Goal: Task Accomplishment & Management: Use online tool/utility

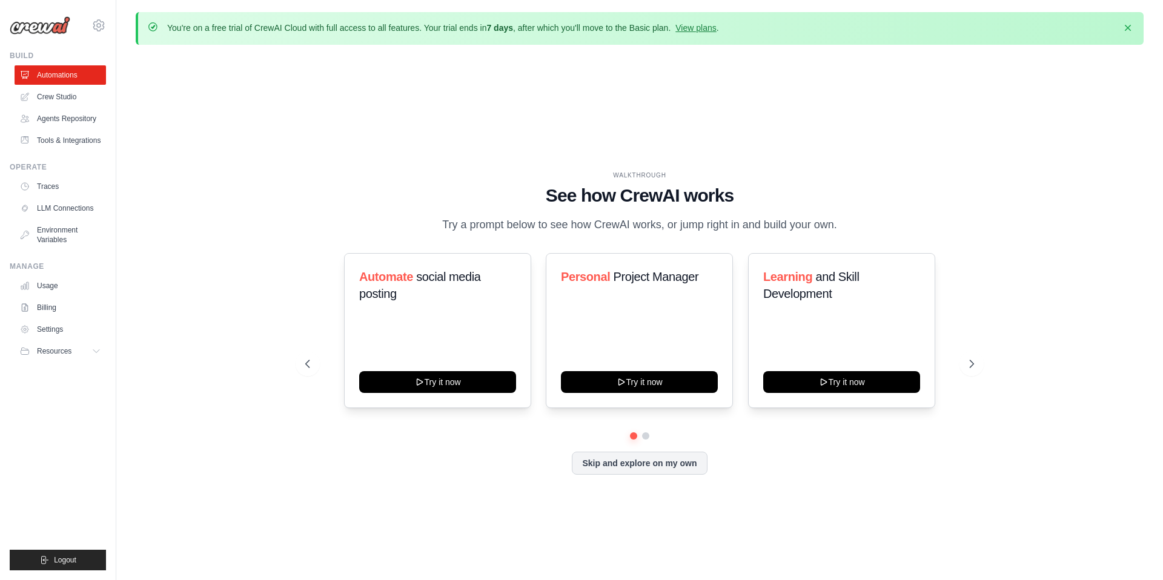
click at [290, 239] on div "WALKTHROUGH See how CrewAI works Try a prompt below to see how CrewAI works, or…" at bounding box center [640, 333] width 1008 height 556
click at [975, 368] on icon at bounding box center [974, 363] width 4 height 7
click at [646, 465] on button "Skip and explore on my own" at bounding box center [639, 462] width 135 height 23
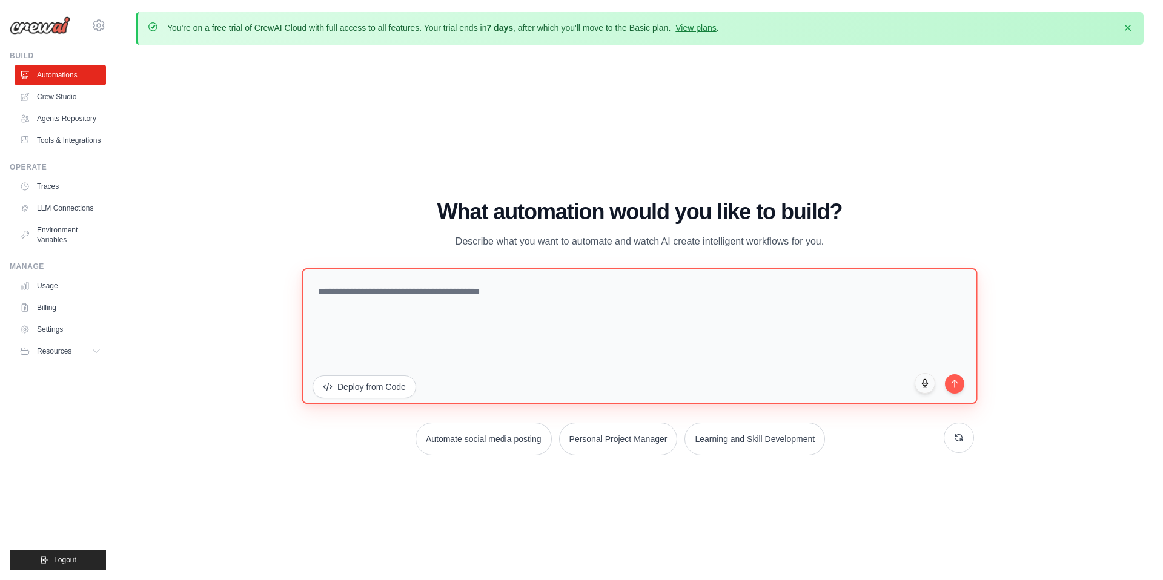
click at [347, 299] on textarea at bounding box center [639, 336] width 675 height 136
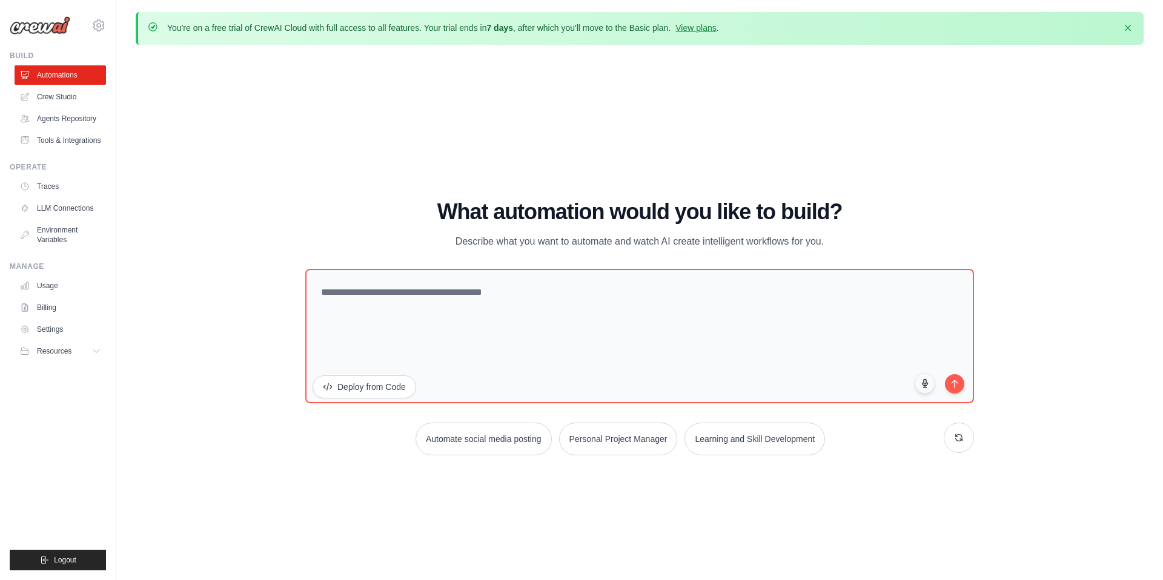
click at [368, 143] on div "WALKTHROUGH See how CrewAI works Try a prompt below to see how CrewAI works, or…" at bounding box center [640, 333] width 1008 height 556
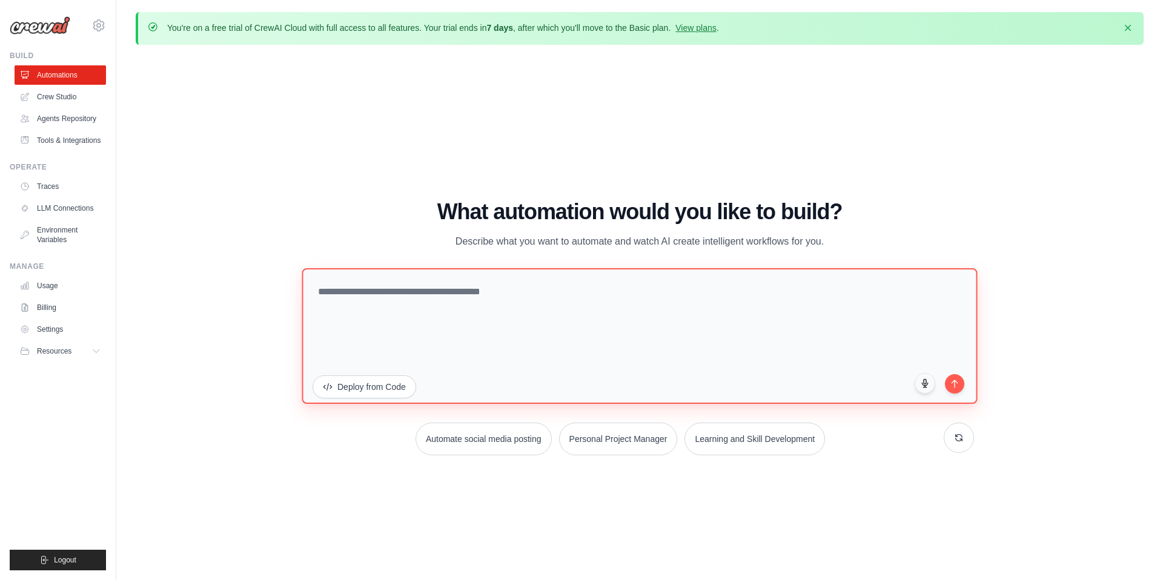
click at [661, 302] on textarea at bounding box center [639, 336] width 675 height 136
paste textarea "**********"
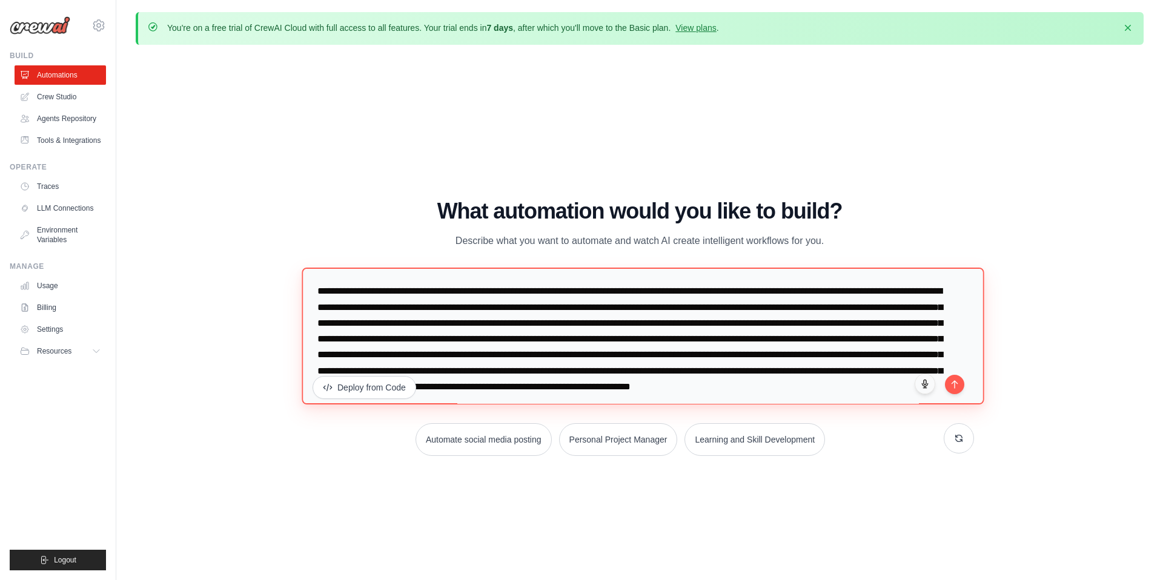
click at [322, 293] on textarea at bounding box center [643, 336] width 682 height 137
click at [503, 290] on textarea at bounding box center [643, 336] width 682 height 137
click at [546, 290] on textarea at bounding box center [643, 336] width 682 height 137
click at [609, 290] on textarea at bounding box center [643, 336] width 682 height 137
click at [592, 293] on textarea at bounding box center [643, 336] width 682 height 137
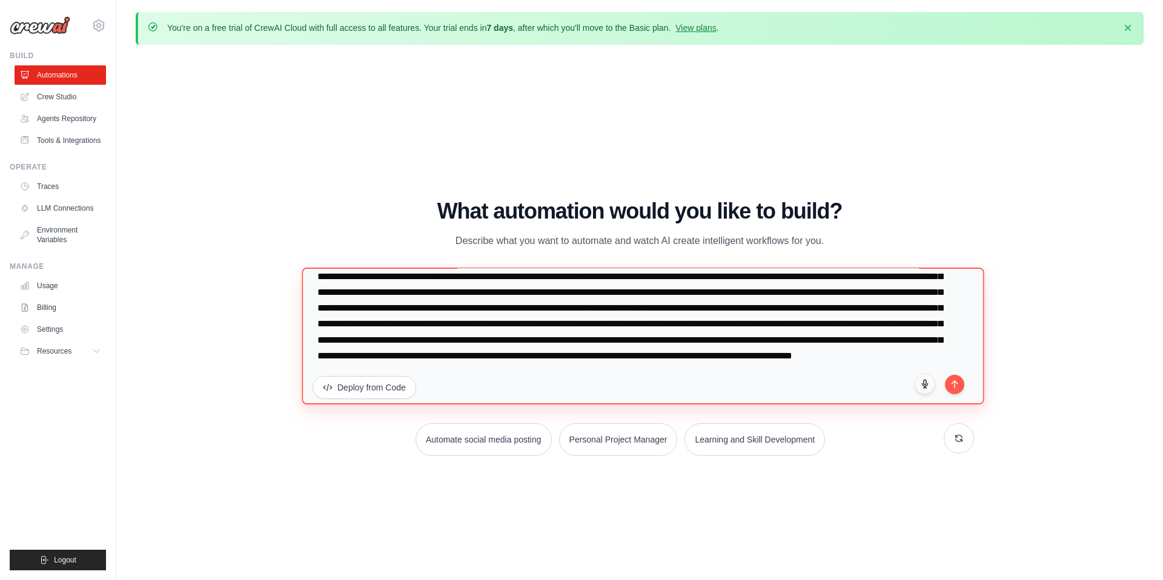
scroll to position [63, 0]
click at [409, 326] on textarea at bounding box center [643, 336] width 682 height 137
click at [786, 363] on textarea at bounding box center [643, 336] width 682 height 137
click at [848, 337] on textarea at bounding box center [643, 336] width 682 height 137
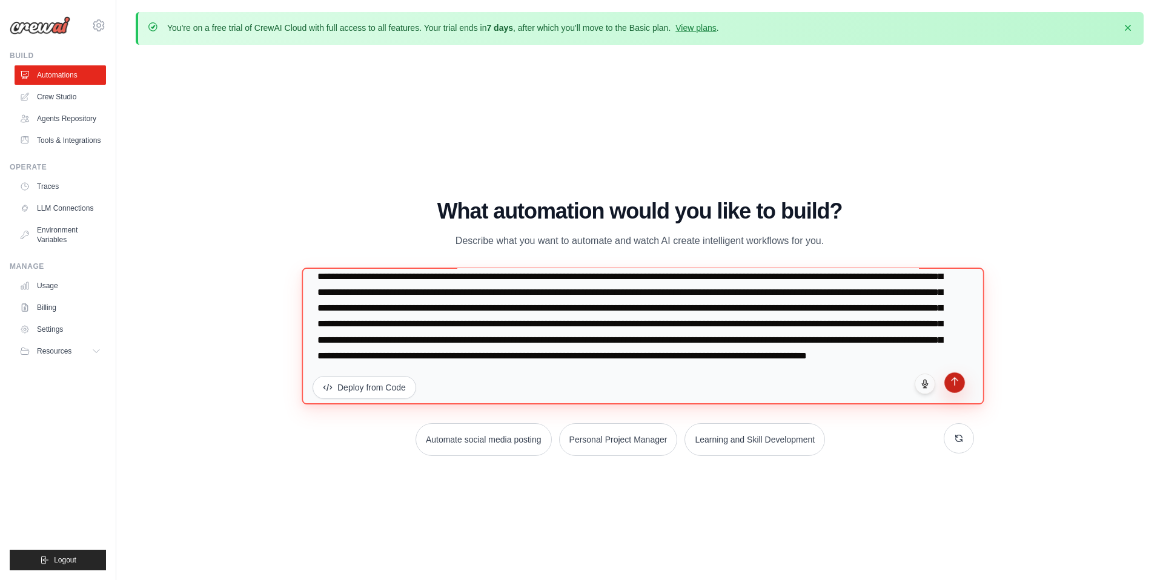
type textarea "**********"
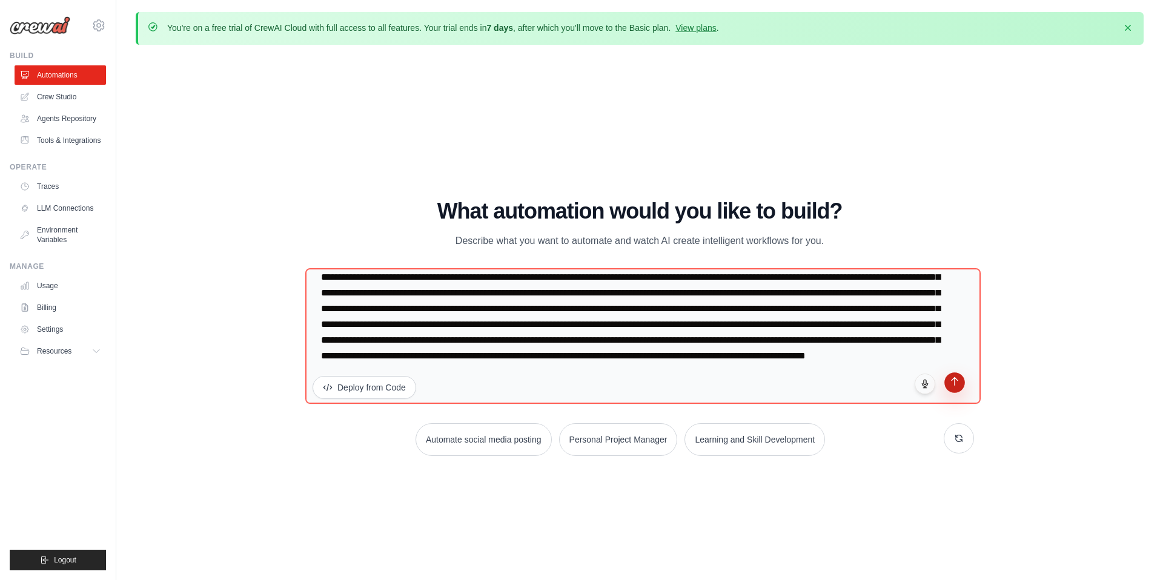
click at [954, 381] on icon "submit" at bounding box center [955, 382] width 10 height 10
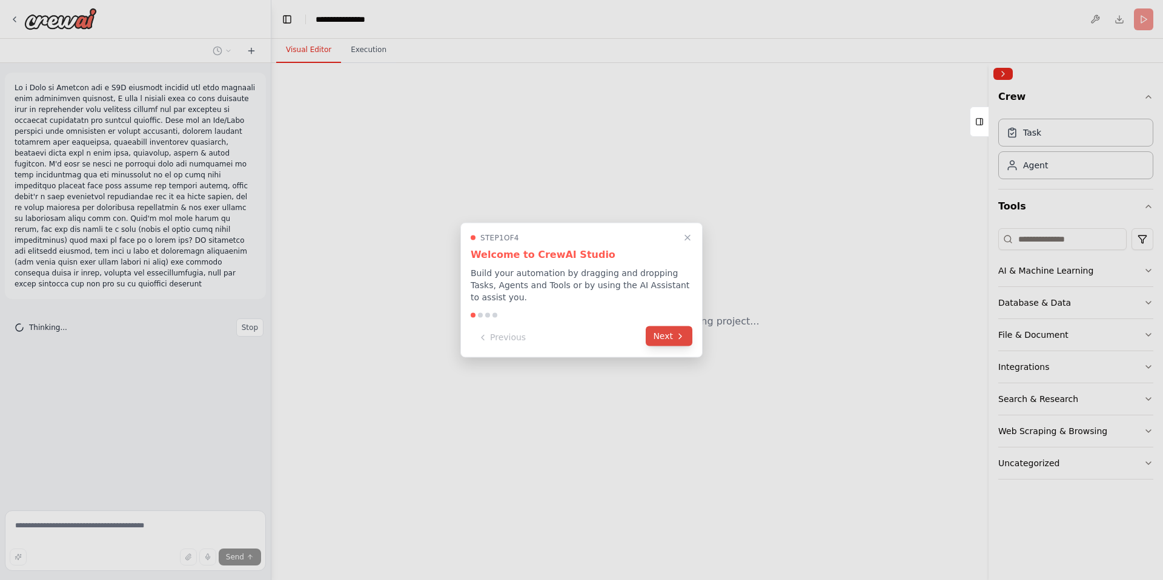
click at [674, 336] on button "Next" at bounding box center [669, 337] width 47 height 20
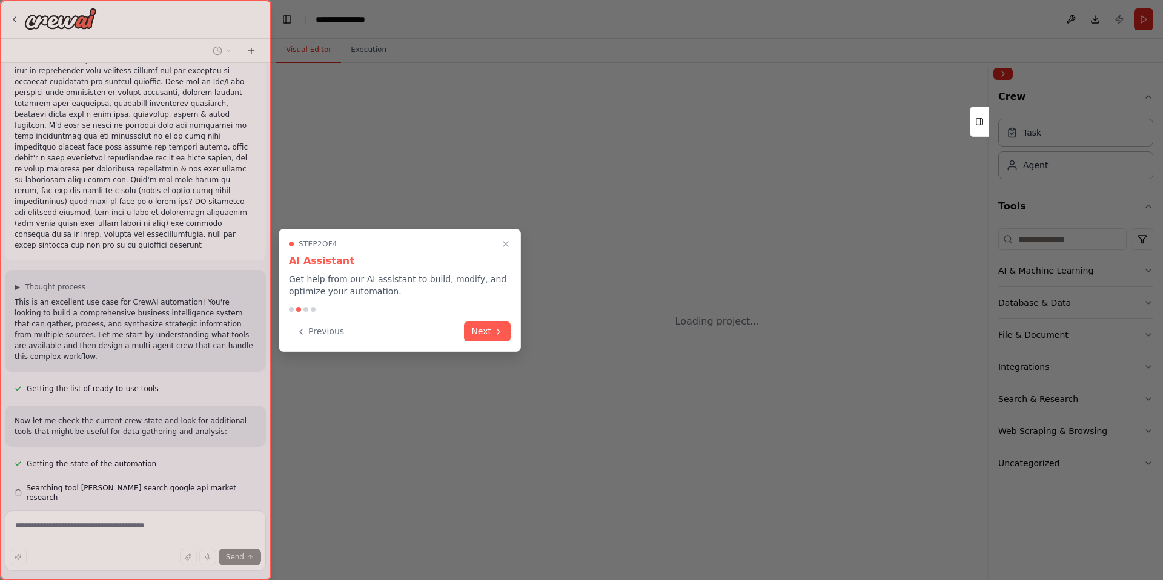
scroll to position [63, 0]
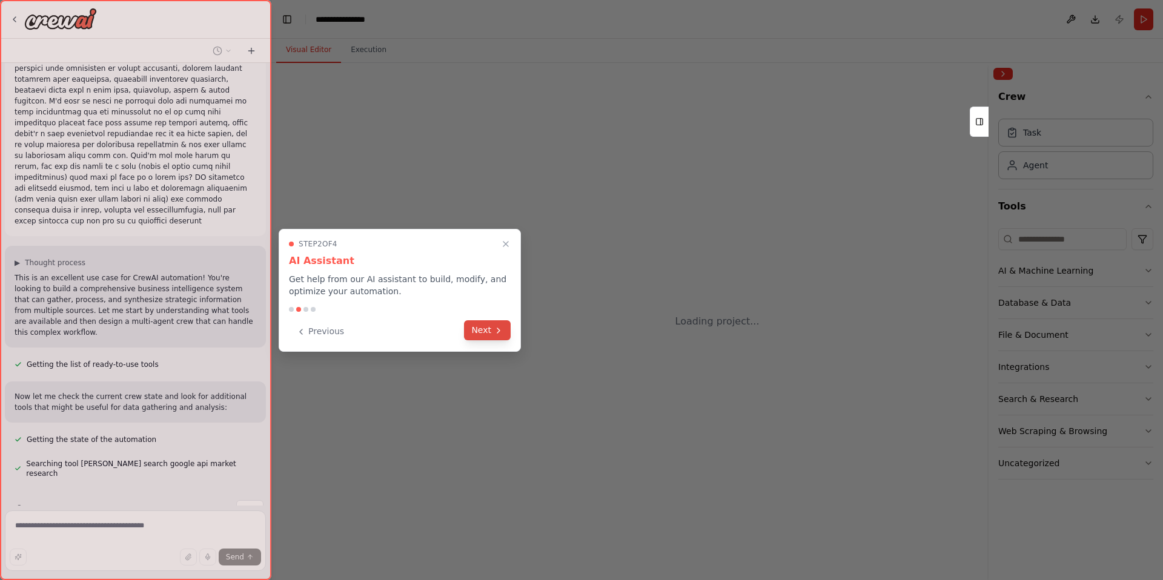
click at [480, 329] on button "Next" at bounding box center [487, 330] width 47 height 20
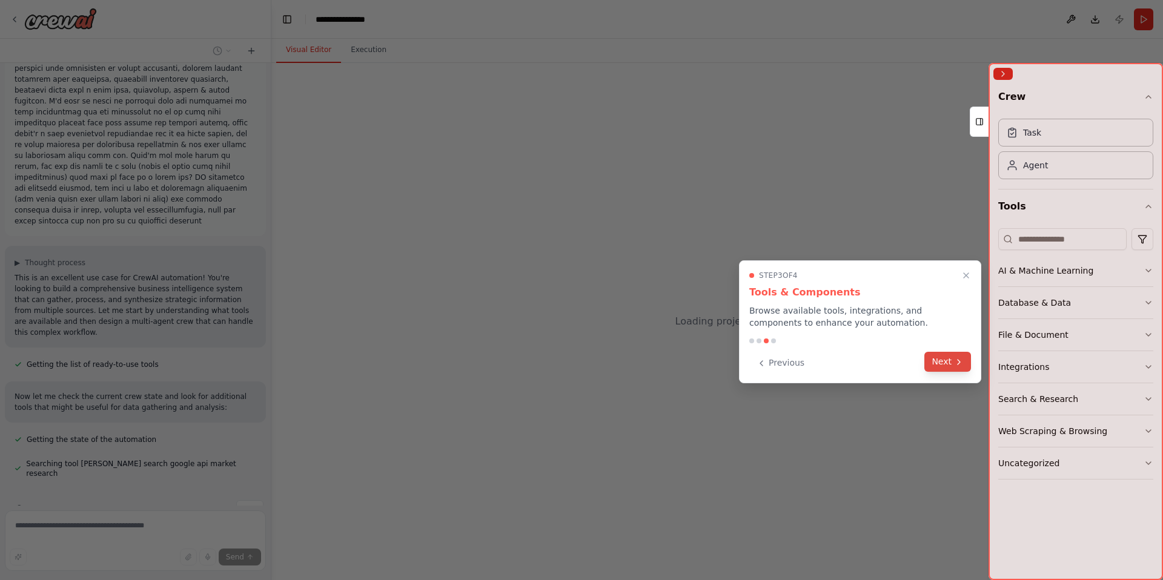
click at [950, 365] on button "Next" at bounding box center [947, 362] width 47 height 20
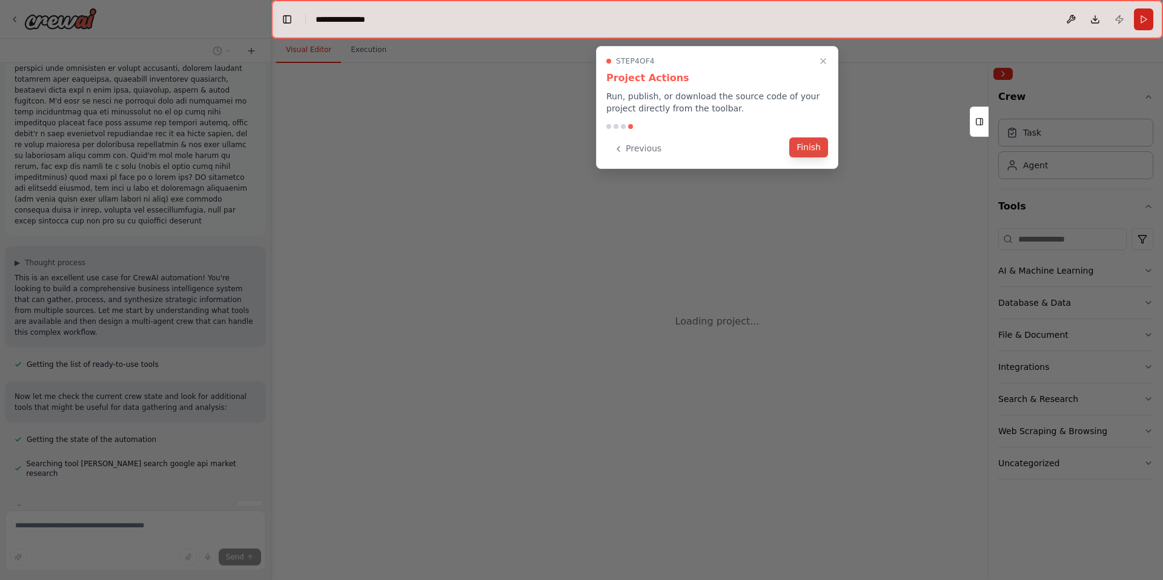
click at [813, 148] on button "Finish" at bounding box center [808, 148] width 39 height 20
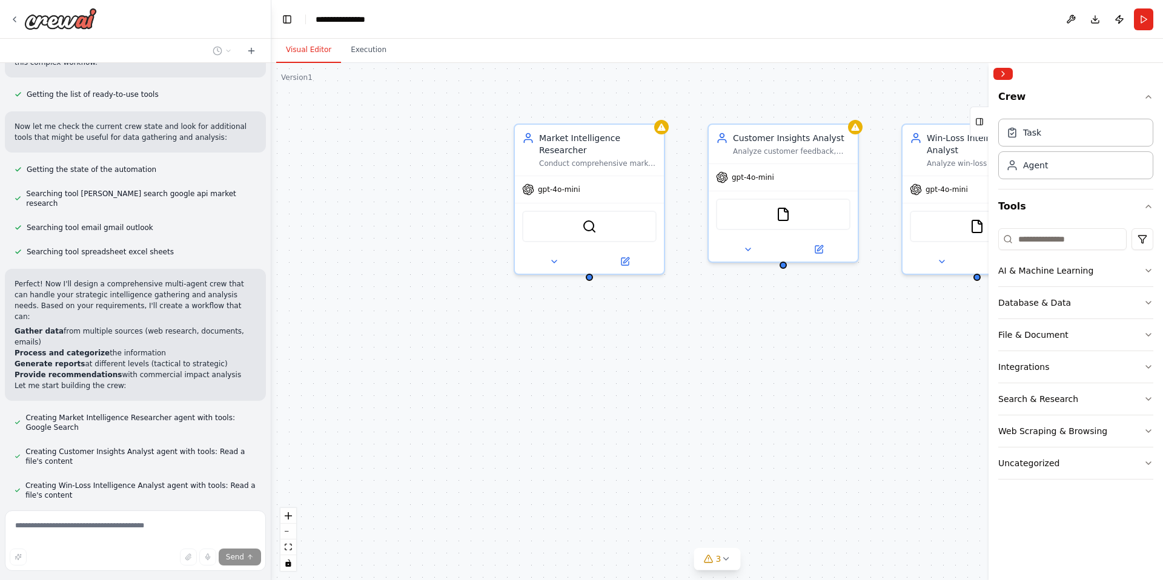
scroll to position [367, 0]
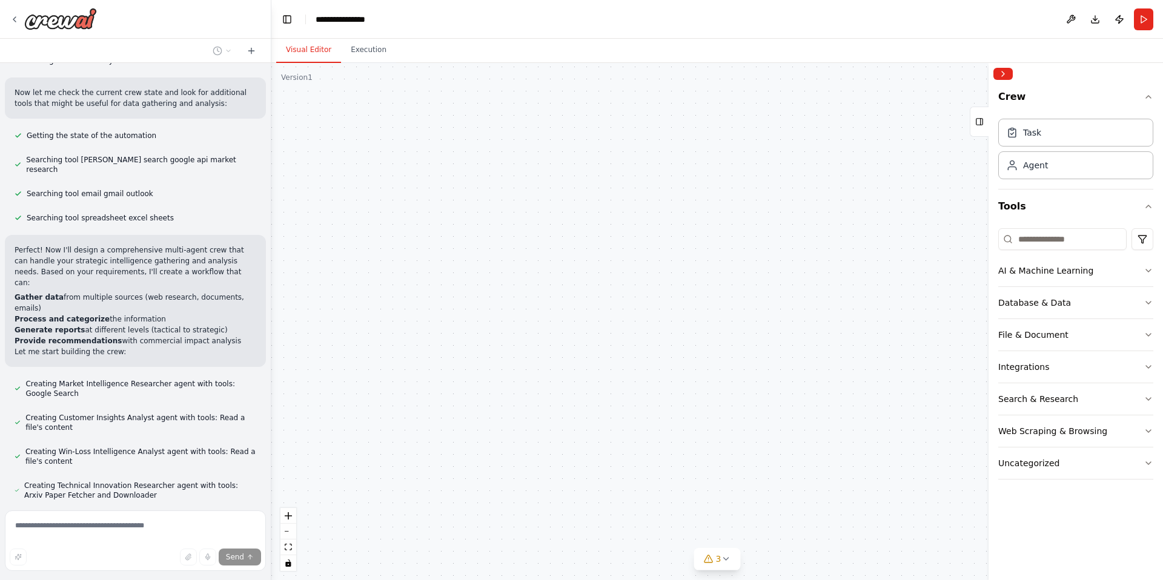
drag, startPoint x: 741, startPoint y: 369, endPoint x: 590, endPoint y: 367, distance: 150.9
click at [590, 367] on div "Market Intelligence Researcher Conduct comprehensive market research and compet…" at bounding box center [717, 321] width 892 height 517
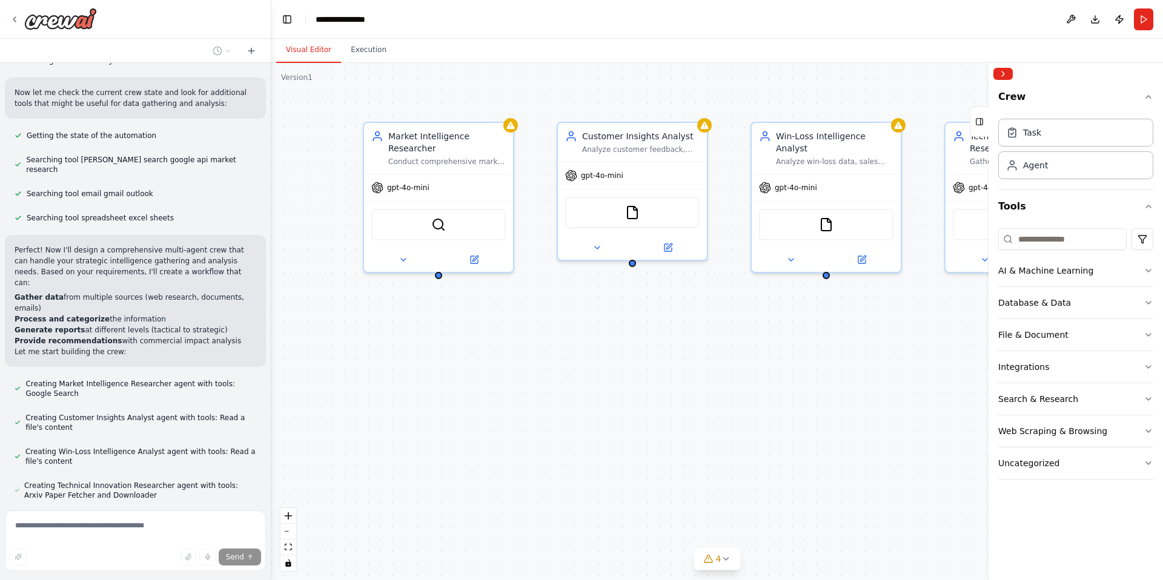
scroll to position [391, 0]
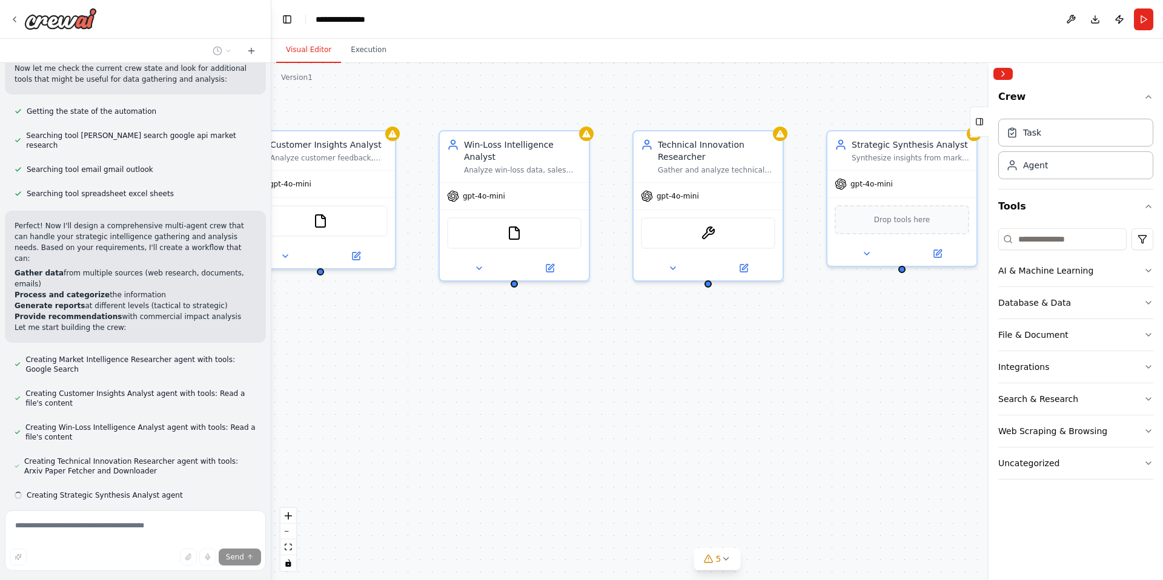
drag, startPoint x: 727, startPoint y: 347, endPoint x: 393, endPoint y: 357, distance: 333.9
click at [393, 357] on div "Market Intelligence Researcher Conduct comprehensive market research and compet…" at bounding box center [717, 321] width 892 height 517
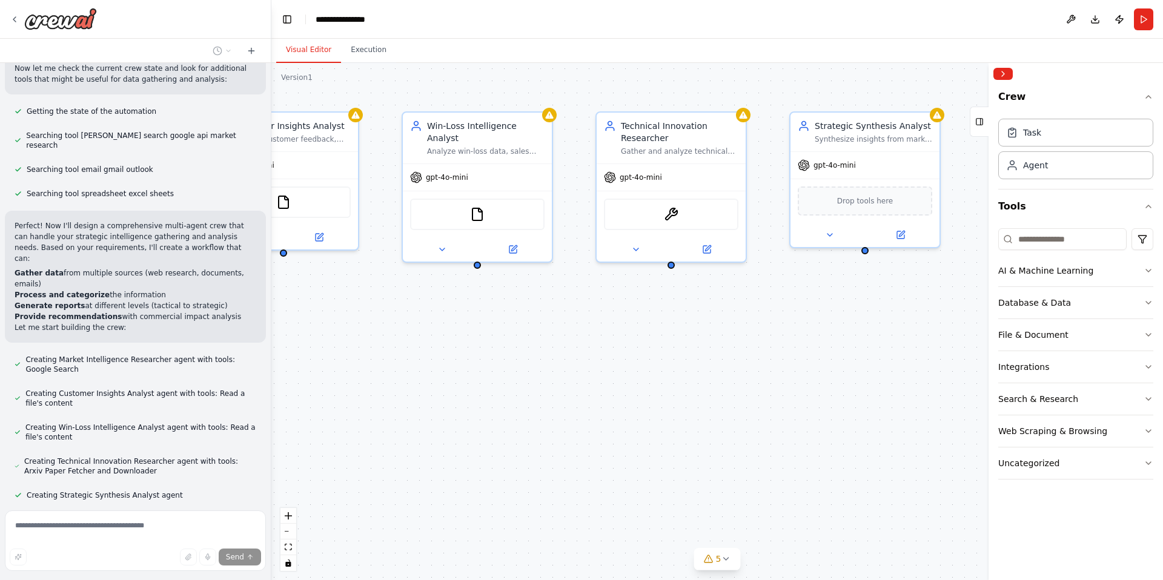
drag, startPoint x: 834, startPoint y: 391, endPoint x: 833, endPoint y: 371, distance: 19.4
click at [833, 371] on div "Market Intelligence Researcher Conduct comprehensive market research and compet…" at bounding box center [717, 321] width 892 height 517
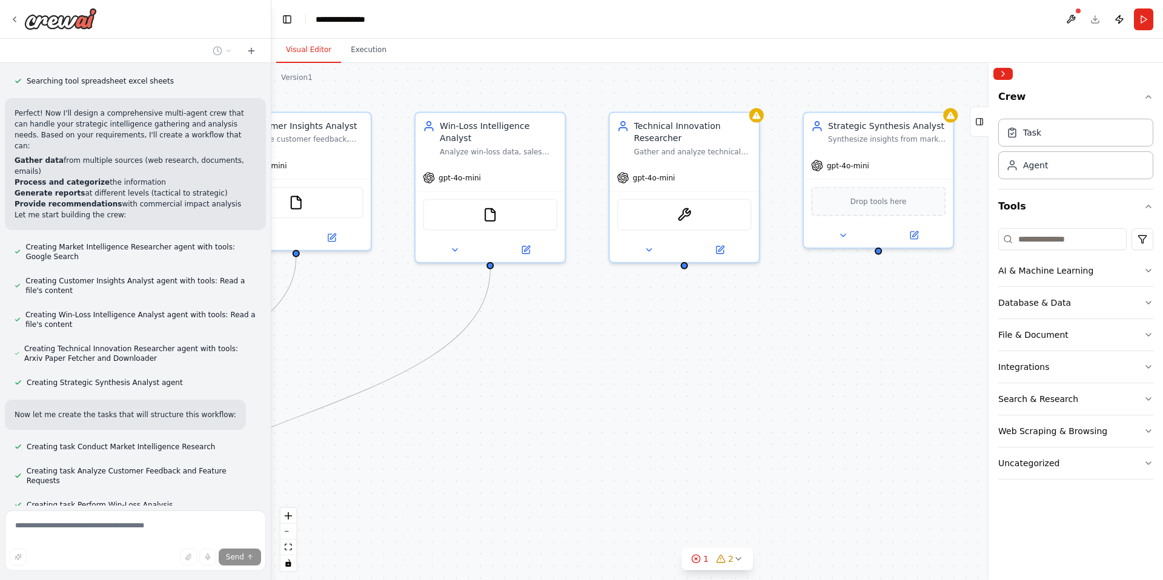
scroll to position [528, 0]
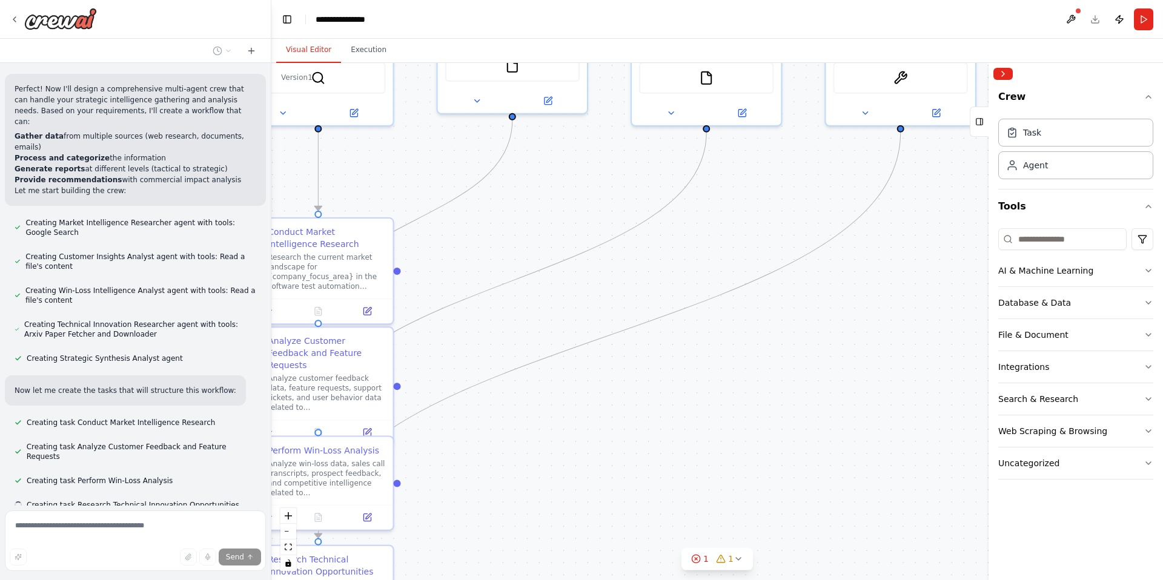
drag, startPoint x: 572, startPoint y: 383, endPoint x: 769, endPoint y: 245, distance: 240.1
click at [783, 233] on div ".deletable-edge-delete-btn { width: 20px; height: 20px; border: 0px solid #ffff…" at bounding box center [717, 321] width 892 height 517
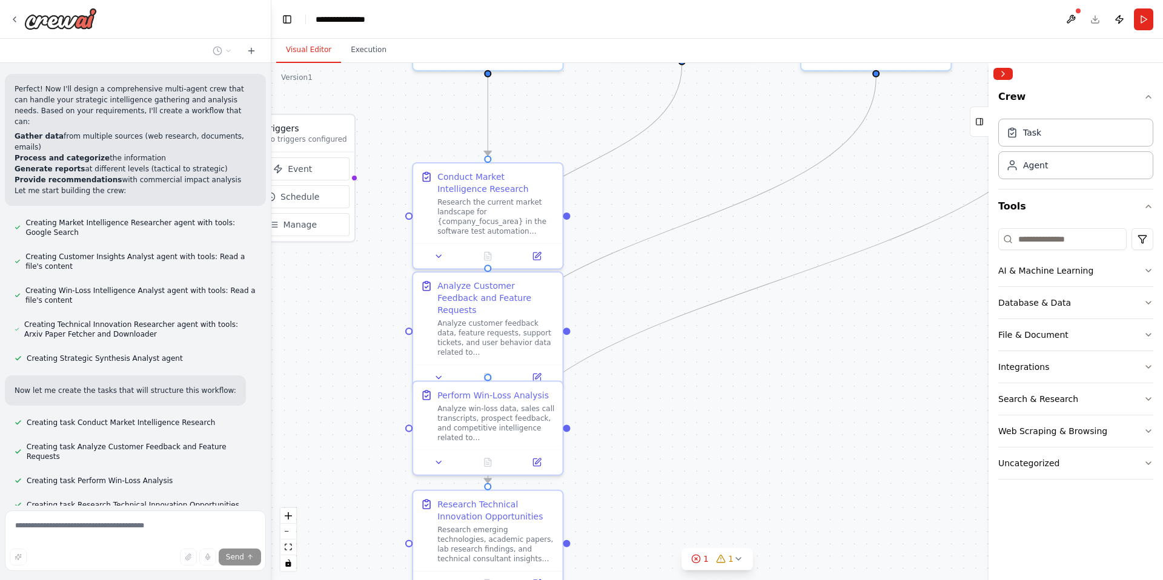
drag, startPoint x: 640, startPoint y: 388, endPoint x: 788, endPoint y: 359, distance: 150.8
click at [788, 359] on div ".deletable-edge-delete-btn { width: 20px; height: 20px; border: 0px solid #ffff…" at bounding box center [717, 321] width 892 height 517
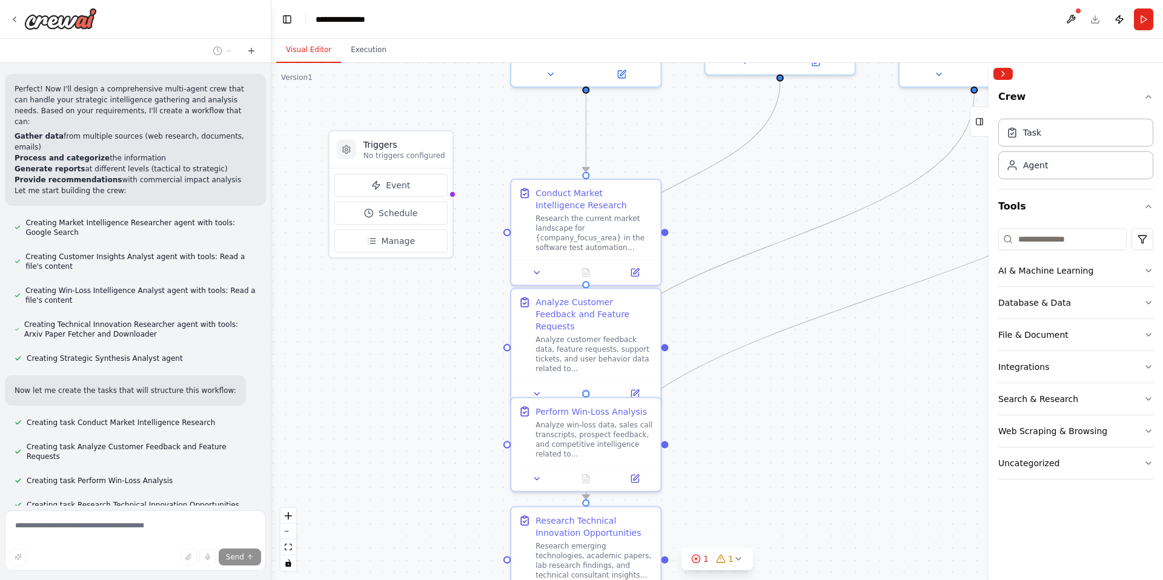
scroll to position [552, 0]
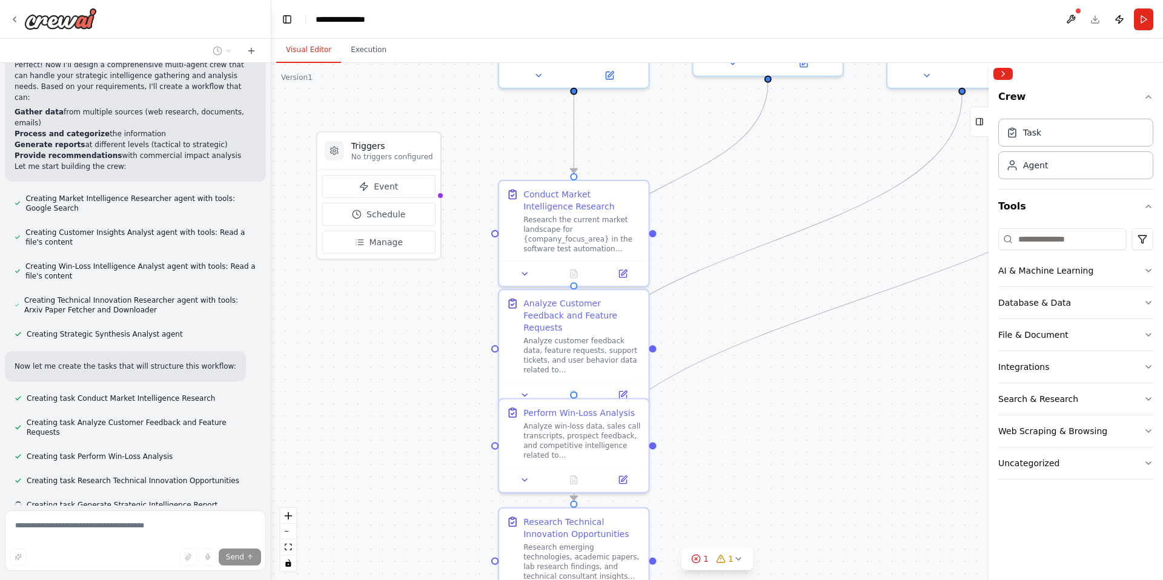
drag, startPoint x: 706, startPoint y: 411, endPoint x: 789, endPoint y: 428, distance: 84.7
click at [789, 428] on div ".deletable-edge-delete-btn { width: 20px; height: 20px; border: 0px solid #ffff…" at bounding box center [717, 321] width 892 height 517
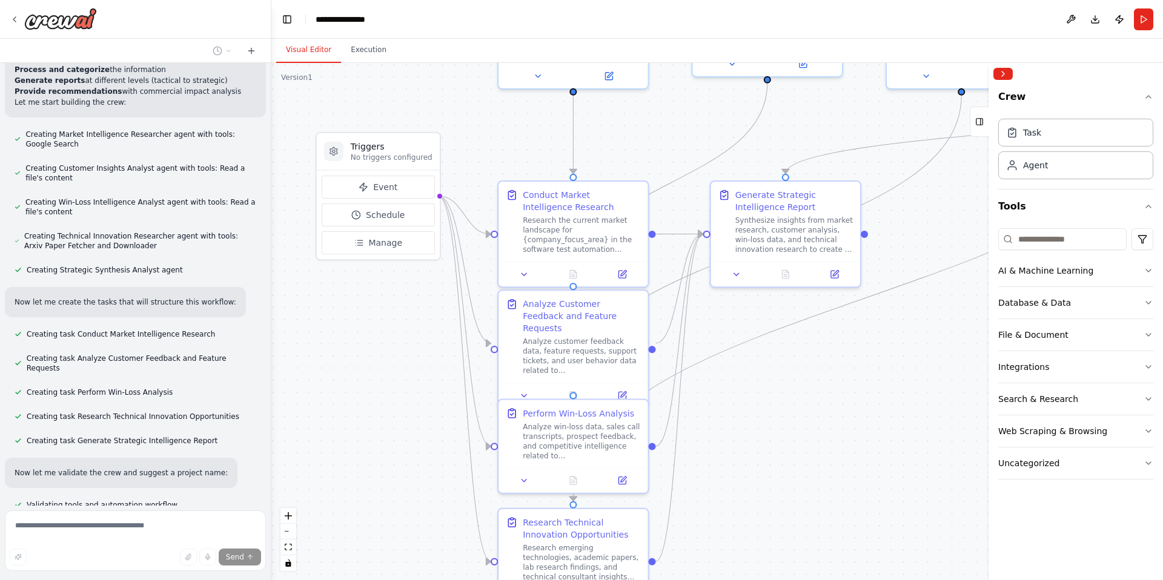
scroll to position [641, 0]
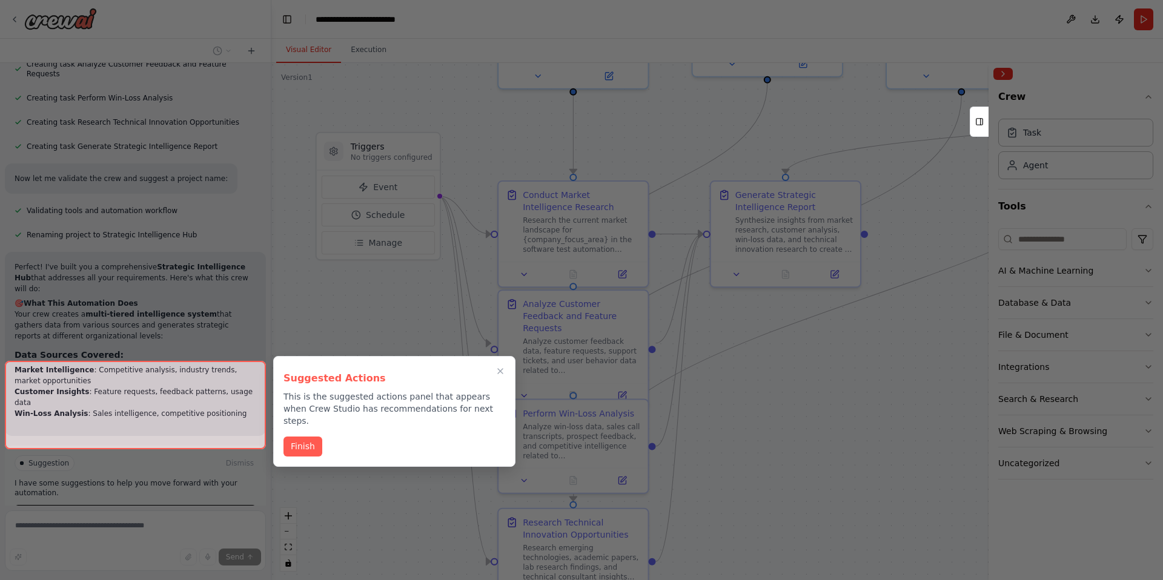
click at [150, 431] on div at bounding box center [135, 405] width 261 height 88
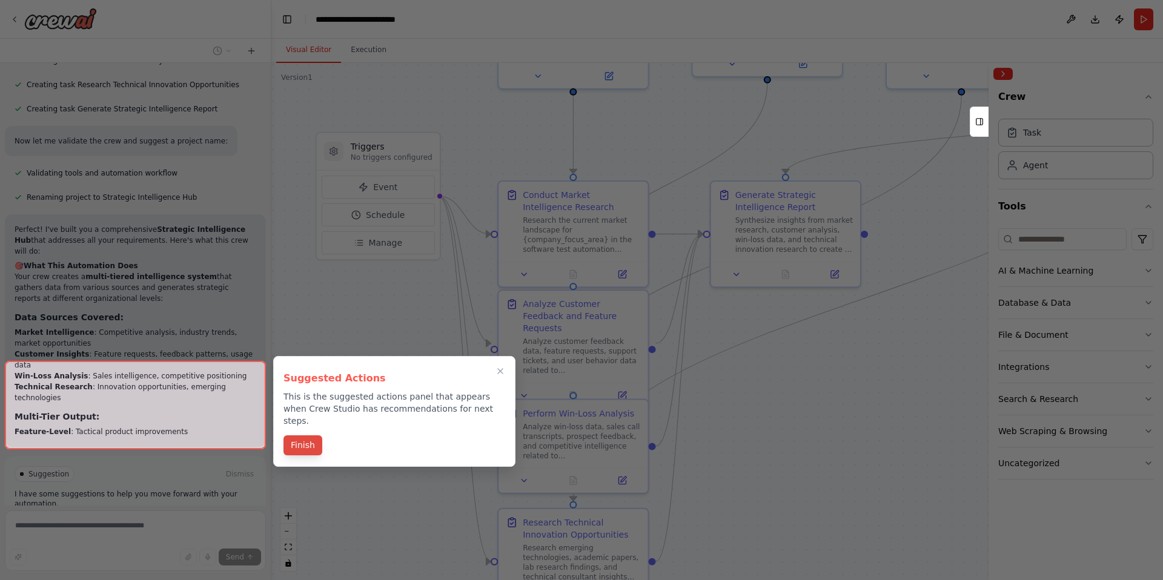
click at [311, 442] on button "Finish" at bounding box center [303, 446] width 39 height 20
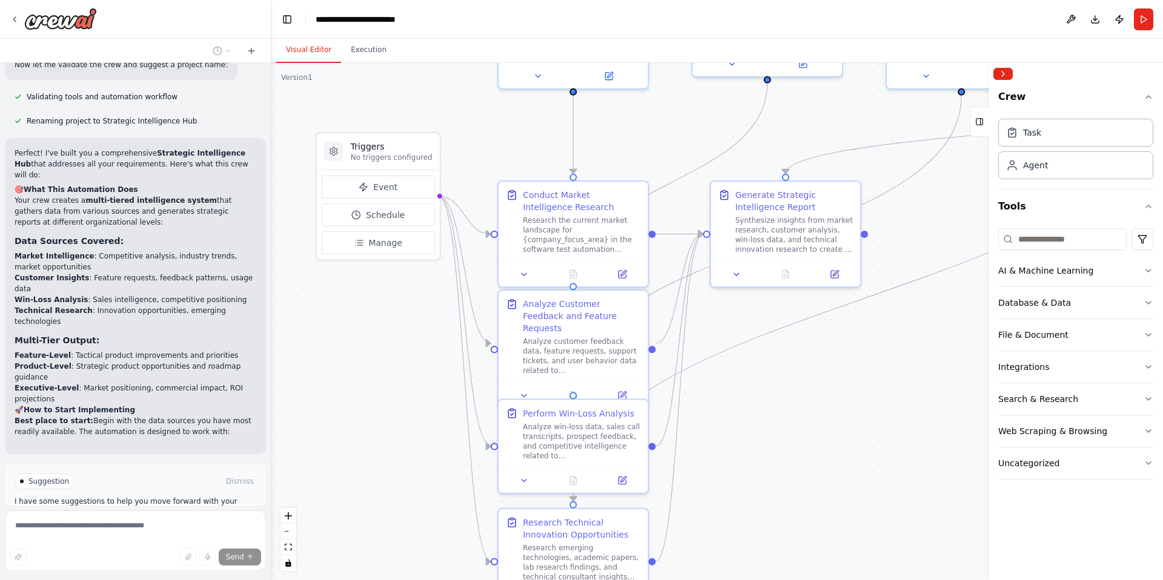
click at [226, 523] on button "Run Automation" at bounding box center [136, 532] width 242 height 19
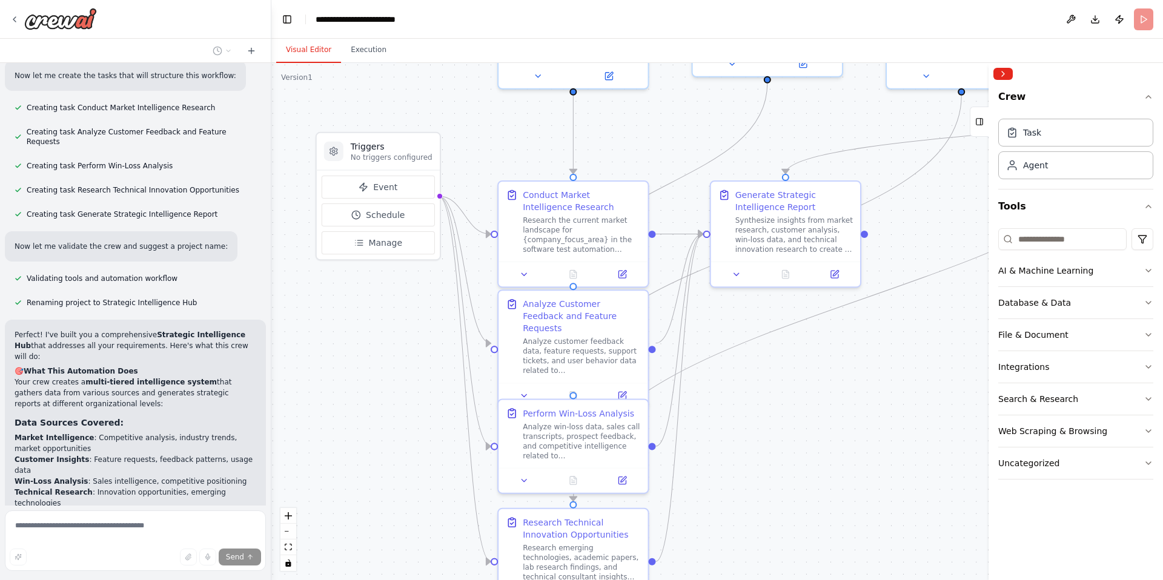
scroll to position [930, 0]
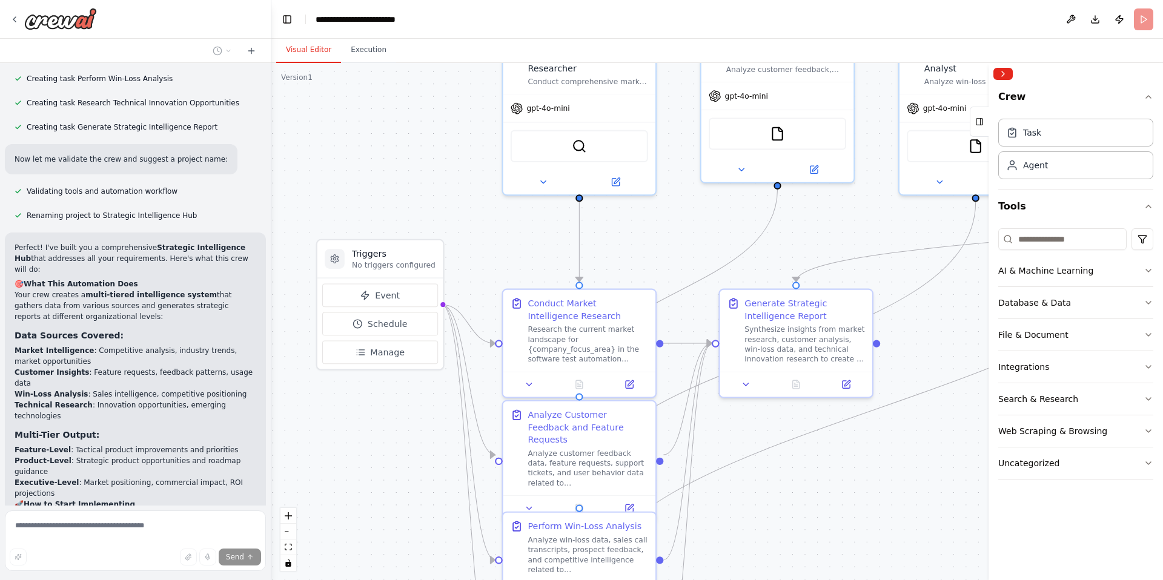
drag, startPoint x: 400, startPoint y: 335, endPoint x: 393, endPoint y: 443, distance: 108.7
click at [403, 446] on div ".deletable-edge-delete-btn { width: 20px; height: 20px; border: 0px solid #ffff…" at bounding box center [717, 321] width 892 height 517
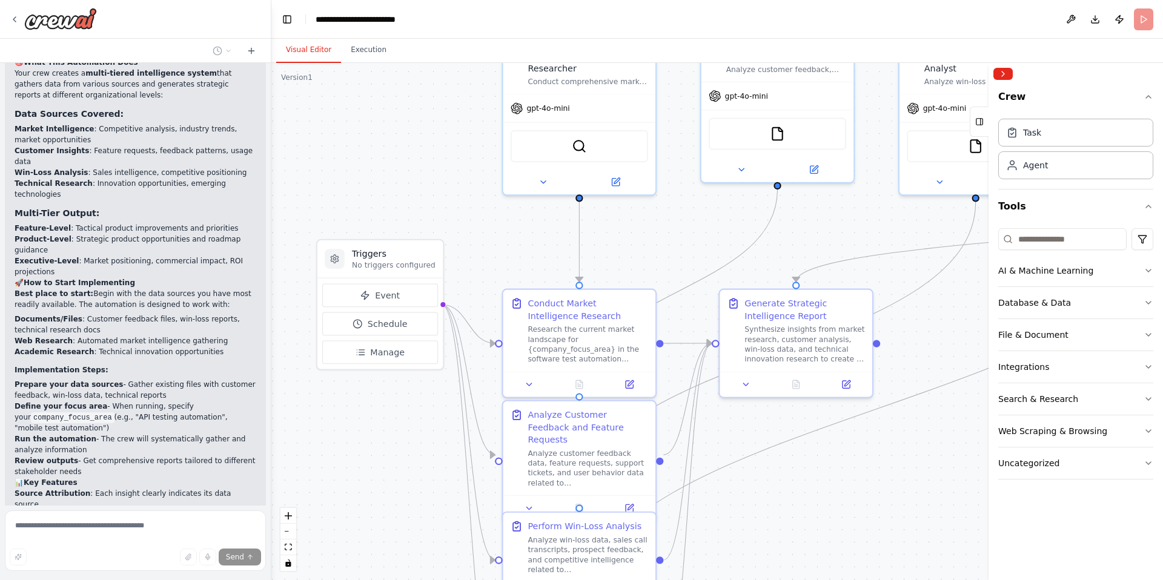
scroll to position [1210, 0]
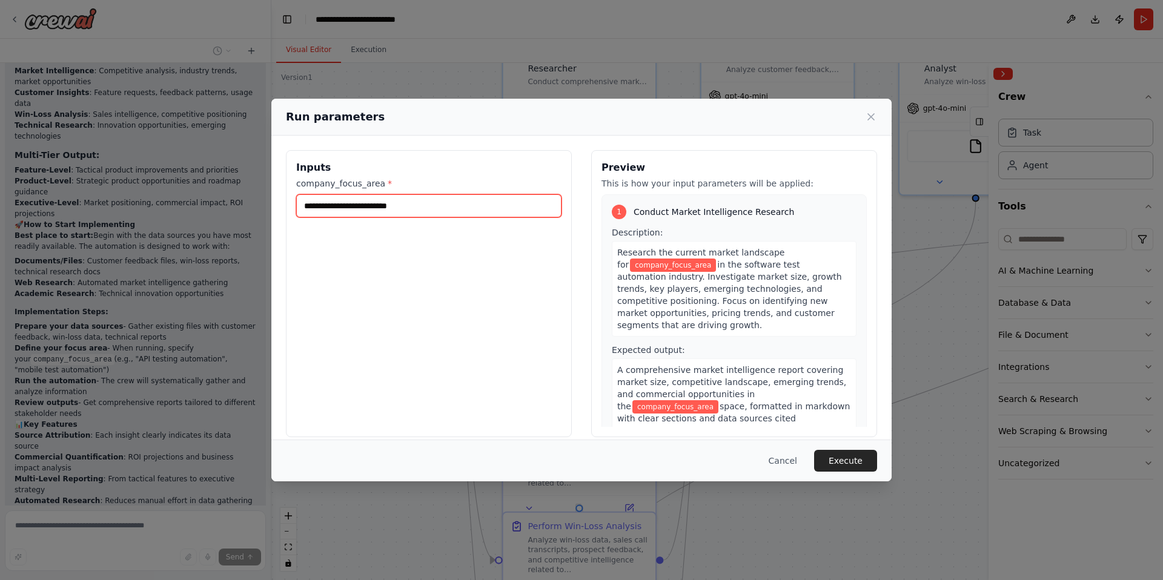
click at [458, 210] on input "company_focus_area *" at bounding box center [428, 205] width 265 height 23
click at [370, 208] on input "**********" at bounding box center [428, 205] width 265 height 23
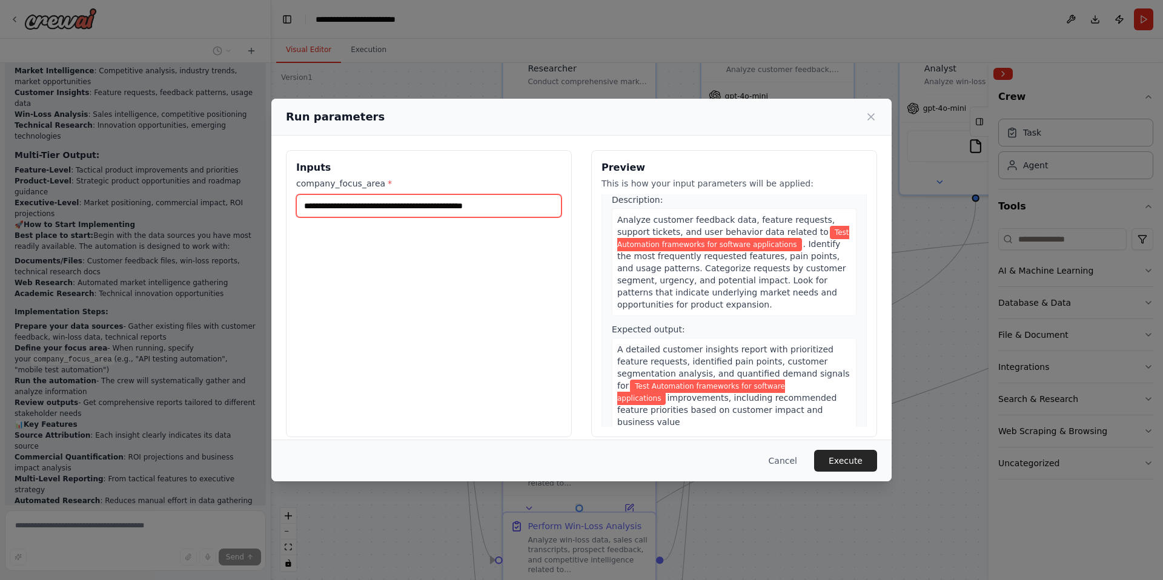
scroll to position [313, 0]
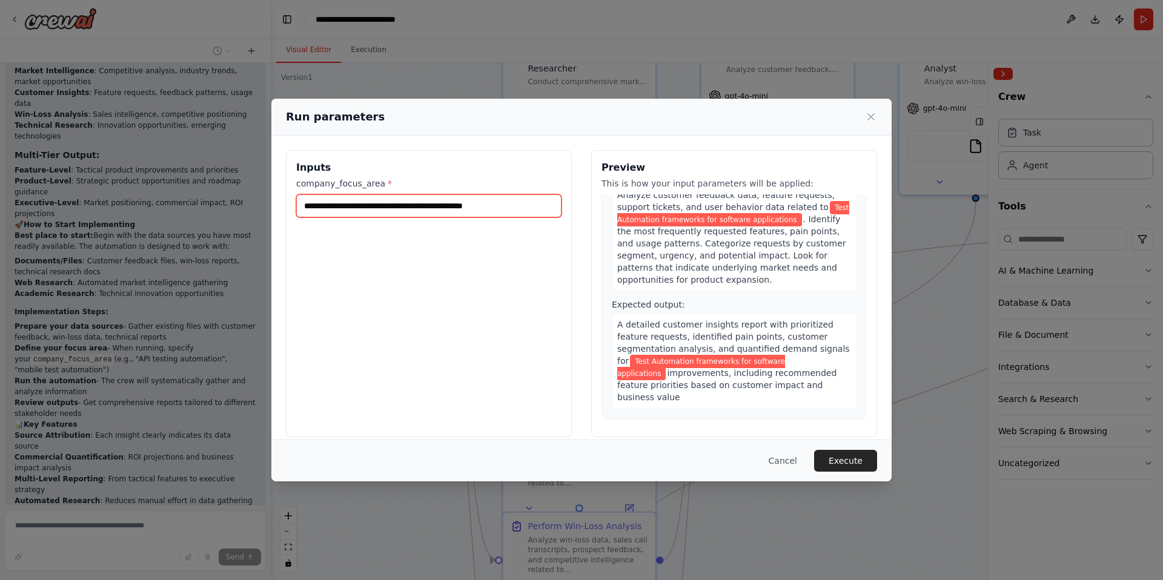
click at [528, 204] on input "**********" at bounding box center [428, 205] width 265 height 23
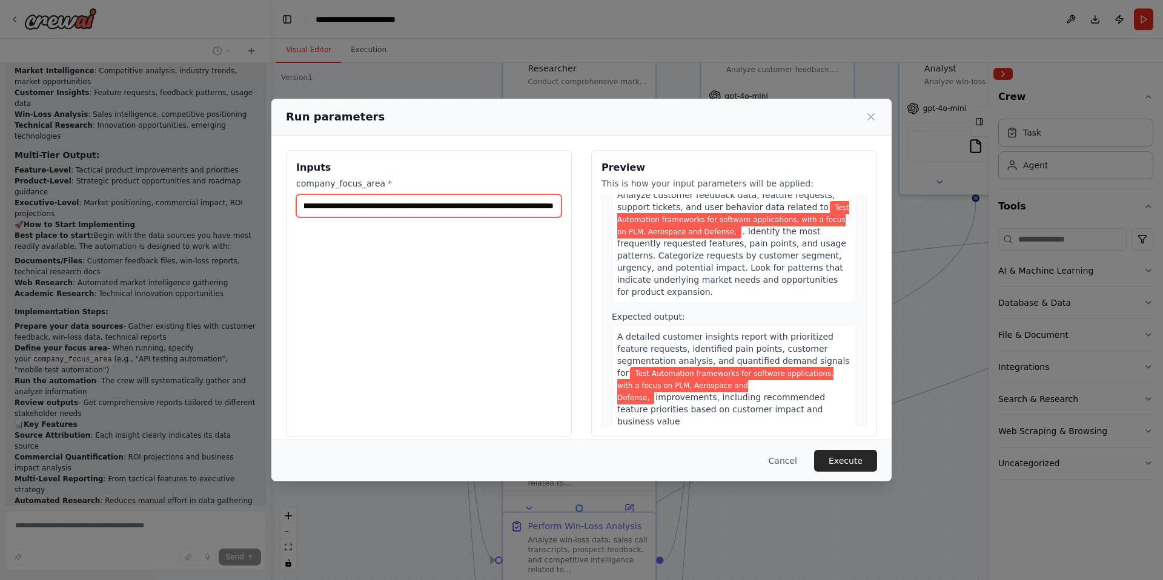
scroll to position [0, 147]
click at [433, 205] on input "**********" at bounding box center [428, 205] width 265 height 23
click at [396, 208] on input "**********" at bounding box center [428, 205] width 265 height 23
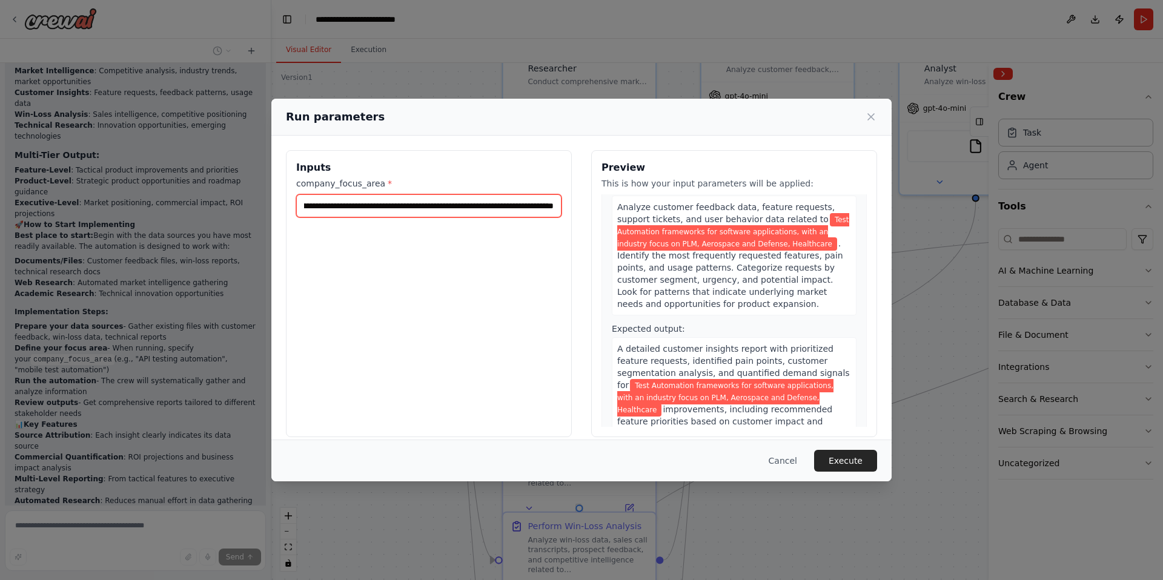
click at [391, 204] on input "**********" at bounding box center [428, 205] width 265 height 23
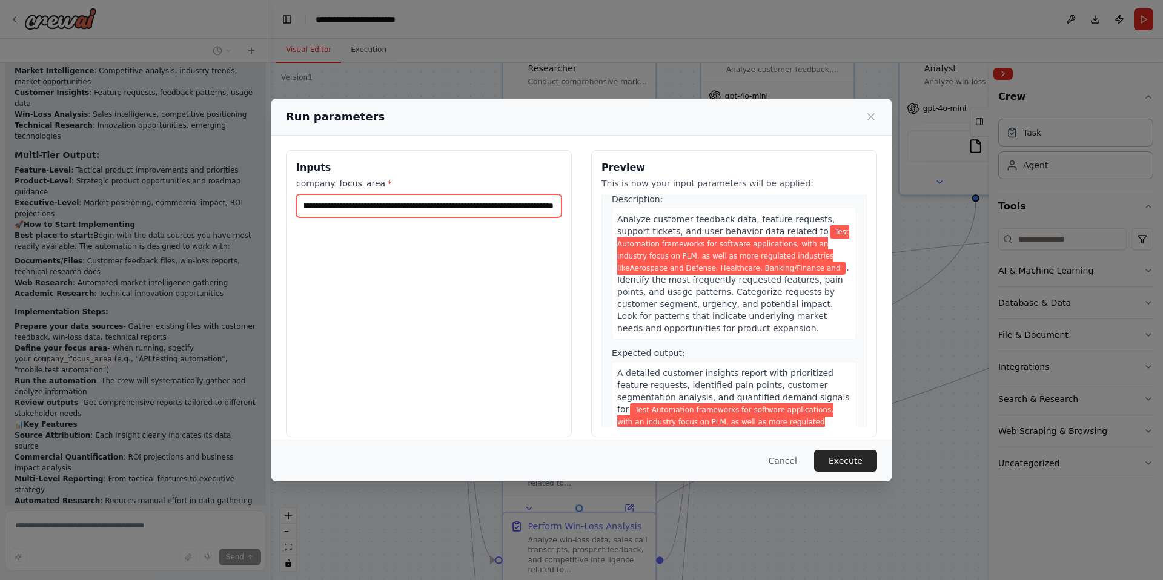
scroll to position [0, 471]
click at [327, 209] on input "**********" at bounding box center [428, 205] width 265 height 23
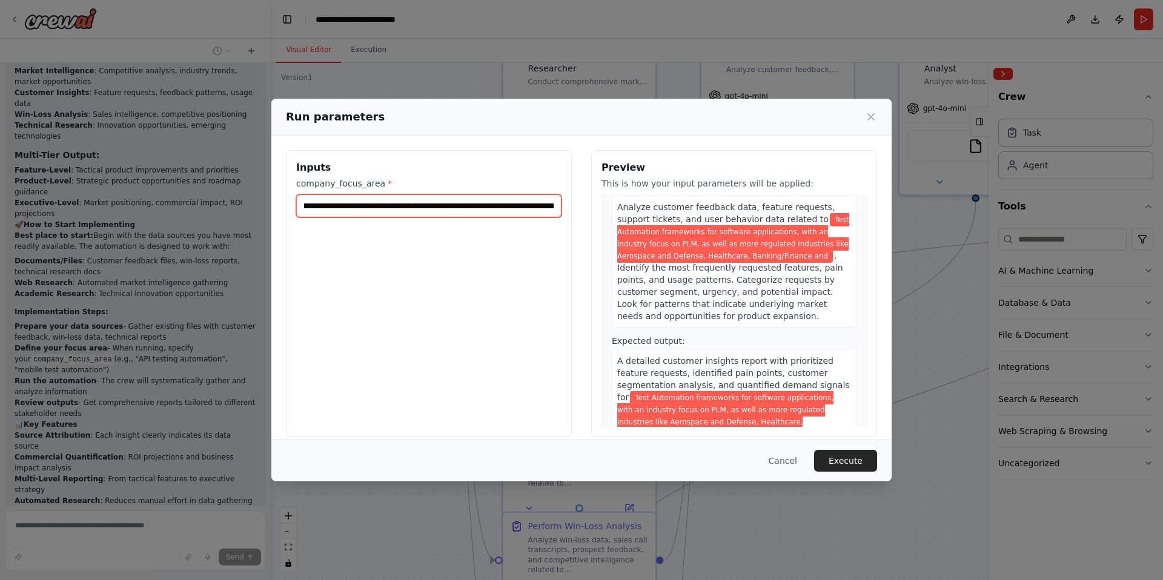
scroll to position [0, 252]
click at [384, 207] on input "**********" at bounding box center [428, 205] width 265 height 23
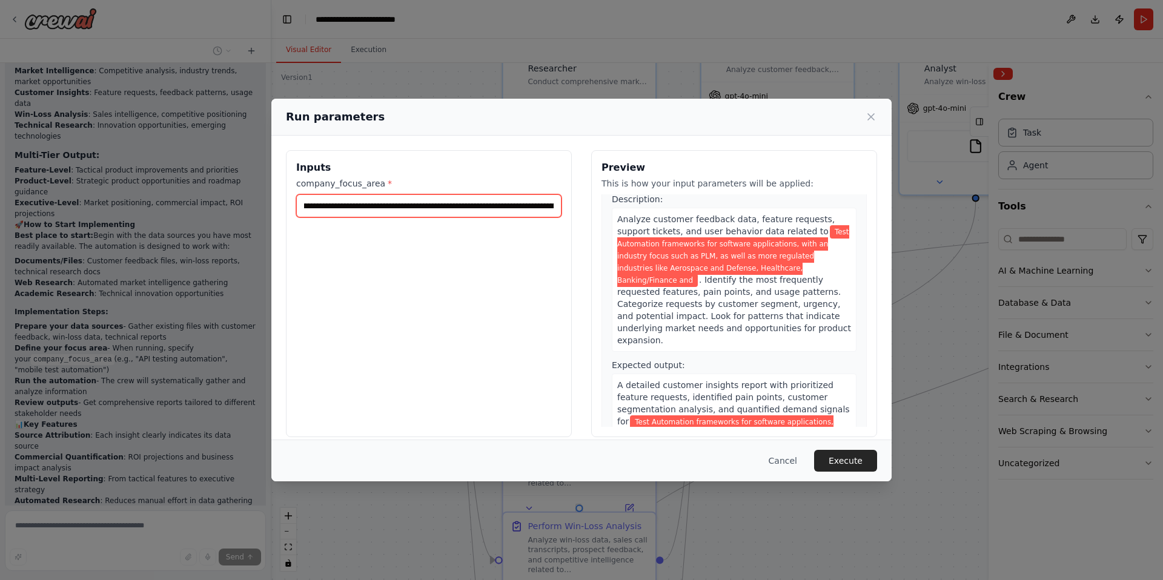
scroll to position [0, 130]
click at [414, 208] on input "**********" at bounding box center [428, 205] width 265 height 23
click at [480, 207] on input "**********" at bounding box center [428, 205] width 265 height 23
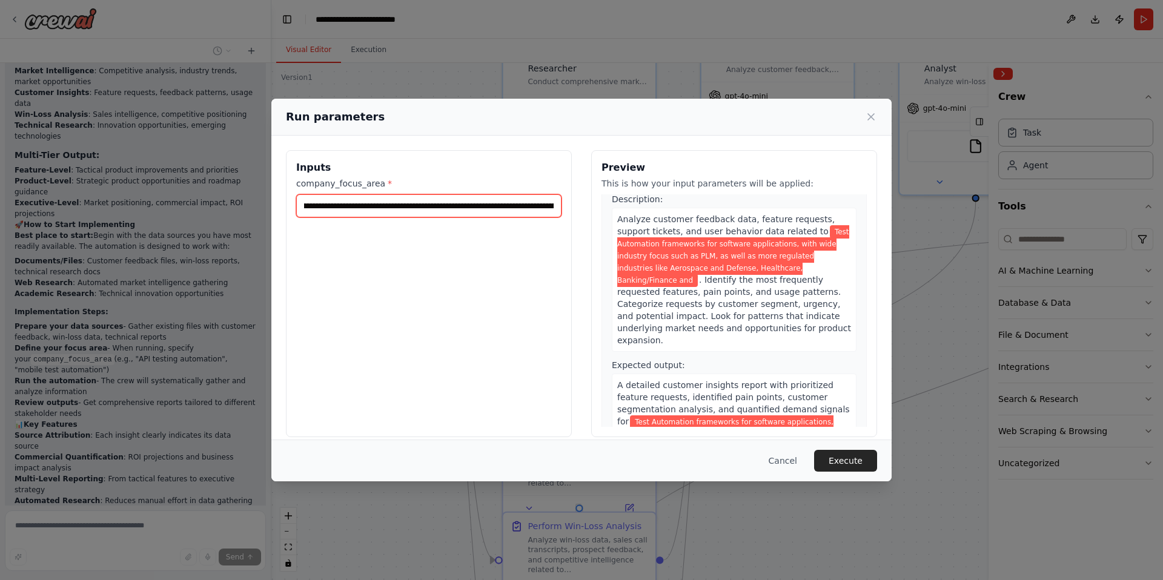
click at [480, 207] on input "**********" at bounding box center [428, 205] width 265 height 23
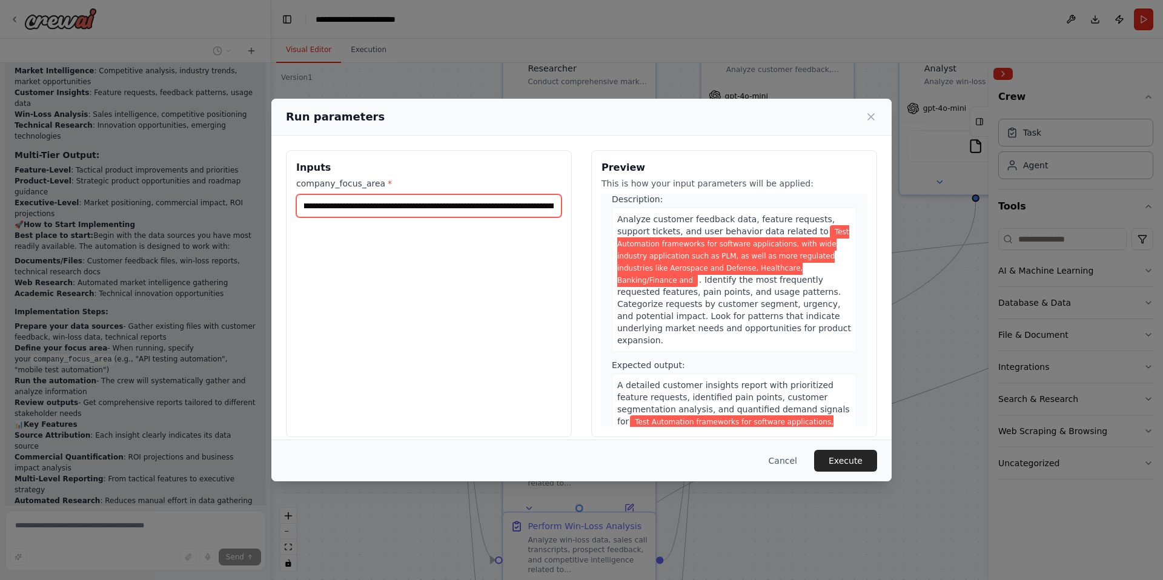
click at [501, 207] on input "**********" at bounding box center [428, 205] width 265 height 23
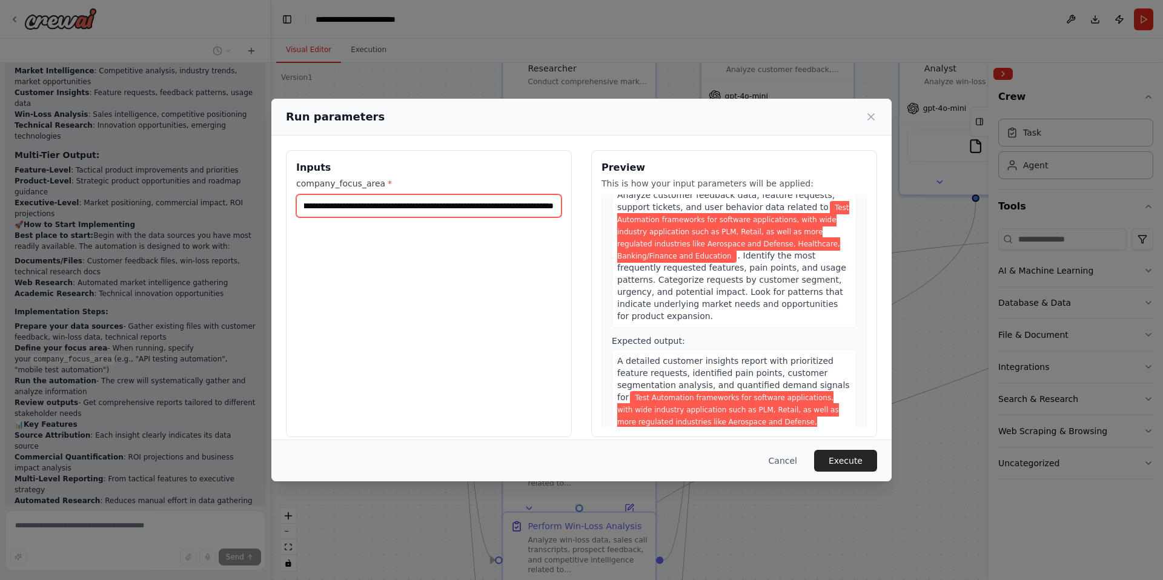
scroll to position [0, 503]
type input "**********"
click at [837, 457] on button "Execute" at bounding box center [845, 461] width 63 height 22
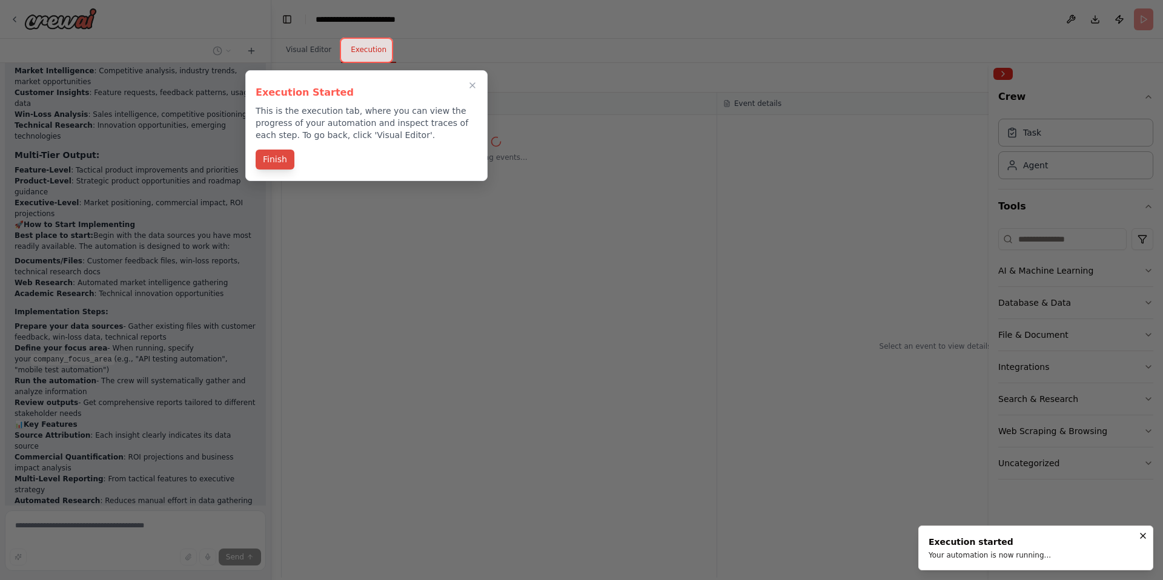
click at [270, 157] on button "Finish" at bounding box center [275, 160] width 39 height 20
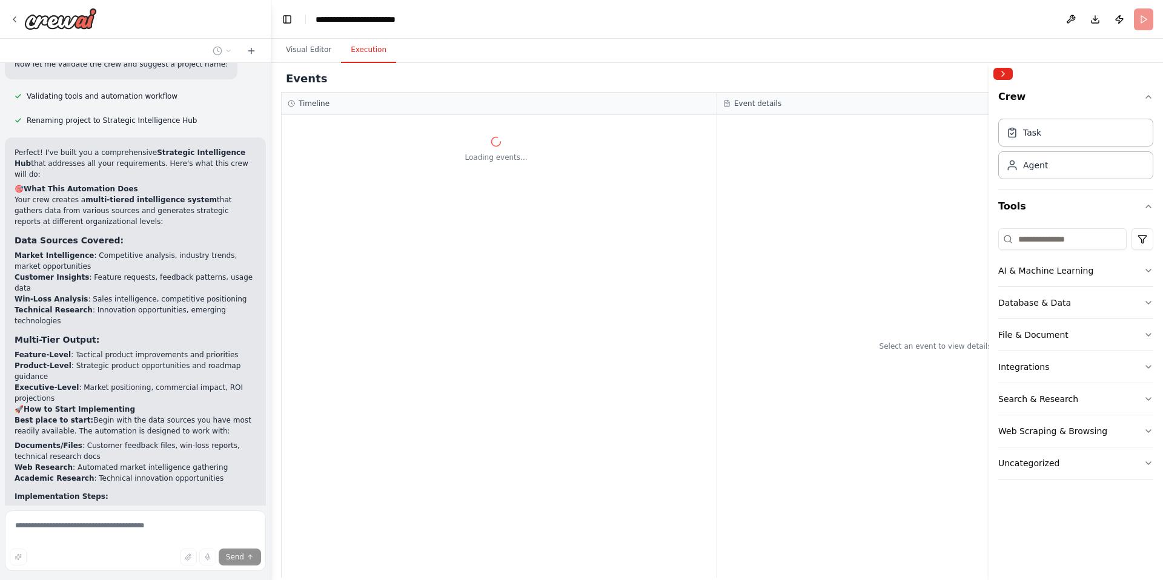
scroll to position [1025, 0]
click at [1073, 22] on button at bounding box center [1070, 19] width 19 height 22
click at [909, 10] on header "**********" at bounding box center [717, 19] width 892 height 39
click at [554, 17] on header "**********" at bounding box center [717, 19] width 892 height 39
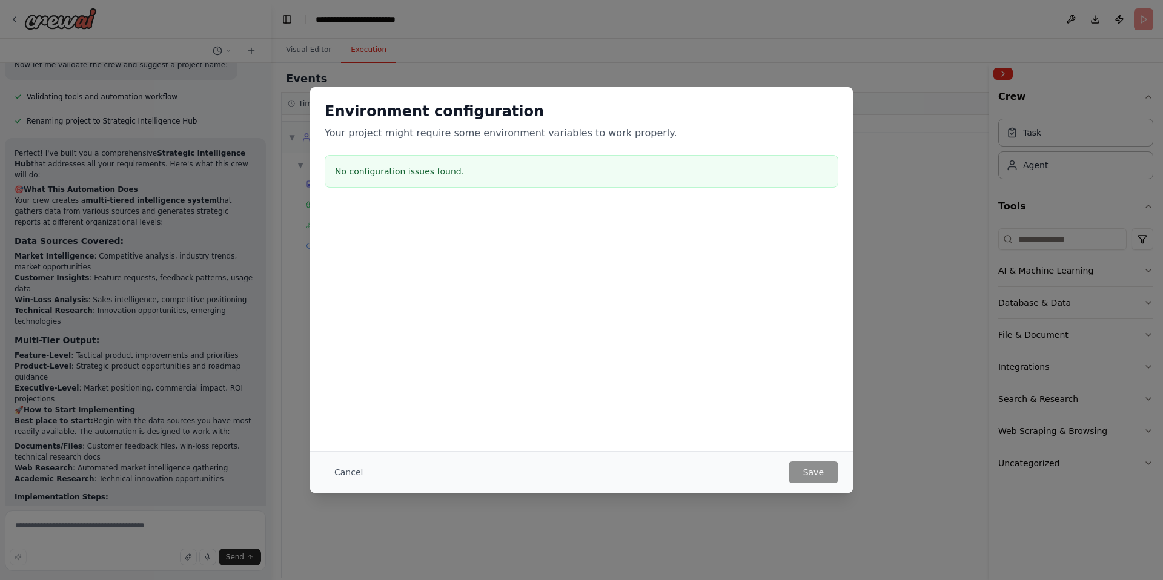
click at [625, 235] on div at bounding box center [581, 267] width 543 height 121
click at [606, 438] on div "Environment configuration Your project might require some environment variables…" at bounding box center [581, 269] width 543 height 364
click at [357, 474] on button "Cancel" at bounding box center [349, 473] width 48 height 22
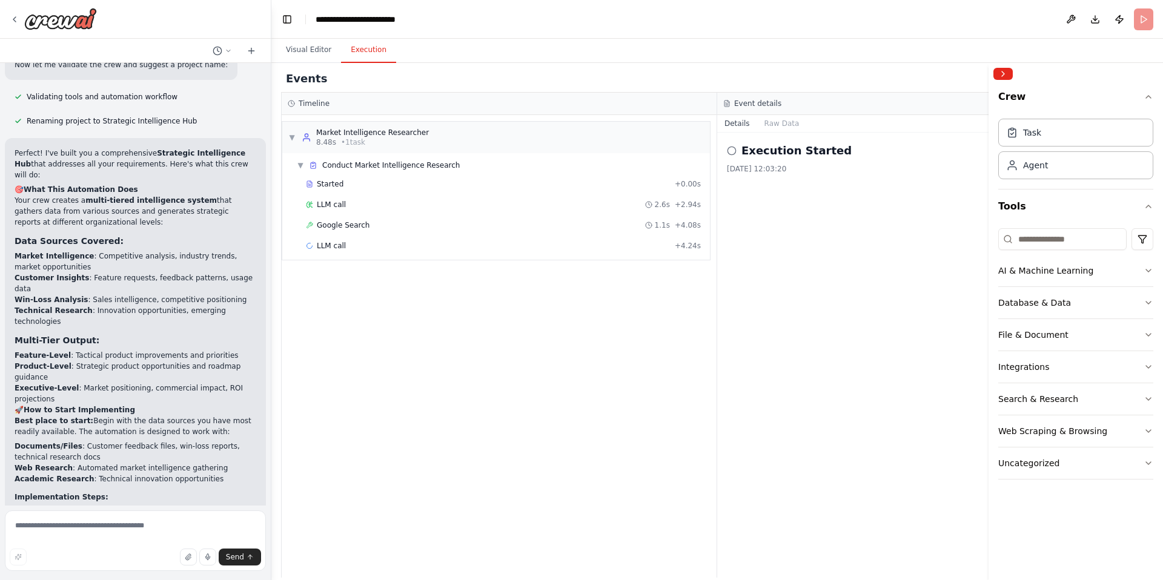
click at [675, 23] on header "**********" at bounding box center [717, 19] width 892 height 39
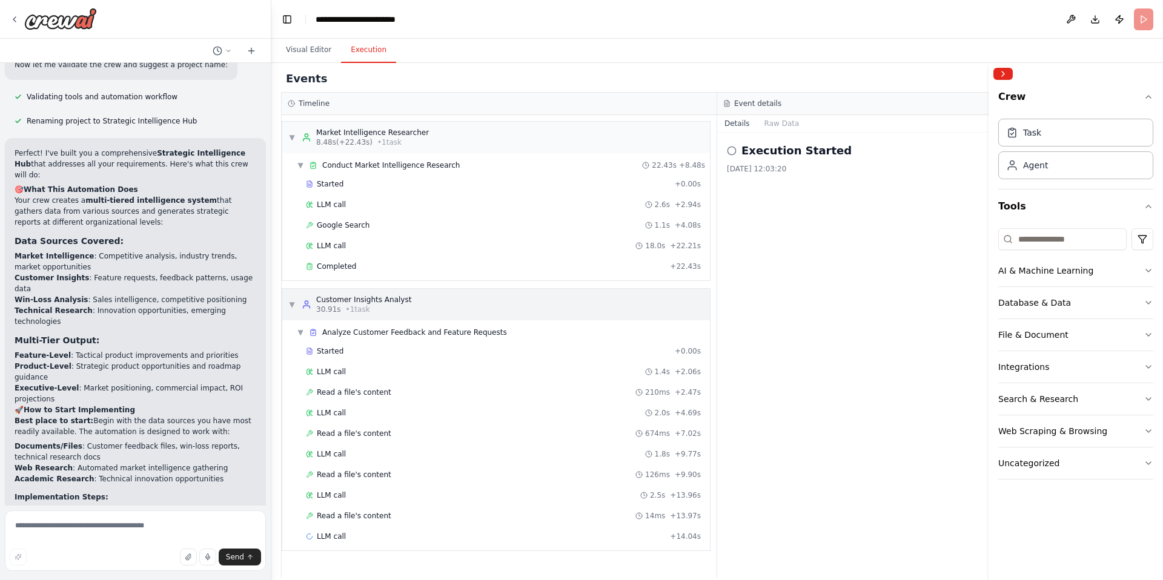
click at [397, 297] on div "Customer Insights Analyst" at bounding box center [363, 300] width 95 height 10
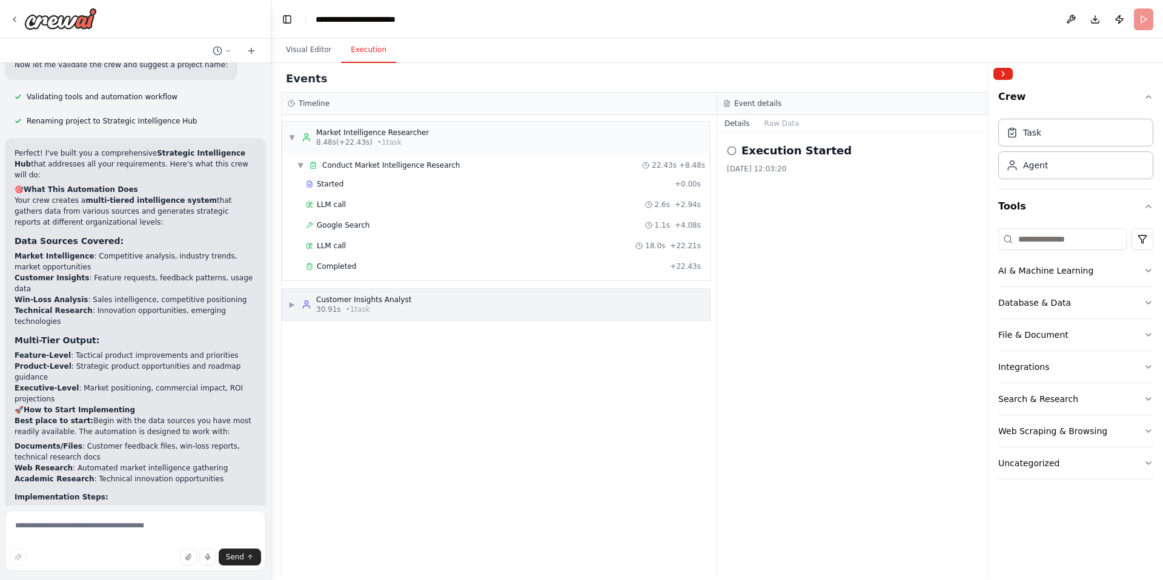
click at [397, 297] on div "Customer Insights Analyst" at bounding box center [363, 300] width 95 height 10
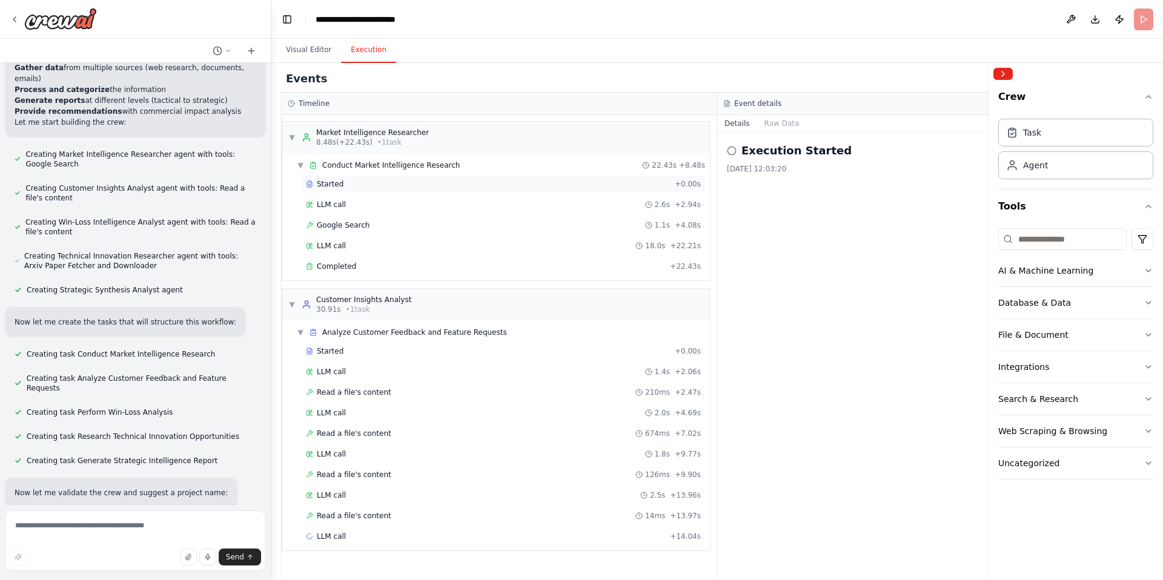
scroll to position [541, 0]
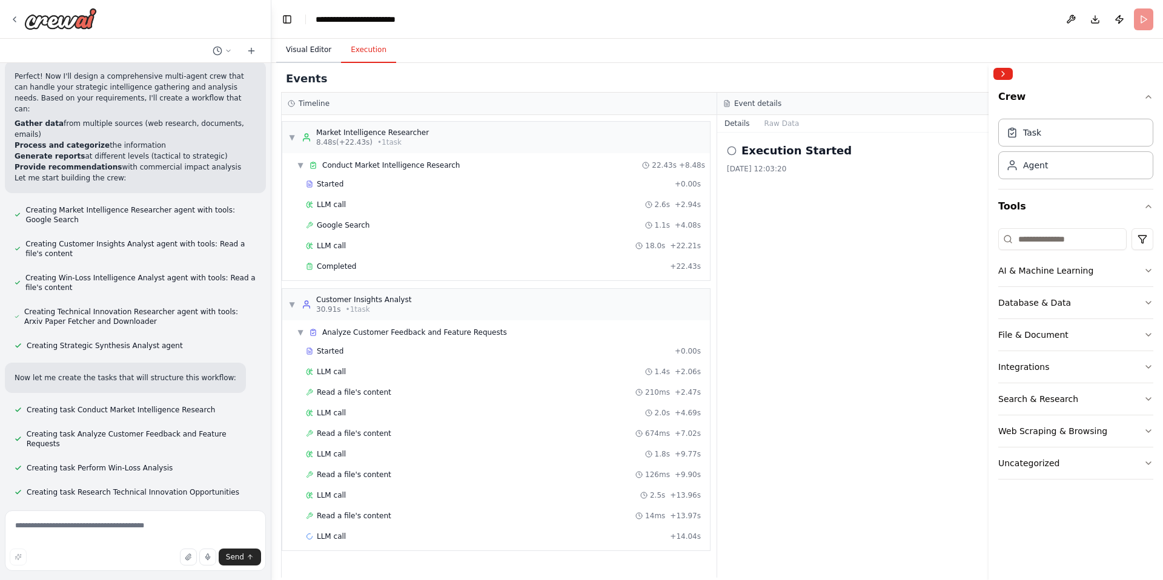
click at [319, 50] on button "Visual Editor" at bounding box center [308, 50] width 65 height 25
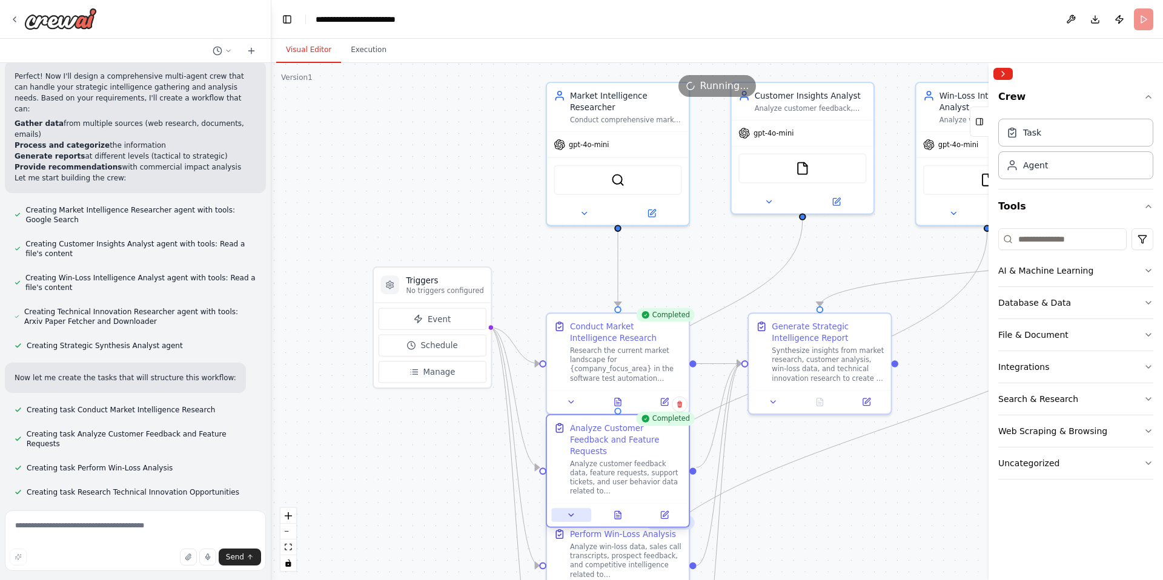
click at [574, 511] on icon at bounding box center [571, 515] width 9 height 9
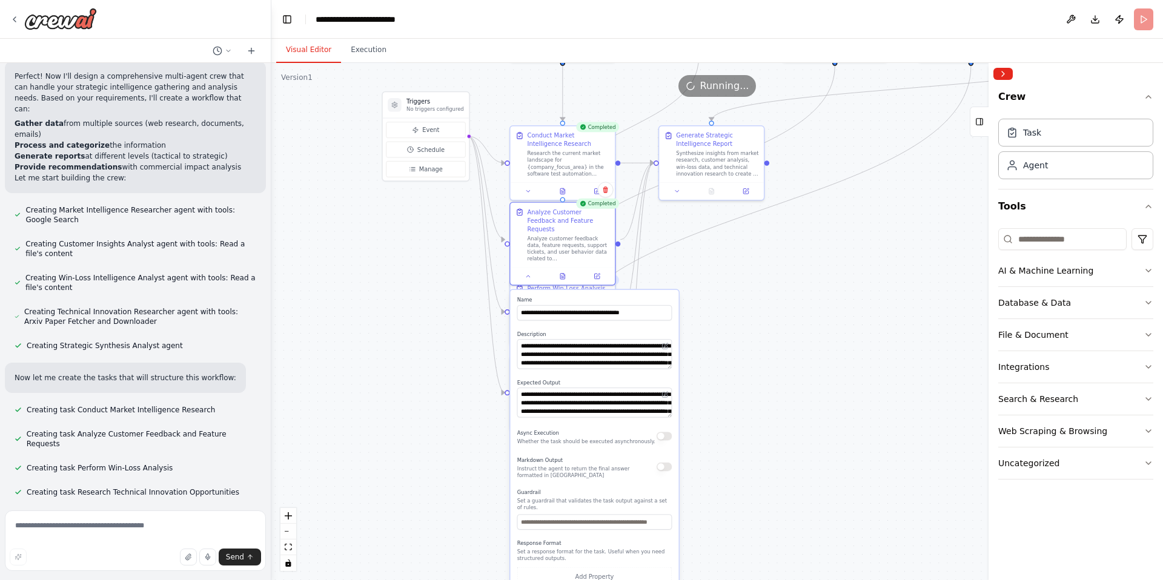
drag, startPoint x: 842, startPoint y: 517, endPoint x: 798, endPoint y: 279, distance: 241.4
click at [798, 279] on div ".deletable-edge-delete-btn { width: 20px; height: 20px; border: 0px solid #ffff…" at bounding box center [717, 321] width 892 height 517
click at [662, 432] on div "Async Execution Whether the task should be executed asynchronously." at bounding box center [594, 436] width 155 height 17
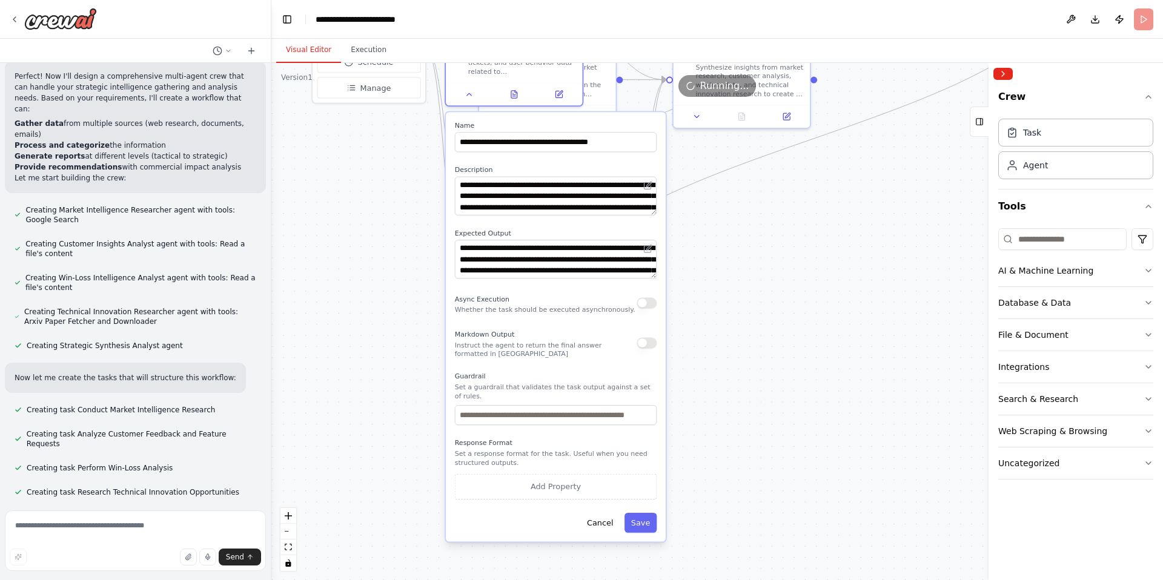
drag, startPoint x: 642, startPoint y: 507, endPoint x: 612, endPoint y: 379, distance: 132.0
click at [612, 383] on p "Set a guardrail that validates the task output against a set of rules." at bounding box center [556, 392] width 202 height 18
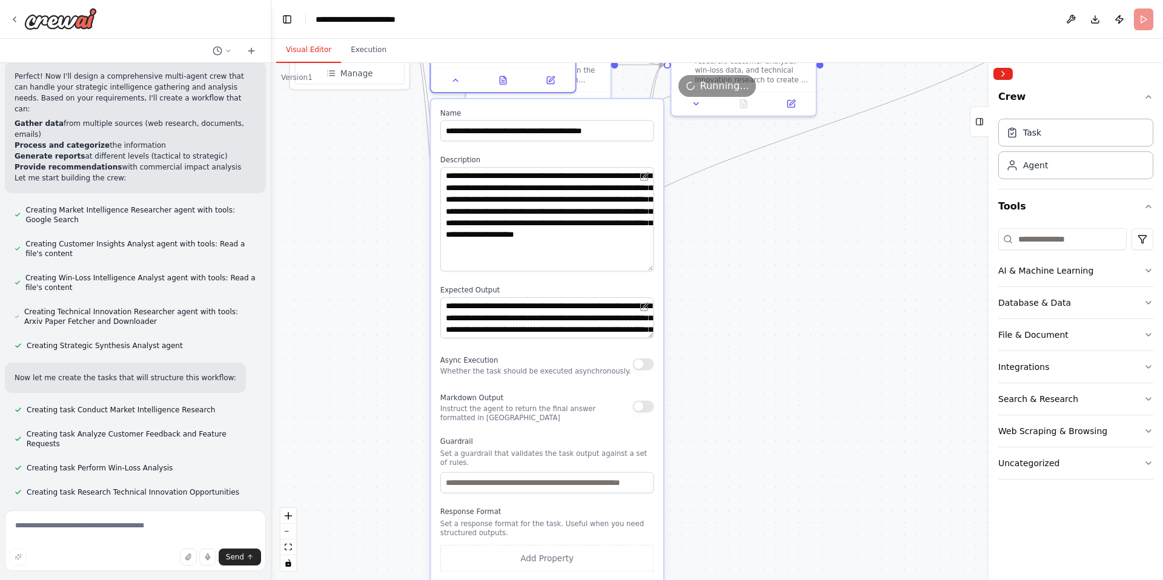
drag, startPoint x: 650, startPoint y: 193, endPoint x: 642, endPoint y: 256, distance: 63.6
click at [642, 256] on textarea "**********" at bounding box center [547, 219] width 214 height 104
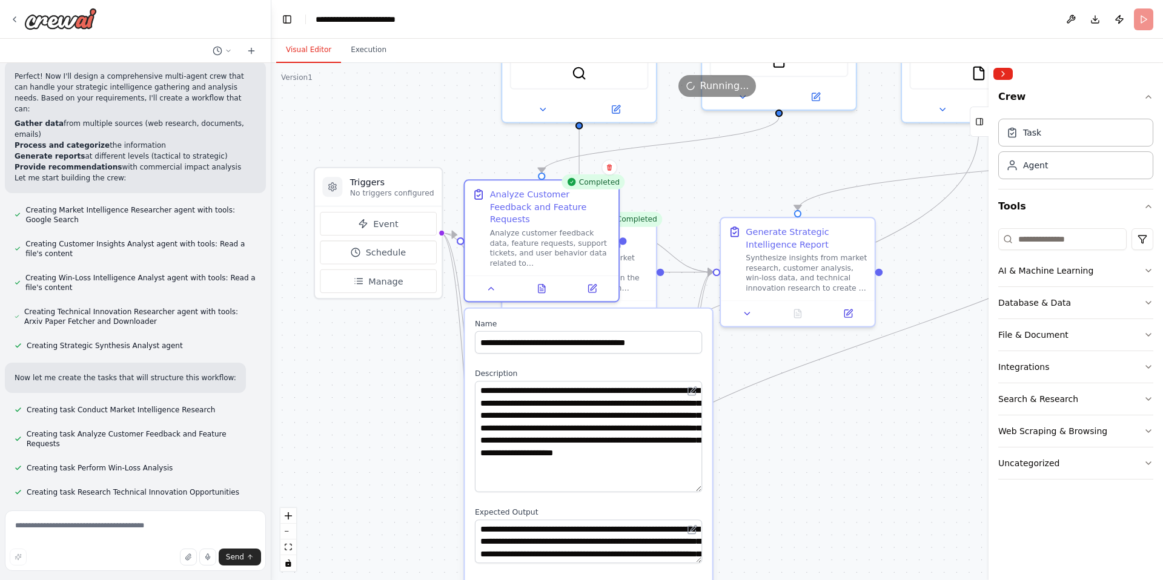
drag, startPoint x: 723, startPoint y: 228, endPoint x: 748, endPoint y: 434, distance: 207.4
click at [748, 434] on div ".deletable-edge-delete-btn { width: 20px; height: 20px; border: 0px solid #ffff…" at bounding box center [717, 321] width 892 height 517
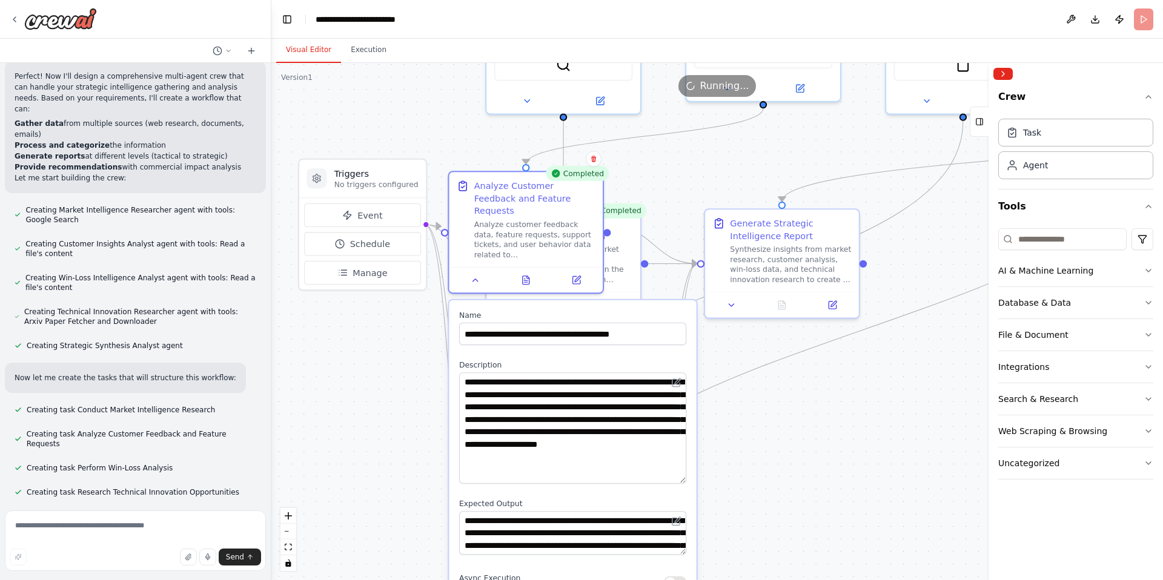
click at [345, 365] on div ".deletable-edge-delete-btn { width: 20px; height: 20px; border: 0px solid #ffff…" at bounding box center [717, 321] width 892 height 517
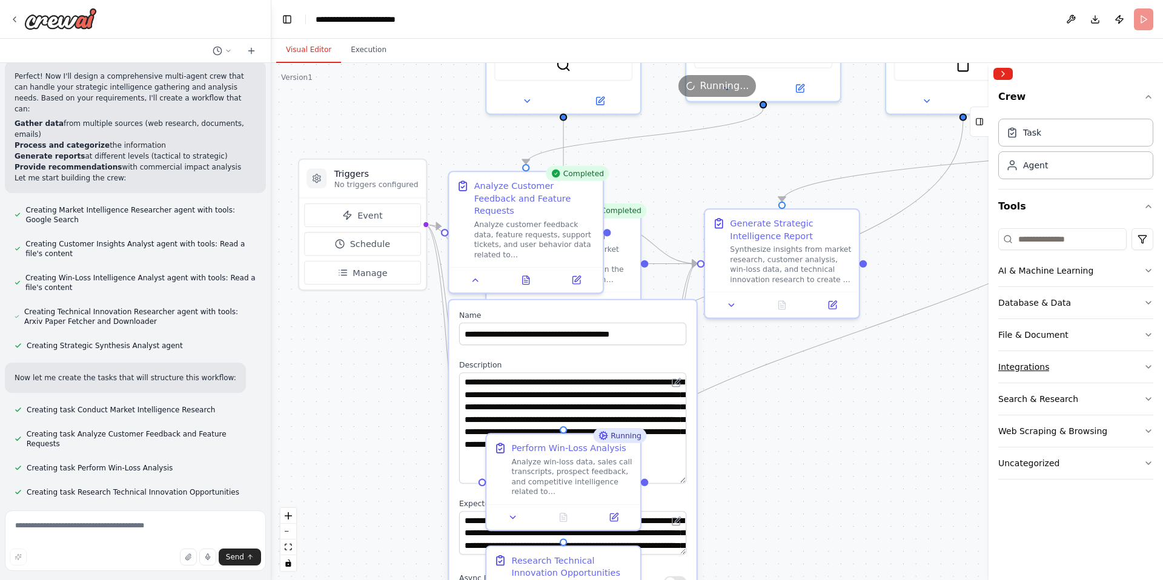
click at [1152, 365] on icon "button" at bounding box center [1149, 367] width 10 height 10
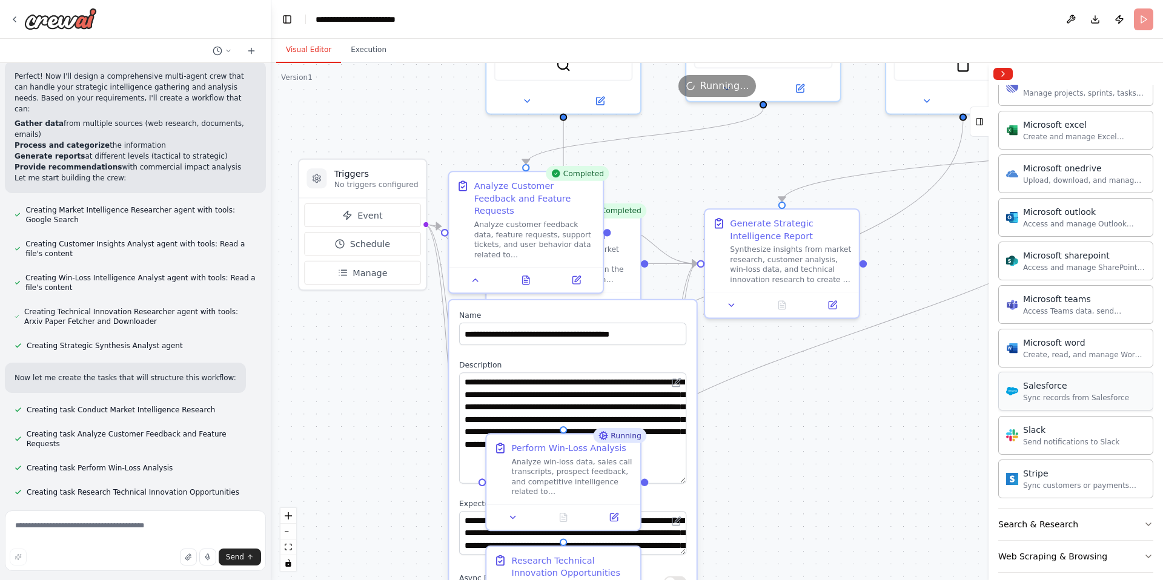
scroll to position [634, 0]
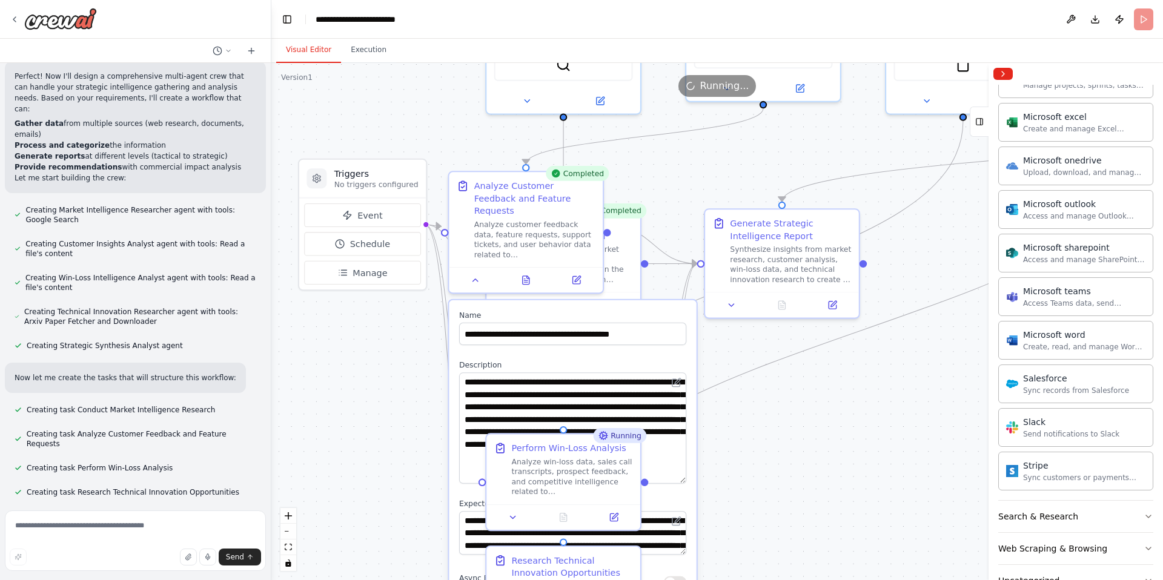
click at [923, 386] on div ".deletable-edge-delete-btn { width: 20px; height: 20px; border: 0px solid #ffff…" at bounding box center [717, 321] width 892 height 517
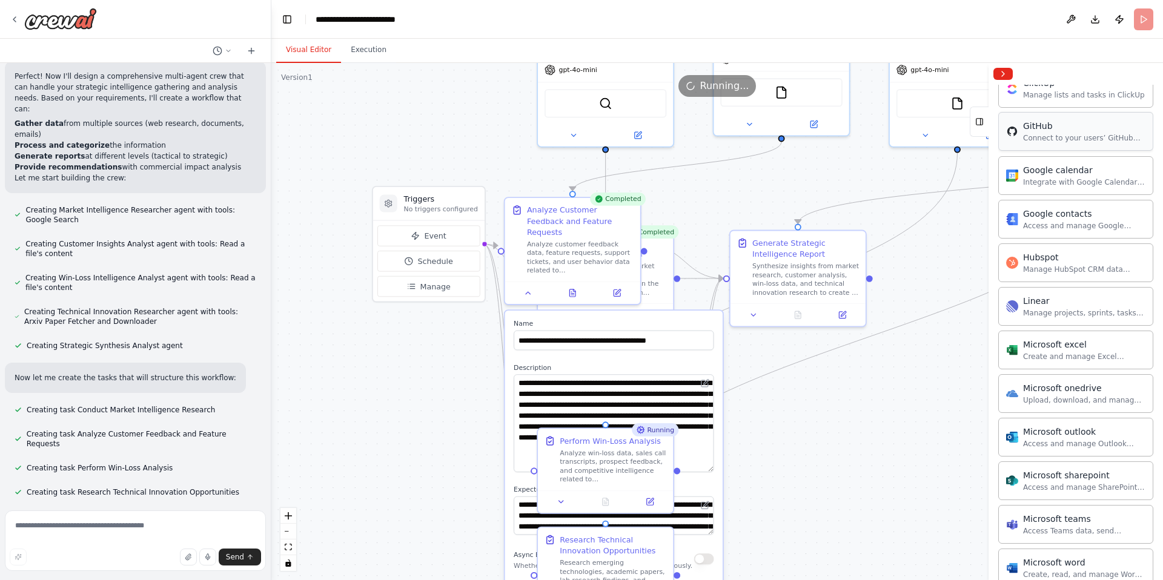
scroll to position [629, 0]
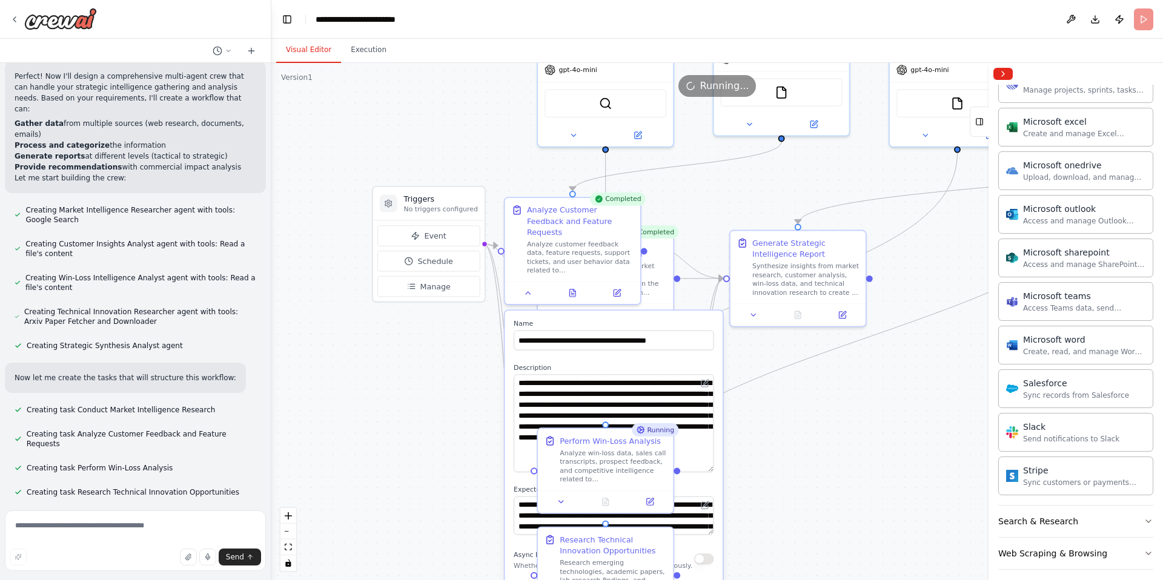
click at [901, 398] on div ".deletable-edge-delete-btn { width: 20px; height: 20px; border: 0px solid #ffff…" at bounding box center [717, 321] width 892 height 517
click at [412, 413] on div ".deletable-edge-delete-btn { width: 20px; height: 20px; border: 0px solid #ffff…" at bounding box center [717, 321] width 892 height 517
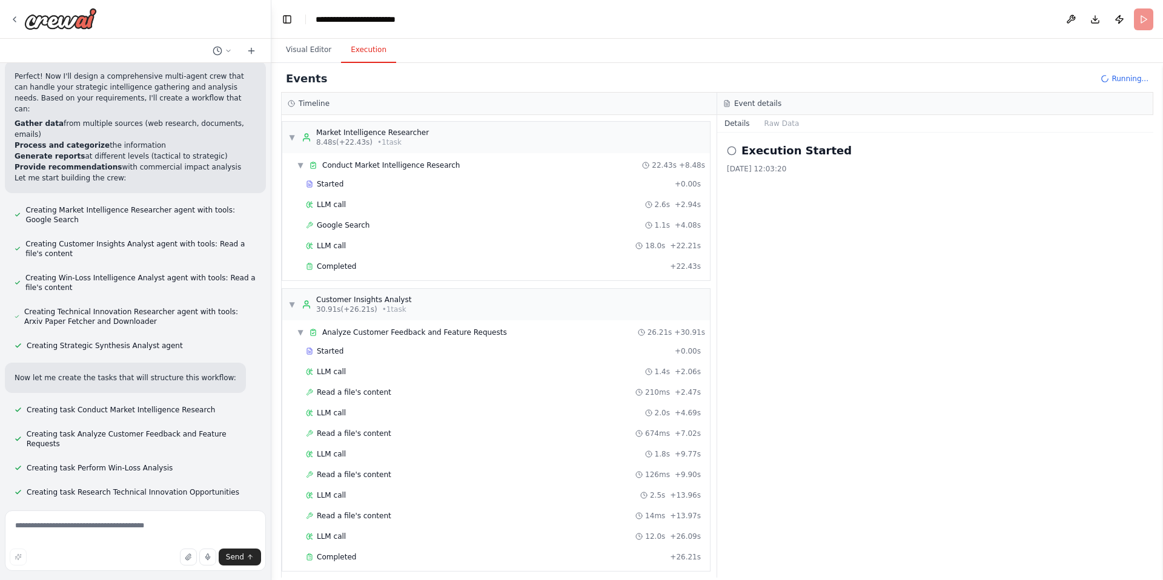
click at [365, 56] on button "Execution" at bounding box center [368, 50] width 55 height 25
click at [788, 127] on button "Raw Data" at bounding box center [782, 123] width 50 height 17
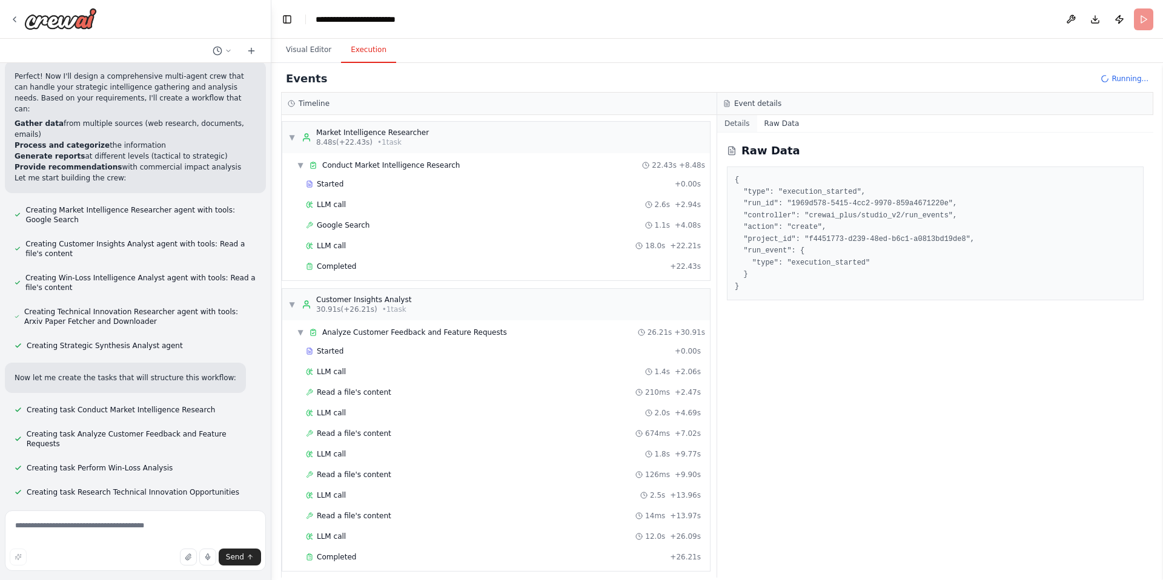
click at [728, 124] on button "Details" at bounding box center [737, 123] width 40 height 17
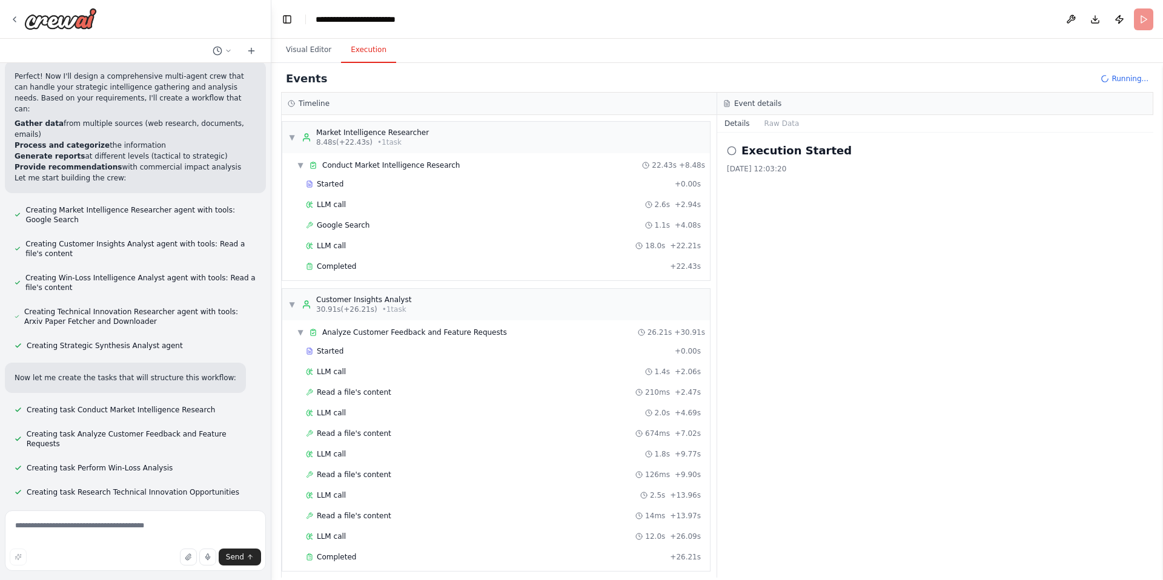
click at [1134, 75] on span "Running..." at bounding box center [1130, 79] width 37 height 10
click at [1113, 79] on span "Running..." at bounding box center [1130, 79] width 37 height 10
click at [1110, 79] on div "Running..." at bounding box center [1125, 79] width 48 height 10
click at [1146, 20] on header "**********" at bounding box center [717, 19] width 892 height 39
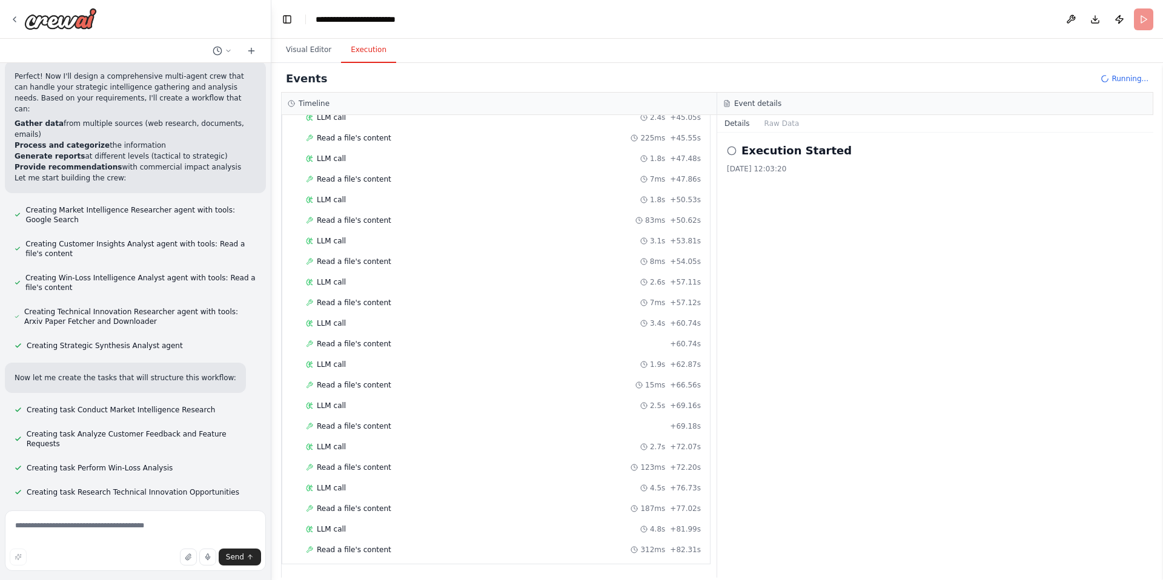
scroll to position [0, 0]
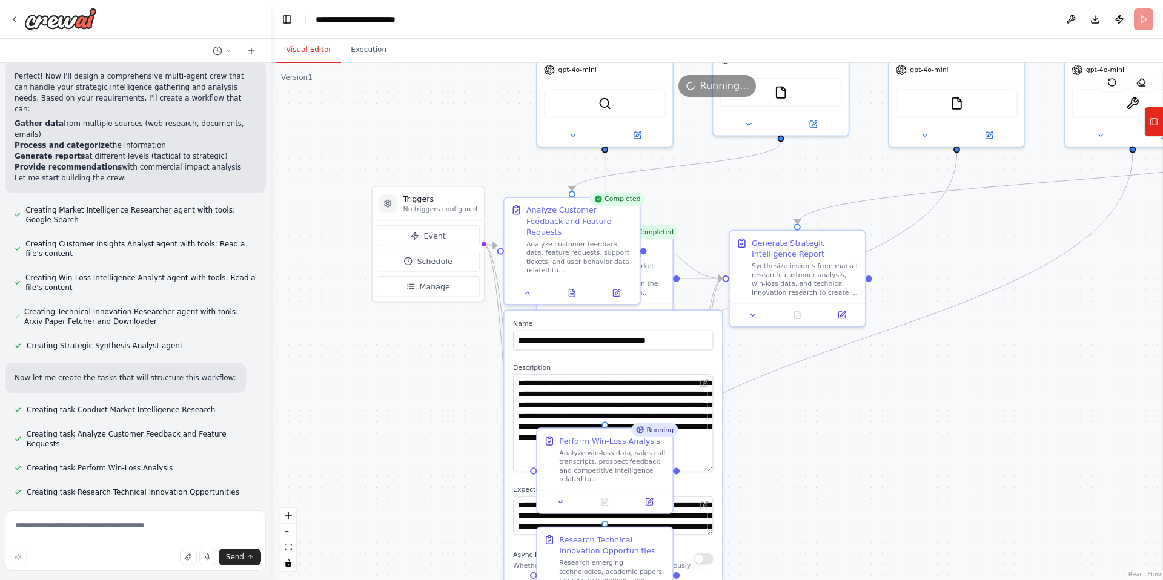
click at [303, 50] on button "Visual Editor" at bounding box center [308, 50] width 65 height 25
click at [1154, 123] on icon at bounding box center [1154, 121] width 8 height 19
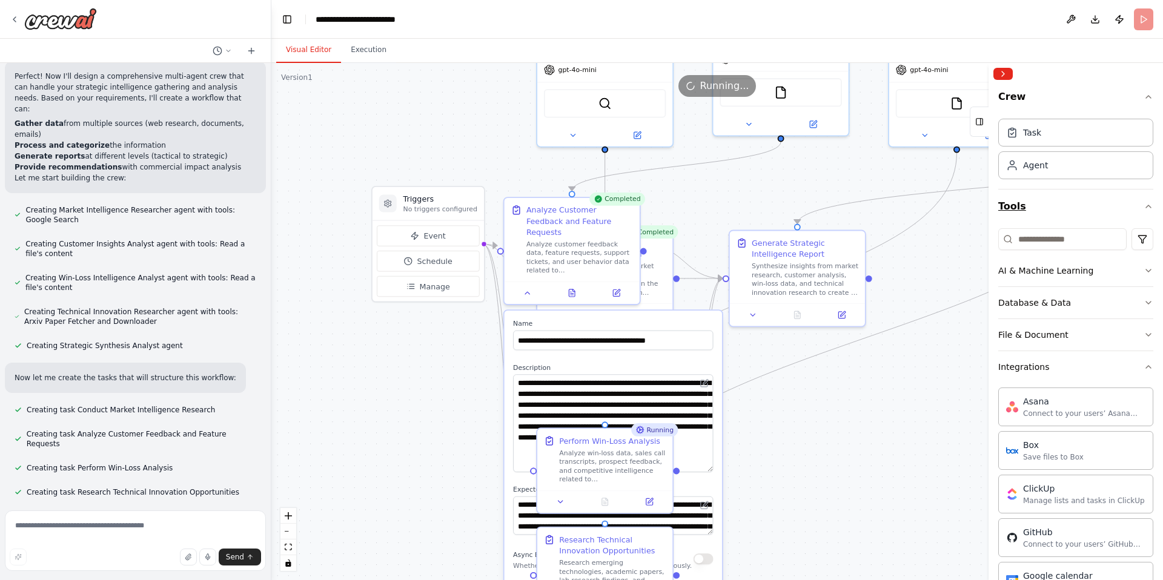
click at [1138, 206] on button "Tools" at bounding box center [1075, 207] width 155 height 34
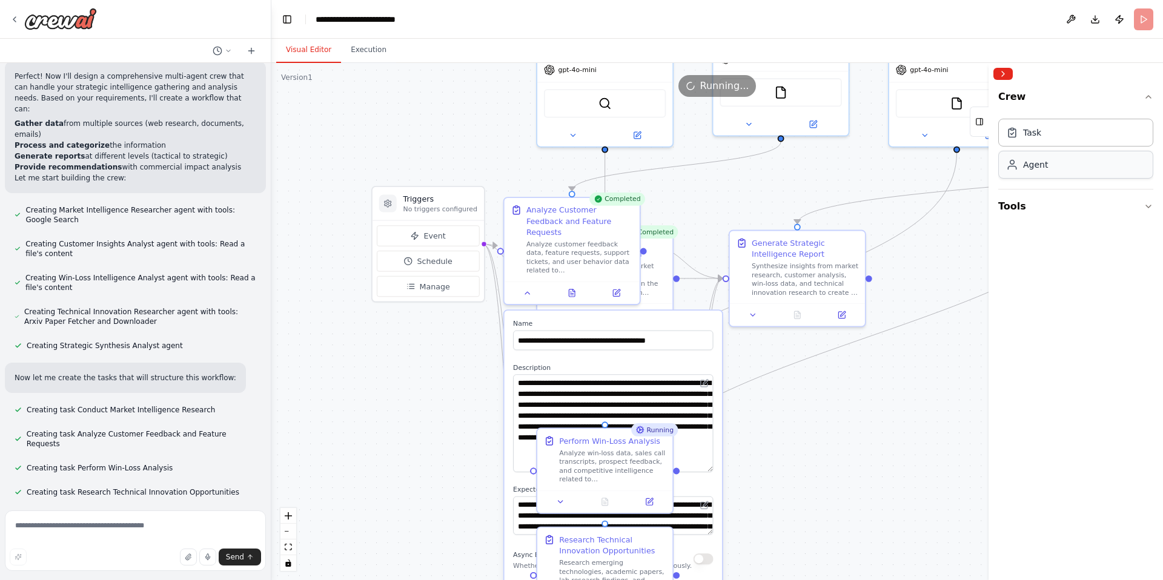
click at [1059, 168] on div "Agent" at bounding box center [1075, 165] width 155 height 28
click at [288, 21] on button "Toggle Left Sidebar" at bounding box center [287, 19] width 17 height 17
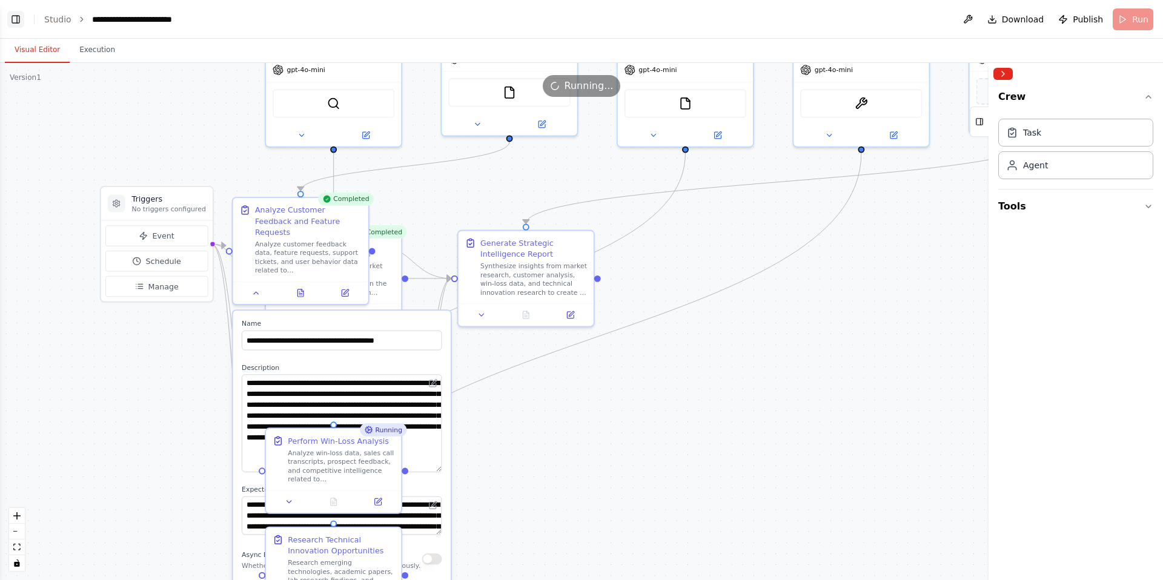
click at [19, 19] on button "Toggle Left Sidebar" at bounding box center [15, 19] width 17 height 17
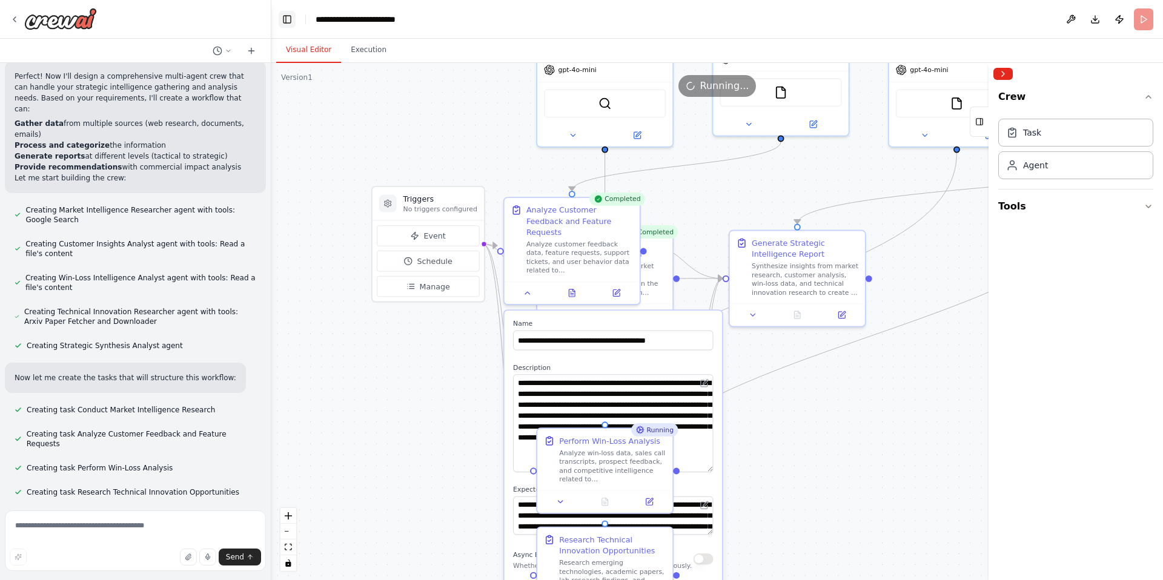
click at [284, 22] on button "Toggle Left Sidebar" at bounding box center [287, 19] width 17 height 17
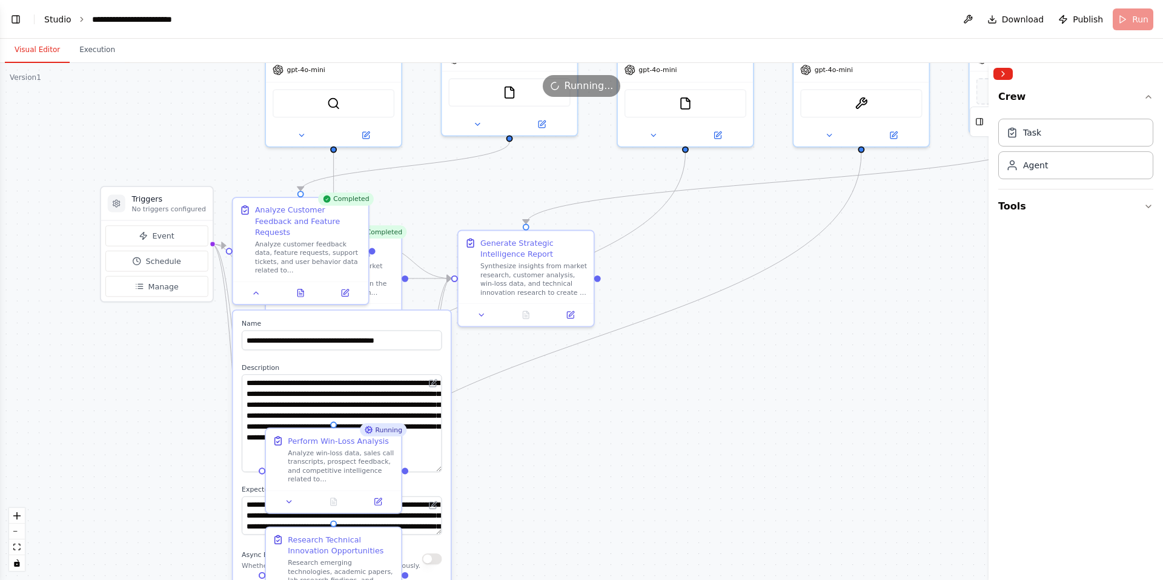
click at [58, 18] on link "Studio" at bounding box center [57, 20] width 27 height 10
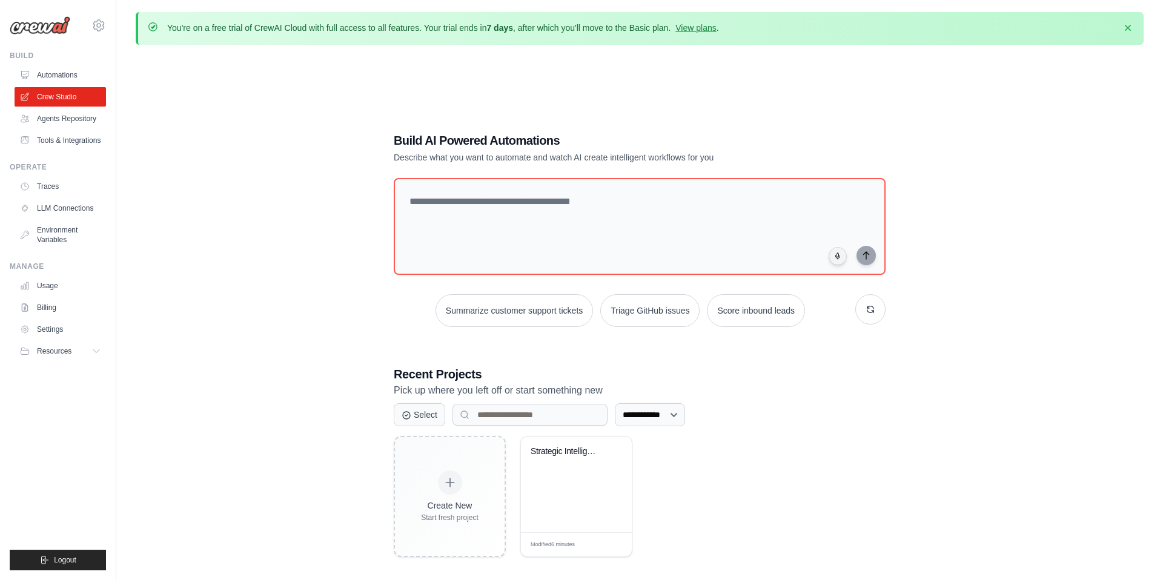
scroll to position [66, 0]
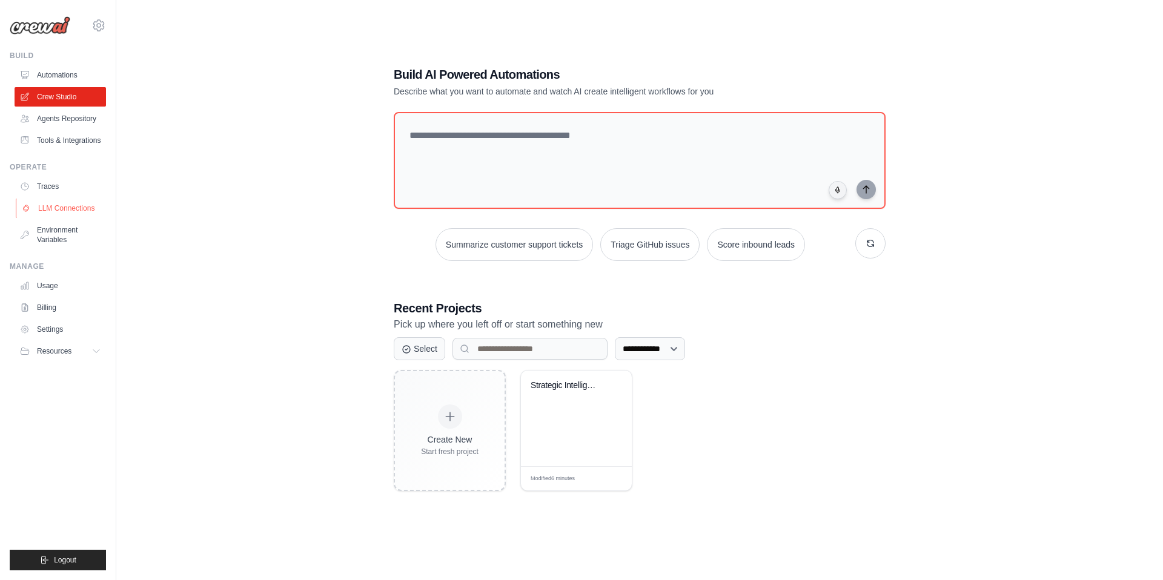
click at [70, 217] on link "LLM Connections" at bounding box center [61, 208] width 91 height 19
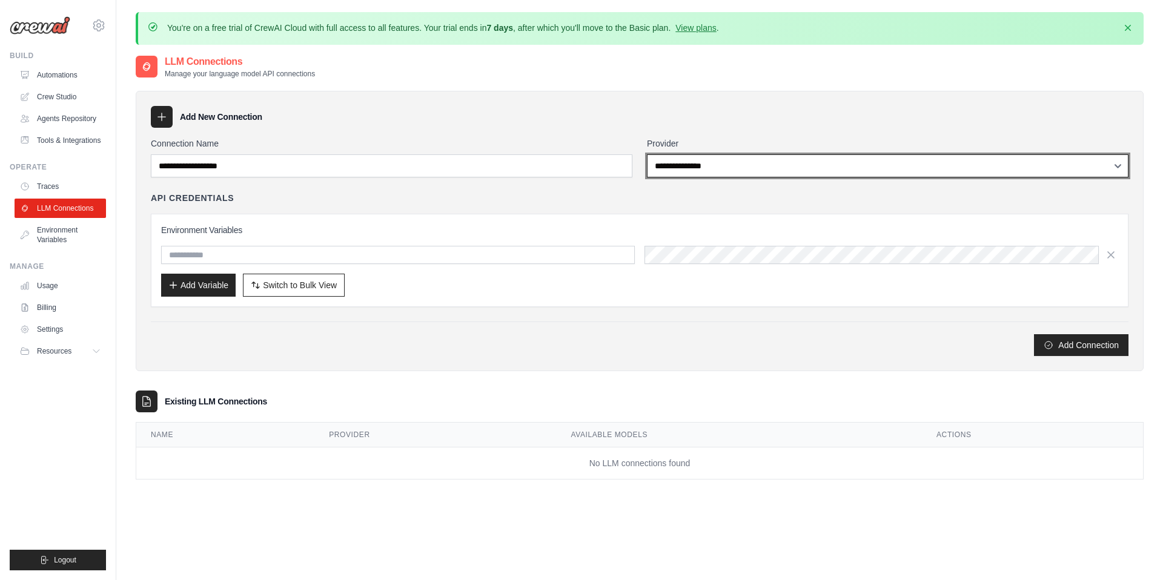
click at [788, 164] on select "**********" at bounding box center [888, 165] width 482 height 23
select select "******"
click at [647, 154] on select "**********" at bounding box center [888, 165] width 482 height 23
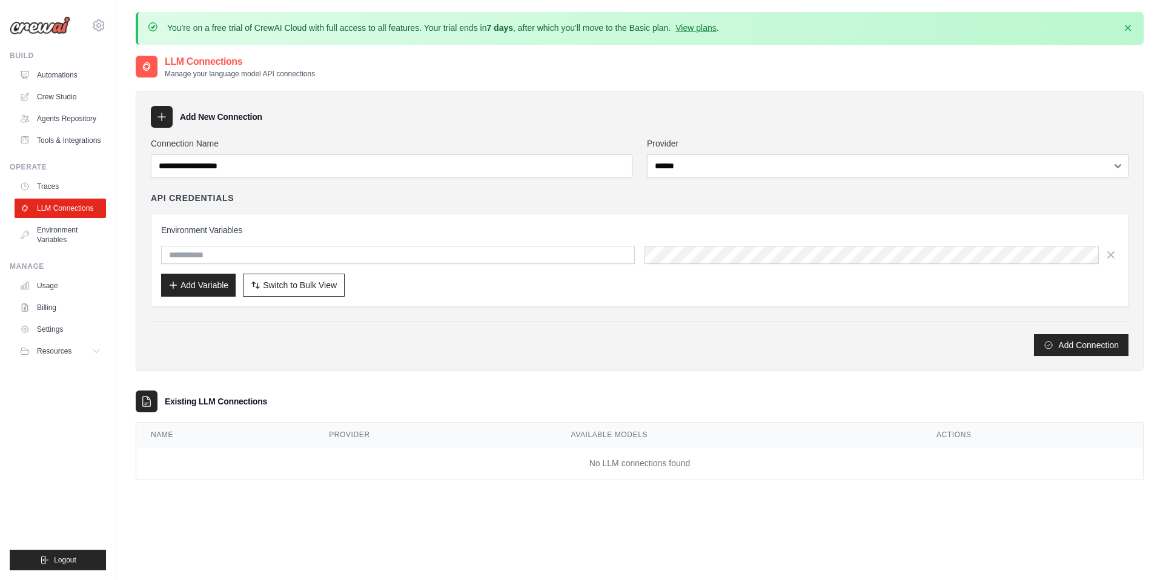
click at [512, 202] on div "API Credentials" at bounding box center [640, 198] width 978 height 12
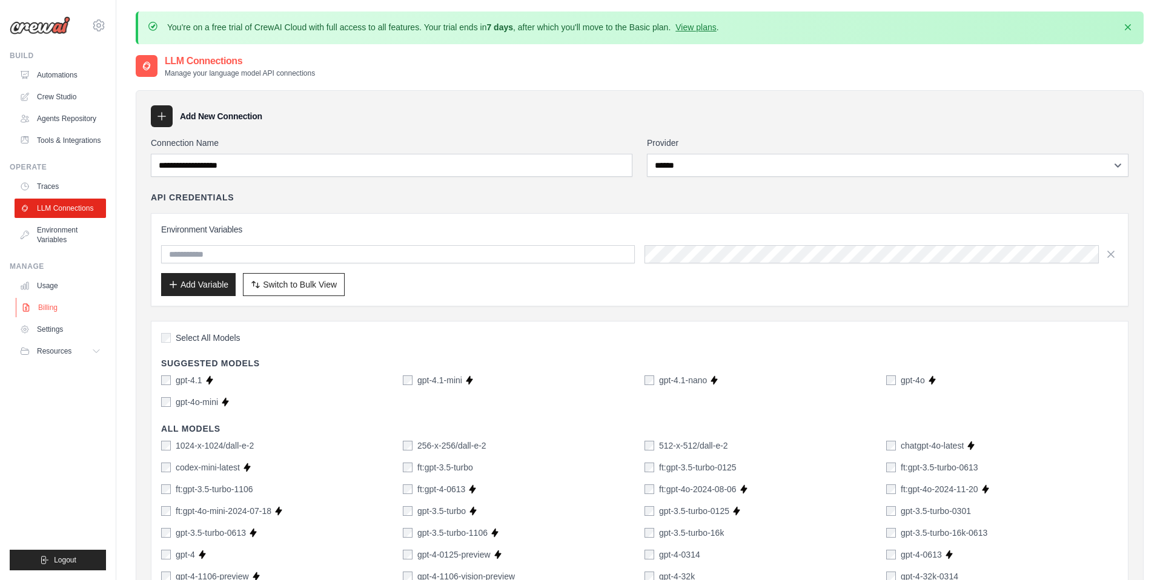
click at [49, 317] on link "Billing" at bounding box center [61, 307] width 91 height 19
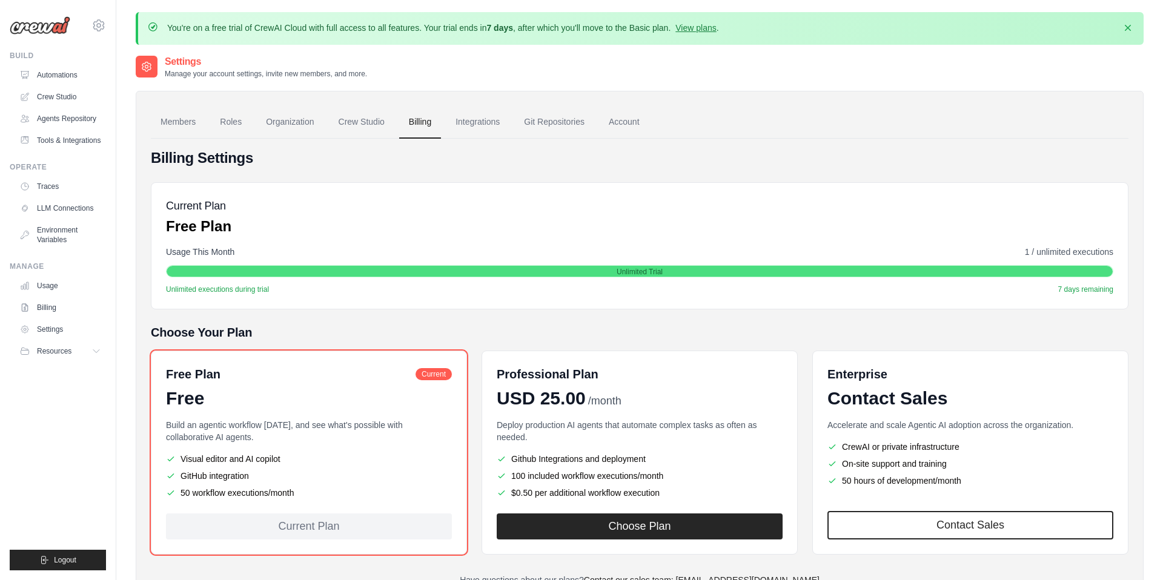
scroll to position [66, 0]
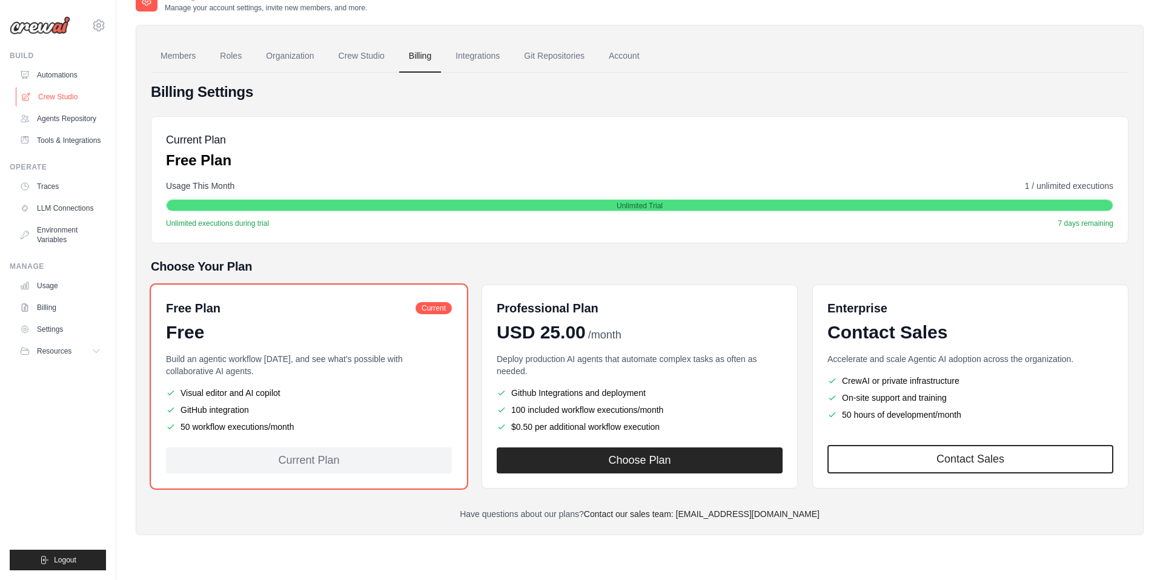
click at [52, 91] on link "Crew Studio" at bounding box center [61, 96] width 91 height 19
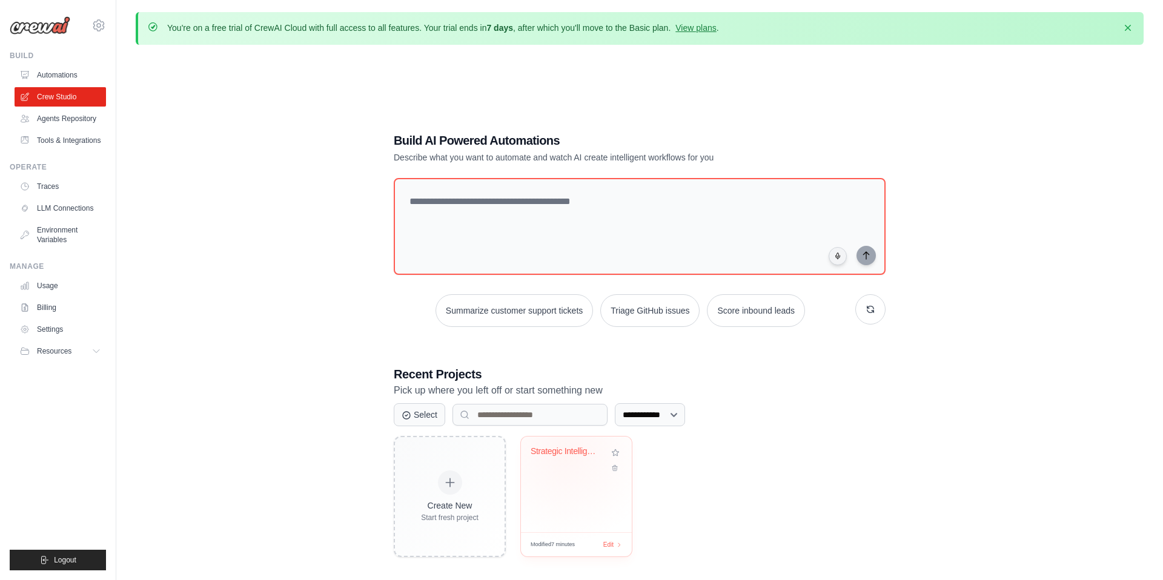
click at [566, 452] on div "Strategic Intelligence Hub" at bounding box center [567, 451] width 73 height 11
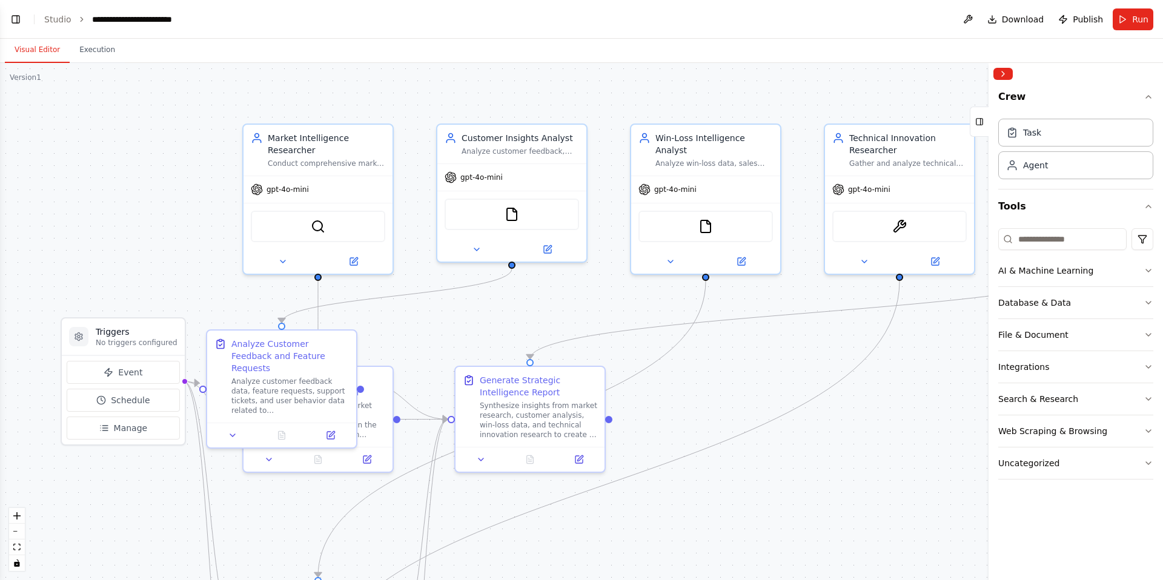
scroll to position [1163, 0]
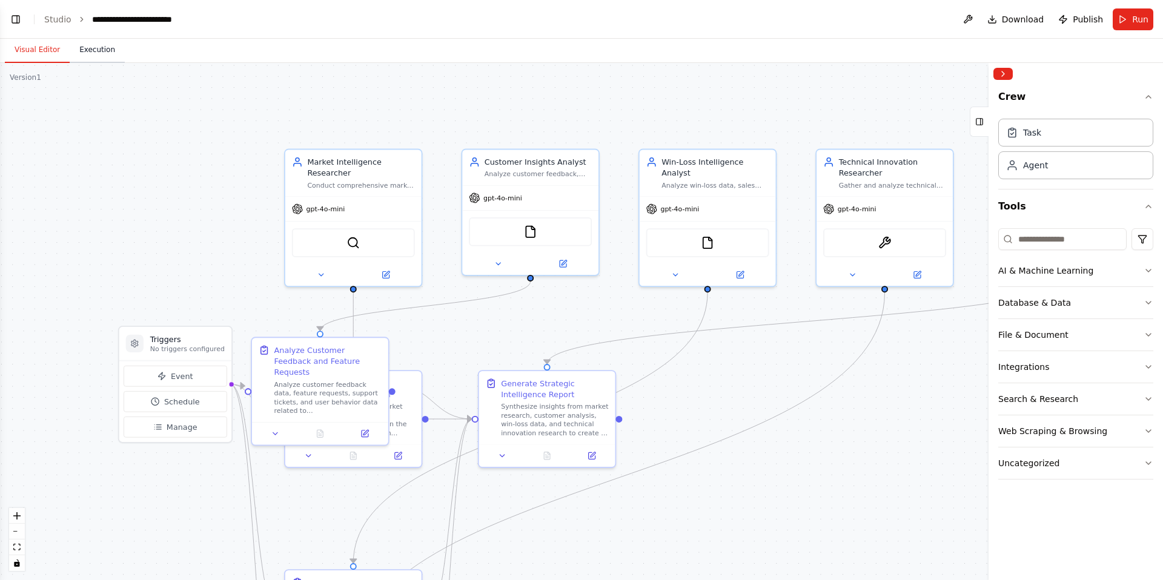
click at [105, 51] on button "Execution" at bounding box center [97, 50] width 55 height 25
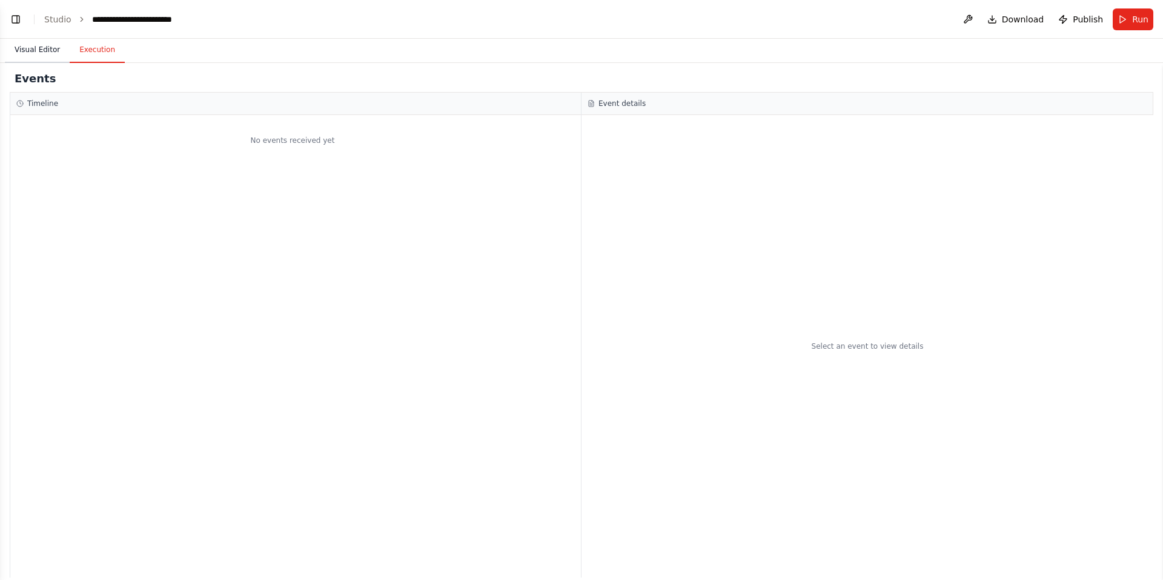
click at [44, 53] on button "Visual Editor" at bounding box center [37, 50] width 65 height 25
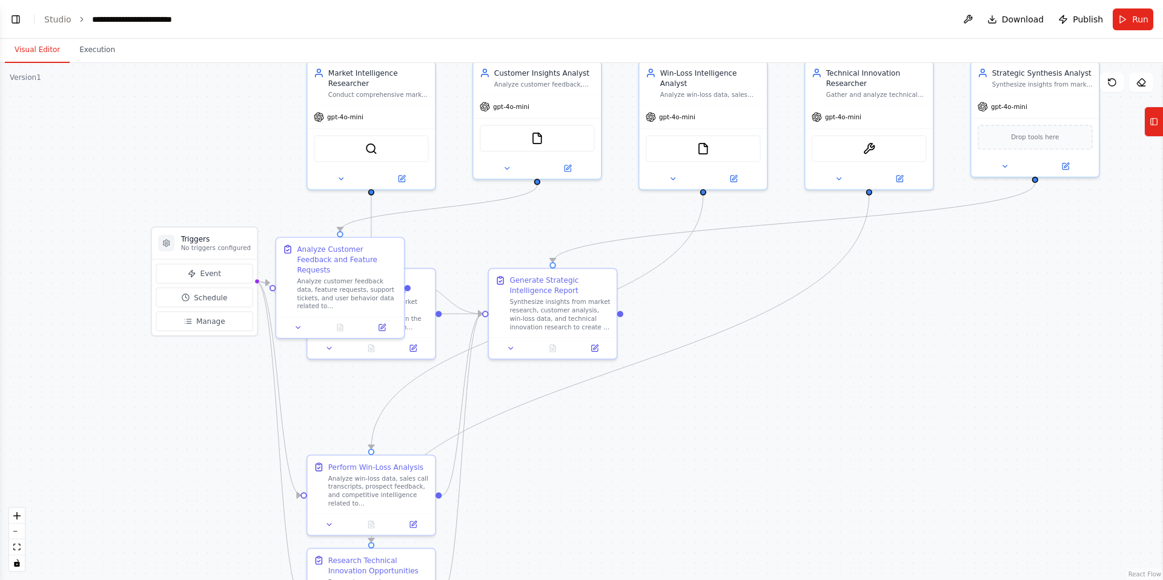
drag, startPoint x: 217, startPoint y: 236, endPoint x: 232, endPoint y: 140, distance: 96.9
click at [232, 140] on div ".deletable-edge-delete-btn { width: 20px; height: 20px; border: 0px solid #ffff…" at bounding box center [581, 321] width 1163 height 517
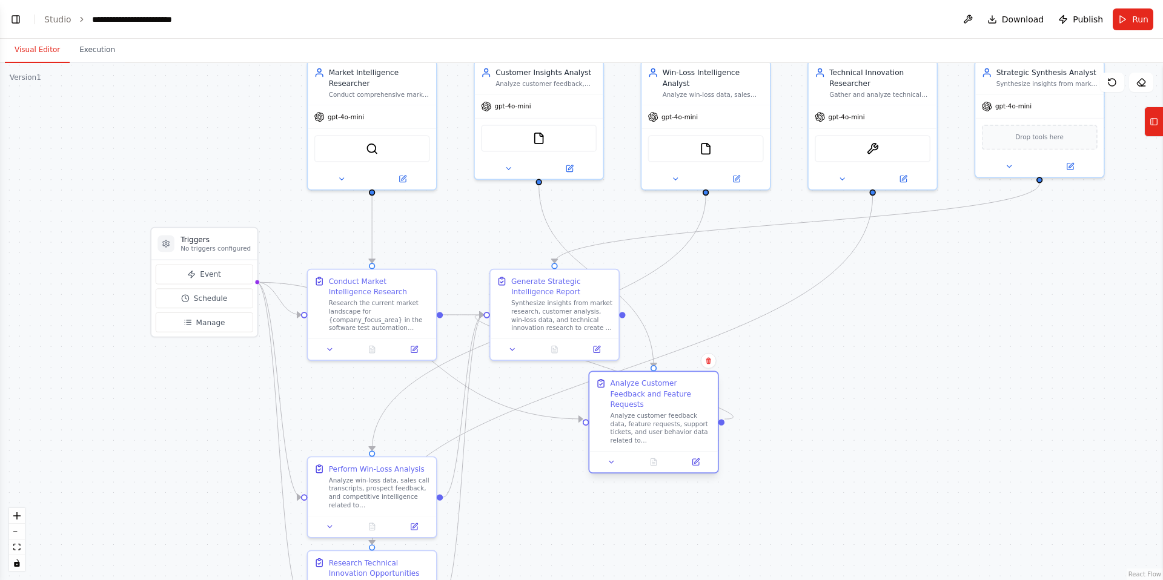
drag, startPoint x: 360, startPoint y: 288, endPoint x: 669, endPoint y: 428, distance: 339.2
click at [674, 427] on div "Analyze customer feedback data, feature requests, support tickets, and user beh…" at bounding box center [661, 428] width 101 height 33
drag, startPoint x: 234, startPoint y: 240, endPoint x: 188, endPoint y: 403, distance: 169.3
click at [188, 403] on h3 "Triggers" at bounding box center [174, 406] width 70 height 10
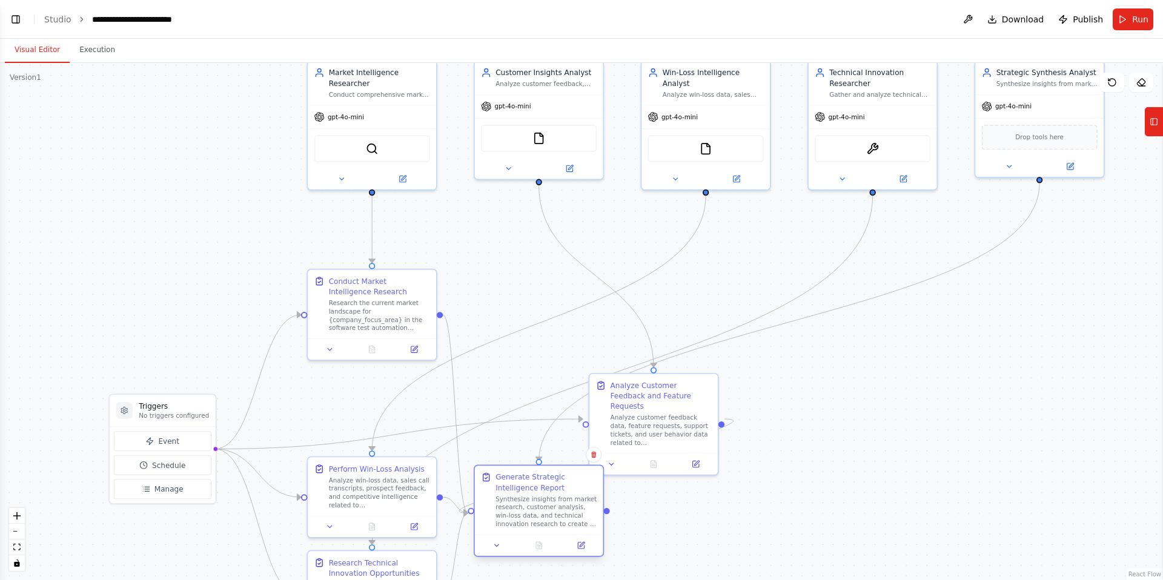
drag, startPoint x: 602, startPoint y: 280, endPoint x: 589, endPoint y: 480, distance: 200.3
click at [589, 480] on div "Generate Strategic Intelligence Report" at bounding box center [546, 482] width 101 height 21
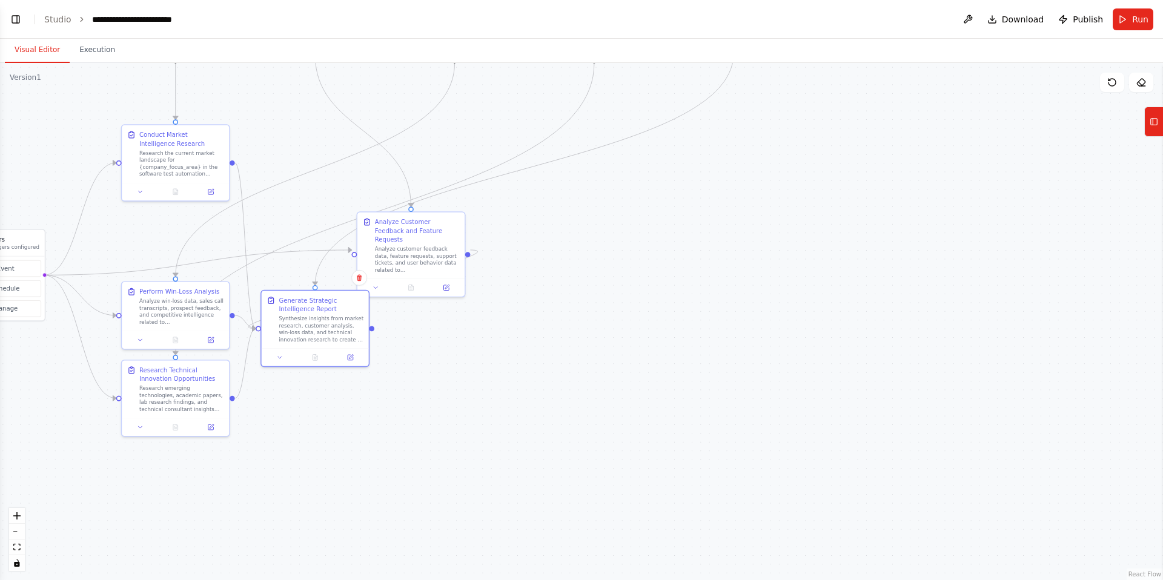
drag, startPoint x: 875, startPoint y: 433, endPoint x: 578, endPoint y: 291, distance: 328.9
click at [625, 289] on div ".deletable-edge-delete-btn { width: 20px; height: 20px; border: 0px solid #ffff…" at bounding box center [581, 321] width 1163 height 517
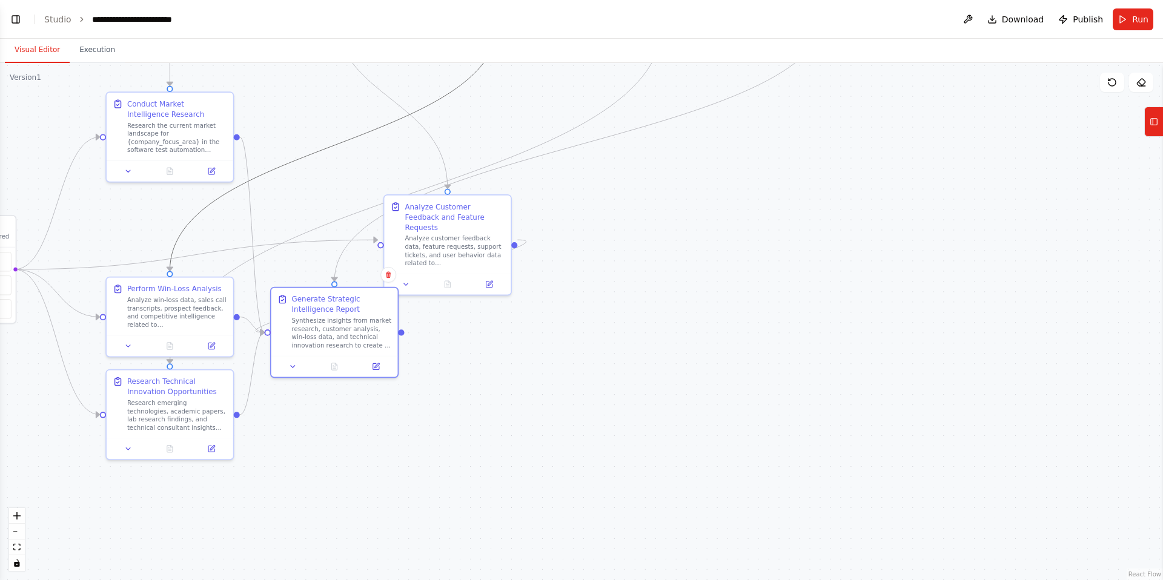
drag, startPoint x: 191, startPoint y: 247, endPoint x: 293, endPoint y: 417, distance: 198.3
click at [293, 417] on div ".deletable-edge-delete-btn { width: 20px; height: 20px; border: 0px solid #ffff…" at bounding box center [581, 321] width 1163 height 517
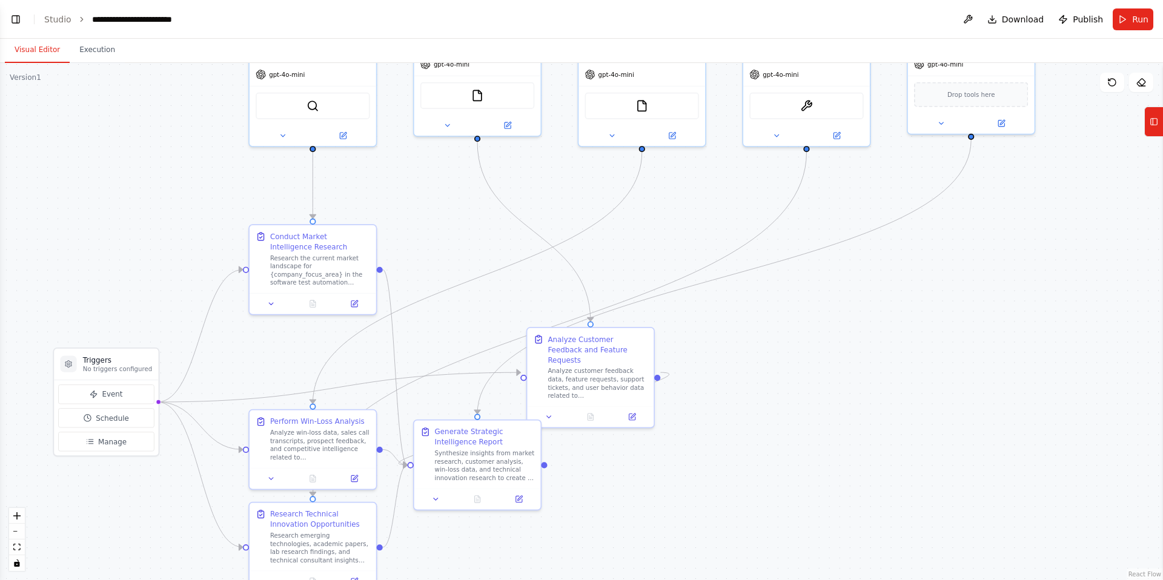
drag, startPoint x: 400, startPoint y: 430, endPoint x: 524, endPoint y: 552, distance: 174.8
click at [526, 556] on div ".deletable-edge-delete-btn { width: 20px; height: 20px; border: 0px solid #ffff…" at bounding box center [581, 321] width 1163 height 517
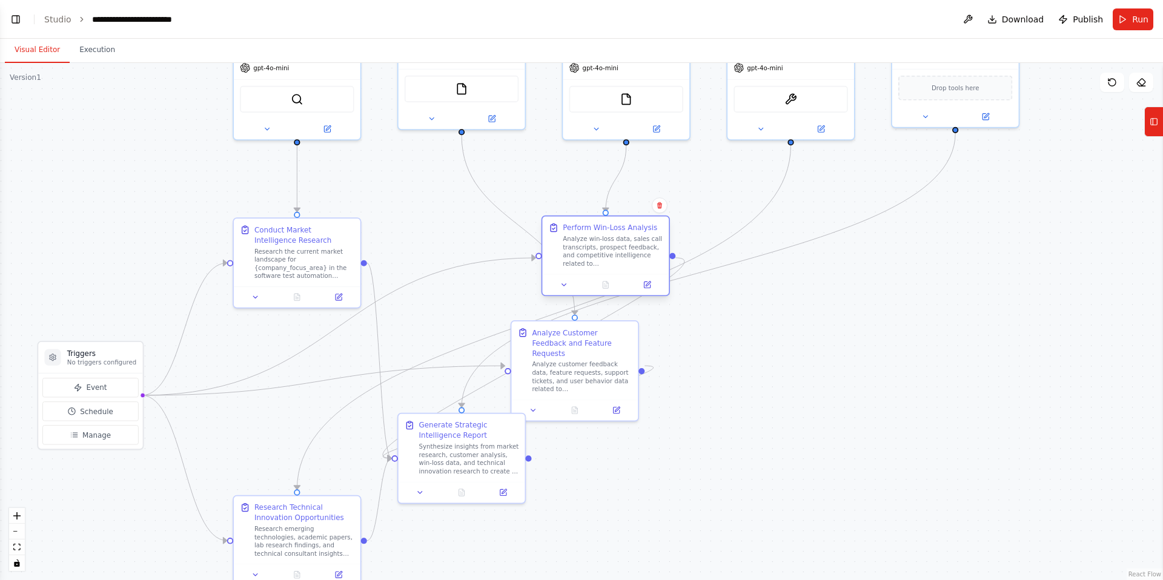
drag, startPoint x: 347, startPoint y: 410, endPoint x: 656, endPoint y: 221, distance: 361.9
click at [656, 221] on div "Perform Win-Loss Analysis Analyze win-loss data, sales call transcripts, prospe…" at bounding box center [605, 245] width 127 height 58
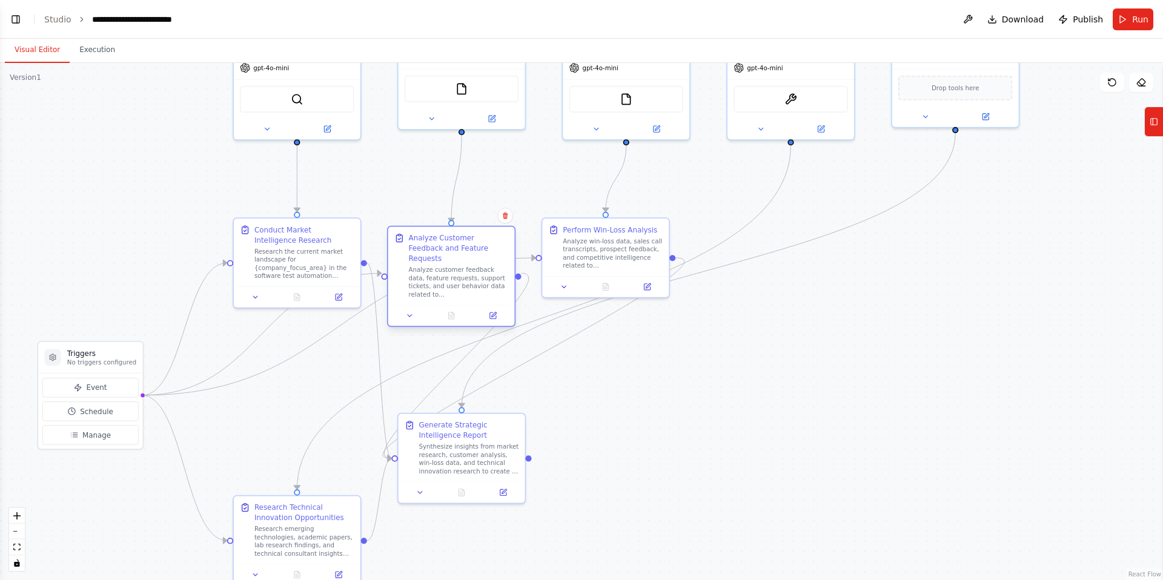
drag, startPoint x: 623, startPoint y: 326, endPoint x: 500, endPoint y: 231, distance: 155.0
click at [500, 231] on div "Analyze Customer Feedback and Feature Requests Analyze customer feedback data, …" at bounding box center [451, 266] width 127 height 78
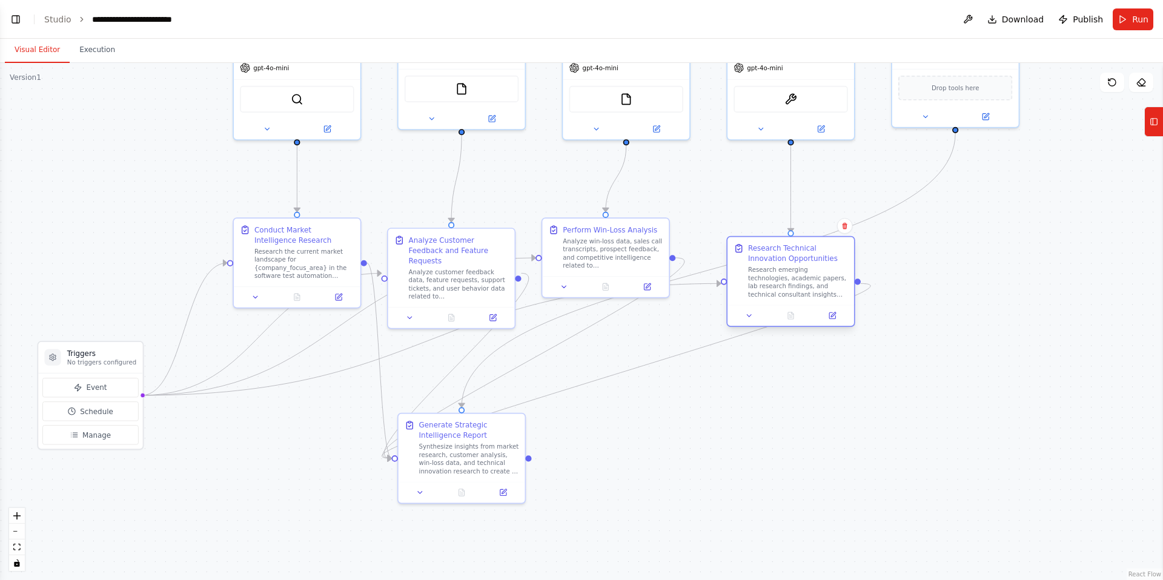
drag, startPoint x: 359, startPoint y: 511, endPoint x: 837, endPoint y: 253, distance: 544.0
click at [837, 253] on div "Research Technical Innovation Opportunities" at bounding box center [798, 254] width 100 height 21
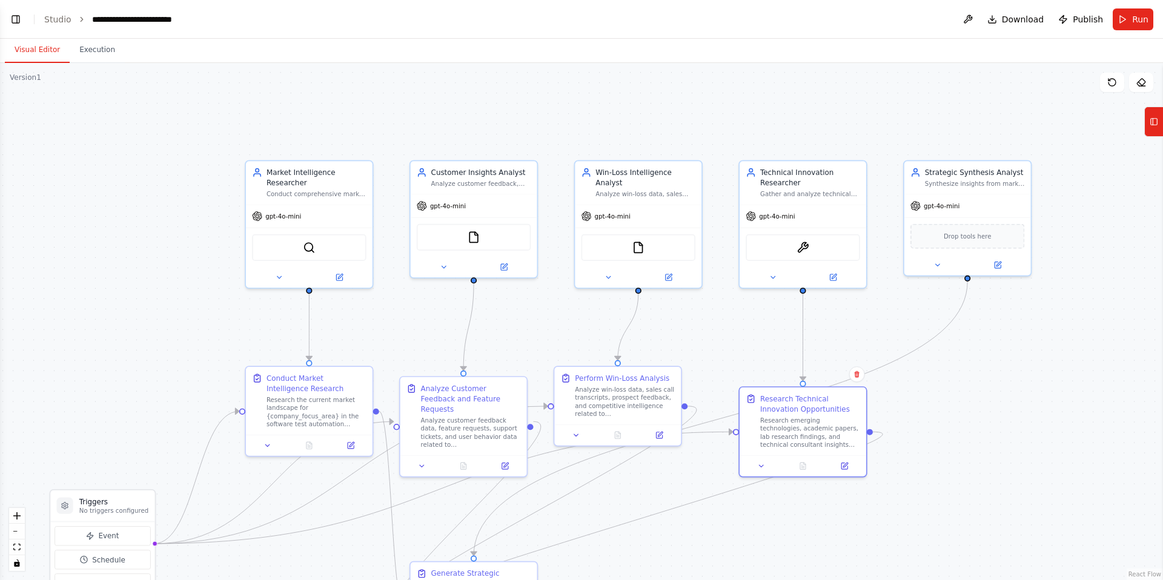
drag, startPoint x: 923, startPoint y: 281, endPoint x: 937, endPoint y: 426, distance: 146.1
click at [935, 430] on div ".deletable-edge-delete-btn { width: 20px; height: 20px; border: 0px solid #ffff…" at bounding box center [581, 321] width 1163 height 517
click at [472, 238] on img at bounding box center [474, 235] width 12 height 12
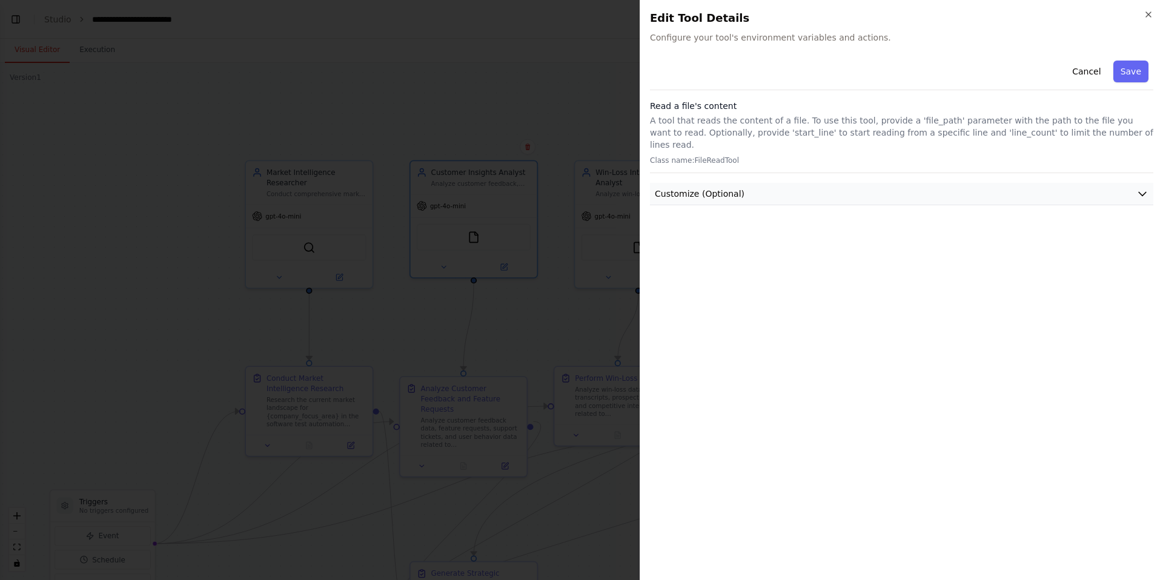
click at [1136, 188] on icon "button" at bounding box center [1142, 194] width 12 height 12
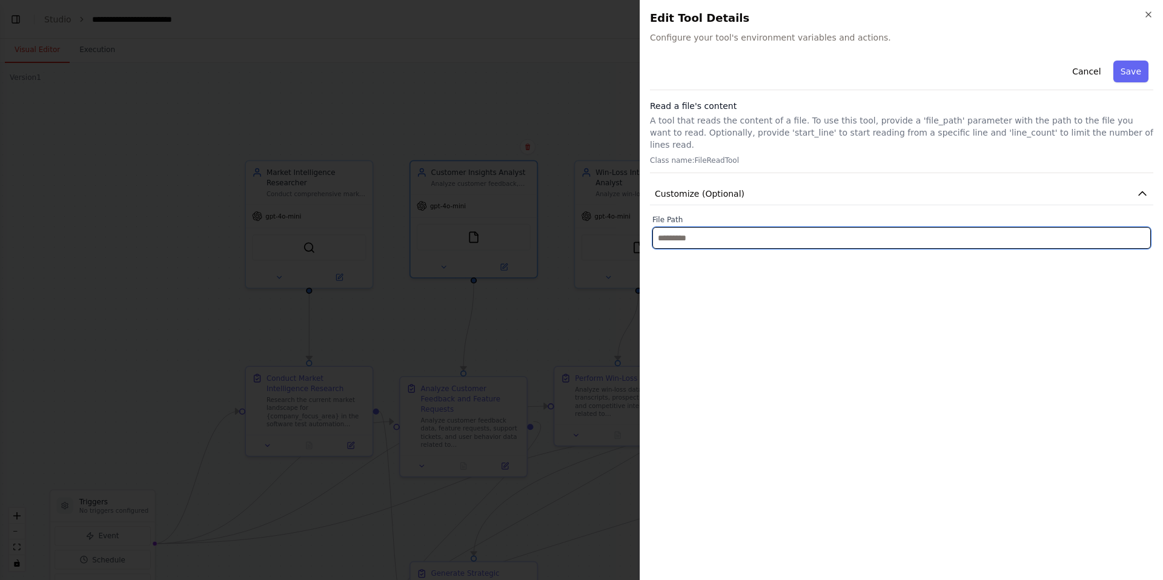
click at [963, 227] on input "text" at bounding box center [901, 238] width 499 height 22
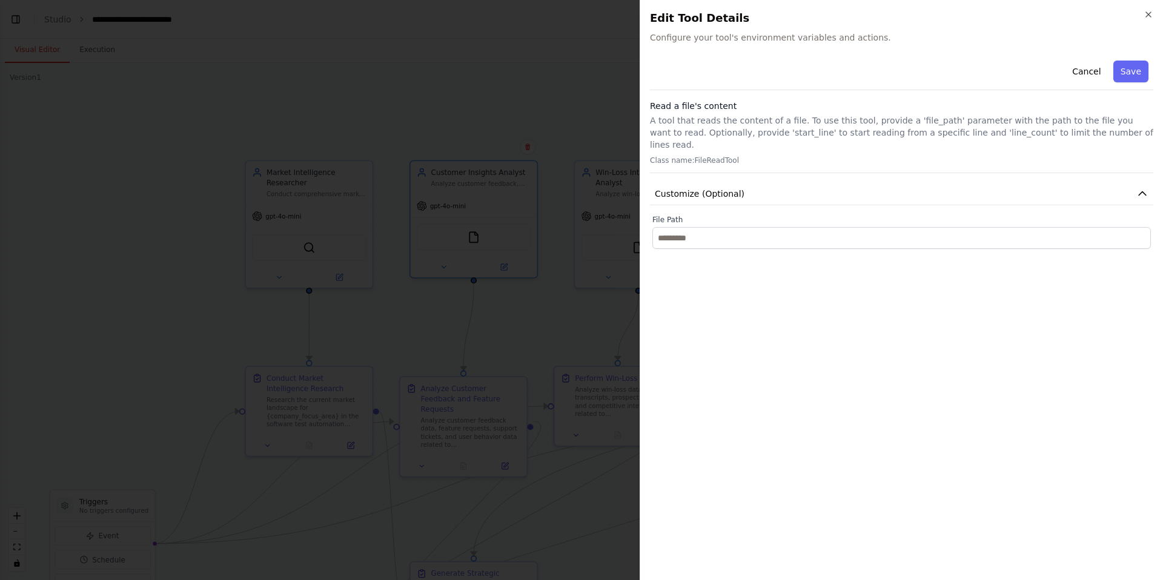
click at [878, 237] on div "Cancel Save Read a file's content A tool that reads the content of a file. To u…" at bounding box center [901, 313] width 503 height 515
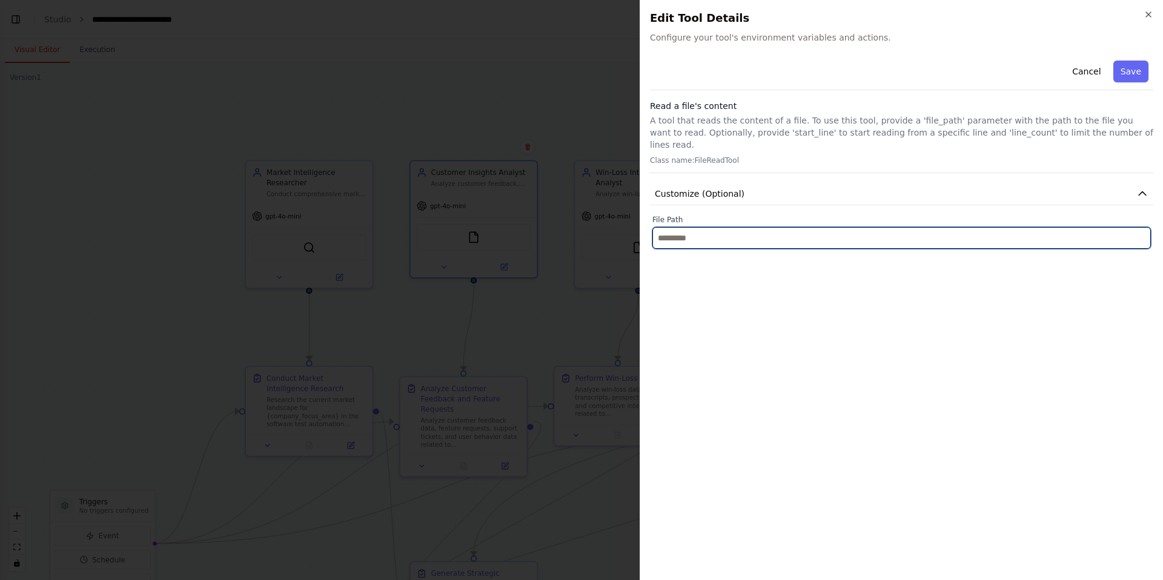
click at [872, 231] on input "text" at bounding box center [901, 238] width 499 height 22
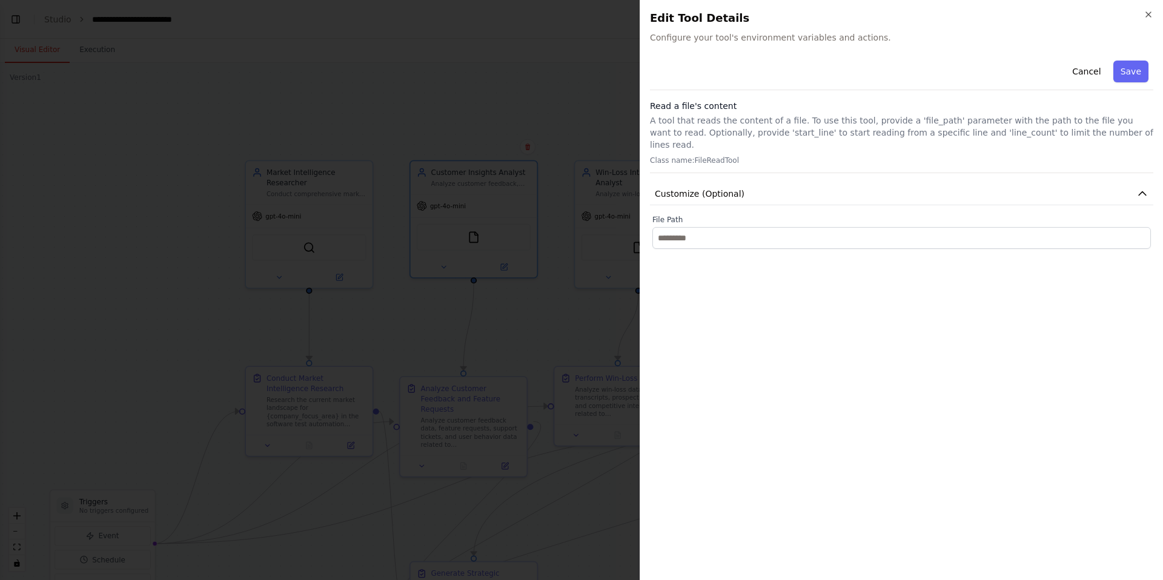
click at [883, 269] on div "Cancel Save Read a file's content A tool that reads the content of a file. To u…" at bounding box center [901, 313] width 503 height 515
click at [1146, 16] on icon "button" at bounding box center [1148, 14] width 5 height 5
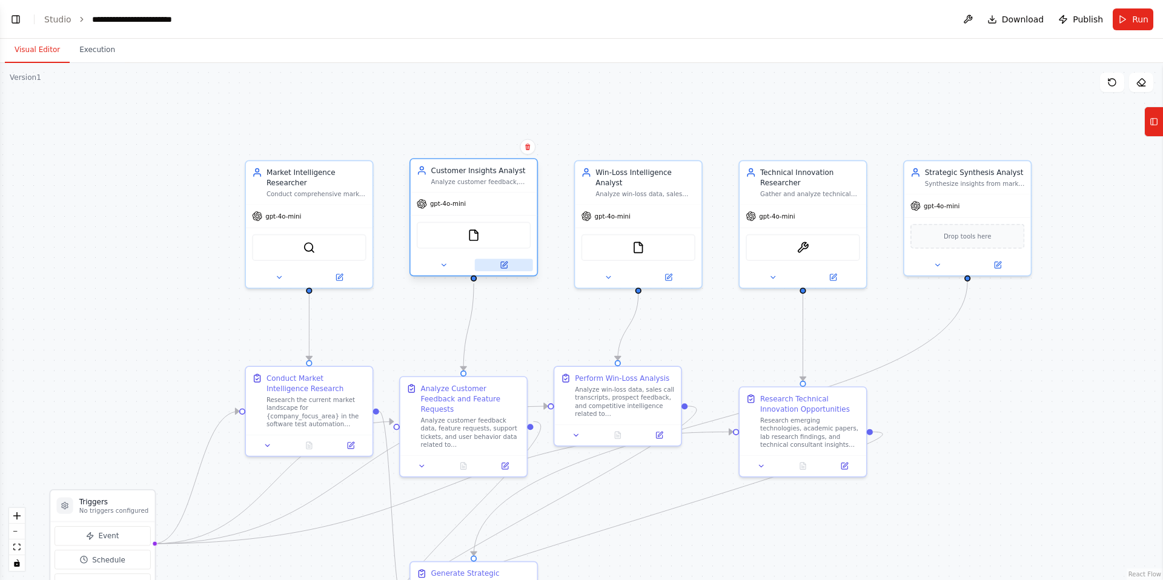
click at [503, 265] on icon at bounding box center [504, 264] width 5 height 5
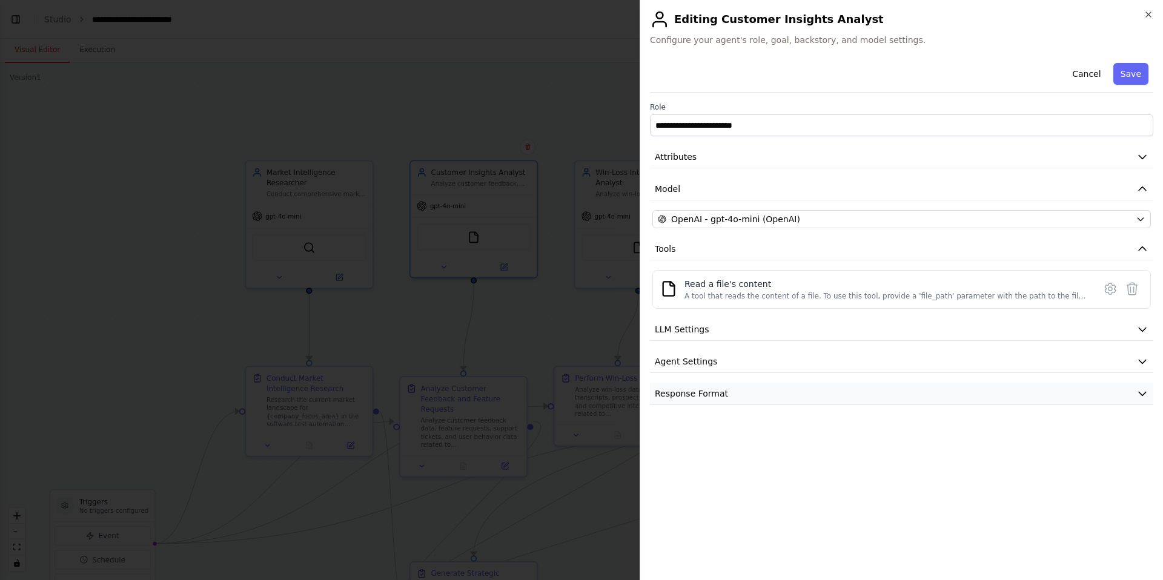
click at [1138, 391] on icon "button" at bounding box center [1142, 394] width 12 height 12
click at [960, 357] on button "Agent Settings" at bounding box center [901, 362] width 503 height 22
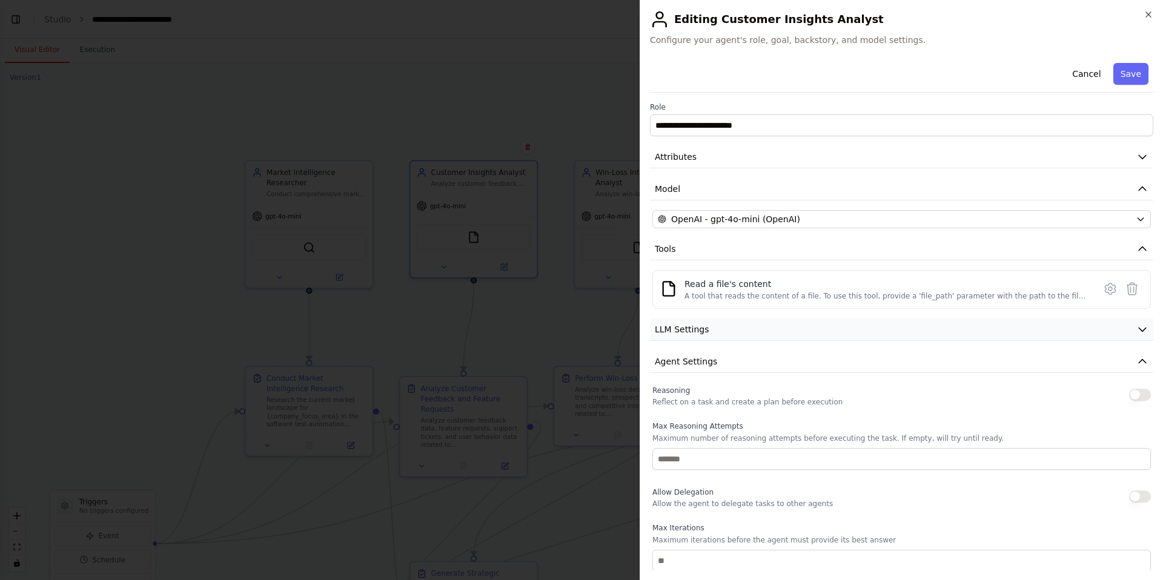
scroll to position [1, 0]
click at [981, 326] on button "LLM Settings" at bounding box center [901, 329] width 503 height 22
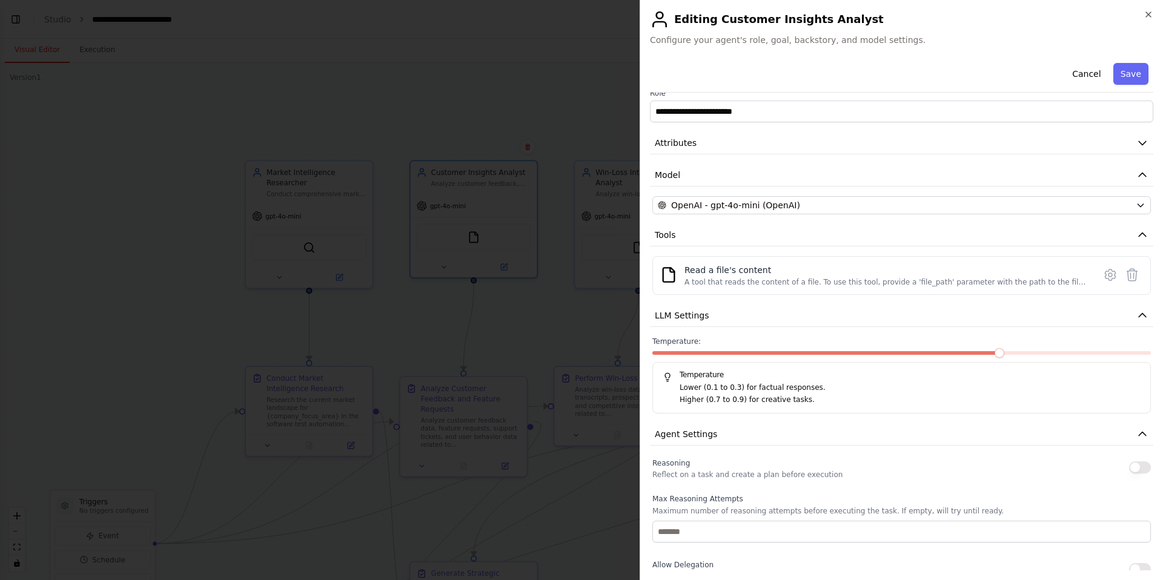
scroll to position [15, 0]
click at [894, 354] on span at bounding box center [901, 353] width 499 height 4
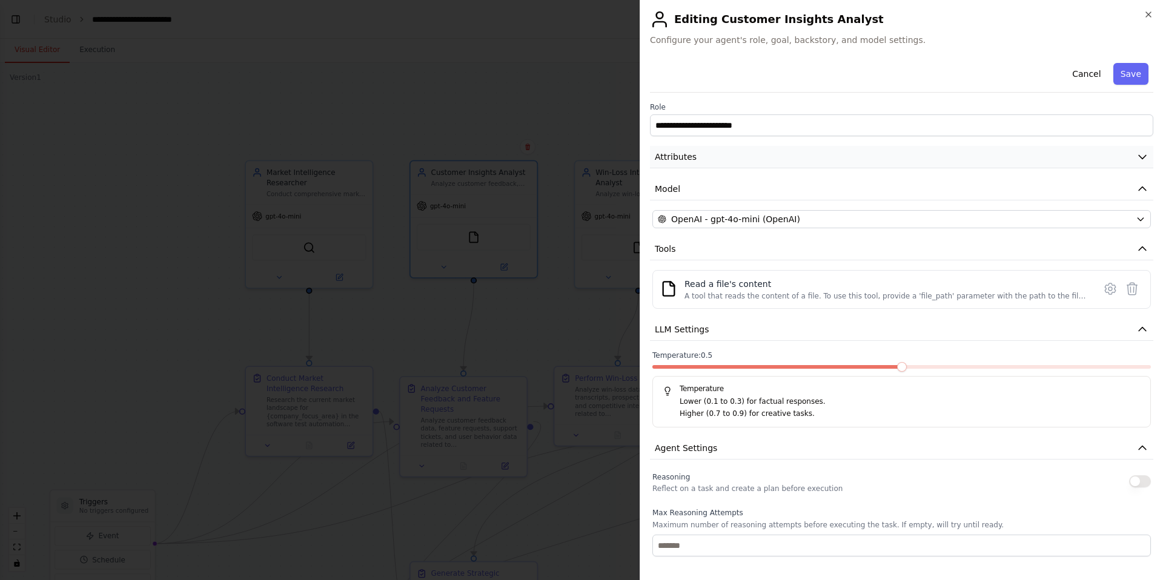
click at [896, 154] on button "Attributes" at bounding box center [901, 157] width 503 height 22
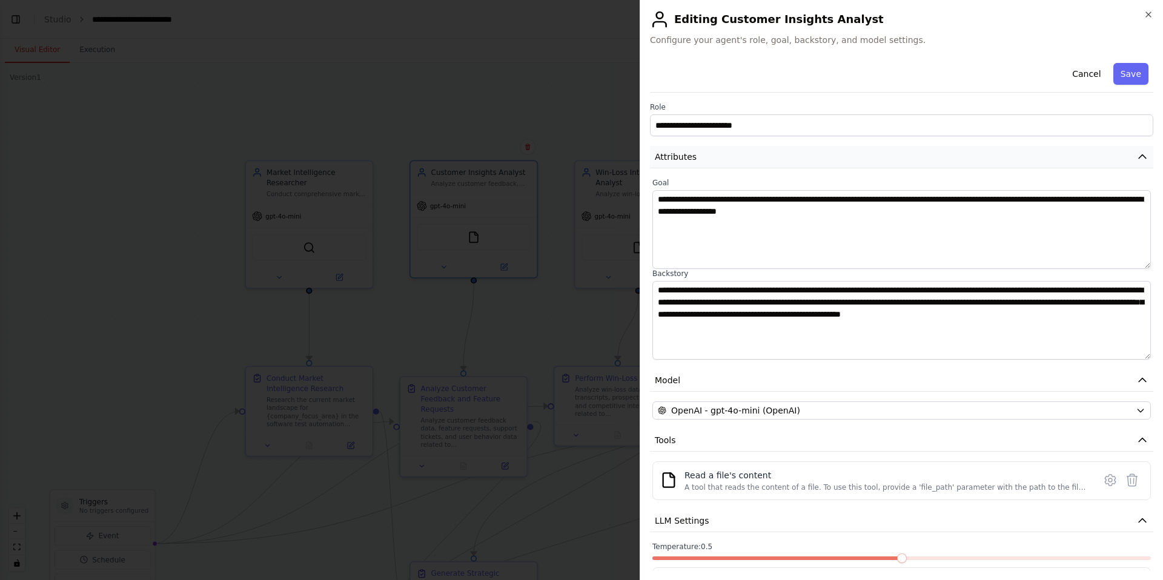
click at [1143, 158] on icon "button" at bounding box center [1142, 157] width 12 height 12
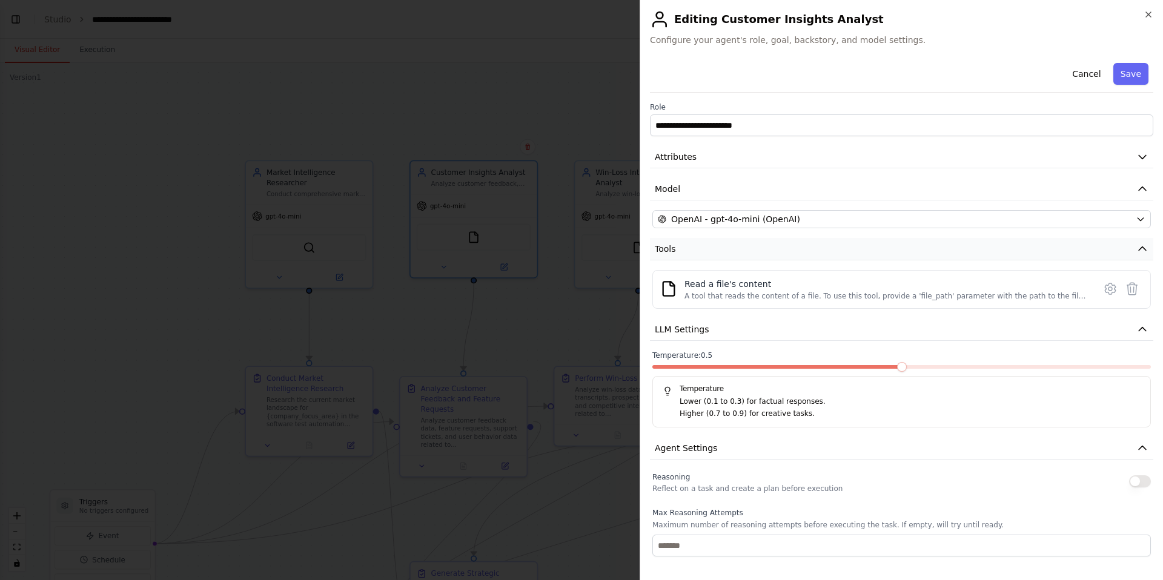
click at [1119, 247] on button "Tools" at bounding box center [901, 249] width 503 height 22
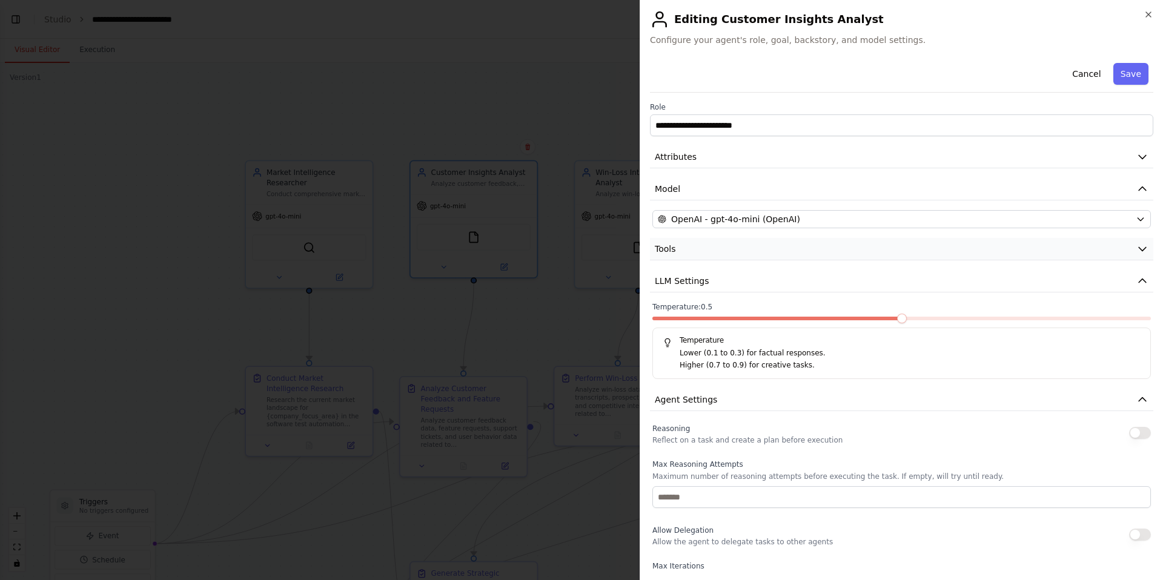
click at [1119, 247] on button "Tools" at bounding box center [901, 249] width 503 height 22
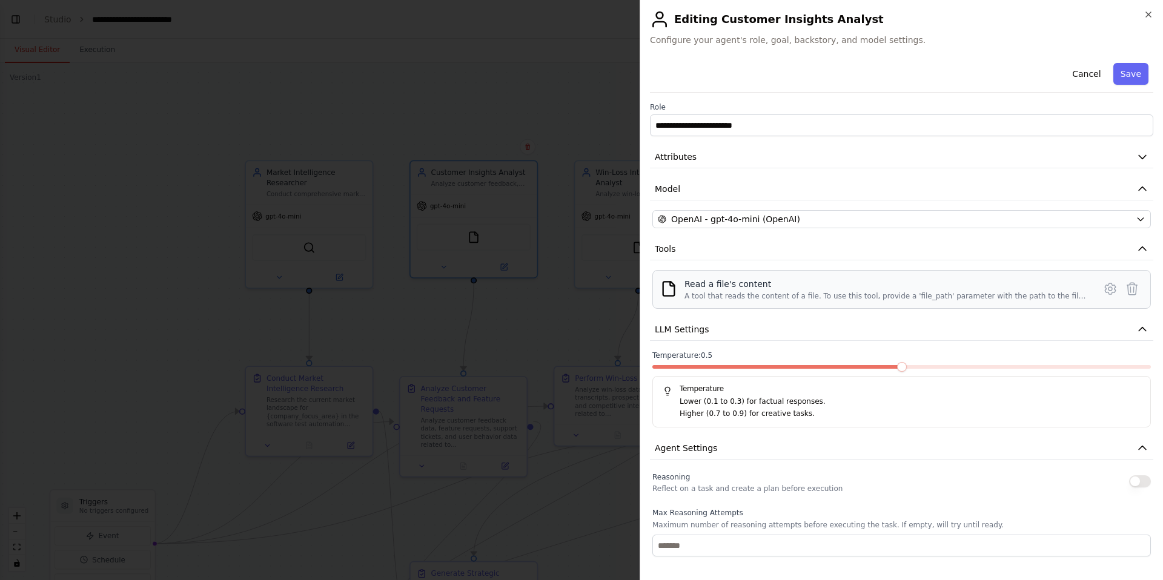
click at [818, 287] on div "Read a file's content" at bounding box center [886, 284] width 403 height 12
click at [709, 279] on div "Read a file's content" at bounding box center [886, 284] width 403 height 12
click at [668, 290] on img at bounding box center [668, 288] width 17 height 17
click at [1110, 288] on icon at bounding box center [1110, 289] width 15 height 15
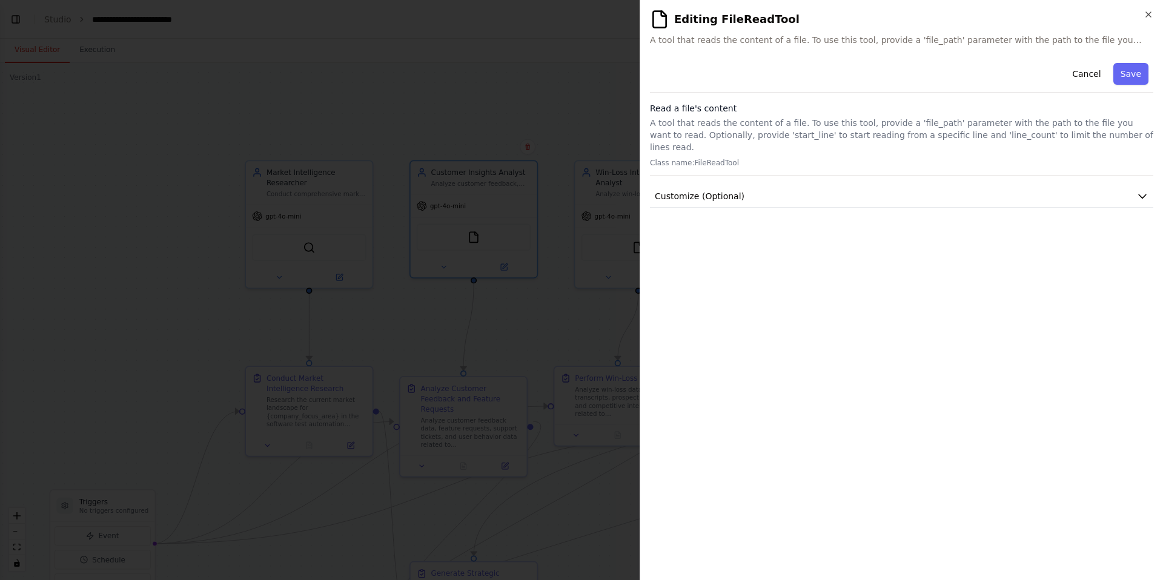
click at [724, 158] on p "Class name: FileReadTool" at bounding box center [901, 163] width 503 height 10
click at [906, 185] on button "Customize (Optional)" at bounding box center [901, 196] width 503 height 22
click at [1145, 18] on icon "button" at bounding box center [1149, 15] width 10 height 10
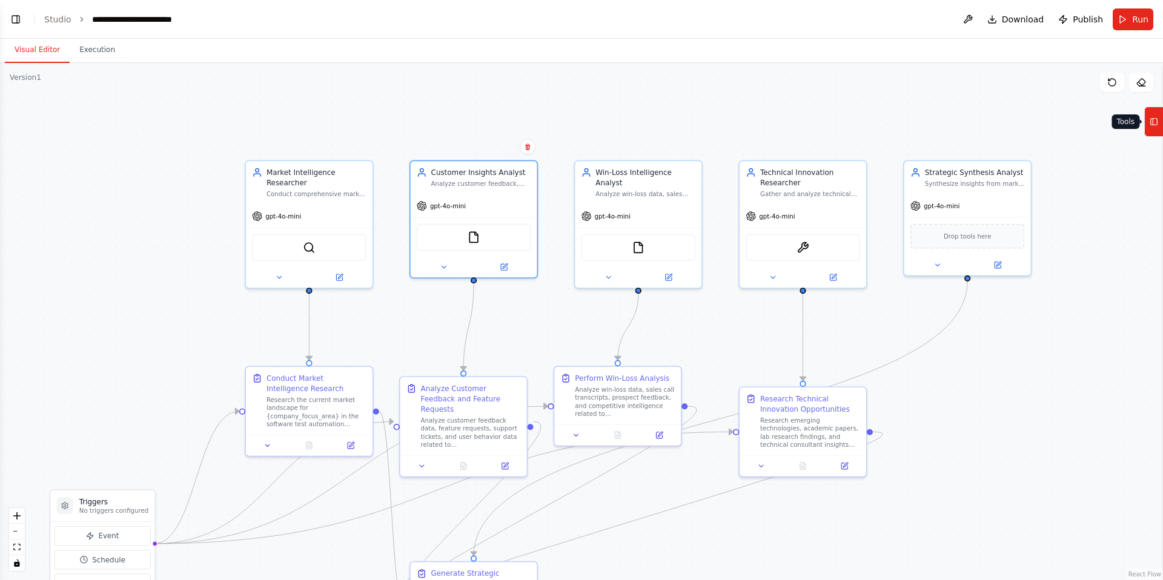
click at [1154, 122] on icon at bounding box center [1154, 121] width 8 height 19
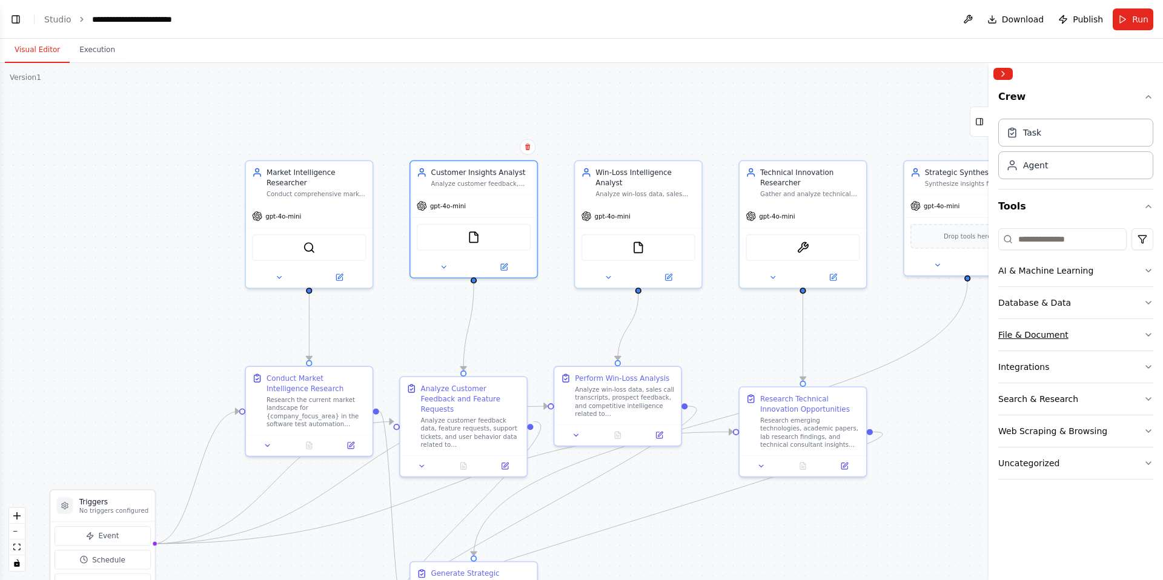
click at [1084, 331] on button "File & Document" at bounding box center [1075, 335] width 155 height 32
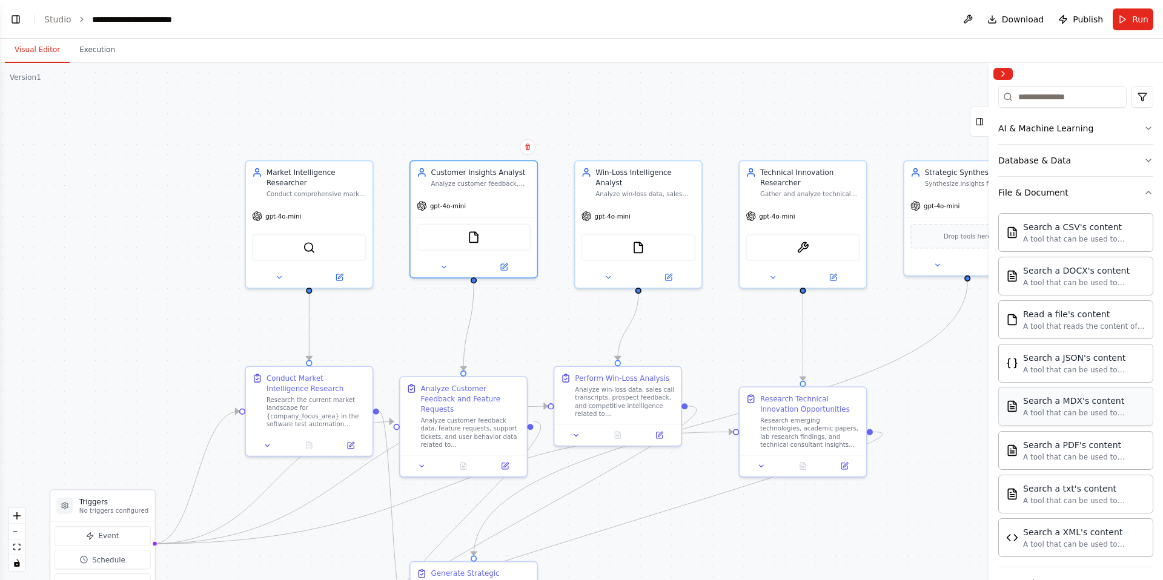
scroll to position [144, 0]
click at [1067, 234] on div "A tool that can be used to semantic search a query from a CSV's content." at bounding box center [1084, 238] width 122 height 10
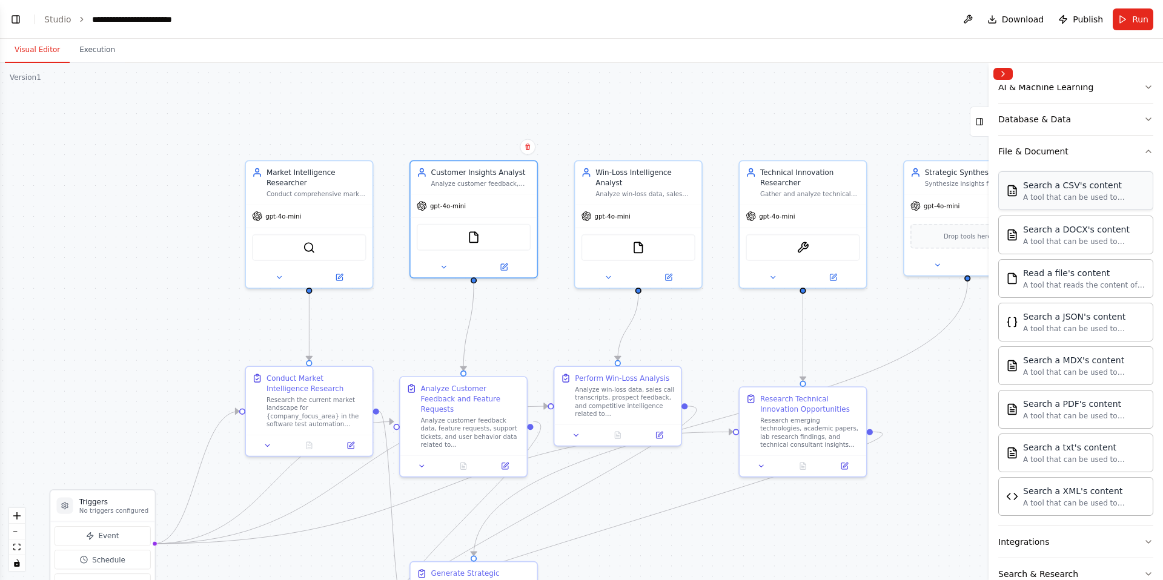
scroll to position [192, 0]
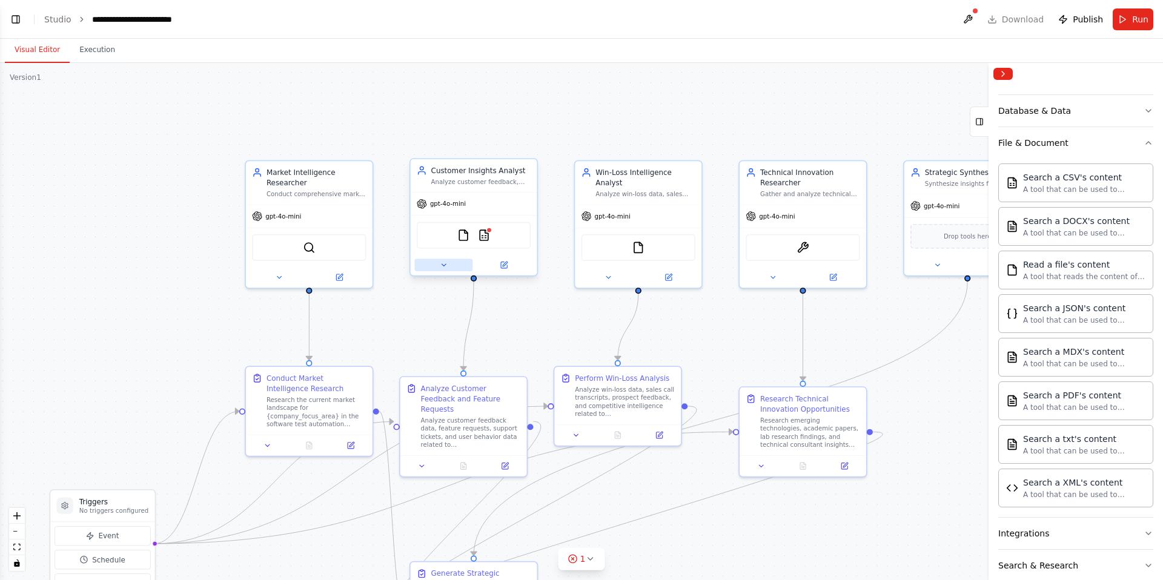
click at [446, 265] on icon at bounding box center [444, 265] width 8 height 8
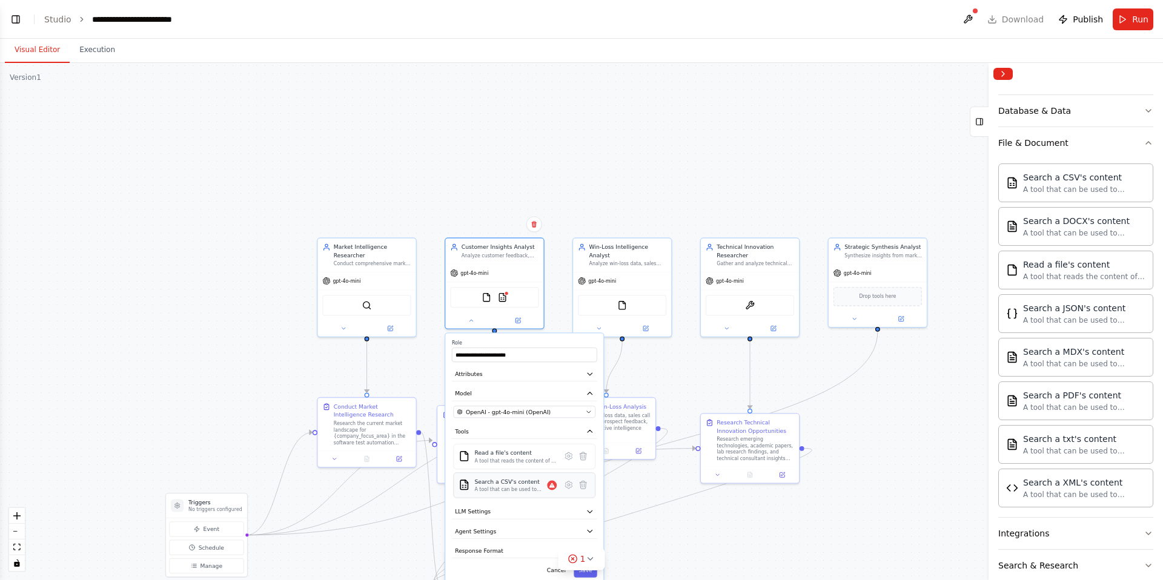
click at [517, 480] on div "Search a CSV's content" at bounding box center [510, 482] width 73 height 8
click at [520, 492] on div "A tool that can be used to semantic search a query from a CSV's content." at bounding box center [510, 489] width 73 height 7
click at [571, 485] on icon at bounding box center [568, 485] width 7 height 7
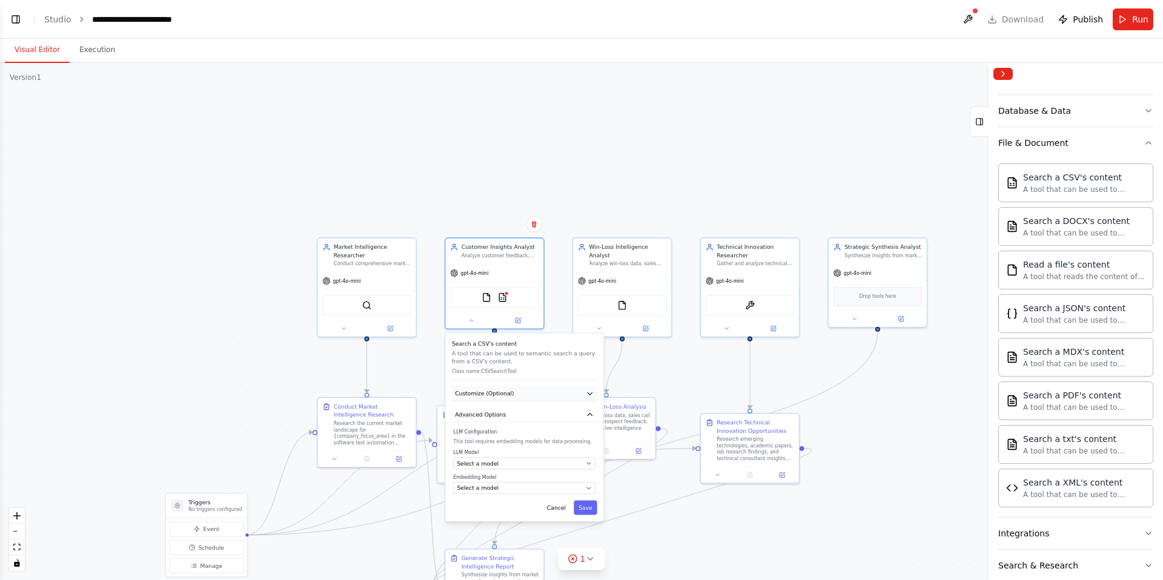
click at [591, 394] on icon "button" at bounding box center [590, 394] width 5 height 2
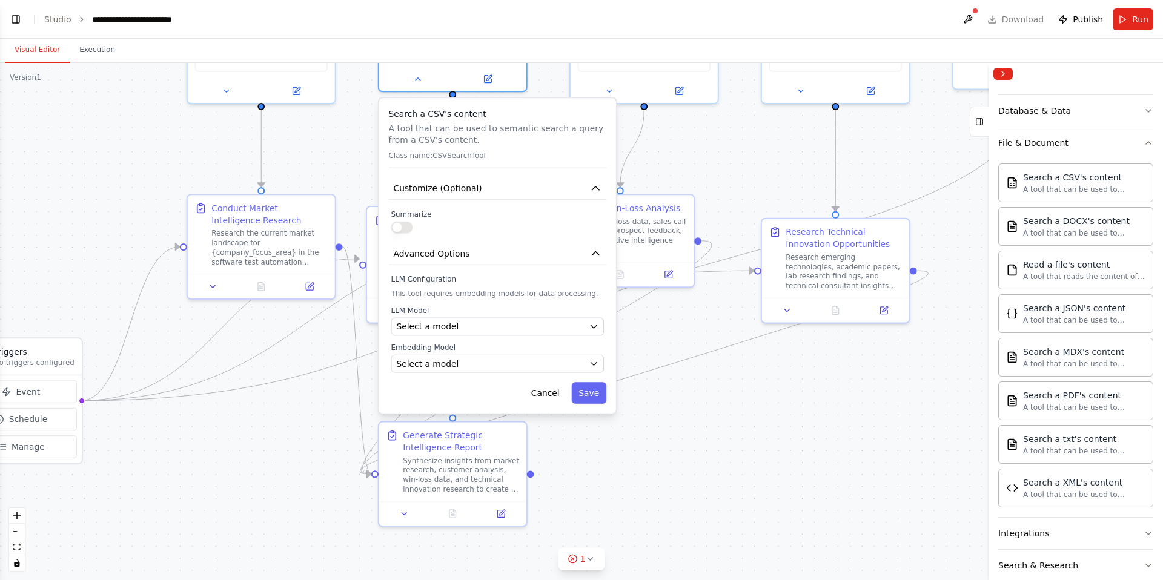
drag, startPoint x: 715, startPoint y: 526, endPoint x: 651, endPoint y: 512, distance: 65.7
click at [705, 346] on div ".deletable-edge-delete-btn { width: 20px; height: 20px; border: 0px solid #ffff…" at bounding box center [581, 321] width 1163 height 517
click at [587, 562] on icon at bounding box center [590, 559] width 10 height 10
click at [676, 526] on button at bounding box center [676, 528] width 21 height 15
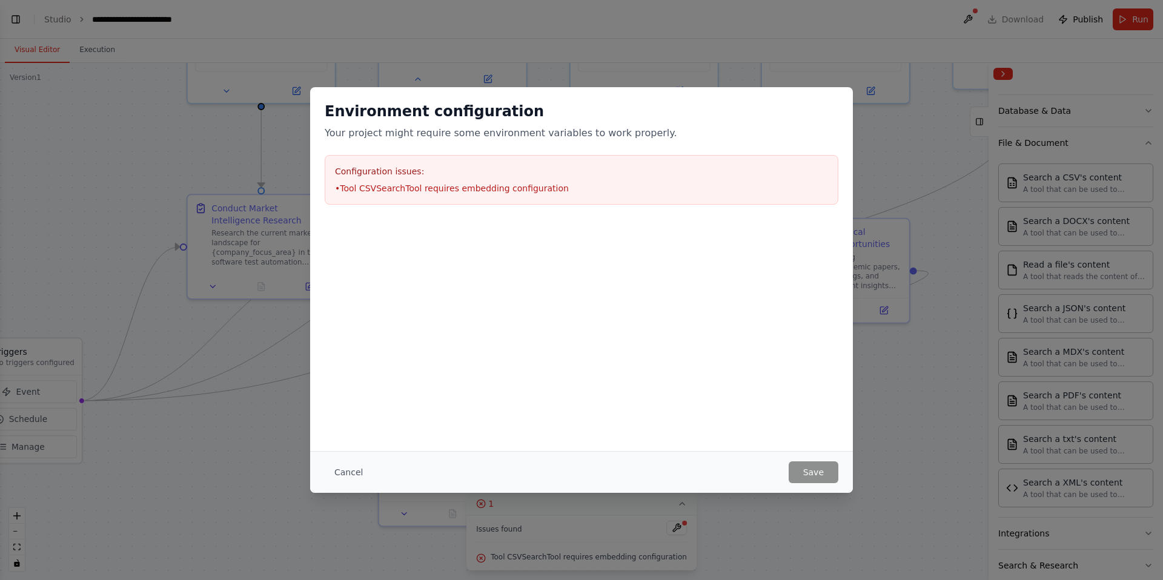
click at [416, 187] on li "• Tool CSVSearchTool requires embedding configuration" at bounding box center [581, 188] width 493 height 12
click at [678, 386] on div "Environment configuration Your project might require some environment variables…" at bounding box center [581, 269] width 543 height 364
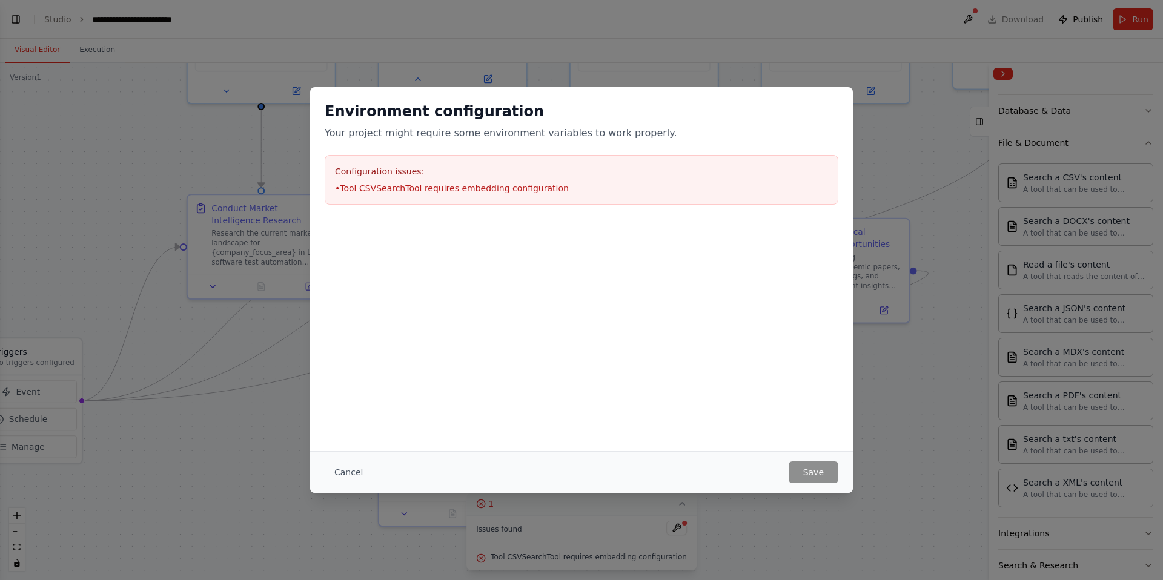
click at [343, 476] on button "Cancel" at bounding box center [349, 473] width 48 height 22
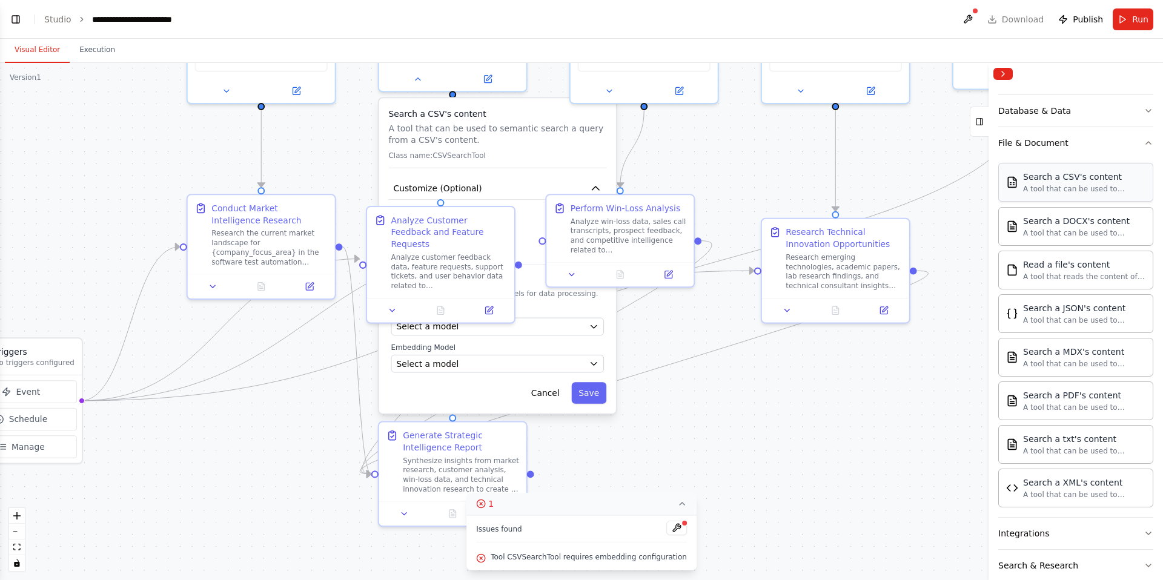
click at [1070, 191] on div "A tool that can be used to semantic search a query from a CSV's content." at bounding box center [1084, 189] width 122 height 10
click at [1073, 188] on div "A tool that can be used to semantic search a query from a CSV's content." at bounding box center [1084, 189] width 122 height 10
click at [973, 21] on button at bounding box center [967, 19] width 19 height 22
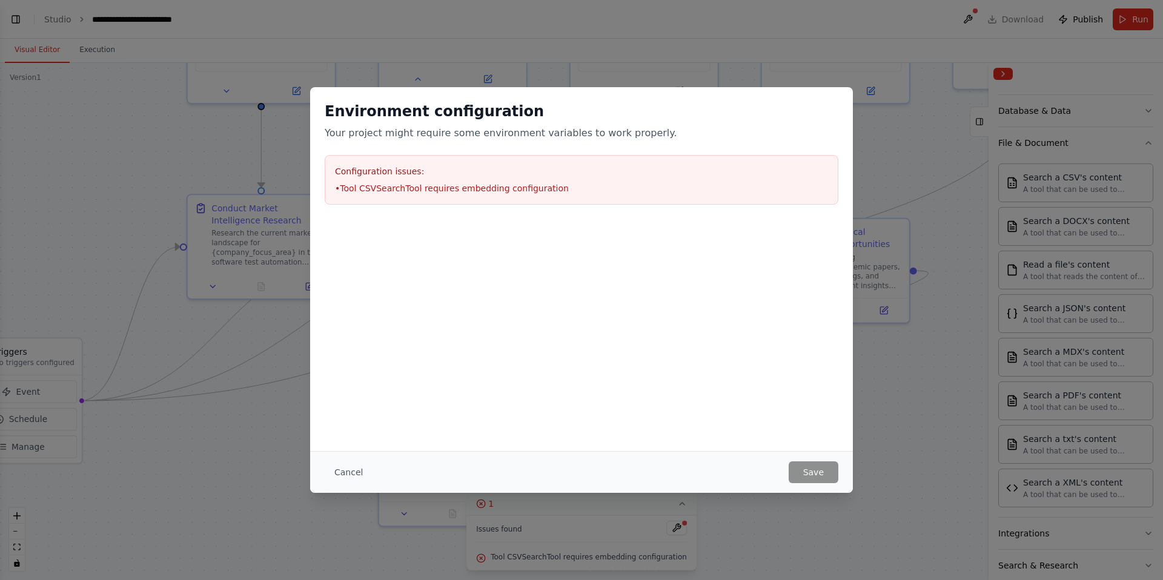
click at [519, 186] on li "• Tool CSVSearchTool requires embedding configuration" at bounding box center [581, 188] width 493 height 12
click at [354, 473] on button "Cancel" at bounding box center [349, 473] width 48 height 22
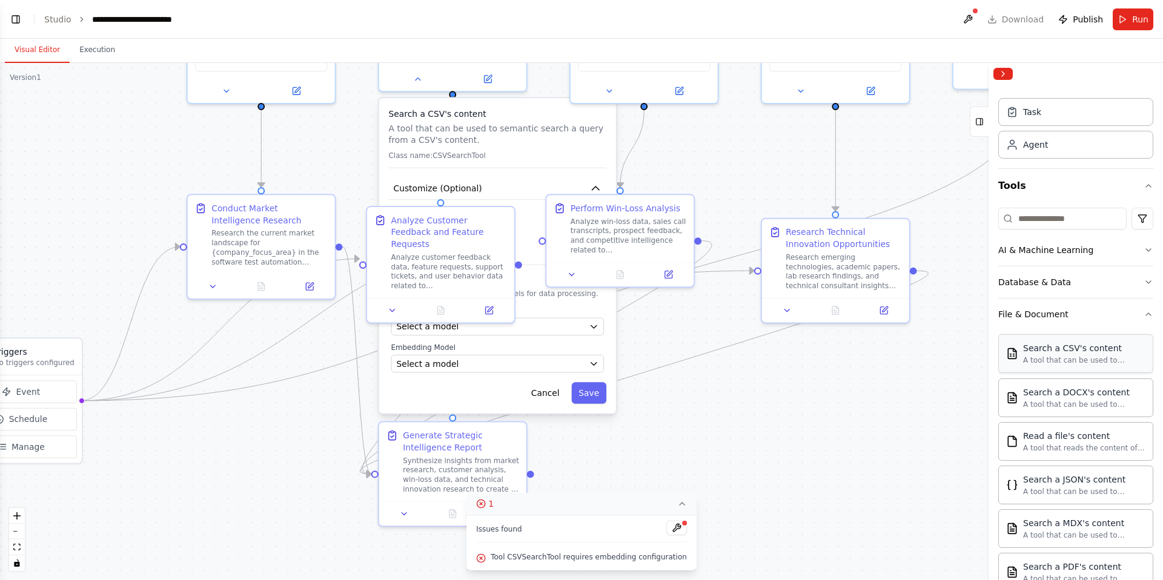
scroll to position [0, 0]
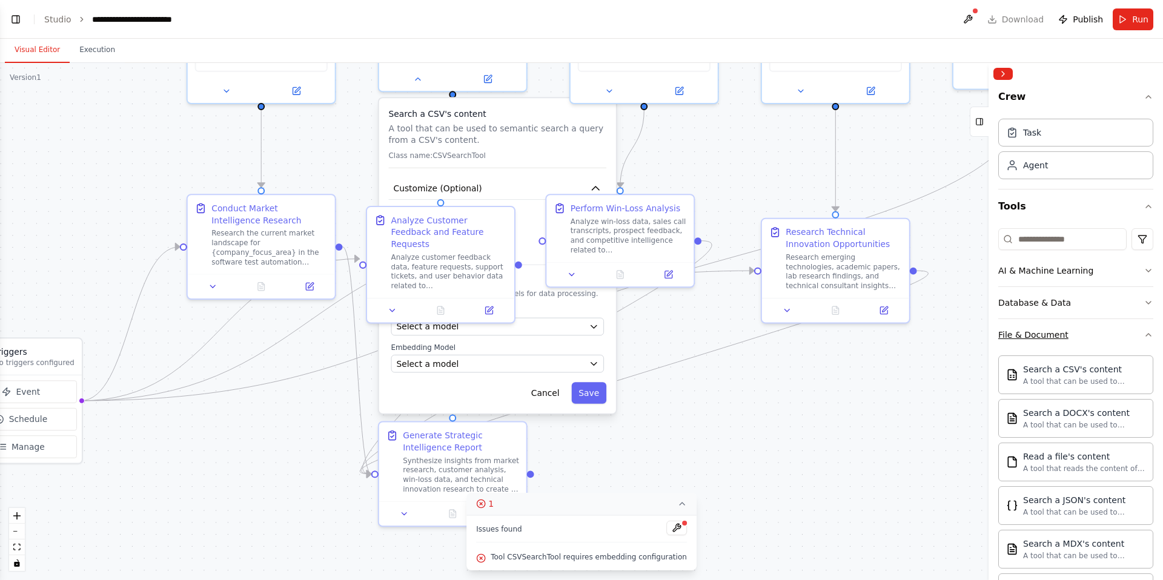
click at [1149, 335] on icon "button" at bounding box center [1149, 335] width 10 height 10
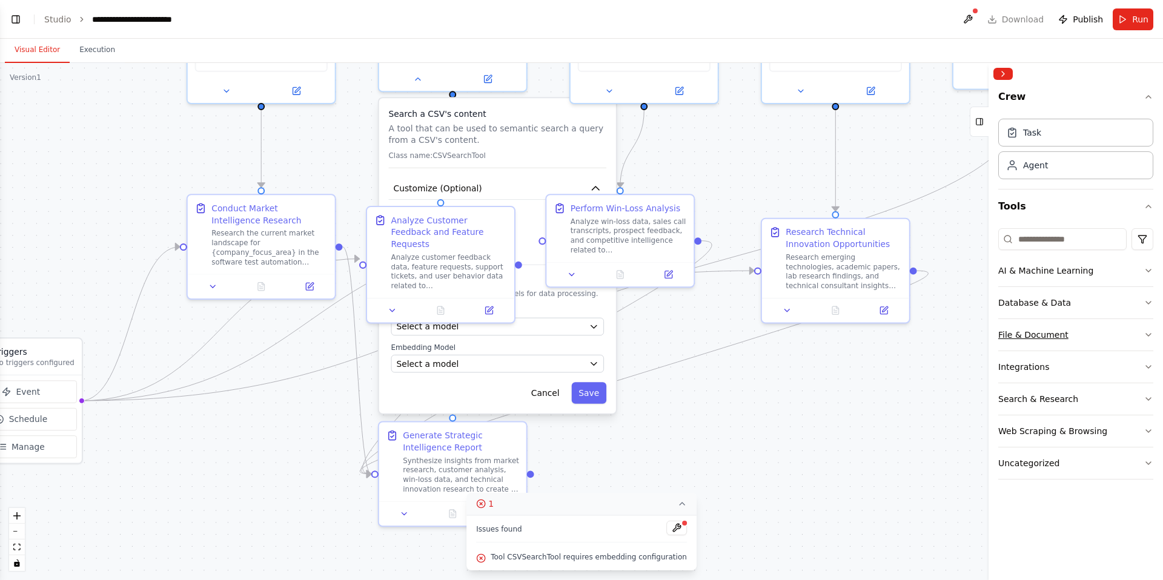
click at [1149, 335] on icon "button" at bounding box center [1148, 335] width 5 height 2
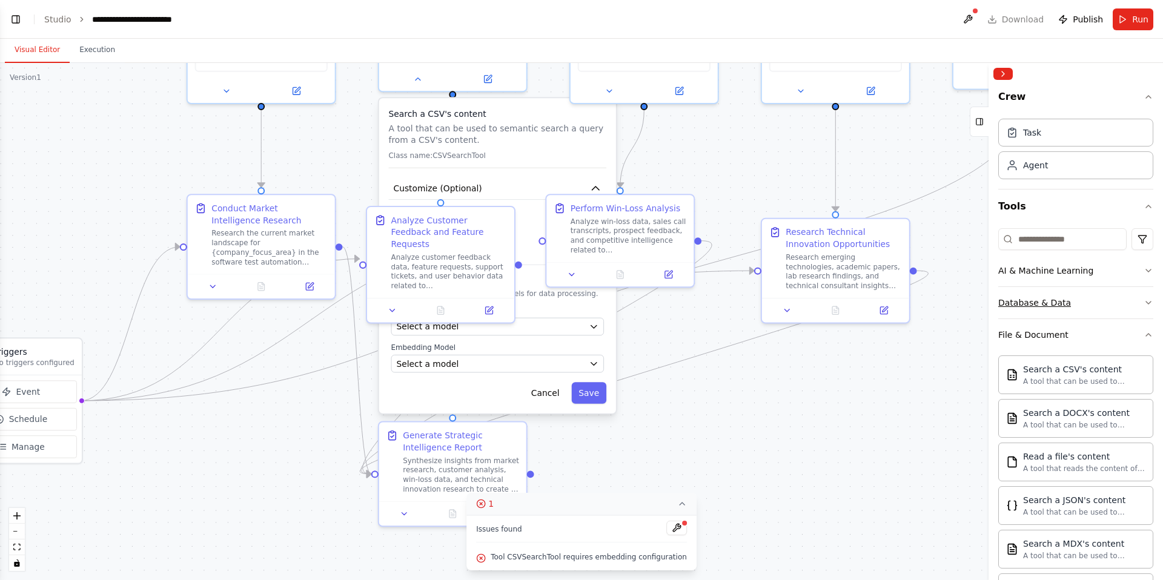
click at [1116, 293] on button "Database & Data" at bounding box center [1075, 303] width 155 height 32
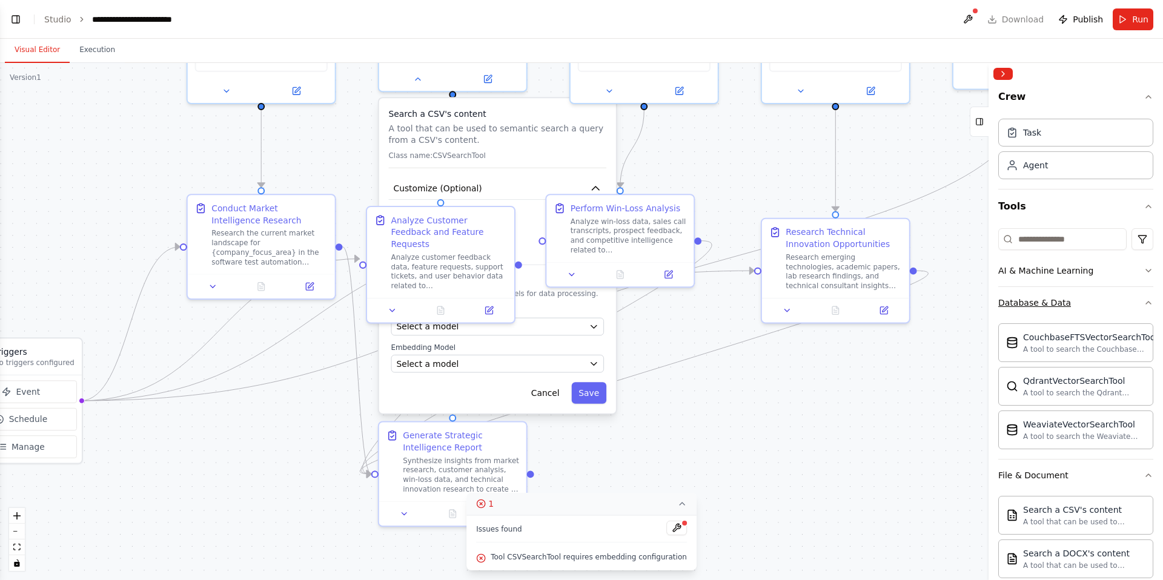
click at [1143, 299] on button "Database & Data" at bounding box center [1075, 303] width 155 height 32
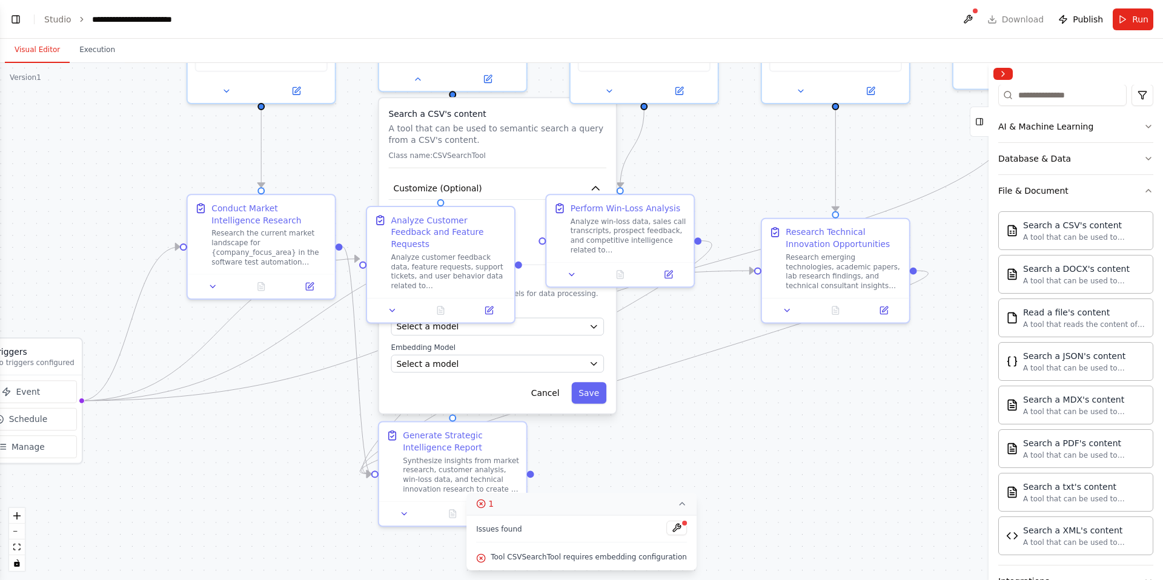
scroll to position [145, 0]
drag, startPoint x: 966, startPoint y: 400, endPoint x: 899, endPoint y: 395, distance: 67.5
click at [966, 400] on div ".deletable-edge-delete-btn { width: 20px; height: 20px; border: 0px solid #ffff…" at bounding box center [581, 321] width 1163 height 517
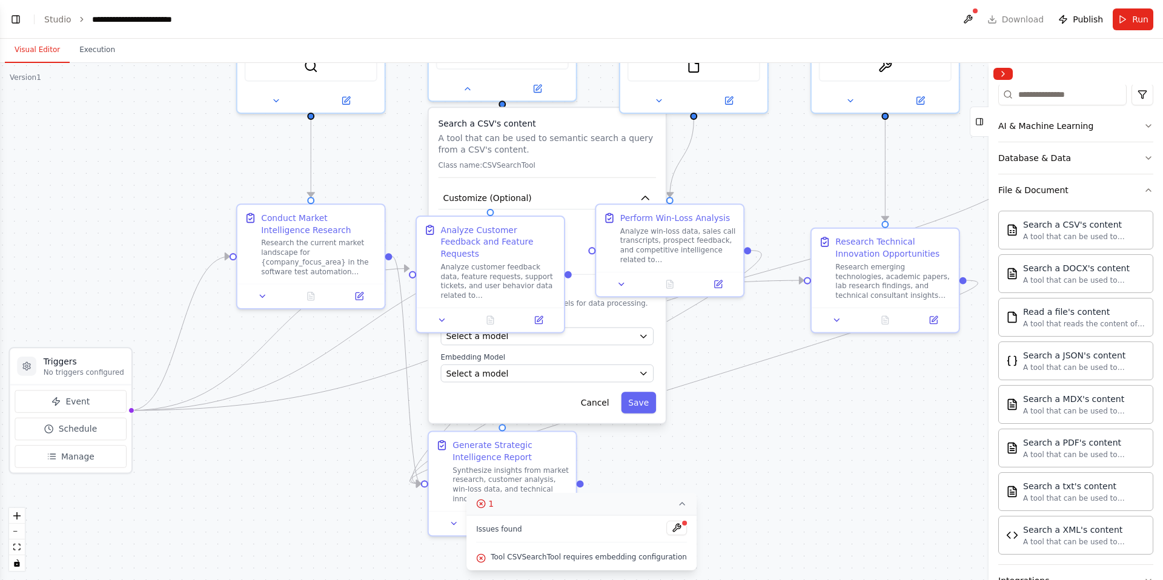
drag, startPoint x: 99, startPoint y: 165, endPoint x: 142, endPoint y: 180, distance: 45.0
click at [142, 180] on div ".deletable-edge-delete-btn { width: 20px; height: 20px; border: 0px solid #ffff…" at bounding box center [581, 321] width 1163 height 517
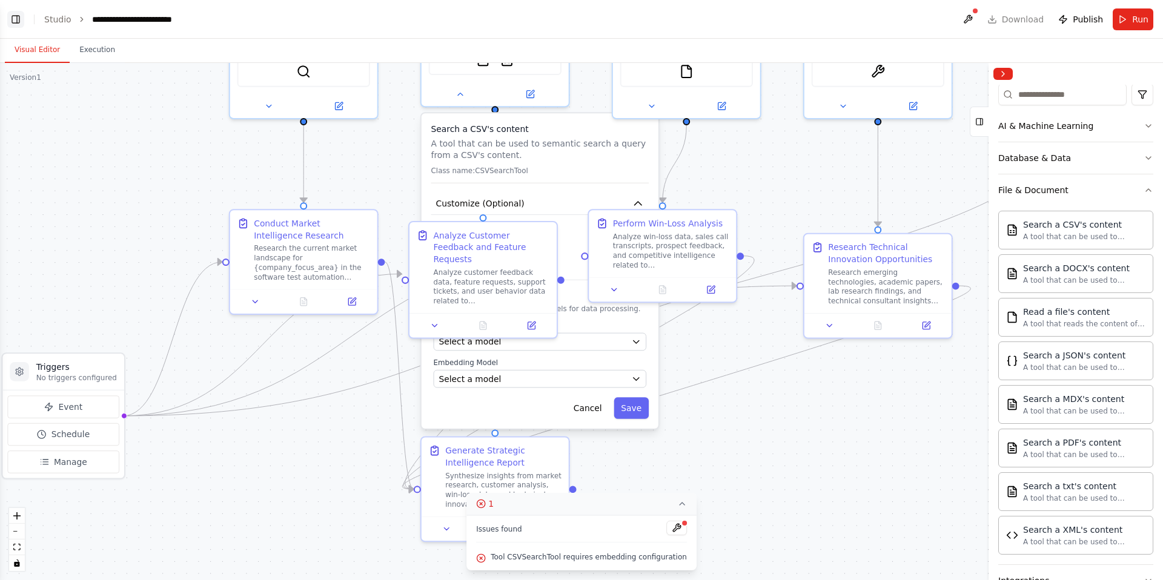
click at [14, 17] on button "Toggle Left Sidebar" at bounding box center [15, 19] width 17 height 17
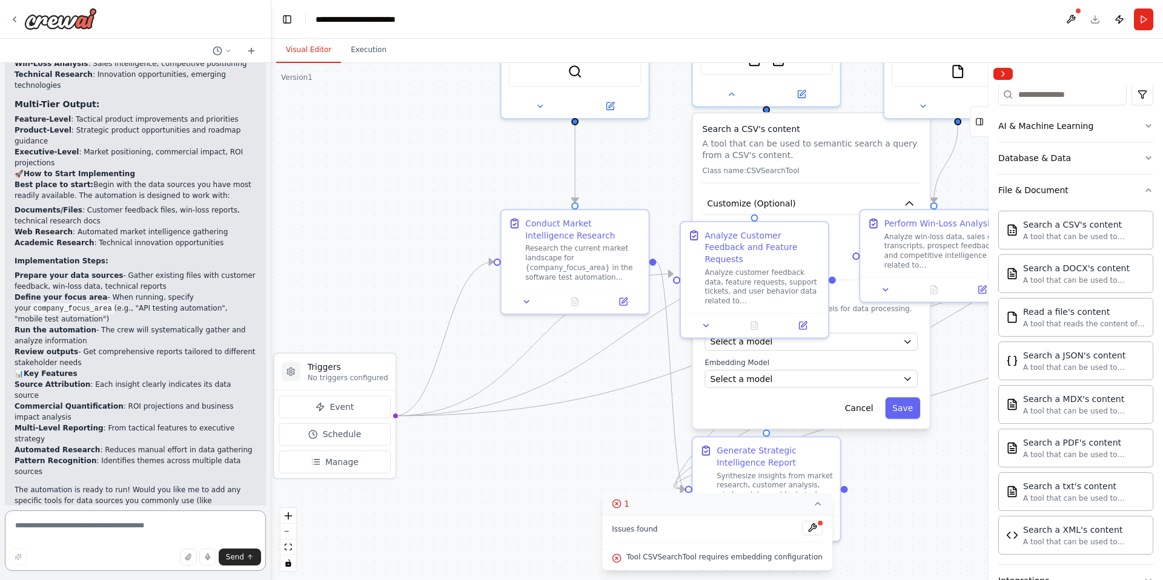
click at [145, 519] on textarea at bounding box center [135, 541] width 261 height 61
type textarea "**********"
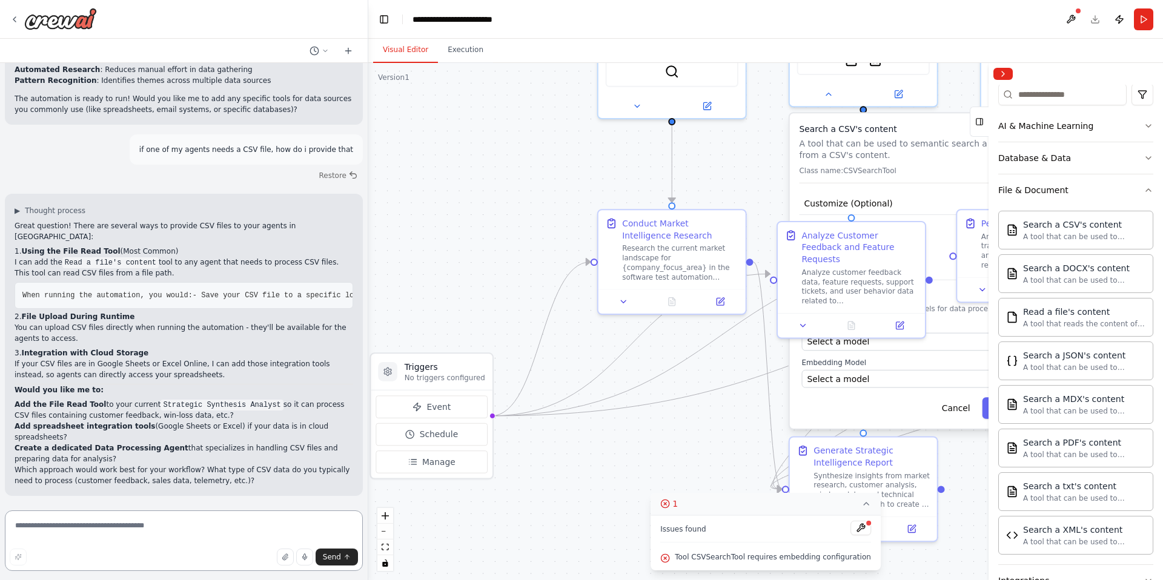
scroll to position [1321, 0]
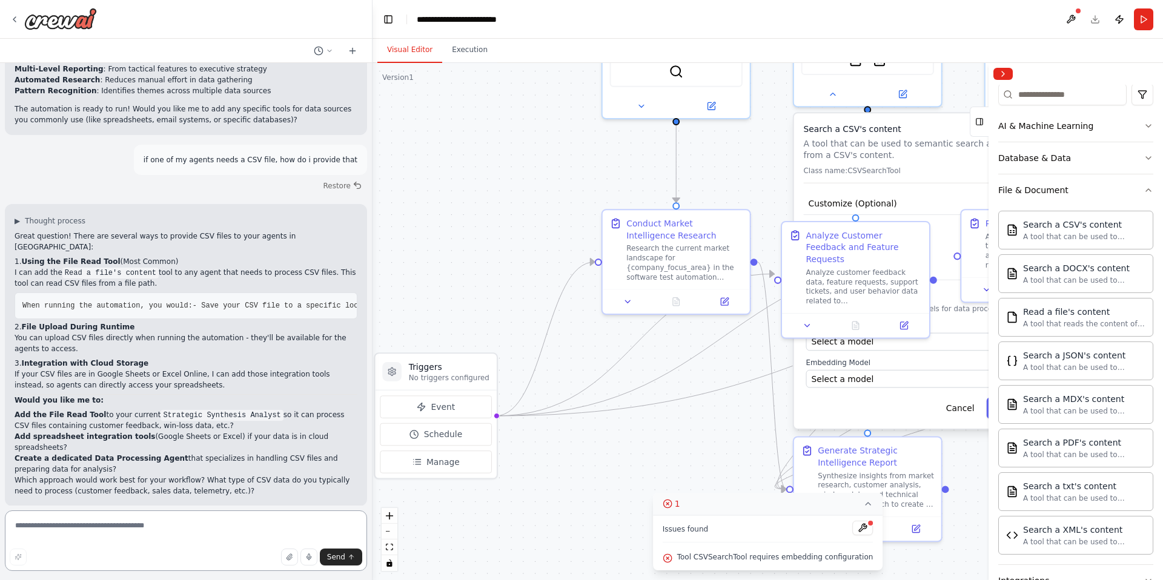
drag, startPoint x: 267, startPoint y: 244, endPoint x: 373, endPoint y: 237, distance: 106.3
click at [373, 237] on div "▶ Thought process This is an excellent use case for CrewAI automation! You're l…" at bounding box center [581, 290] width 1163 height 580
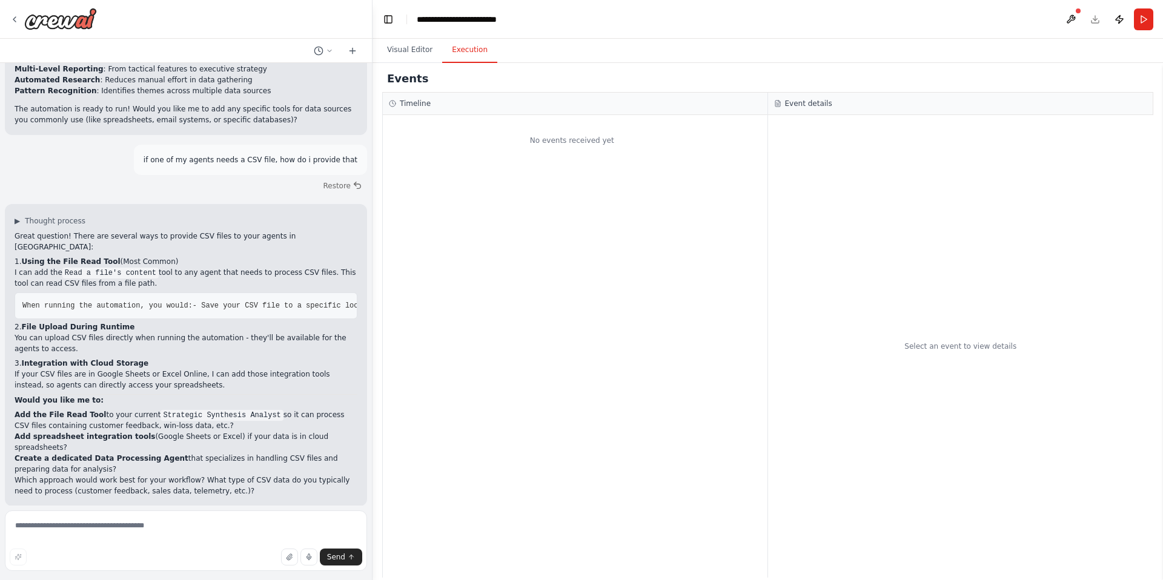
click at [463, 55] on button "Execution" at bounding box center [469, 50] width 55 height 25
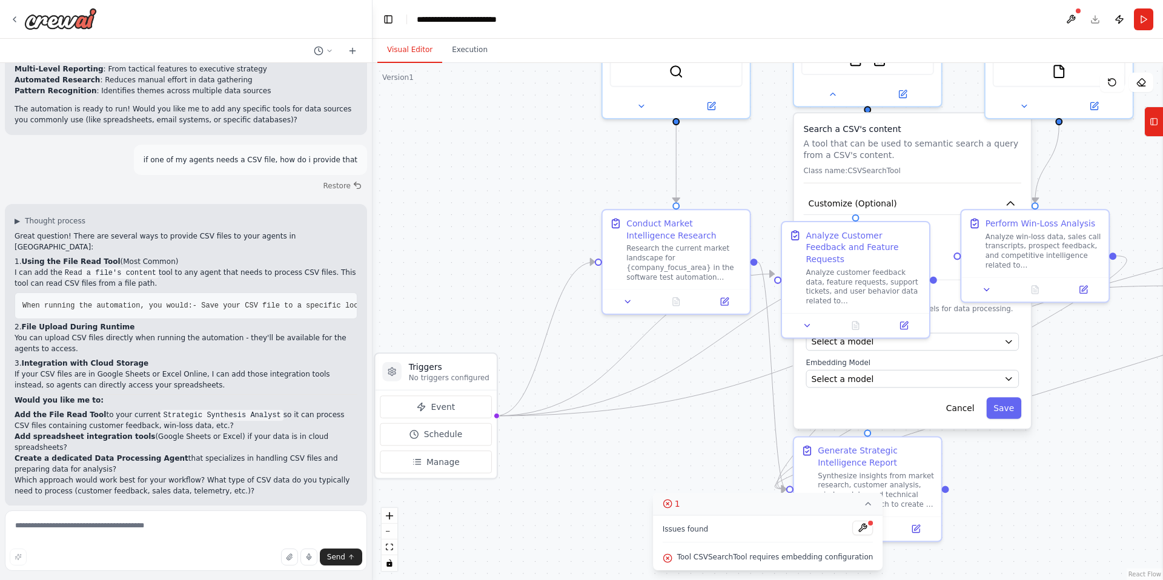
click at [402, 52] on button "Visual Editor" at bounding box center [409, 50] width 65 height 25
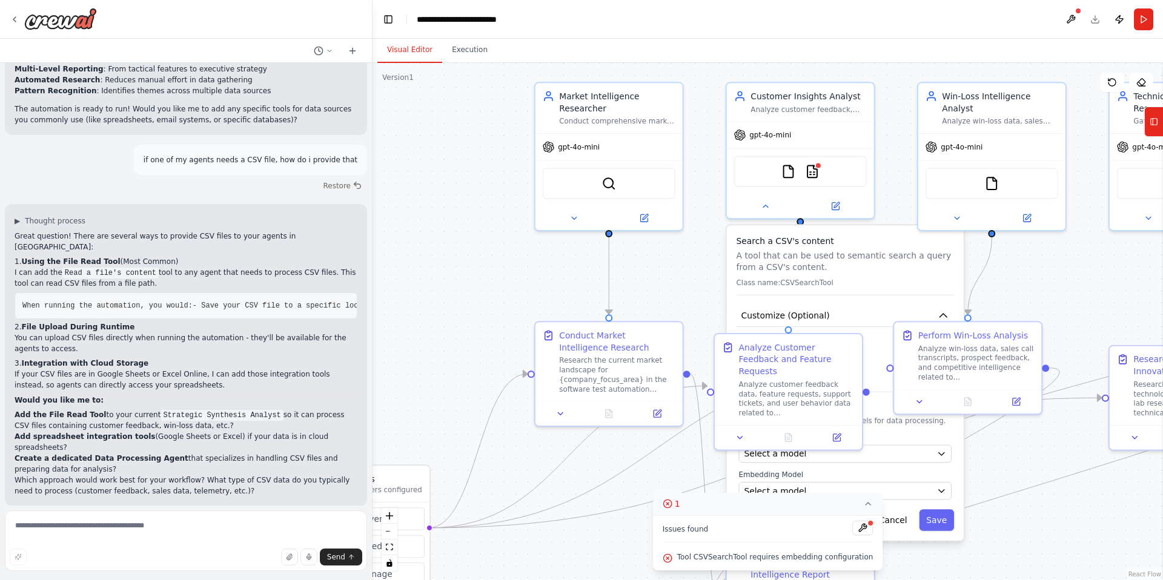
drag, startPoint x: 579, startPoint y: 158, endPoint x: 511, endPoint y: 269, distance: 130.0
click at [511, 270] on div ".deletable-edge-delete-btn { width: 20px; height: 20px; border: 0px solid #ffff…" at bounding box center [768, 321] width 791 height 517
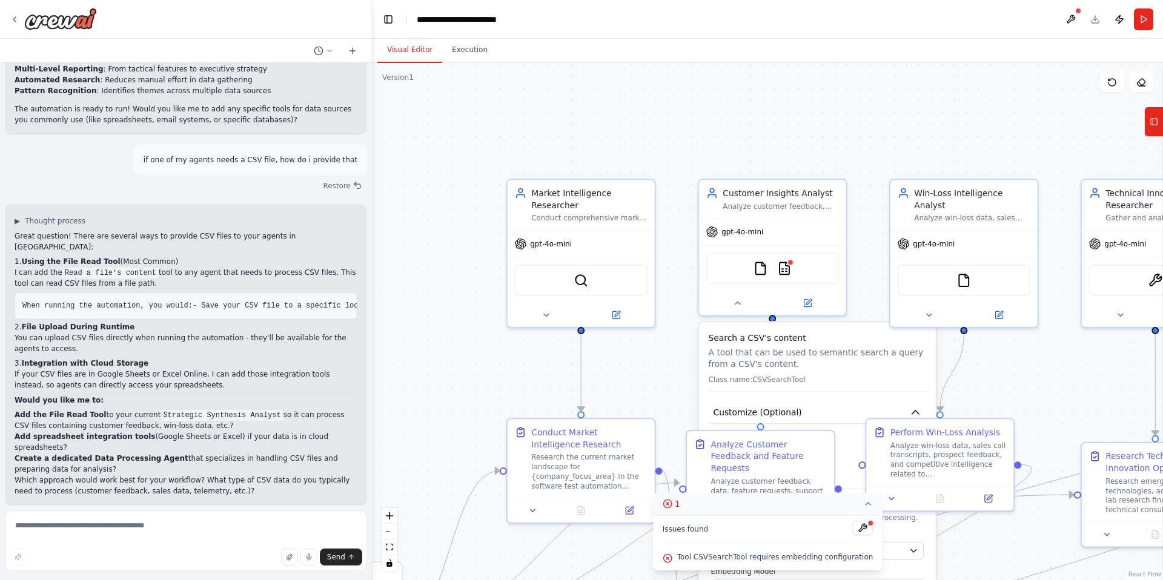
drag, startPoint x: 500, startPoint y: 210, endPoint x: 490, endPoint y: 244, distance: 35.5
click at [490, 244] on div ".deletable-edge-delete-btn { width: 20px; height: 20px; border: 0px solid #ffff…" at bounding box center [768, 321] width 791 height 517
drag, startPoint x: 470, startPoint y: 233, endPoint x: 493, endPoint y: 197, distance: 42.0
click at [494, 197] on div ".deletable-edge-delete-btn { width: 20px; height: 20px; border: 0px solid #ffff…" at bounding box center [768, 321] width 791 height 517
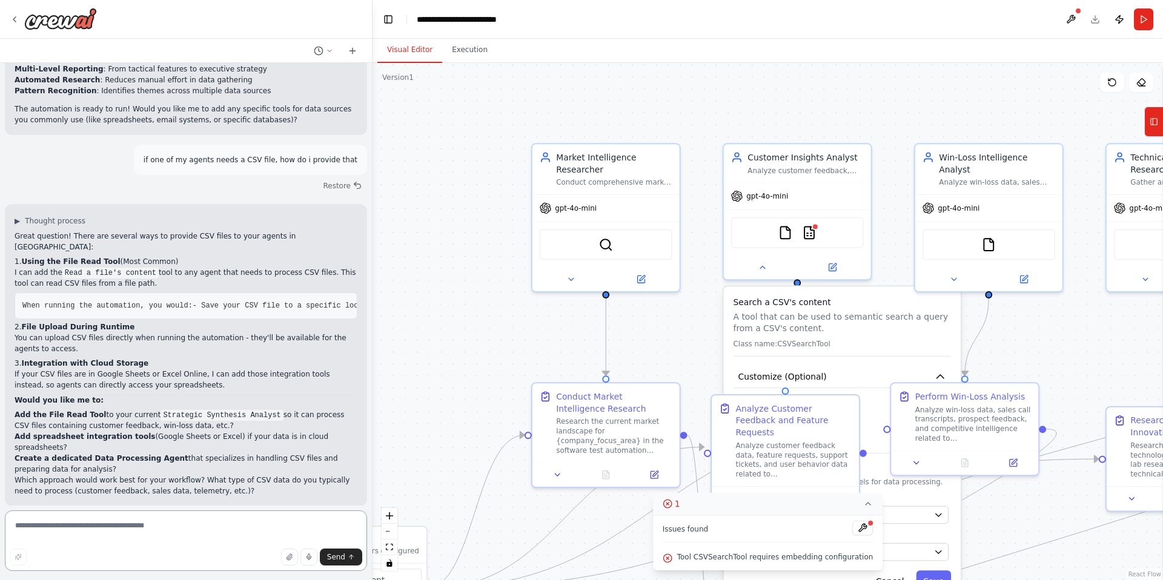
click at [188, 524] on textarea at bounding box center [186, 541] width 362 height 61
type textarea "**********"
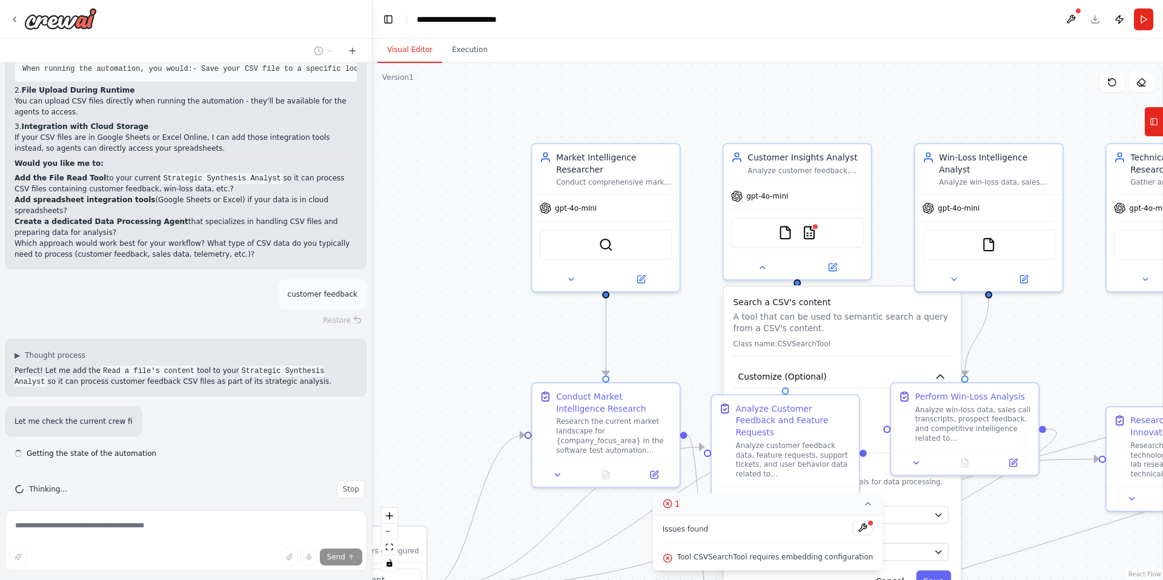
scroll to position [1560, 0]
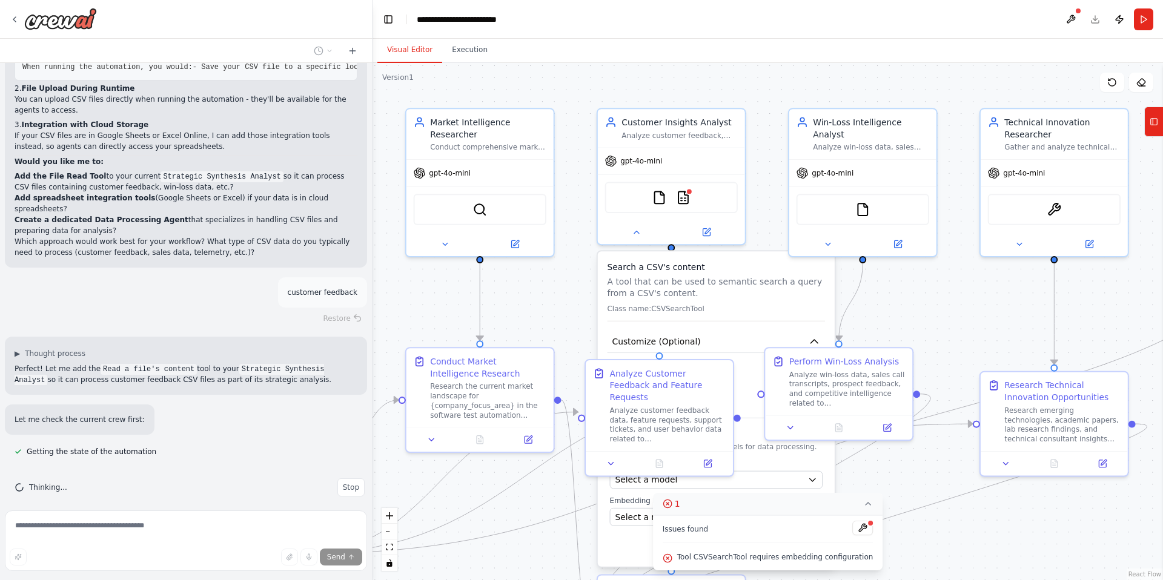
drag, startPoint x: 506, startPoint y: 342, endPoint x: 380, endPoint y: 307, distance: 130.8
click at [380, 307] on div ".deletable-edge-delete-btn { width: 20px; height: 20px; border: 0px solid #ffff…" at bounding box center [768, 321] width 791 height 517
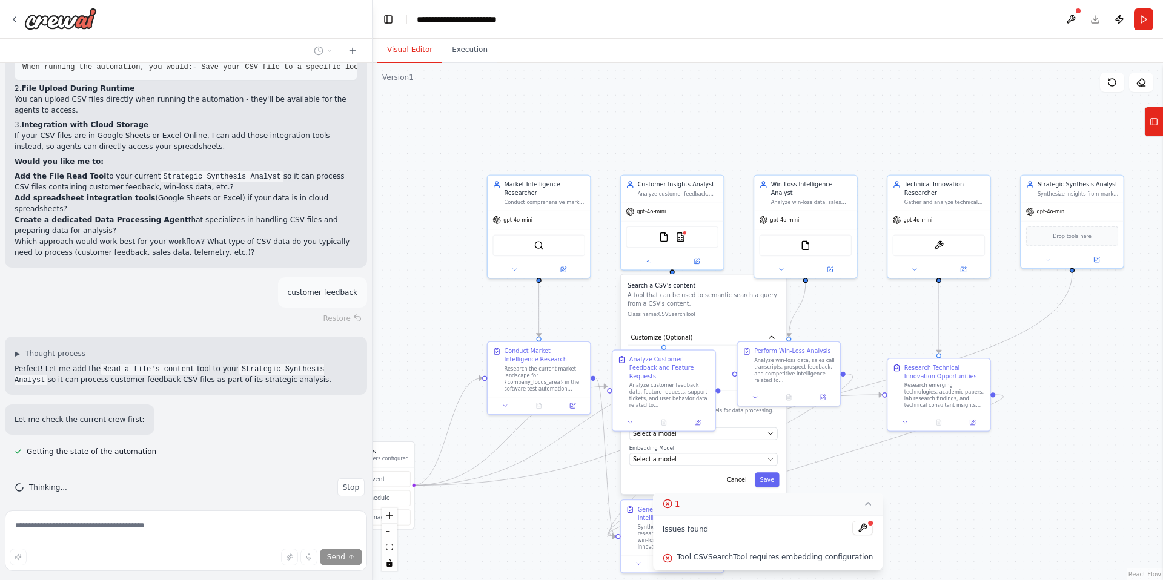
drag, startPoint x: 1098, startPoint y: 394, endPoint x: 1075, endPoint y: 394, distance: 23.6
click at [1075, 394] on div ".deletable-edge-delete-btn { width: 20px; height: 20px; border: 0px solid #ffff…" at bounding box center [768, 321] width 791 height 517
click at [349, 483] on span "Stop" at bounding box center [351, 488] width 16 height 10
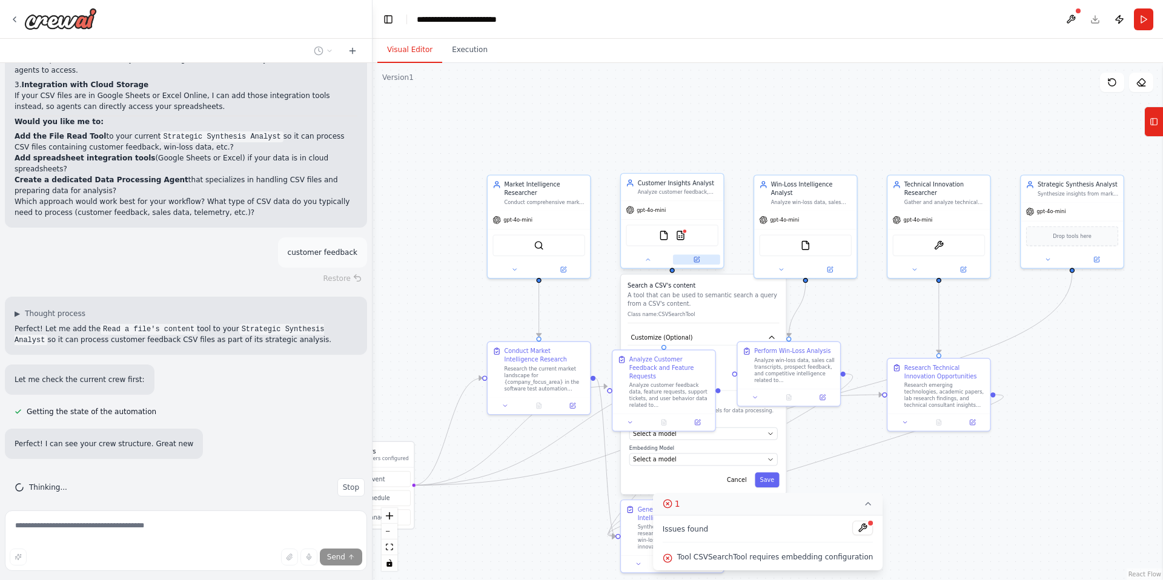
click at [702, 262] on button at bounding box center [696, 259] width 47 height 10
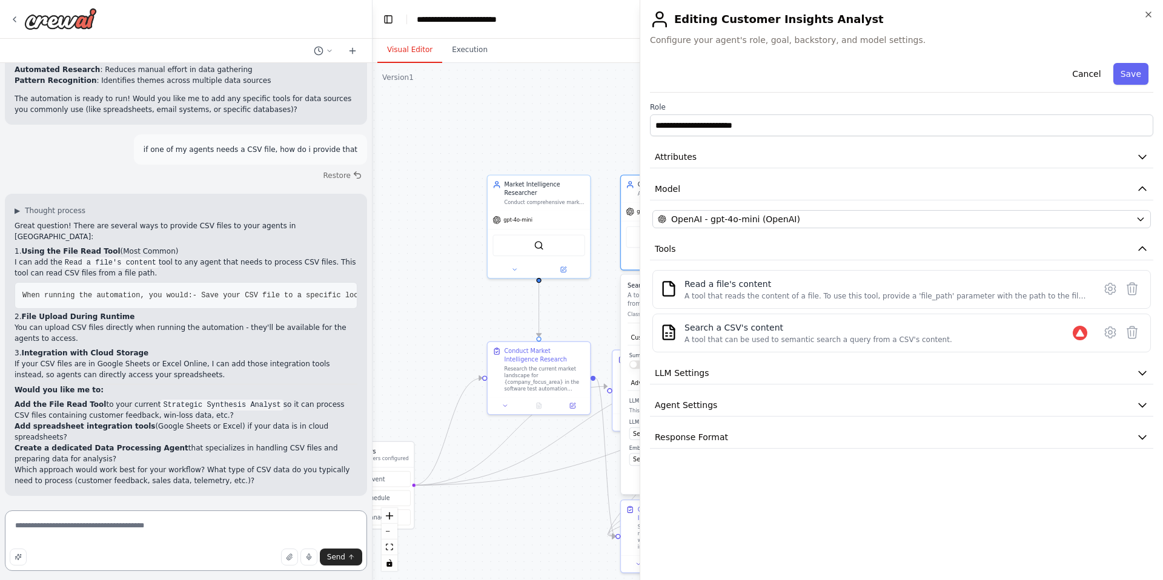
scroll to position [1321, 0]
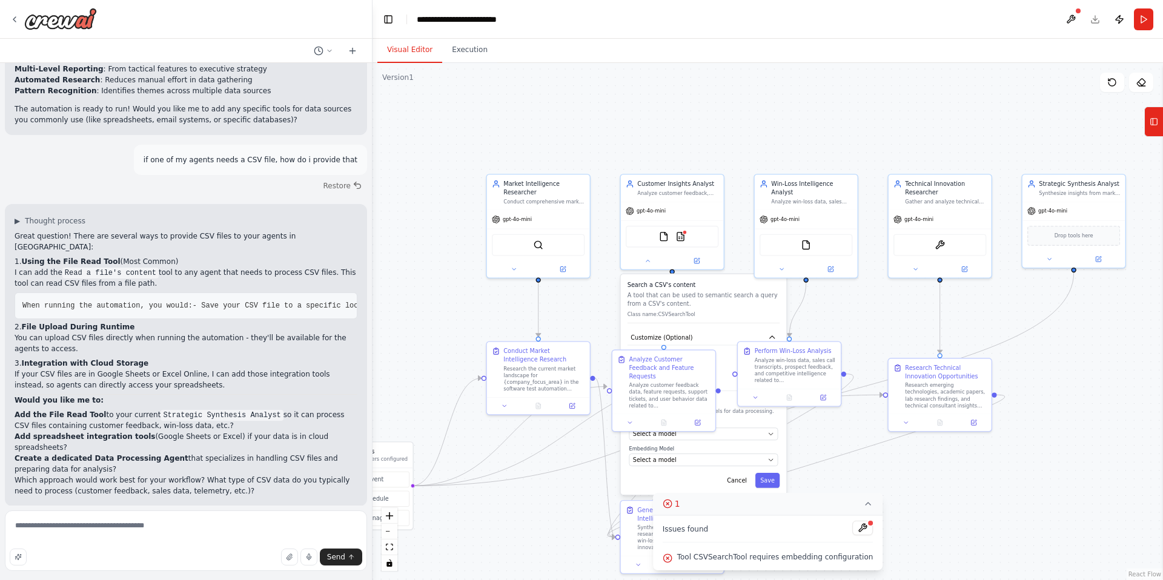
click at [727, 290] on div "Search a CSV's content A tool that can be used to semantic search a query from …" at bounding box center [704, 302] width 152 height 42
click at [863, 503] on icon at bounding box center [868, 504] width 10 height 10
click at [685, 236] on img at bounding box center [680, 235] width 10 height 10
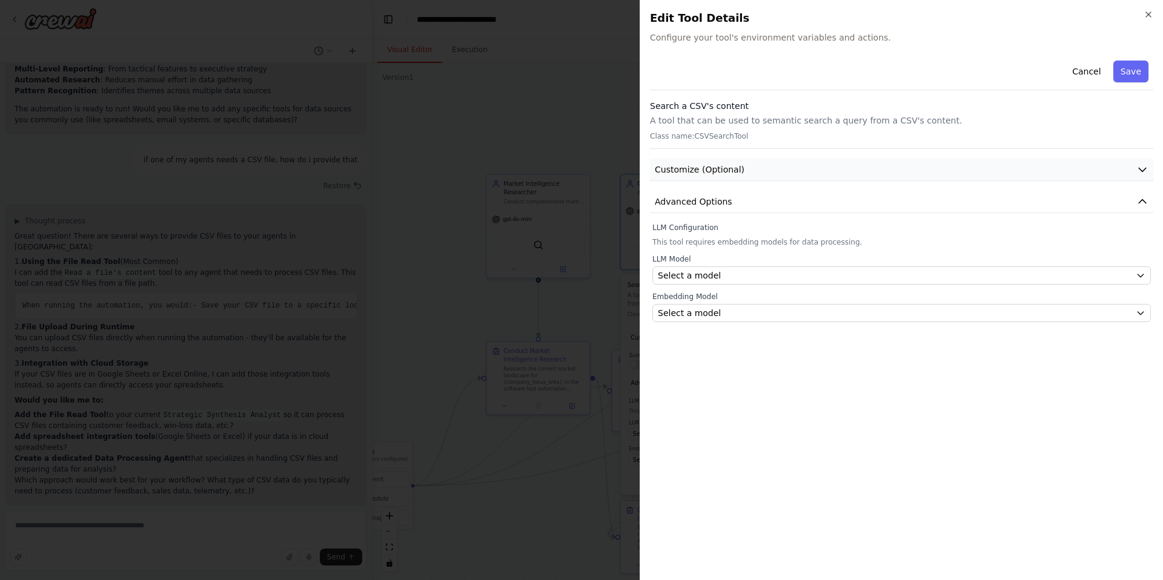
click at [841, 169] on button "Customize (Optional)" at bounding box center [901, 170] width 503 height 22
click at [650, 207] on div "Summarize" at bounding box center [901, 203] width 503 height 24
click at [668, 208] on button "button" at bounding box center [663, 209] width 22 height 12
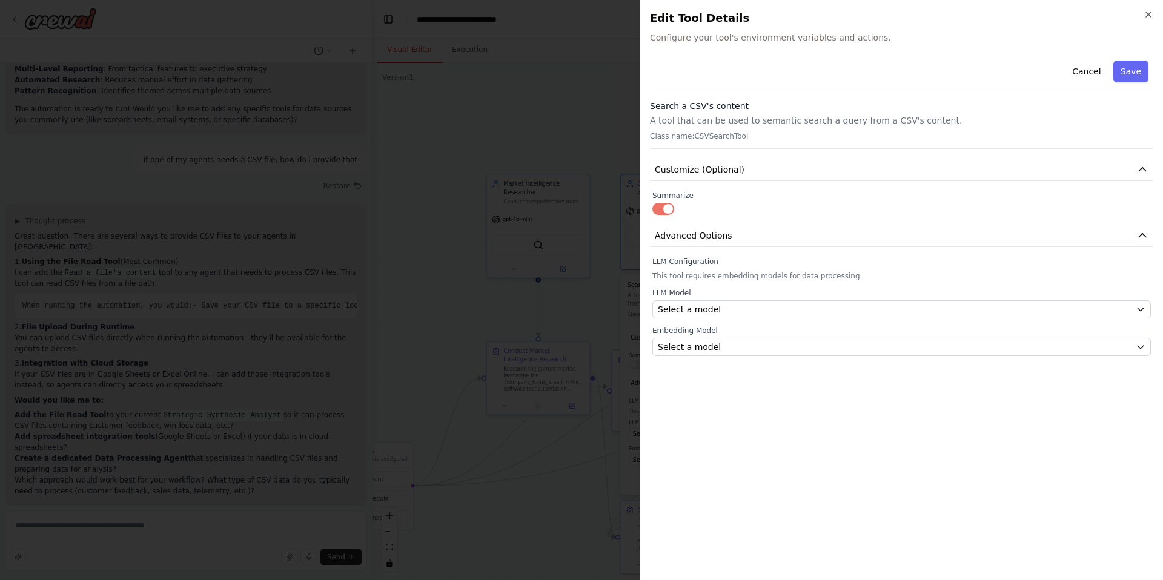
click at [668, 208] on button "button" at bounding box center [663, 209] width 22 height 12
click at [790, 132] on p "Class name: CSVSearchTool" at bounding box center [901, 136] width 503 height 10
click at [1096, 73] on button "Cancel" at bounding box center [1086, 72] width 43 height 22
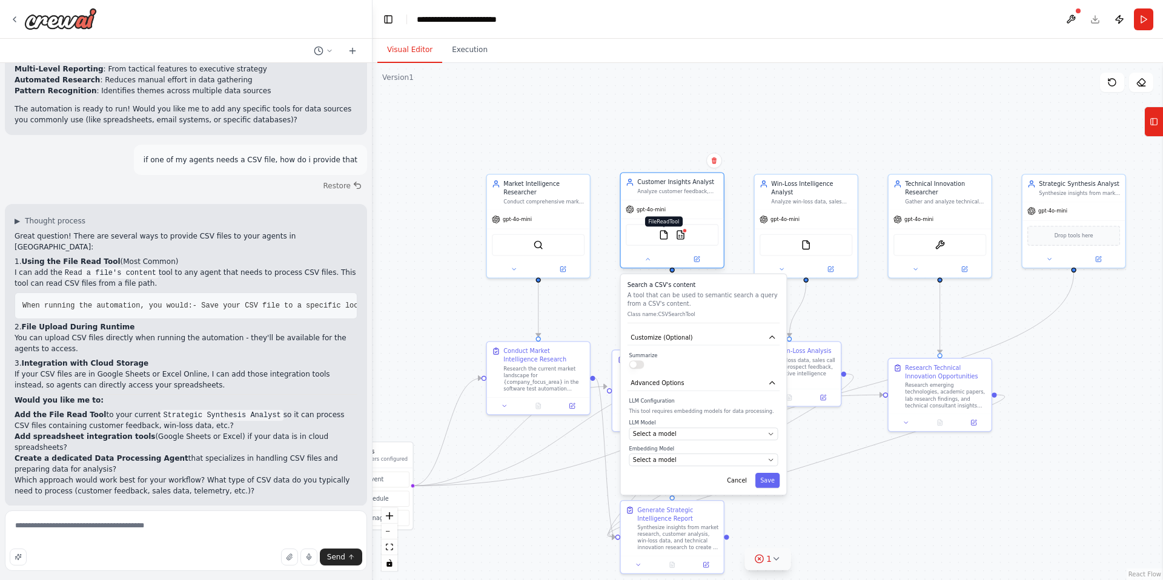
click at [666, 237] on img at bounding box center [664, 235] width 10 height 10
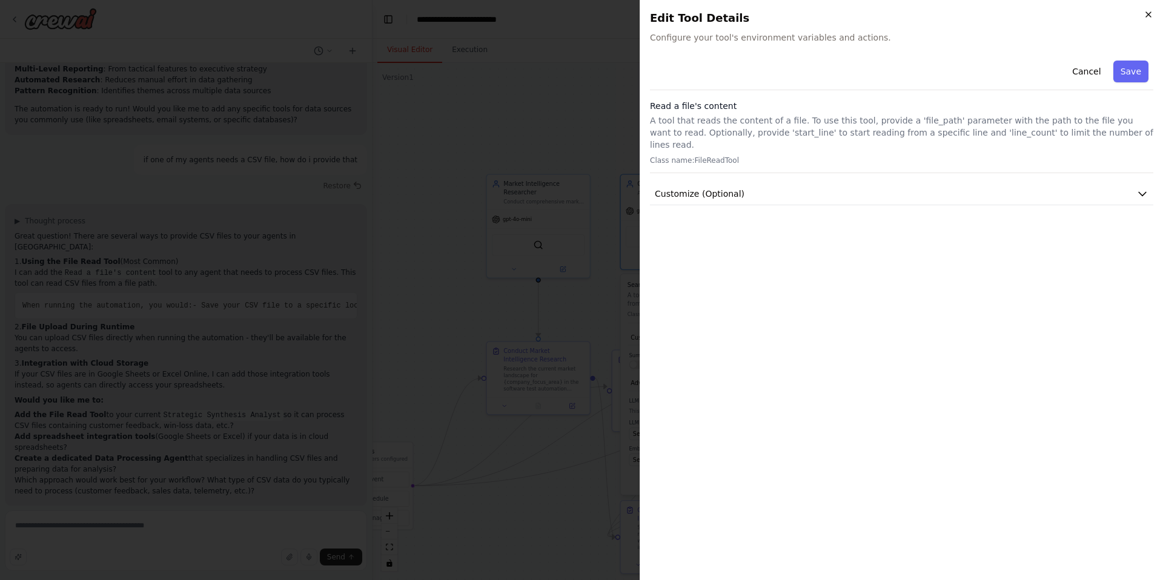
click at [1148, 15] on icon "button" at bounding box center [1148, 14] width 5 height 5
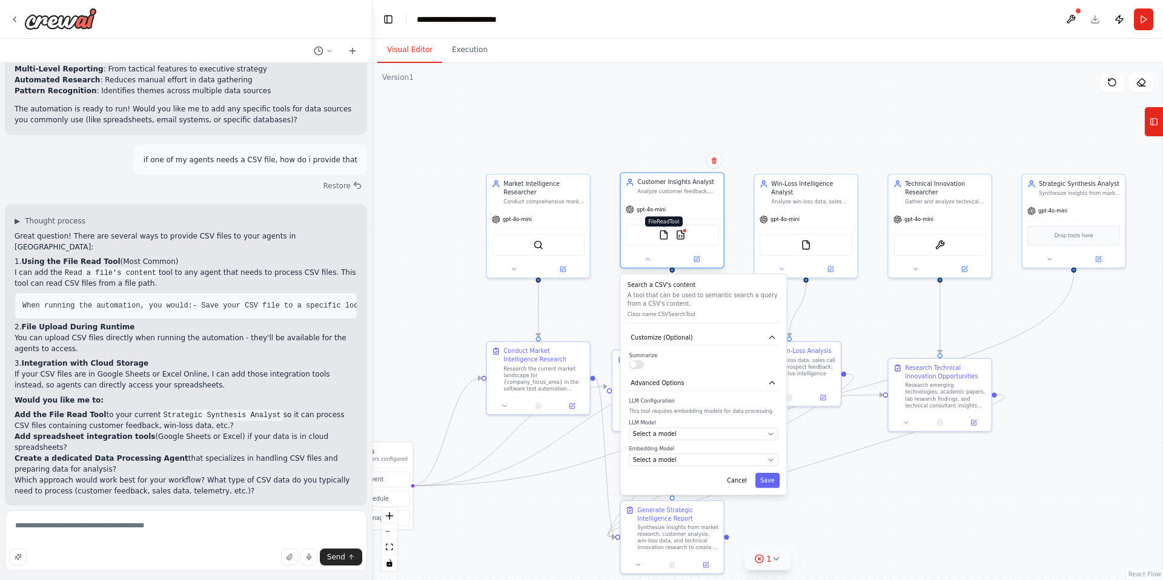
click at [663, 231] on img at bounding box center [664, 235] width 10 height 10
click at [700, 262] on button at bounding box center [696, 259] width 47 height 10
click at [699, 259] on icon at bounding box center [697, 259] width 7 height 7
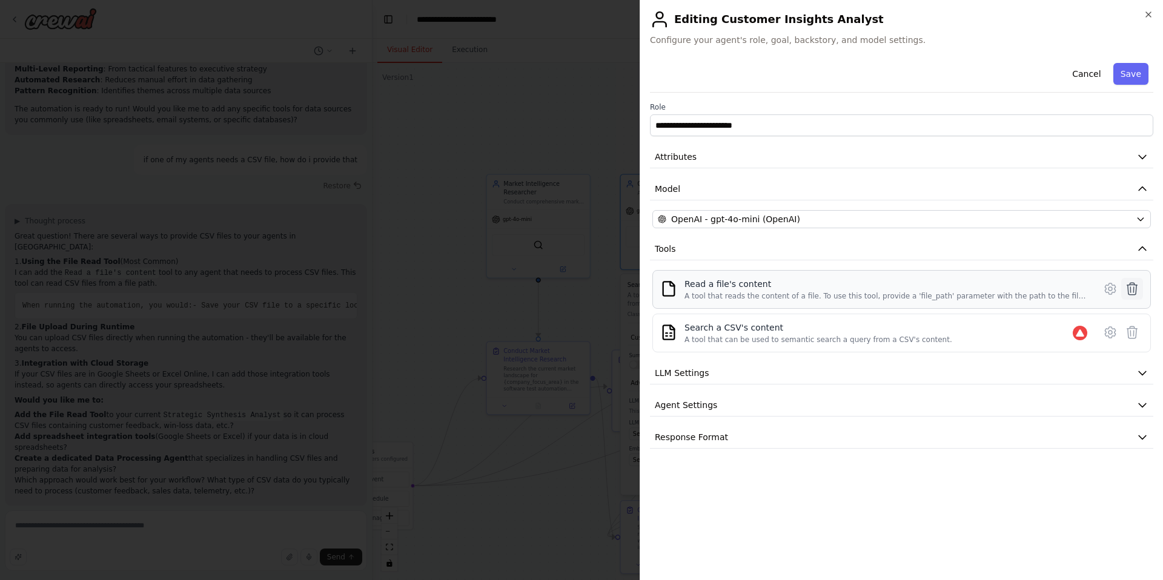
click at [1132, 288] on icon at bounding box center [1132, 289] width 15 height 15
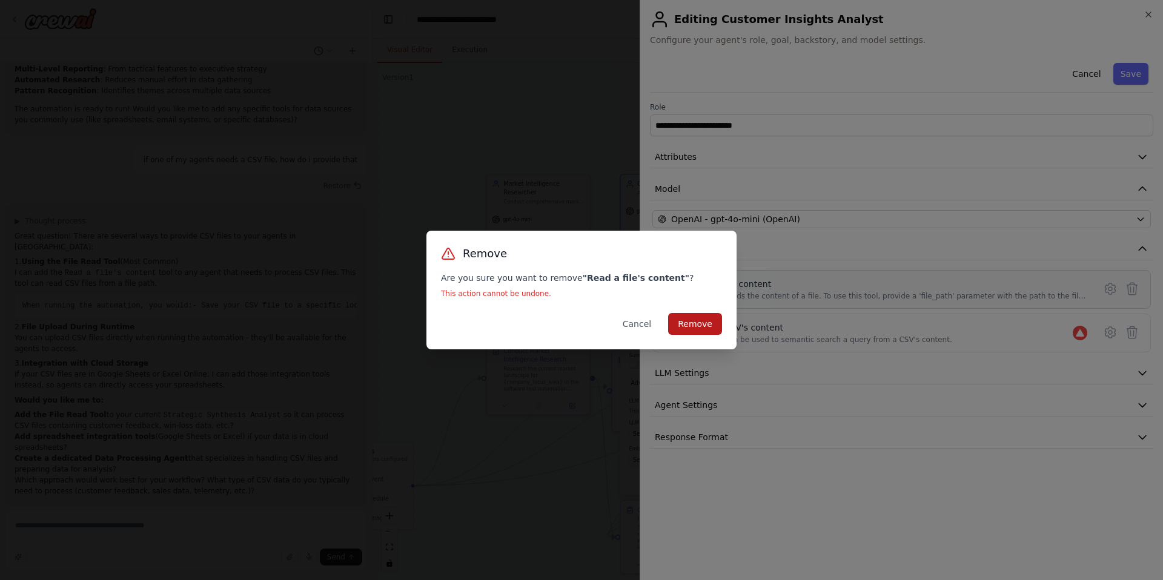
click at [698, 320] on button "Remove" at bounding box center [695, 324] width 54 height 22
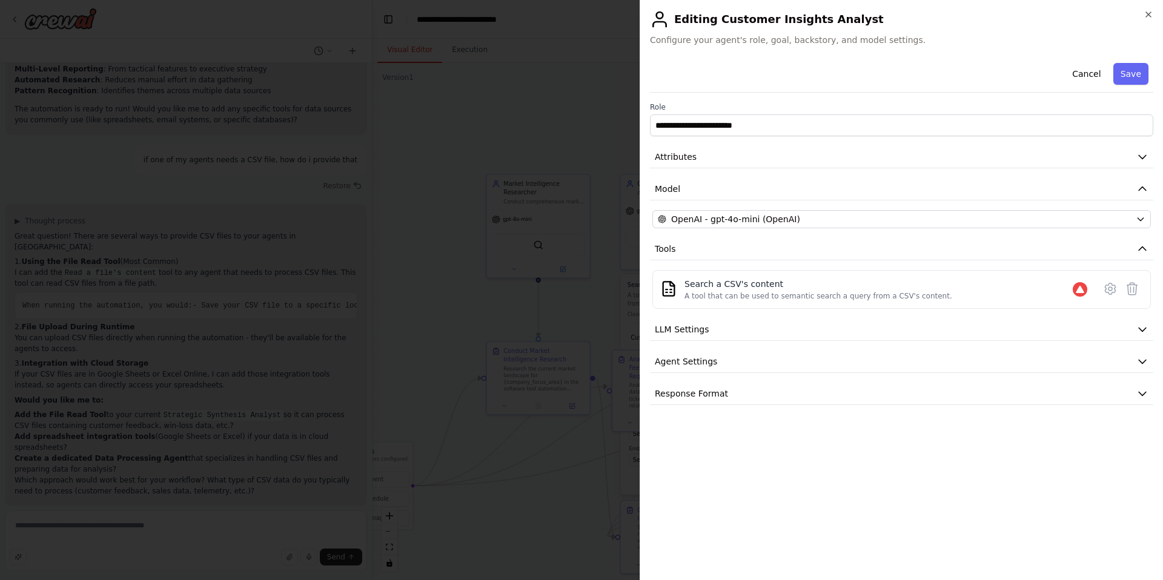
click at [841, 445] on div "**********" at bounding box center [901, 314] width 503 height 512
click at [874, 328] on button "LLM Settings" at bounding box center [901, 330] width 503 height 22
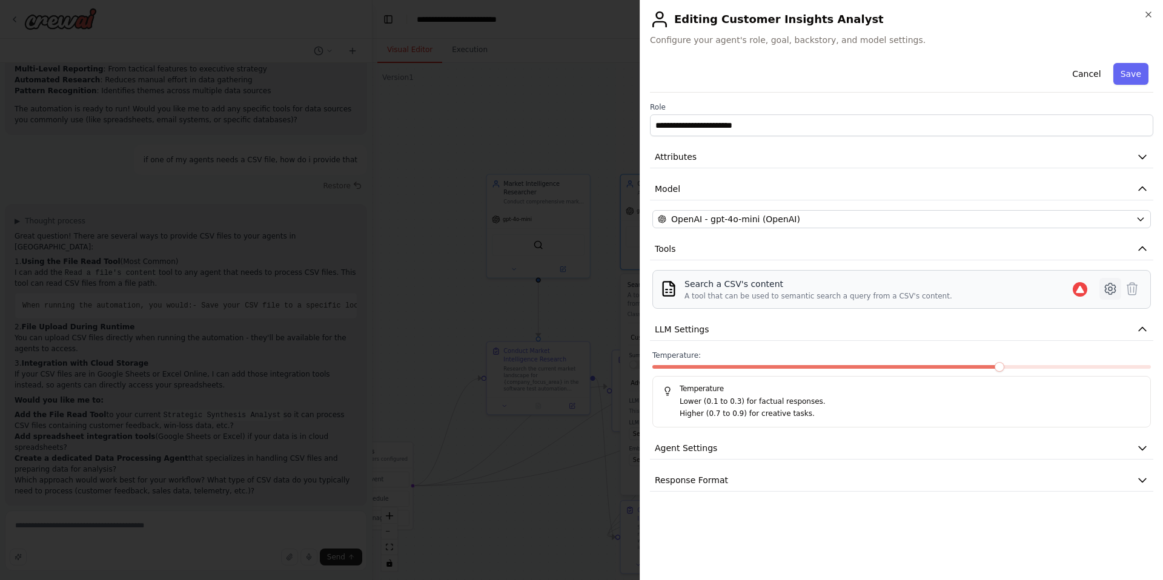
click at [1106, 288] on icon at bounding box center [1110, 289] width 10 height 11
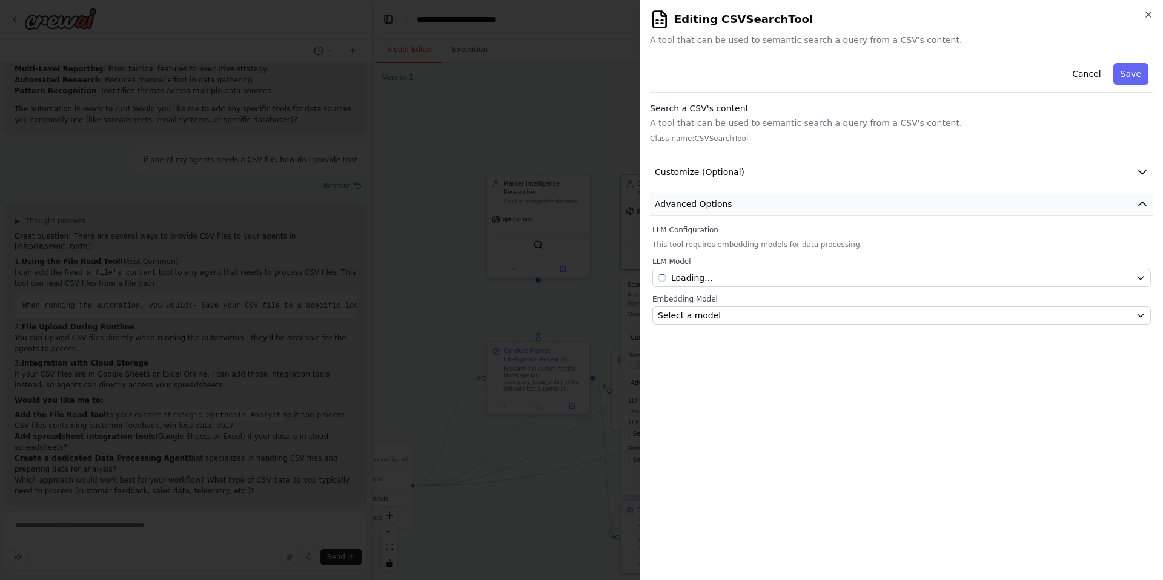
click at [800, 208] on button "Advanced Options" at bounding box center [901, 204] width 503 height 22
click at [804, 171] on button "Customize (Optional)" at bounding box center [901, 172] width 503 height 22
click at [1089, 71] on button "Cancel" at bounding box center [1086, 74] width 43 height 22
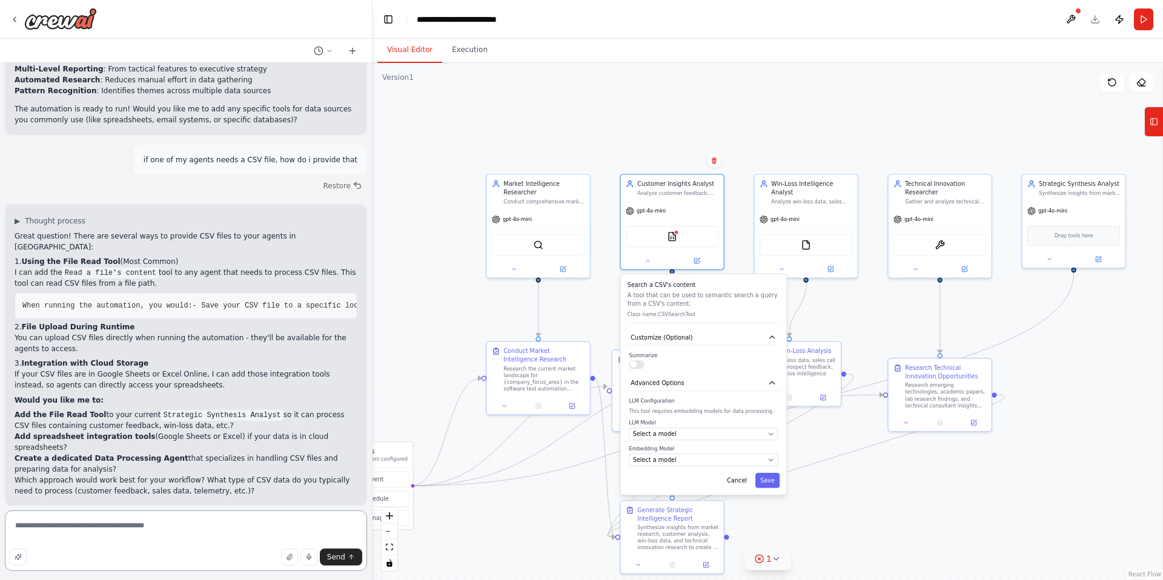
click at [144, 533] on textarea "**********" at bounding box center [186, 541] width 362 height 61
click at [144, 532] on textarea "**********" at bounding box center [186, 541] width 362 height 61
type textarea "**********"
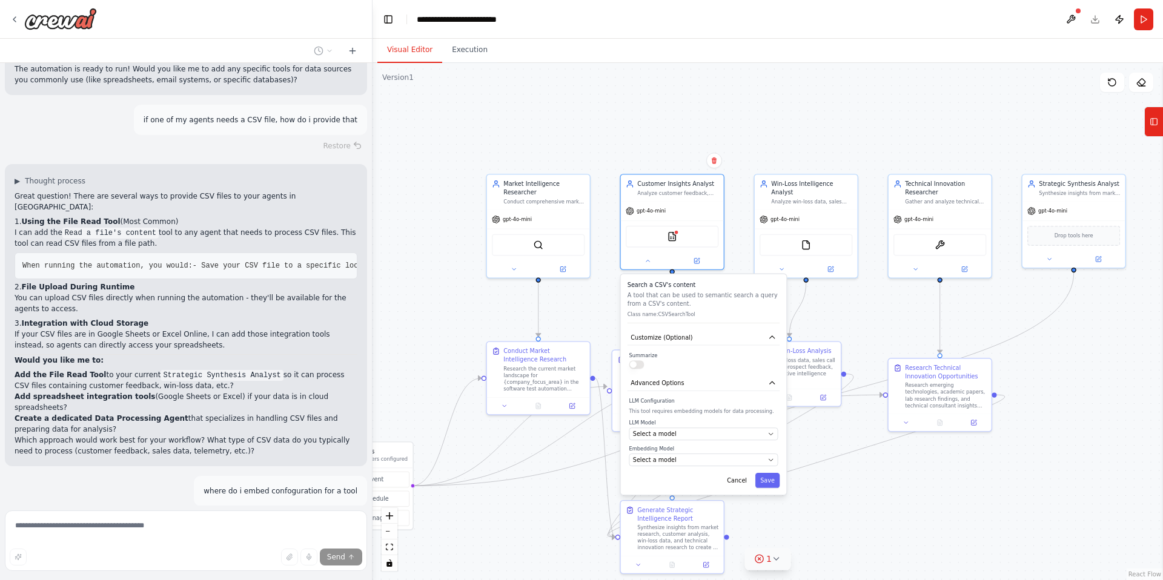
scroll to position [1428, 0]
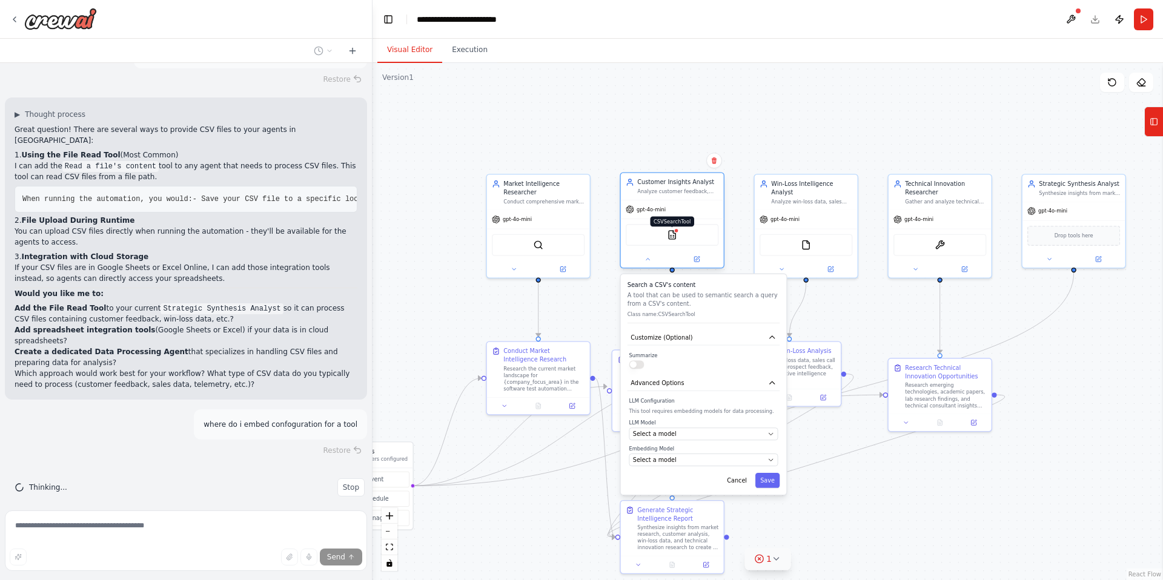
click at [674, 239] on img at bounding box center [672, 235] width 10 height 10
click at [677, 234] on img at bounding box center [672, 235] width 10 height 10
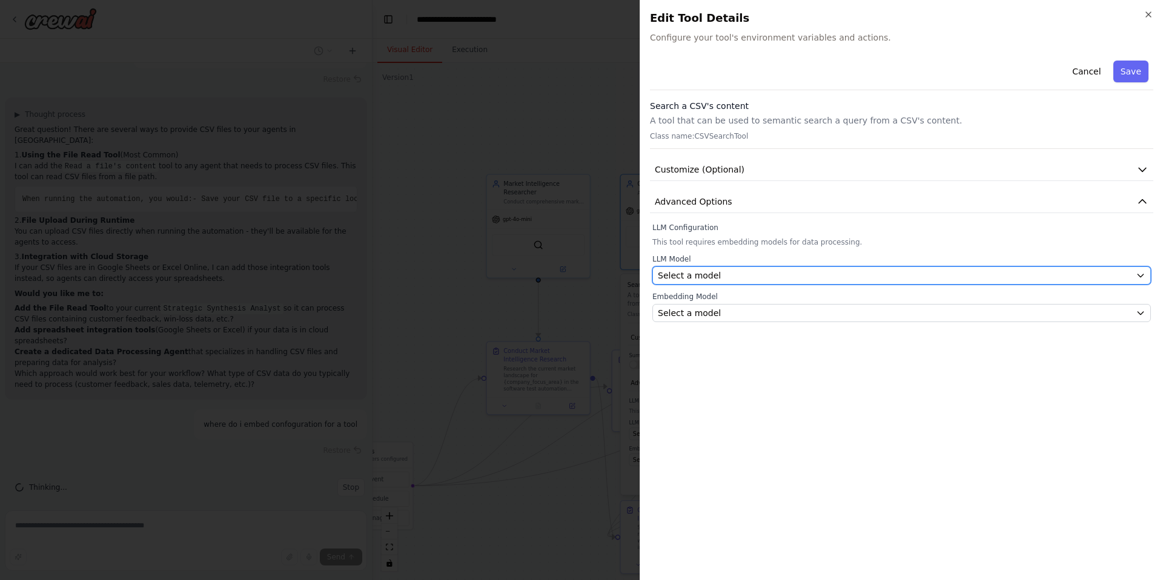
click at [820, 271] on div "Select a model" at bounding box center [894, 276] width 473 height 12
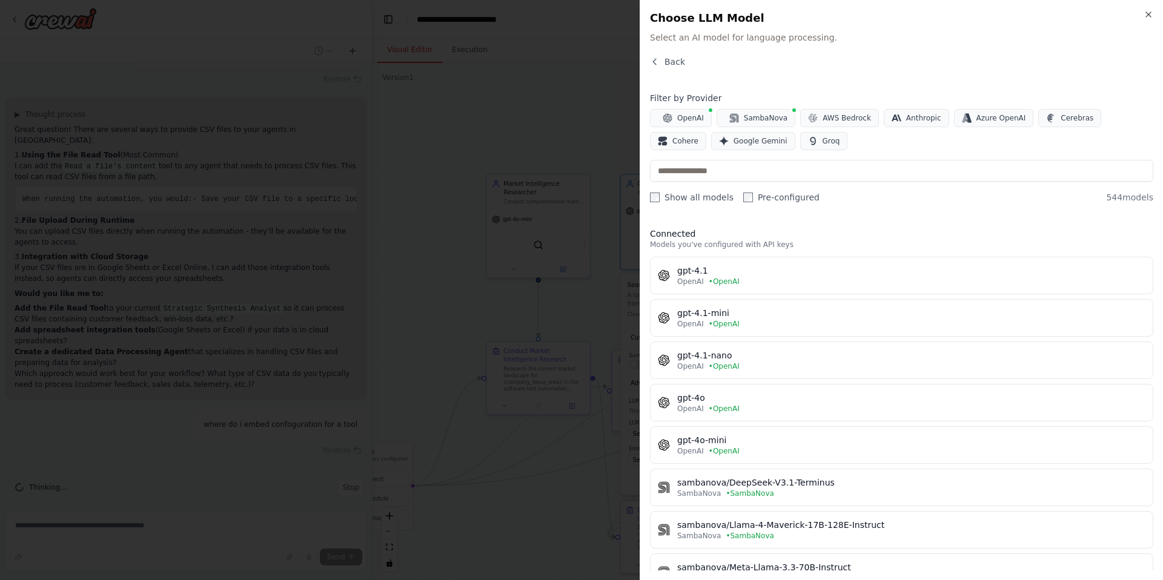
click at [909, 216] on div "Back Filter by Provider OpenAI SambaNova AWS Bedrock Anthropic Azure OpenAI Cer…" at bounding box center [901, 313] width 503 height 515
click at [657, 60] on icon "button" at bounding box center [655, 62] width 10 height 10
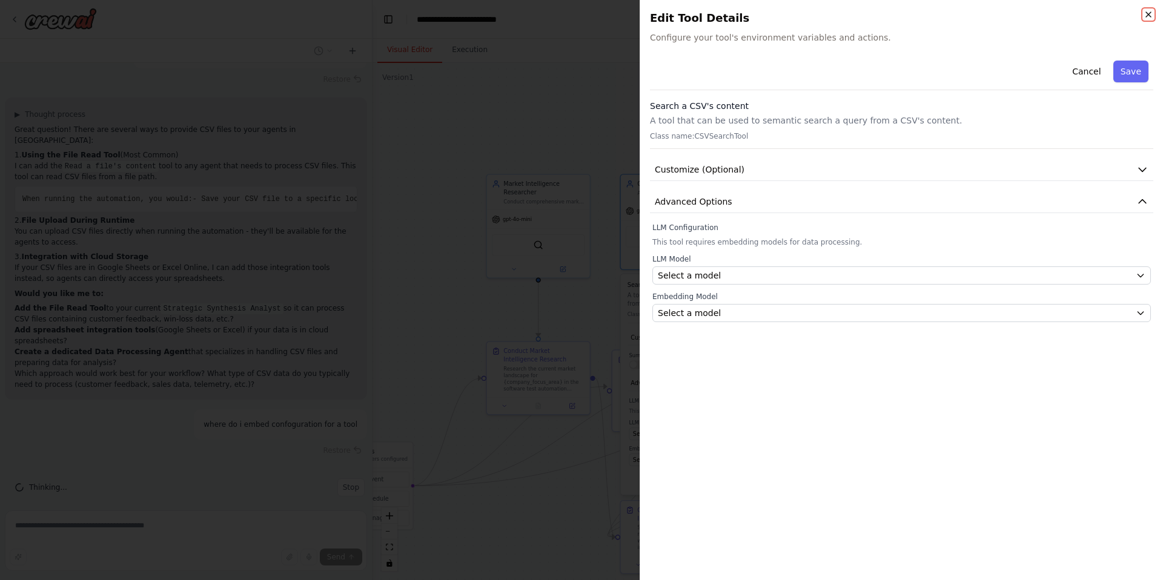
click at [1150, 13] on icon "button" at bounding box center [1149, 15] width 10 height 10
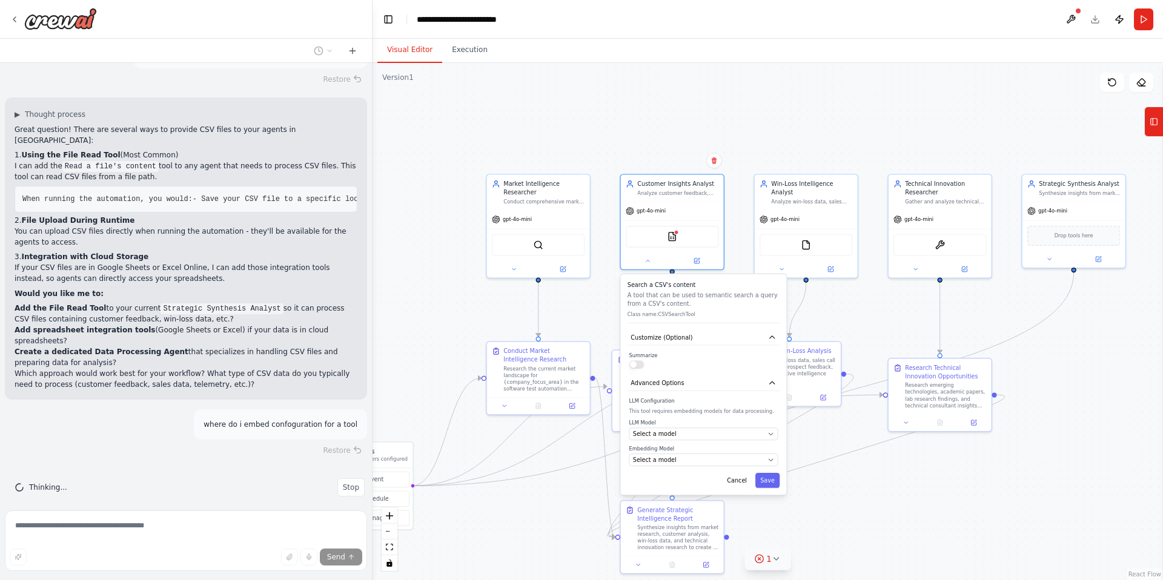
click at [336, 419] on p "where do i embed confoguration for a tool" at bounding box center [281, 424] width 154 height 11
click at [354, 483] on span "Stop" at bounding box center [351, 488] width 16 height 10
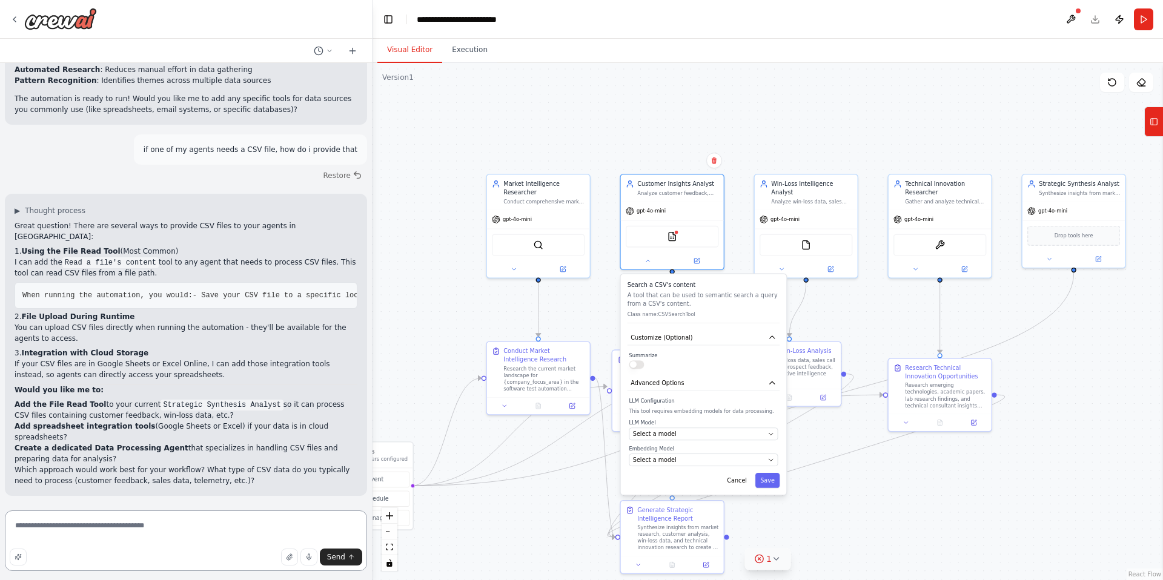
scroll to position [1321, 0]
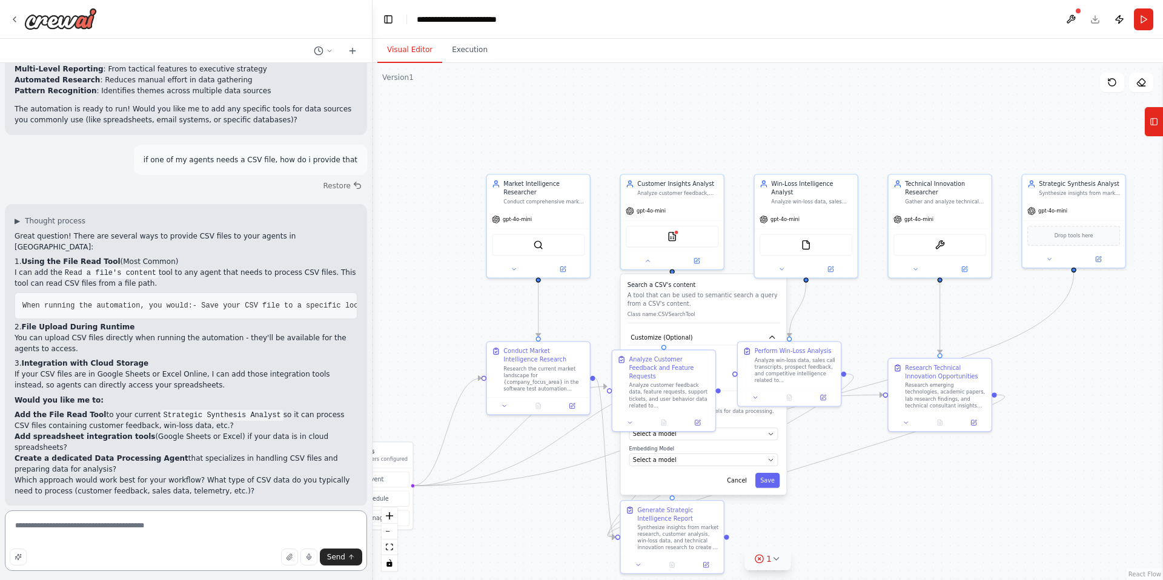
click at [98, 526] on textarea "**********" at bounding box center [186, 541] width 362 height 61
type textarea "**********"
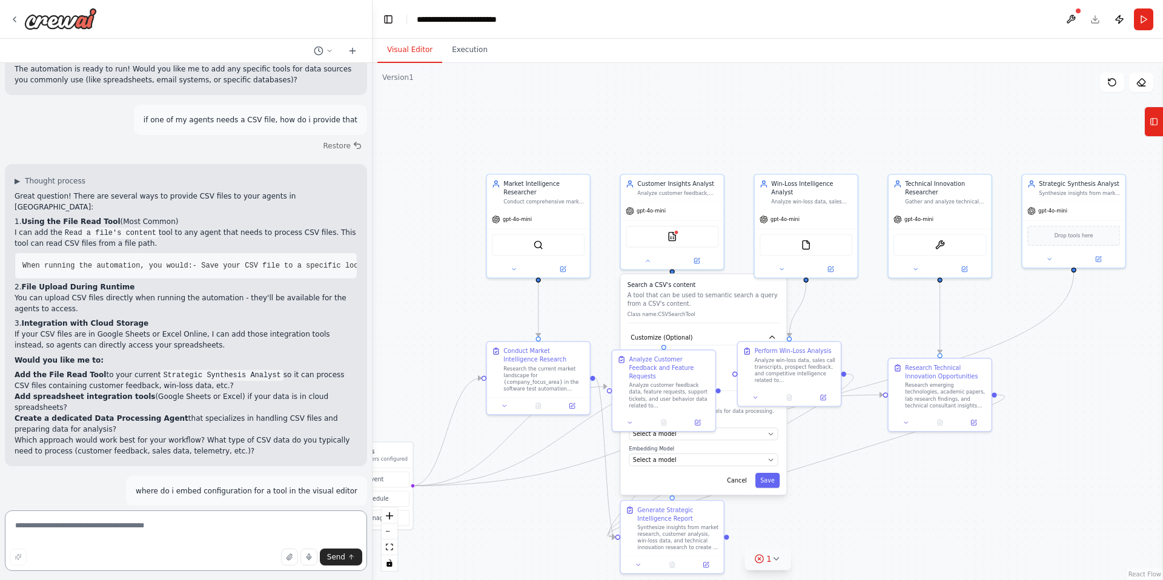
scroll to position [1428, 0]
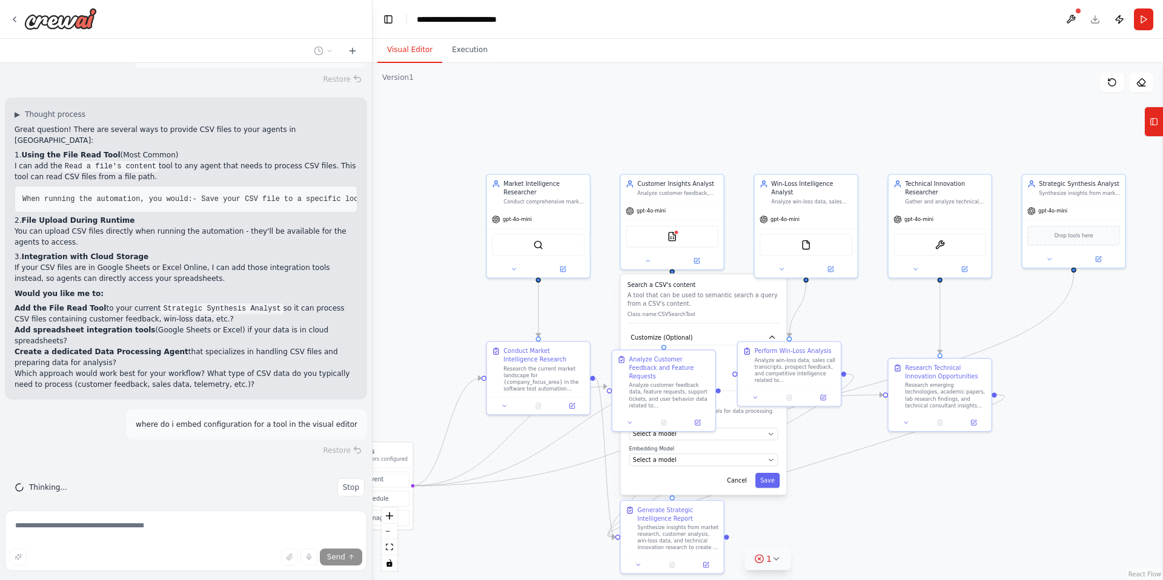
click at [1075, 12] on div at bounding box center [1078, 10] width 7 height 7
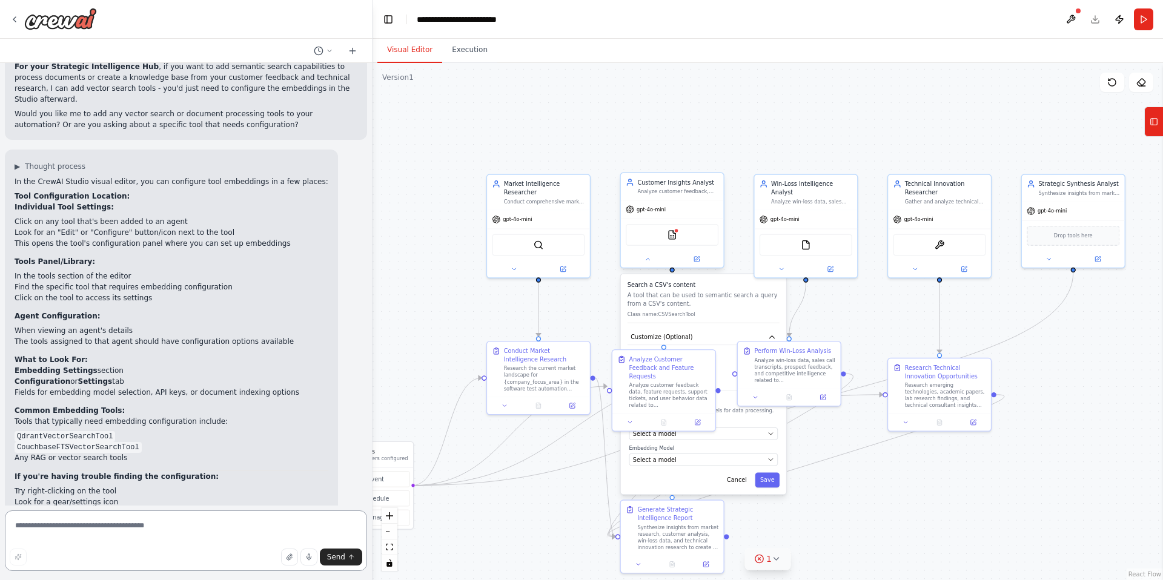
scroll to position [2055, 0]
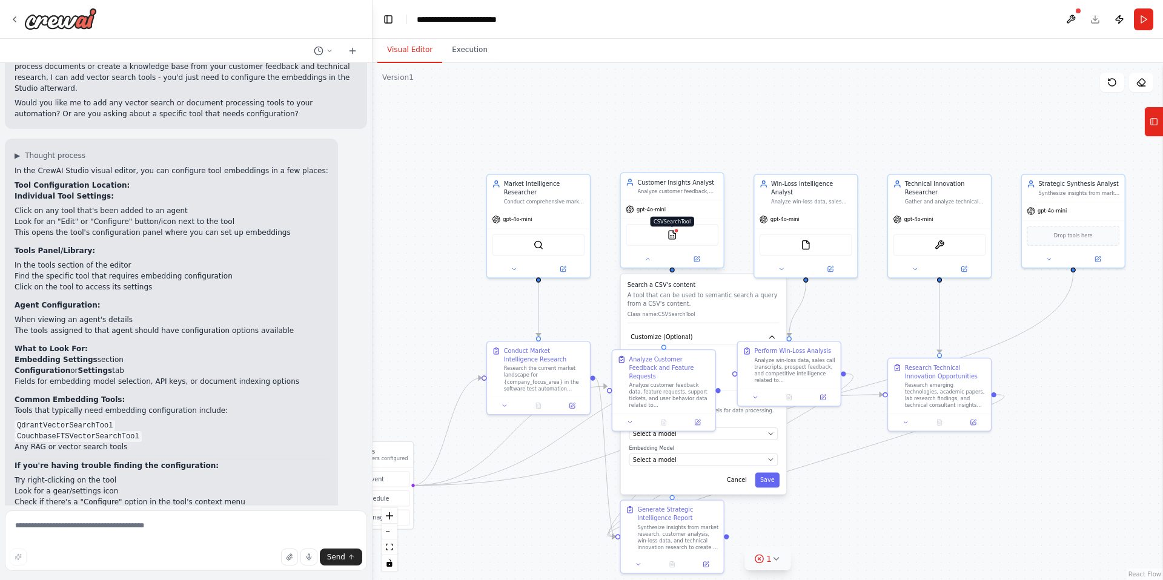
click at [677, 236] on img at bounding box center [672, 235] width 10 height 10
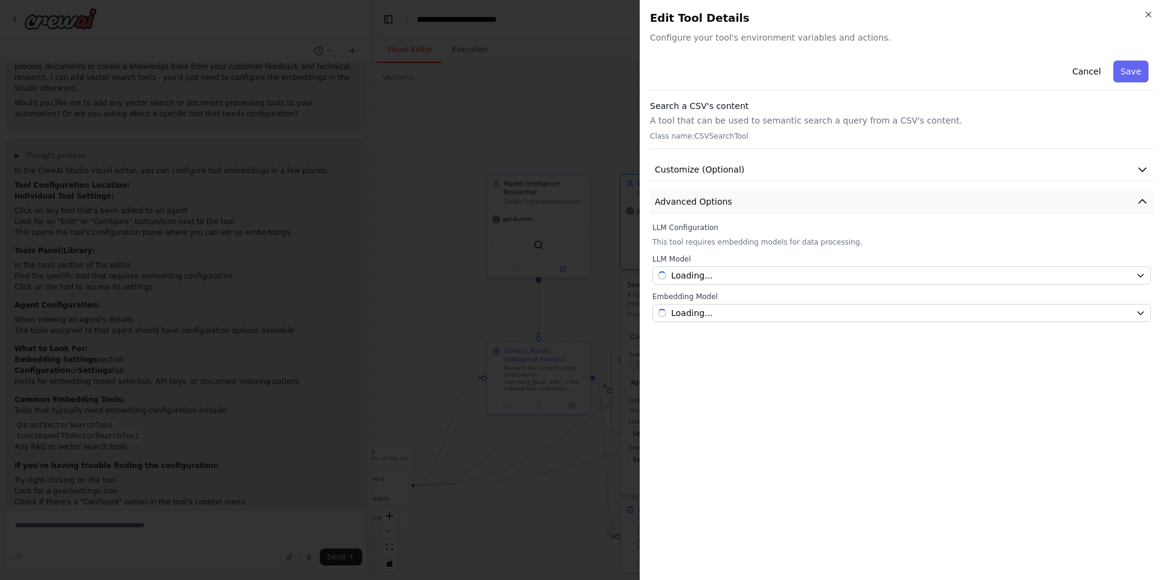
scroll to position [2066, 0]
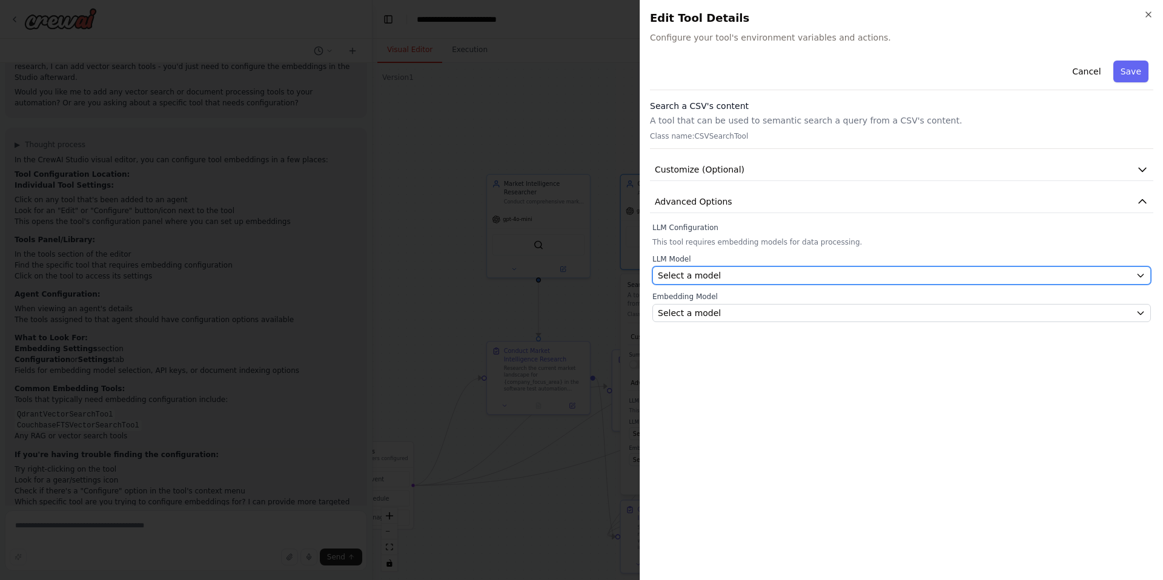
click at [858, 278] on div "Select a model" at bounding box center [894, 276] width 473 height 12
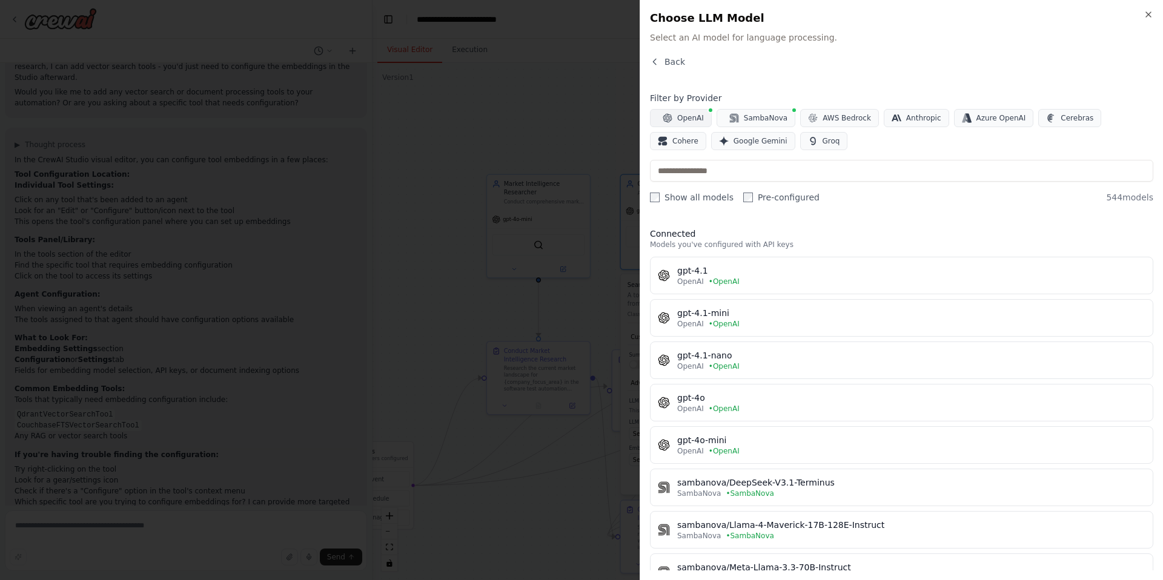
click at [681, 117] on span "OpenAI" at bounding box center [690, 118] width 27 height 10
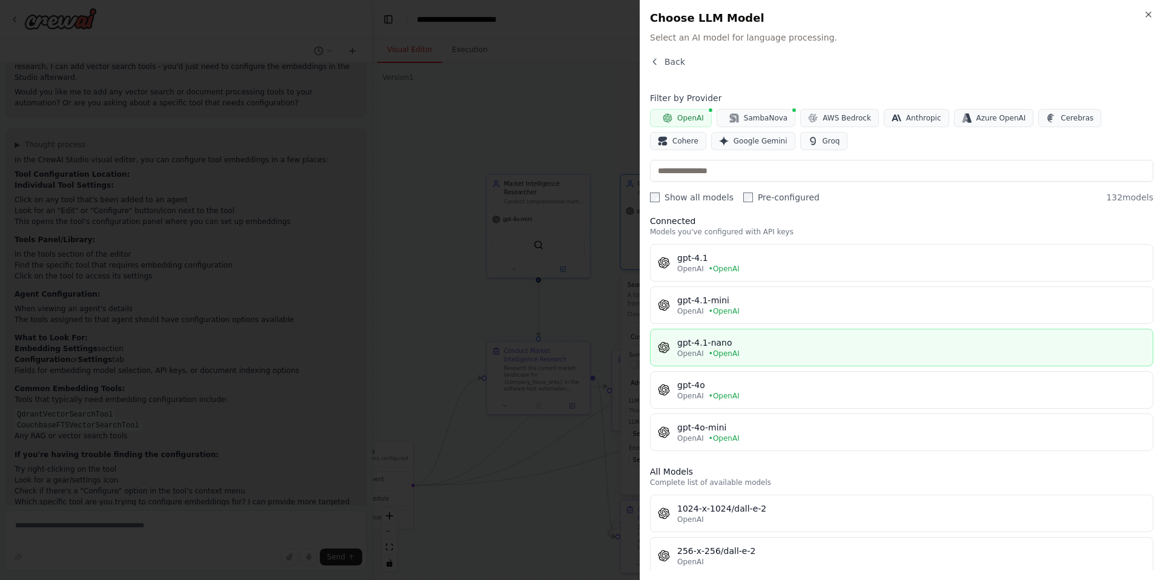
scroll to position [0, 0]
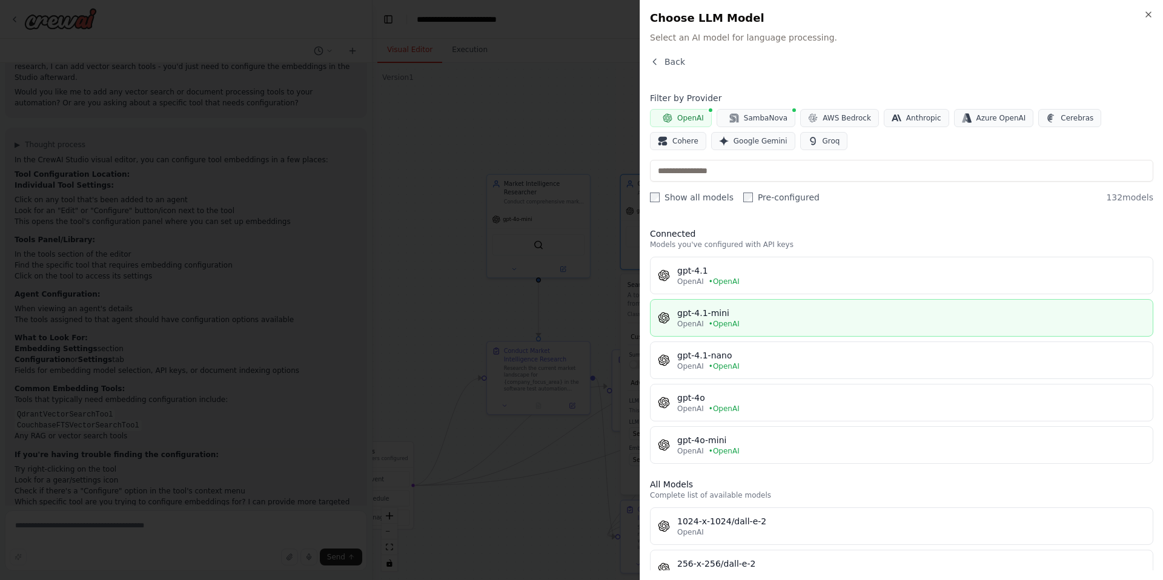
click at [780, 321] on div "OpenAI • OpenAI" at bounding box center [911, 324] width 468 height 10
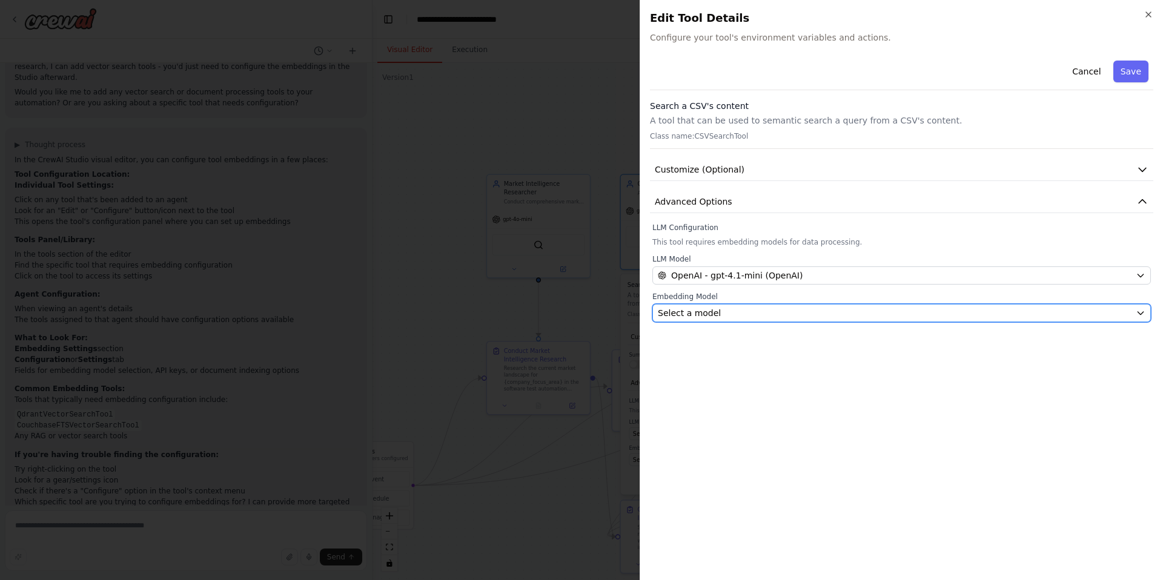
click at [783, 314] on div "Select a model" at bounding box center [894, 313] width 473 height 12
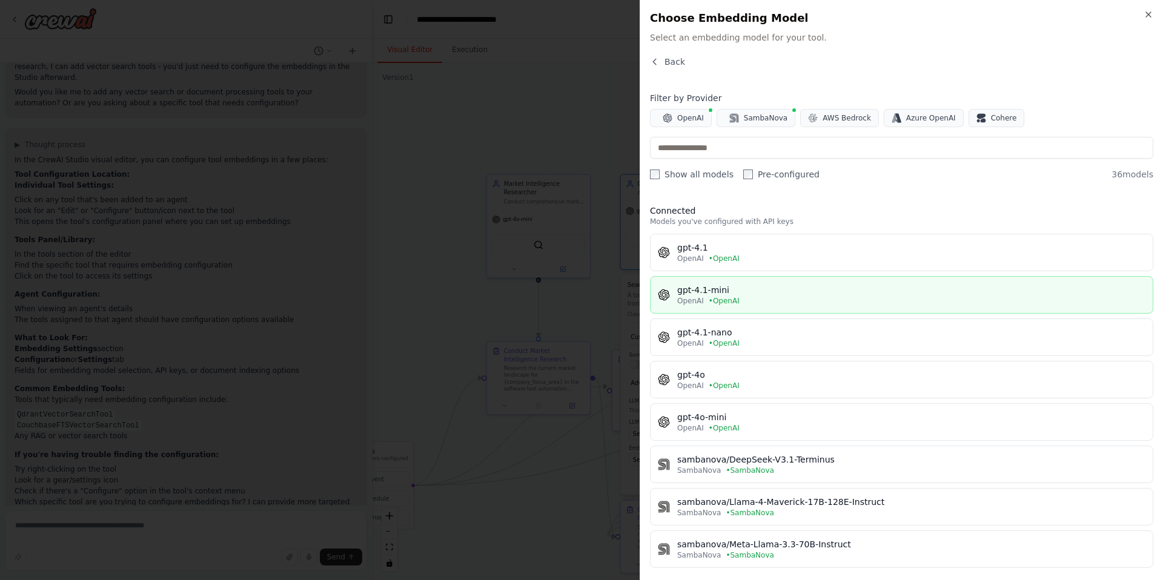
click at [814, 305] on div "OpenAI • OpenAI" at bounding box center [911, 301] width 468 height 10
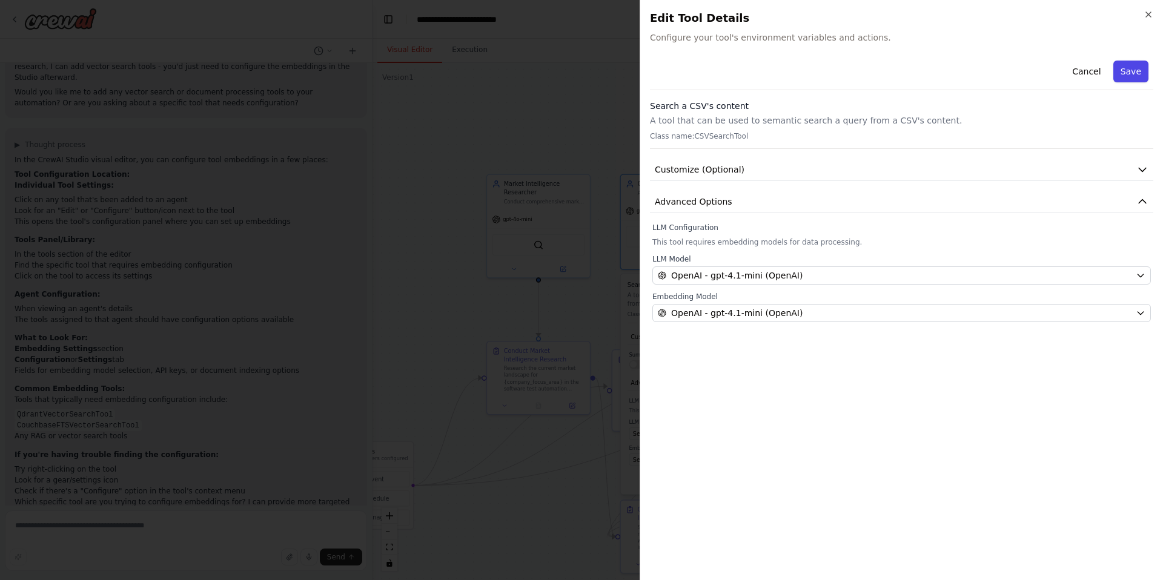
click at [1140, 65] on button "Save" at bounding box center [1130, 72] width 35 height 22
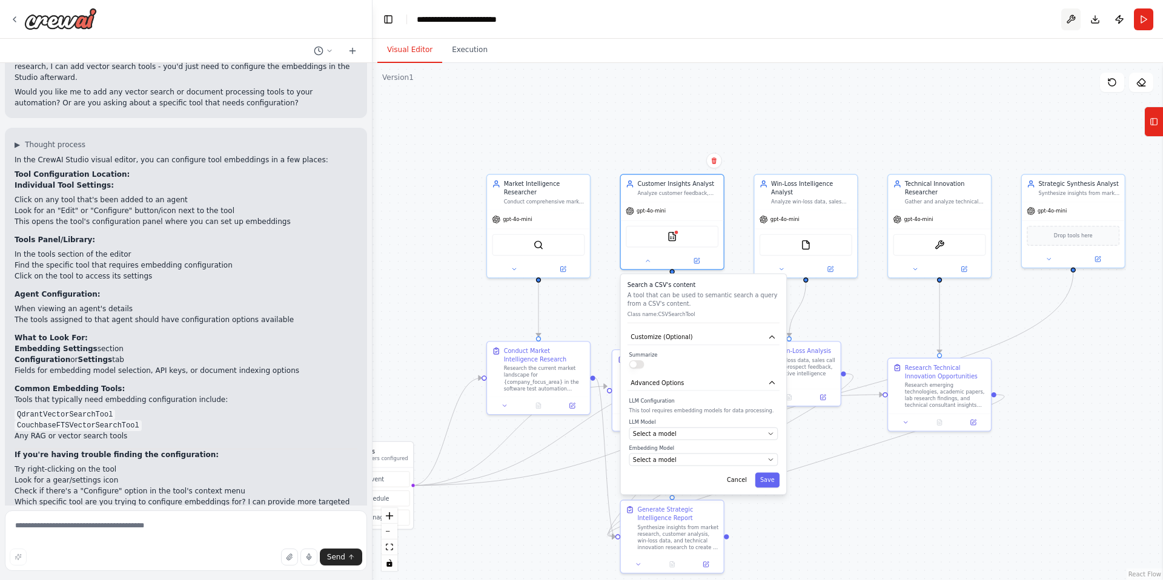
click at [1068, 18] on button at bounding box center [1070, 19] width 19 height 22
click at [936, 77] on div ".deletable-edge-delete-btn { width: 20px; height: 20px; border: 0px solid #ffff…" at bounding box center [768, 321] width 791 height 517
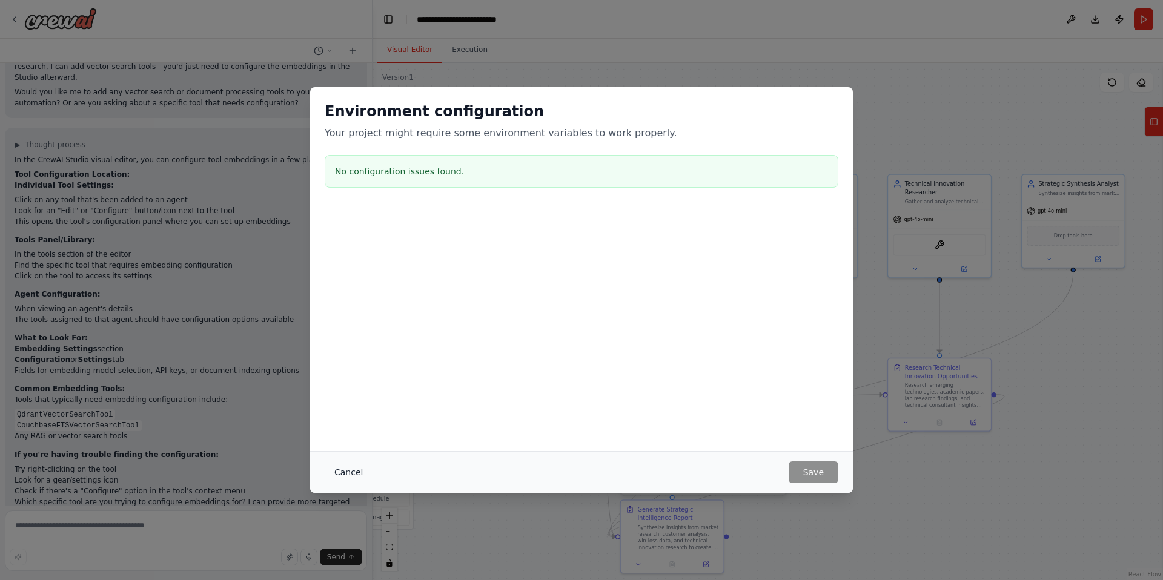
click at [345, 470] on button "Cancel" at bounding box center [349, 473] width 48 height 22
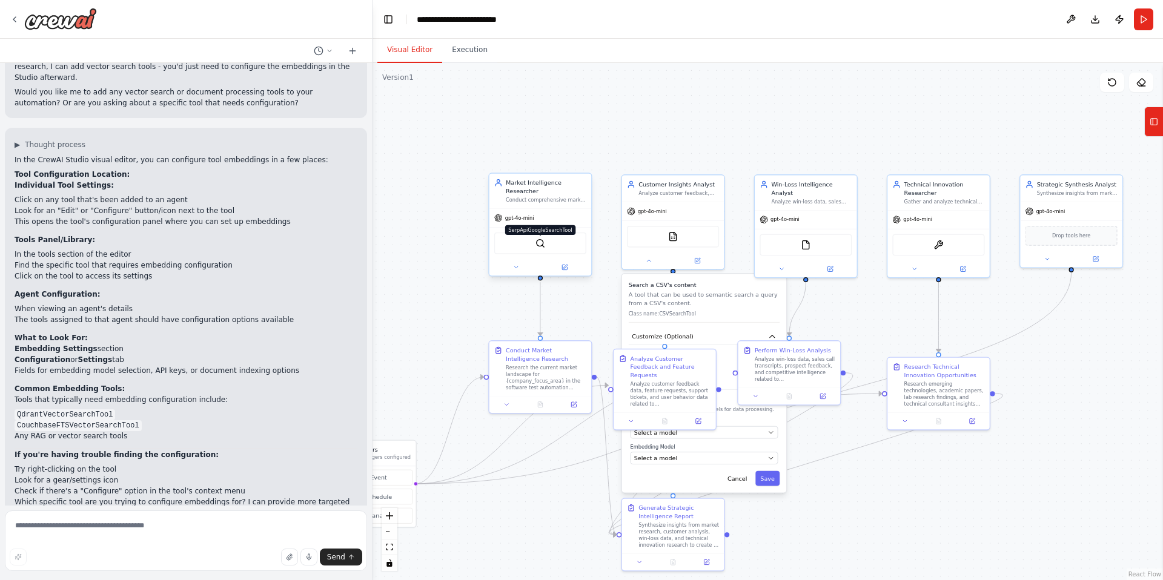
click at [541, 245] on img at bounding box center [541, 244] width 10 height 10
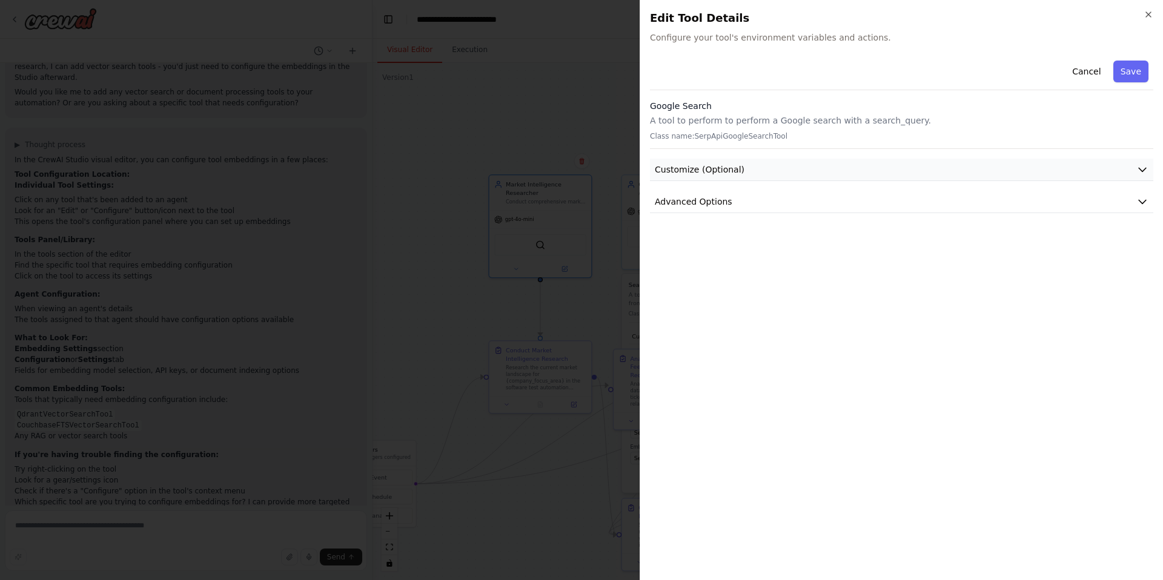
click at [1007, 170] on button "Customize (Optional)" at bounding box center [901, 170] width 503 height 22
click at [1144, 202] on icon "button" at bounding box center [1142, 203] width 7 height 4
click at [1141, 168] on icon "button" at bounding box center [1142, 170] width 7 height 4
click at [1093, 71] on button "Cancel" at bounding box center [1086, 72] width 43 height 22
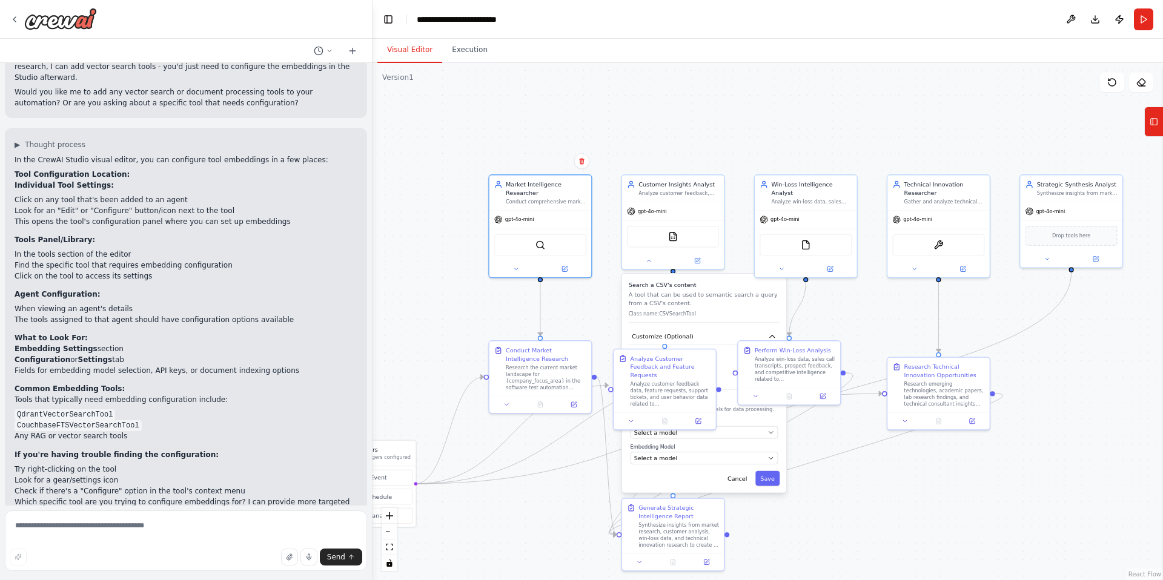
click at [728, 108] on div ".deletable-edge-delete-btn { width: 20px; height: 20px; border: 0px solid #ffff…" at bounding box center [768, 321] width 791 height 517
click at [941, 245] on img at bounding box center [939, 244] width 10 height 10
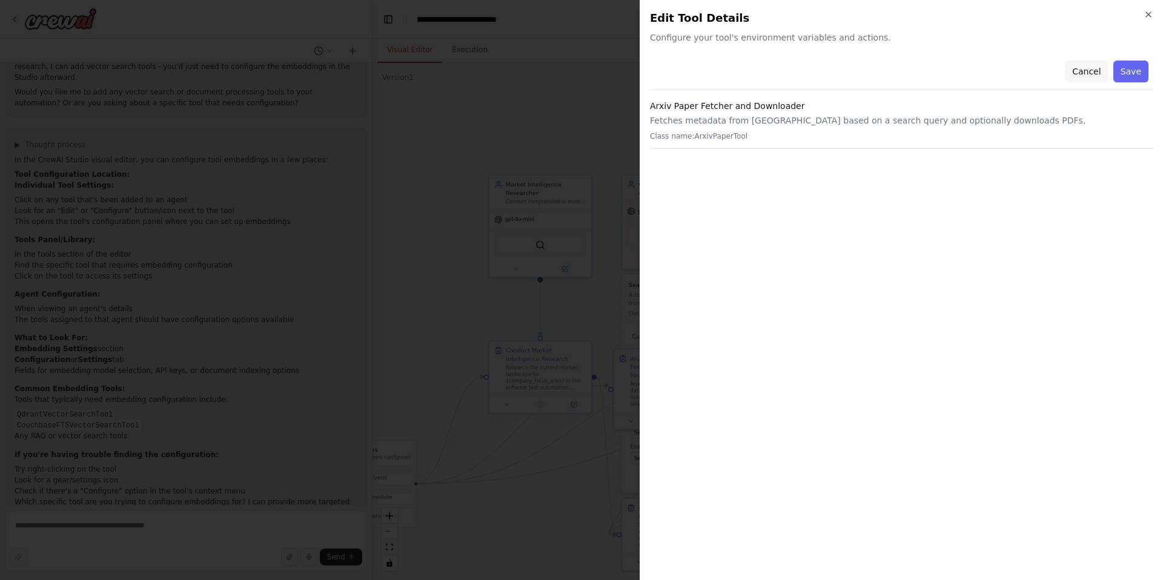
click at [1088, 71] on button "Cancel" at bounding box center [1086, 72] width 43 height 22
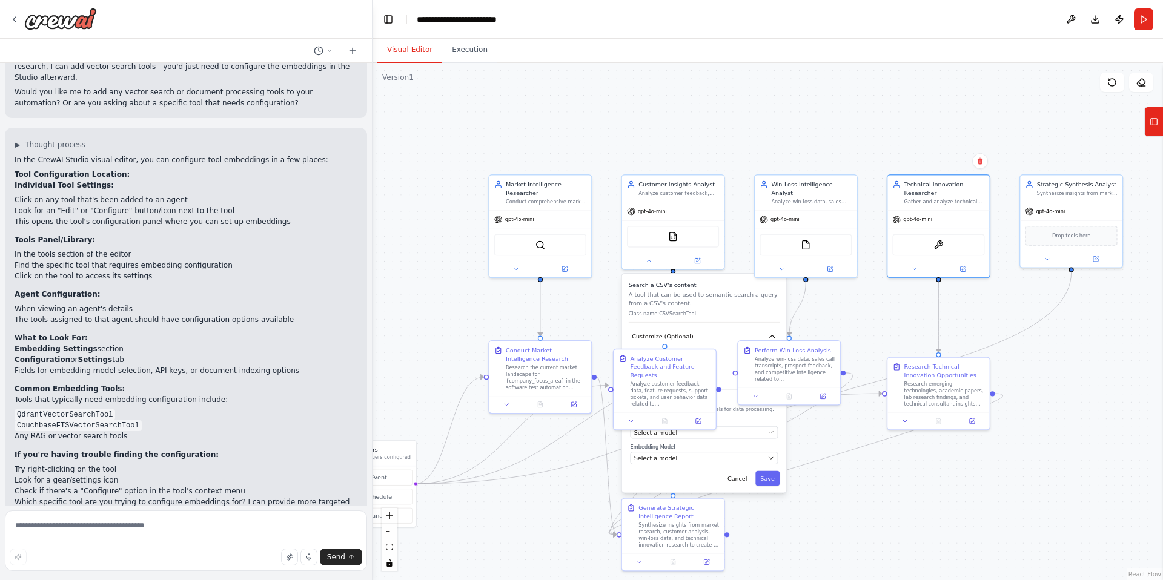
click at [918, 133] on div ".deletable-edge-delete-btn { width: 20px; height: 20px; border: 0px solid #ffff…" at bounding box center [768, 321] width 791 height 517
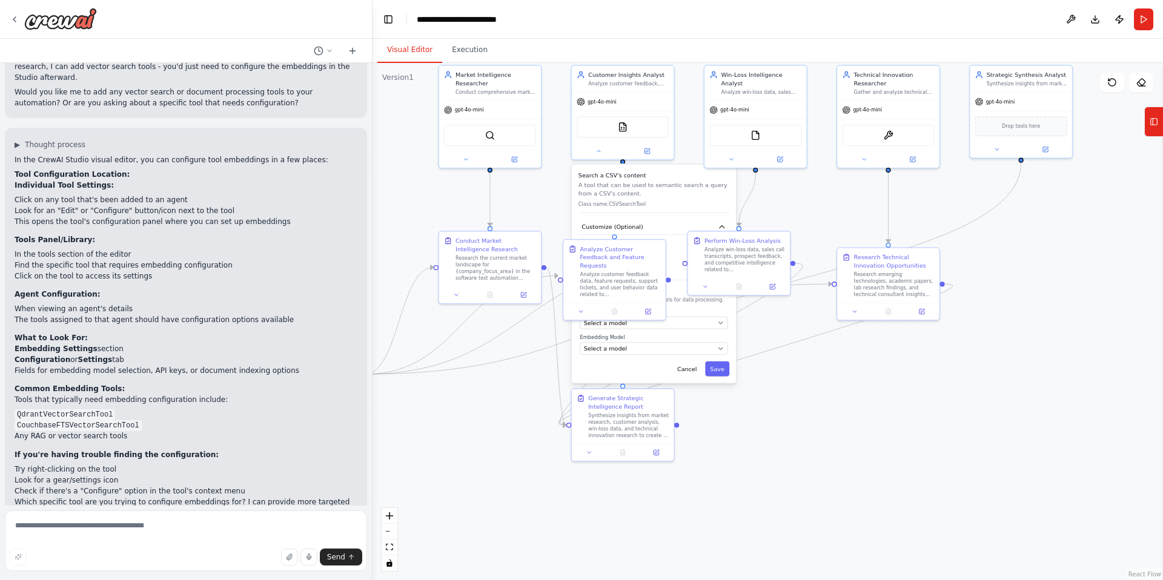
drag, startPoint x: 1049, startPoint y: 348, endPoint x: 1020, endPoint y: 274, distance: 79.4
click at [1020, 274] on div ".deletable-edge-delete-btn { width: 20px; height: 20px; border: 0px solid #ffff…" at bounding box center [768, 321] width 791 height 517
drag, startPoint x: 1036, startPoint y: 94, endPoint x: 1056, endPoint y: 97, distance: 20.8
click at [1056, 97] on div "gpt-4o-mini" at bounding box center [1038, 100] width 102 height 18
drag, startPoint x: 1050, startPoint y: 350, endPoint x: 1031, endPoint y: 360, distance: 22.2
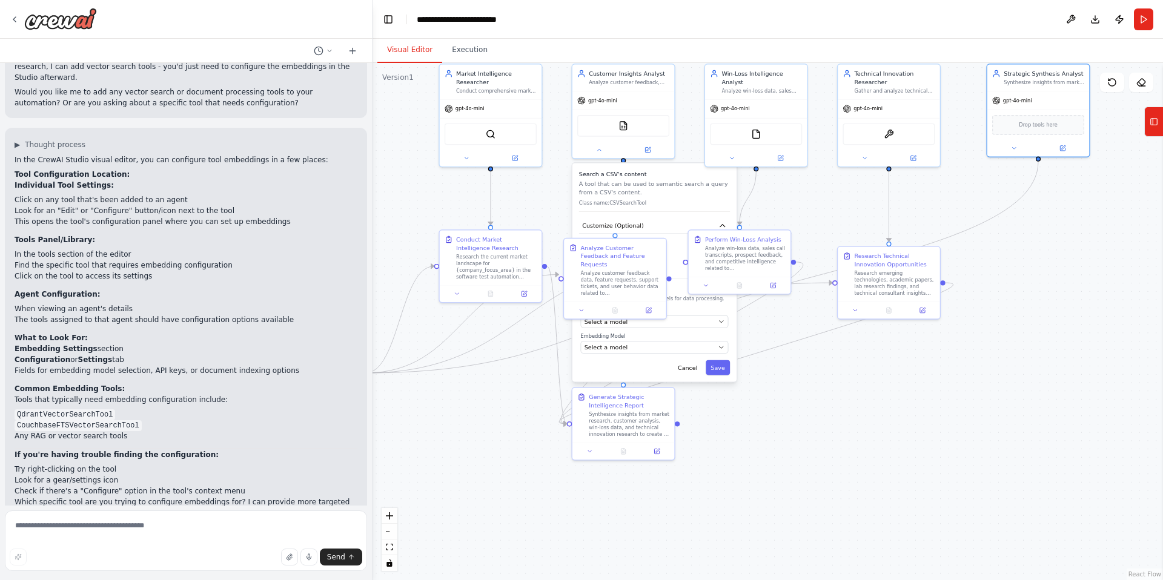
click at [1053, 348] on div ".deletable-edge-delete-btn { width: 20px; height: 20px; border: 0px solid #ffff…" at bounding box center [768, 321] width 791 height 517
drag, startPoint x: 668, startPoint y: 408, endPoint x: 992, endPoint y: 448, distance: 326.6
click at [1000, 449] on div "Generate Strategic Intelligence Report Synthesize insights from market research…" at bounding box center [964, 453] width 81 height 45
click at [726, 365] on button "Save" at bounding box center [721, 366] width 24 height 15
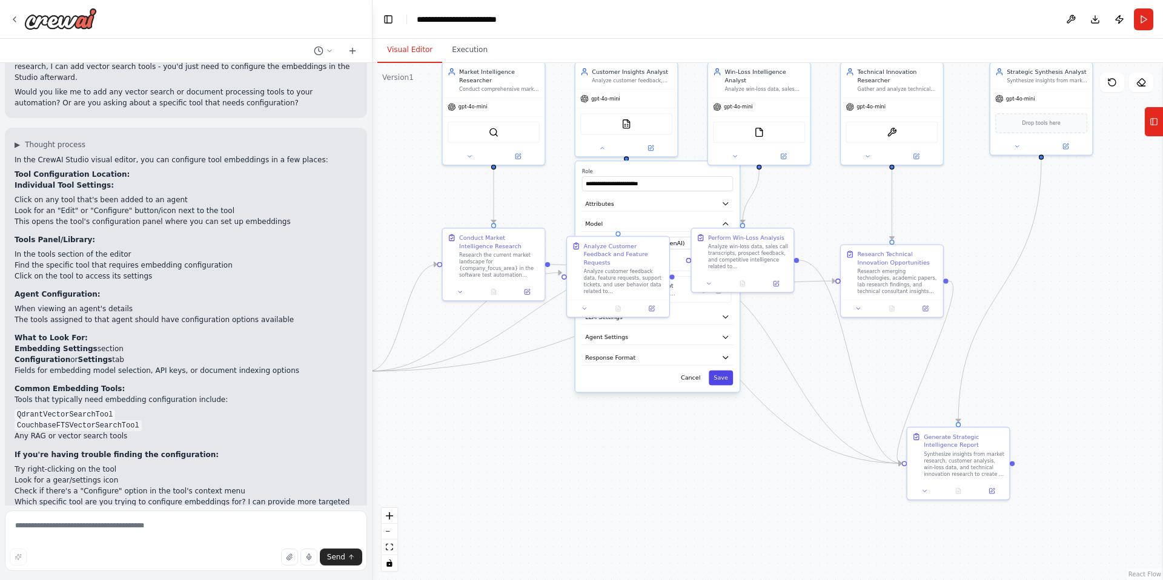
click at [720, 374] on button "Save" at bounding box center [721, 378] width 24 height 15
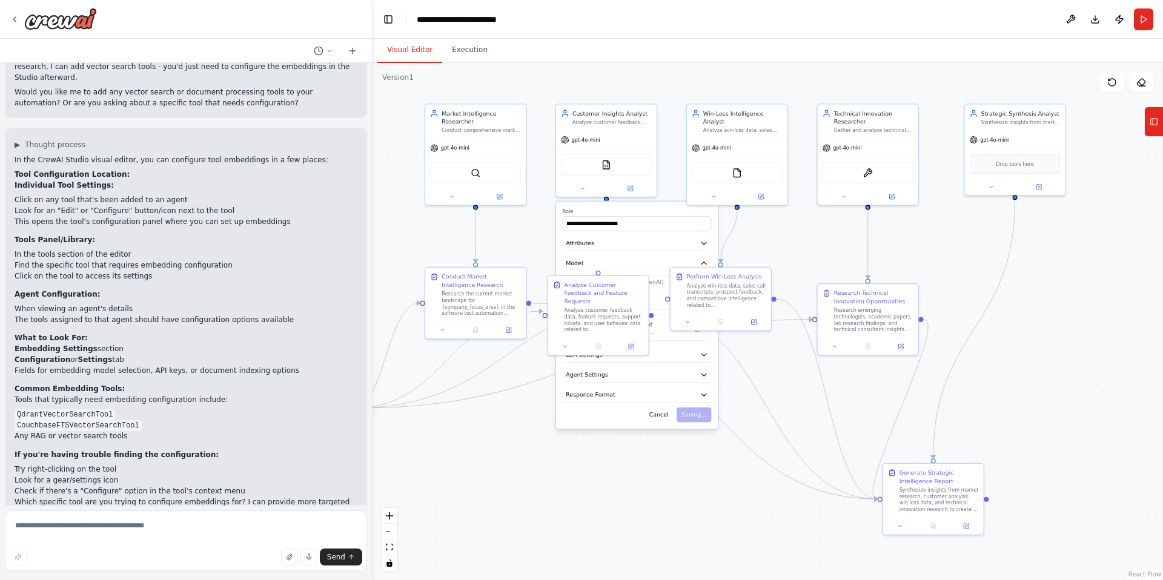
drag, startPoint x: 522, startPoint y: 413, endPoint x: 501, endPoint y: 450, distance: 43.1
click at [501, 450] on div ".deletable-edge-delete-btn { width: 20px; height: 20px; border: 0px solid #ffff…" at bounding box center [768, 321] width 791 height 517
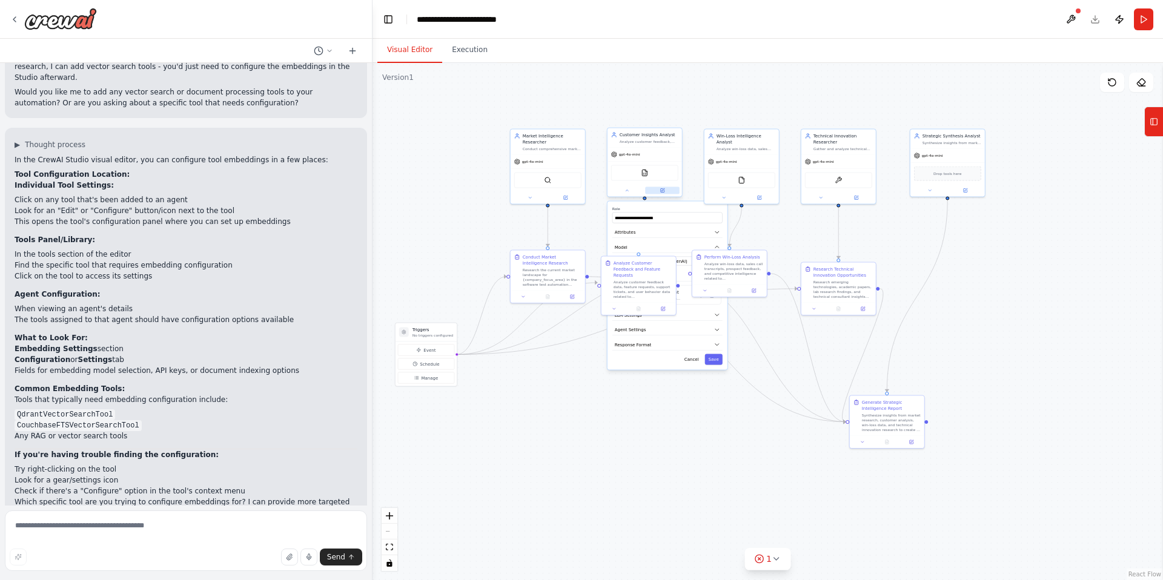
click at [663, 190] on icon at bounding box center [662, 191] width 4 height 4
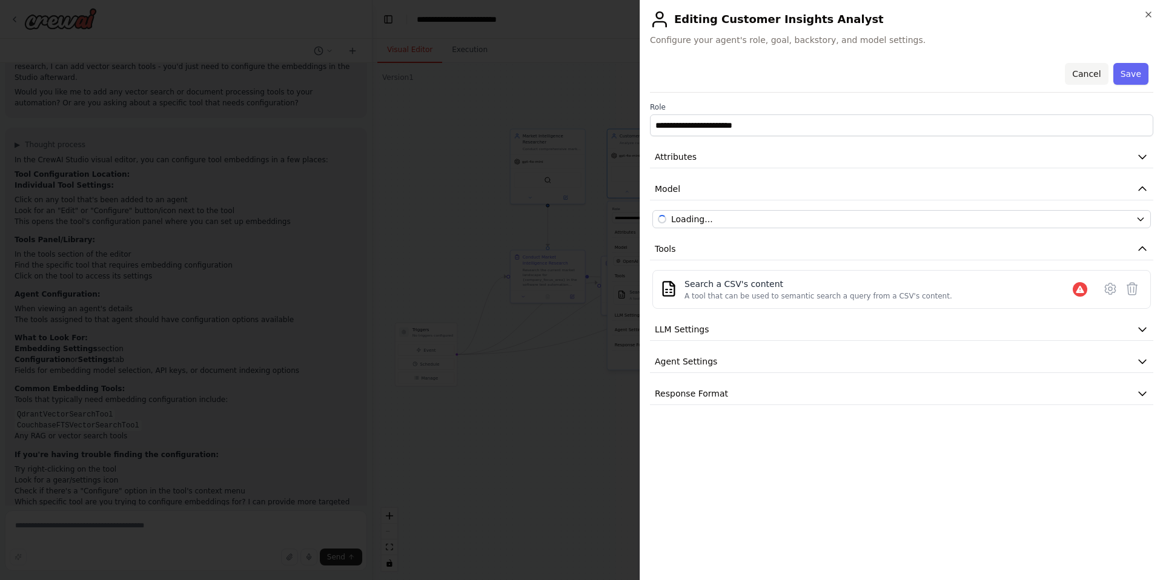
click at [1083, 72] on button "Cancel" at bounding box center [1086, 74] width 43 height 22
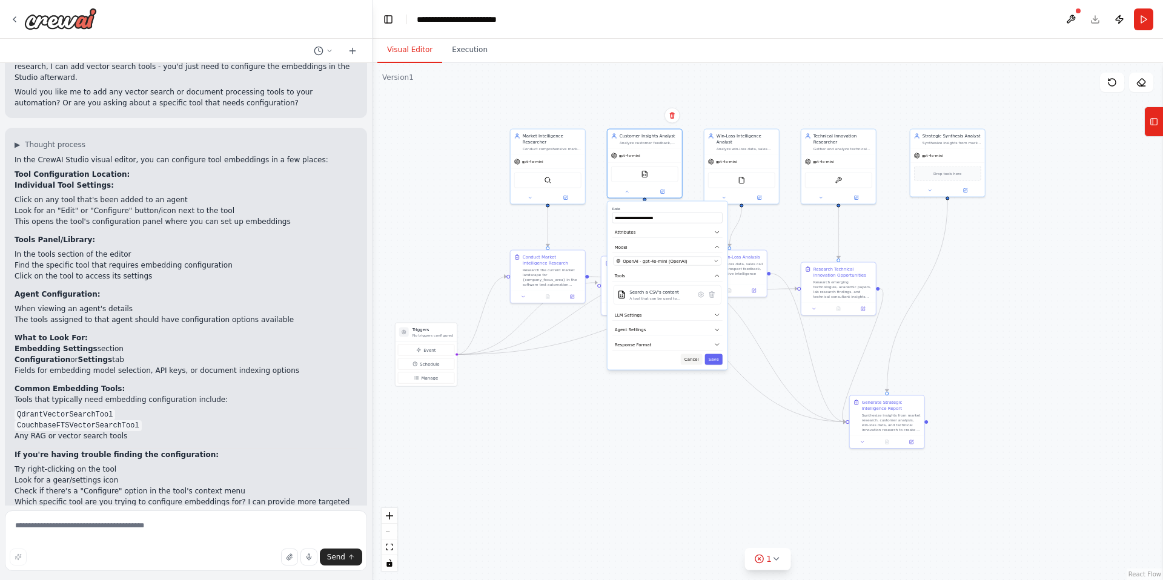
click at [696, 359] on button "Cancel" at bounding box center [692, 359] width 22 height 11
drag, startPoint x: 669, startPoint y: 271, endPoint x: 675, endPoint y: 316, distance: 45.8
click at [675, 316] on div "Analyze Customer Feedback and Feature Requests Analyze customer feedback data, …" at bounding box center [649, 321] width 59 height 39
click at [435, 368] on button "Schedule" at bounding box center [426, 365] width 56 height 12
click at [421, 365] on span "Schedule" at bounding box center [429, 364] width 19 height 6
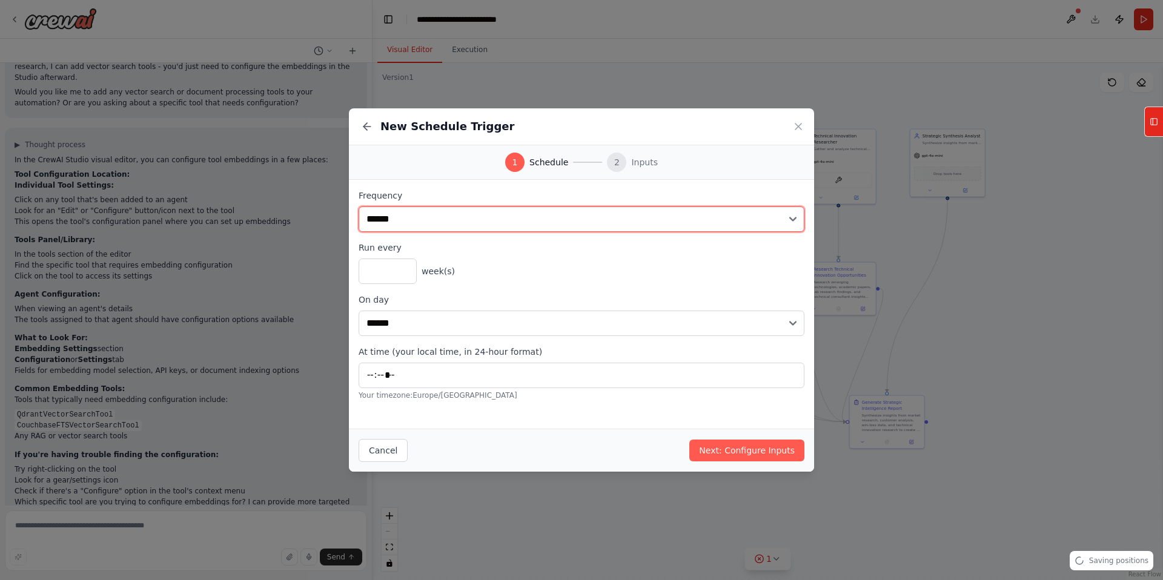
click at [379, 216] on select "**********" at bounding box center [582, 219] width 446 height 25
click at [359, 207] on select "**********" at bounding box center [582, 219] width 446 height 25
click at [379, 221] on select "**********" at bounding box center [582, 219] width 446 height 25
select select "*******"
click at [359, 207] on select "**********" at bounding box center [582, 219] width 446 height 25
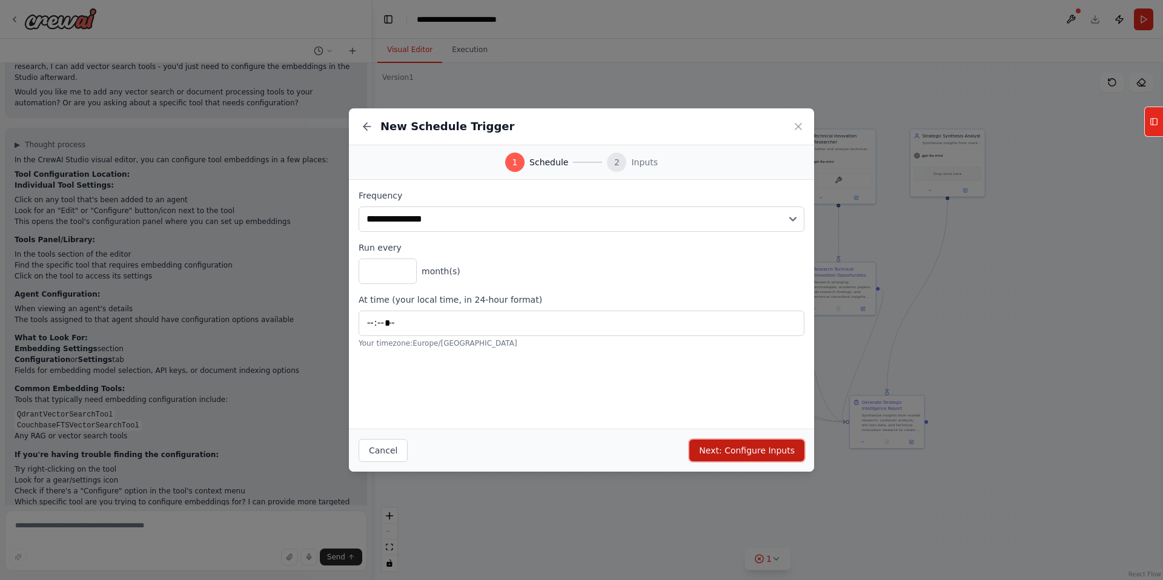
click at [755, 449] on button "Next: Configure Inputs" at bounding box center [746, 451] width 115 height 22
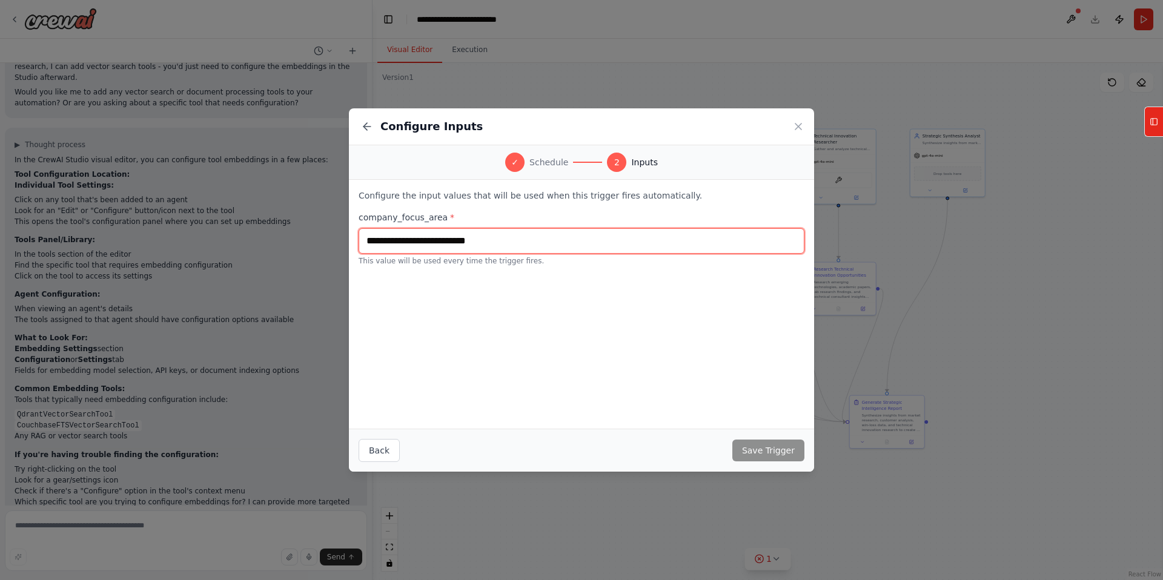
click at [583, 243] on input "text" at bounding box center [582, 240] width 446 height 25
click at [797, 127] on icon at bounding box center [798, 127] width 6 height 6
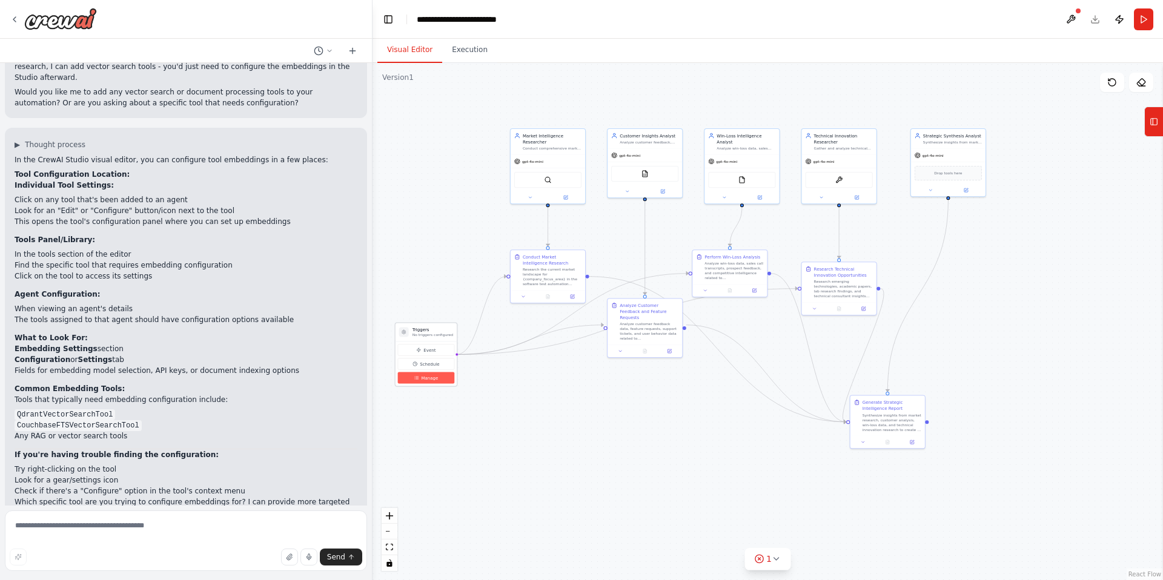
click at [433, 379] on span "Manage" at bounding box center [429, 378] width 17 height 6
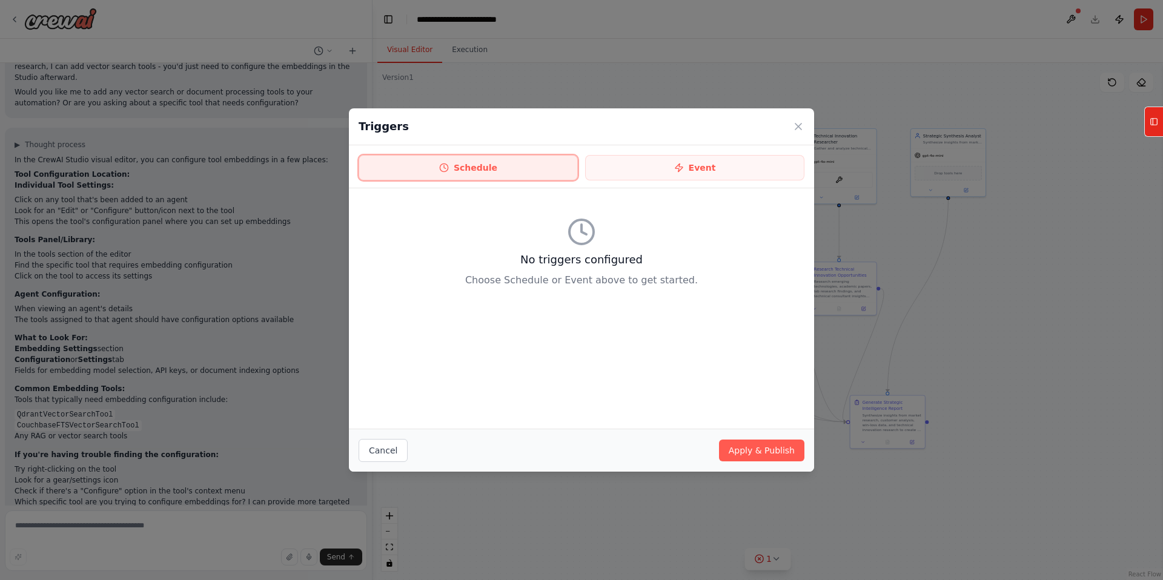
click at [433, 169] on button "Schedule" at bounding box center [468, 167] width 219 height 25
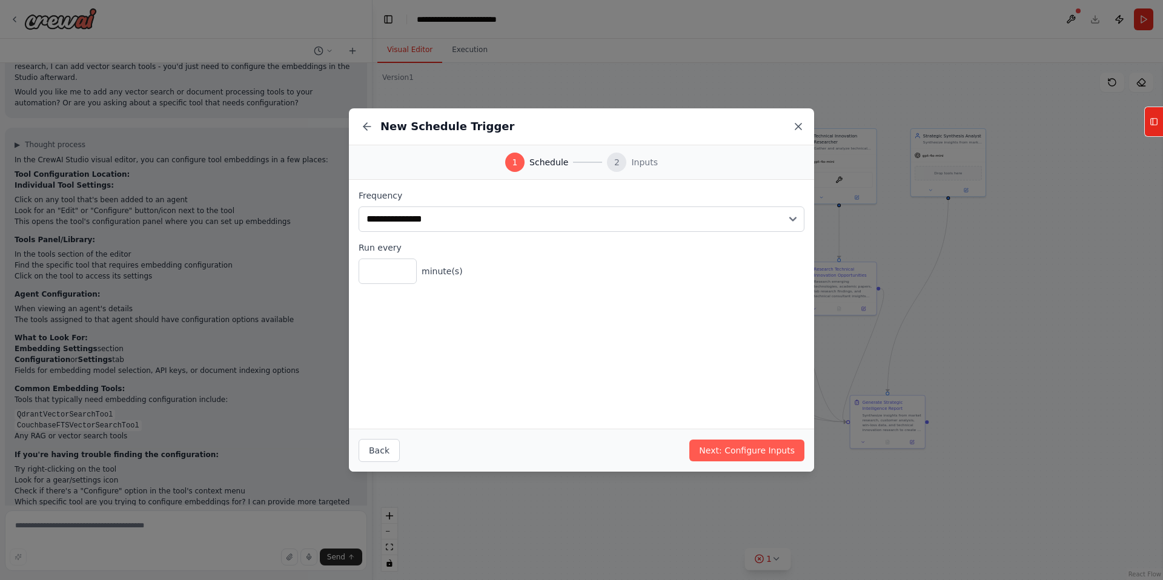
click at [798, 127] on icon at bounding box center [798, 127] width 6 height 6
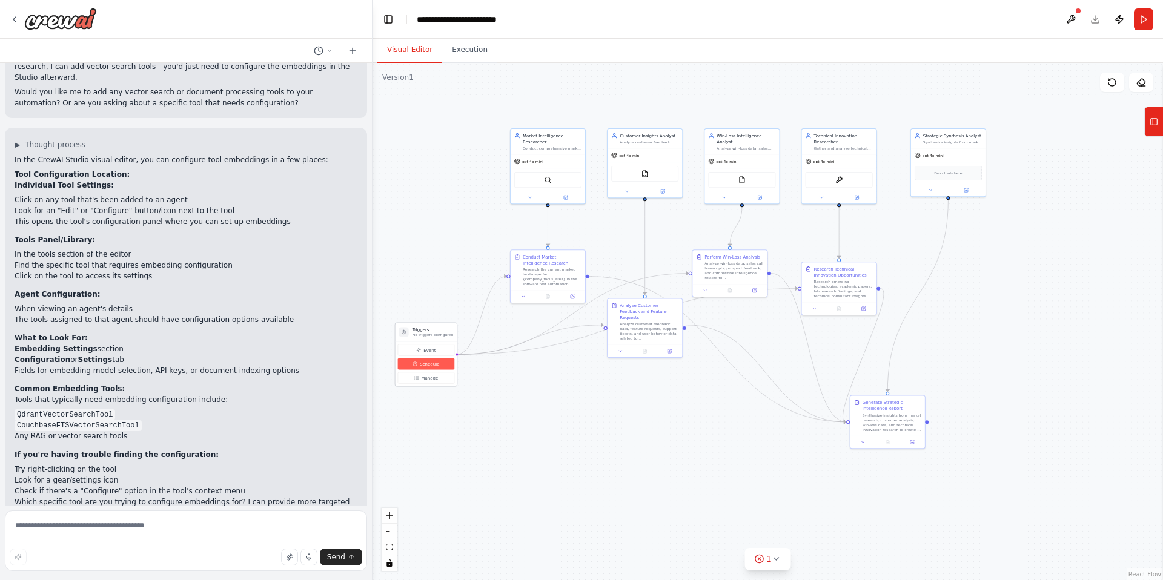
click at [429, 364] on span "Schedule" at bounding box center [429, 364] width 19 height 6
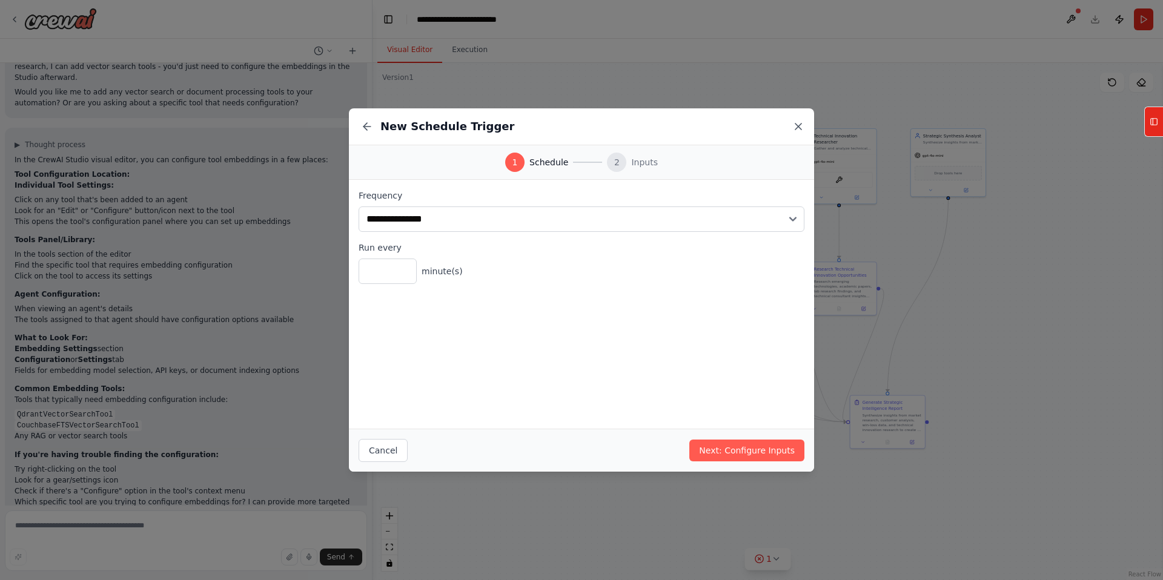
click at [800, 125] on icon at bounding box center [798, 127] width 6 height 6
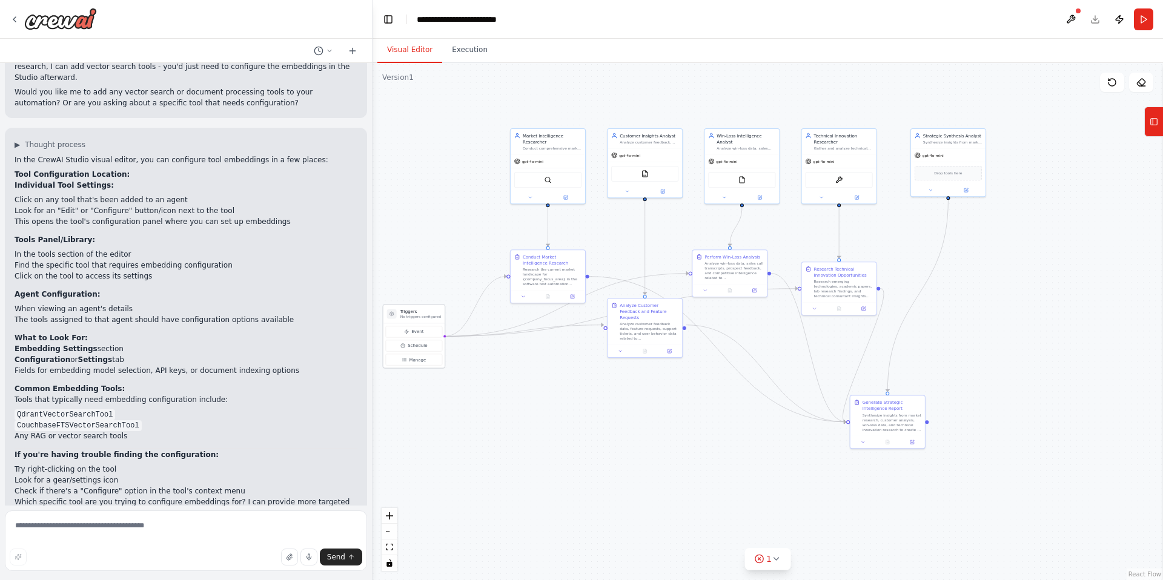
drag, startPoint x: 449, startPoint y: 328, endPoint x: 439, endPoint y: 311, distance: 20.1
click at [439, 311] on div "Triggers No triggers configured" at bounding box center [414, 314] width 62 height 19
drag, startPoint x: 675, startPoint y: 337, endPoint x: 673, endPoint y: 389, distance: 51.5
click at [673, 393] on div at bounding box center [645, 399] width 75 height 13
drag, startPoint x: 758, startPoint y: 257, endPoint x: 764, endPoint y: 237, distance: 20.7
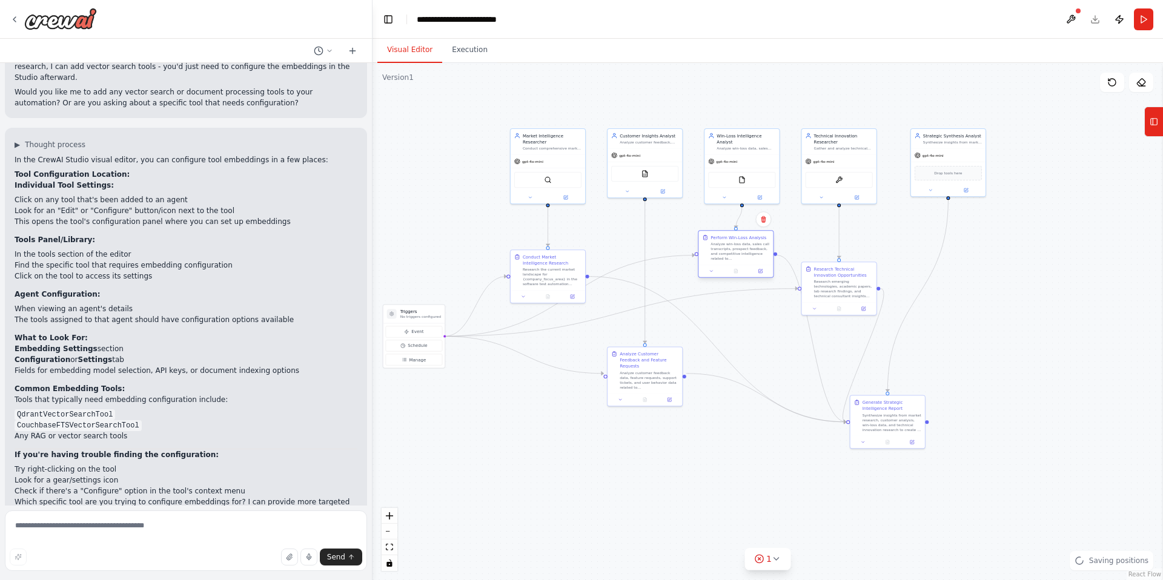
click at [764, 237] on div "Perform Win-Loss Analysis" at bounding box center [739, 237] width 56 height 6
click at [709, 273] on icon at bounding box center [711, 271] width 5 height 5
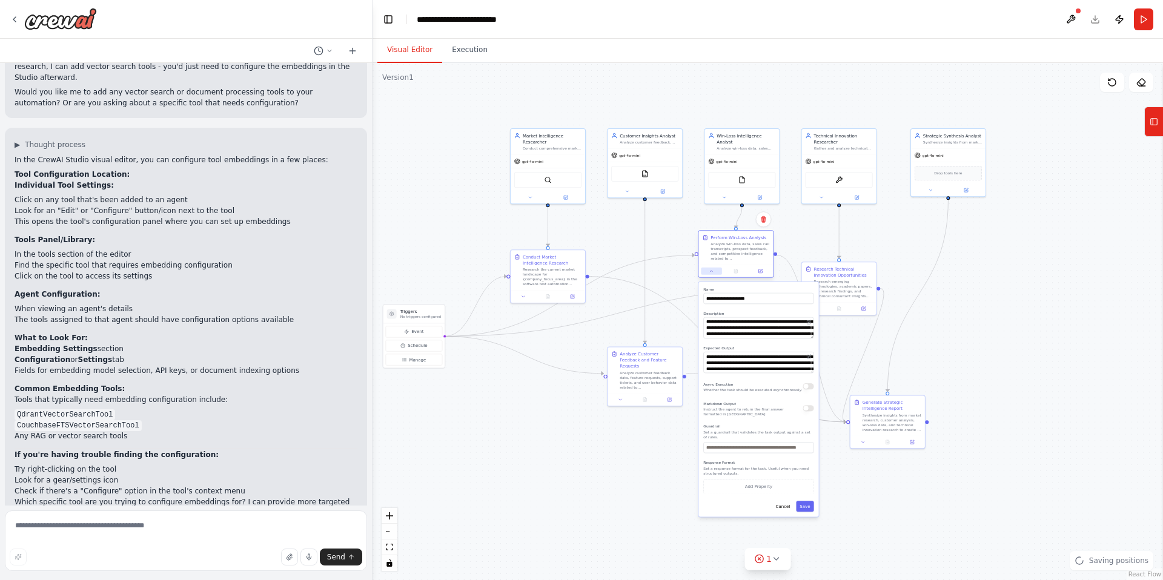
click at [709, 273] on icon at bounding box center [711, 271] width 5 height 5
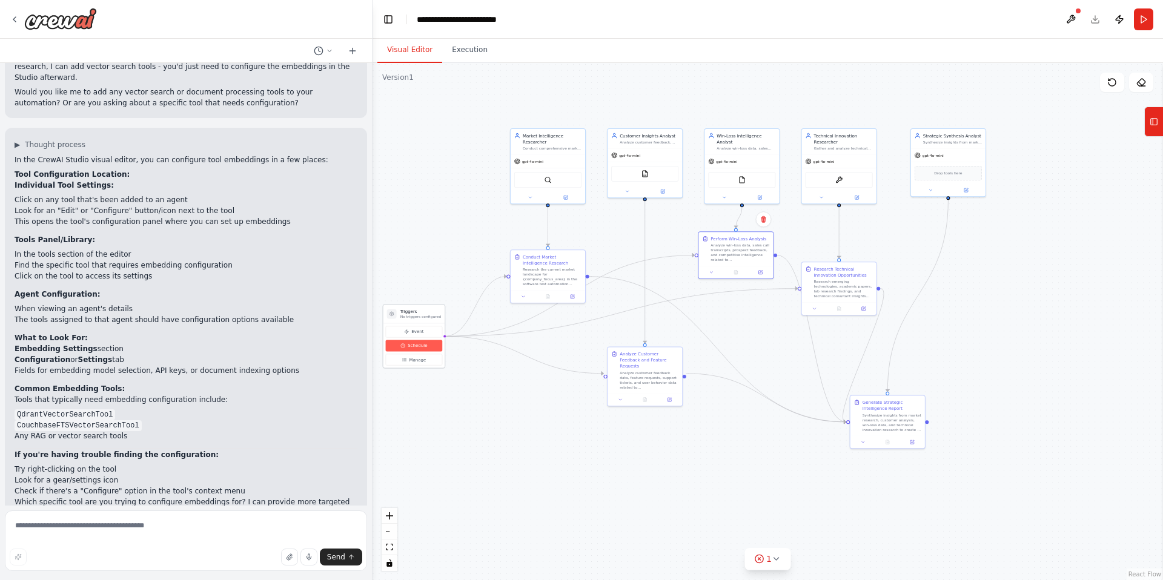
click at [410, 346] on span "Schedule" at bounding box center [417, 346] width 19 height 6
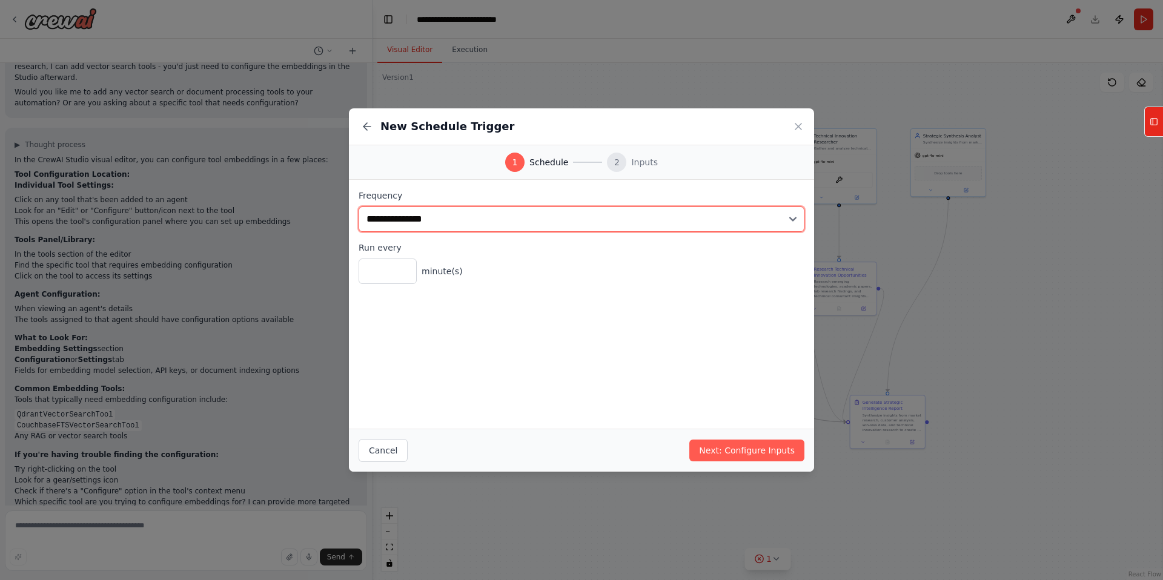
click at [451, 222] on select "**********" at bounding box center [582, 219] width 446 height 25
select select "*******"
click at [359, 207] on select "**********" at bounding box center [582, 219] width 446 height 25
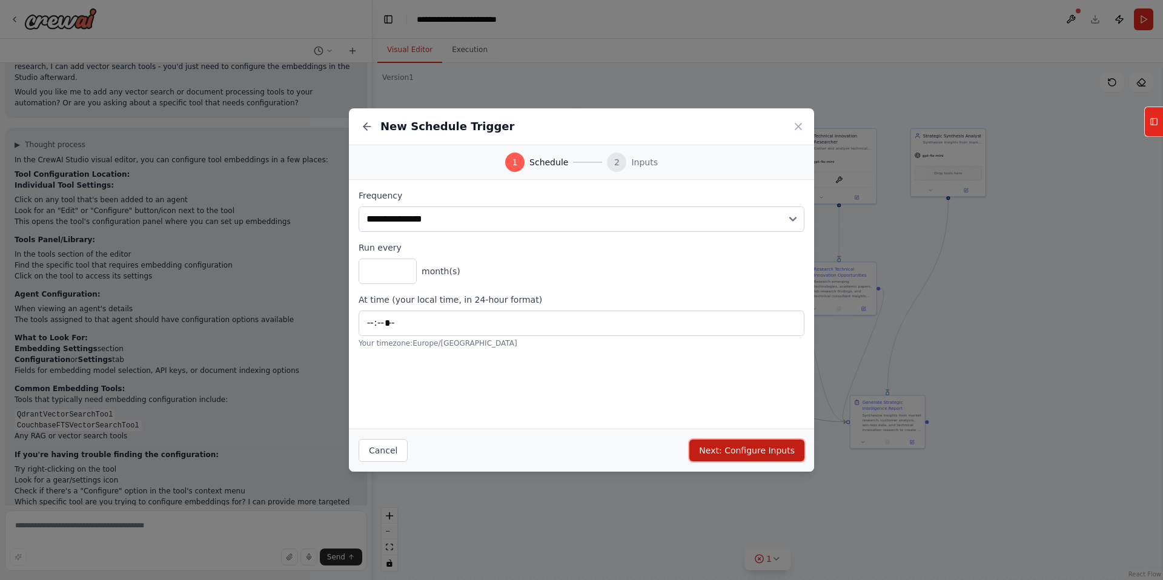
click at [741, 453] on button "Next: Configure Inputs" at bounding box center [746, 451] width 115 height 22
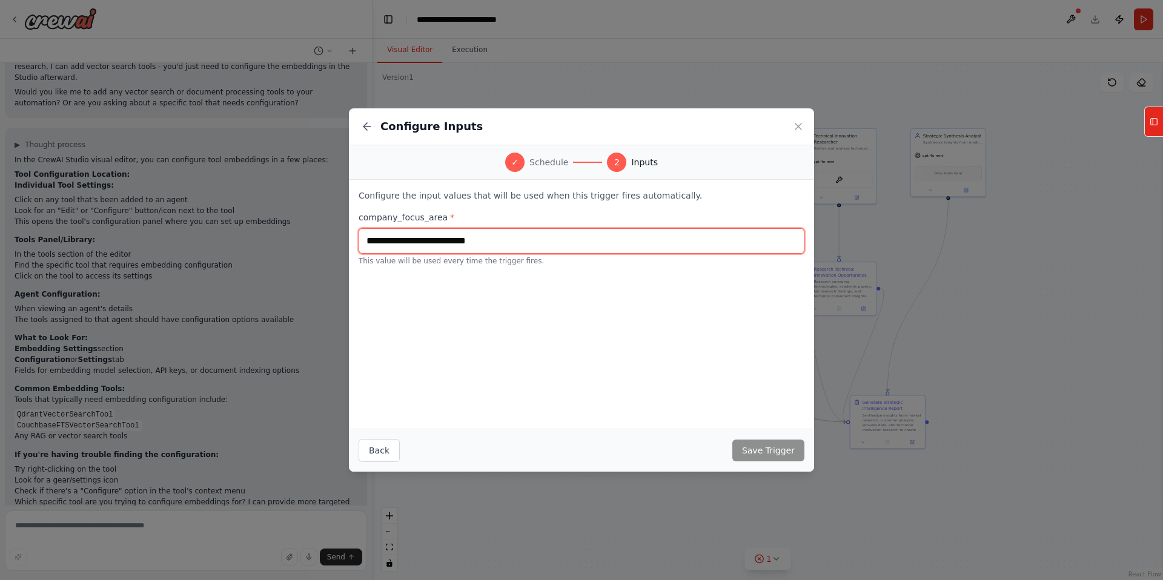
click at [517, 241] on input "text" at bounding box center [582, 240] width 446 height 25
type input "**********"
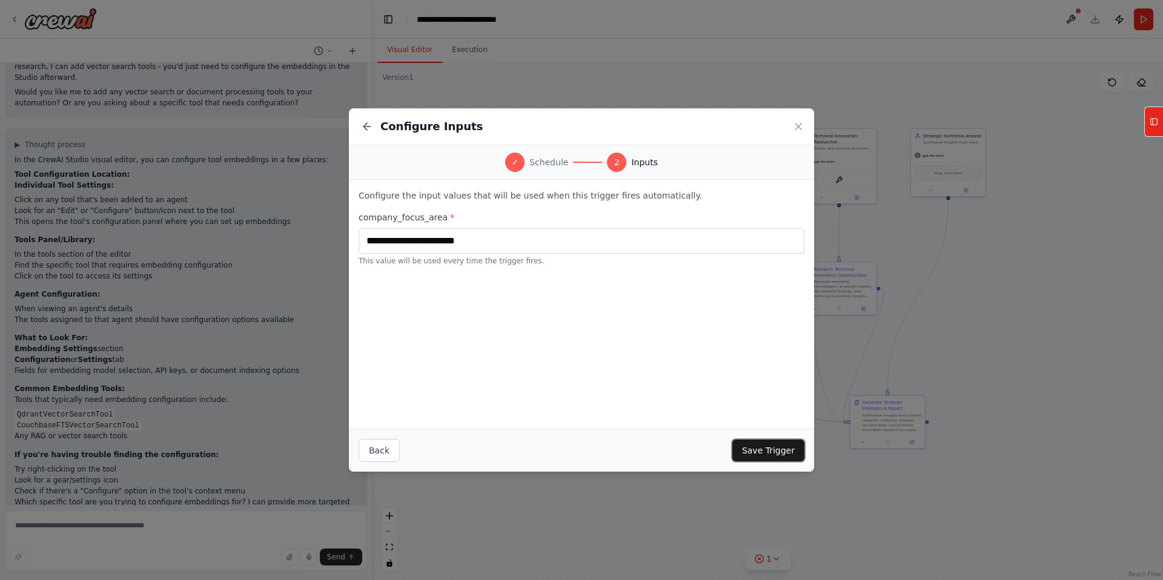
click at [768, 453] on button "Save Trigger" at bounding box center [768, 451] width 72 height 22
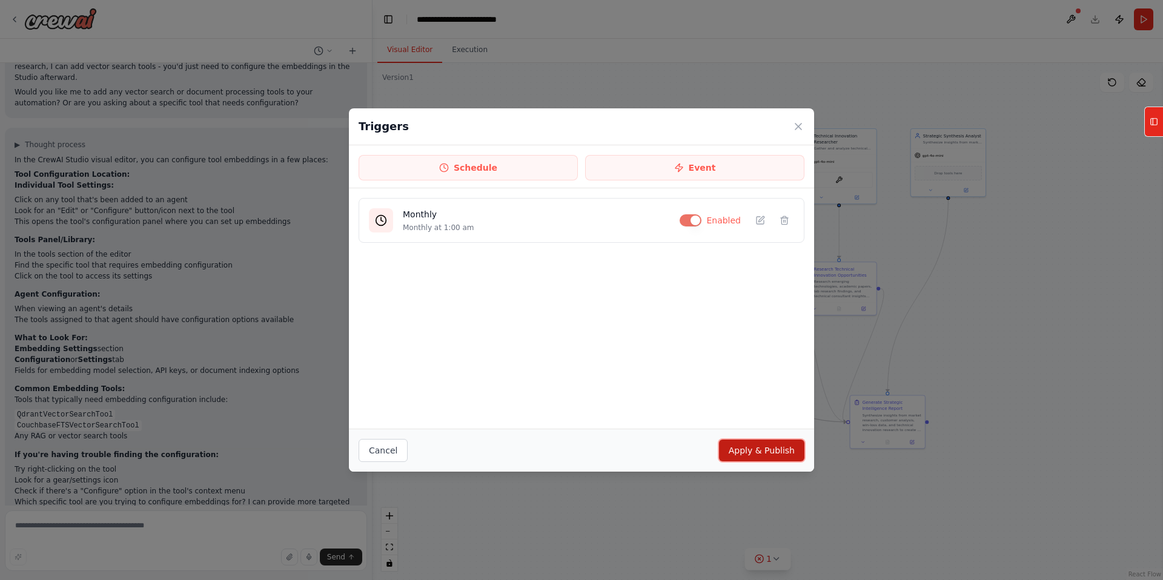
click at [775, 450] on button "Apply & Publish" at bounding box center [761, 451] width 85 height 22
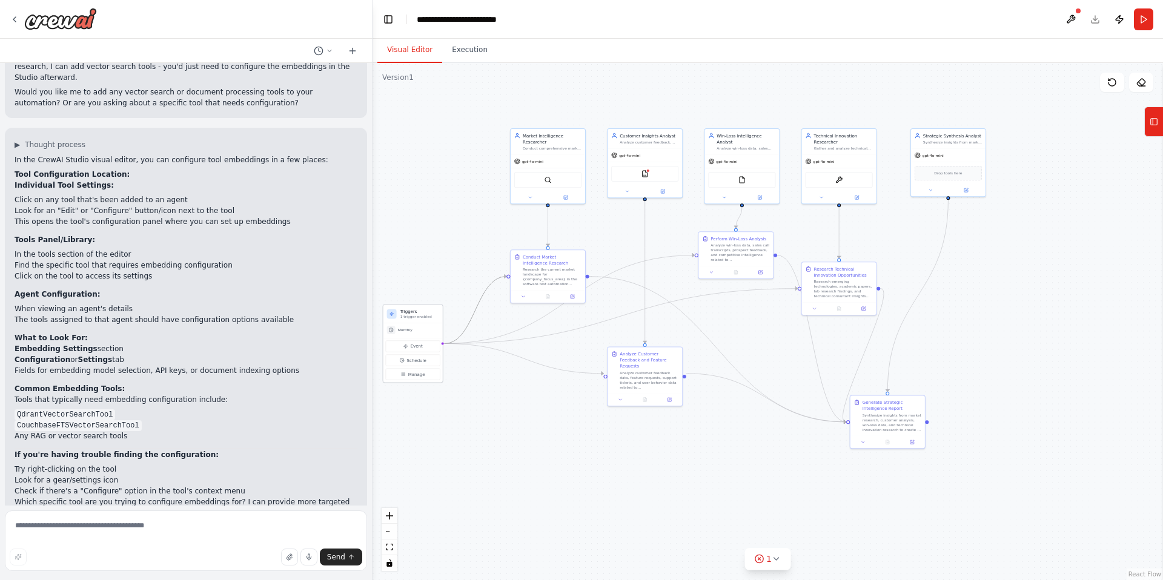
drag, startPoint x: 457, startPoint y: 339, endPoint x: 407, endPoint y: 332, distance: 50.7
click at [407, 332] on div ".deletable-edge-delete-btn { width: 20px; height: 20px; border: 0px solid #ffff…" at bounding box center [587, 227] width 396 height 259
click at [407, 332] on span "Monthly" at bounding box center [405, 330] width 15 height 5
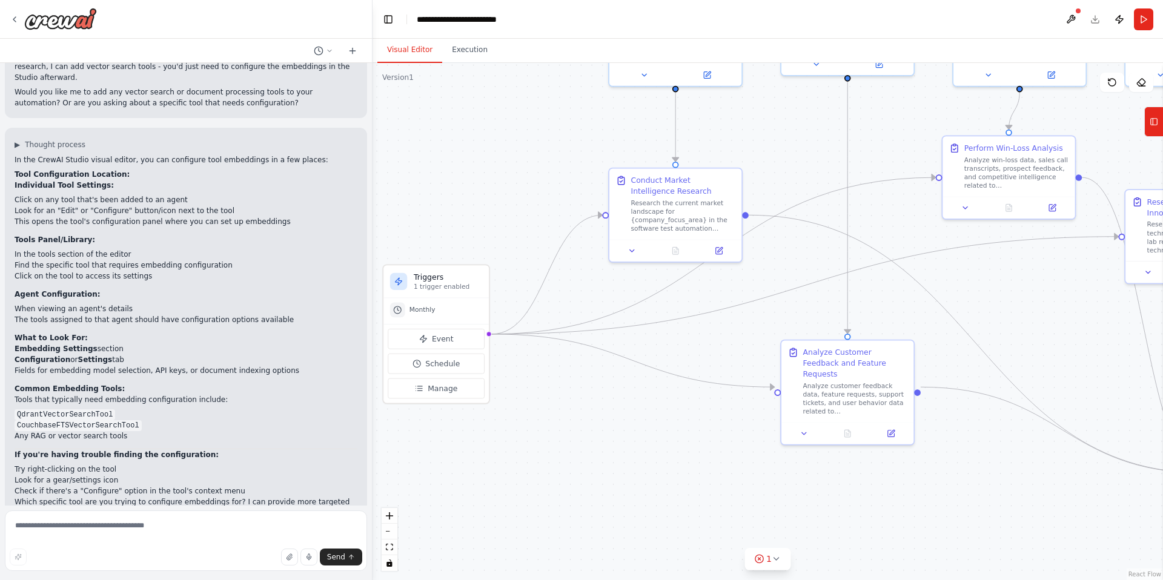
drag, startPoint x: 502, startPoint y: 453, endPoint x: 528, endPoint y: 437, distance: 30.1
click at [528, 437] on div ".deletable-edge-delete-btn { width: 20px; height: 20px; border: 0px solid #ffff…" at bounding box center [768, 321] width 791 height 517
click at [1147, 82] on button at bounding box center [1141, 82] width 24 height 19
drag, startPoint x: 1140, startPoint y: 78, endPoint x: 1132, endPoint y: 108, distance: 32.0
click at [1132, 108] on div "Version 1 Show Tools Hide Agents .deletable-edge-delete-btn { width: 20px; heig…" at bounding box center [768, 321] width 791 height 517
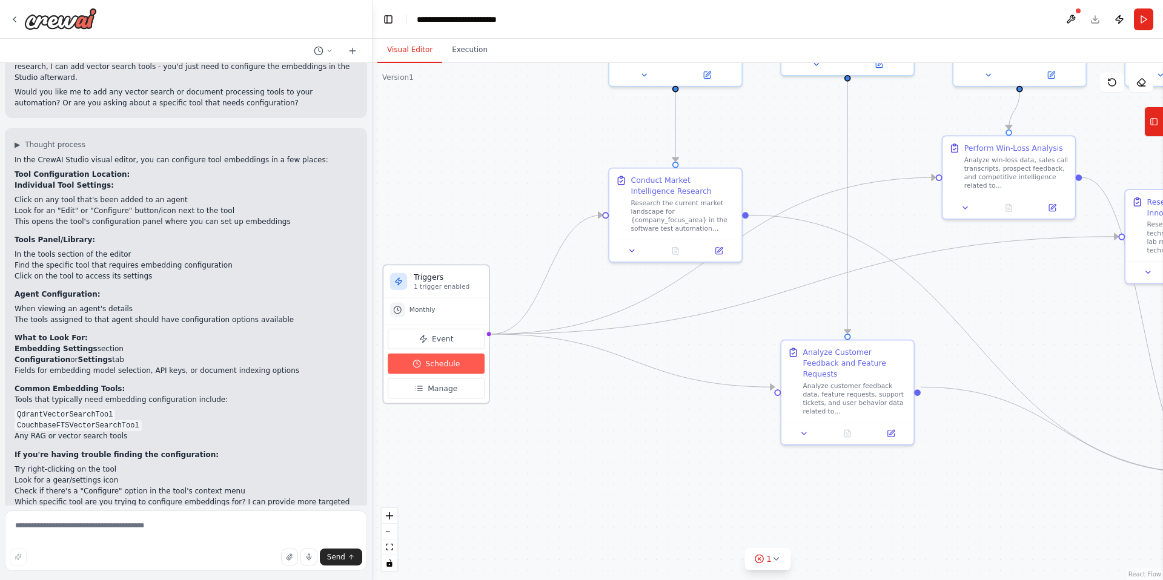
click at [439, 365] on span "Schedule" at bounding box center [442, 364] width 35 height 11
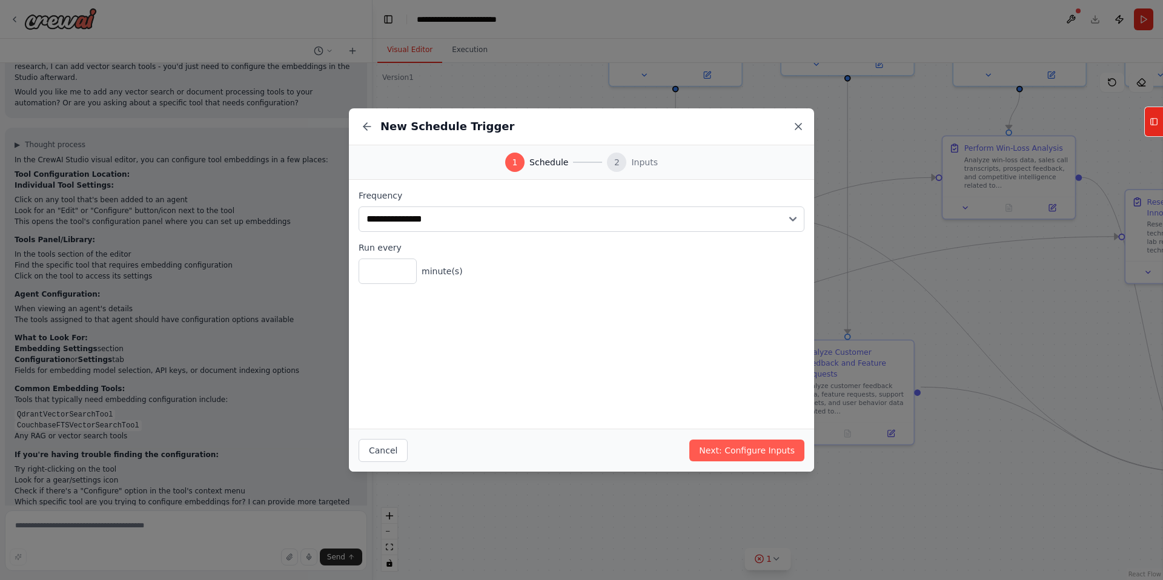
click at [795, 127] on icon at bounding box center [798, 127] width 12 height 12
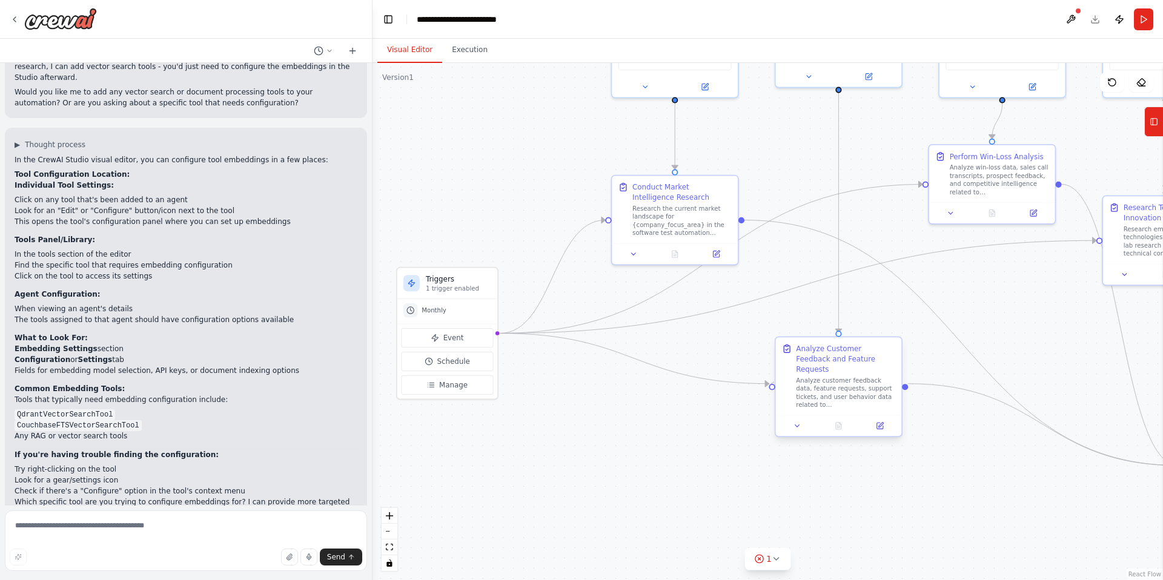
click at [773, 384] on div at bounding box center [772, 387] width 6 height 6
drag, startPoint x: 771, startPoint y: 384, endPoint x: 741, endPoint y: 413, distance: 40.7
click at [741, 413] on div ".deletable-edge-delete-btn { width: 20px; height: 20px; border: 0px solid #ffff…" at bounding box center [768, 321] width 791 height 517
drag, startPoint x: 498, startPoint y: 334, endPoint x: 527, endPoint y: 300, distance: 44.7
click at [527, 300] on div ".deletable-edge-delete-btn { width: 20px; height: 20px; border: 0px solid #ffff…" at bounding box center [768, 321] width 791 height 517
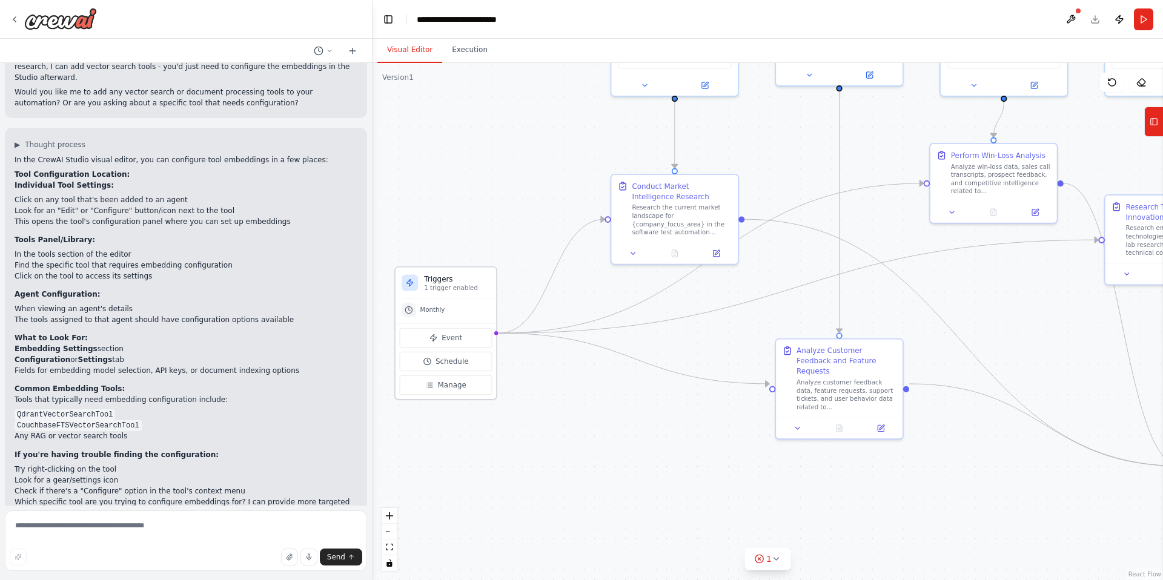
click at [439, 310] on span "Monthly" at bounding box center [432, 310] width 25 height 8
click at [456, 363] on span "Schedule" at bounding box center [452, 361] width 33 height 10
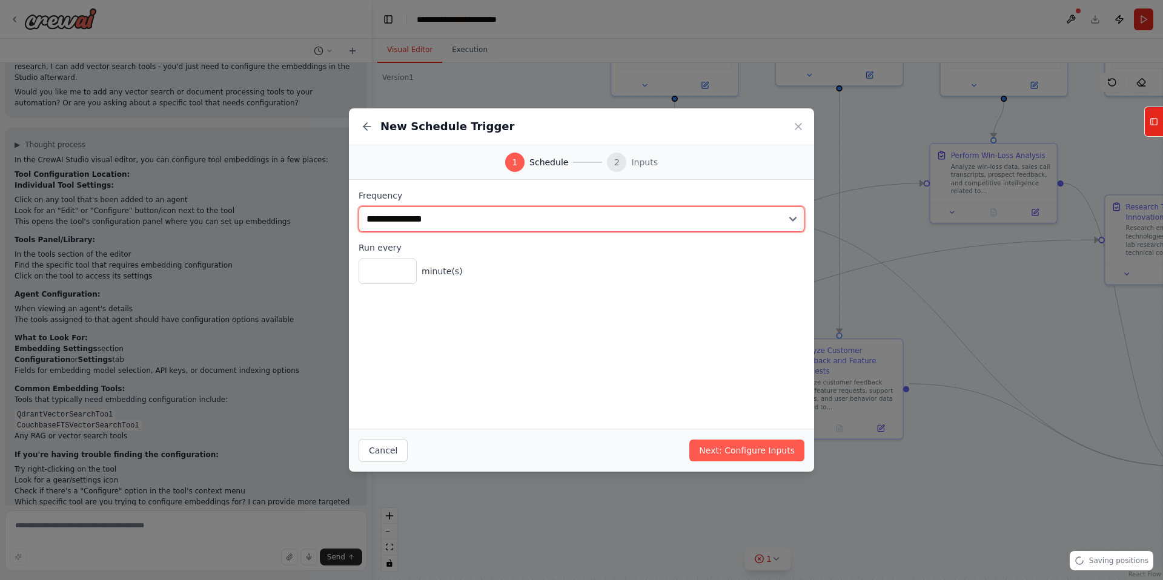
click at [537, 224] on select "**********" at bounding box center [582, 219] width 446 height 25
select select "******"
click at [359, 207] on select "**********" at bounding box center [582, 219] width 446 height 25
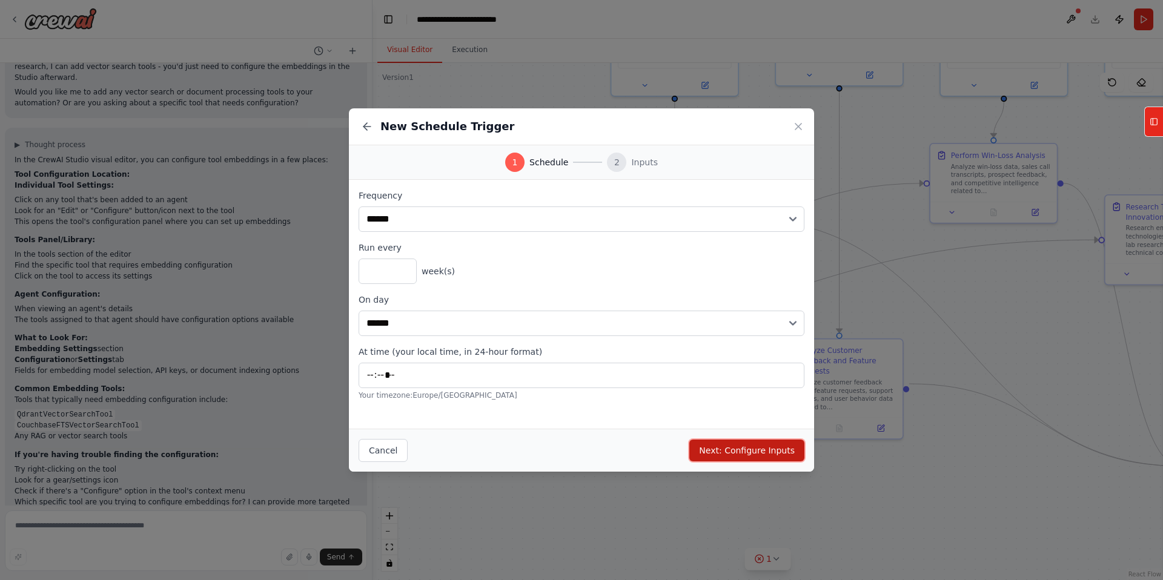
click at [746, 451] on button "Next: Configure Inputs" at bounding box center [746, 451] width 115 height 22
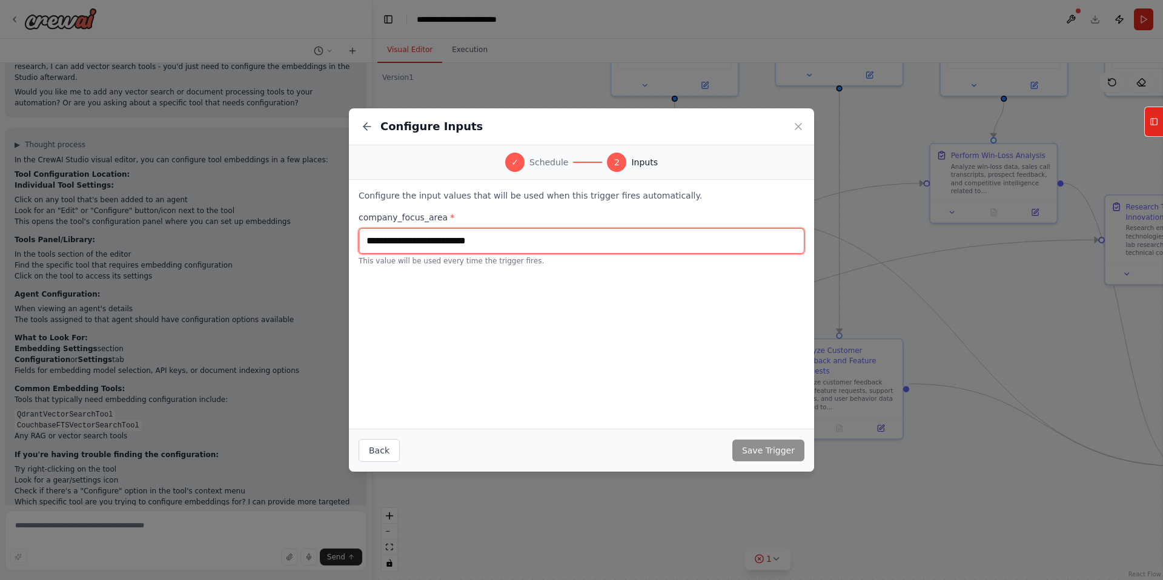
click at [575, 248] on input "text" at bounding box center [582, 240] width 446 height 25
type input "*"
click at [799, 125] on icon at bounding box center [798, 127] width 12 height 12
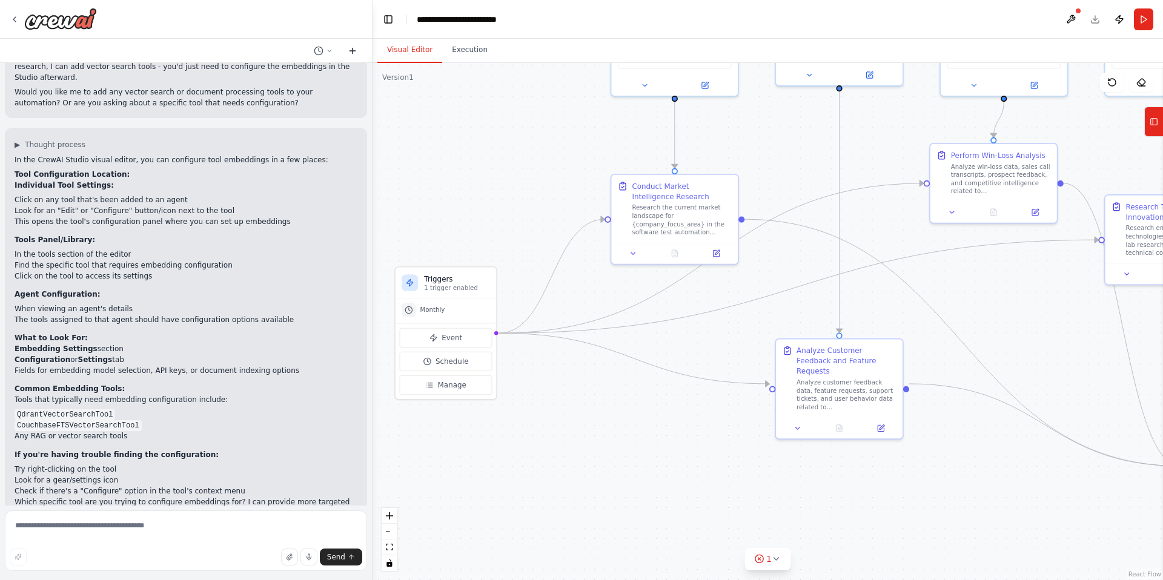
click at [354, 53] on icon at bounding box center [353, 51] width 10 height 10
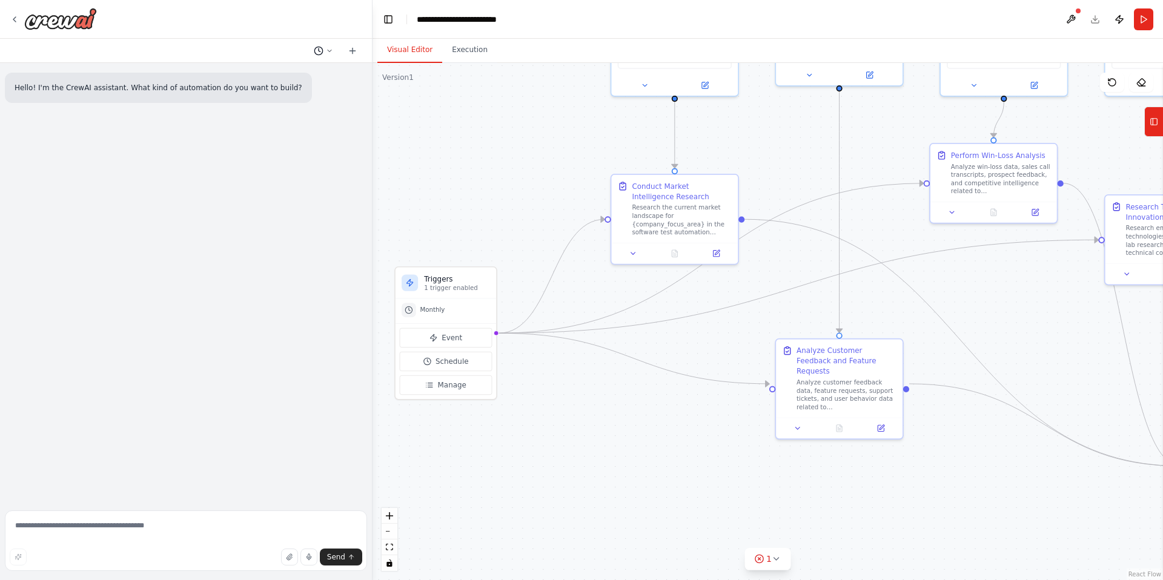
click at [317, 51] on icon at bounding box center [319, 51] width 10 height 10
click at [291, 94] on span "where do i embed configuration for a tool in the visual editor" at bounding box center [277, 95] width 90 height 10
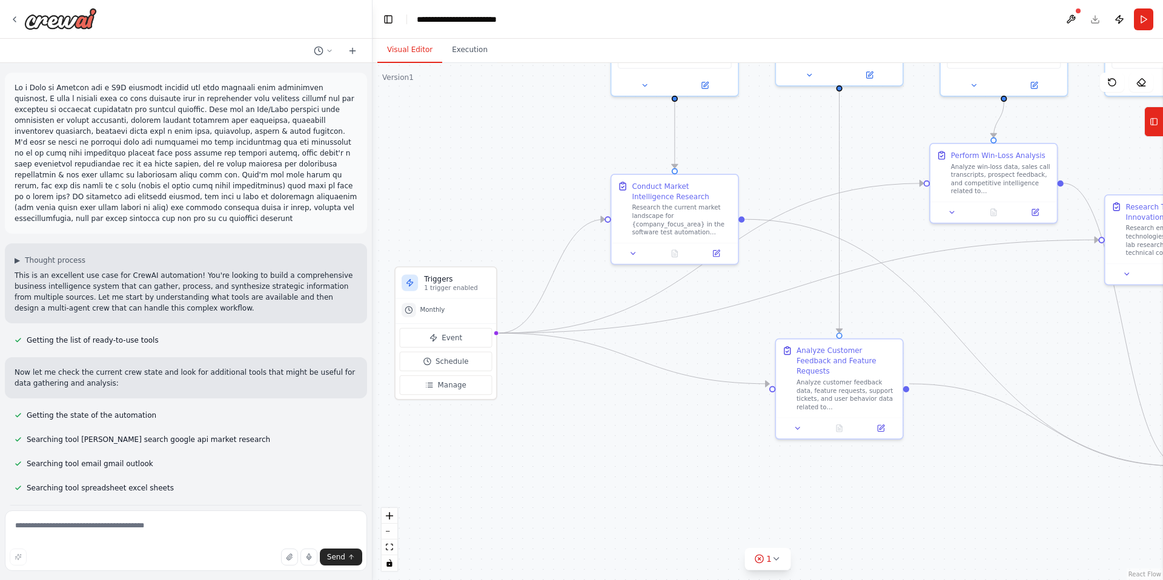
click at [479, 180] on div ".deletable-edge-delete-btn { width: 20px; height: 20px; border: 0px solid #ffff…" at bounding box center [768, 321] width 791 height 517
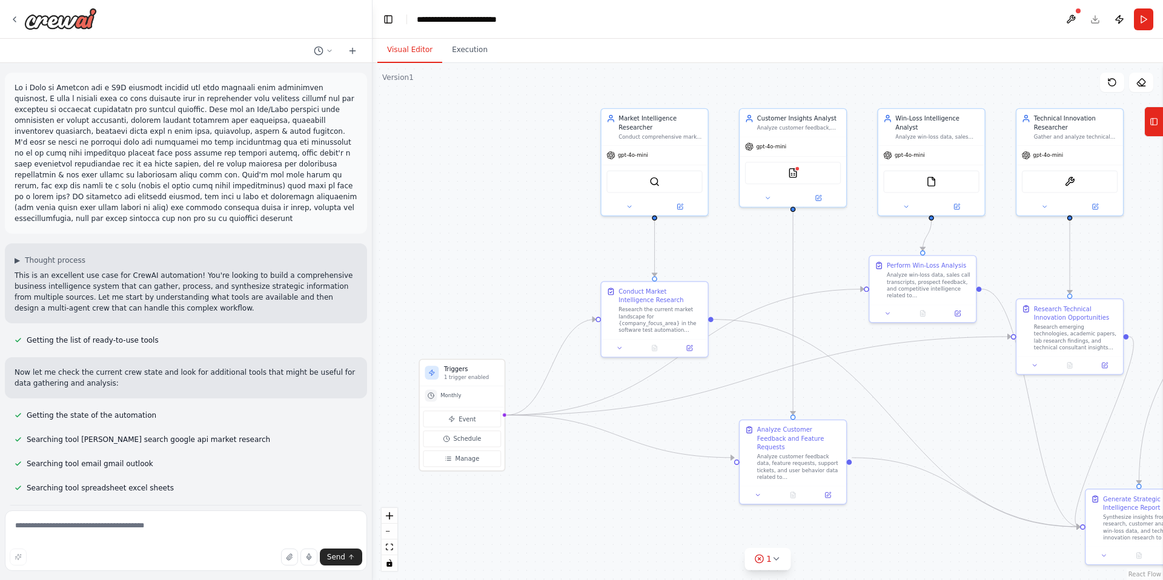
drag, startPoint x: 520, startPoint y: 107, endPoint x: 512, endPoint y: 228, distance: 121.4
click at [512, 228] on div ".deletable-edge-delete-btn { width: 20px; height: 20px; border: 0px solid #ffff…" at bounding box center [768, 321] width 791 height 517
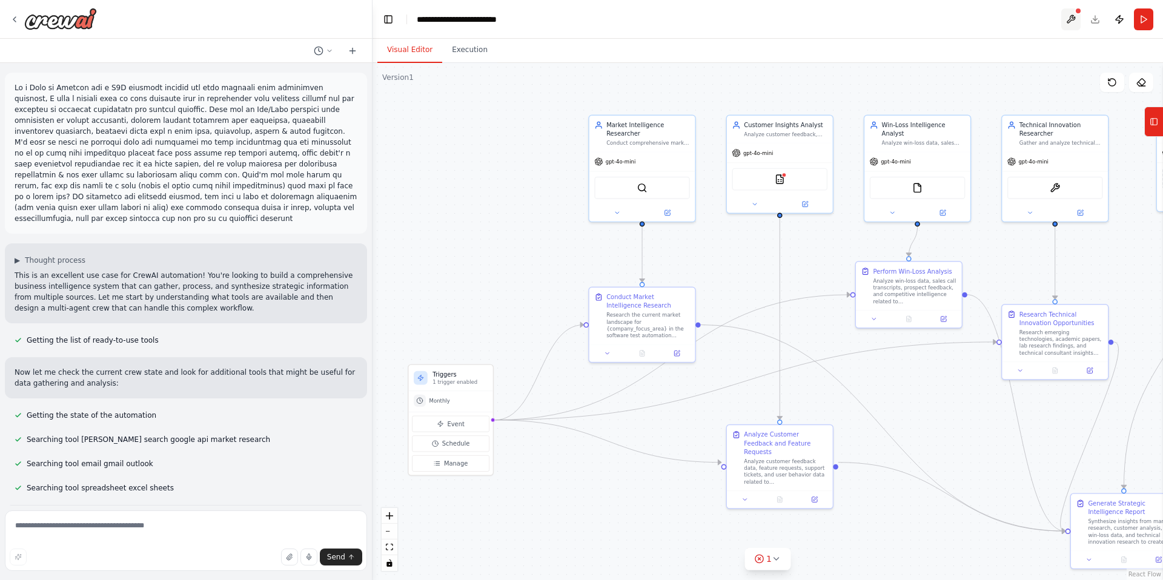
click at [1075, 21] on button at bounding box center [1070, 19] width 19 height 22
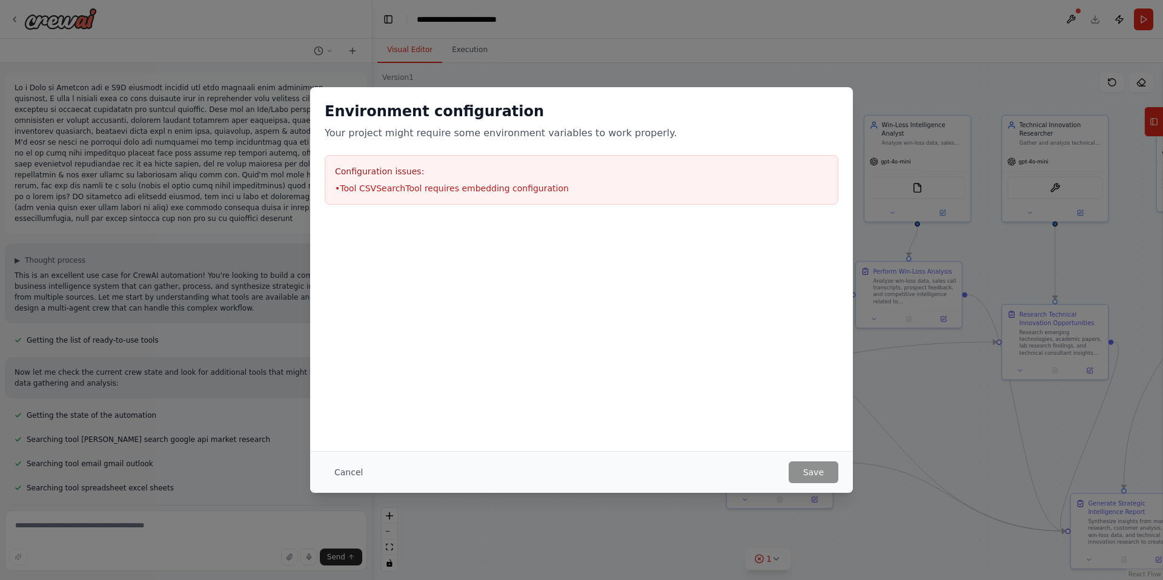
click at [348, 471] on button "Cancel" at bounding box center [349, 473] width 48 height 22
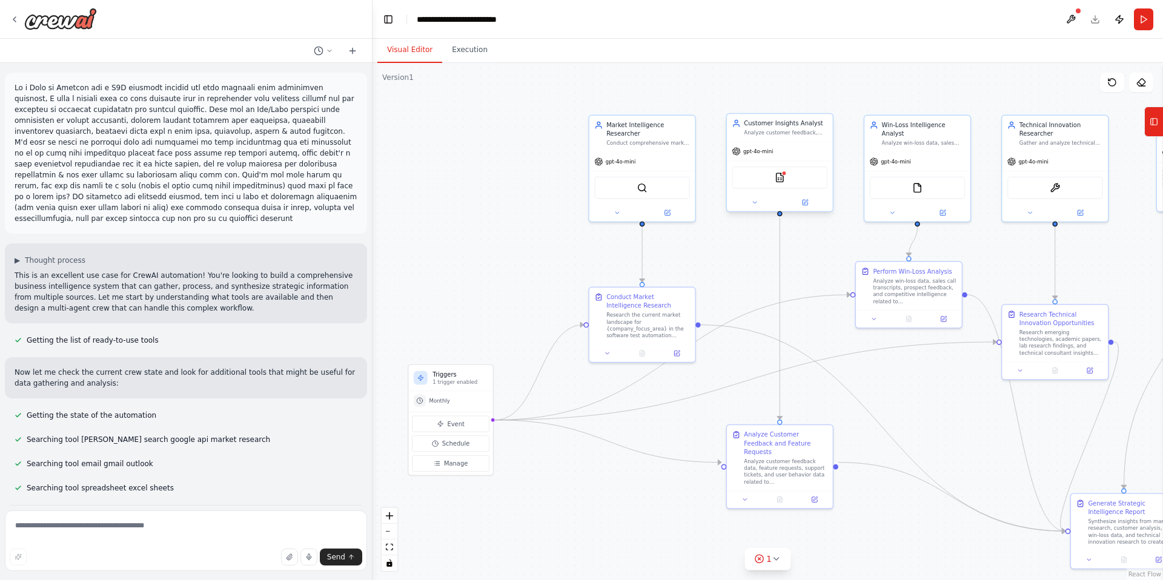
click at [796, 184] on div "CSVSearchTool" at bounding box center [780, 178] width 96 height 22
click at [810, 201] on button at bounding box center [805, 202] width 48 height 10
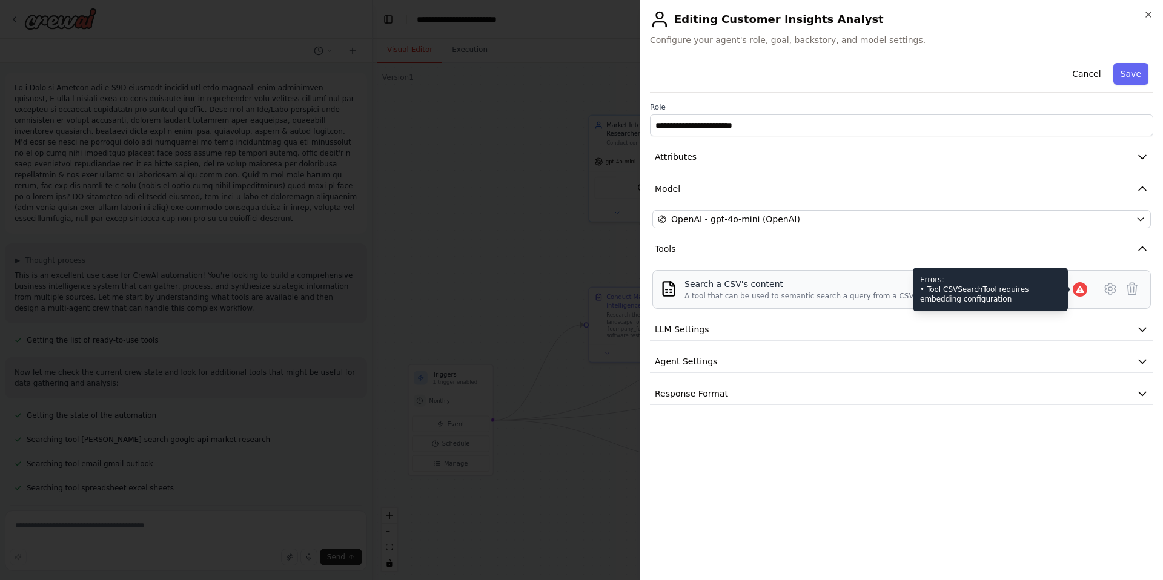
click at [1078, 288] on icon at bounding box center [1080, 289] width 8 height 7
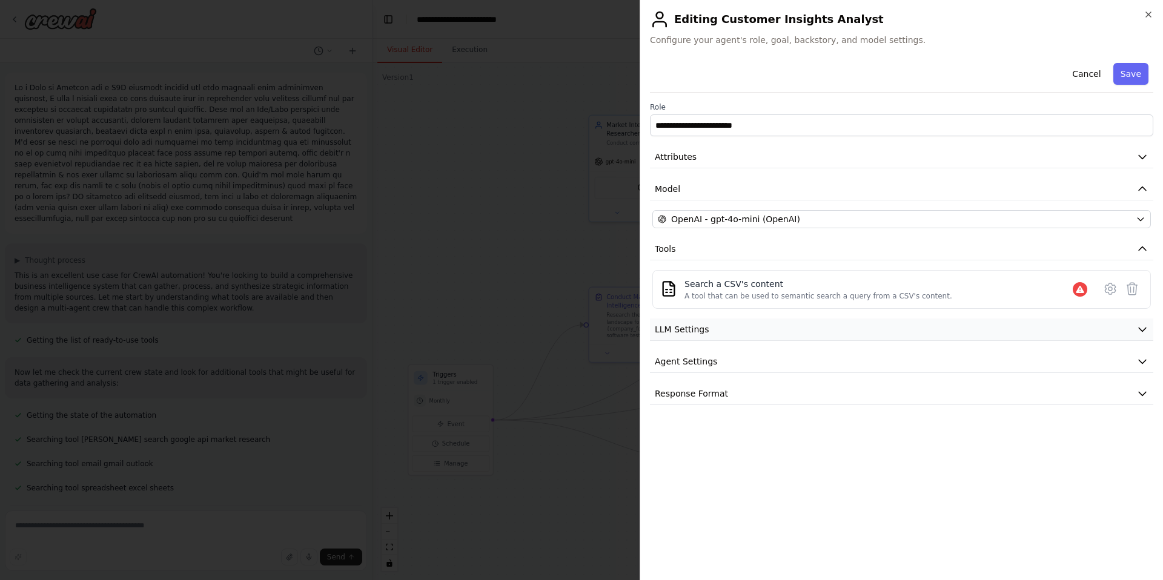
click at [924, 332] on button "LLM Settings" at bounding box center [901, 330] width 503 height 22
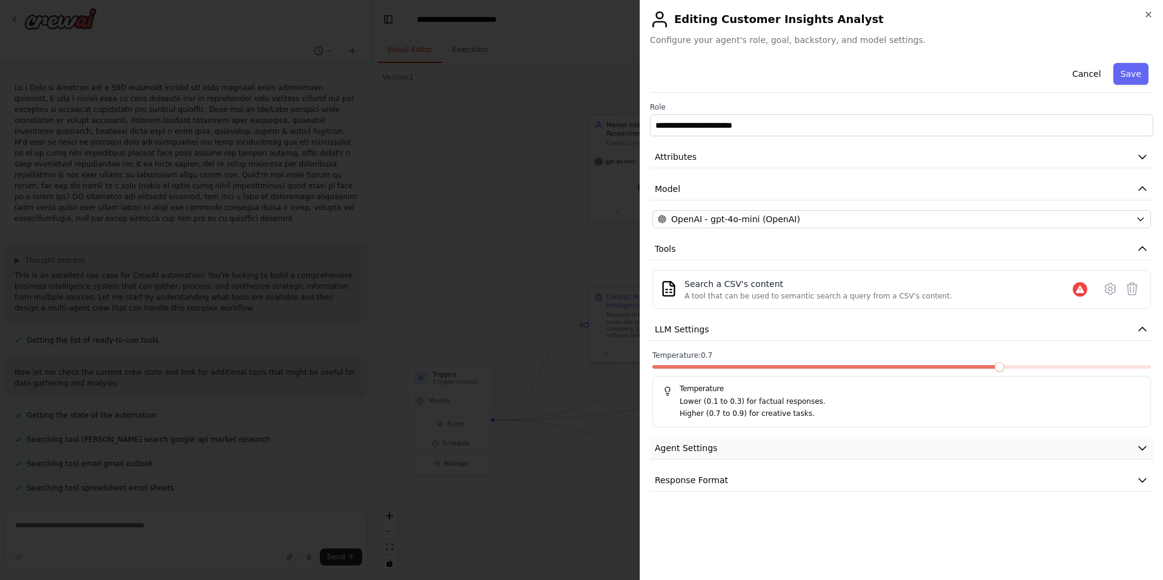
click at [852, 445] on button "Agent Settings" at bounding box center [901, 448] width 503 height 22
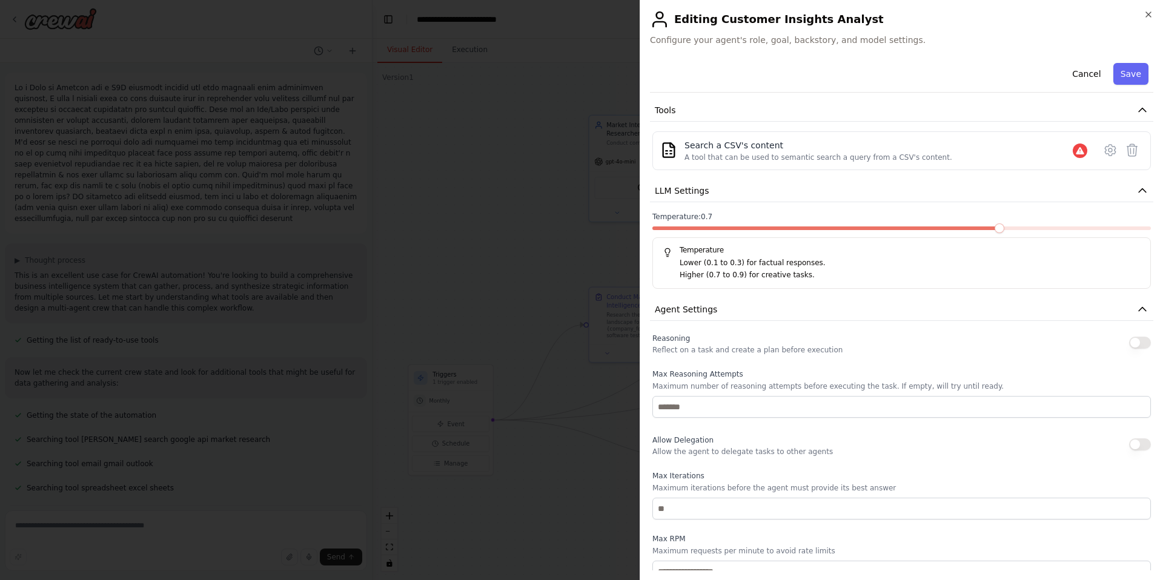
scroll to position [256, 0]
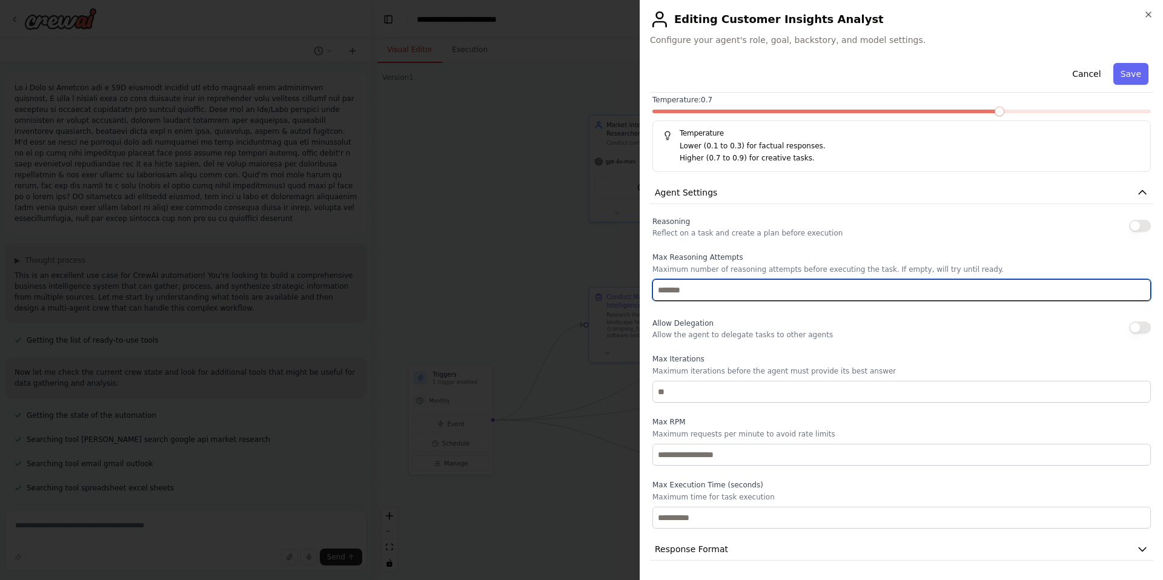
click at [881, 296] on input "number" at bounding box center [901, 290] width 499 height 22
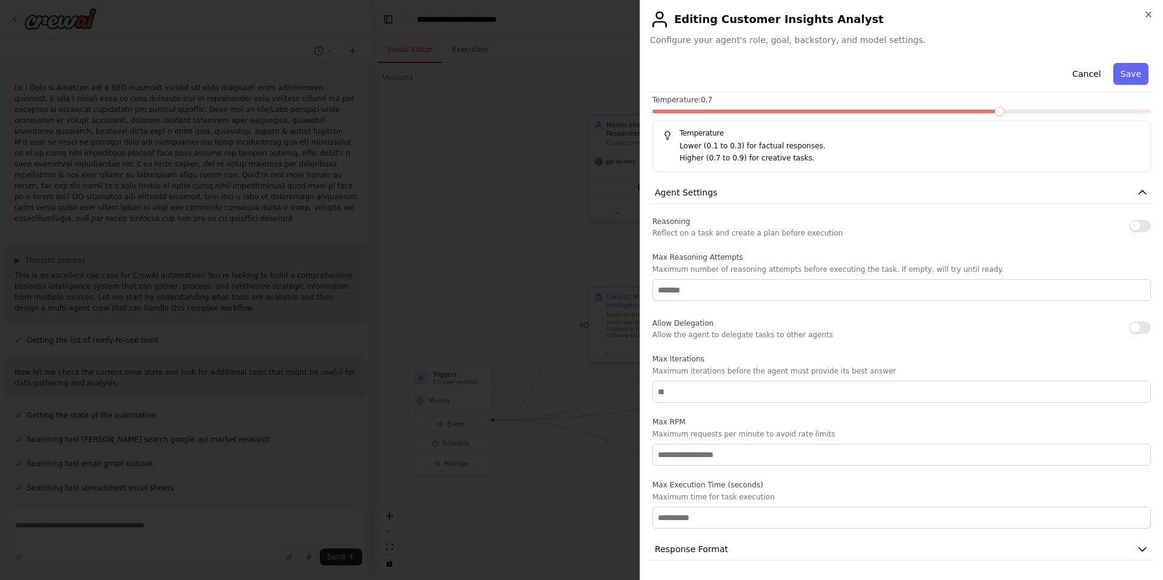
click at [948, 334] on div "Allow Delegation Allow the agent to delegate tasks to other agents" at bounding box center [901, 328] width 499 height 24
drag, startPoint x: 1135, startPoint y: 225, endPoint x: 1119, endPoint y: 227, distance: 15.9
click at [1135, 225] on button "button" at bounding box center [1140, 226] width 22 height 12
click at [1126, 73] on button "Save" at bounding box center [1130, 74] width 35 height 22
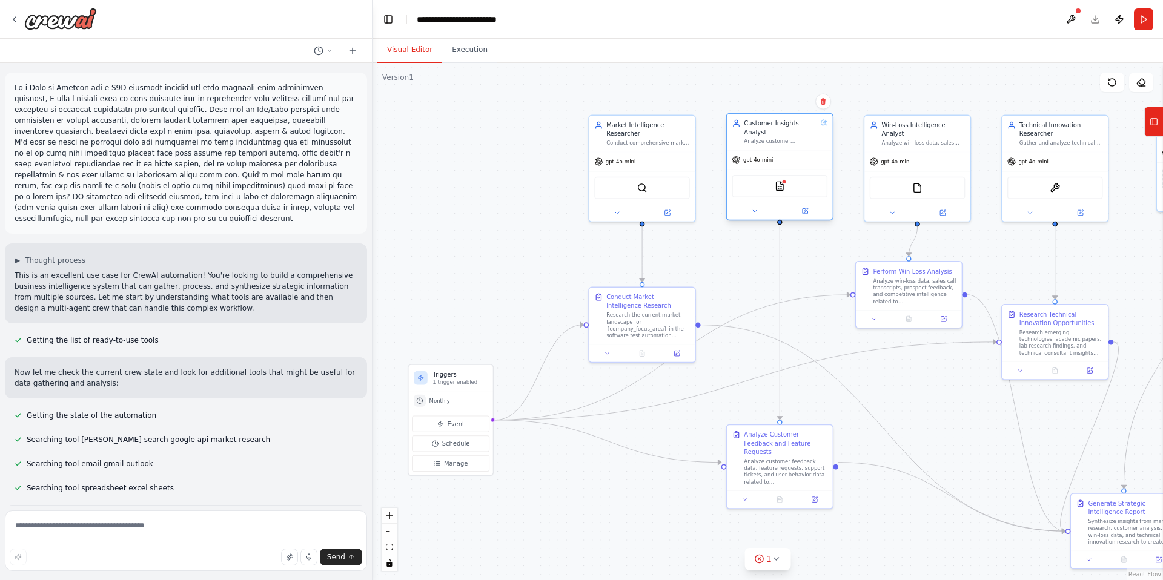
click at [789, 185] on div "CSVSearchTool" at bounding box center [780, 186] width 96 height 22
click at [781, 186] on img at bounding box center [780, 186] width 10 height 10
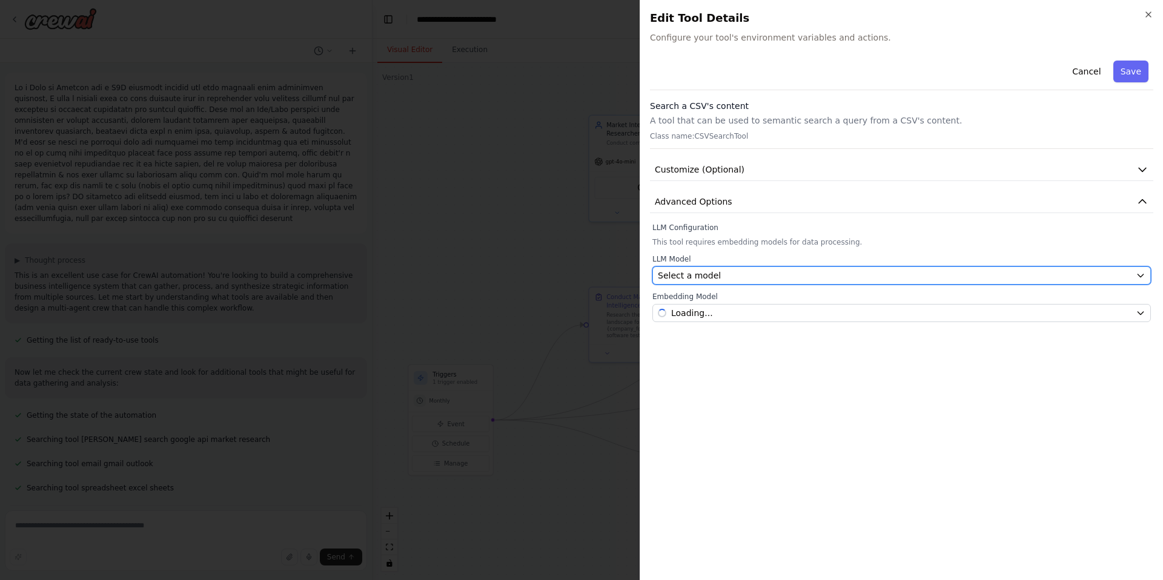
click at [866, 273] on div "Select a model" at bounding box center [894, 276] width 473 height 12
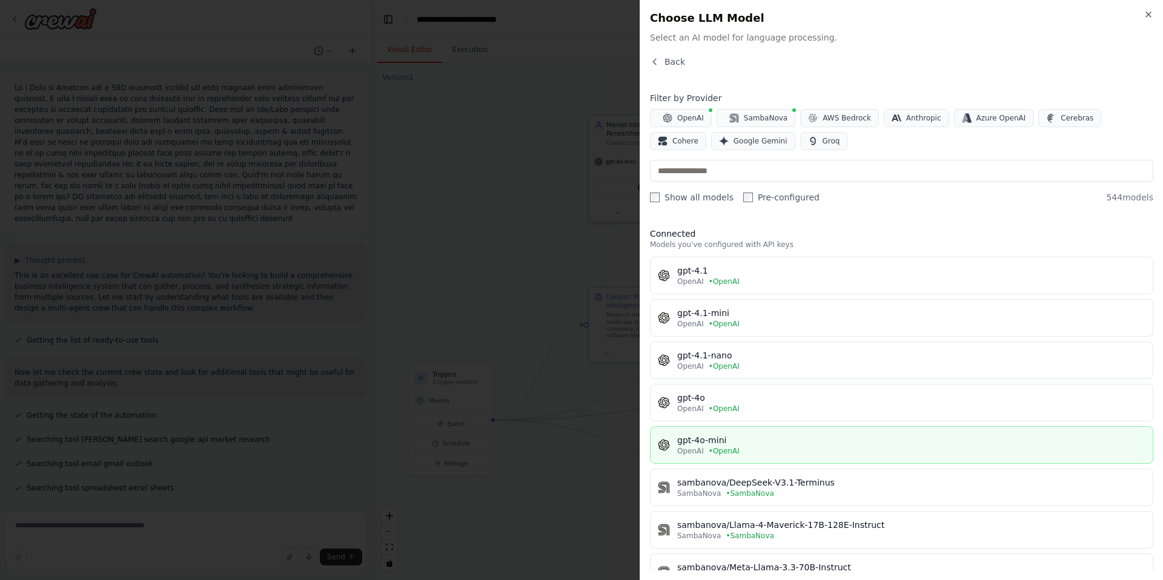
click at [701, 439] on div "gpt-4o-mini" at bounding box center [911, 440] width 468 height 12
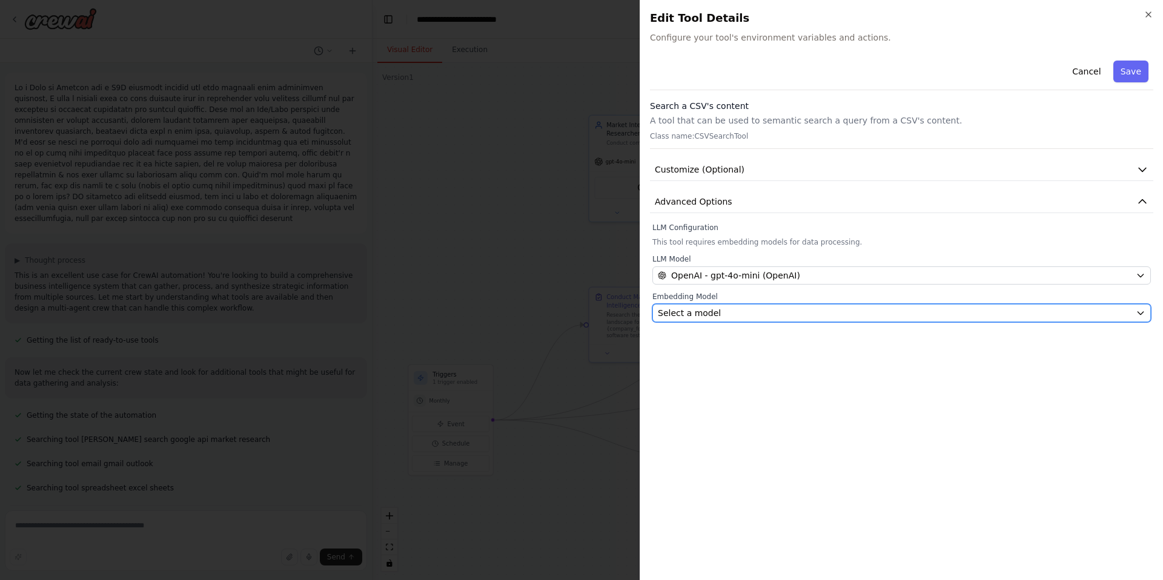
click at [777, 314] on div "Select a model" at bounding box center [894, 313] width 473 height 12
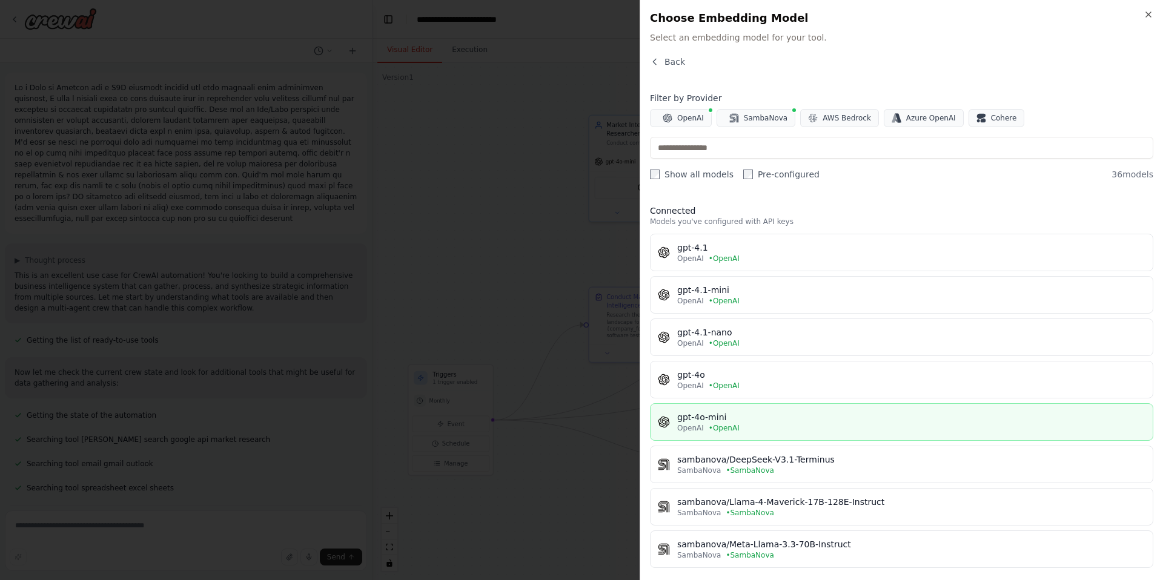
click at [734, 418] on div "gpt-4o-mini" at bounding box center [911, 417] width 468 height 12
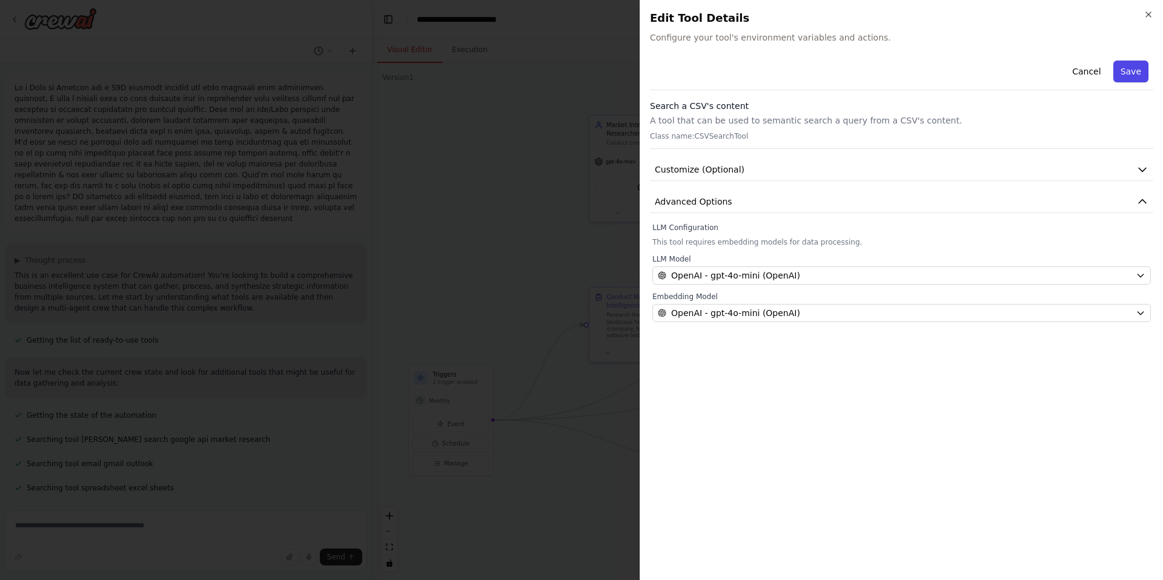
click at [1135, 76] on button "Save" at bounding box center [1130, 72] width 35 height 22
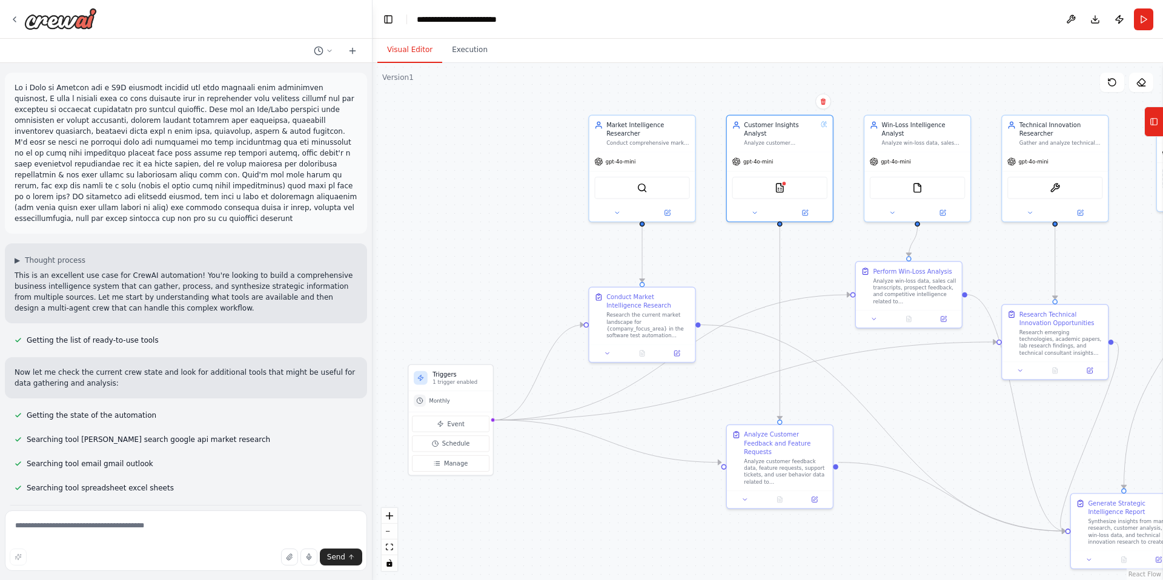
click at [740, 255] on div ".deletable-edge-delete-btn { width: 20px; height: 20px; border: 0px solid #ffff…" at bounding box center [768, 321] width 791 height 517
click at [512, 185] on div ".deletable-edge-delete-btn { width: 20px; height: 20px; border: 0px solid #ffff…" at bounding box center [768, 321] width 791 height 517
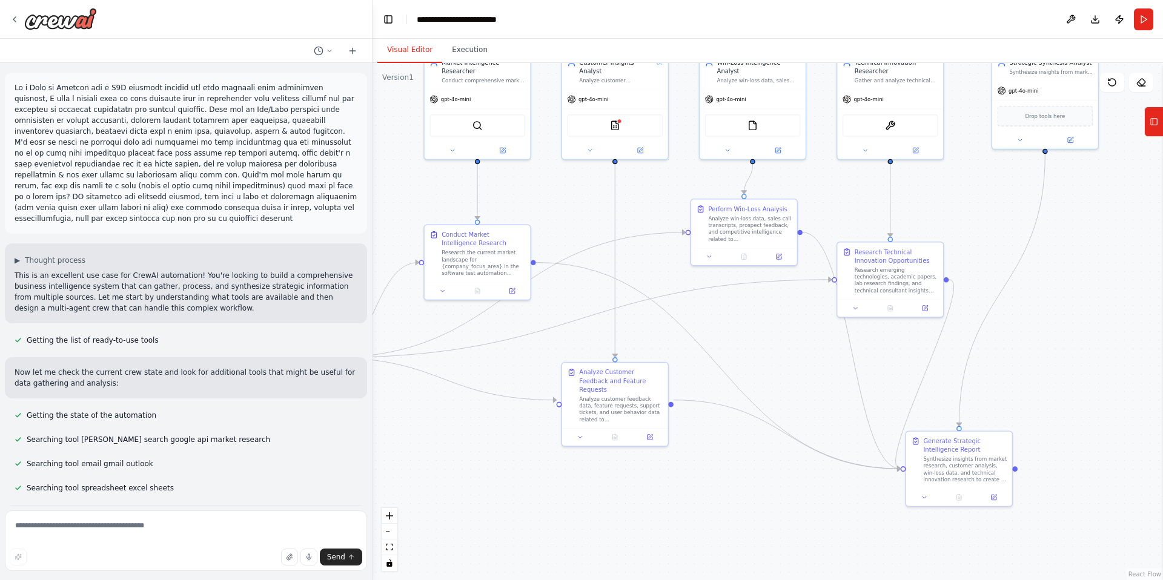
drag, startPoint x: 904, startPoint y: 399, endPoint x: 750, endPoint y: 344, distance: 163.2
click at [750, 344] on div ".deletable-edge-delete-btn { width: 20px; height: 20px; border: 0px solid #ffff…" at bounding box center [768, 321] width 791 height 517
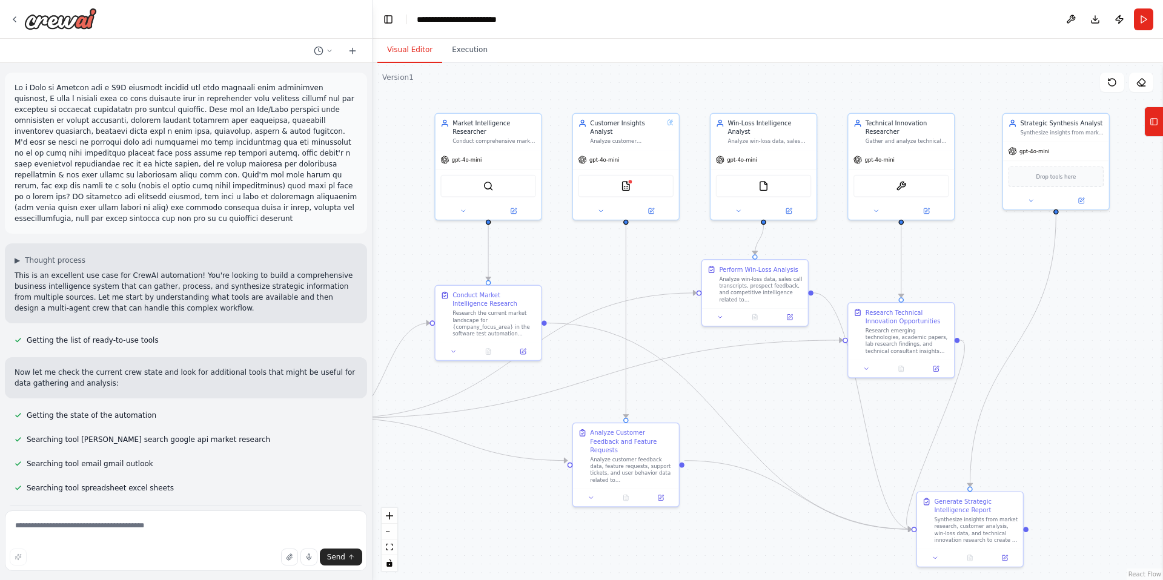
drag, startPoint x: 768, startPoint y: 336, endPoint x: 778, endPoint y: 397, distance: 61.6
click at [778, 397] on div ".deletable-edge-delete-btn { width: 20px; height: 20px; border: 0px solid #ffff…" at bounding box center [768, 321] width 791 height 517
click at [478, 323] on div "Research the current market landscape for {company_focus_area} in the software …" at bounding box center [495, 321] width 84 height 27
click at [476, 300] on div "Conduct Market Intelligence Research" at bounding box center [495, 298] width 84 height 17
click at [451, 350] on icon at bounding box center [453, 350] width 7 height 7
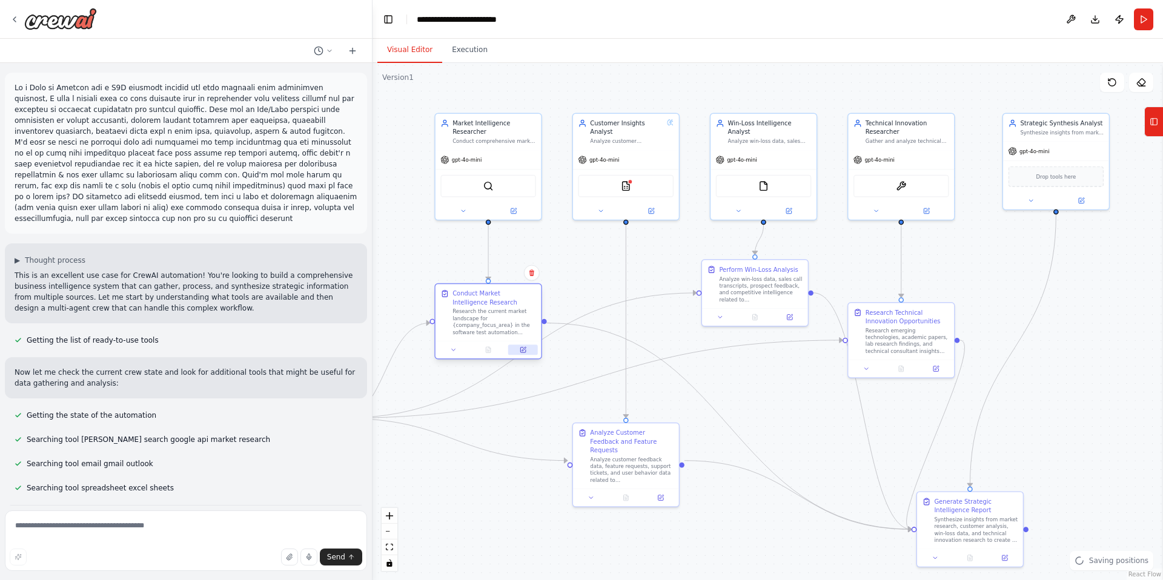
click at [526, 353] on icon at bounding box center [523, 350] width 7 height 7
click at [200, 537] on textarea at bounding box center [186, 541] width 362 height 61
type textarea "**********"
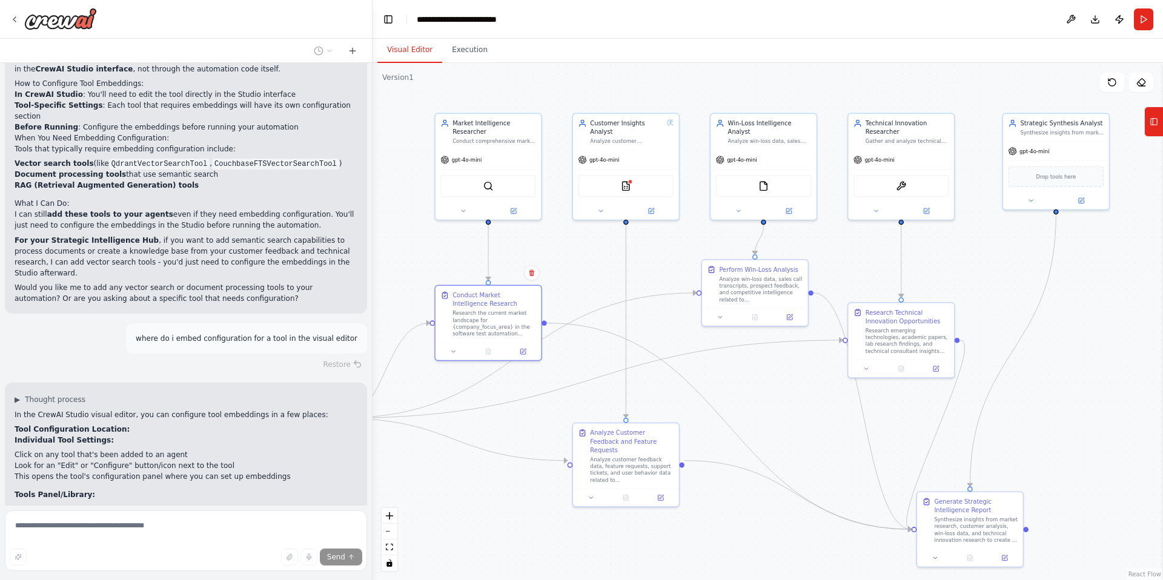
scroll to position [2173, 0]
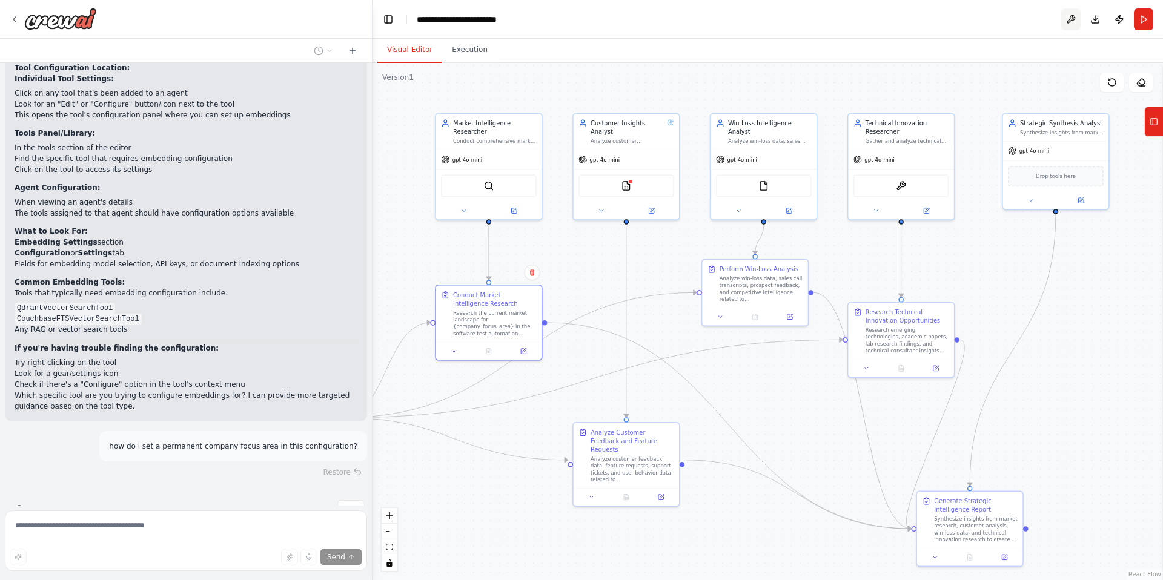
click at [1073, 20] on button at bounding box center [1070, 19] width 19 height 22
click at [877, 26] on header "**********" at bounding box center [768, 19] width 791 height 39
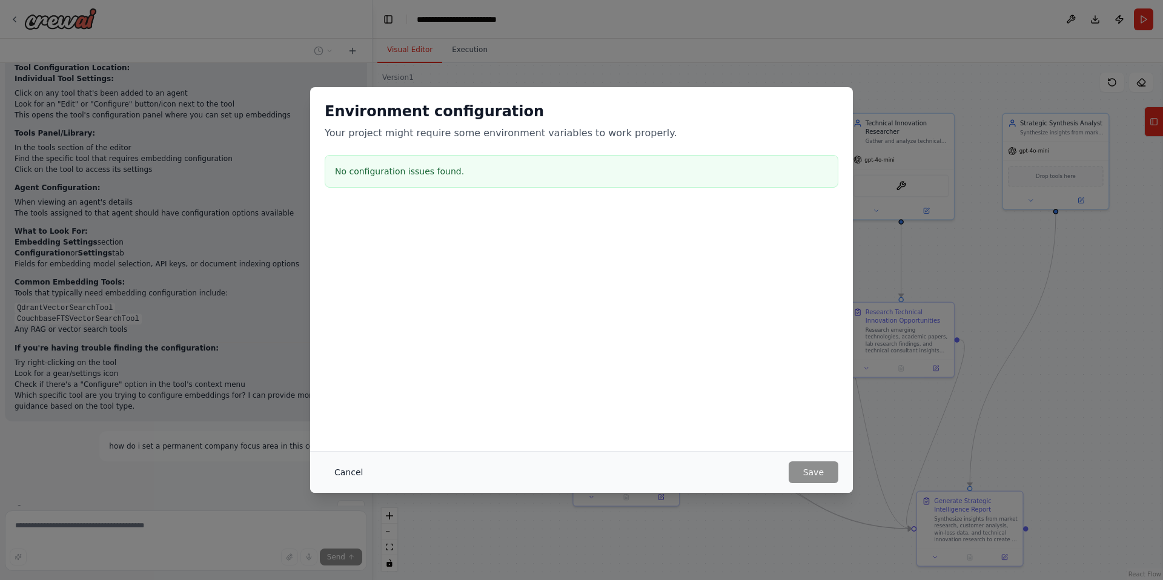
click at [345, 472] on button "Cancel" at bounding box center [349, 473] width 48 height 22
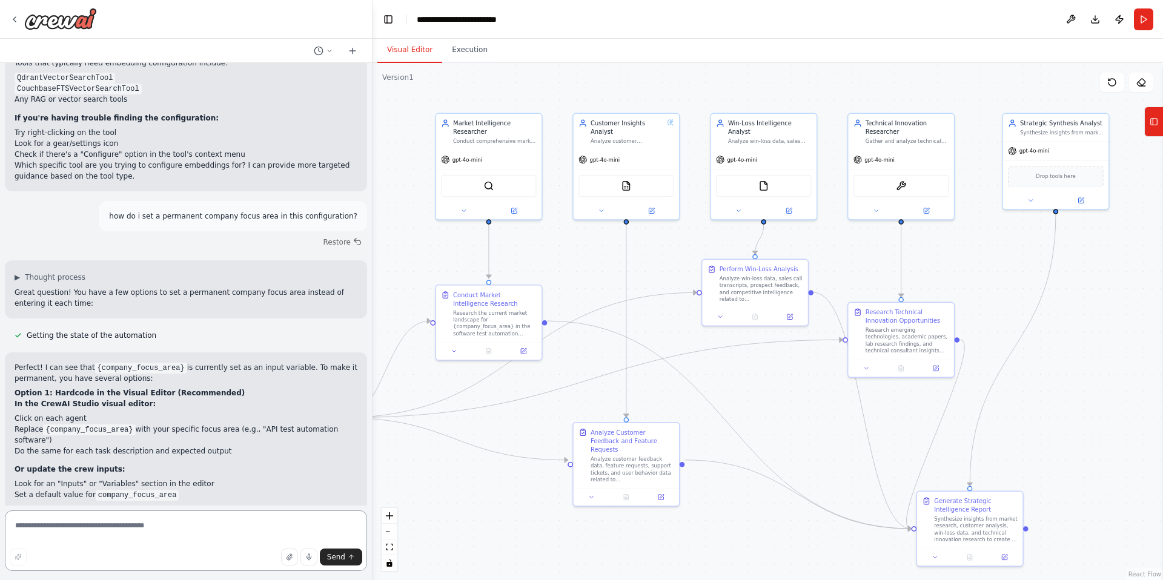
scroll to position [2414, 0]
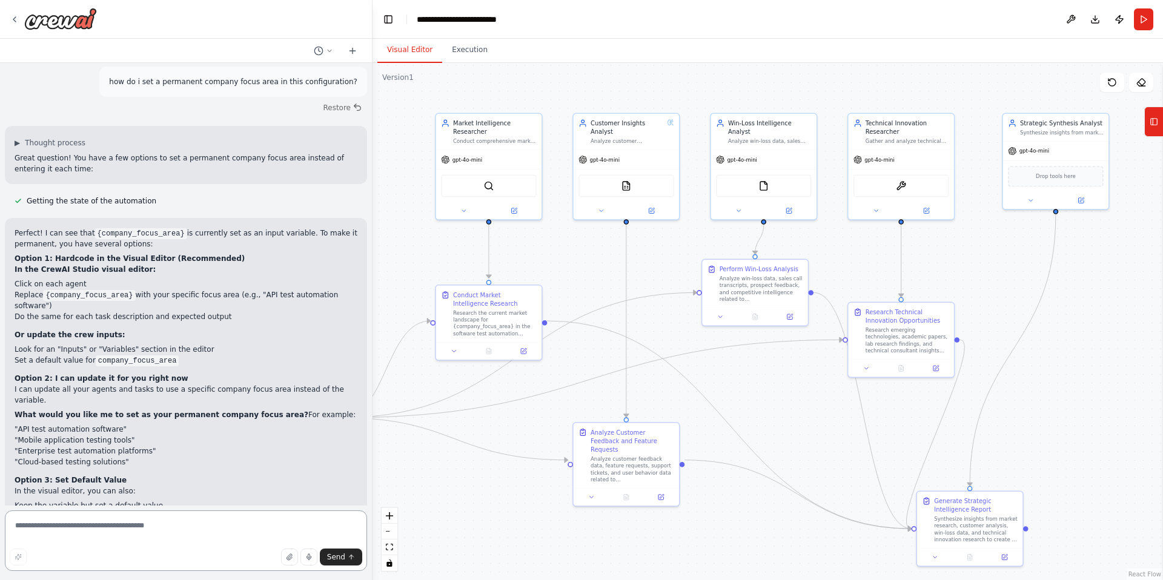
click at [208, 534] on textarea at bounding box center [186, 541] width 362 height 61
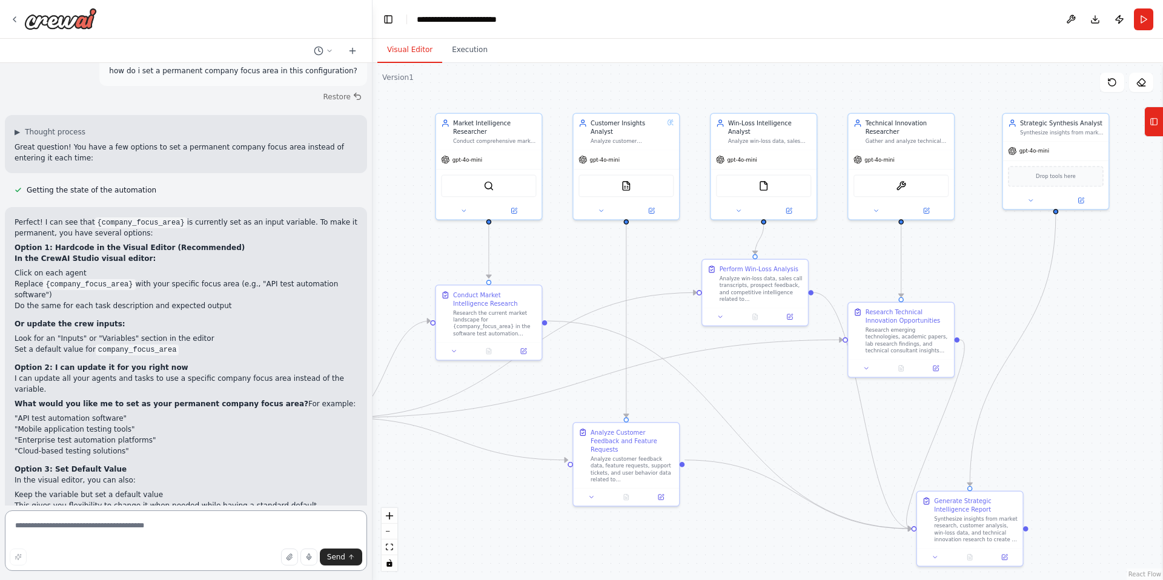
scroll to position [2559, 0]
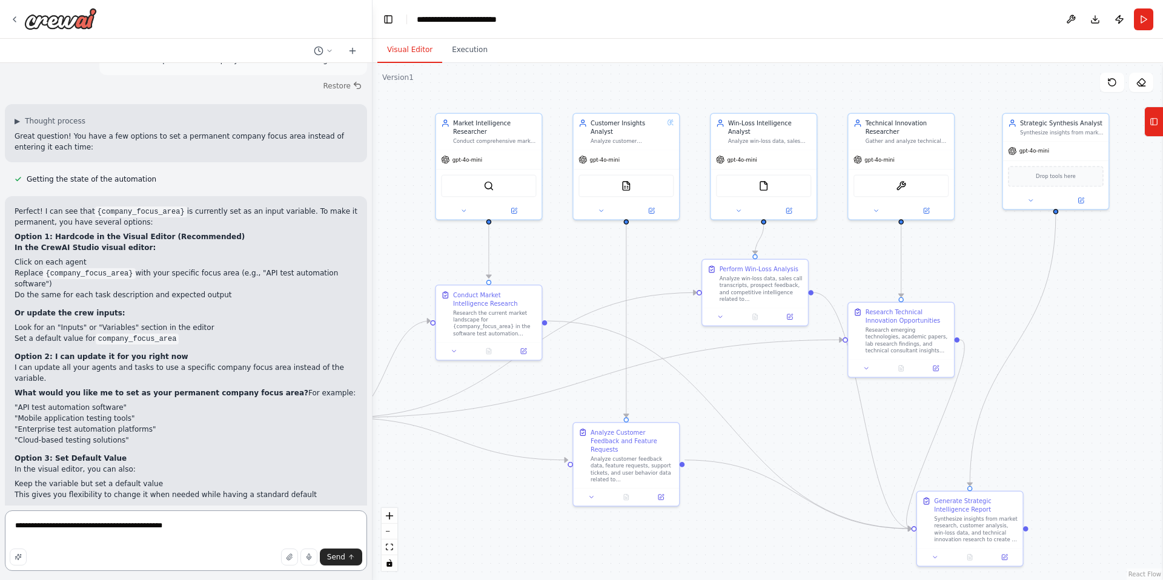
click at [93, 526] on textarea "**********" at bounding box center [186, 541] width 362 height 61
type textarea "**********"
click at [347, 554] on button "Send" at bounding box center [341, 557] width 42 height 17
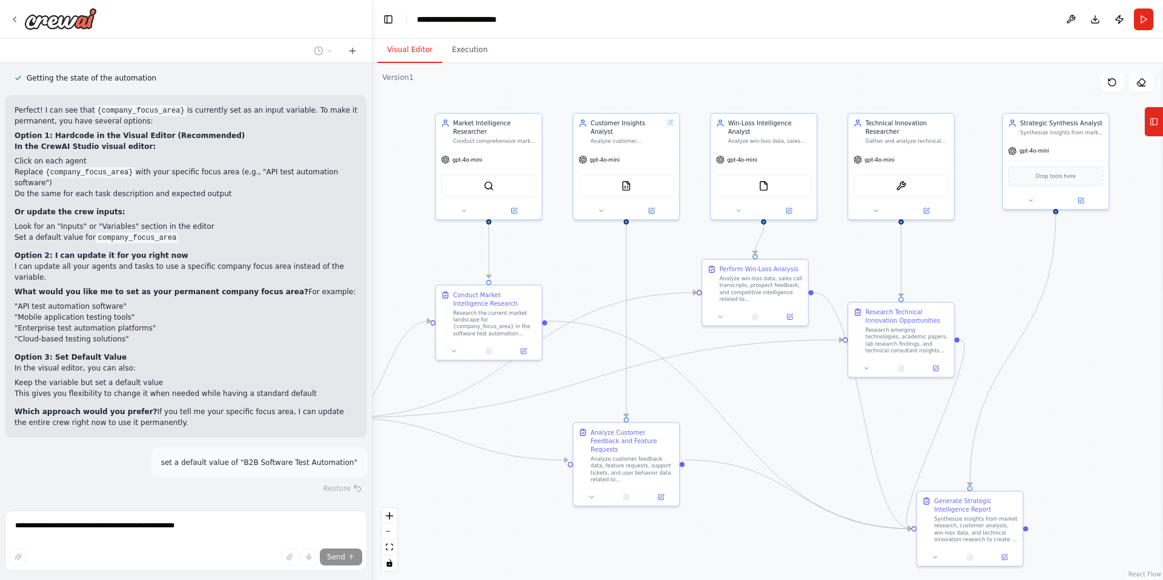
scroll to position [2666, 0]
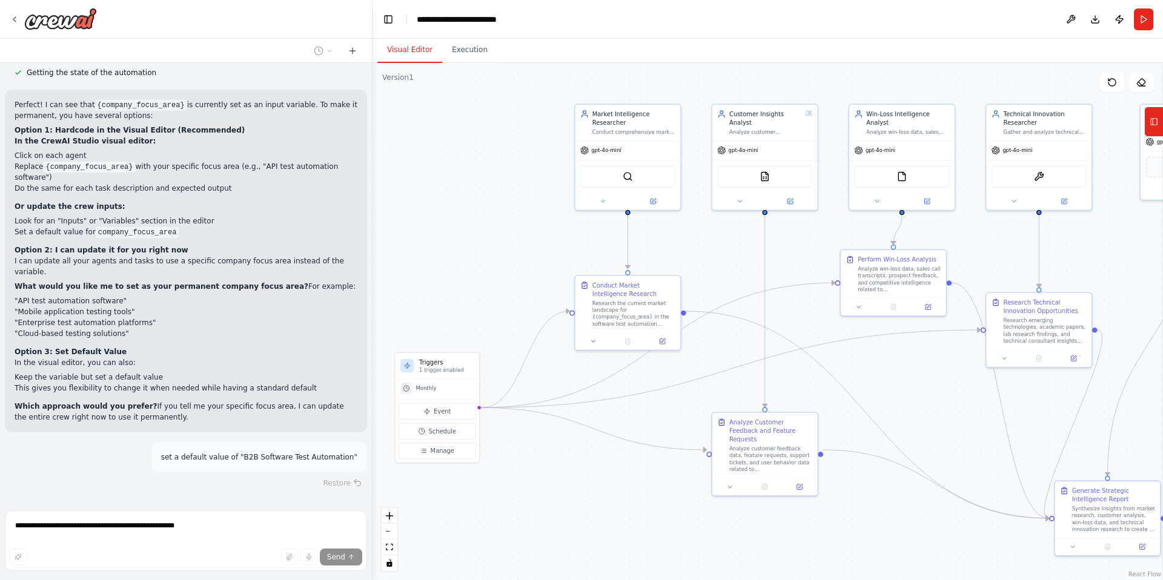
drag, startPoint x: 424, startPoint y: 259, endPoint x: 557, endPoint y: 250, distance: 133.6
click at [557, 250] on div ".deletable-edge-delete-btn { width: 20px; height: 20px; border: 0px solid #ffff…" at bounding box center [768, 321] width 791 height 517
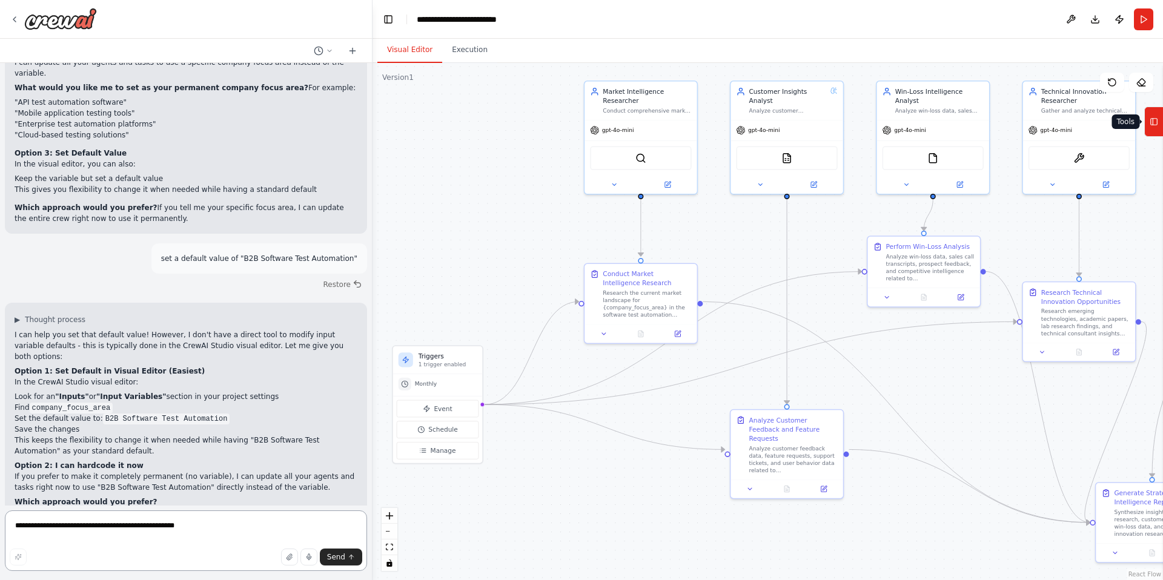
scroll to position [2876, 0]
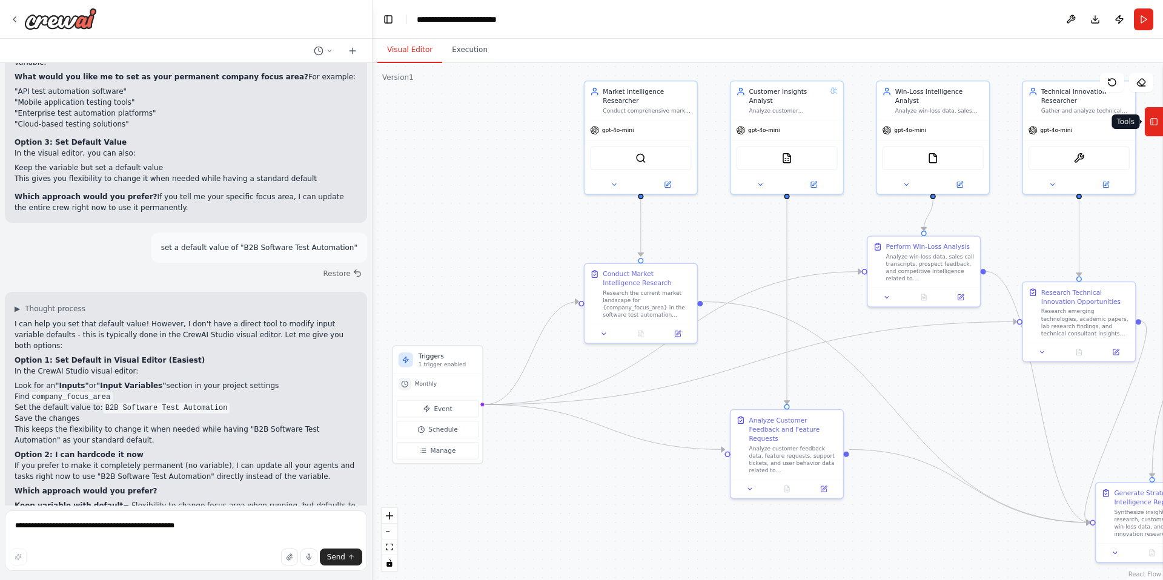
click at [1157, 116] on icon at bounding box center [1154, 121] width 8 height 19
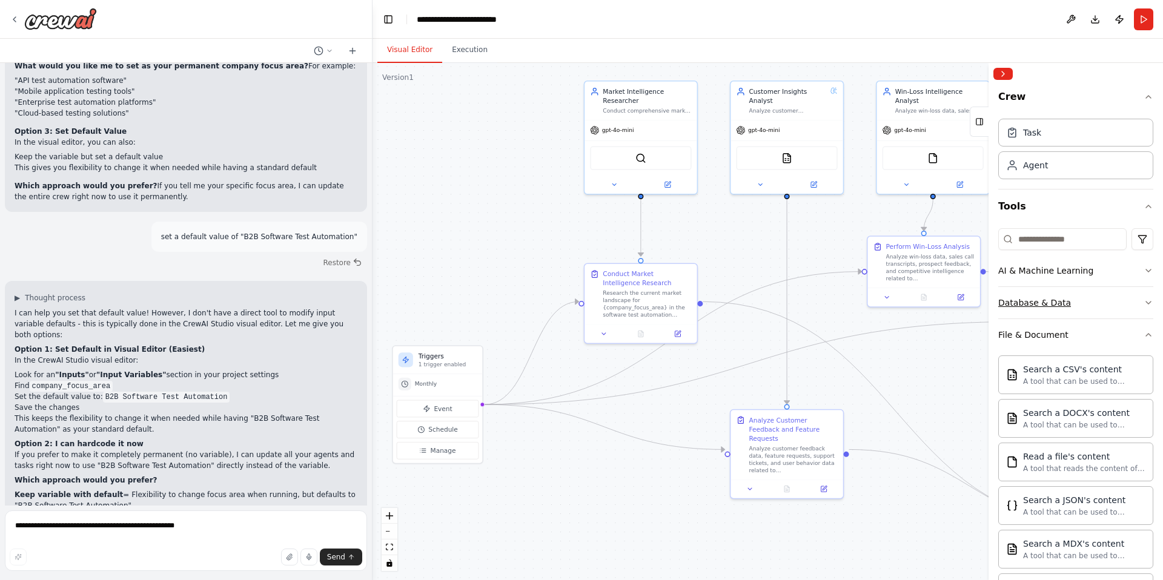
scroll to position [2897, 0]
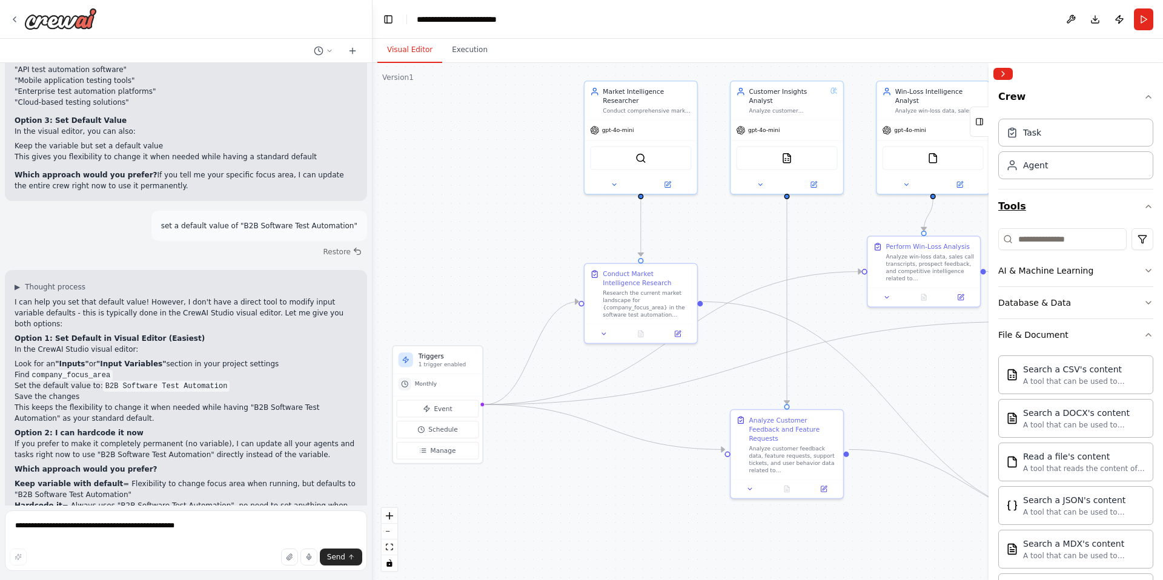
click at [1145, 206] on icon "button" at bounding box center [1149, 207] width 10 height 10
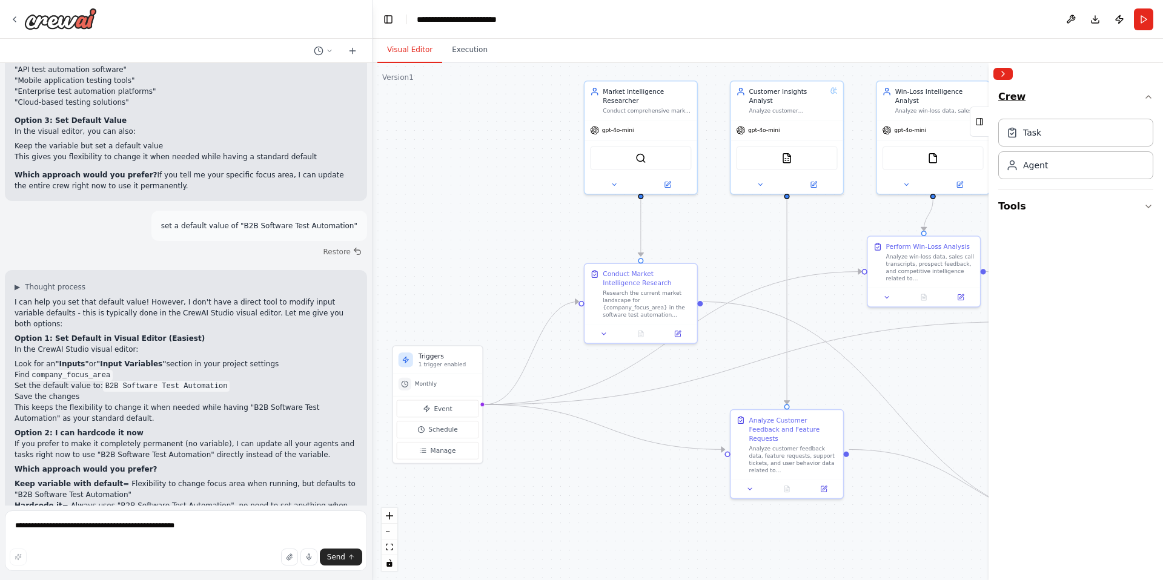
click at [1152, 95] on icon "button" at bounding box center [1149, 97] width 10 height 10
click at [465, 267] on div ".deletable-edge-delete-btn { width: 20px; height: 20px; border: 0px solid #ffff…" at bounding box center [768, 321] width 791 height 517
click at [467, 21] on div "**********" at bounding box center [469, 19] width 104 height 12
click at [591, 12] on header "**********" at bounding box center [768, 19] width 791 height 39
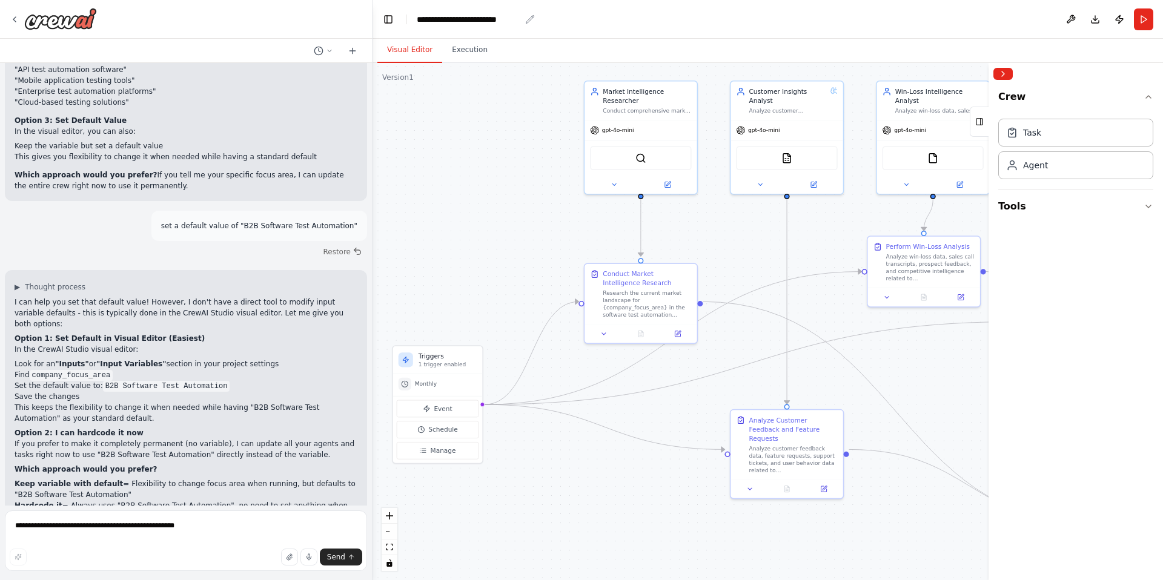
click at [529, 19] on icon "breadcrumb" at bounding box center [530, 20] width 10 height 10
click at [1119, 19] on button "Publish" at bounding box center [1119, 19] width 19 height 22
click at [651, 24] on header "**********" at bounding box center [768, 19] width 791 height 39
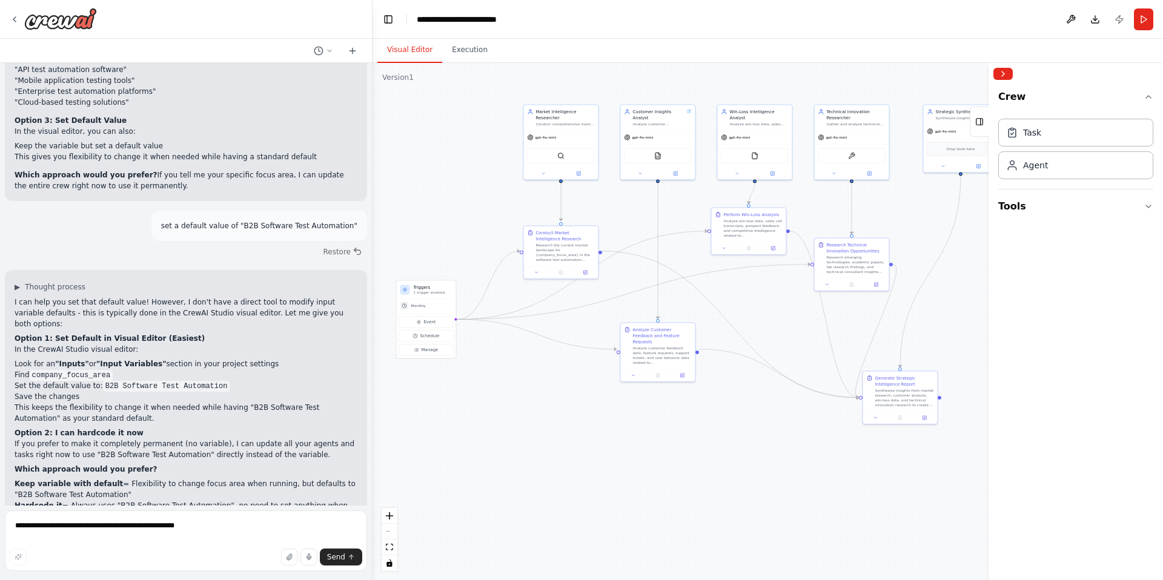
click at [406, 77] on div "Version 1" at bounding box center [398, 78] width 32 height 10
click at [388, 563] on main "**********" at bounding box center [768, 290] width 791 height 580
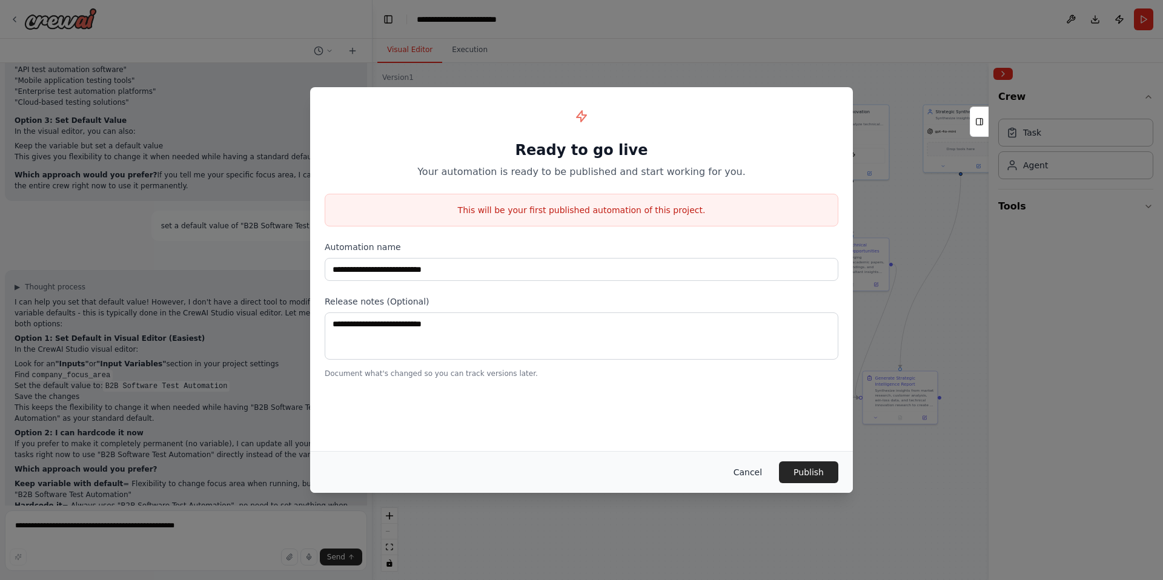
click at [743, 473] on button "Cancel" at bounding box center [748, 473] width 48 height 22
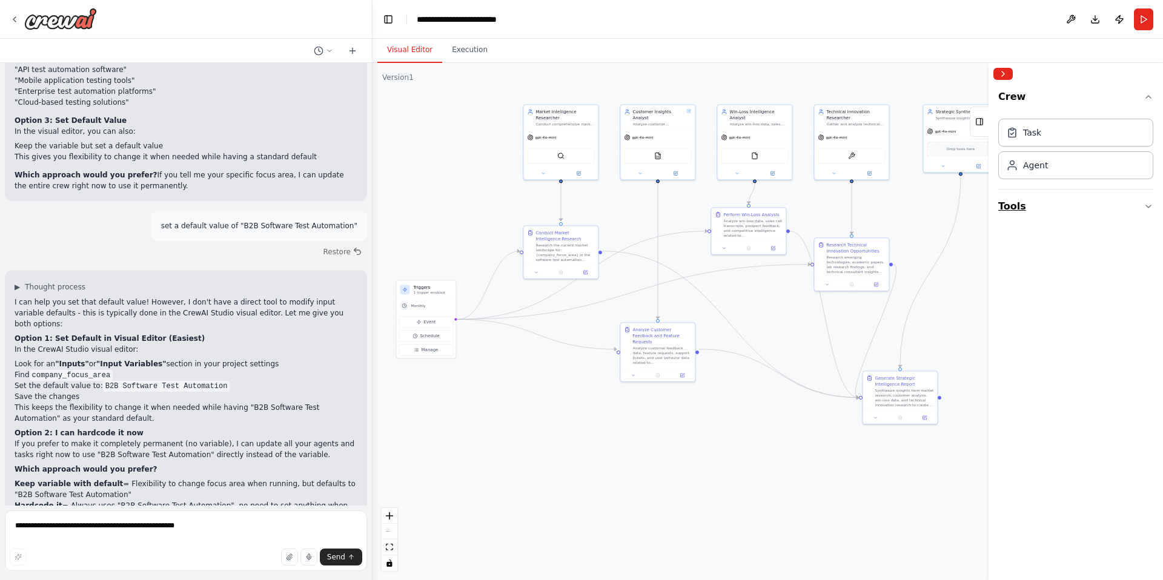
click at [1126, 204] on button "Tools" at bounding box center [1075, 207] width 155 height 34
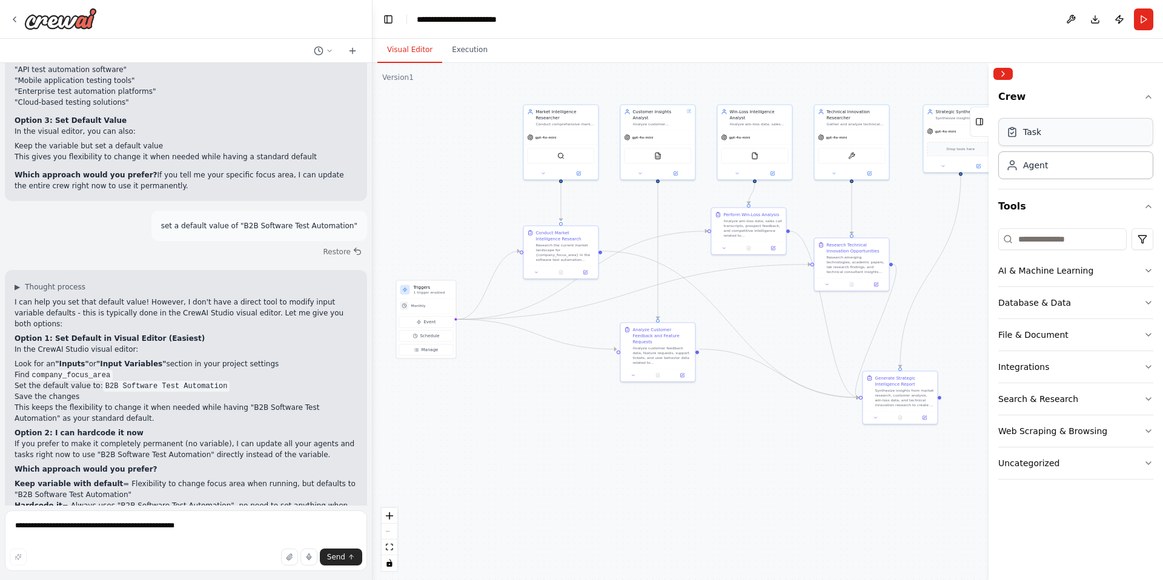
click at [1053, 138] on div "Task" at bounding box center [1075, 132] width 155 height 28
click at [512, 149] on icon at bounding box center [512, 147] width 4 height 4
click at [503, 134] on icon at bounding box center [503, 133] width 7 height 7
click at [468, 132] on button "Confirm" at bounding box center [469, 133] width 43 height 15
click at [391, 21] on button "Toggle Left Sidebar" at bounding box center [388, 19] width 17 height 17
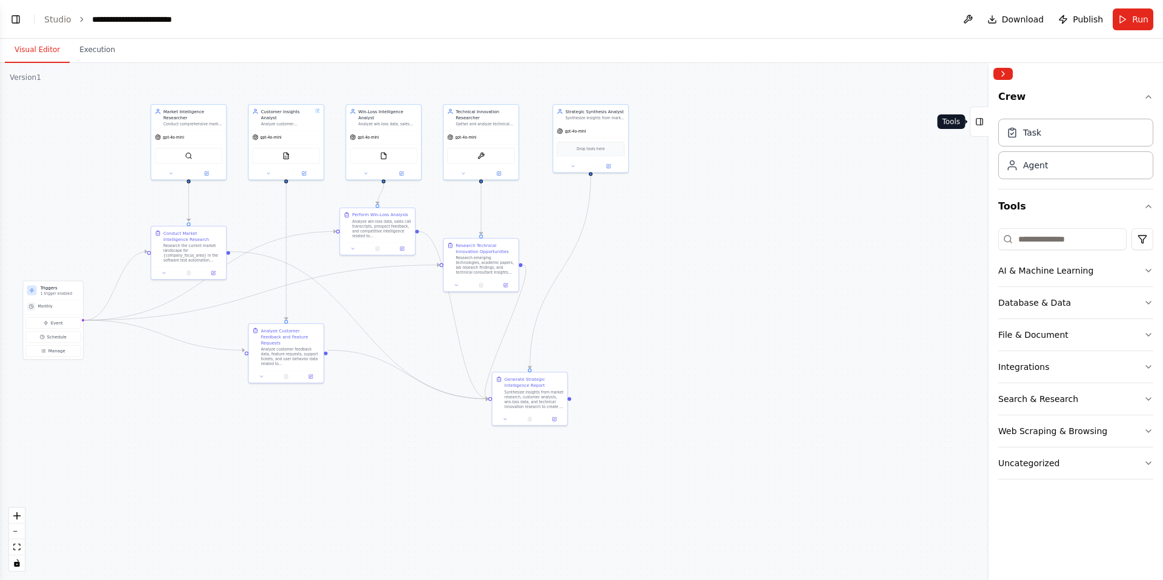
click at [978, 119] on icon at bounding box center [979, 121] width 8 height 19
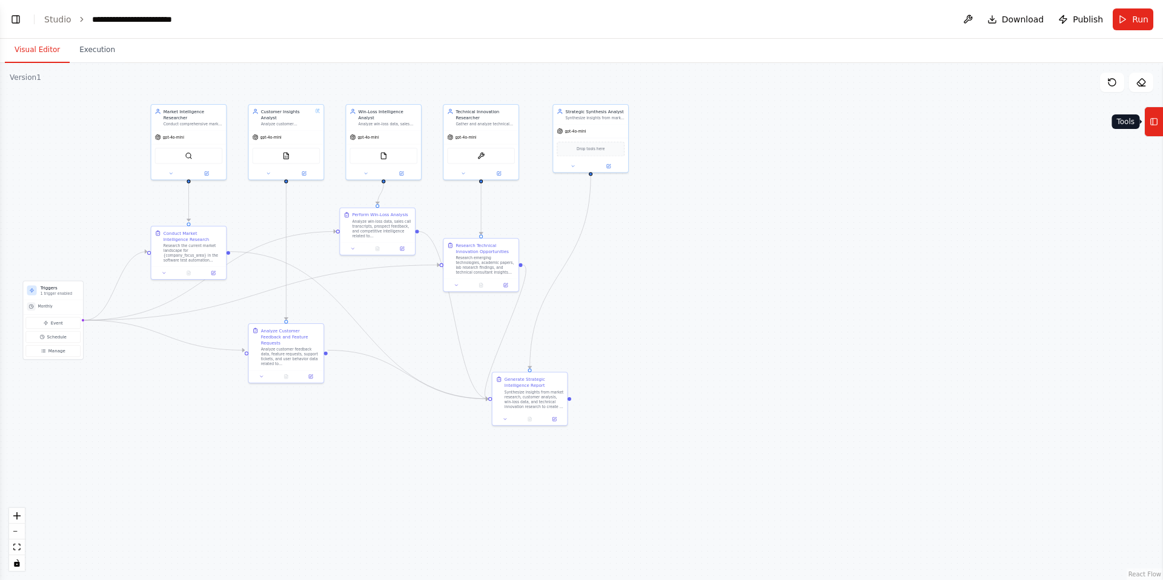
click at [1160, 121] on button "Tools" at bounding box center [1153, 122] width 19 height 30
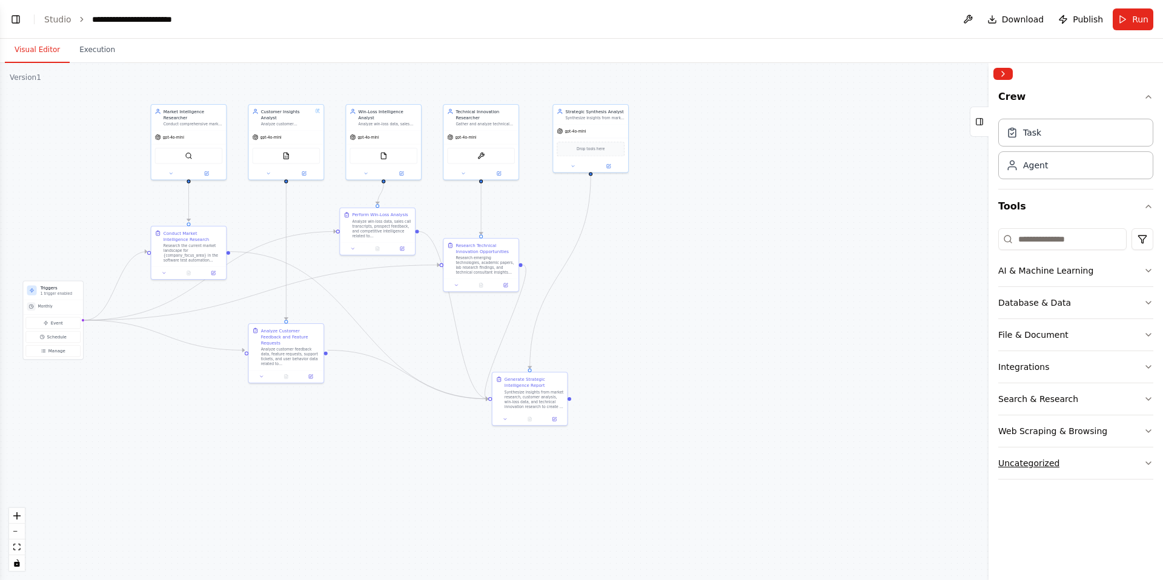
click at [1080, 461] on button "Uncategorized" at bounding box center [1075, 464] width 155 height 32
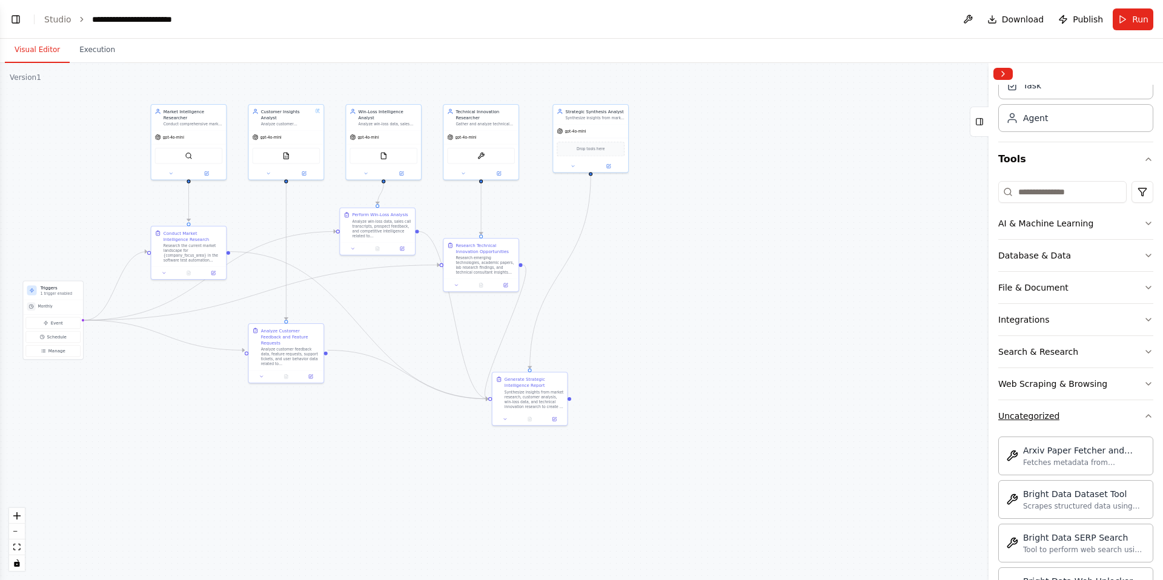
scroll to position [0, 0]
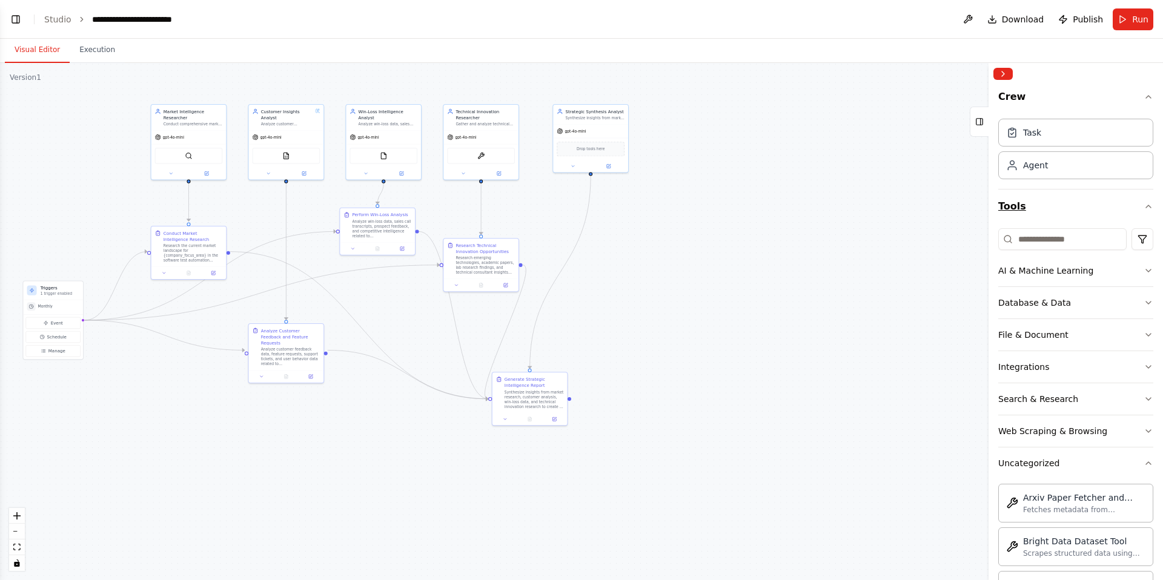
click at [1148, 207] on icon "button" at bounding box center [1149, 207] width 10 height 10
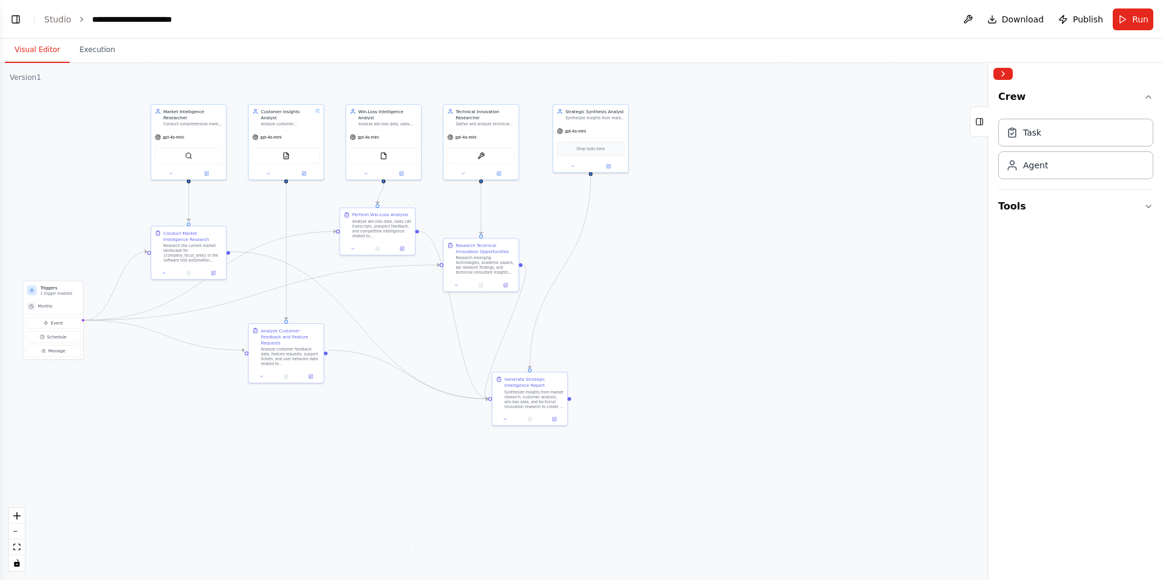
click at [834, 227] on div ".deletable-edge-delete-btn { width: 20px; height: 20px; border: 0px solid #ffff…" at bounding box center [581, 321] width 1163 height 517
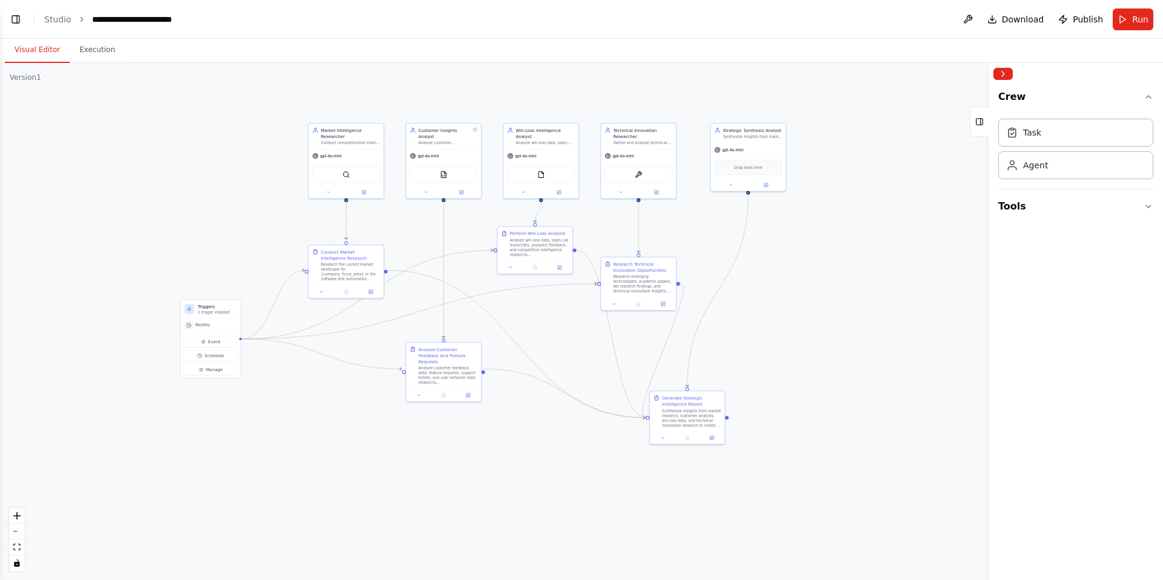
drag, startPoint x: 735, startPoint y: 278, endPoint x: 861, endPoint y: 294, distance: 127.0
click at [862, 295] on div ".deletable-edge-delete-btn { width: 20px; height: 20px; border: 0px solid #ffff…" at bounding box center [581, 321] width 1163 height 517
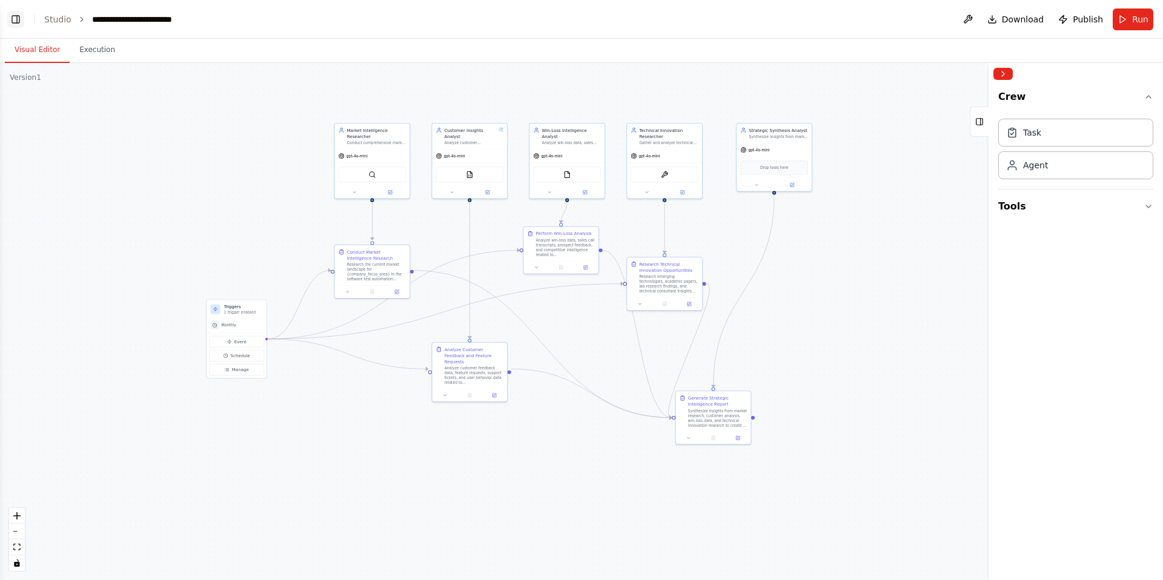
click at [18, 21] on button "Toggle Left Sidebar" at bounding box center [15, 19] width 17 height 17
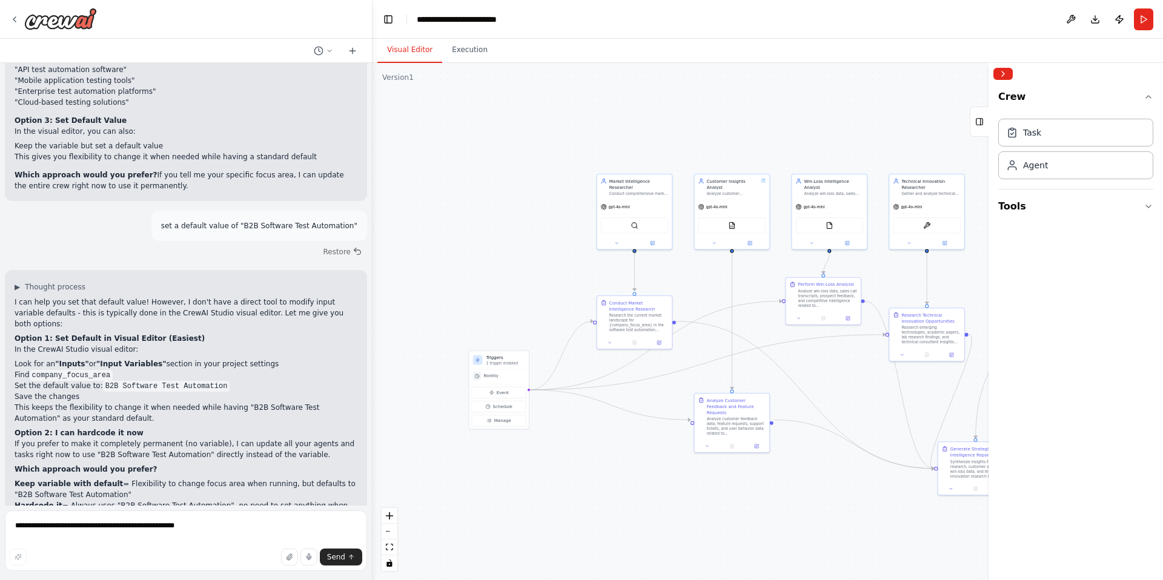
drag, startPoint x: 474, startPoint y: 222, endPoint x: 363, endPoint y: 273, distance: 122.8
click at [363, 273] on div "▶ Thought process This is an excellent use case for CrewAI automation! You're l…" at bounding box center [581, 290] width 1163 height 580
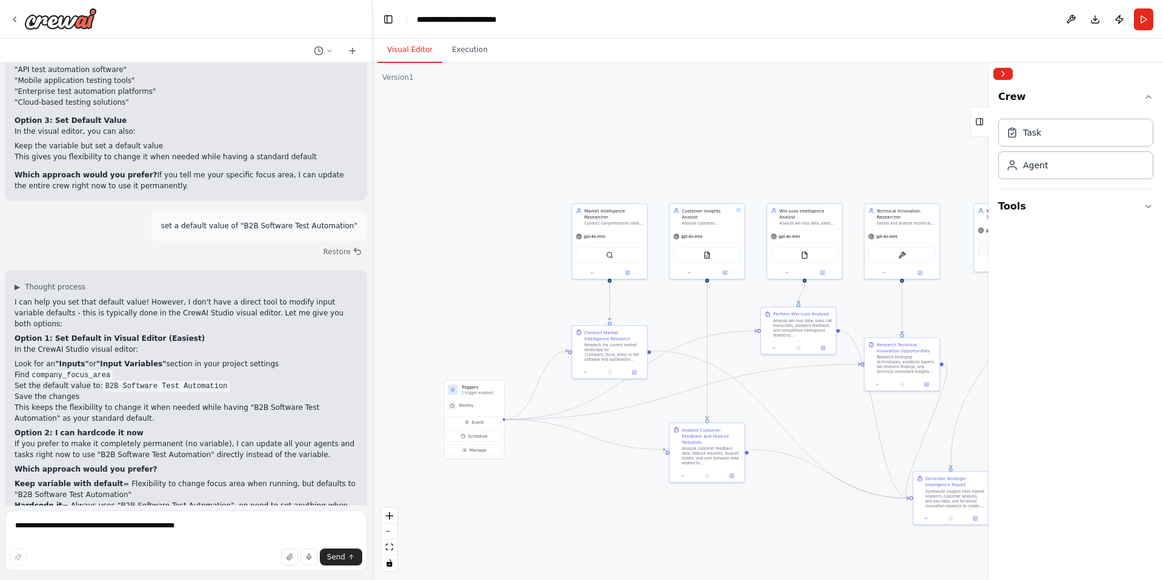
drag, startPoint x: 419, startPoint y: 220, endPoint x: 402, endPoint y: 239, distance: 25.8
click at [402, 239] on div ".deletable-edge-delete-btn { width: 20px; height: 20px; border: 0px solid #ffff…" at bounding box center [768, 321] width 791 height 517
click at [15, 18] on icon at bounding box center [14, 19] width 2 height 5
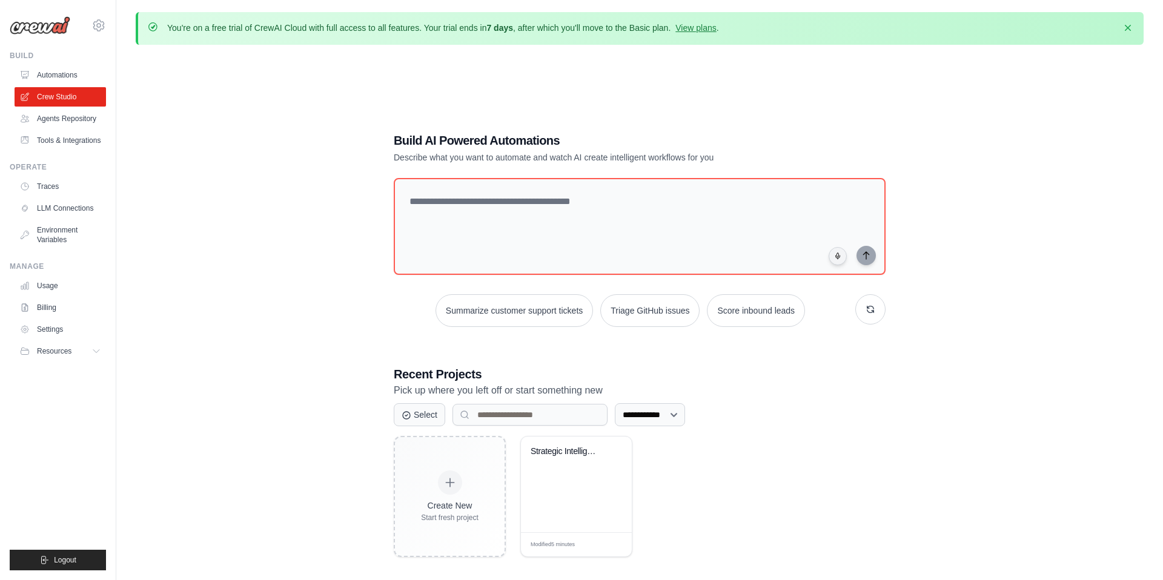
scroll to position [66, 0]
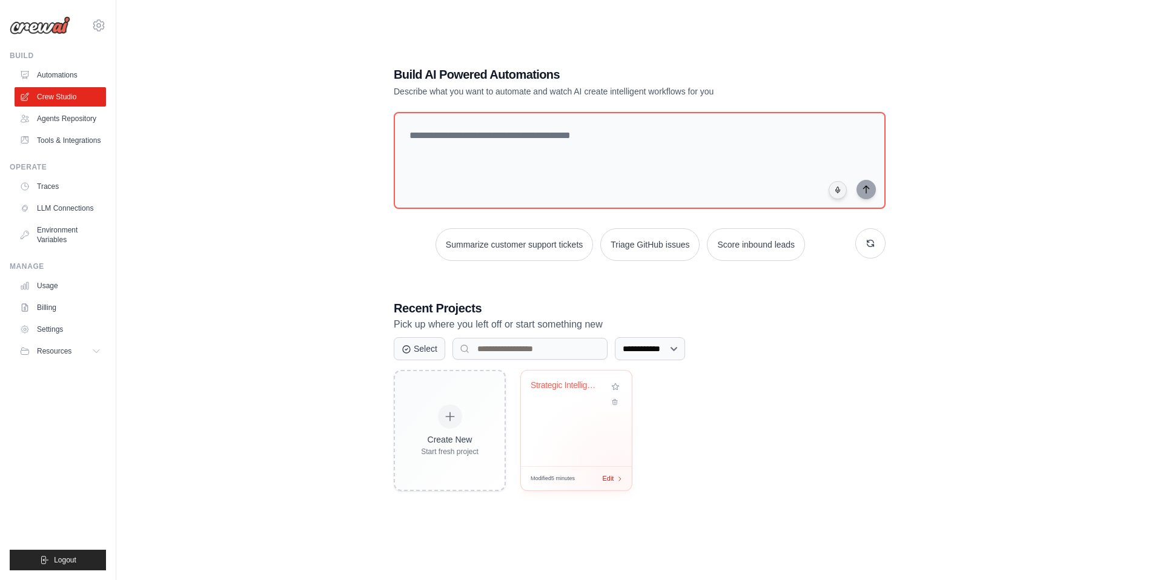
click at [615, 478] on div "Edit" at bounding box center [612, 479] width 21 height 10
click at [569, 403] on div "Strategic Intelligence Hub" at bounding box center [576, 394] width 91 height 28
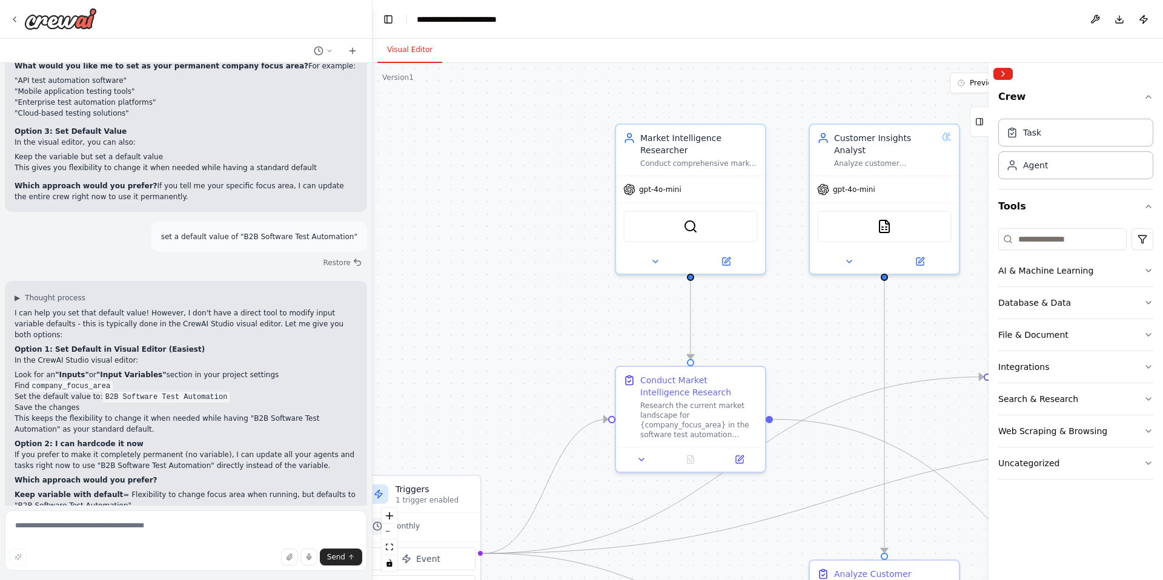
scroll to position [2897, 0]
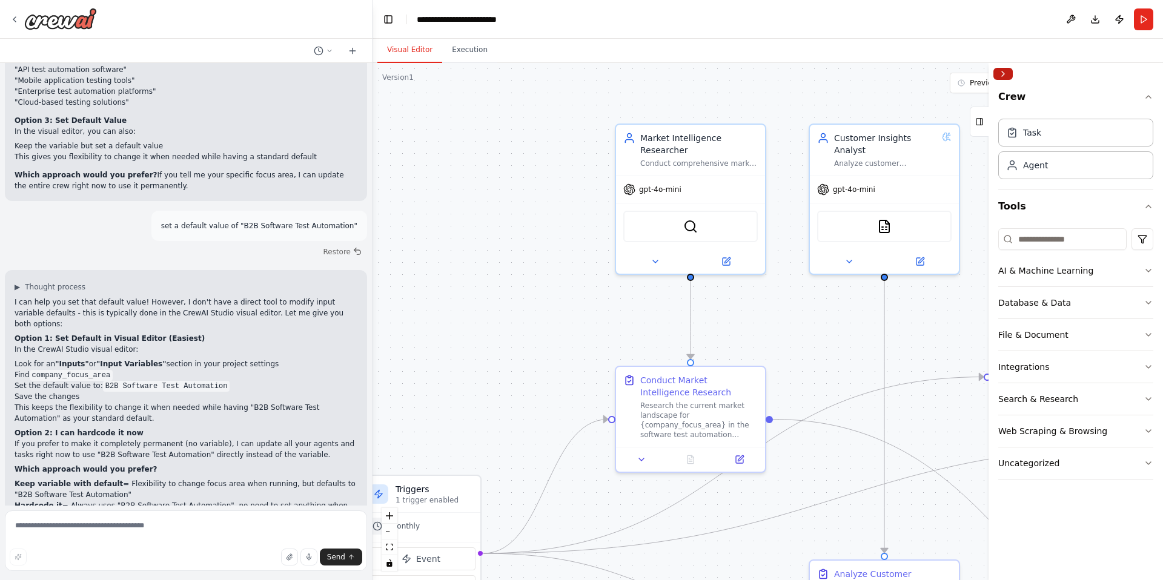
click at [994, 72] on button "Collapse right sidebar" at bounding box center [1002, 74] width 19 height 12
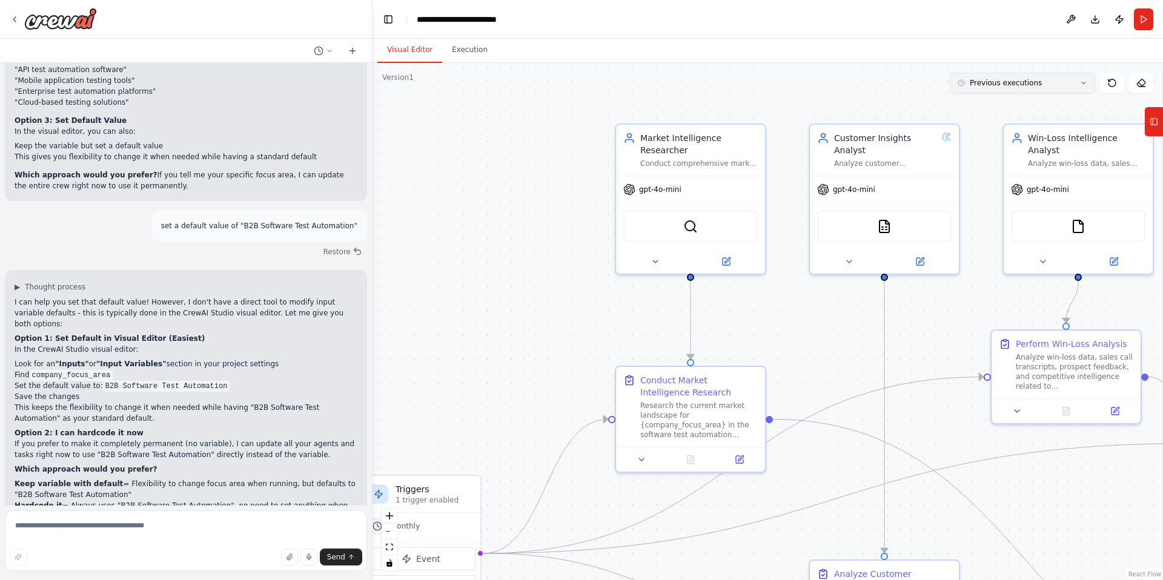
click at [1081, 81] on icon at bounding box center [1083, 82] width 7 height 7
click at [845, 83] on div ".deletable-edge-delete-btn { width: 20px; height: 20px; border: 0px solid #ffff…" at bounding box center [768, 321] width 791 height 517
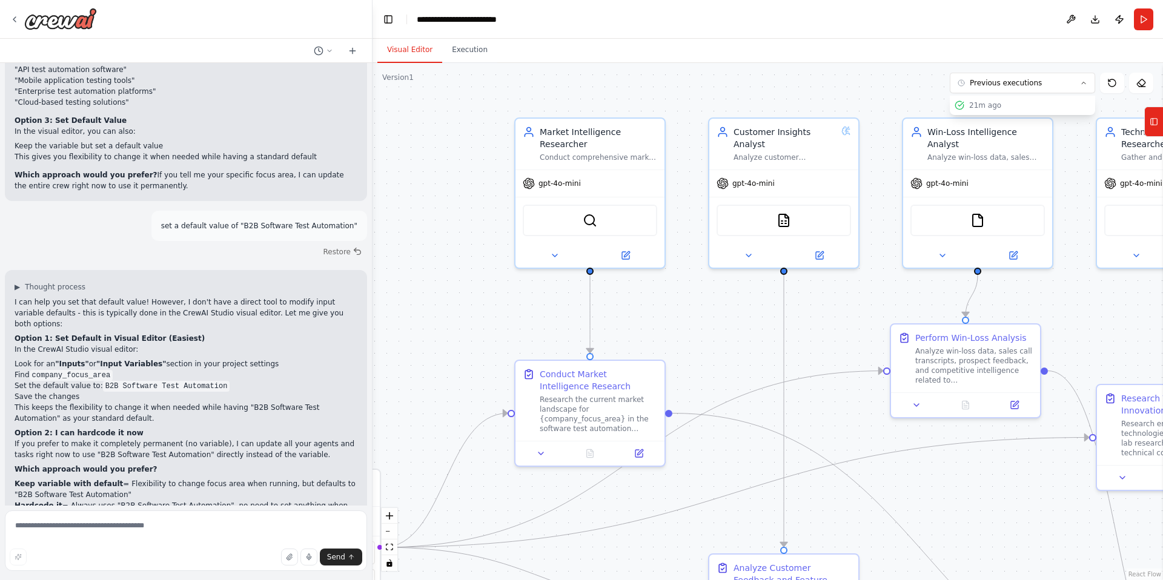
drag, startPoint x: 525, startPoint y: 267, endPoint x: 394, endPoint y: 257, distance: 130.7
click at [394, 257] on div ".deletable-edge-delete-btn { width: 20px; height: 20px; border: 0px solid #ffff…" at bounding box center [768, 321] width 791 height 517
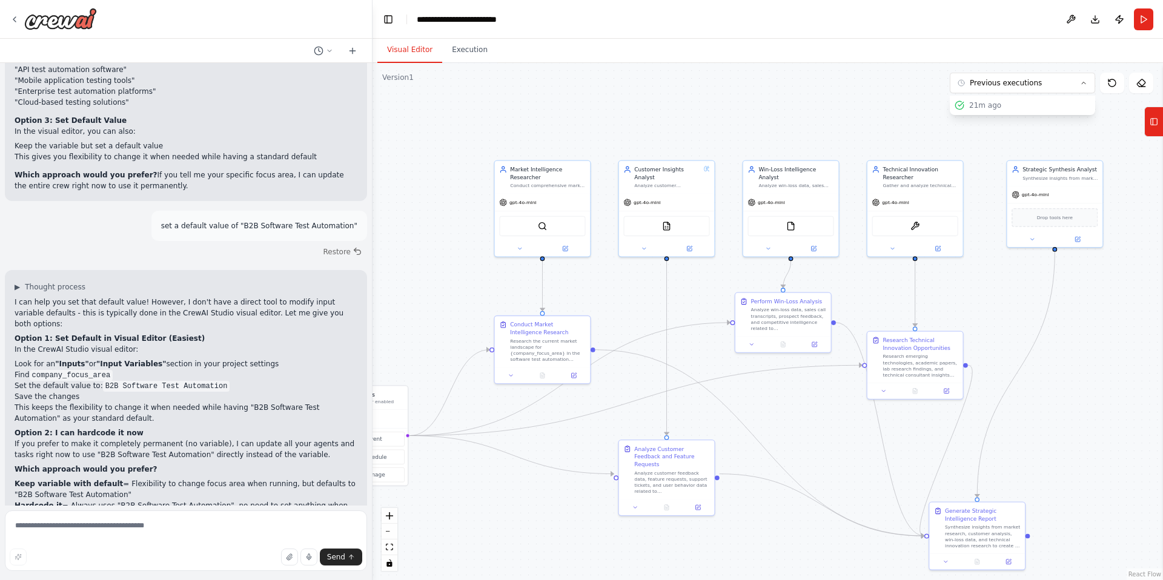
drag, startPoint x: 855, startPoint y: 420, endPoint x: 774, endPoint y: 398, distance: 84.1
click at [774, 398] on div ".deletable-edge-delete-btn { width: 20px; height: 20px; border: 0px solid #ffff…" at bounding box center [768, 321] width 791 height 517
click at [185, 530] on textarea at bounding box center [186, 541] width 362 height 61
type textarea "**********"
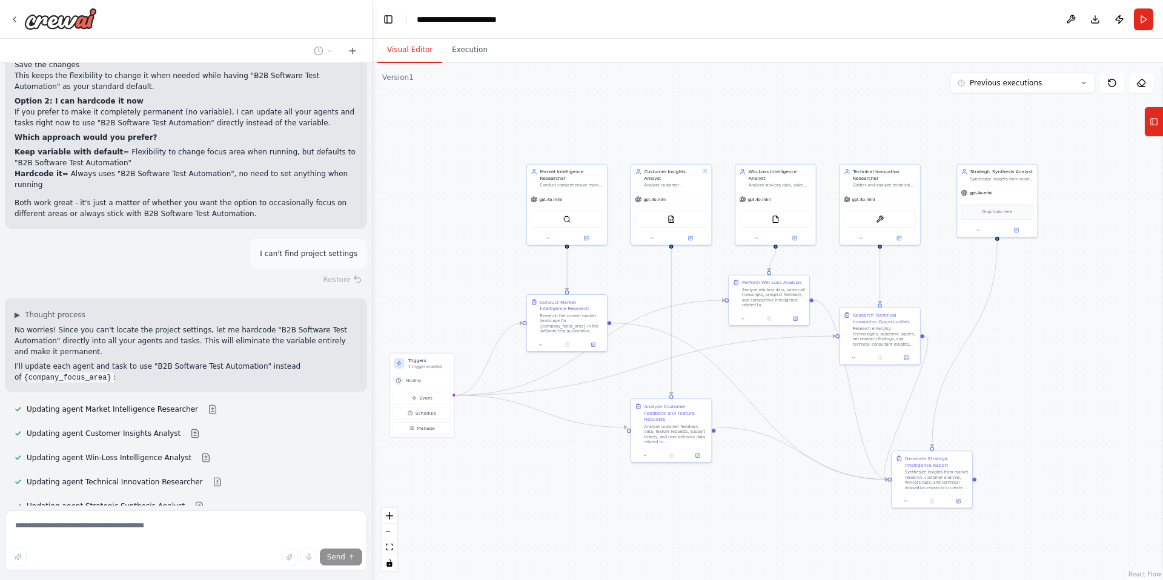
scroll to position [3269, 0]
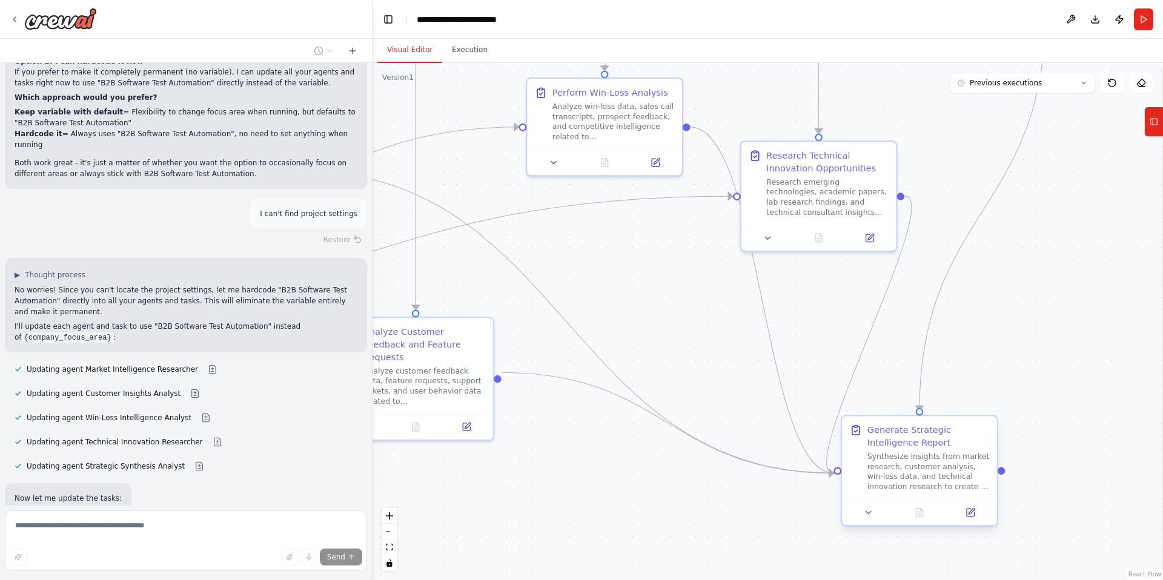
click at [921, 471] on div "Synthesize insights from market research, customer analysis, win-loss data, and…" at bounding box center [928, 472] width 122 height 41
click at [977, 514] on button at bounding box center [970, 512] width 43 height 15
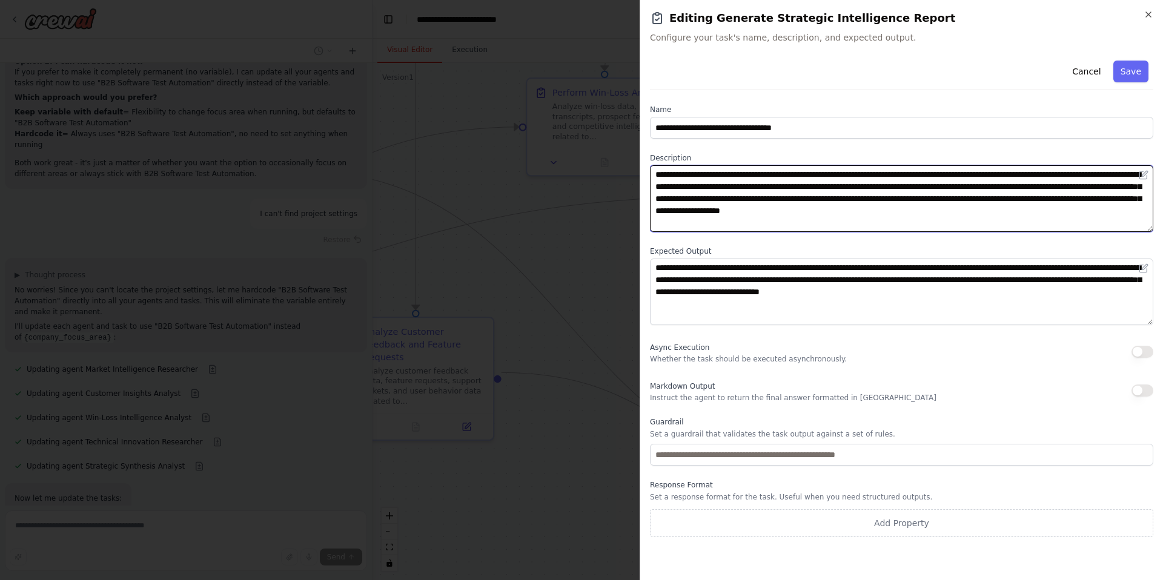
click at [923, 224] on textarea "**********" at bounding box center [901, 198] width 503 height 67
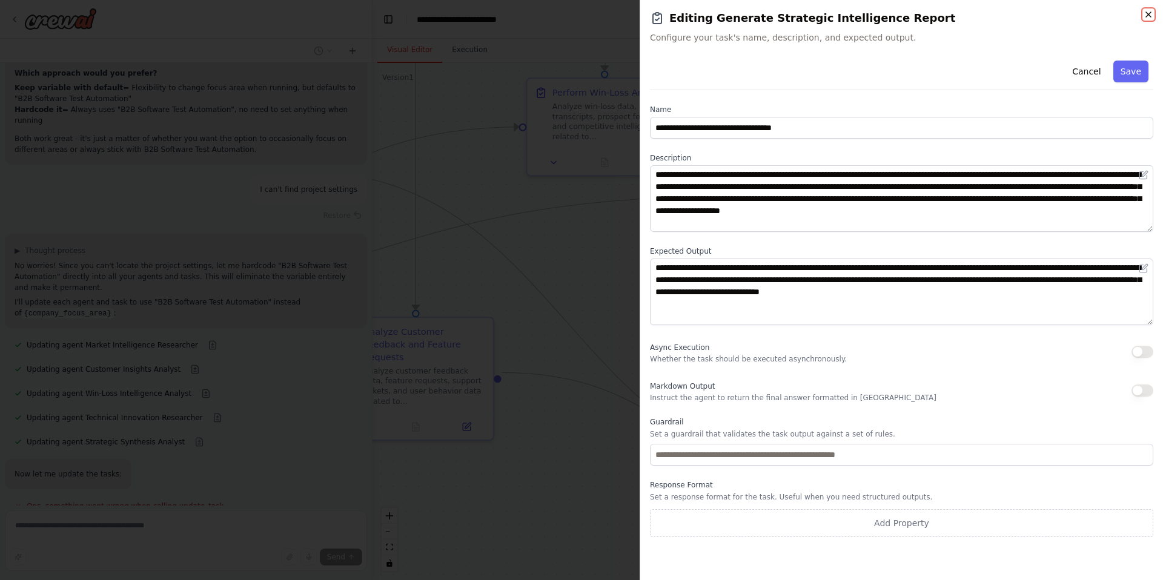
click at [1148, 10] on icon "button" at bounding box center [1149, 15] width 10 height 10
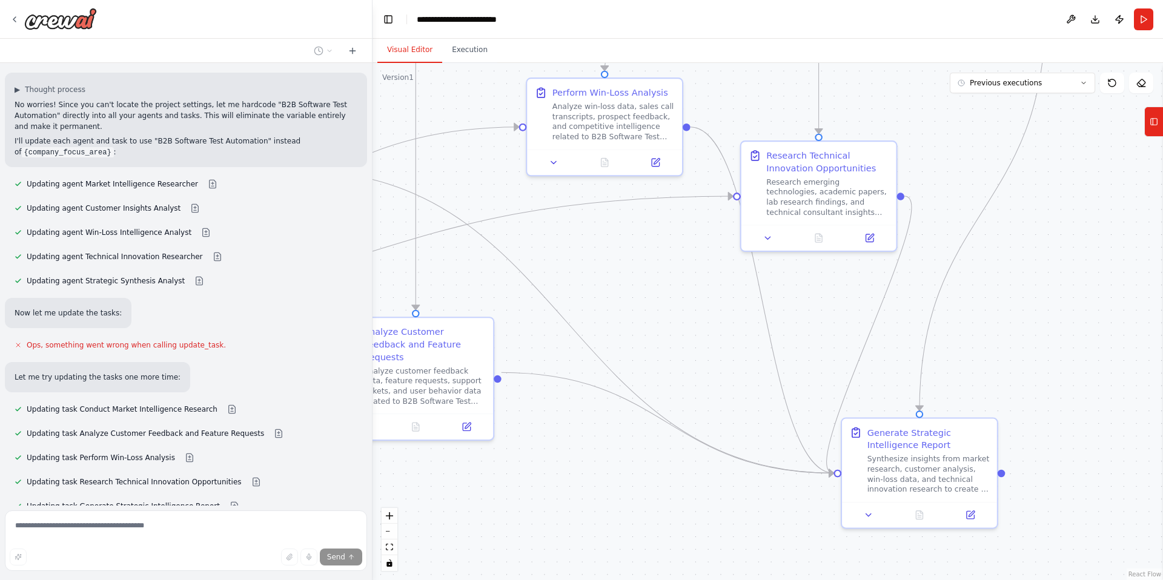
scroll to position [3484, 0]
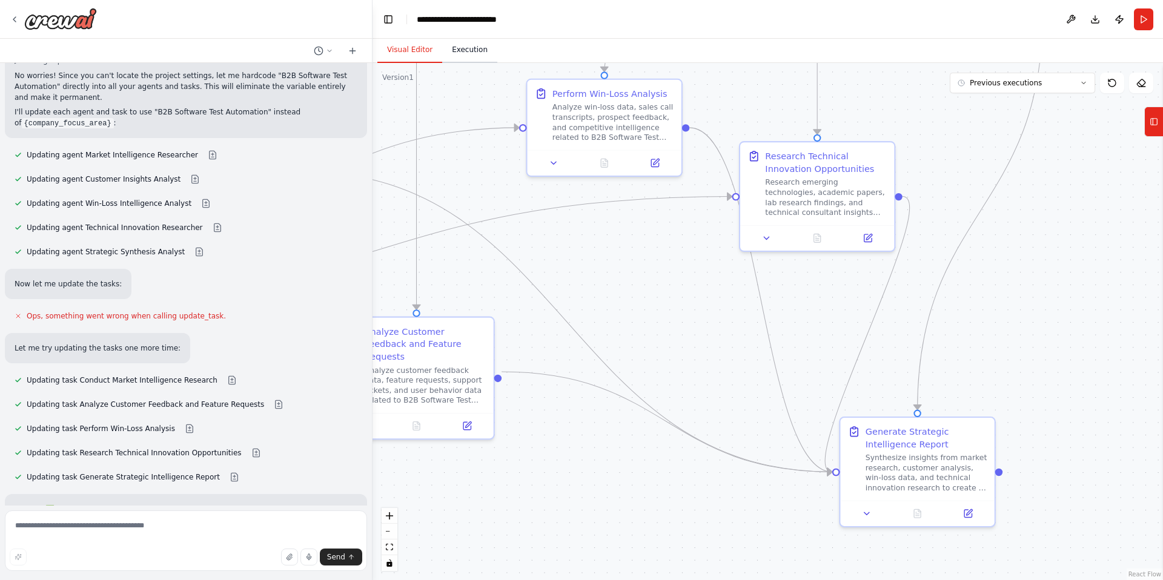
click at [474, 55] on button "Execution" at bounding box center [469, 50] width 55 height 25
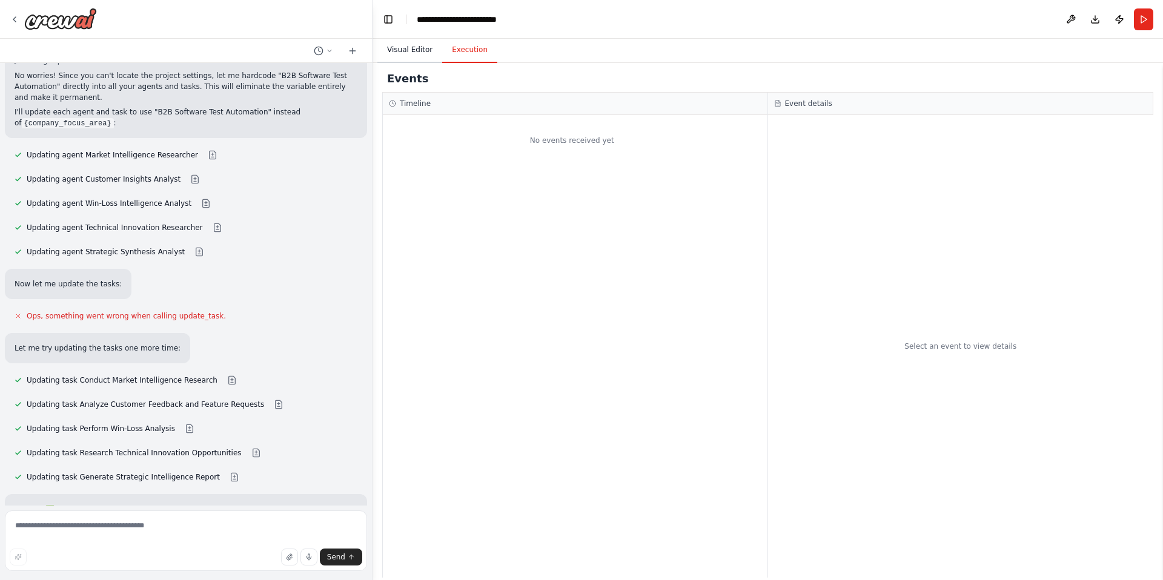
click at [408, 50] on button "Visual Editor" at bounding box center [409, 50] width 65 height 25
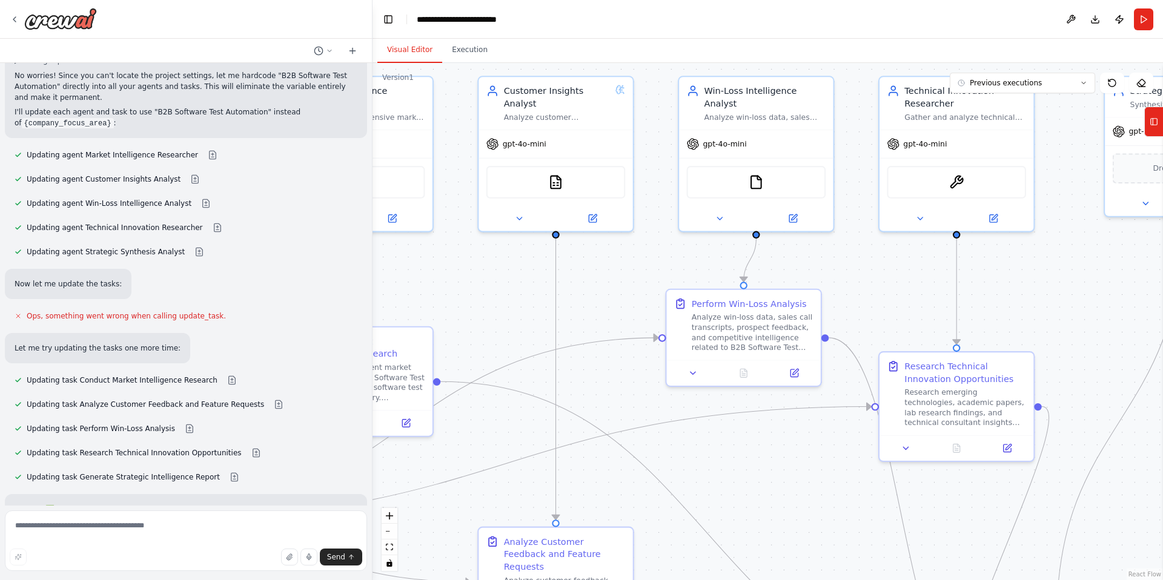
drag, startPoint x: 636, startPoint y: 289, endPoint x: 749, endPoint y: 565, distance: 297.8
click at [748, 566] on div ".deletable-edge-delete-btn { width: 20px; height: 20px; border: 0px solid #ffff…" at bounding box center [768, 321] width 791 height 517
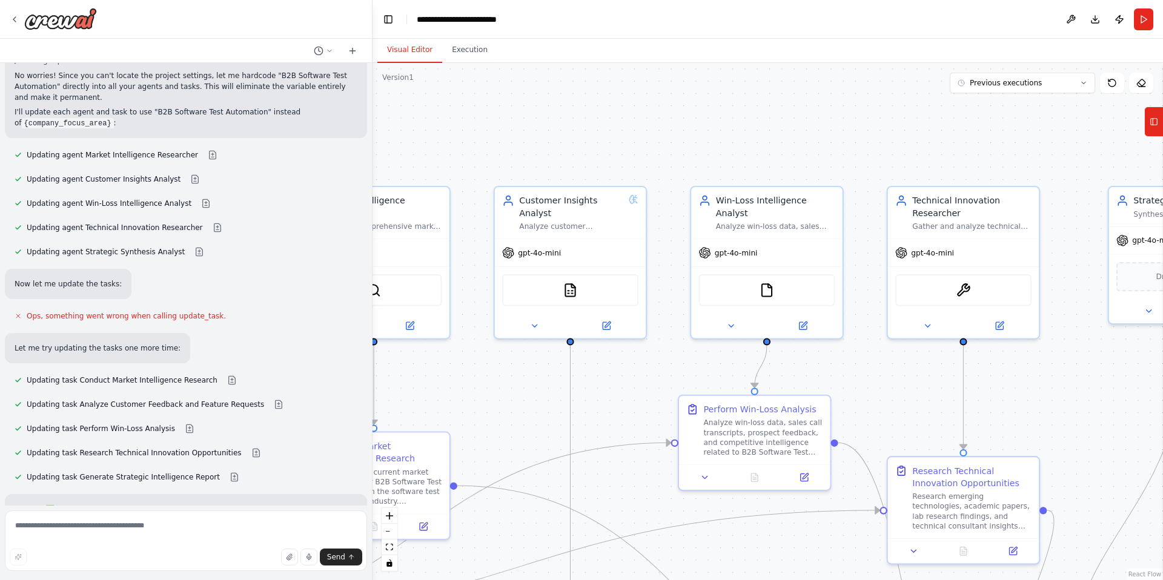
drag, startPoint x: 646, startPoint y: 279, endPoint x: 664, endPoint y: 309, distance: 35.3
click at [664, 309] on div ".deletable-edge-delete-btn { width: 20px; height: 20px; border: 0px solid #ffff…" at bounding box center [768, 321] width 791 height 517
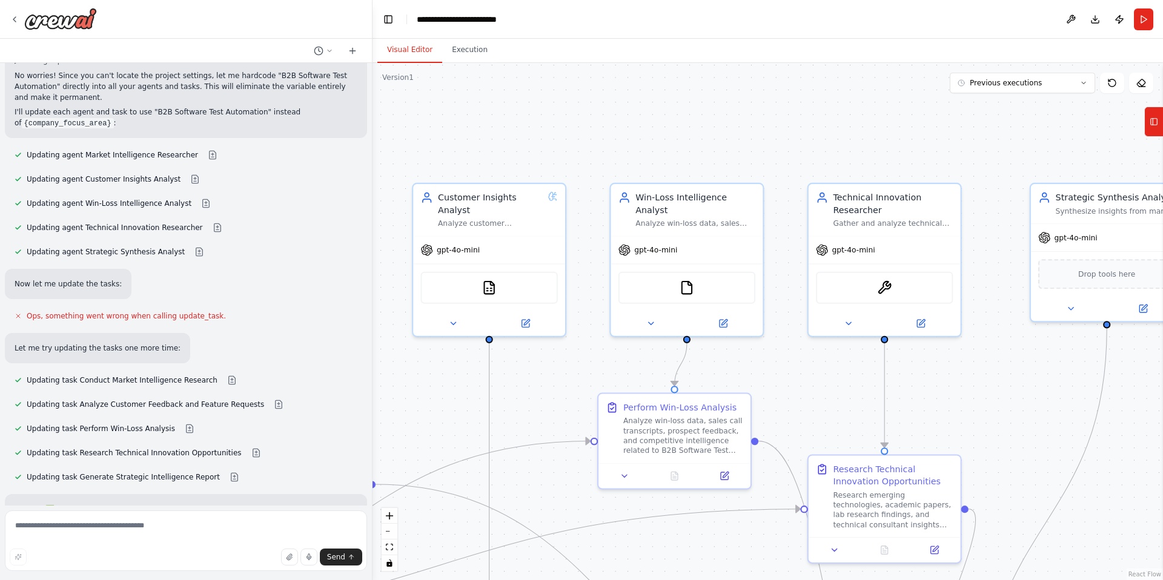
drag, startPoint x: 1080, startPoint y: 308, endPoint x: 999, endPoint y: 306, distance: 80.6
click at [999, 306] on div ".deletable-edge-delete-btn { width: 20px; height: 20px; border: 0px solid #ffff…" at bounding box center [768, 321] width 791 height 517
click at [883, 286] on img at bounding box center [884, 285] width 15 height 15
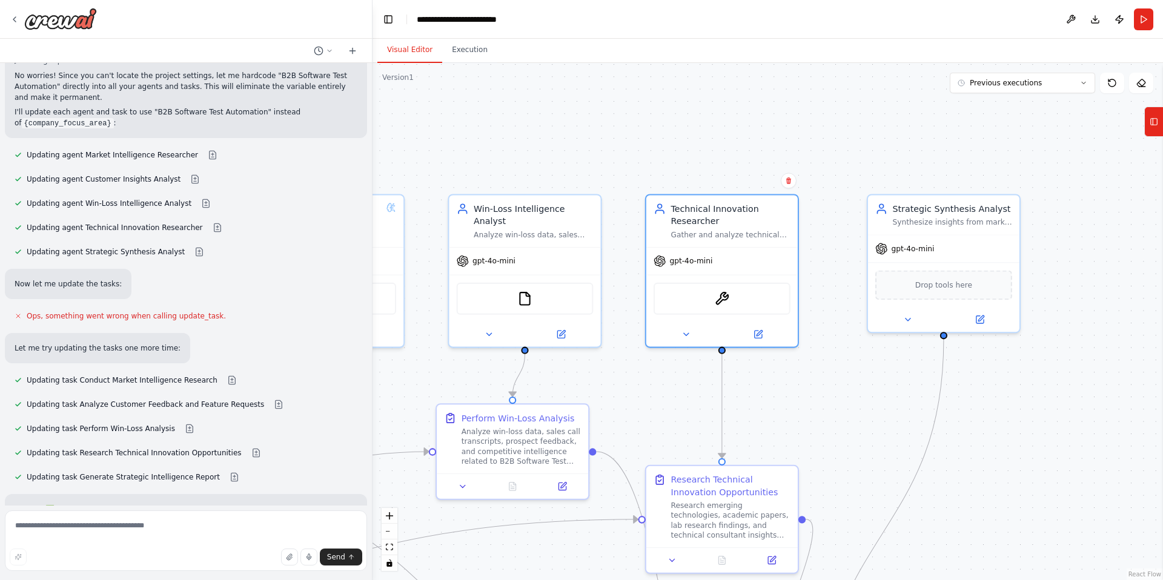
drag, startPoint x: 923, startPoint y: 122, endPoint x: 761, endPoint y: 134, distance: 162.2
click at [761, 134] on div ".deletable-edge-delete-btn { width: 20px; height: 20px; border: 0px solid #ffff…" at bounding box center [768, 321] width 791 height 517
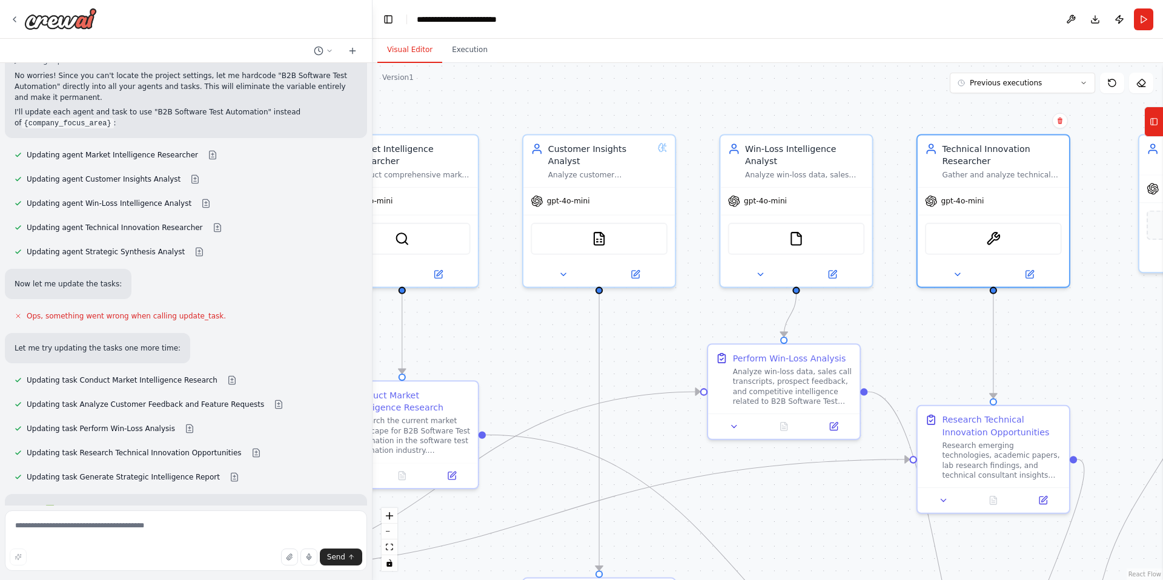
drag, startPoint x: 671, startPoint y: 133, endPoint x: 915, endPoint y: 191, distance: 251.0
click at [940, 73] on div ".deletable-edge-delete-btn { width: 20px; height: 20px; border: 0px solid #ffff…" at bounding box center [768, 321] width 791 height 517
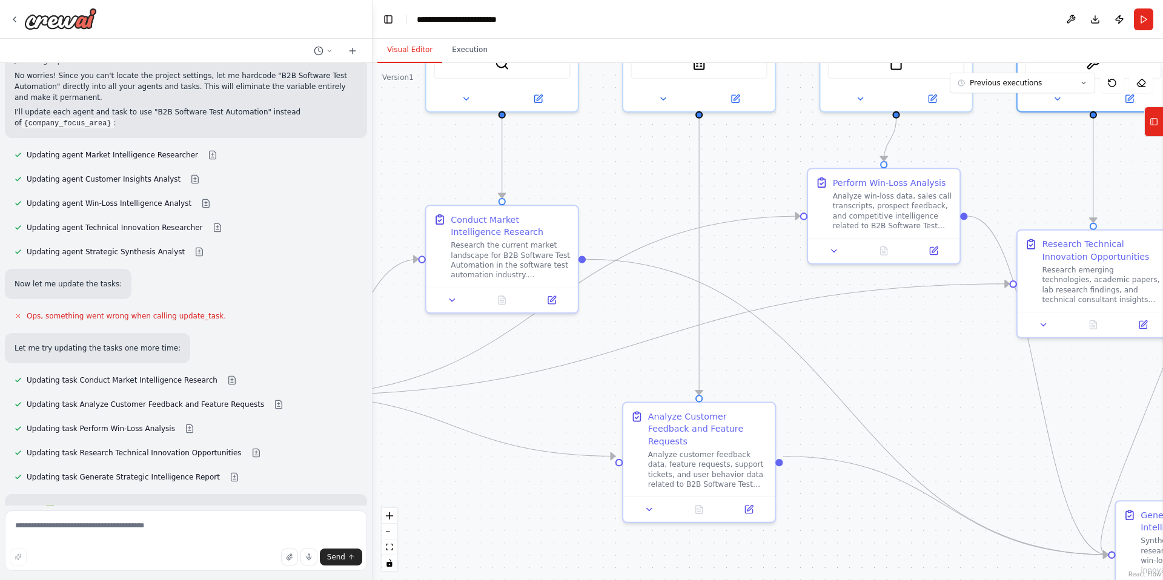
drag, startPoint x: 696, startPoint y: 350, endPoint x: 798, endPoint y: 201, distance: 180.5
click at [796, 174] on div ".deletable-edge-delete-btn { width: 20px; height: 20px; border: 0px solid #ffff…" at bounding box center [768, 321] width 791 height 517
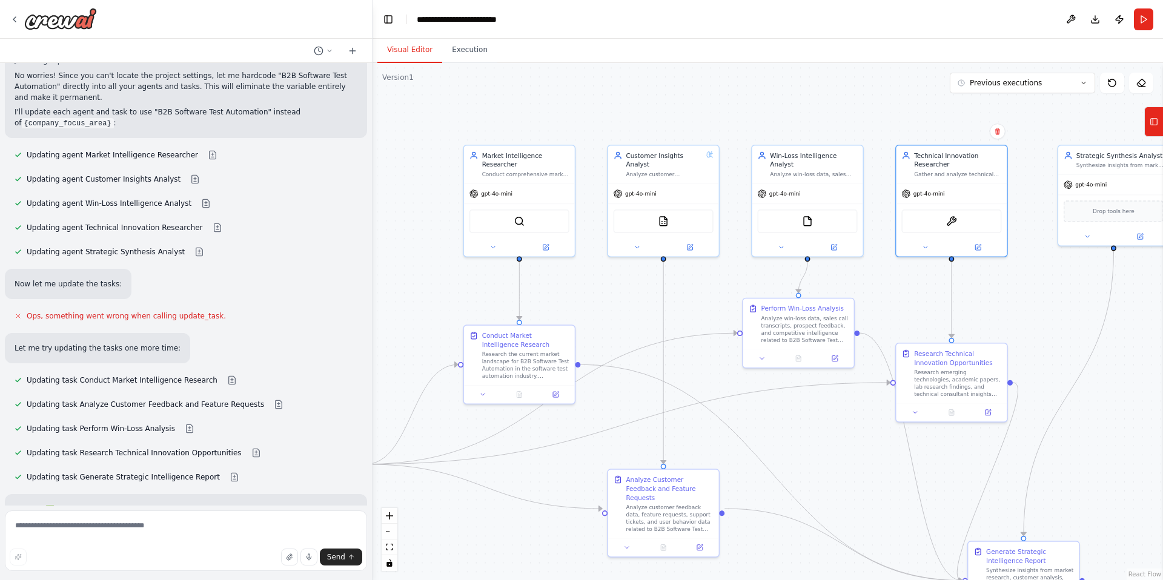
drag, startPoint x: 647, startPoint y: 298, endPoint x: 628, endPoint y: 386, distance: 90.4
click at [622, 391] on div ".deletable-edge-delete-btn { width: 20px; height: 20px; border: 0px solid #ffff…" at bounding box center [768, 321] width 791 height 517
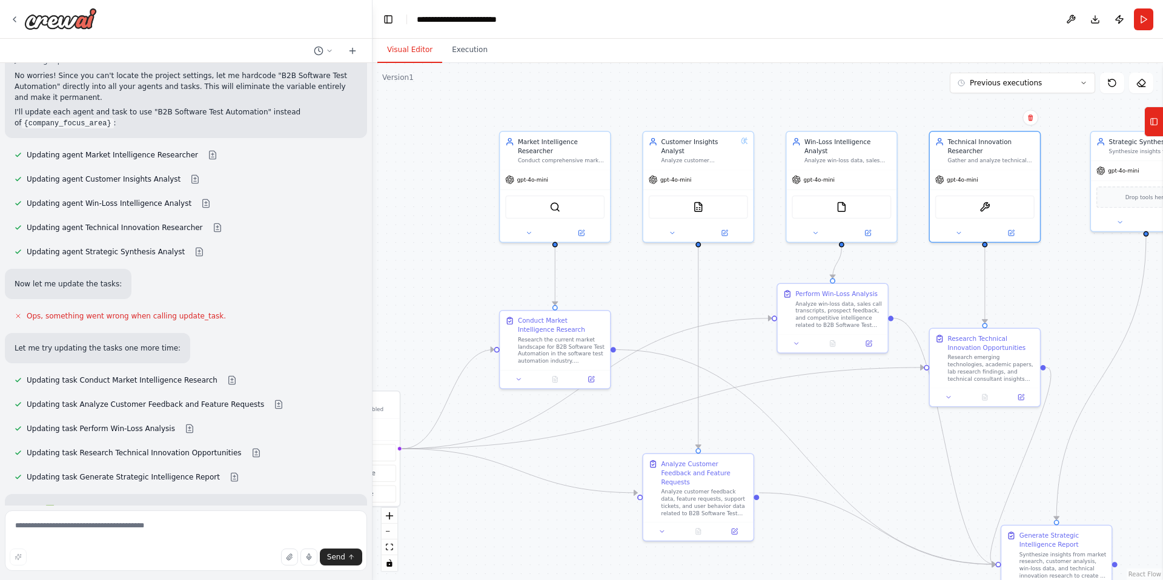
drag, startPoint x: 611, startPoint y: 315, endPoint x: 645, endPoint y: 300, distance: 37.5
click at [645, 300] on div ".deletable-edge-delete-btn { width: 20px; height: 20px; border: 0px solid #ffff…" at bounding box center [768, 321] width 791 height 517
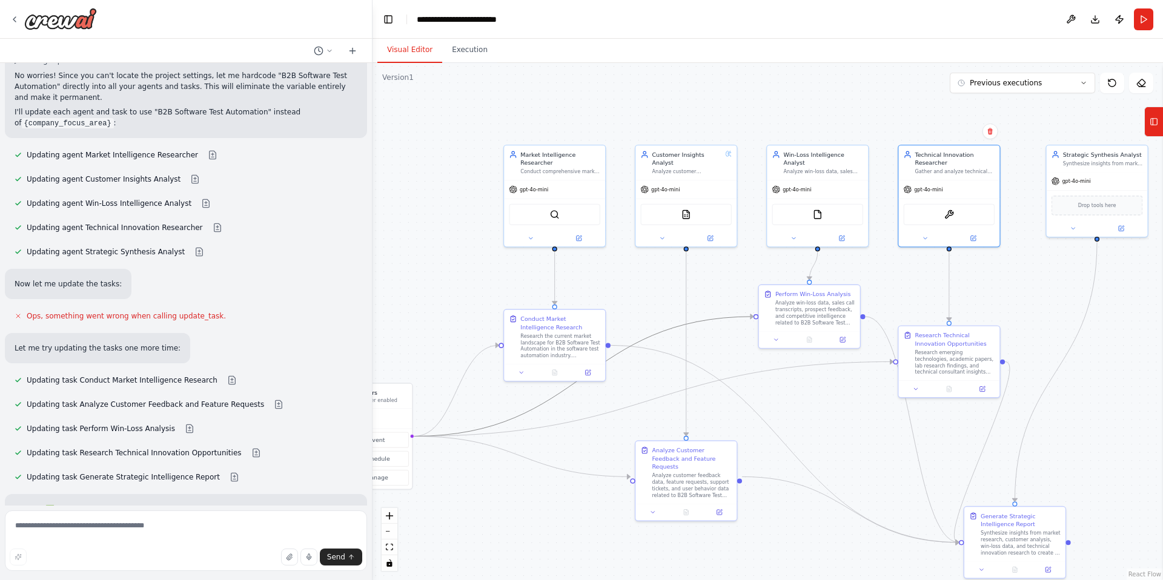
drag, startPoint x: 662, startPoint y: 332, endPoint x: 702, endPoint y: 296, distance: 54.0
click at [702, 296] on div ".deletable-edge-delete-btn { width: 20px; height: 20px; border: 0px solid #ffff…" at bounding box center [768, 321] width 791 height 517
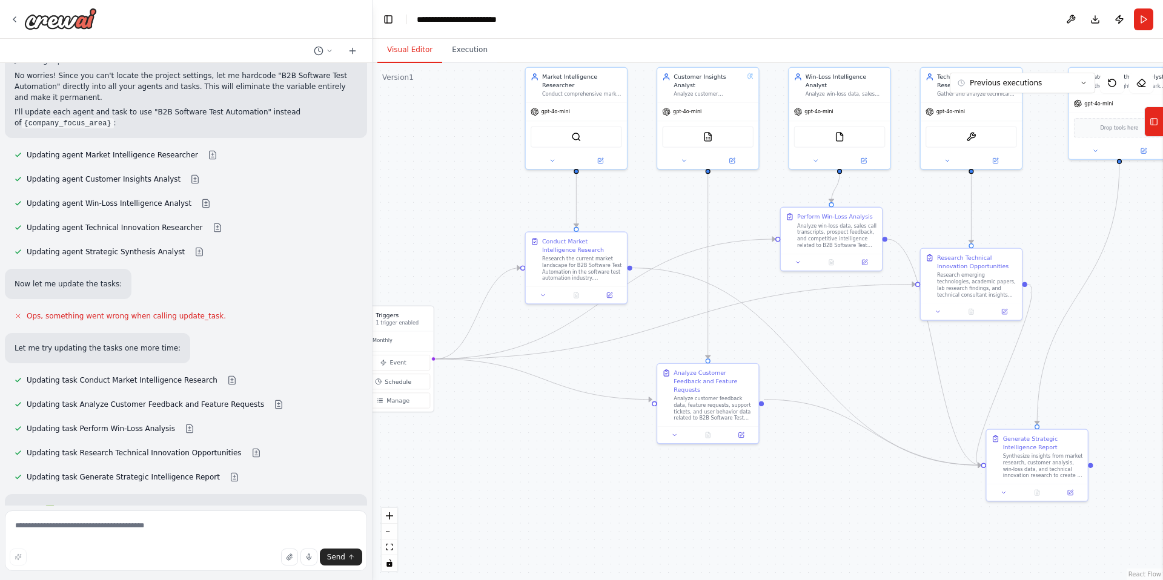
drag, startPoint x: 654, startPoint y: 303, endPoint x: 675, endPoint y: 230, distance: 76.1
click at [675, 230] on div ".deletable-edge-delete-btn { width: 20px; height: 20px; border: 0px solid #ffff…" at bounding box center [768, 321] width 791 height 517
click at [844, 133] on img at bounding box center [840, 135] width 10 height 10
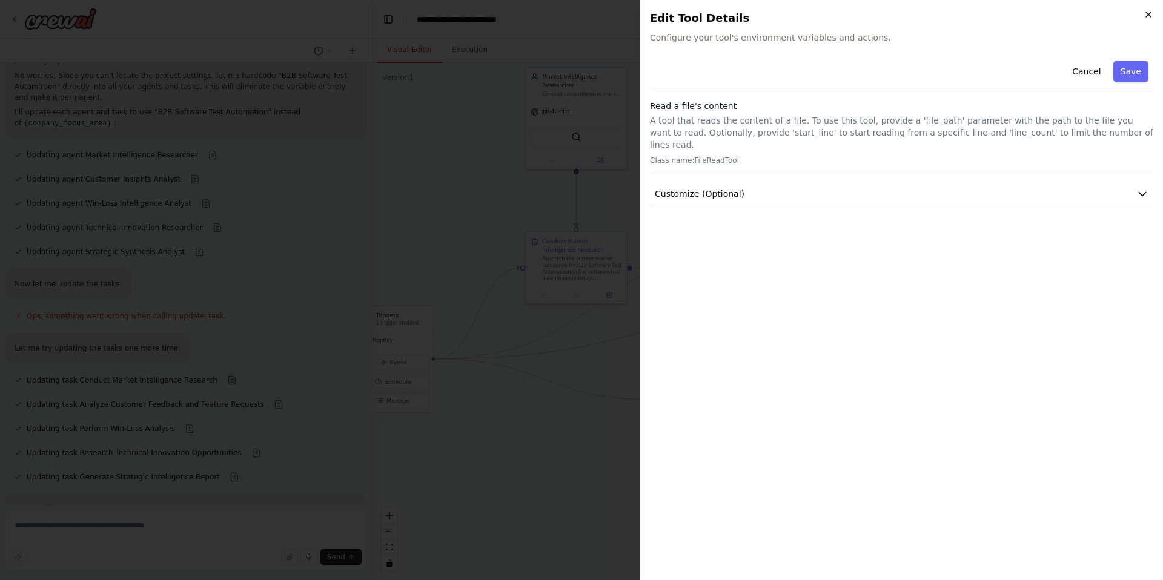
click at [1147, 17] on icon "button" at bounding box center [1149, 15] width 10 height 10
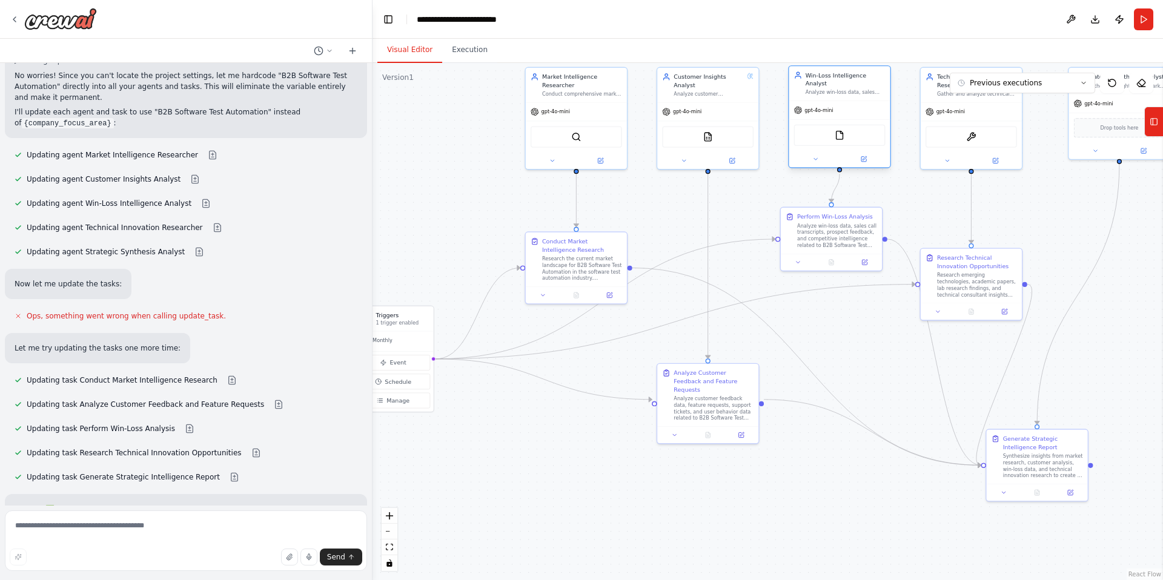
click at [837, 83] on div "Win-Loss Intelligence Analyst" at bounding box center [846, 79] width 80 height 16
click at [868, 159] on button at bounding box center [863, 159] width 47 height 10
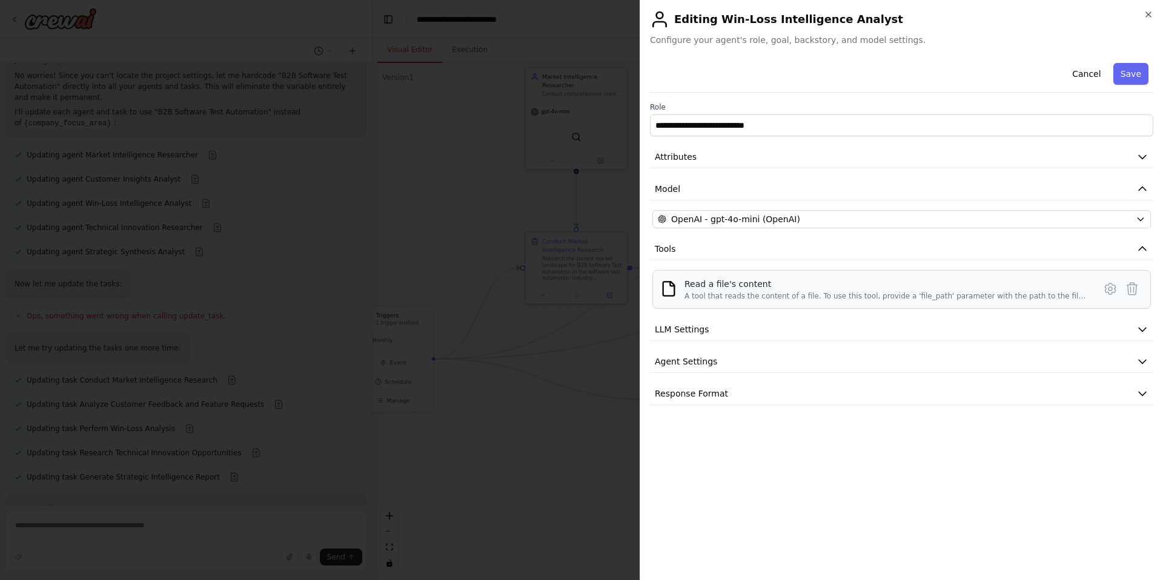
click at [1007, 291] on div "A tool that reads the content of a file. To use this tool, provide a 'file_path…" at bounding box center [886, 296] width 403 height 10
click at [1107, 289] on icon at bounding box center [1110, 289] width 15 height 15
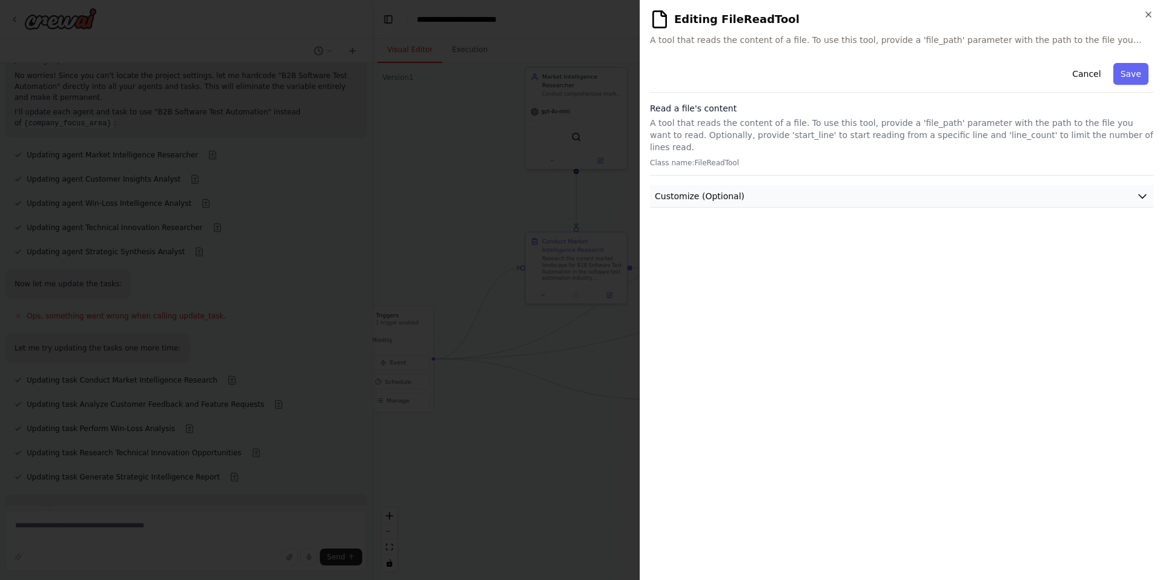
click at [1127, 185] on button "Customize (Optional)" at bounding box center [901, 196] width 503 height 22
click at [1086, 69] on button "Cancel" at bounding box center [1086, 74] width 43 height 22
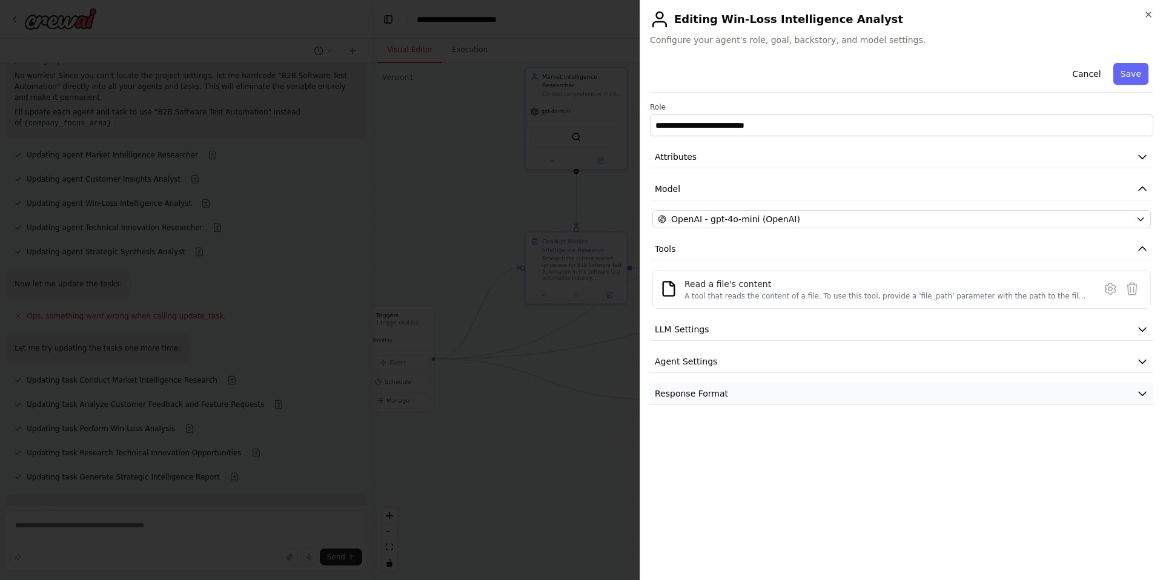
click at [966, 402] on button "Response Format" at bounding box center [901, 394] width 503 height 22
click at [1090, 73] on button "Cancel" at bounding box center [1086, 74] width 43 height 22
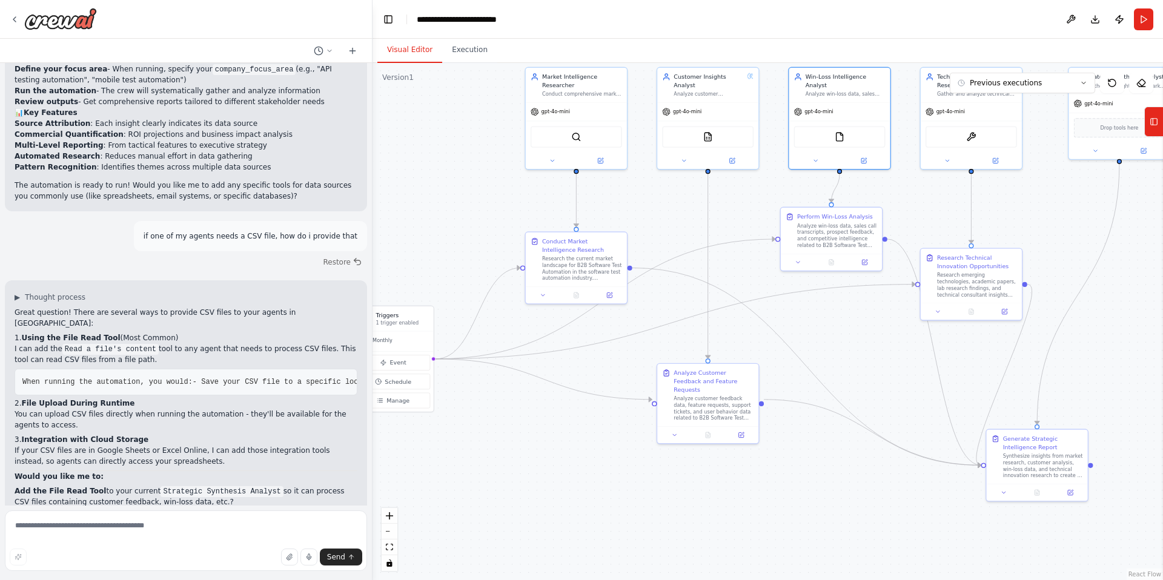
scroll to position [1218, 0]
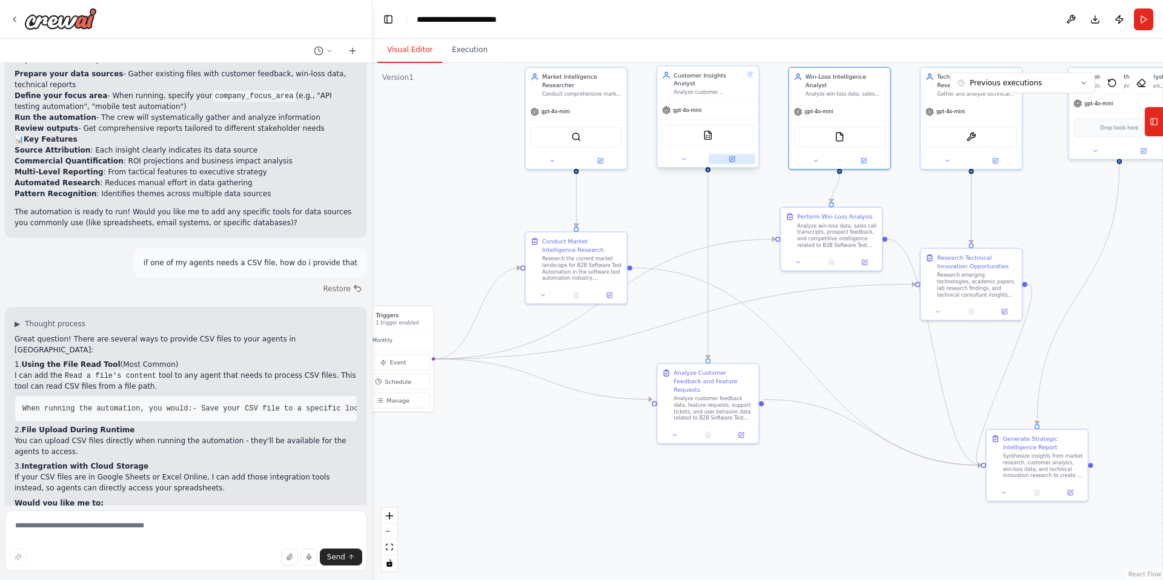
click at [731, 158] on icon at bounding box center [731, 159] width 5 height 5
click at [1150, 118] on icon at bounding box center [1154, 121] width 8 height 19
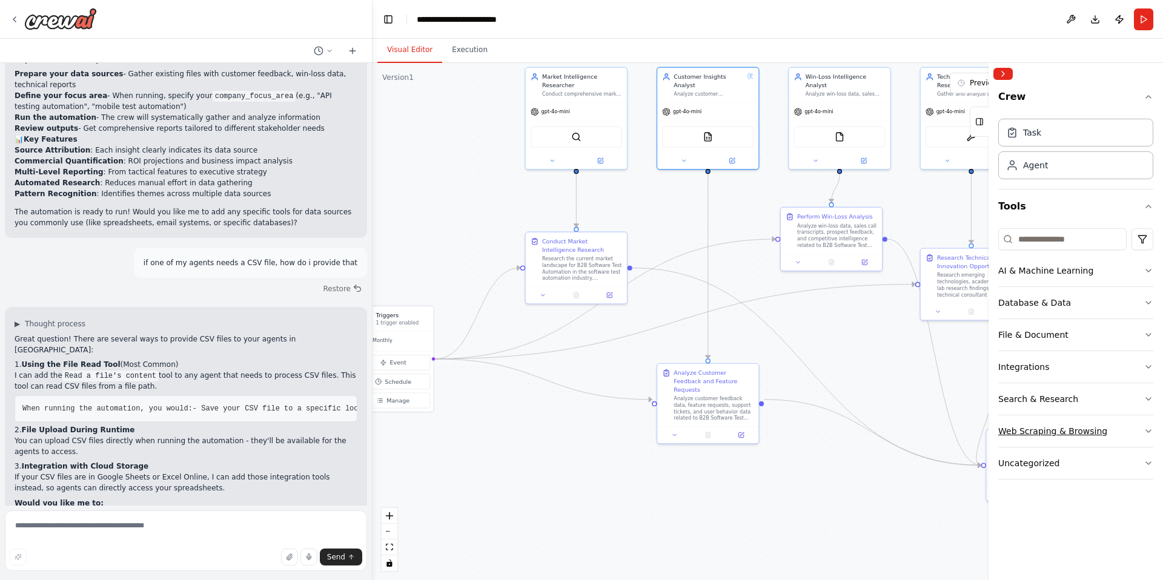
click at [1119, 427] on button "Web Scraping & Browsing" at bounding box center [1075, 432] width 155 height 32
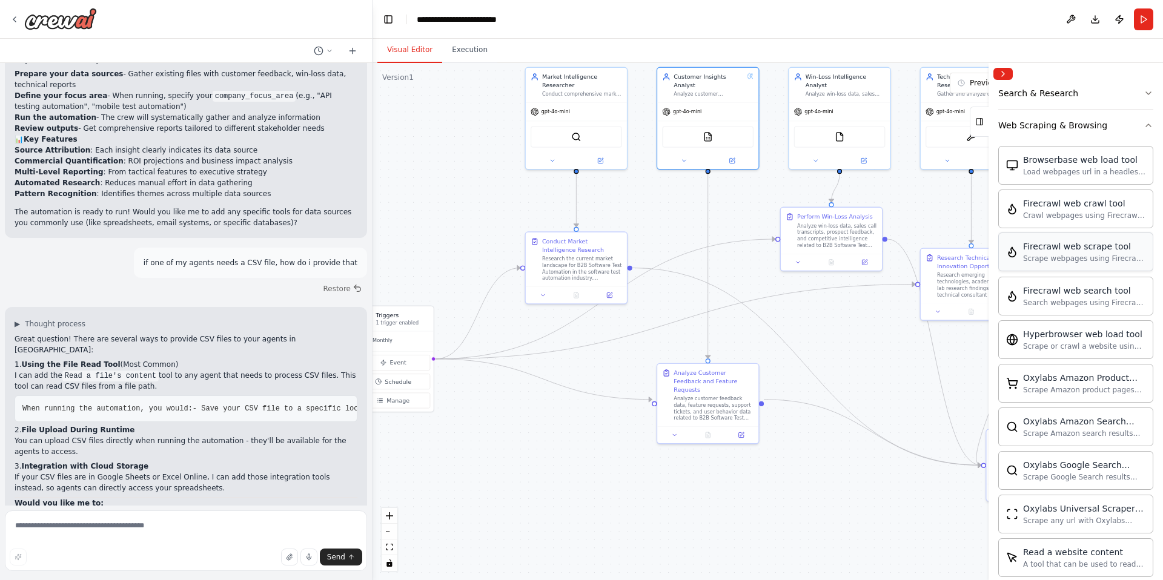
scroll to position [0, 0]
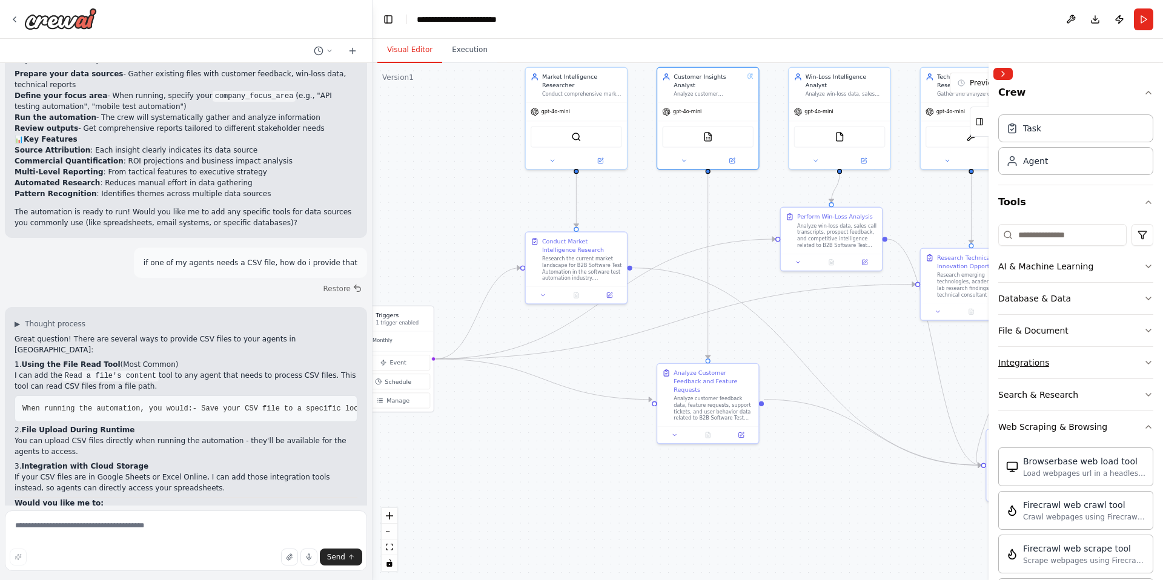
click at [1100, 363] on button "Integrations" at bounding box center [1075, 363] width 155 height 32
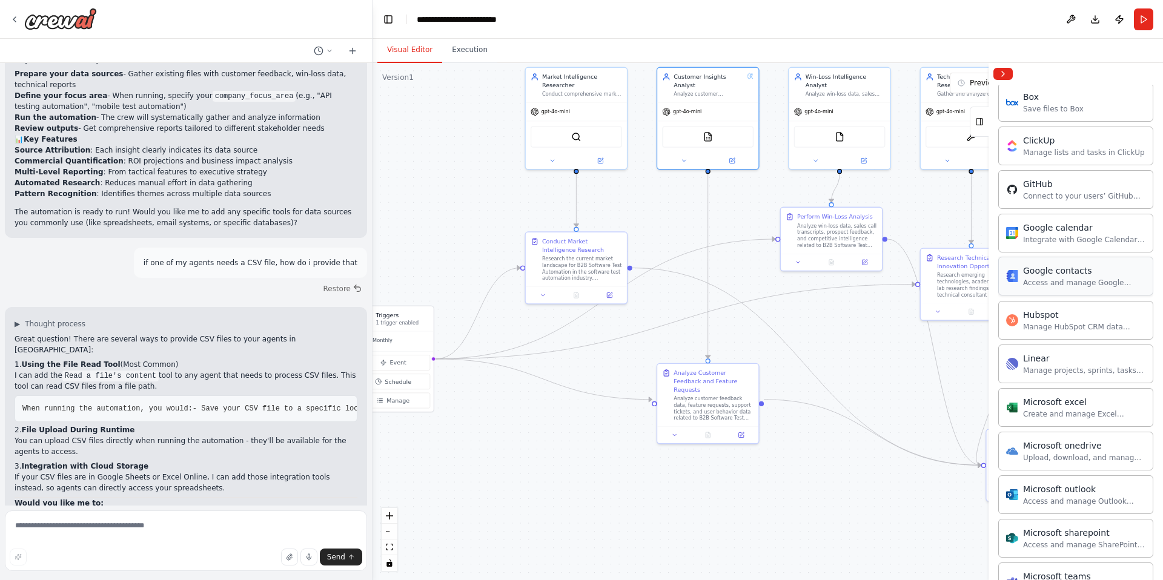
scroll to position [430, 0]
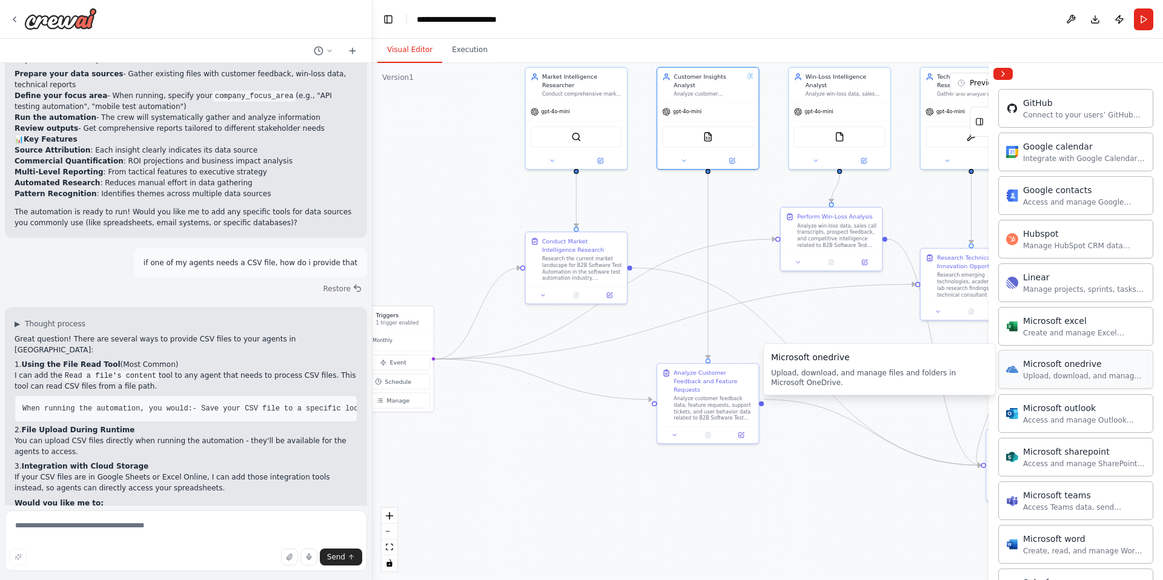
click at [1104, 372] on div "Upload, download, and manage files and folders in Microsoft OneDrive." at bounding box center [1084, 376] width 122 height 10
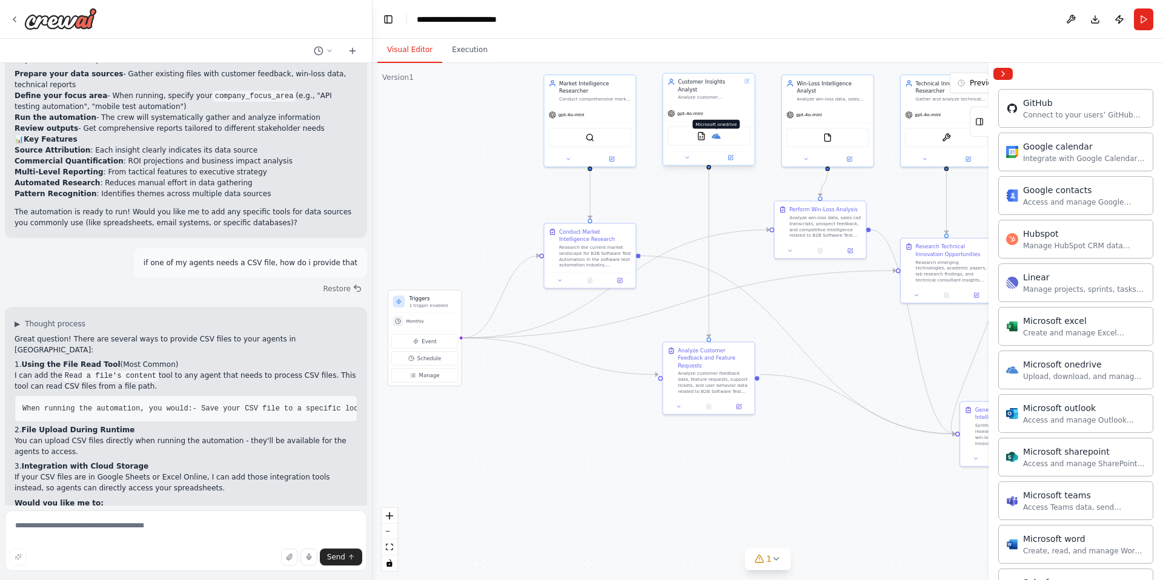
click at [715, 136] on img at bounding box center [716, 135] width 9 height 9
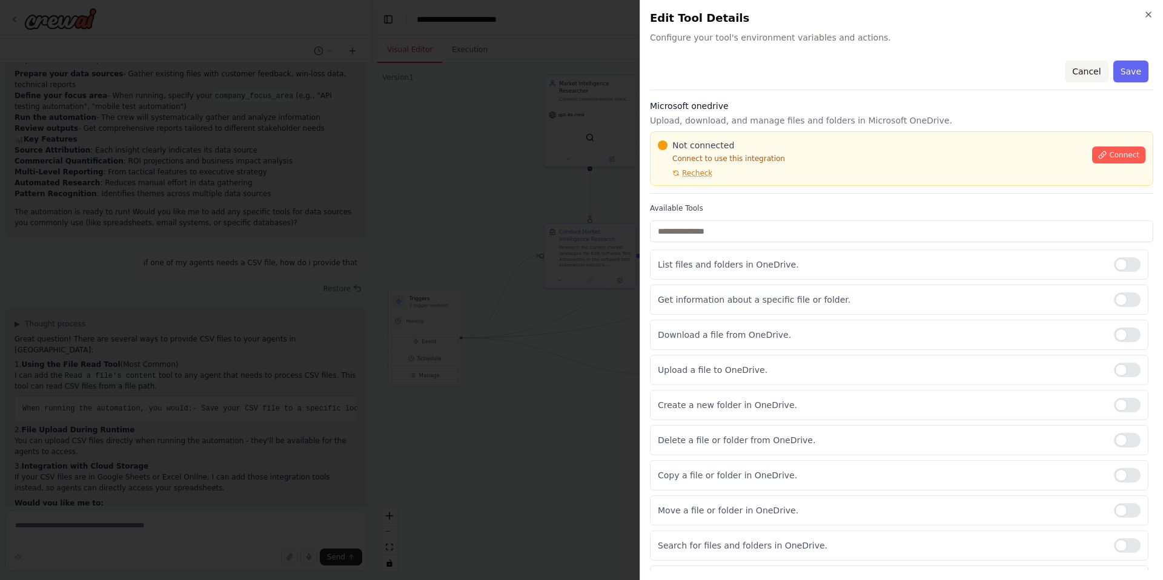
click at [1082, 68] on button "Cancel" at bounding box center [1086, 72] width 43 height 22
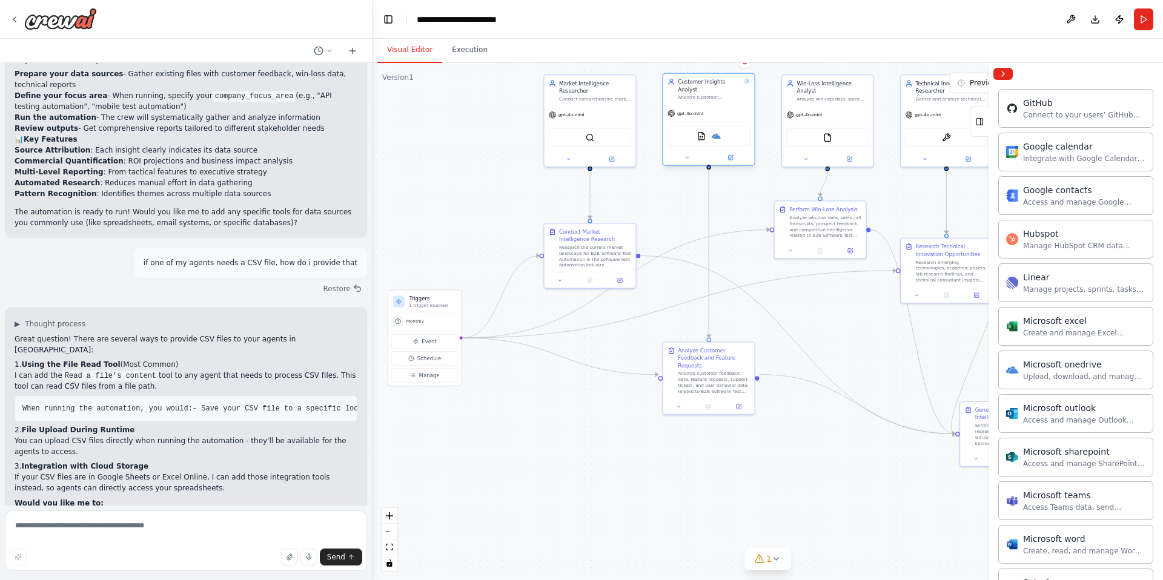
click at [718, 141] on div "CSVSearchTool Microsoft onedrive" at bounding box center [709, 136] width 82 height 19
drag, startPoint x: 718, startPoint y: 139, endPoint x: 717, endPoint y: 157, distance: 18.2
click at [717, 158] on div "CSVSearchTool Microsoft onedrive" at bounding box center [709, 158] width 82 height 19
click at [718, 154] on img at bounding box center [716, 151] width 9 height 9
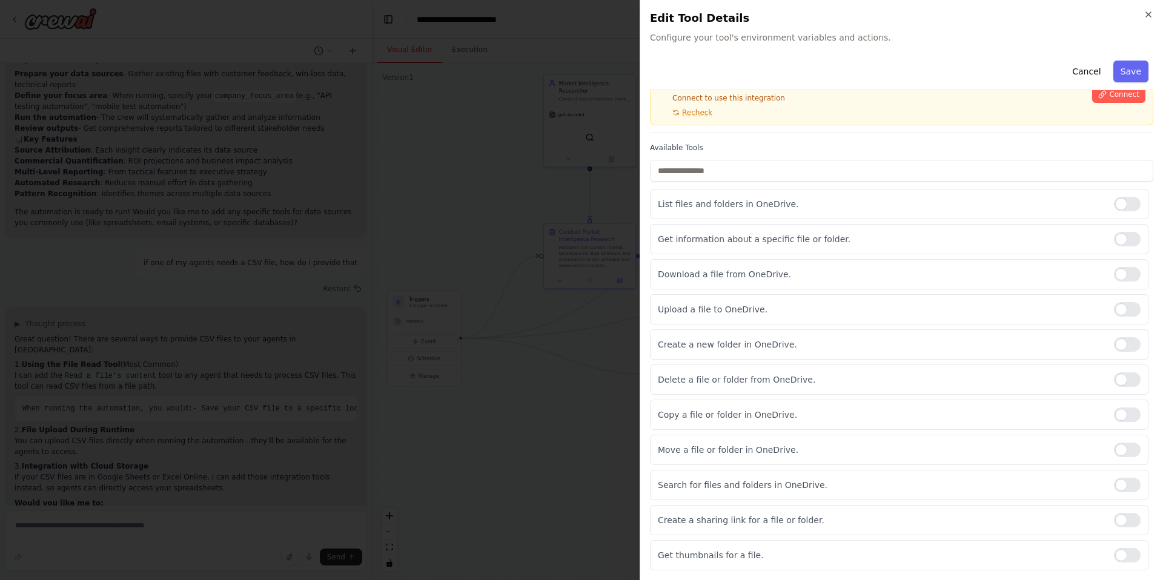
scroll to position [0, 0]
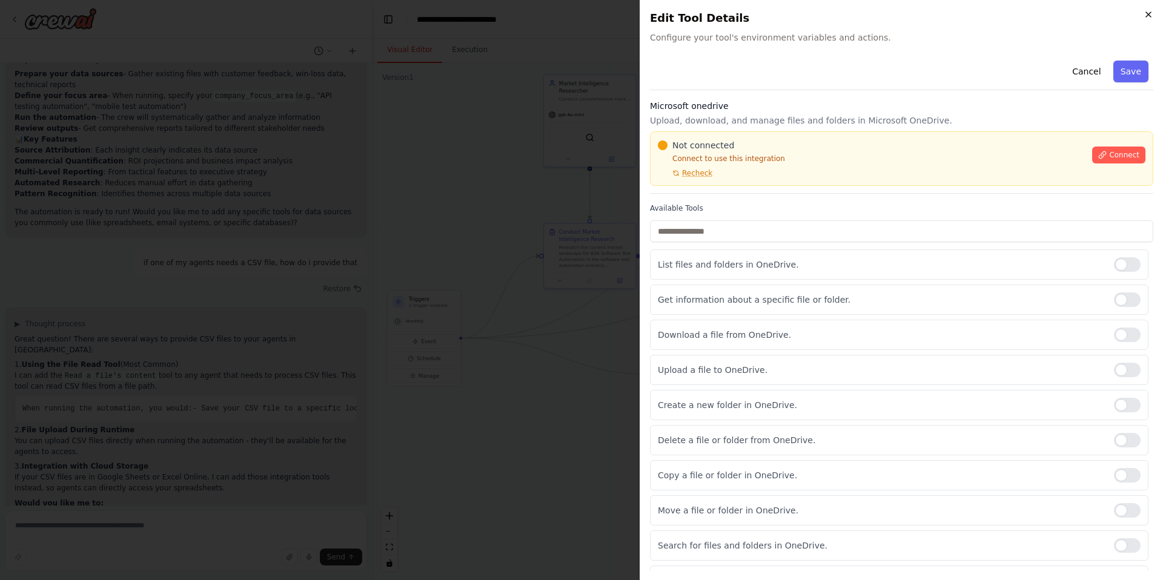
click at [1151, 13] on icon "button" at bounding box center [1149, 15] width 10 height 10
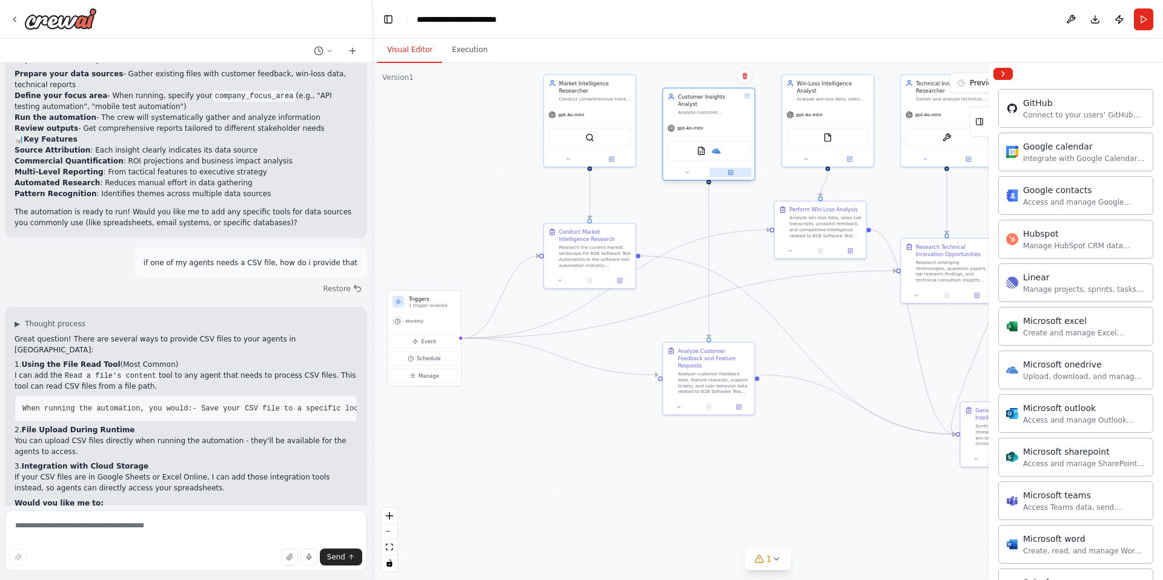
click at [731, 173] on icon at bounding box center [730, 172] width 4 height 4
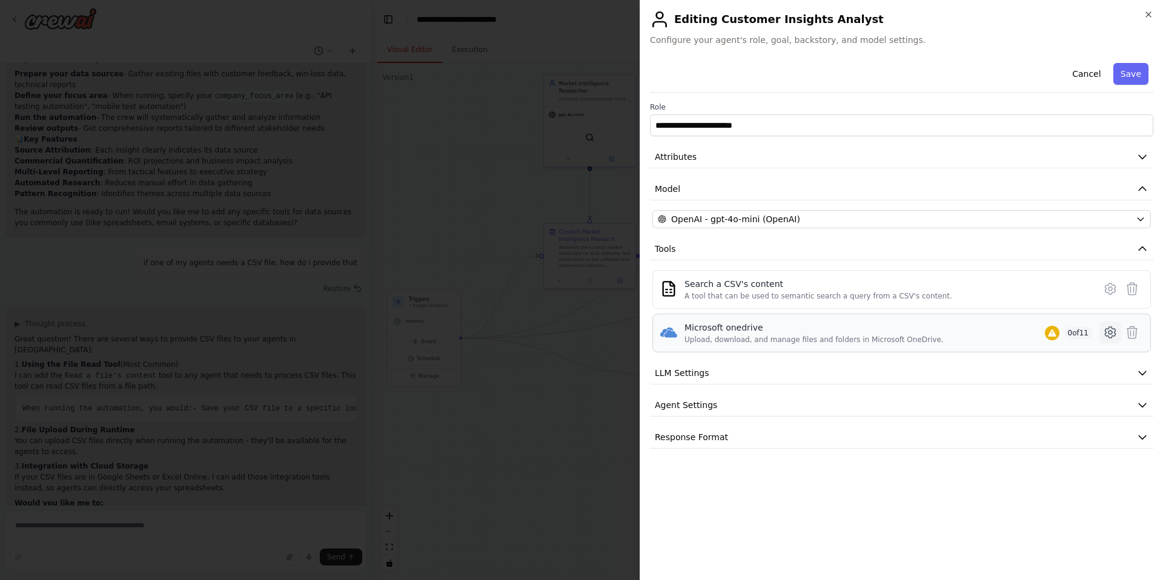
click at [1112, 333] on icon at bounding box center [1111, 333] width 4 height 4
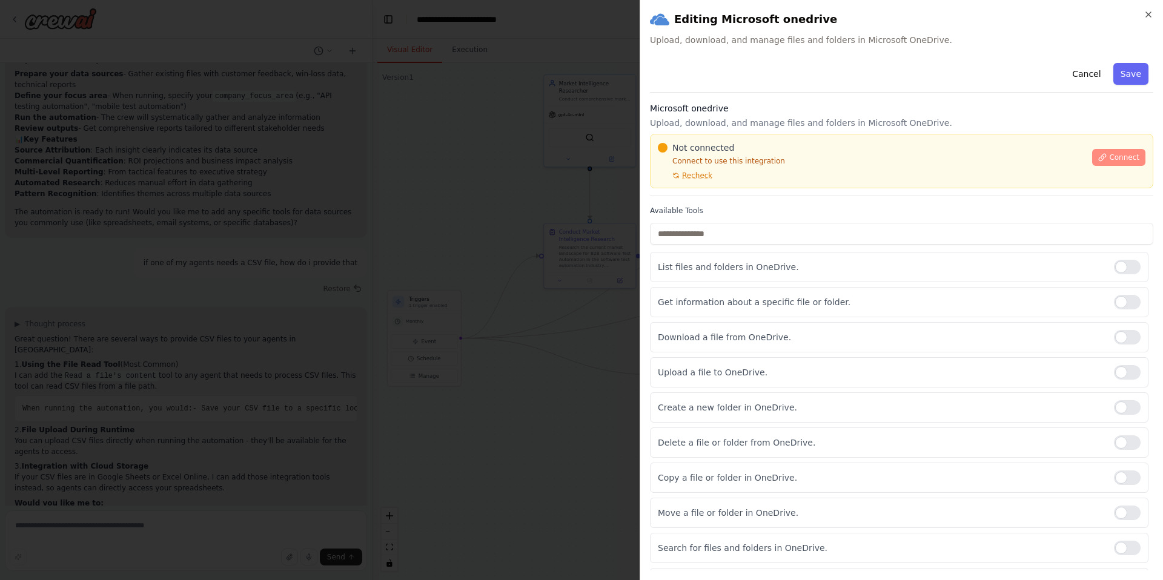
click at [1109, 159] on button "Connect" at bounding box center [1118, 157] width 53 height 17
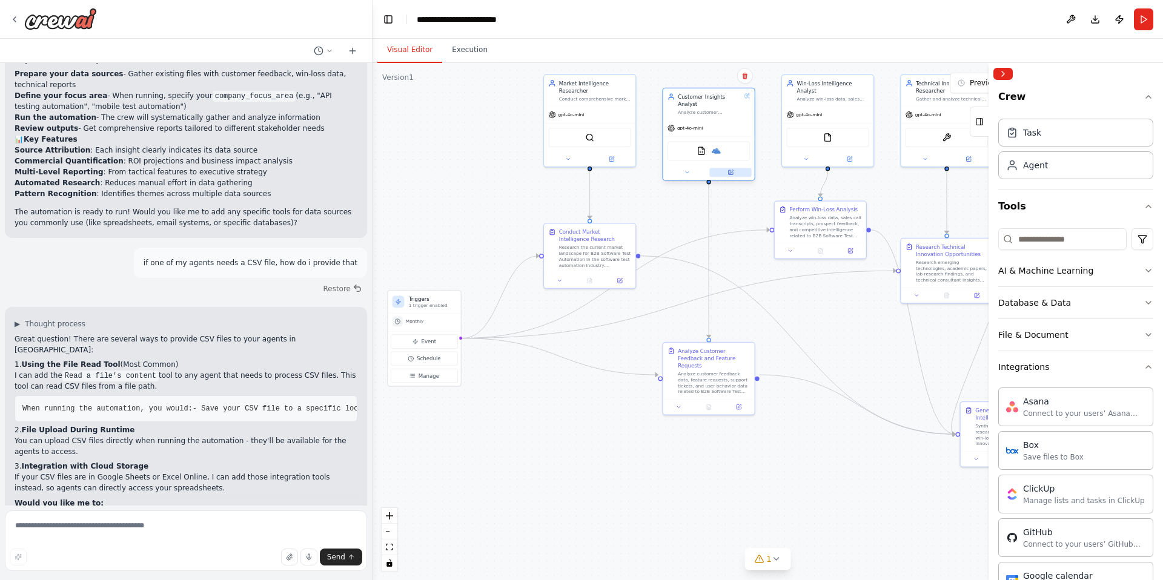
click at [734, 174] on button at bounding box center [730, 172] width 42 height 9
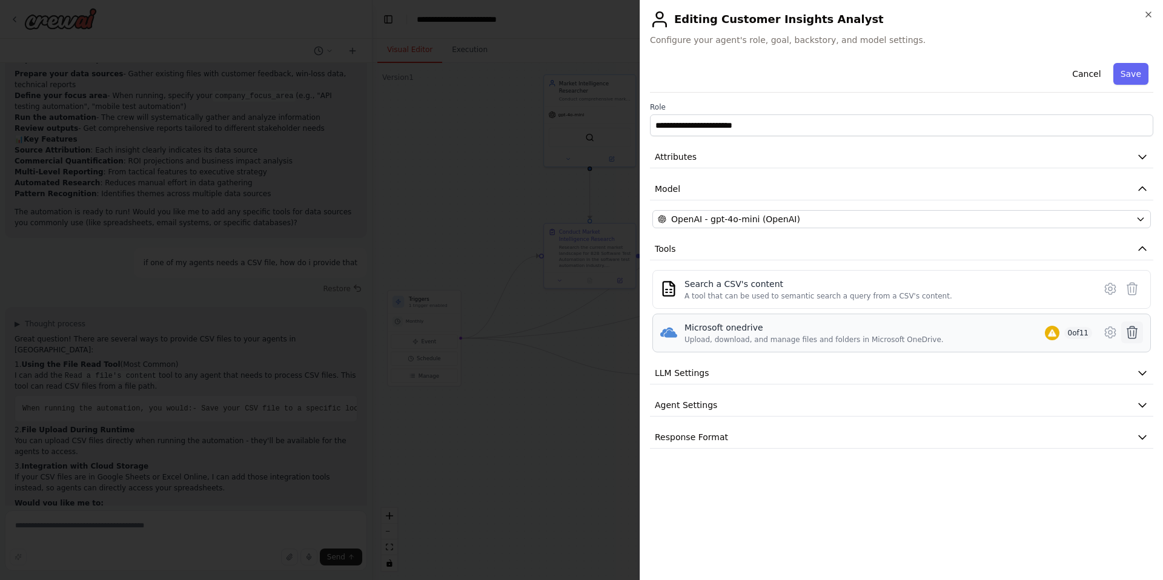
click at [1136, 333] on icon at bounding box center [1132, 332] width 15 height 15
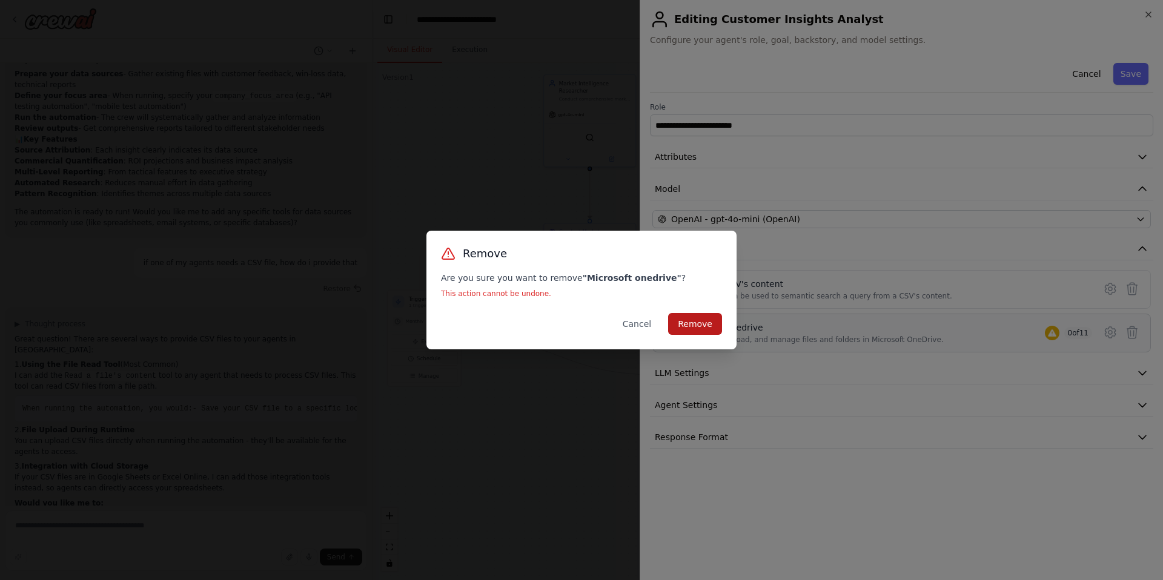
click at [682, 322] on button "Remove" at bounding box center [695, 324] width 54 height 22
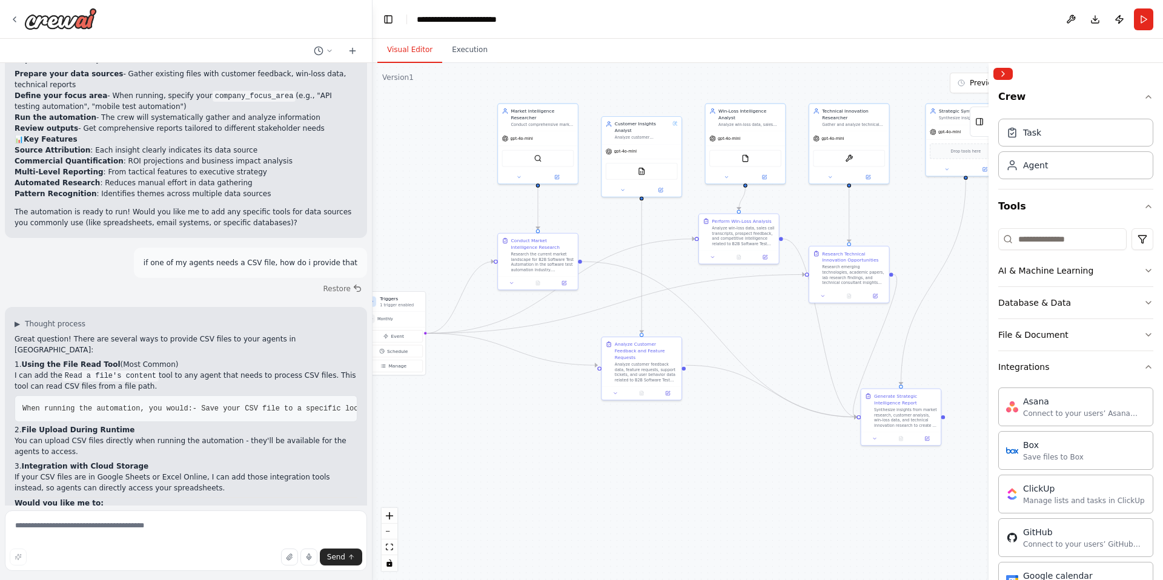
drag, startPoint x: 832, startPoint y: 430, endPoint x: 772, endPoint y: 434, distance: 60.1
click at [772, 435] on div ".deletable-edge-delete-btn { width: 20px; height: 20px; border: 0px solid #ffff…" at bounding box center [768, 321] width 791 height 517
click at [831, 176] on icon at bounding box center [828, 176] width 5 height 5
click at [876, 91] on icon at bounding box center [877, 92] width 5 height 7
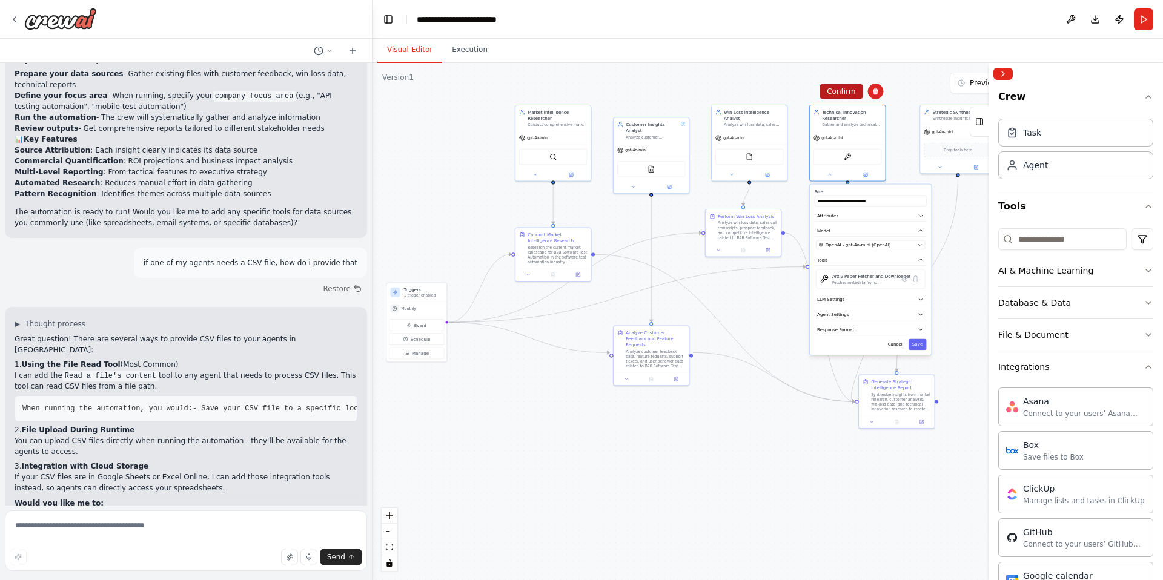
click at [851, 89] on button "Confirm" at bounding box center [841, 91] width 43 height 15
click at [803, 81] on div ".deletable-edge-delete-btn { width: 20px; height: 20px; border: 0px solid #ffff…" at bounding box center [768, 321] width 791 height 517
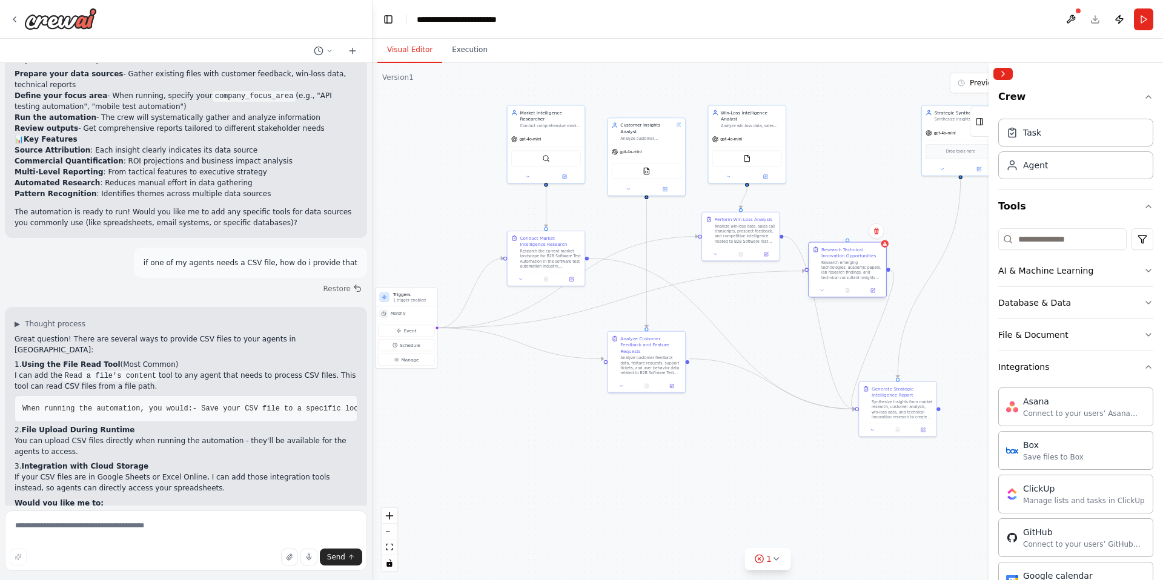
click at [872, 256] on div "Research Technical Innovation Opportunities" at bounding box center [851, 253] width 61 height 13
click at [875, 229] on icon at bounding box center [876, 231] width 5 height 7
click at [838, 230] on button "Confirm" at bounding box center [842, 231] width 43 height 15
drag, startPoint x: 895, startPoint y: 389, endPoint x: 826, endPoint y: 380, distance: 70.3
click at [820, 399] on div "Generate Strategic Intelligence Report" at bounding box center [795, 398] width 61 height 13
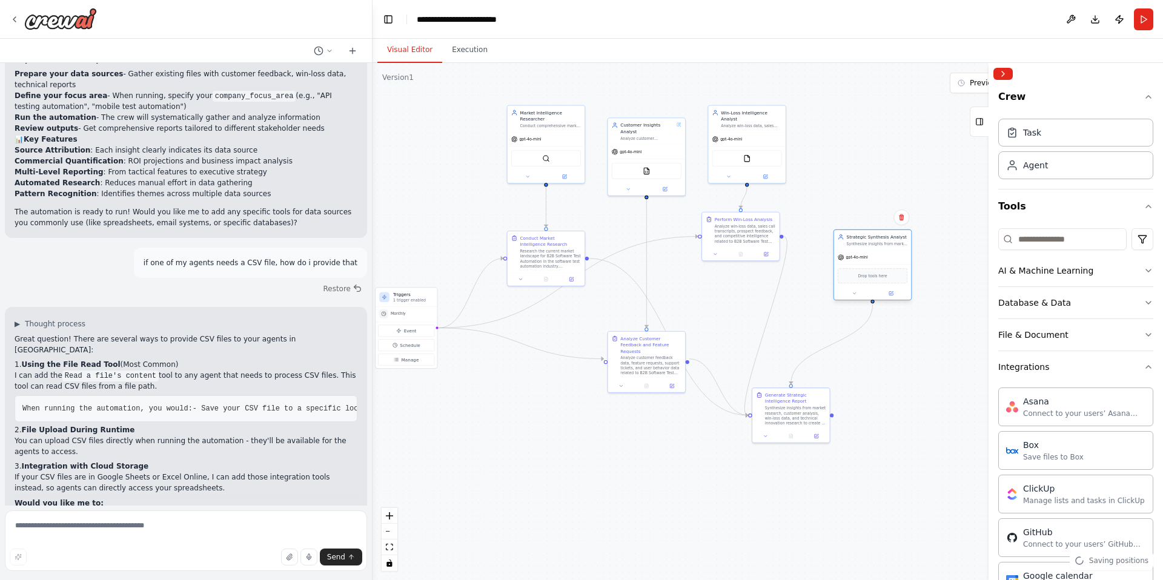
drag, startPoint x: 946, startPoint y: 113, endPoint x: 859, endPoint y: 240, distance: 154.3
click at [859, 240] on div "Strategic Synthesis Analyst Synthesize insights from market research, customer …" at bounding box center [877, 240] width 61 height 13
drag, startPoint x: 868, startPoint y: 246, endPoint x: 836, endPoint y: 282, distance: 48.5
click at [836, 282] on div "Synthesize insights from market research, customer feedback, win-loss analysis,…" at bounding box center [845, 281] width 61 height 5
click at [834, 108] on div ".deletable-edge-delete-btn { width: 20px; height: 20px; border: 0px solid #ffff…" at bounding box center [768, 321] width 791 height 517
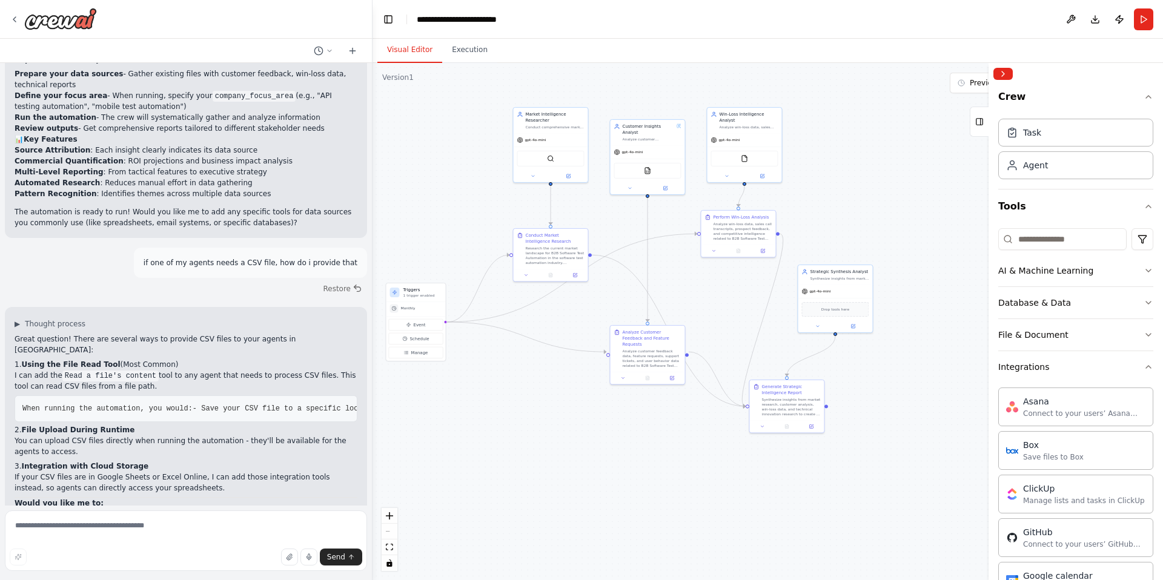
click at [785, 51] on div "Visual Editor Execution" at bounding box center [768, 51] width 791 height 24
click at [746, 158] on img at bounding box center [744, 157] width 7 height 7
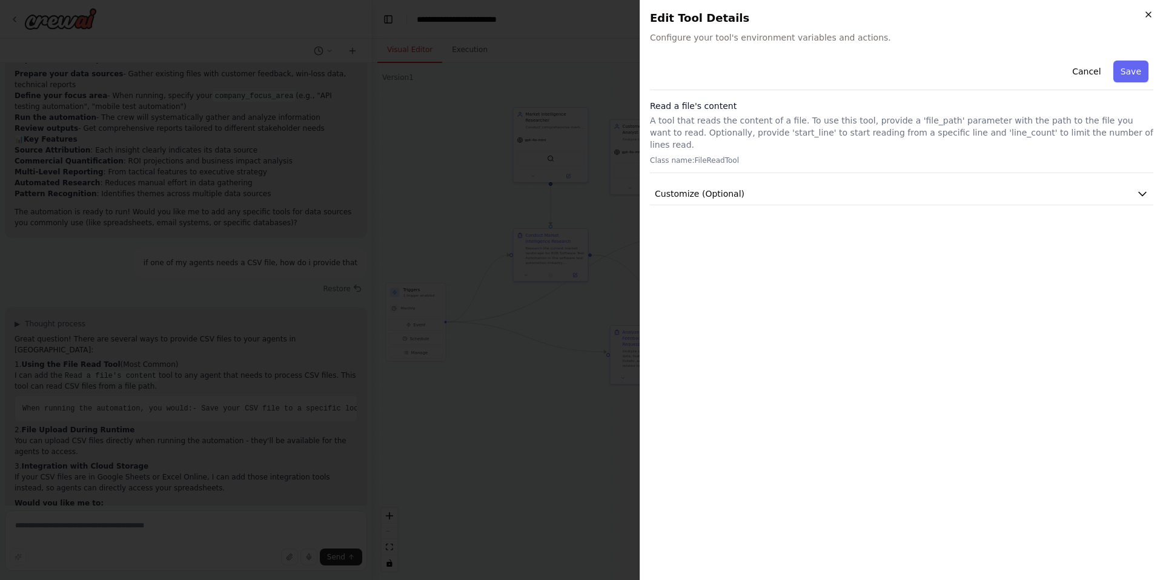
click at [1152, 18] on icon "button" at bounding box center [1149, 15] width 10 height 10
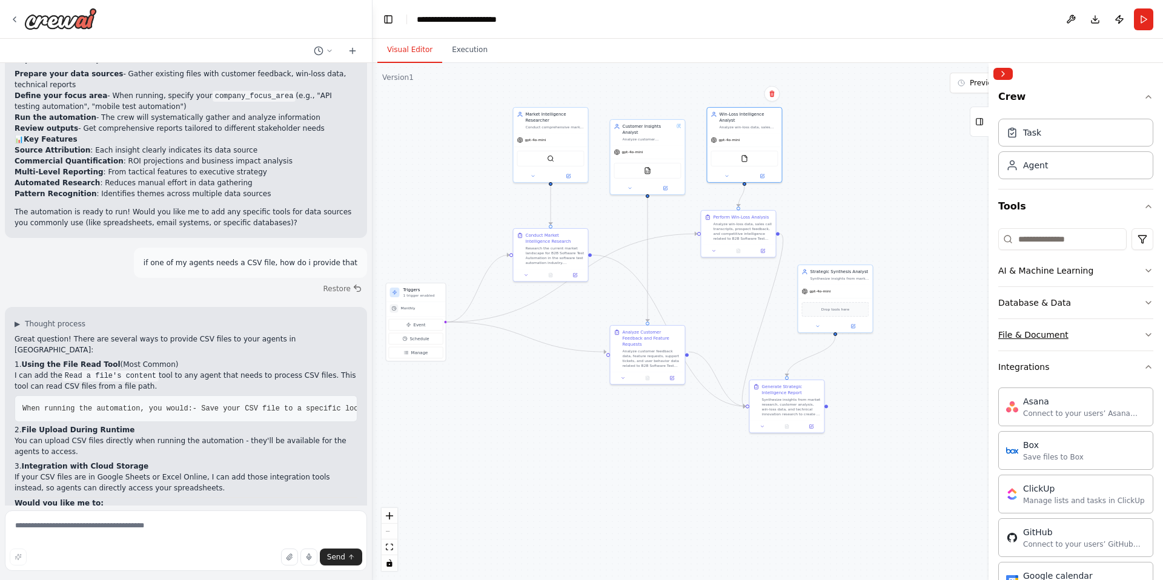
click at [1083, 333] on button "File & Document" at bounding box center [1075, 335] width 155 height 32
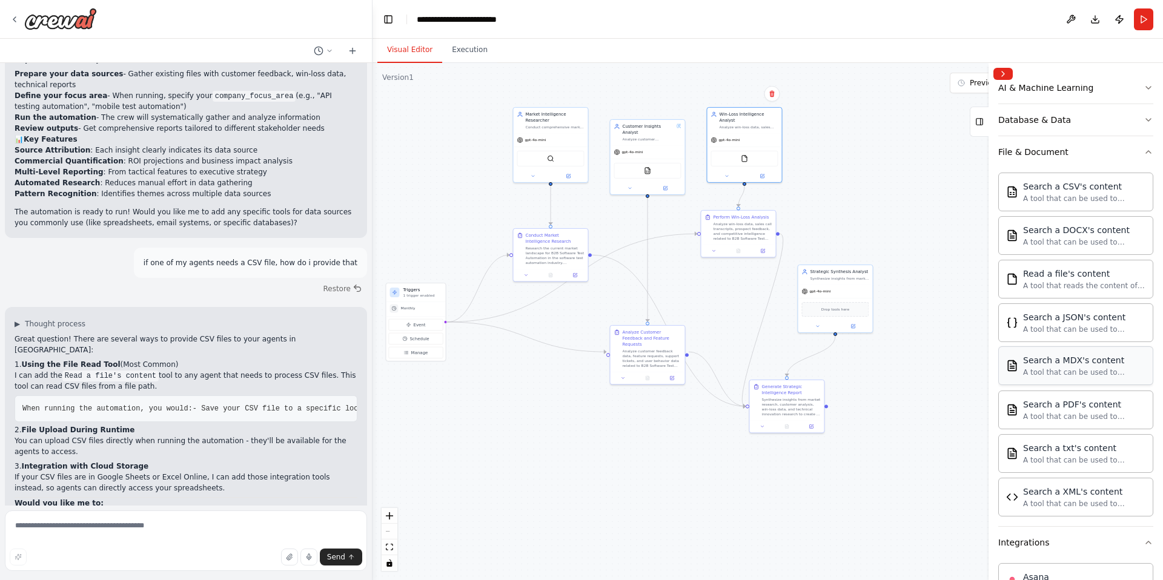
scroll to position [184, 0]
click at [761, 174] on icon at bounding box center [762, 174] width 3 height 3
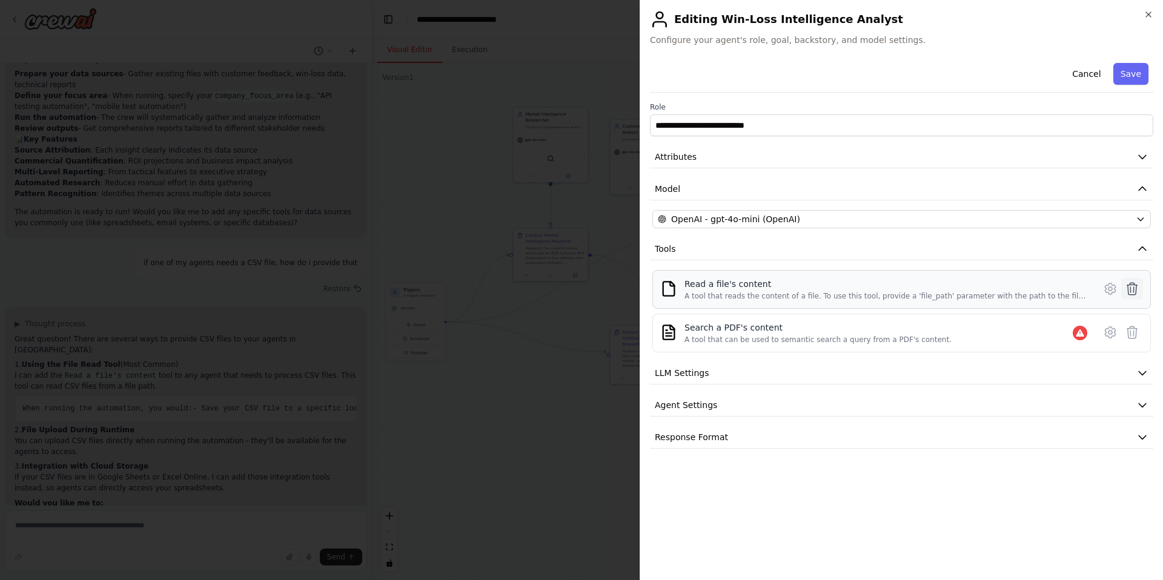
click at [1133, 287] on icon at bounding box center [1132, 289] width 15 height 15
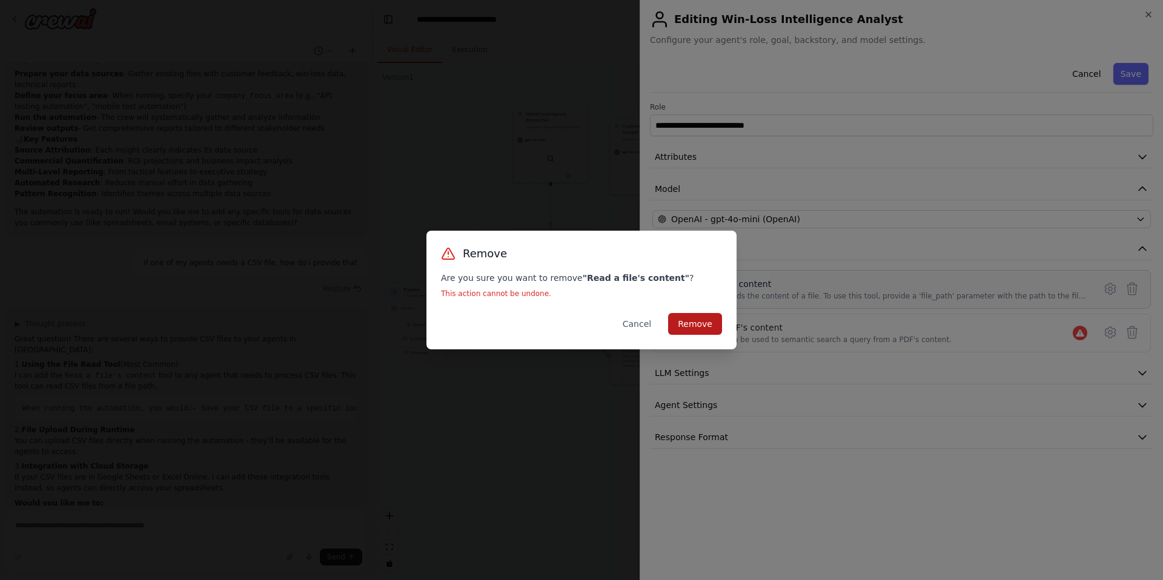
click at [691, 322] on button "Remove" at bounding box center [695, 324] width 54 height 22
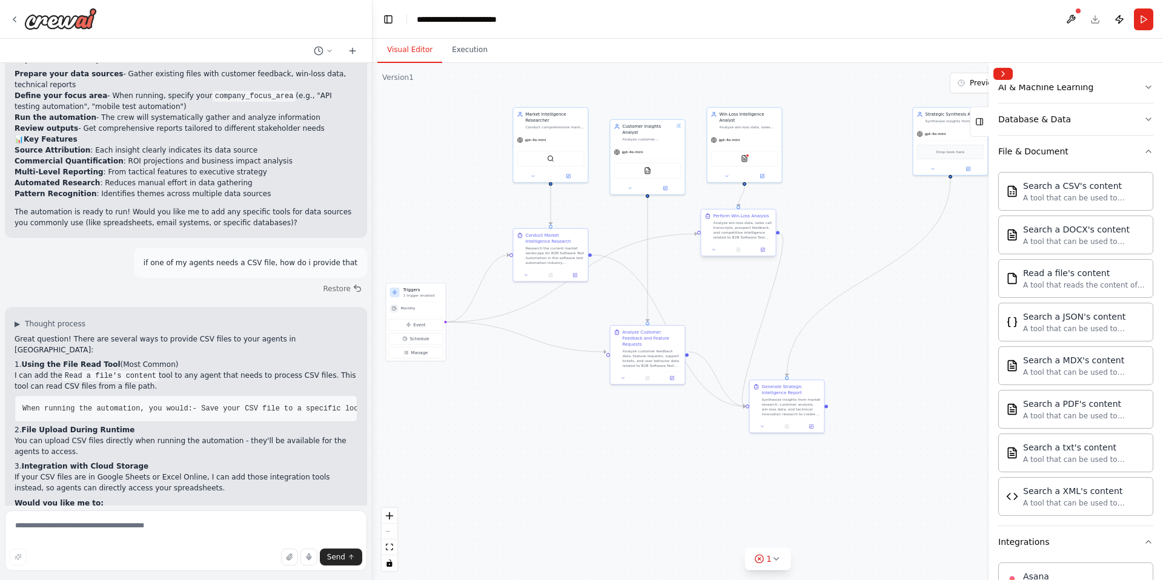
click at [746, 228] on div "Analyze win-loss data, sales call transcripts, prospect feedback, and competiti…" at bounding box center [742, 230] width 59 height 19
click at [749, 158] on div "PDFSearchTool" at bounding box center [744, 158] width 67 height 16
click at [741, 154] on img at bounding box center [744, 157] width 7 height 7
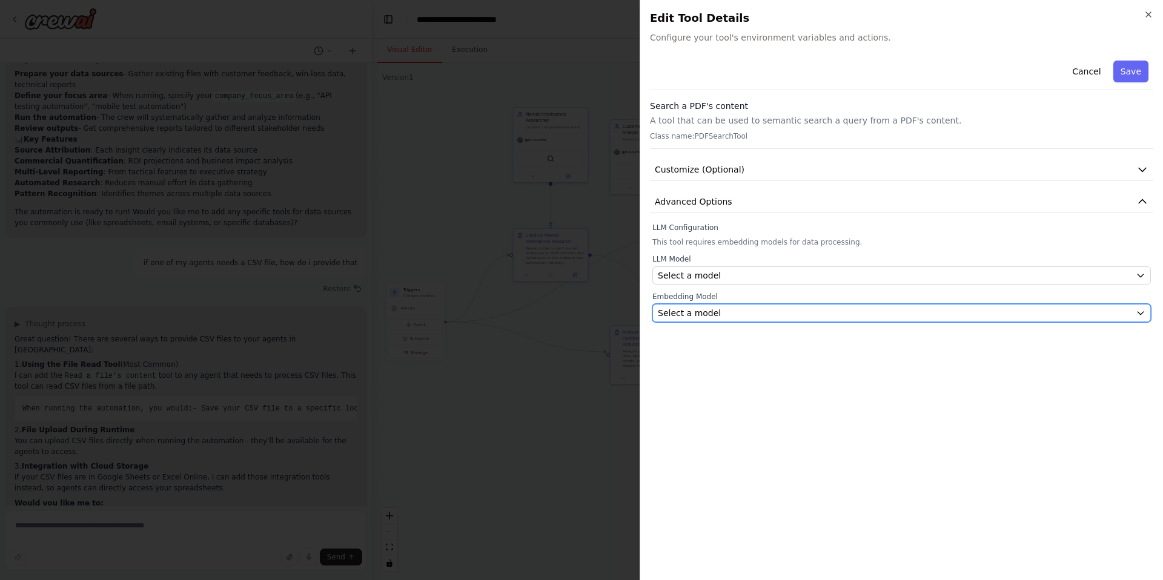
click at [847, 316] on div "Select a model" at bounding box center [894, 313] width 473 height 12
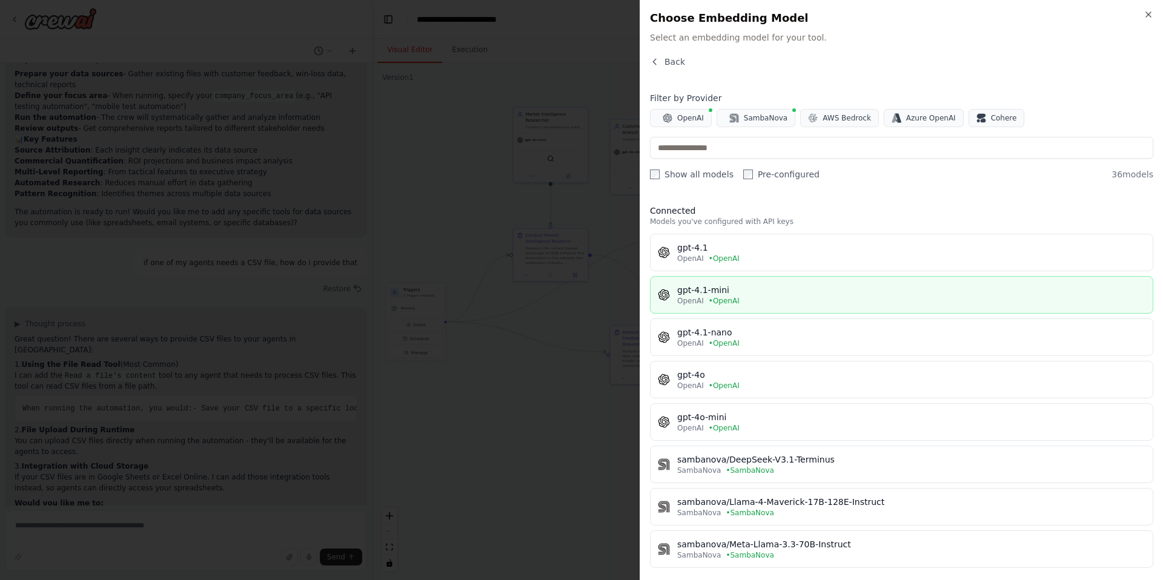
click at [834, 306] on button "gpt-4.1-mini OpenAI • OpenAI" at bounding box center [901, 295] width 503 height 38
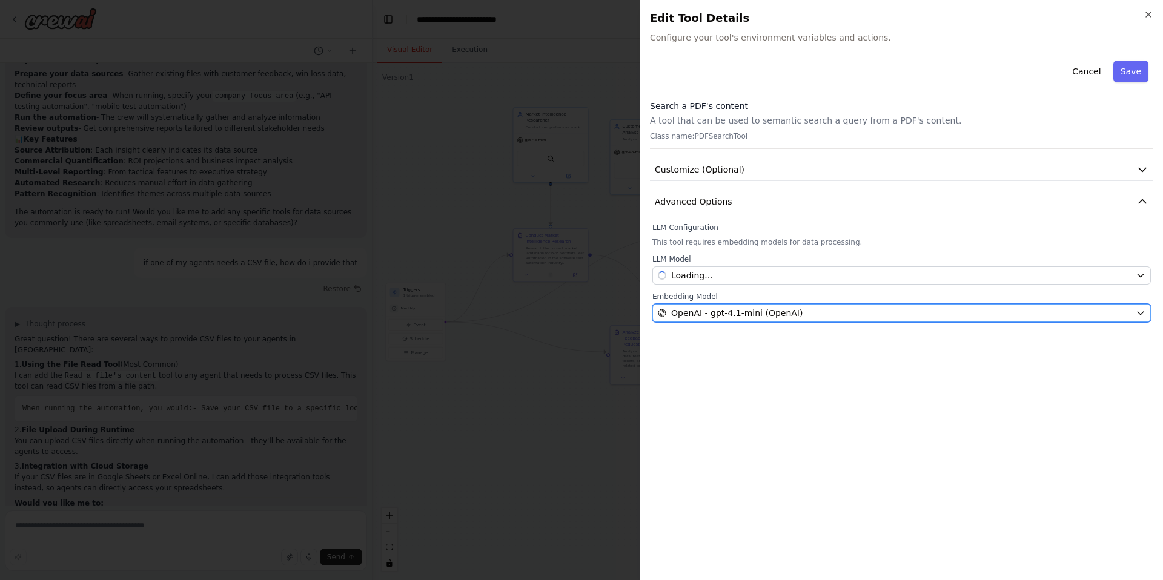
click at [832, 308] on div "OpenAI - gpt-4.1-mini (OpenAI)" at bounding box center [894, 313] width 473 height 12
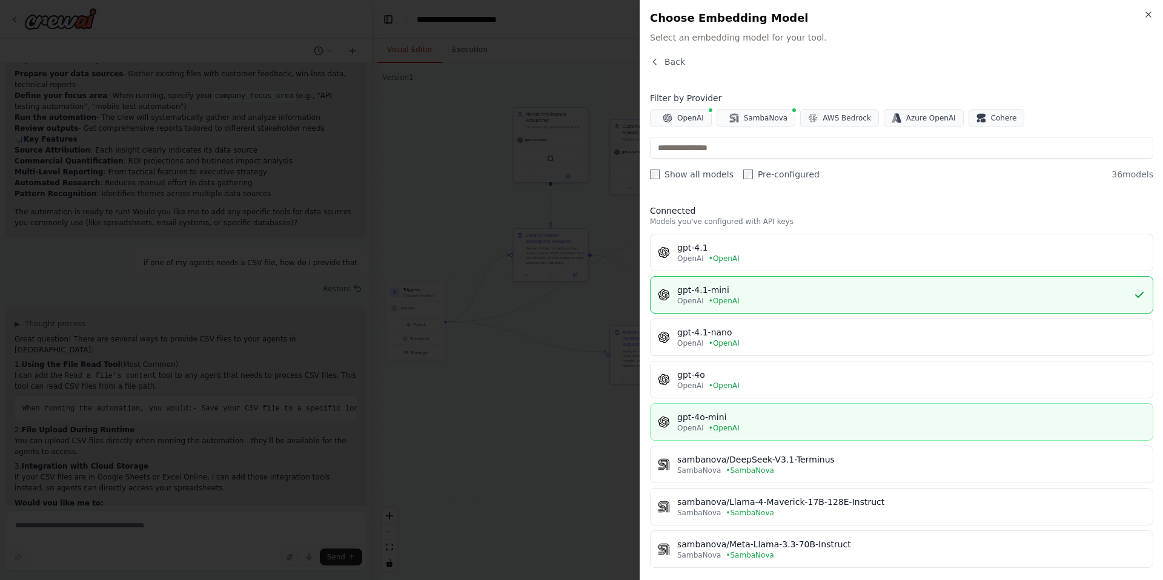
click at [776, 424] on div "OpenAI • OpenAI" at bounding box center [911, 428] width 468 height 10
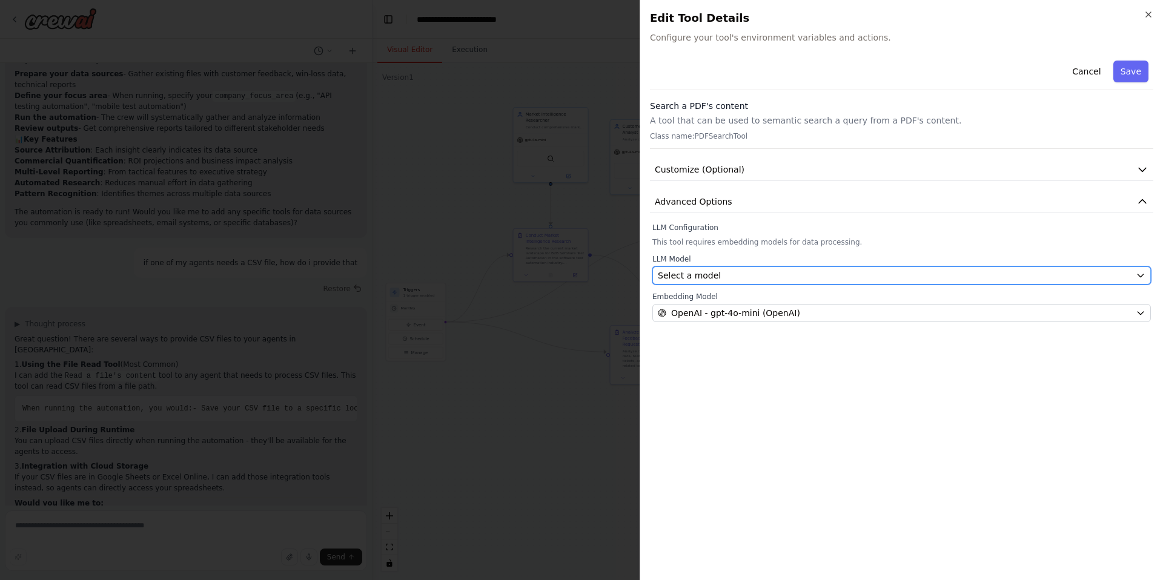
click at [818, 276] on div "Select a model" at bounding box center [894, 276] width 473 height 12
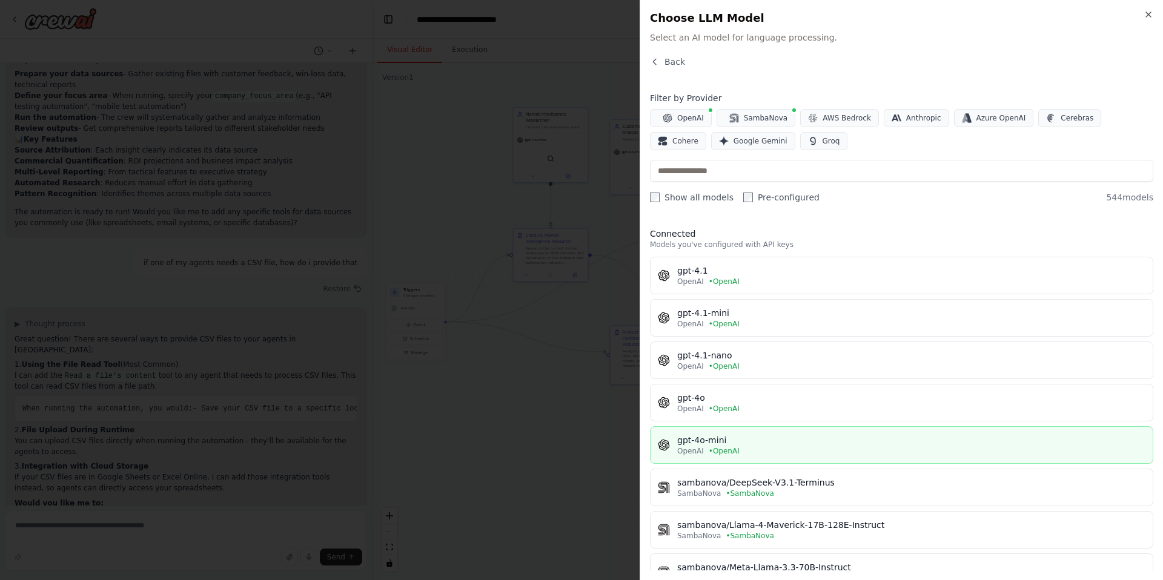
click at [833, 441] on div "gpt-4o-mini" at bounding box center [911, 440] width 468 height 12
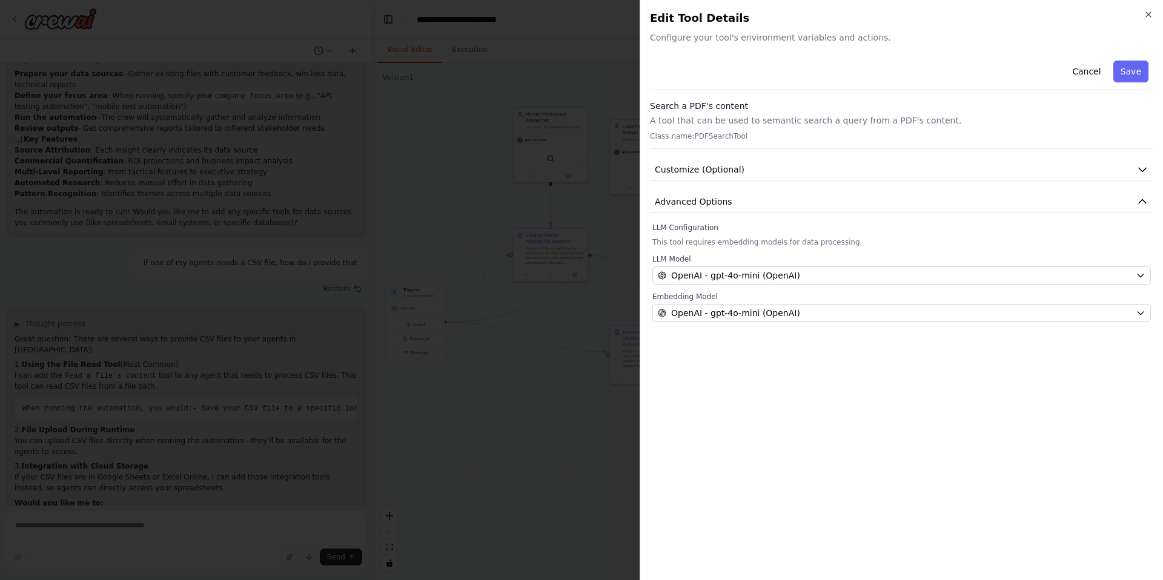
click at [1134, 65] on button "Save" at bounding box center [1130, 72] width 35 height 22
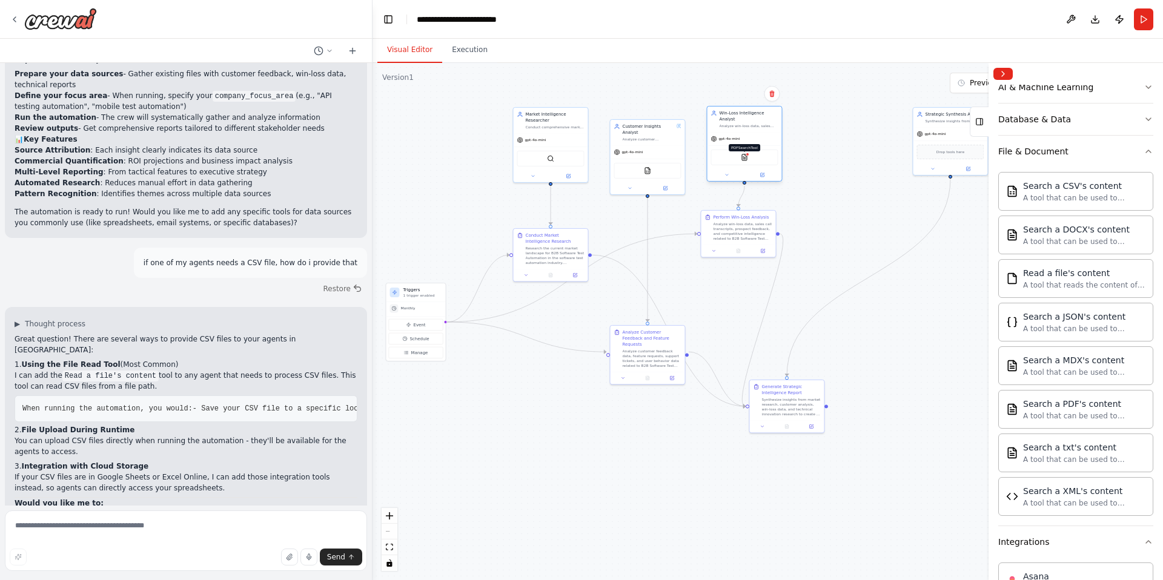
click at [747, 158] on img at bounding box center [744, 157] width 7 height 7
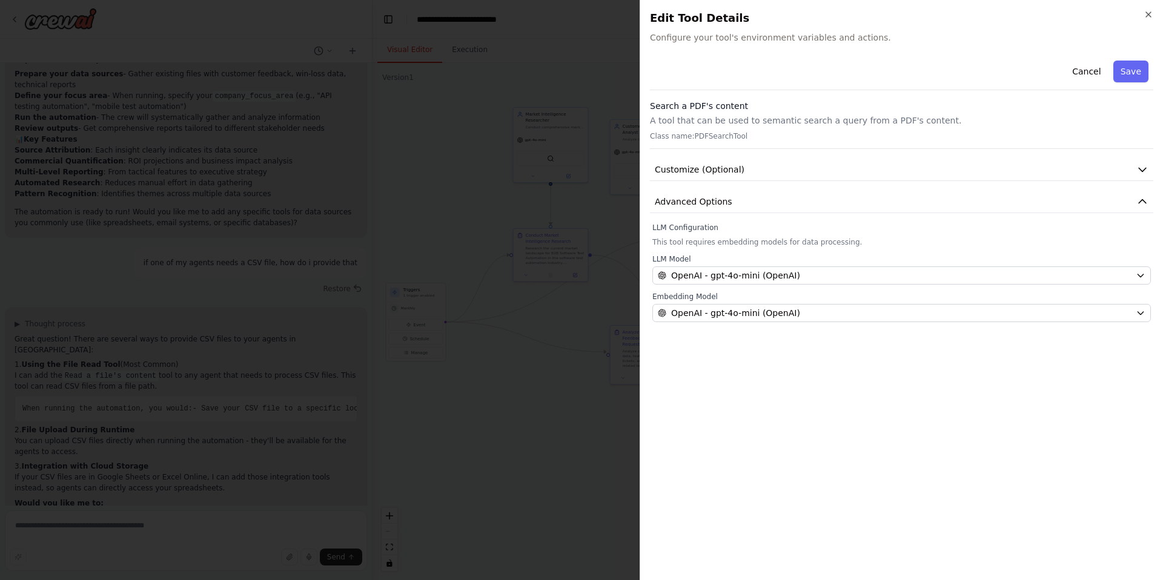
click at [1129, 158] on div "Cancel Save Search a PDF's content A tool that can be used to semantic search a…" at bounding box center [901, 189] width 503 height 267
click at [1127, 165] on button "Customize (Optional)" at bounding box center [901, 170] width 503 height 22
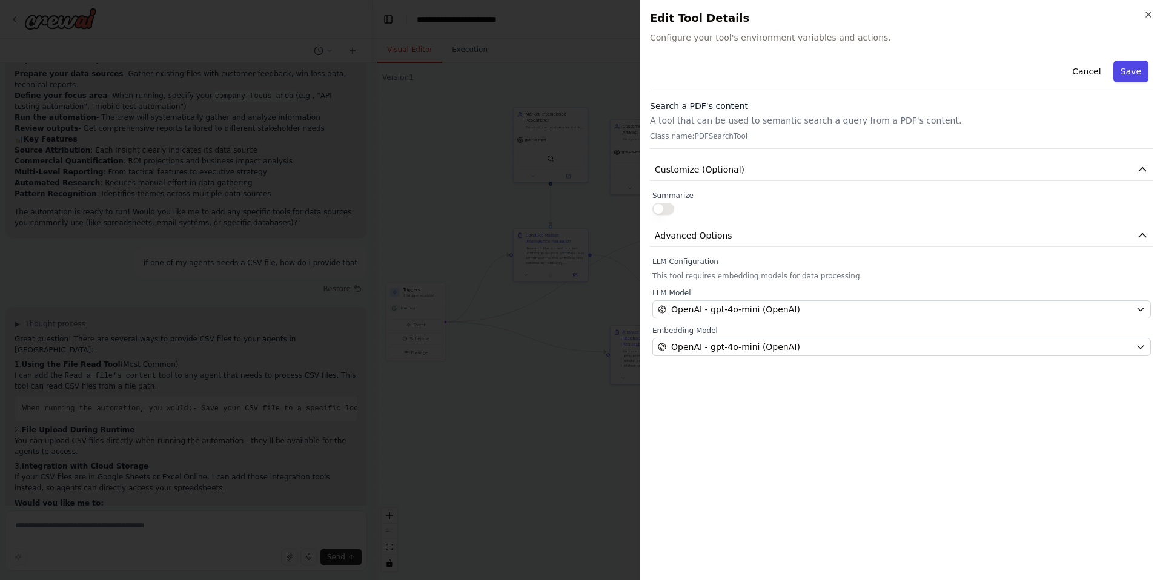
click at [1135, 68] on button "Save" at bounding box center [1130, 72] width 35 height 22
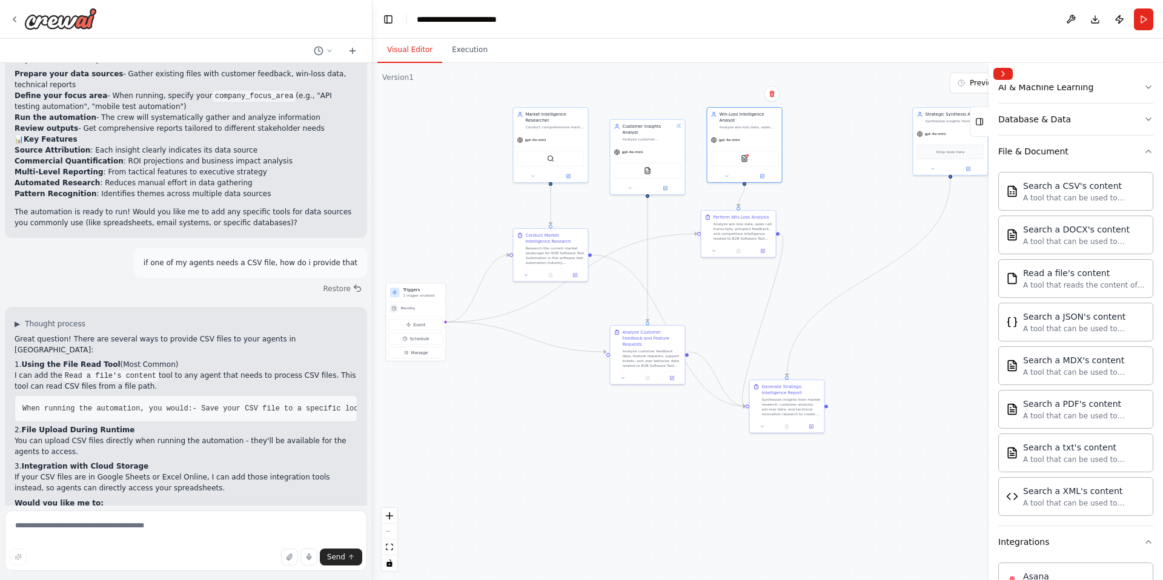
click at [843, 55] on div "Visual Editor Execution" at bounding box center [768, 51] width 791 height 24
click at [664, 154] on div "gpt-4o-mini" at bounding box center [647, 150] width 75 height 13
click at [840, 161] on div ".deletable-edge-delete-btn { width: 20px; height: 20px; border: 0px solid #ffff…" at bounding box center [768, 321] width 791 height 517
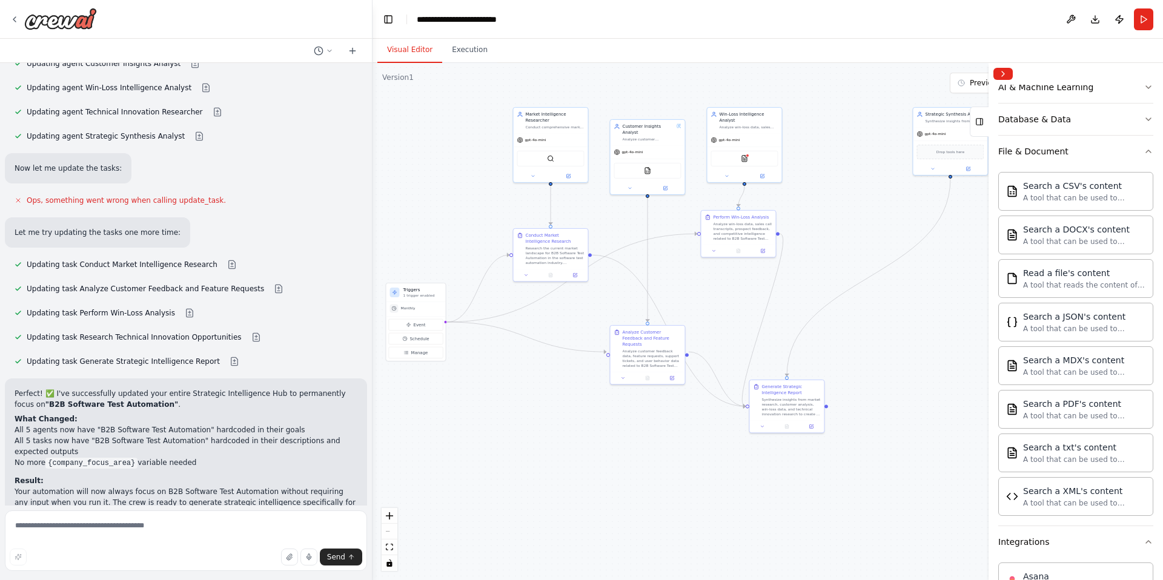
scroll to position [3696, 0]
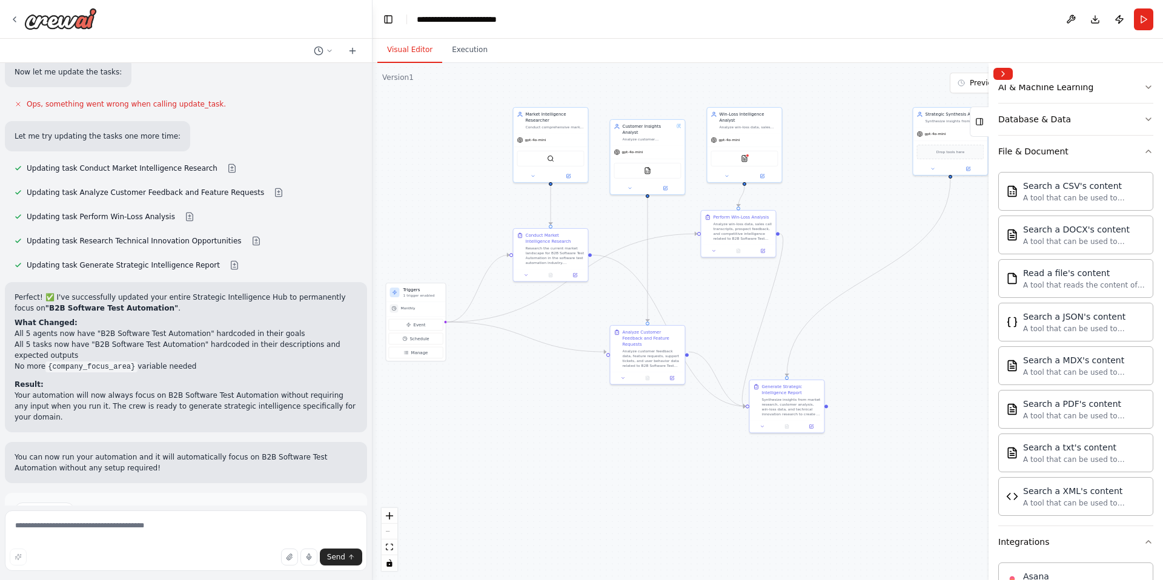
click at [45, 506] on span "Suggestion" at bounding box center [48, 511] width 41 height 10
click at [637, 136] on div "Analyze customer feedback, feature requests, and support interactions to identi…" at bounding box center [647, 138] width 51 height 5
click at [659, 336] on div "Analyze Customer Feedback and Feature Requests" at bounding box center [651, 337] width 59 height 18
click at [674, 376] on div at bounding box center [647, 377] width 75 height 13
click at [672, 375] on icon at bounding box center [672, 376] width 3 height 3
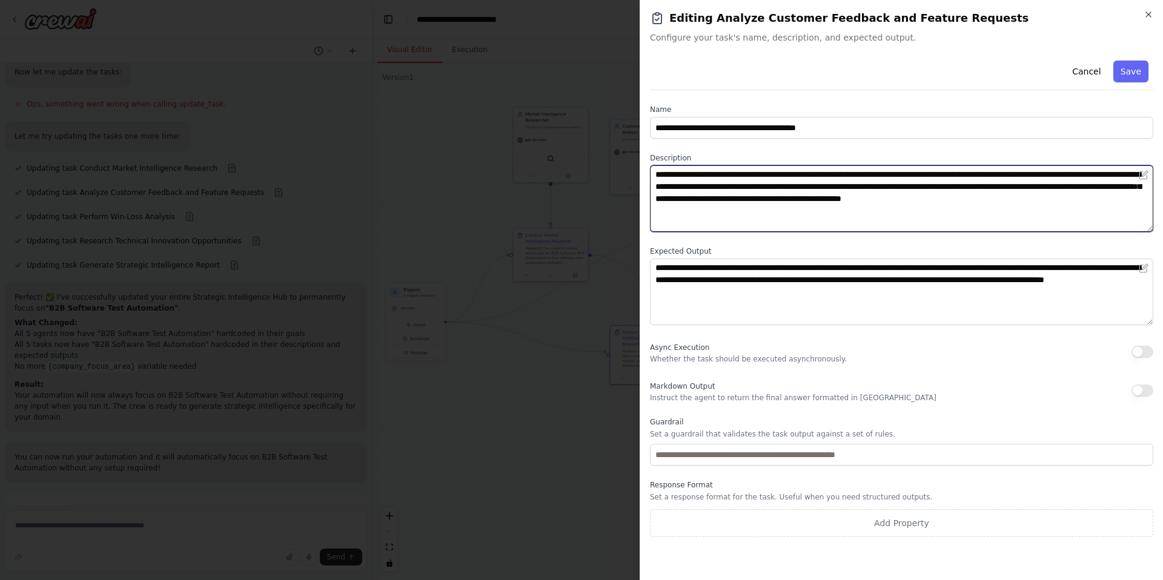
click at [853, 211] on textarea "**********" at bounding box center [901, 198] width 503 height 67
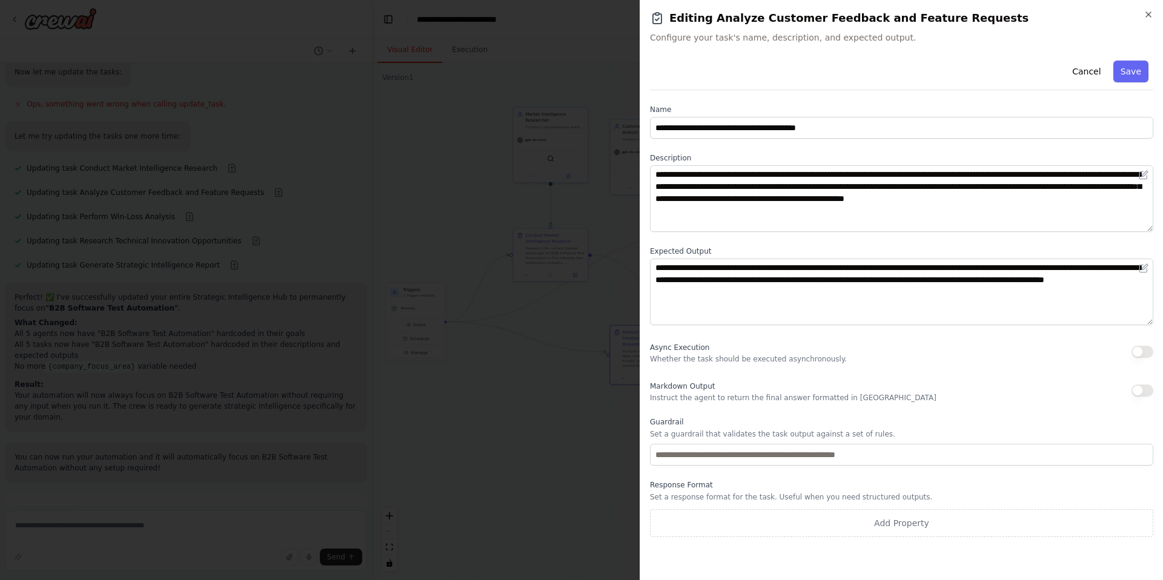
click at [1125, 351] on div "Async Execution Whether the task should be executed asynchronously." at bounding box center [901, 352] width 503 height 24
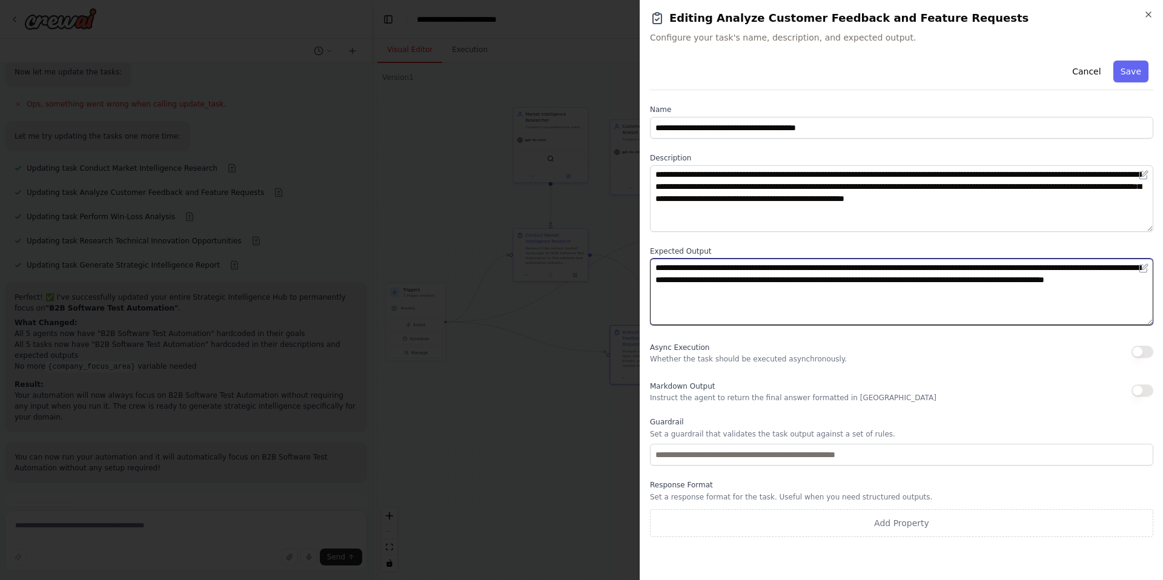
click at [1024, 308] on textarea "**********" at bounding box center [901, 292] width 503 height 67
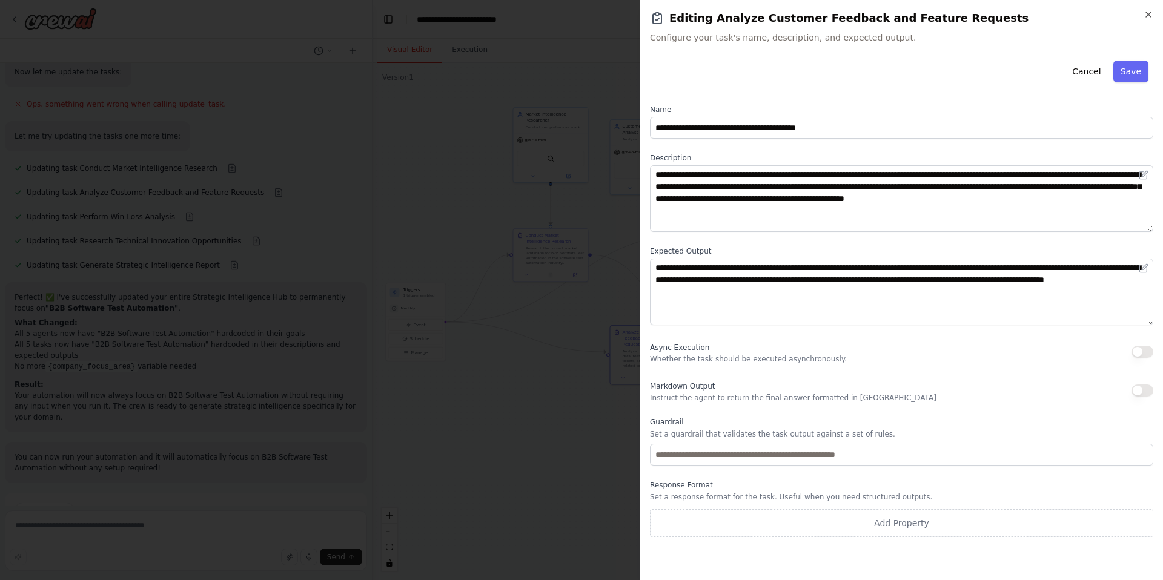
click at [1144, 354] on button "button" at bounding box center [1143, 352] width 22 height 12
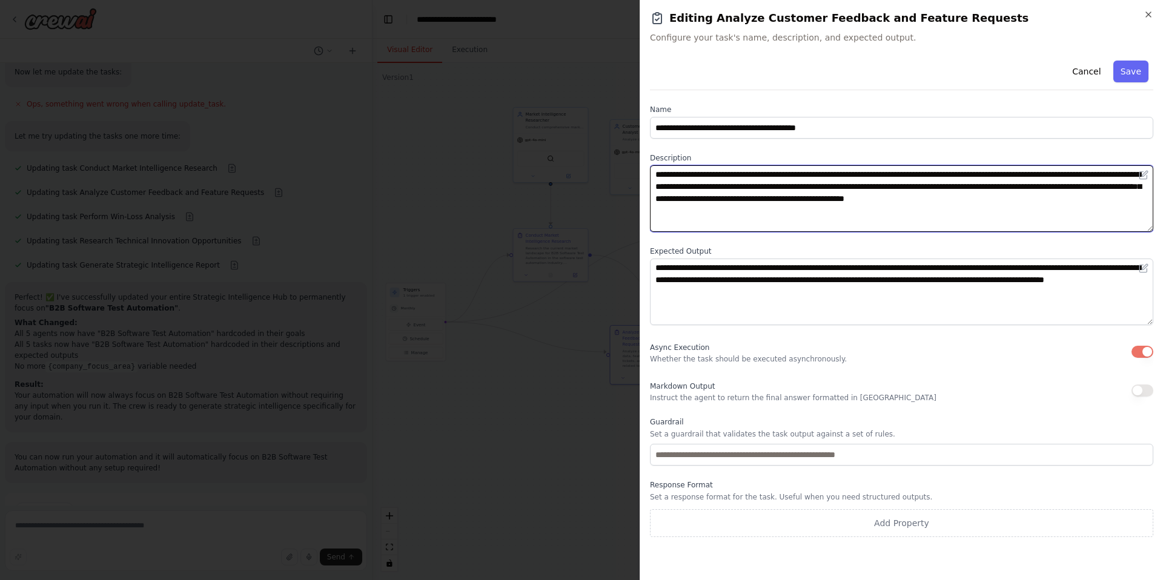
click at [847, 219] on textarea "**********" at bounding box center [901, 198] width 503 height 67
click at [852, 213] on textarea "**********" at bounding box center [901, 198] width 503 height 67
click at [746, 210] on textarea "**********" at bounding box center [901, 198] width 503 height 67
type textarea "**********"
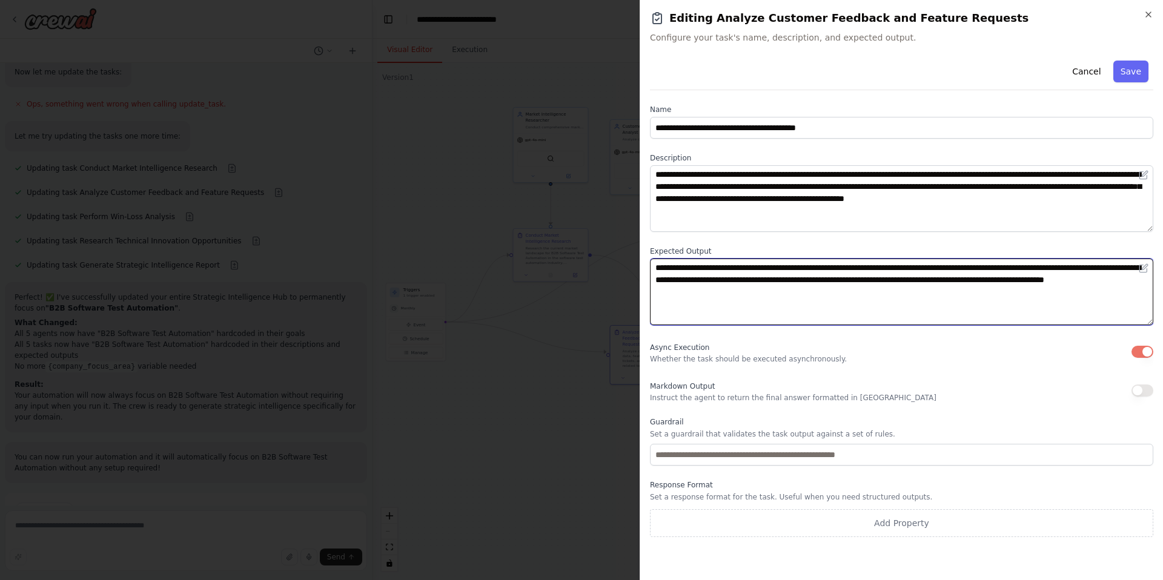
click at [861, 298] on textarea "**********" at bounding box center [901, 292] width 503 height 67
type textarea "**********"
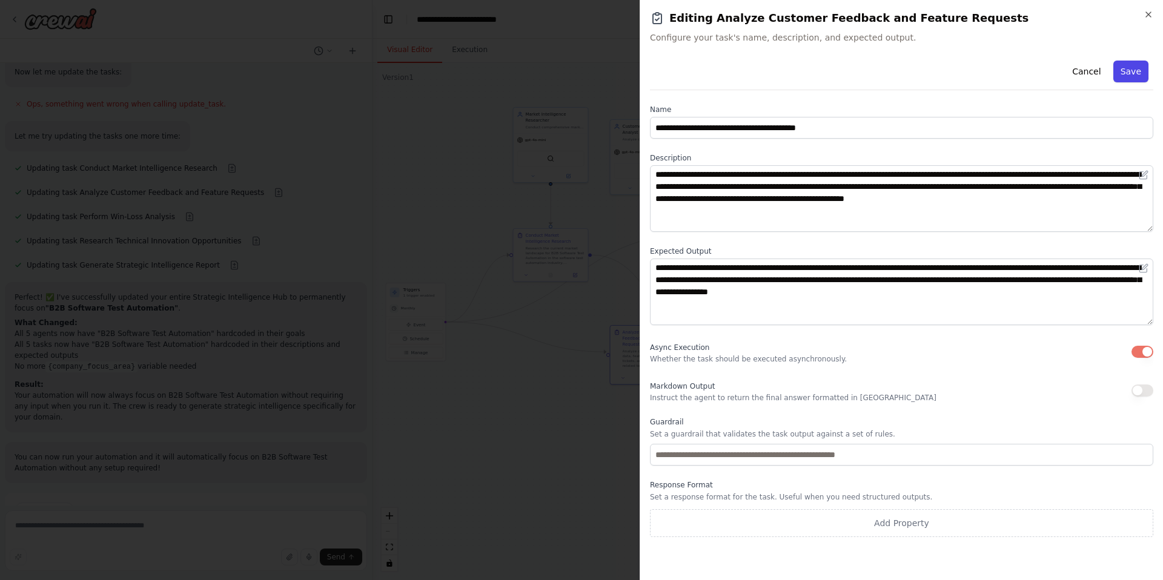
click at [1132, 72] on button "Save" at bounding box center [1130, 72] width 35 height 22
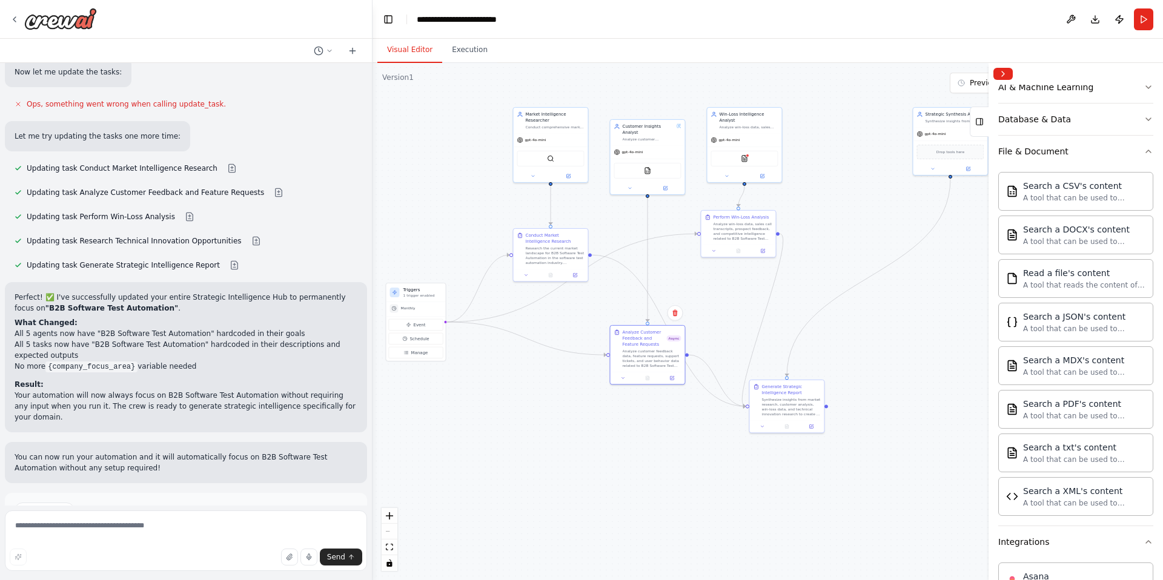
click at [201, 548] on span "Run Automation" at bounding box center [191, 553] width 59 height 10
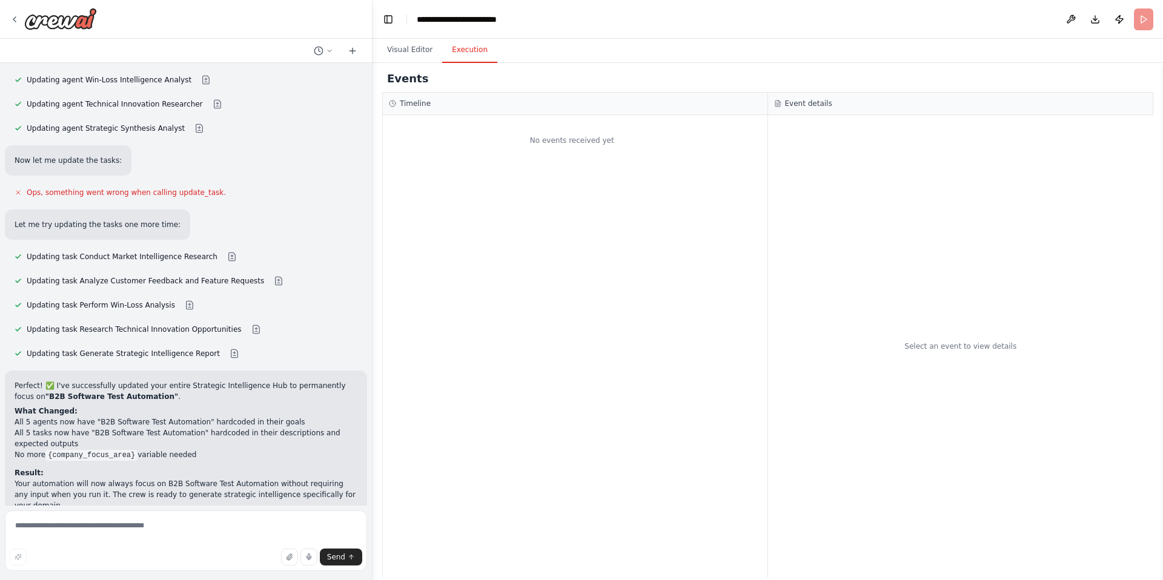
click at [469, 46] on button "Execution" at bounding box center [469, 50] width 55 height 25
click at [1098, 28] on button "Download" at bounding box center [1095, 19] width 19 height 22
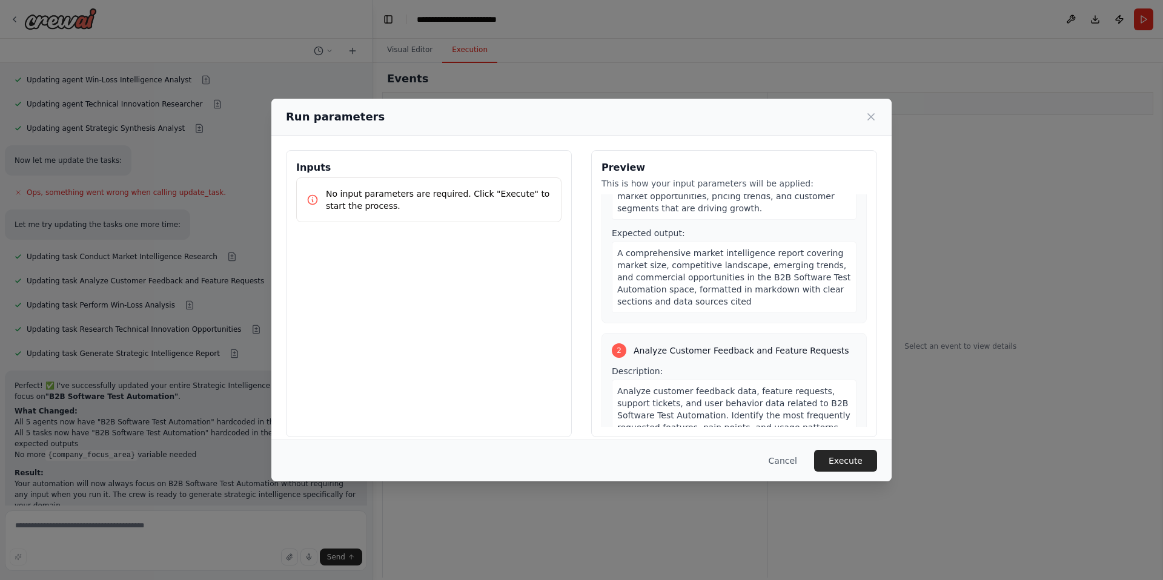
scroll to position [131, 0]
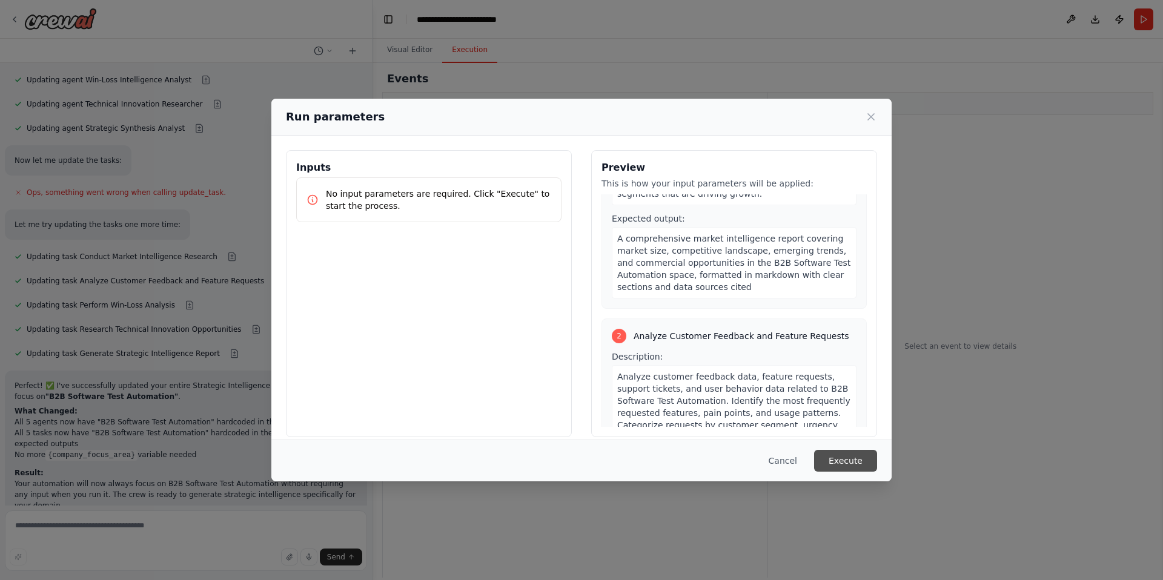
click at [847, 454] on button "Execute" at bounding box center [845, 461] width 63 height 22
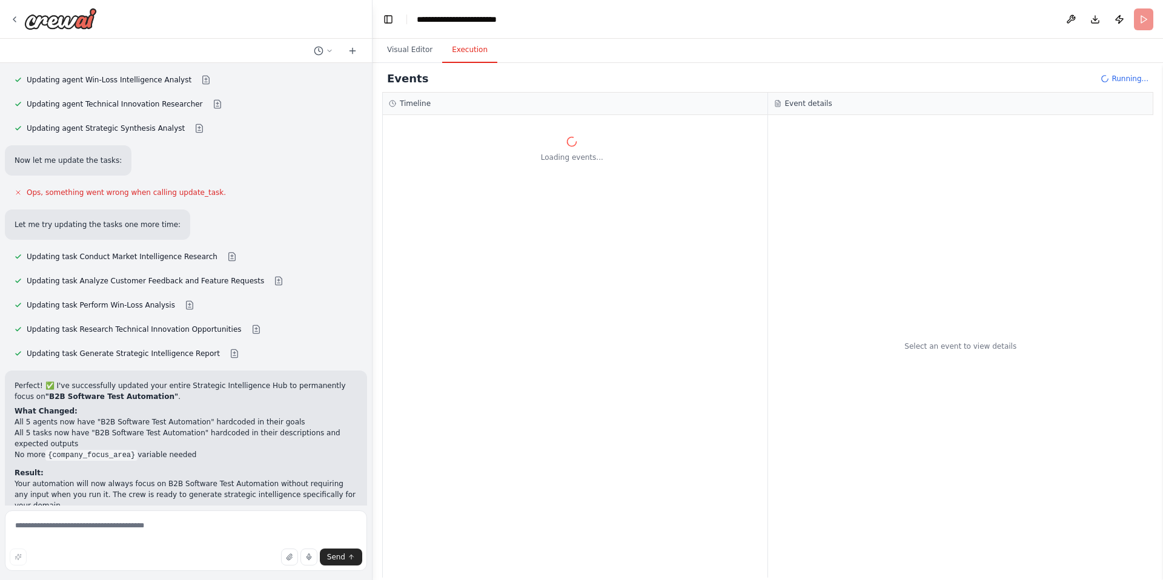
click at [732, 76] on div "Events Running..." at bounding box center [767, 78] width 771 height 27
click at [754, 49] on div "Visual Editor Execution" at bounding box center [768, 51] width 791 height 24
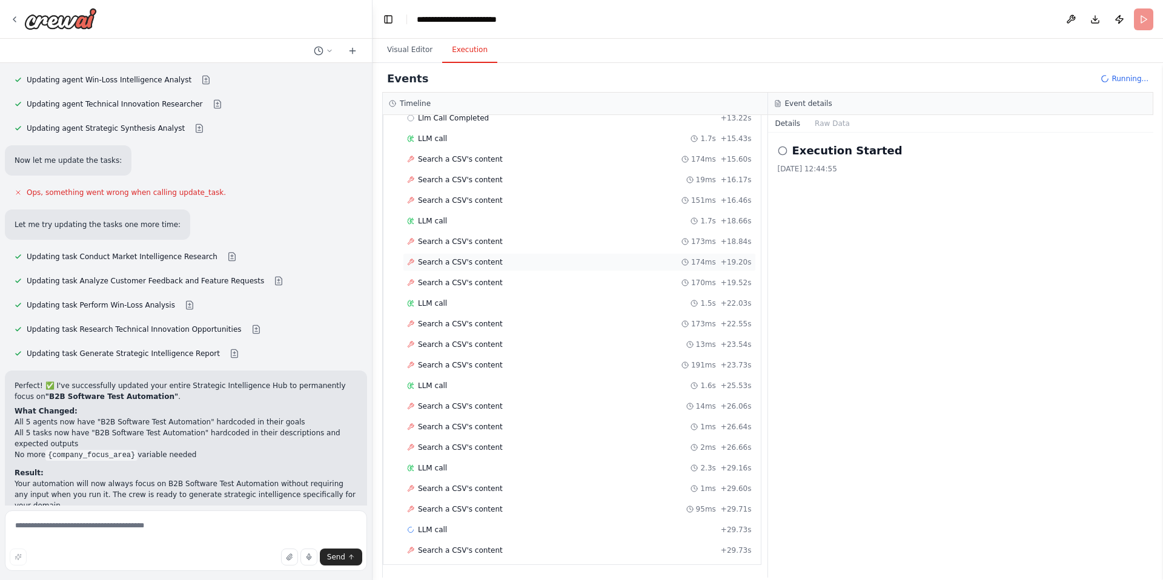
scroll to position [316, 0]
click at [474, 236] on span "Search a CSV's content" at bounding box center [460, 241] width 85 height 10
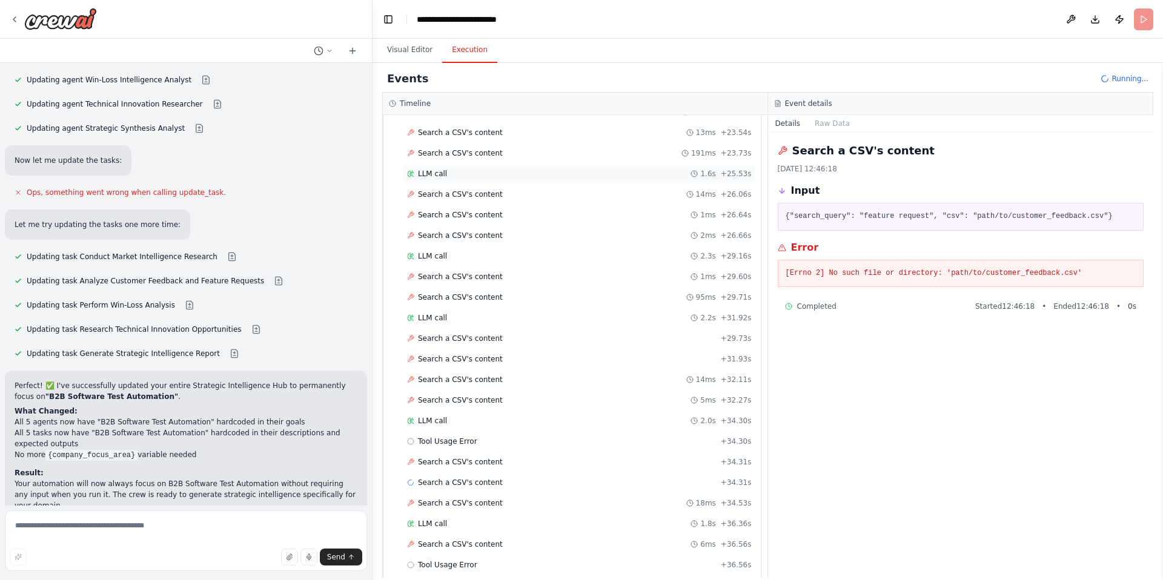
scroll to position [708, 0]
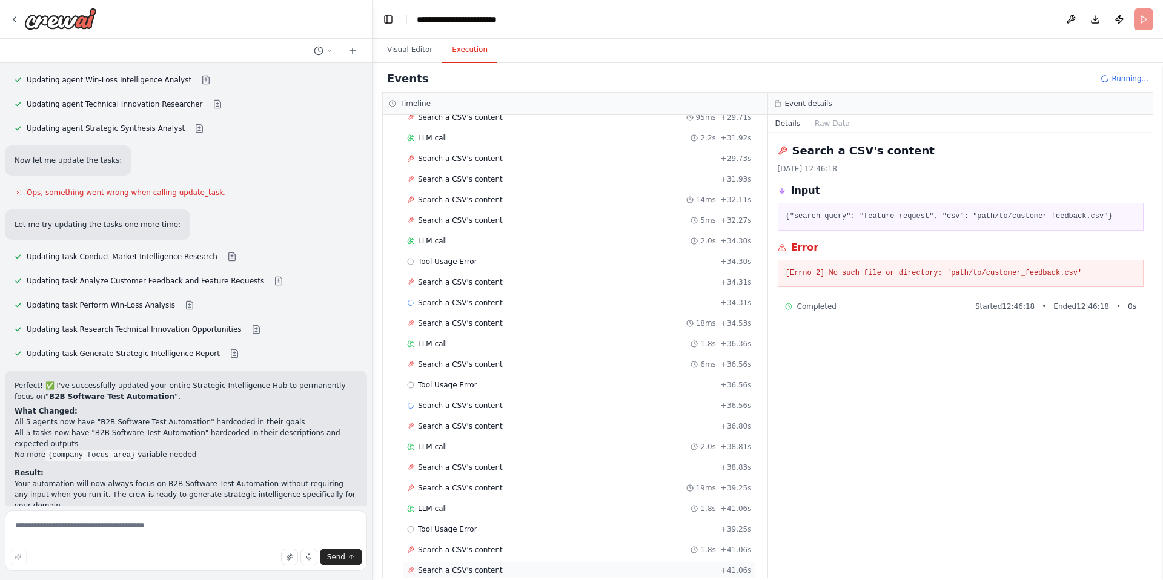
drag, startPoint x: 410, startPoint y: 577, endPoint x: 403, endPoint y: 575, distance: 6.3
click at [409, 577] on div "Search a CSV's content + 41.06s" at bounding box center [579, 571] width 353 height 18
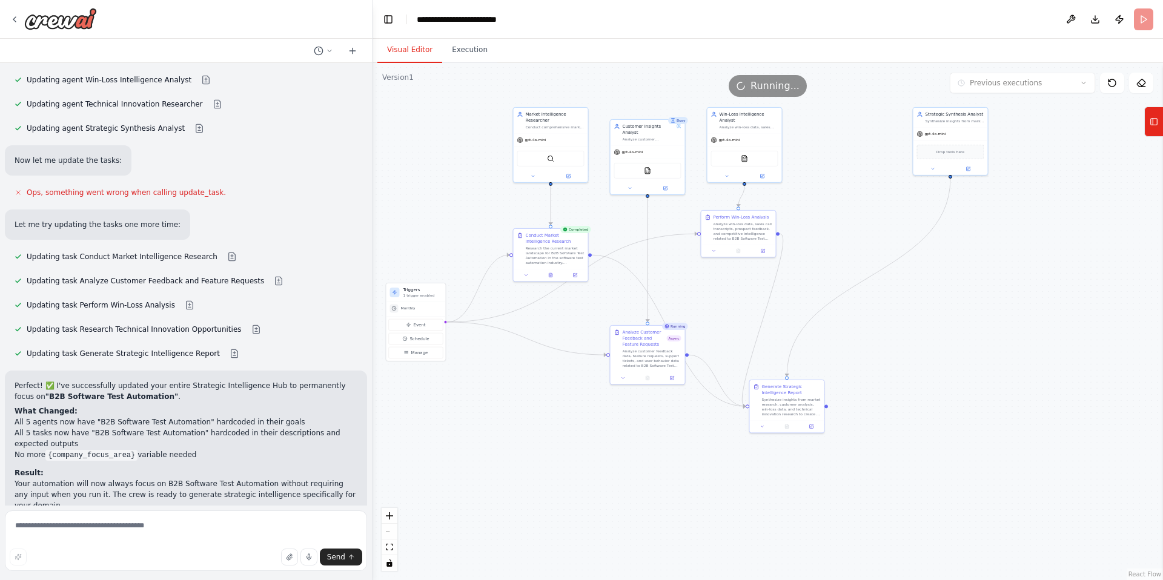
click at [417, 45] on button "Visual Editor" at bounding box center [409, 50] width 65 height 25
click at [751, 84] on div "Running..." at bounding box center [768, 86] width 78 height 22
click at [640, 352] on div "Analyze customer feedback data, feature requests, support tickets, and user beh…" at bounding box center [651, 357] width 59 height 19
click at [673, 378] on icon at bounding box center [672, 377] width 4 height 4
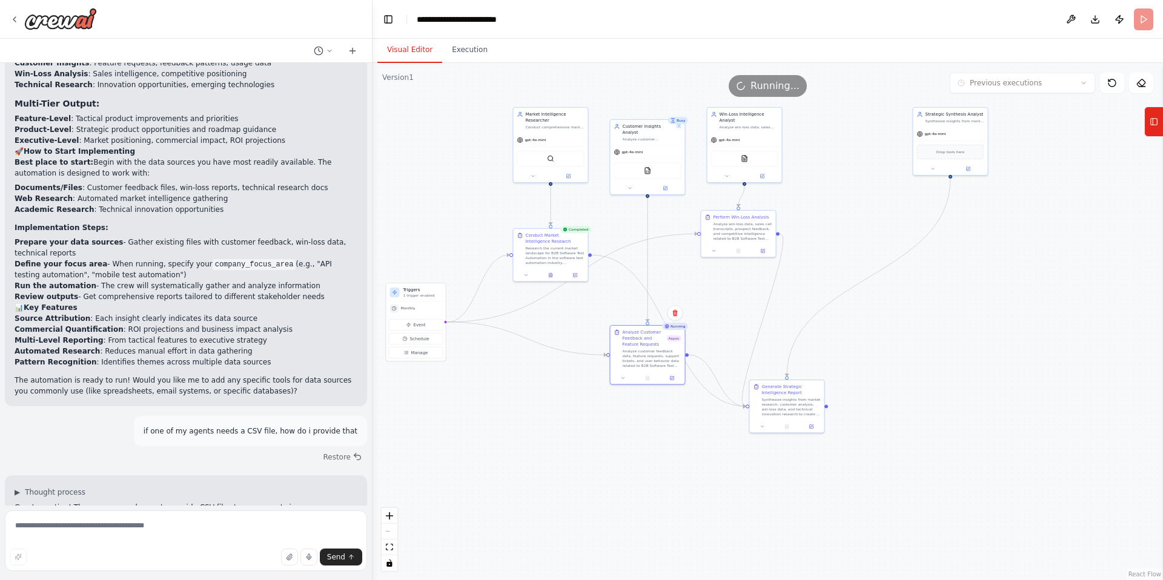
scroll to position [1078, 0]
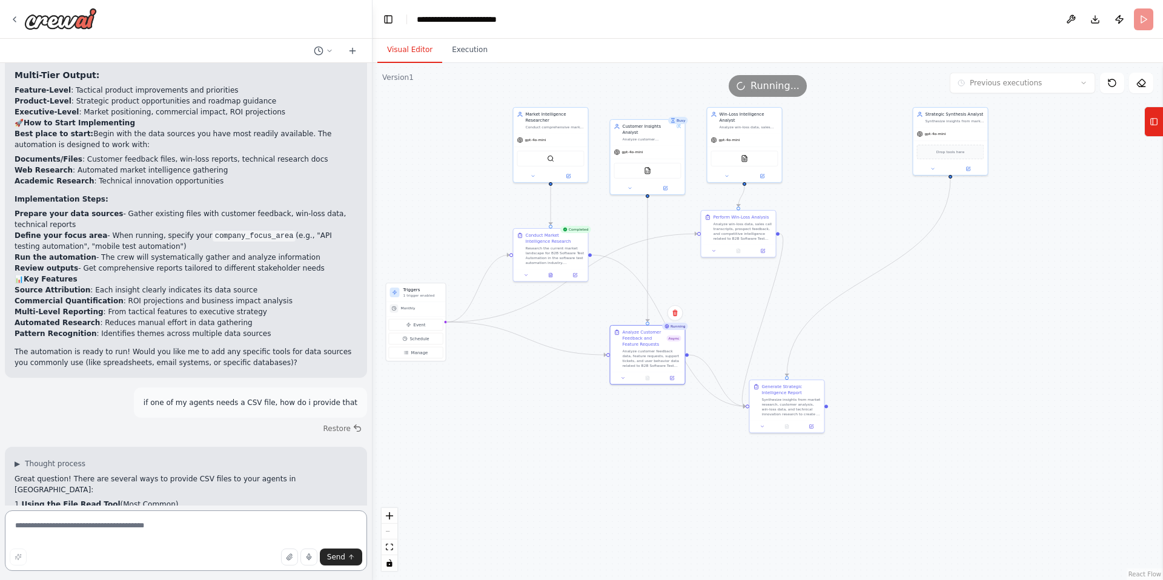
click at [226, 518] on textarea at bounding box center [186, 541] width 362 height 61
type textarea "**********"
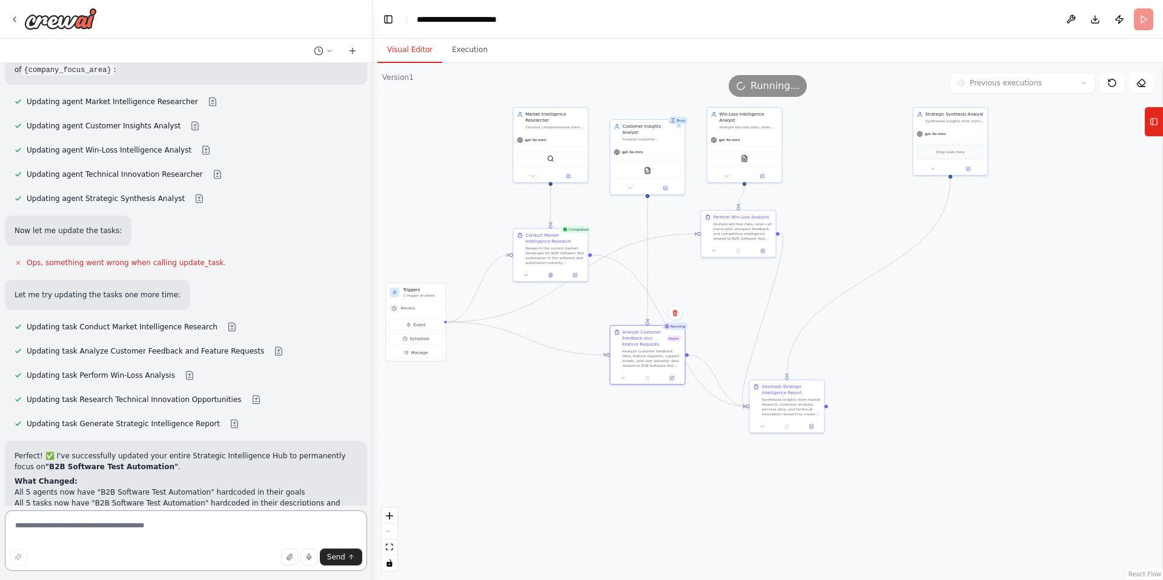
scroll to position [3647, 0]
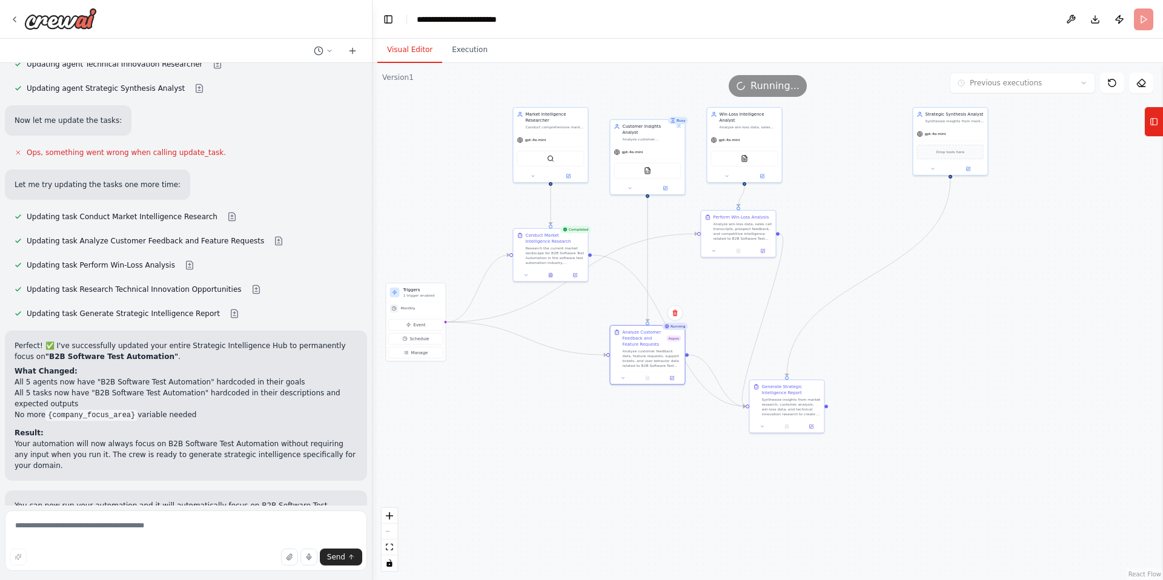
click at [291, 551] on p "if i'm executing onlone, how can i give a CSV as an input" at bounding box center [254, 556] width 207 height 11
click at [215, 531] on textarea at bounding box center [186, 541] width 362 height 61
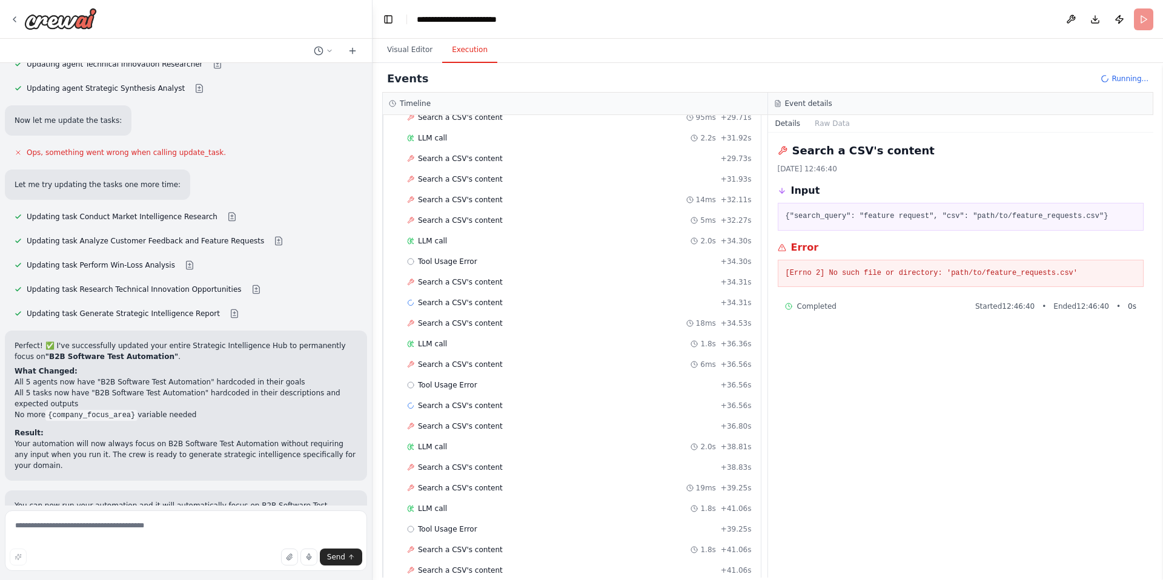
click at [469, 46] on button "Execution" at bounding box center [469, 50] width 55 height 25
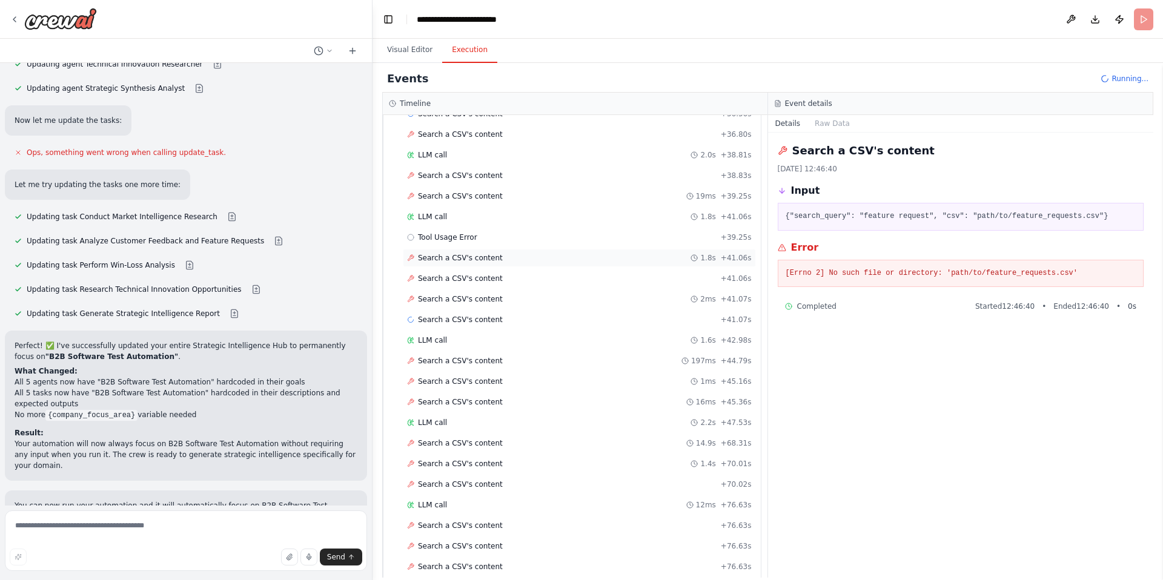
scroll to position [1037, 0]
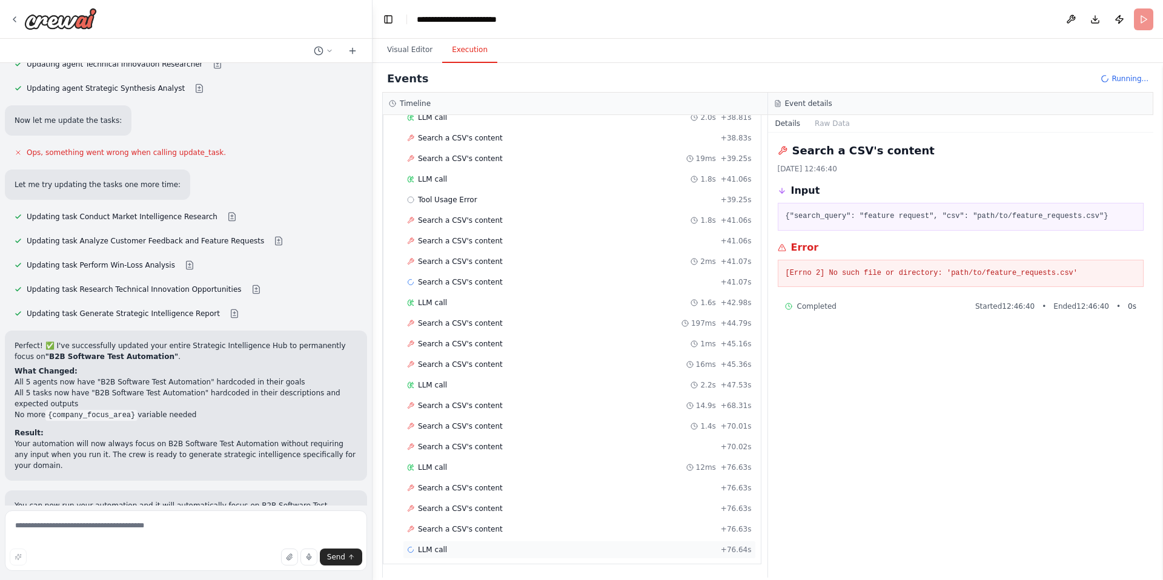
click at [449, 548] on div "LLM call + 76.64s" at bounding box center [579, 550] width 345 height 10
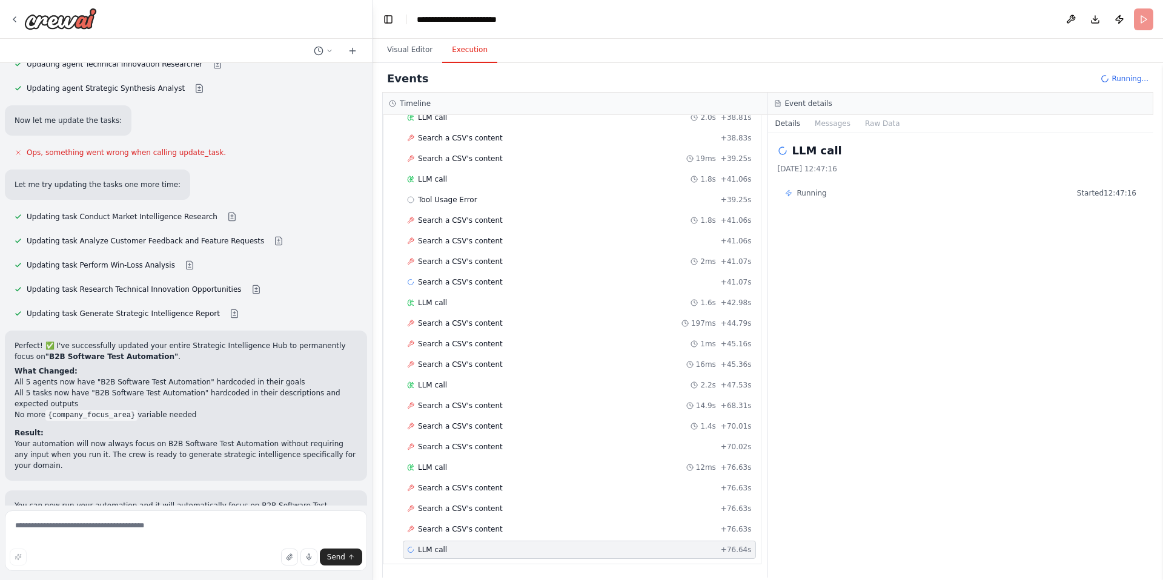
click at [449, 548] on div "LLM call + 76.64s" at bounding box center [579, 550] width 345 height 10
click at [917, 351] on div "LLM call 14/10/2025, 12:47:16 Running Started 12:47:16" at bounding box center [961, 355] width 386 height 445
click at [1123, 75] on span "Running..." at bounding box center [1130, 79] width 37 height 10
click at [1118, 78] on span "Running..." at bounding box center [1130, 79] width 37 height 10
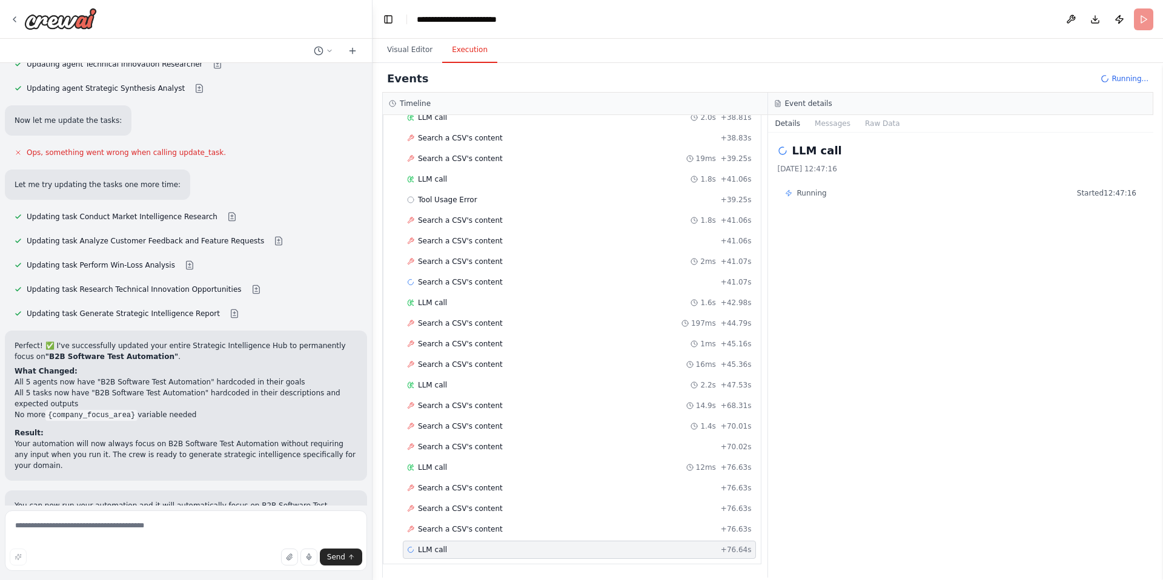
click at [1115, 78] on span "Running..." at bounding box center [1130, 79] width 37 height 10
click at [1142, 21] on header "**********" at bounding box center [768, 19] width 791 height 39
click at [1121, 20] on button "Publish" at bounding box center [1119, 19] width 19 height 22
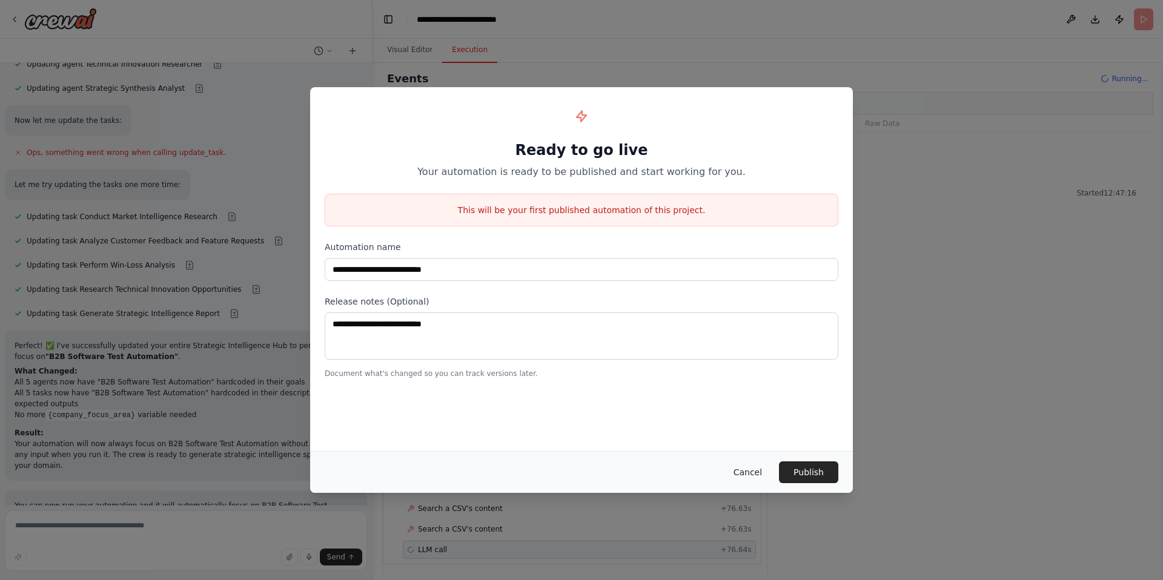
click at [738, 474] on button "Cancel" at bounding box center [748, 473] width 48 height 22
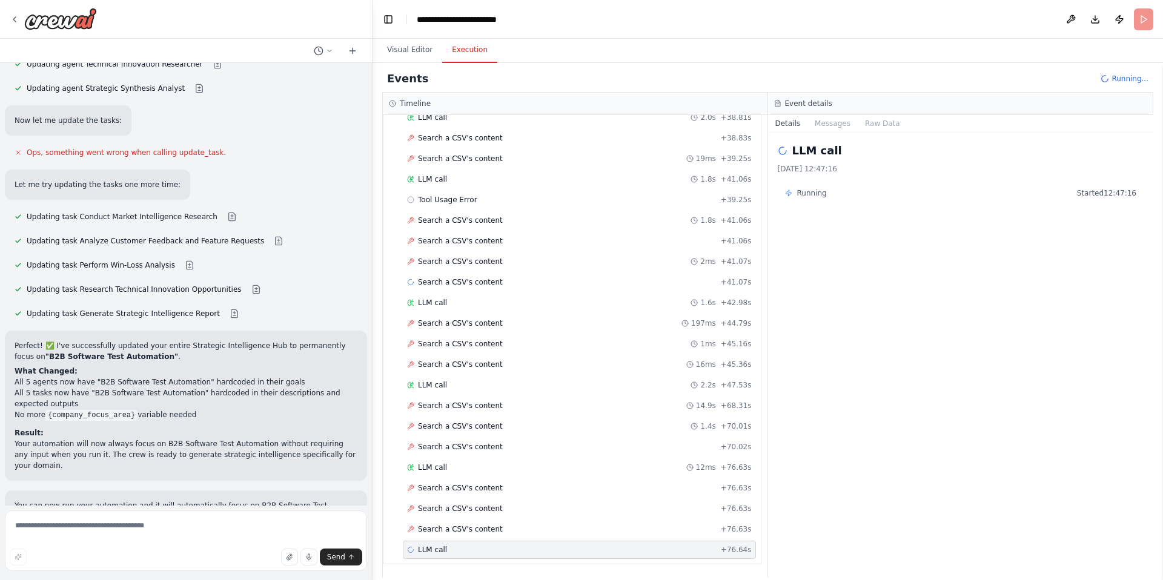
scroll to position [3607, 0]
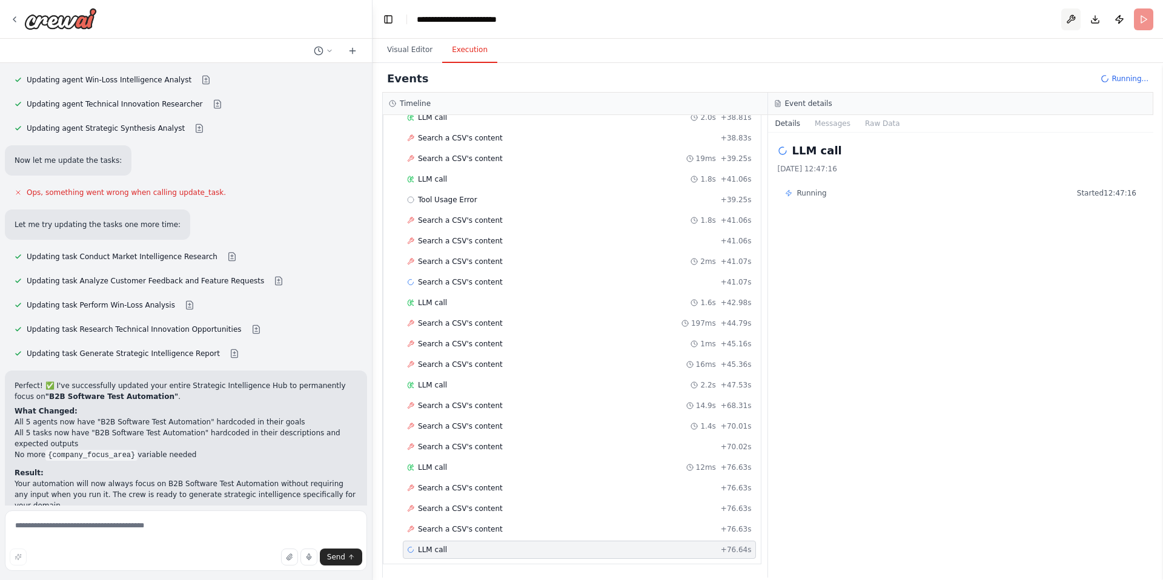
click at [1073, 17] on button at bounding box center [1070, 19] width 19 height 22
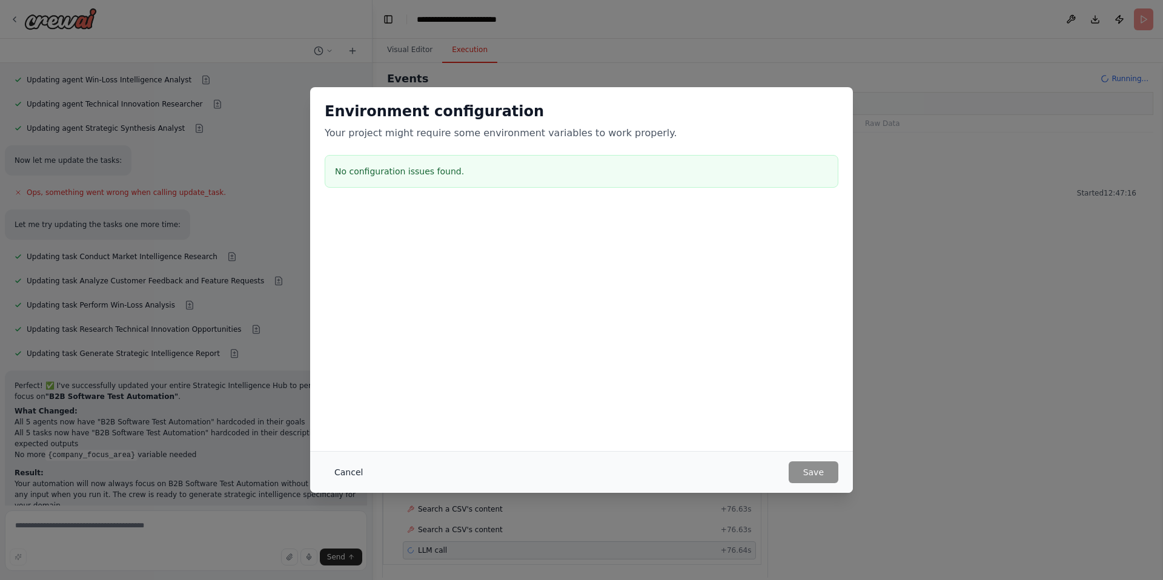
click at [348, 475] on button "Cancel" at bounding box center [349, 473] width 48 height 22
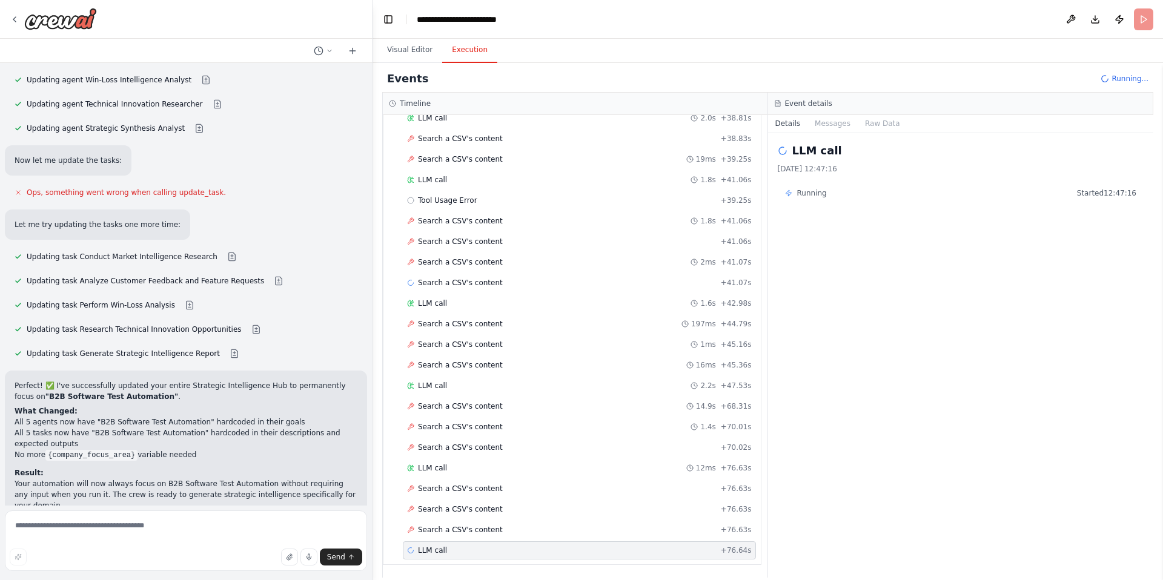
click at [280, 479] on p "Your automation will now always focus on B2B Software Test Automation without r…" at bounding box center [186, 495] width 343 height 33
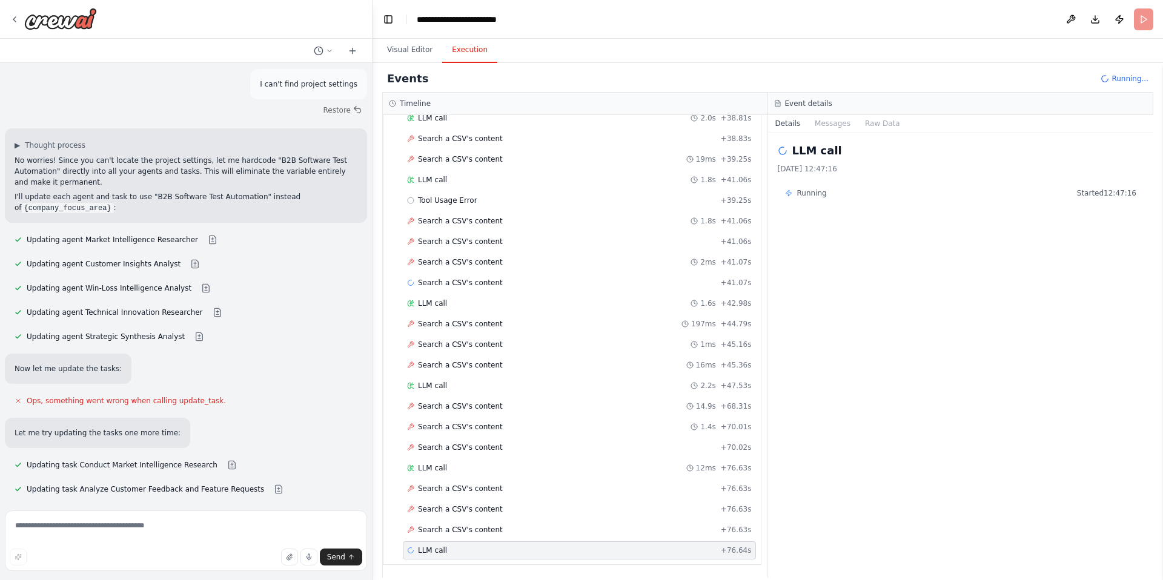
scroll to position [3607, 0]
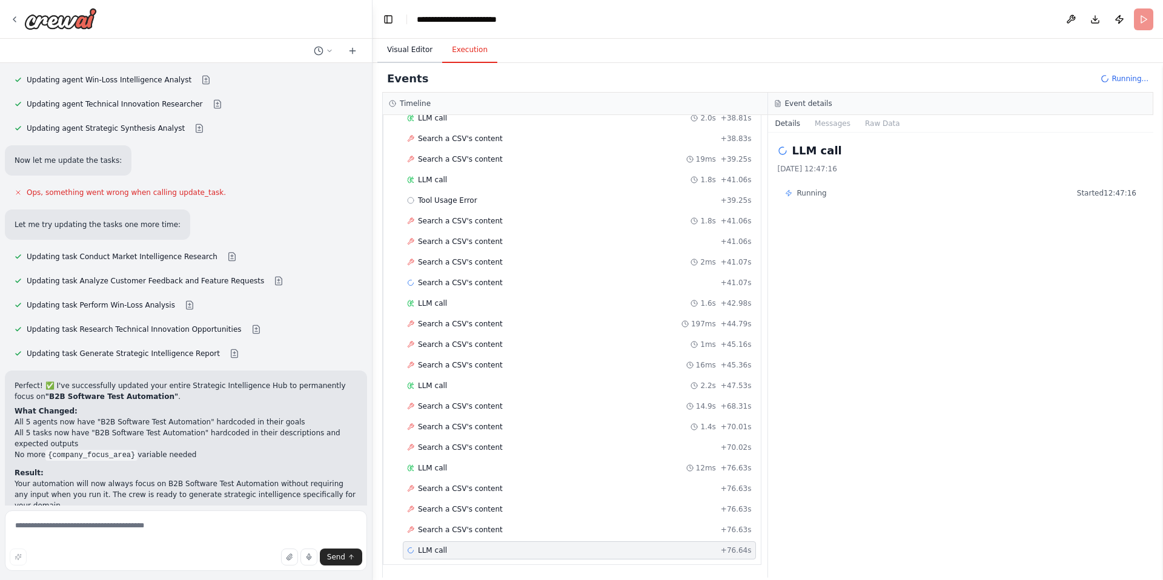
click at [421, 56] on button "Visual Editor" at bounding box center [409, 50] width 65 height 25
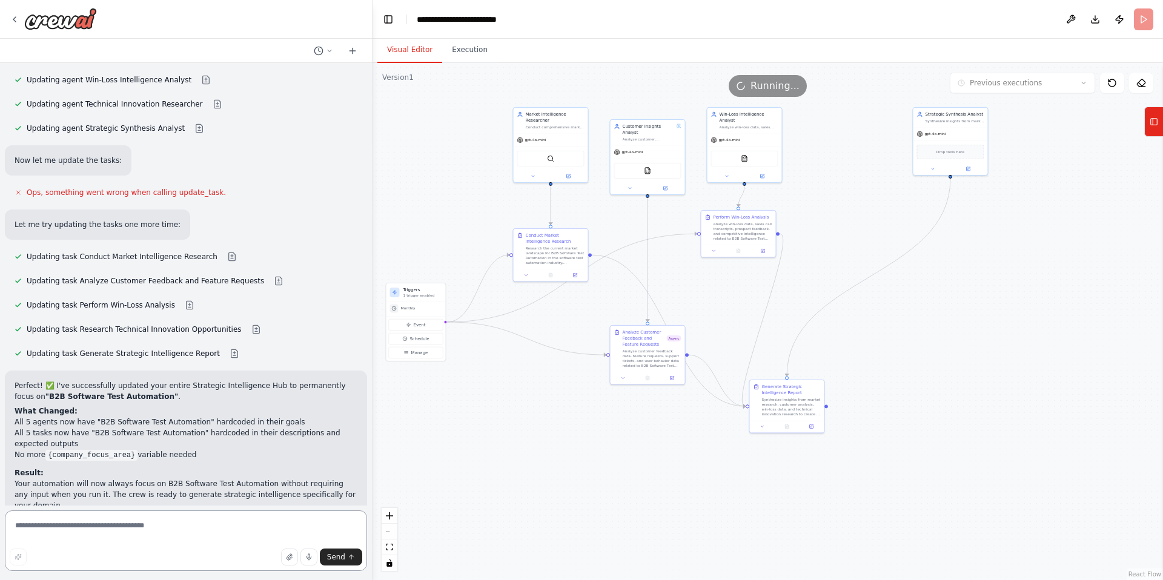
click at [168, 532] on textarea at bounding box center [186, 541] width 362 height 61
type textarea "**********"
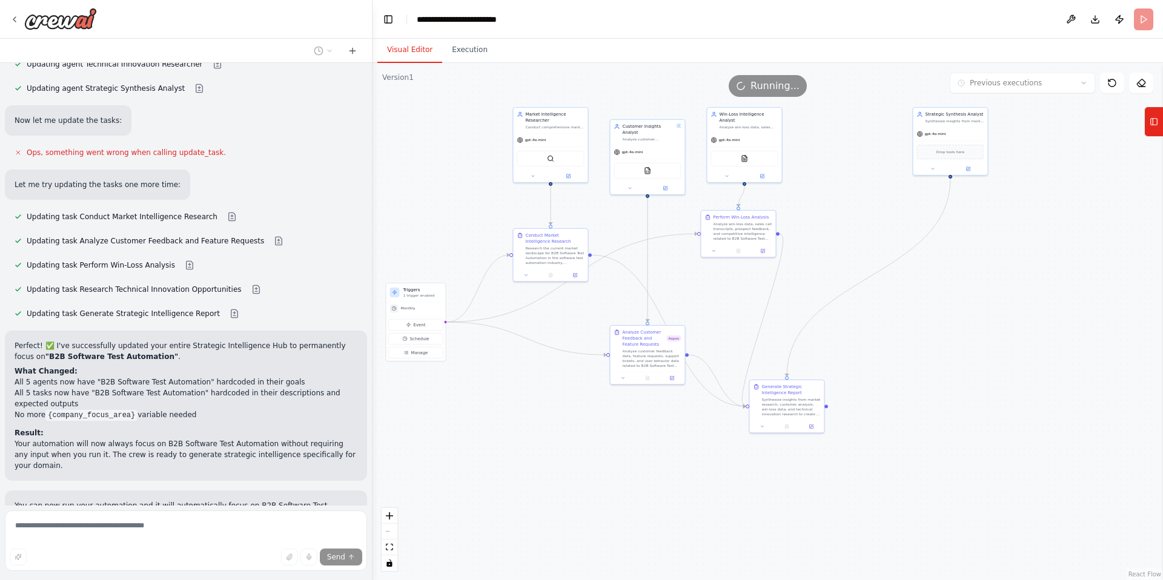
scroll to position [3714, 0]
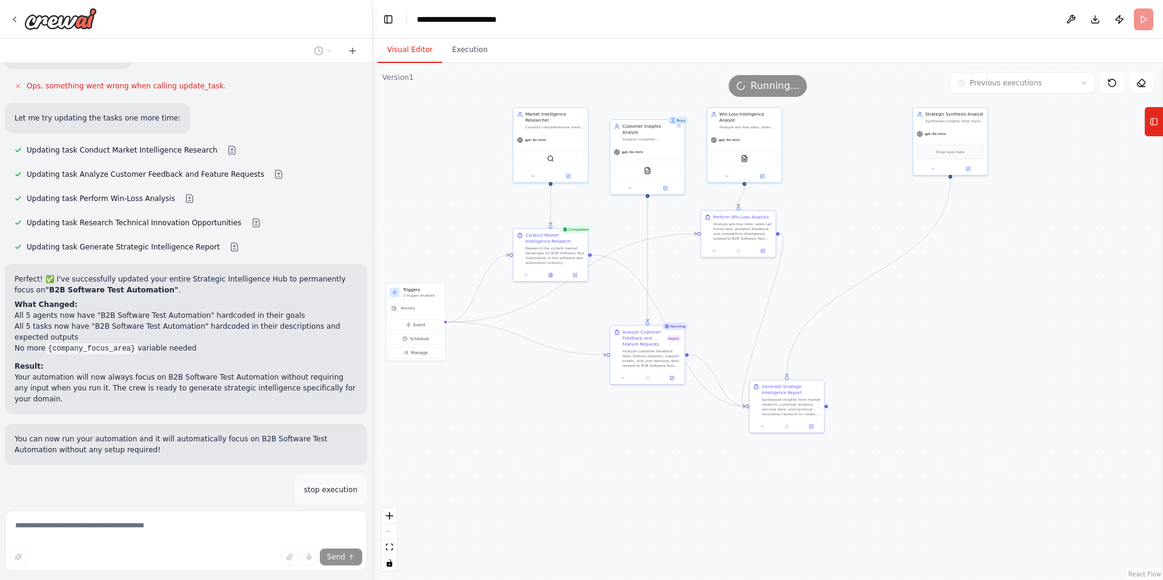
click at [677, 119] on div "Busy" at bounding box center [678, 120] width 20 height 7
drag, startPoint x: 764, startPoint y: 82, endPoint x: 820, endPoint y: 74, distance: 57.0
click at [764, 82] on span "Running..." at bounding box center [775, 86] width 49 height 15
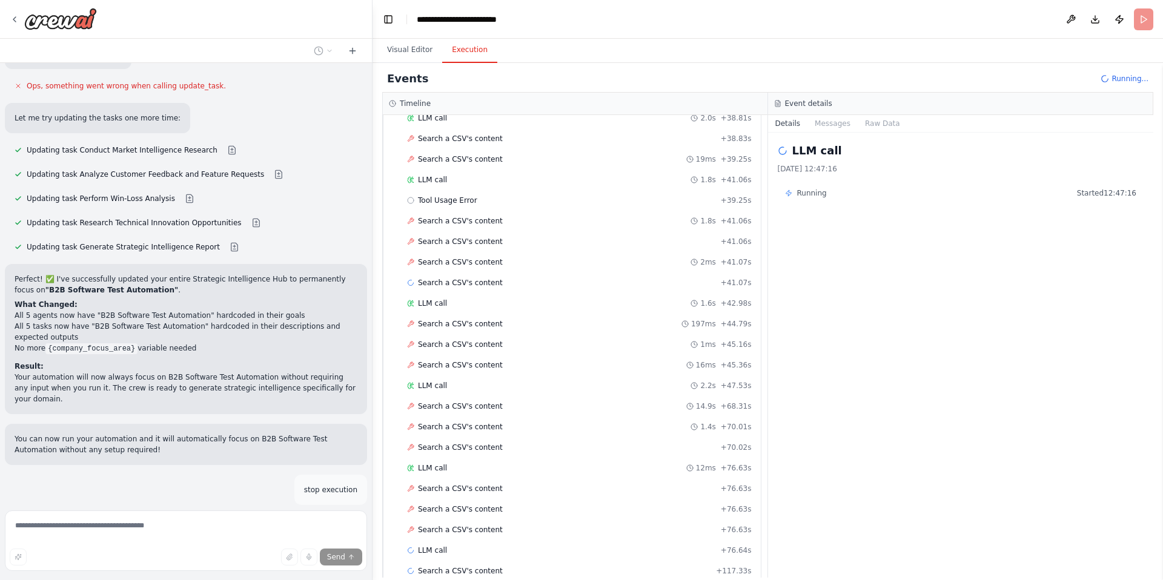
click at [462, 47] on button "Execution" at bounding box center [469, 50] width 55 height 25
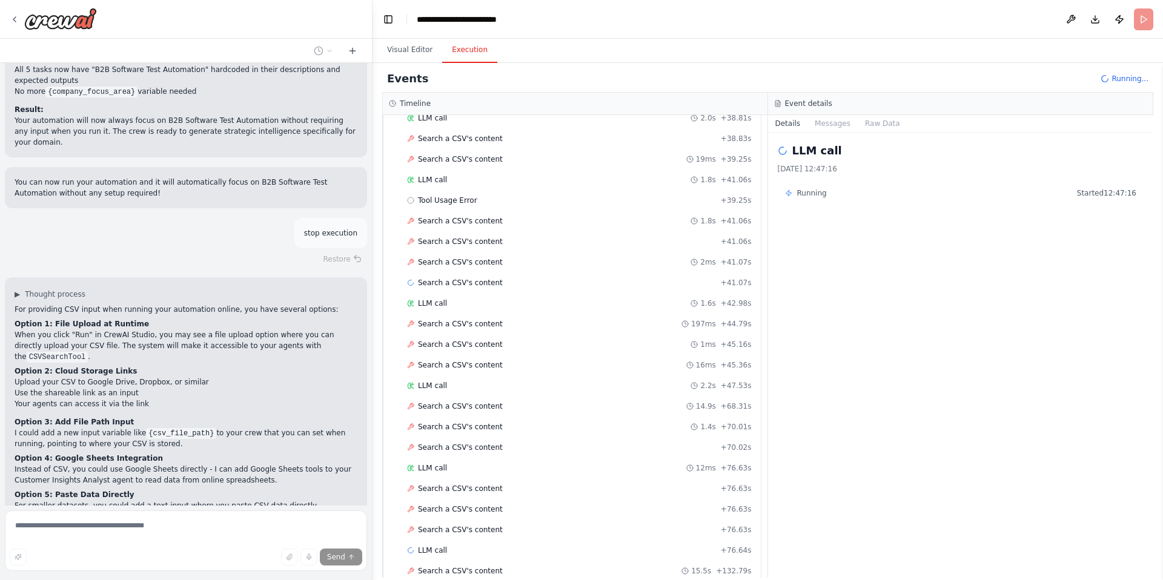
scroll to position [3982, 0]
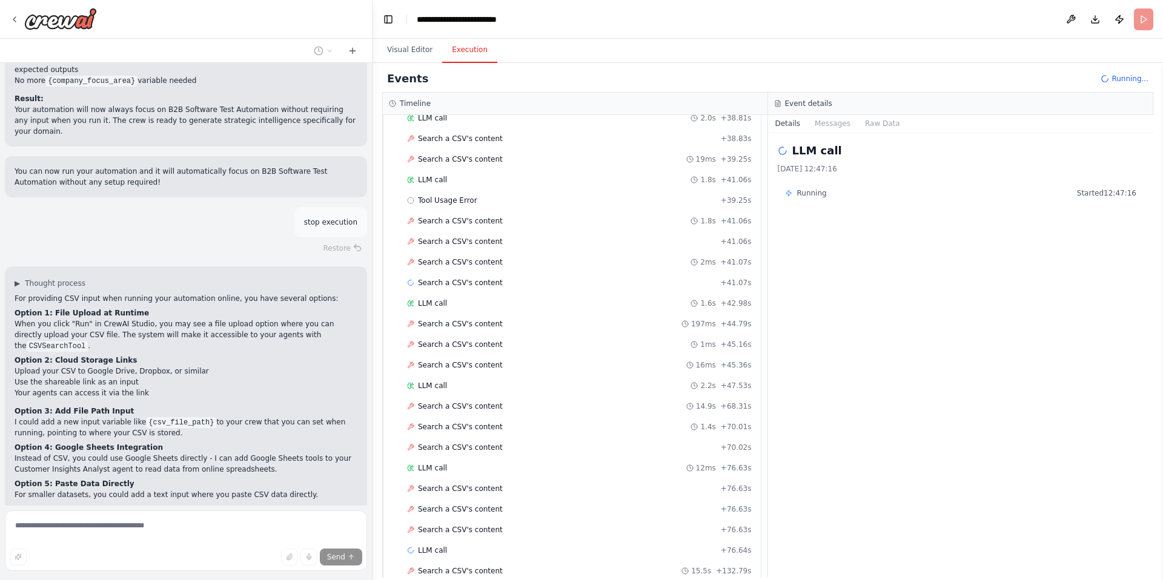
click at [199, 545] on div "Thinking... Stop" at bounding box center [186, 564] width 362 height 38
click at [350, 559] on span "Stop" at bounding box center [351, 564] width 16 height 10
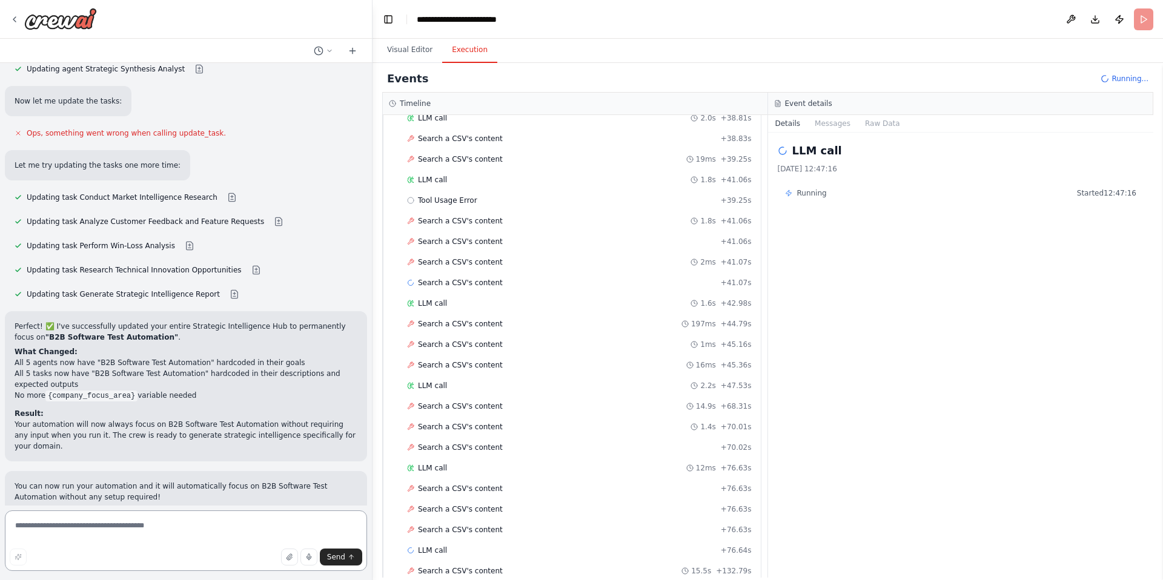
click at [209, 519] on textarea at bounding box center [186, 541] width 362 height 61
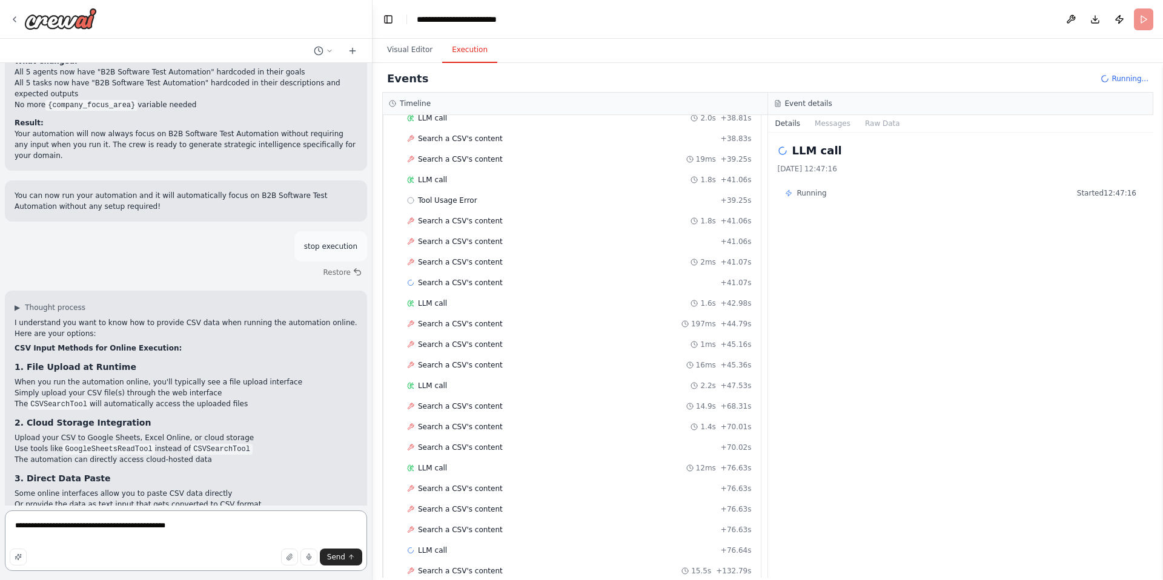
click at [119, 526] on textarea "**********" at bounding box center [186, 541] width 362 height 61
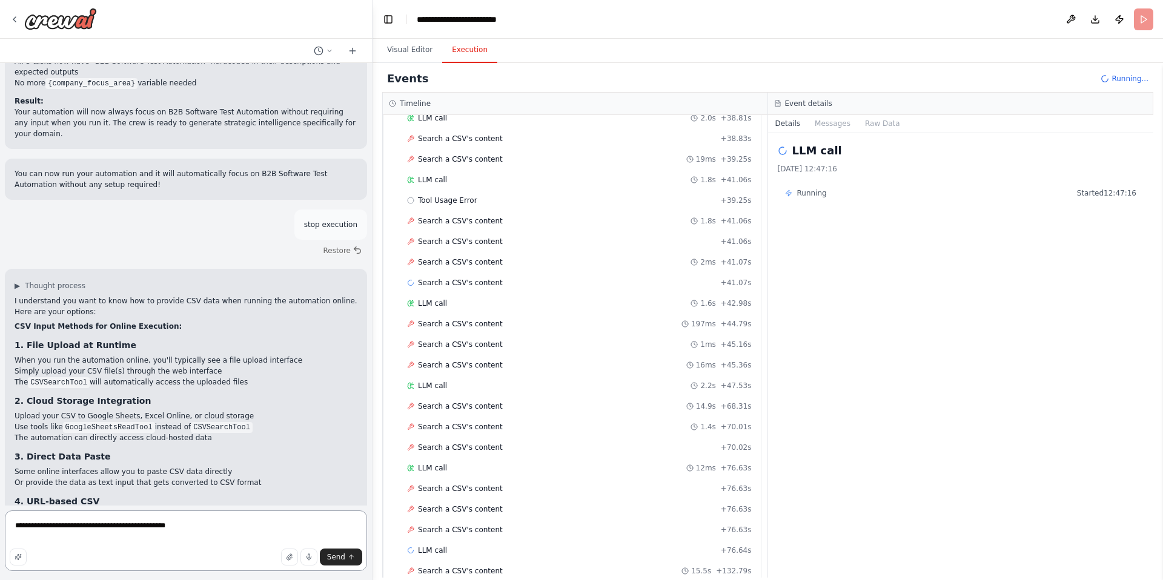
click at [134, 526] on textarea "**********" at bounding box center [186, 541] width 362 height 61
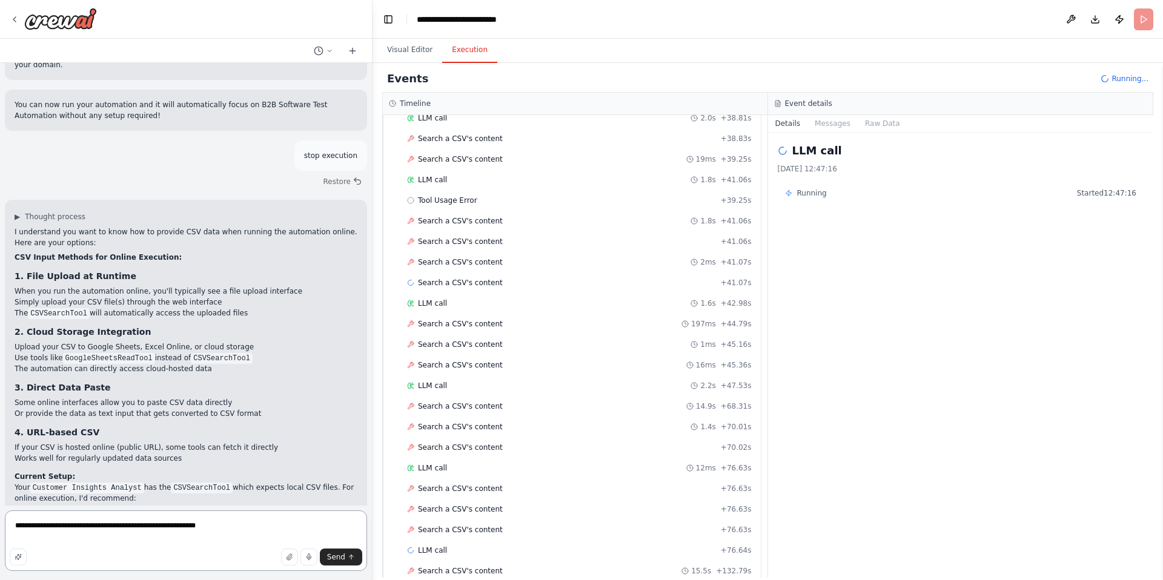
scroll to position [4059, 0]
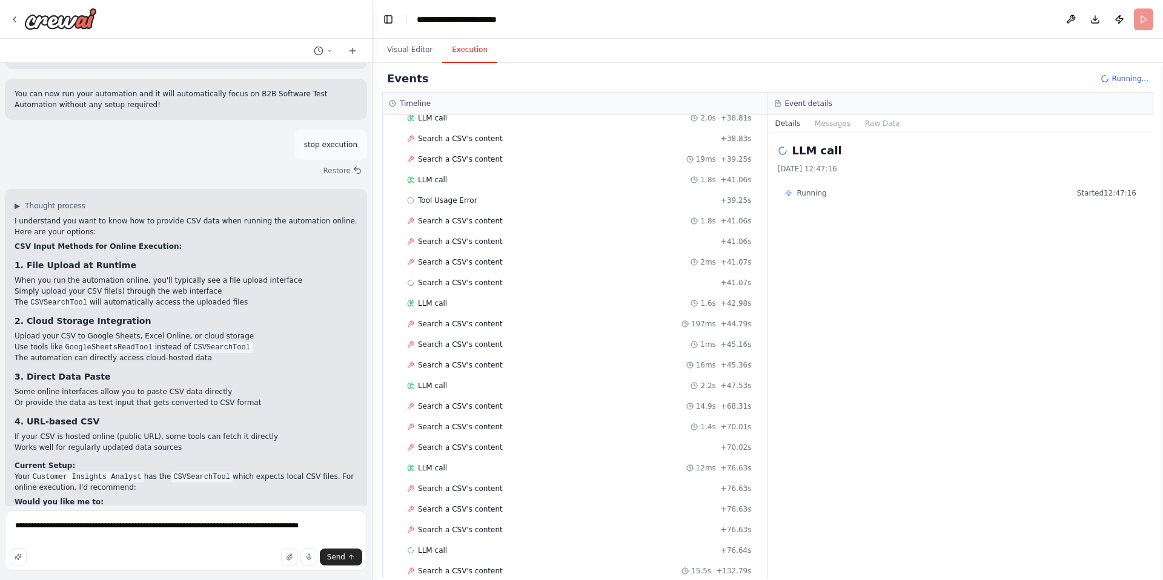
click at [116, 471] on p "Your Customer Insights Analyst has the CSVSearchTool which expects local CSV fi…" at bounding box center [186, 482] width 343 height 22
click at [218, 526] on textarea "**********" at bounding box center [186, 541] width 362 height 61
type textarea "**********"
click at [338, 551] on button "Send" at bounding box center [341, 557] width 42 height 17
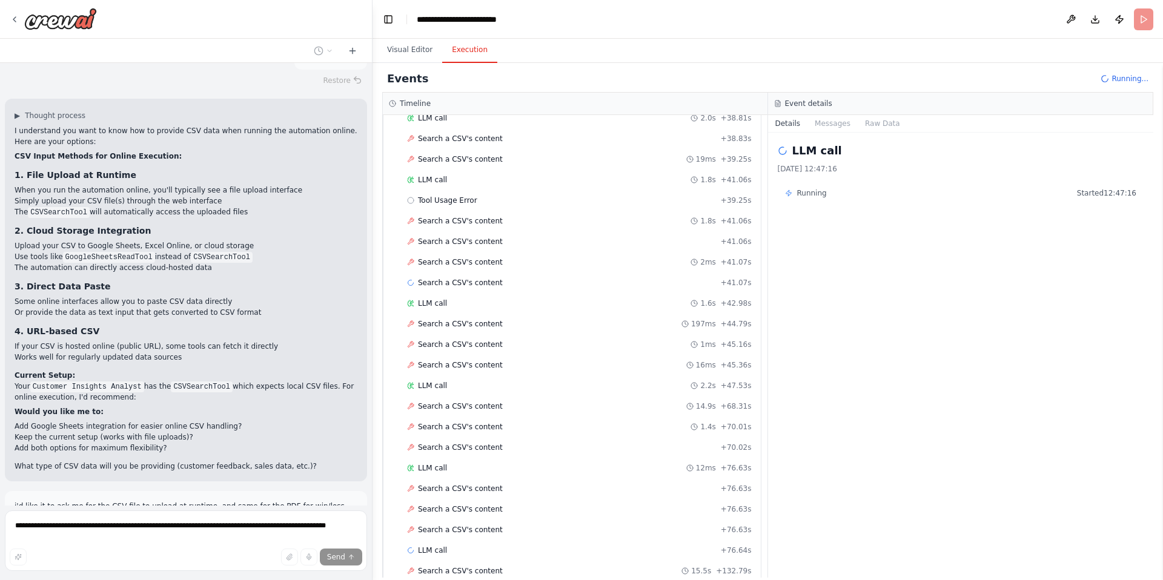
scroll to position [4166, 0]
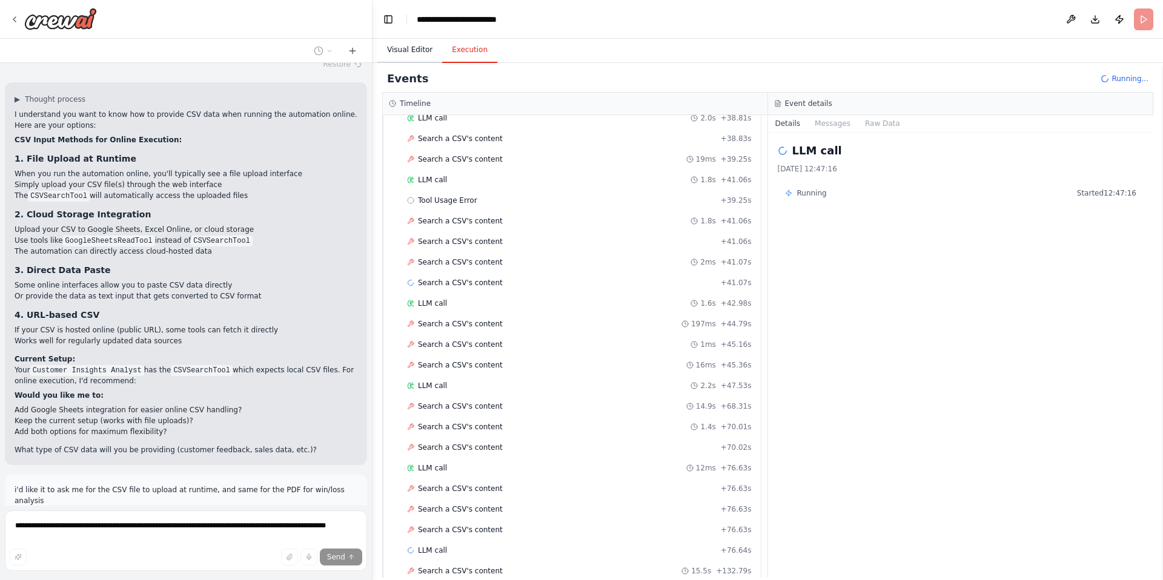
click at [413, 52] on button "Visual Editor" at bounding box center [409, 50] width 65 height 25
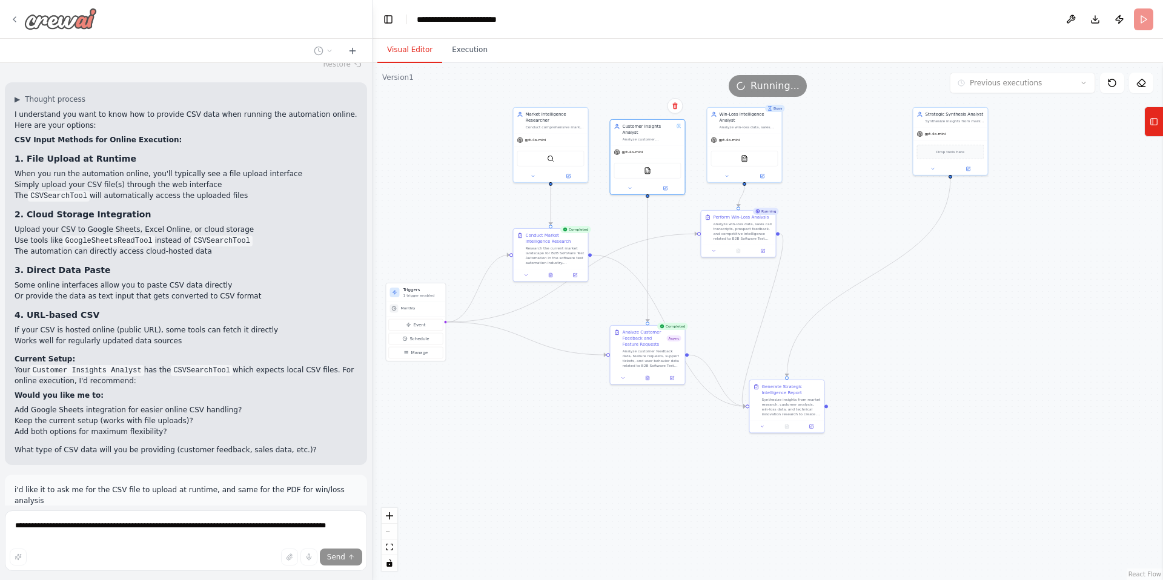
click at [16, 16] on icon at bounding box center [15, 20] width 10 height 10
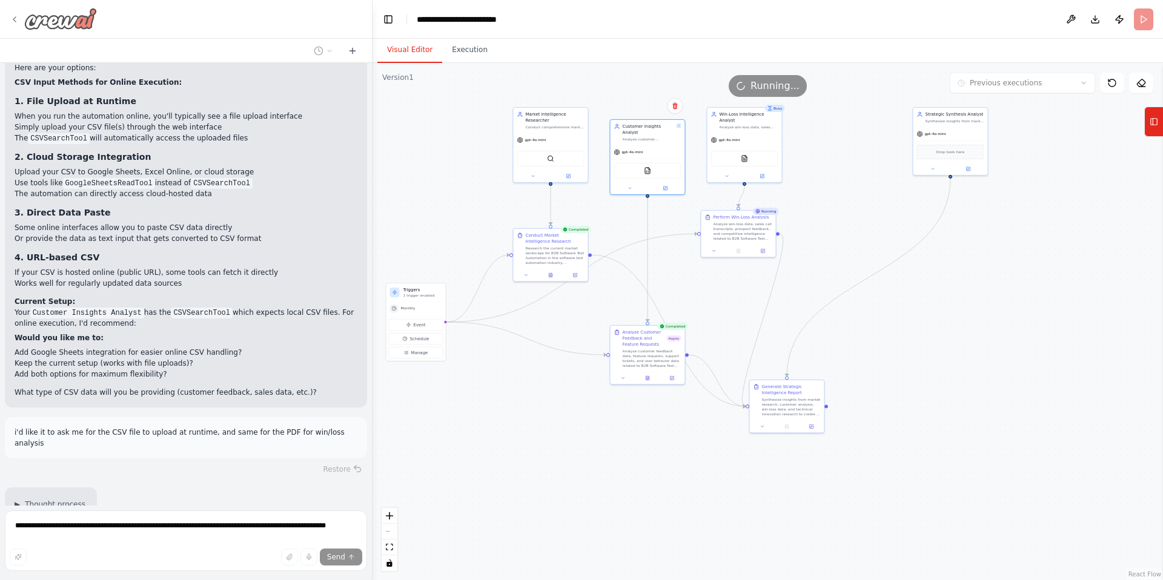
scroll to position [4247, 0]
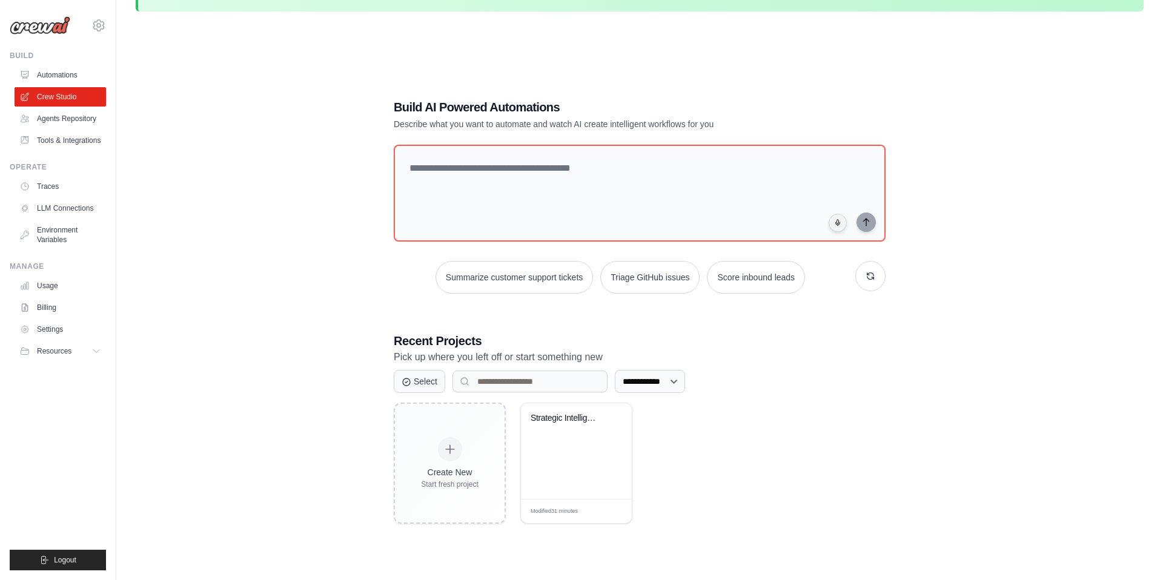
click at [314, 253] on div "**********" at bounding box center [640, 311] width 1008 height 580
click at [778, 468] on div "Create New Start fresh project Strategic Intelligence Hub Modified 31 minutes E…" at bounding box center [640, 463] width 492 height 121
click at [93, 356] on icon at bounding box center [98, 352] width 10 height 10
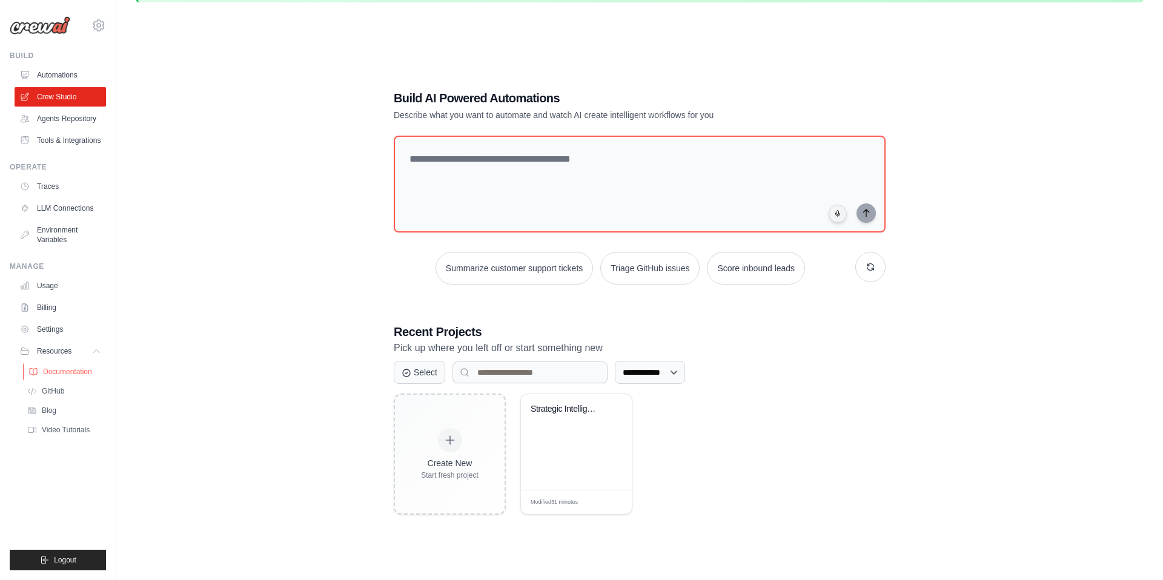
scroll to position [43, 0]
click at [250, 307] on div "**********" at bounding box center [640, 302] width 1008 height 580
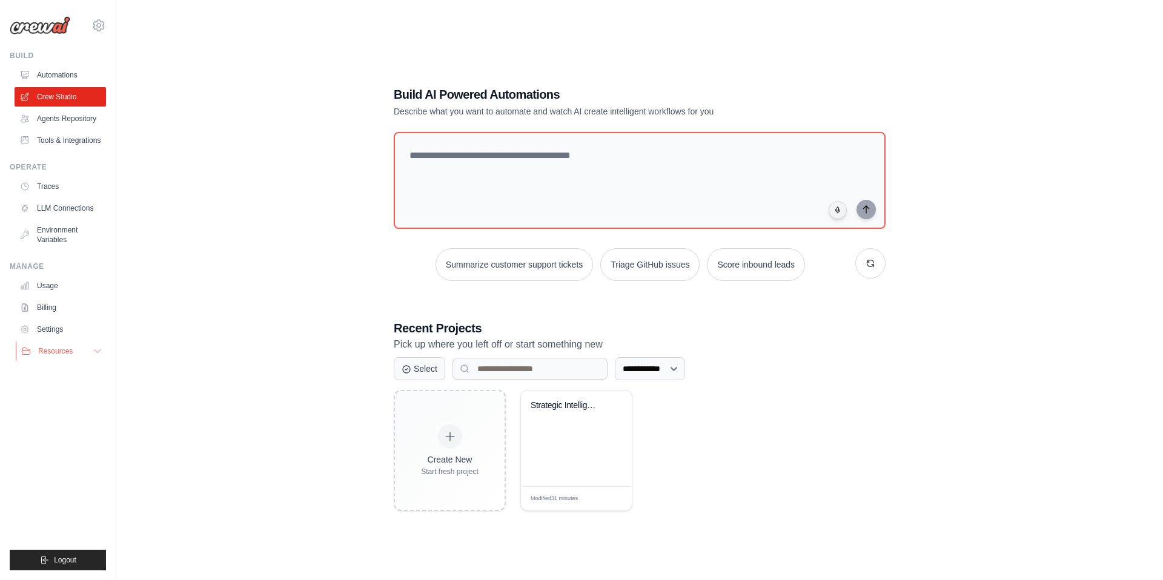
click at [60, 361] on button "Resources" at bounding box center [61, 351] width 91 height 19
click at [56, 196] on link "Traces" at bounding box center [61, 186] width 91 height 19
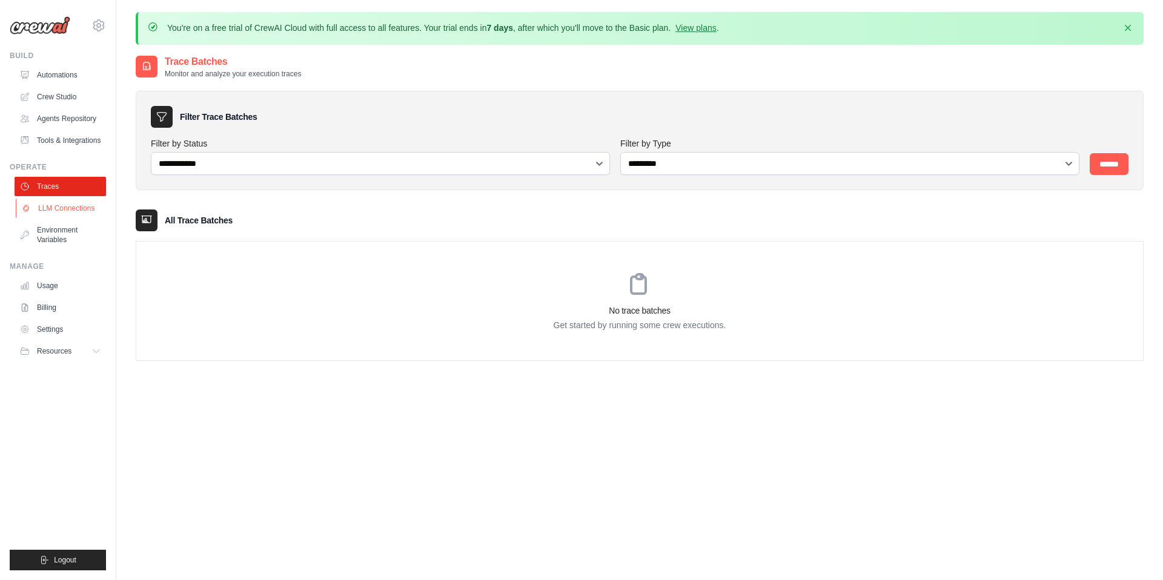
click at [67, 217] on link "LLM Connections" at bounding box center [61, 208] width 91 height 19
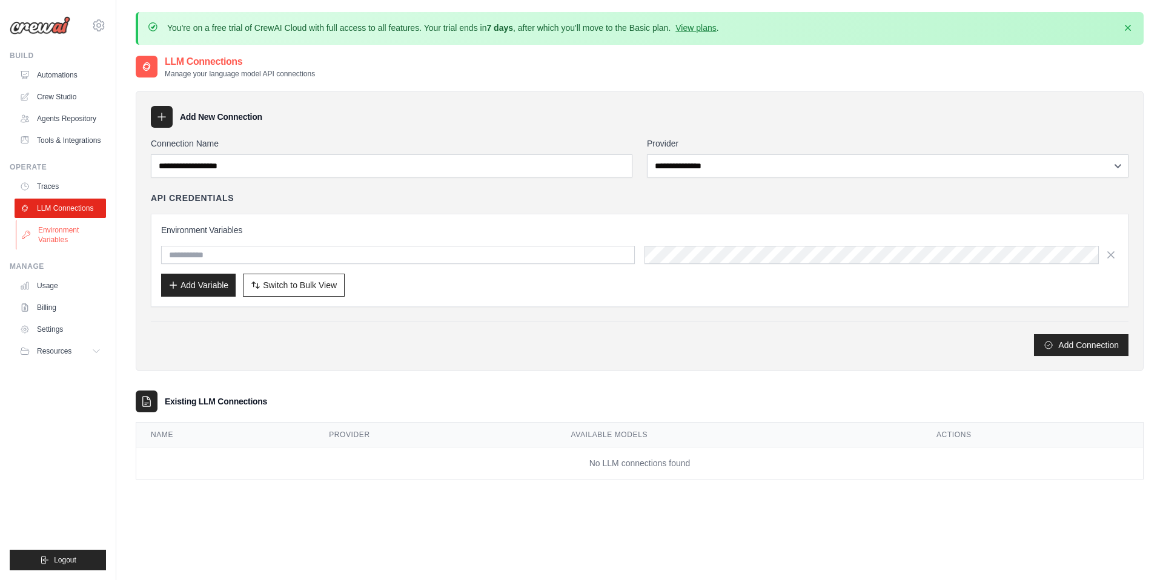
click at [63, 245] on link "Environment Variables" at bounding box center [61, 235] width 91 height 29
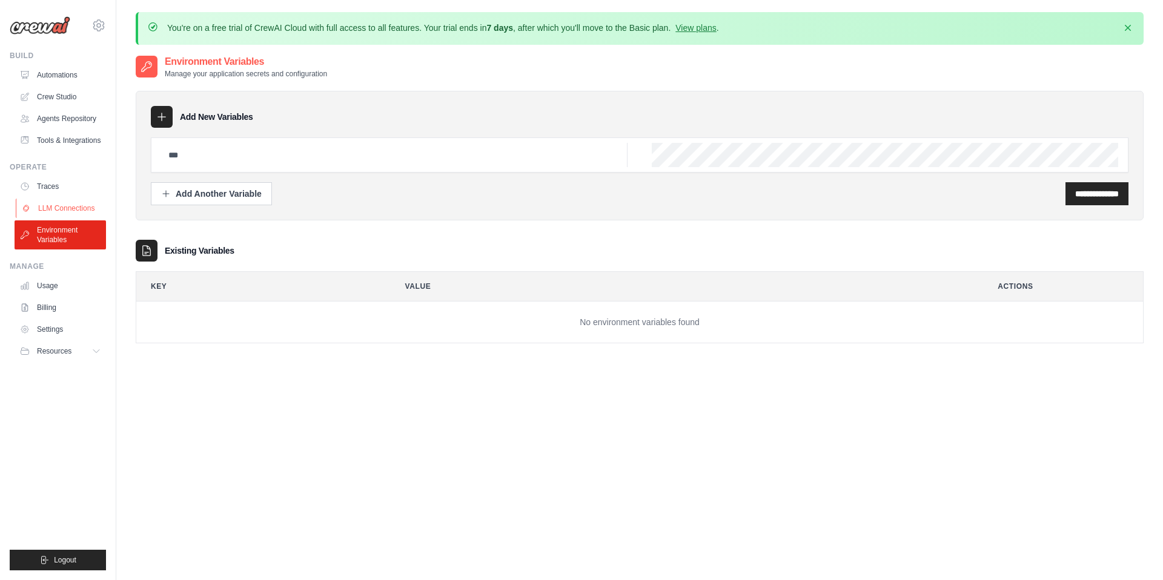
click at [74, 216] on link "LLM Connections" at bounding box center [61, 208] width 91 height 19
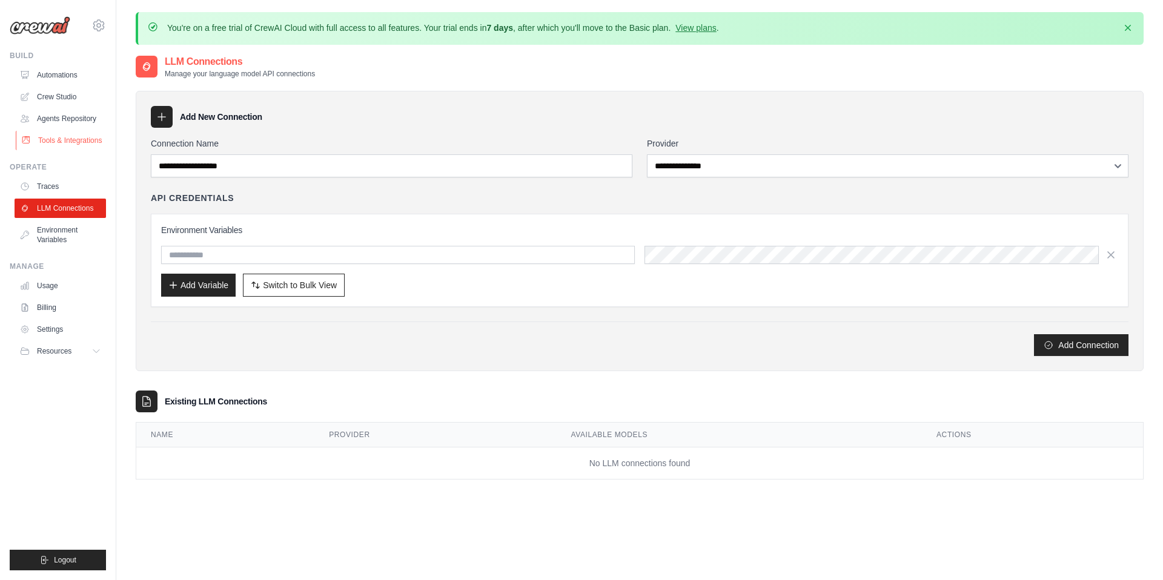
click at [55, 142] on link "Tools & Integrations" at bounding box center [61, 140] width 91 height 19
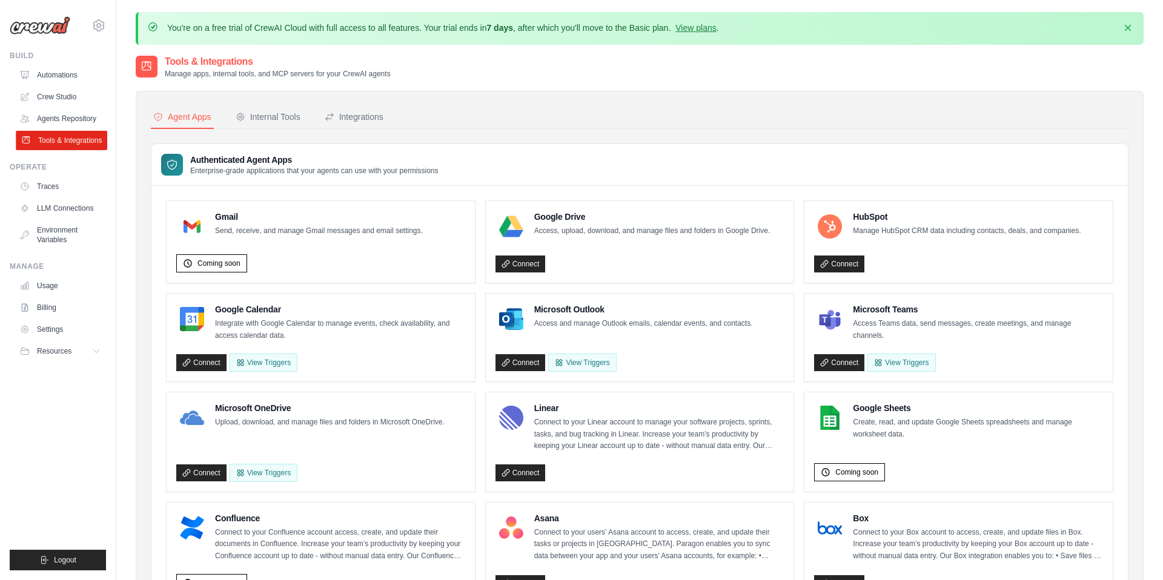
scroll to position [1, 0]
click at [67, 125] on link "Agents Repository" at bounding box center [61, 118] width 91 height 19
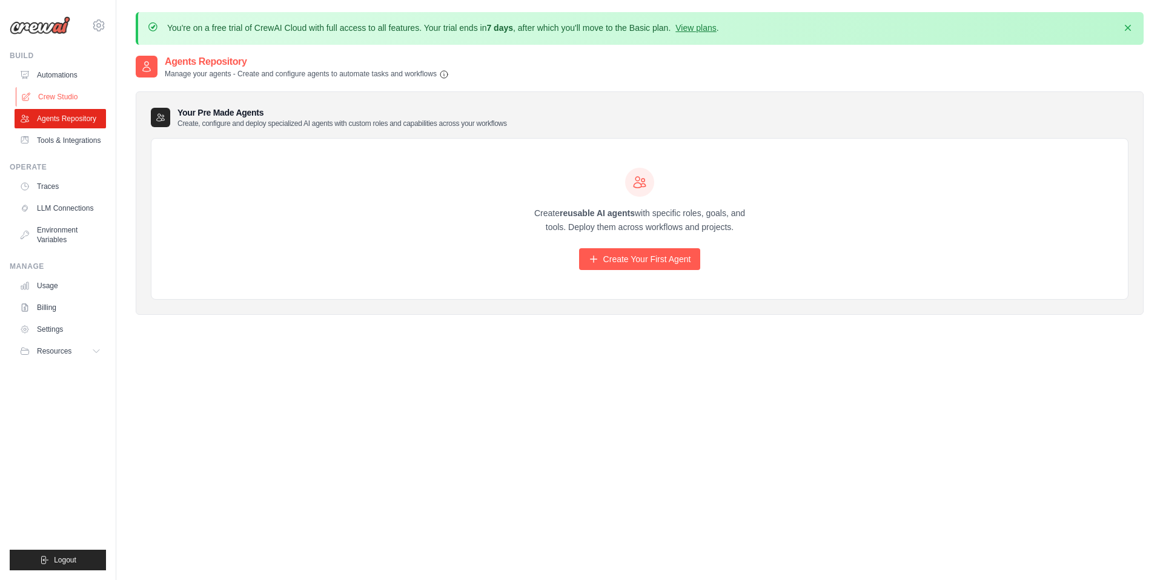
click at [54, 95] on link "Crew Studio" at bounding box center [61, 96] width 91 height 19
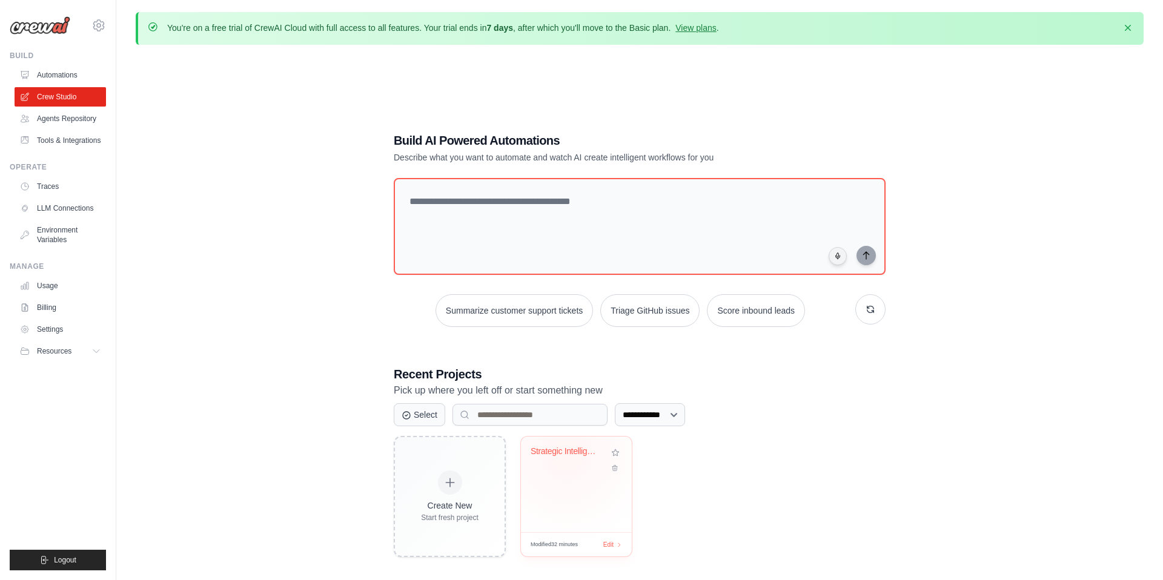
click at [566, 454] on div "Strategic Intelligence Hub" at bounding box center [567, 451] width 73 height 11
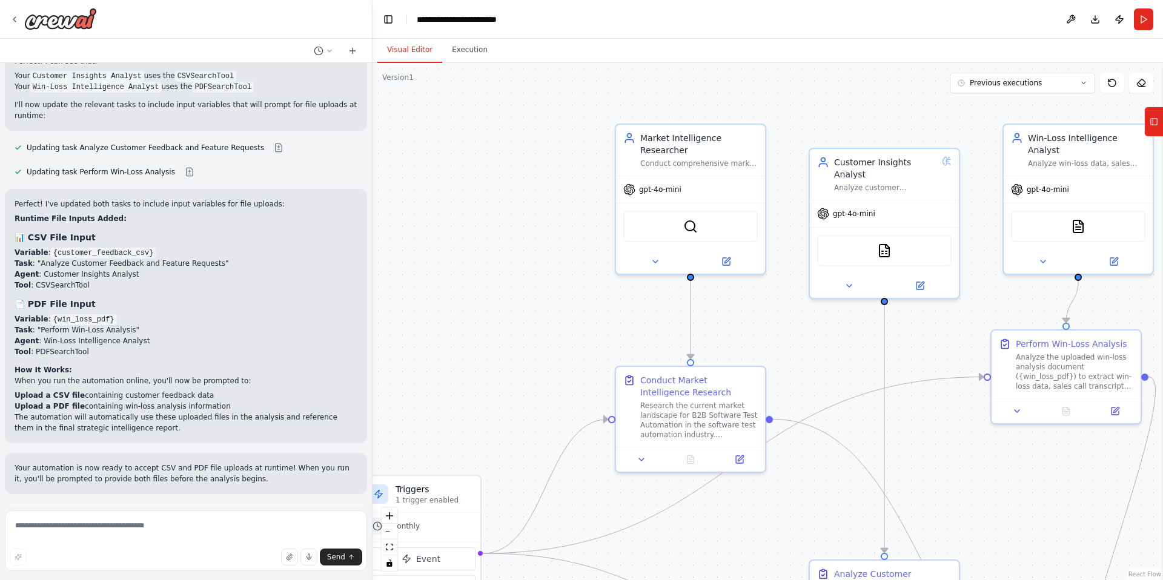
scroll to position [4768, 0]
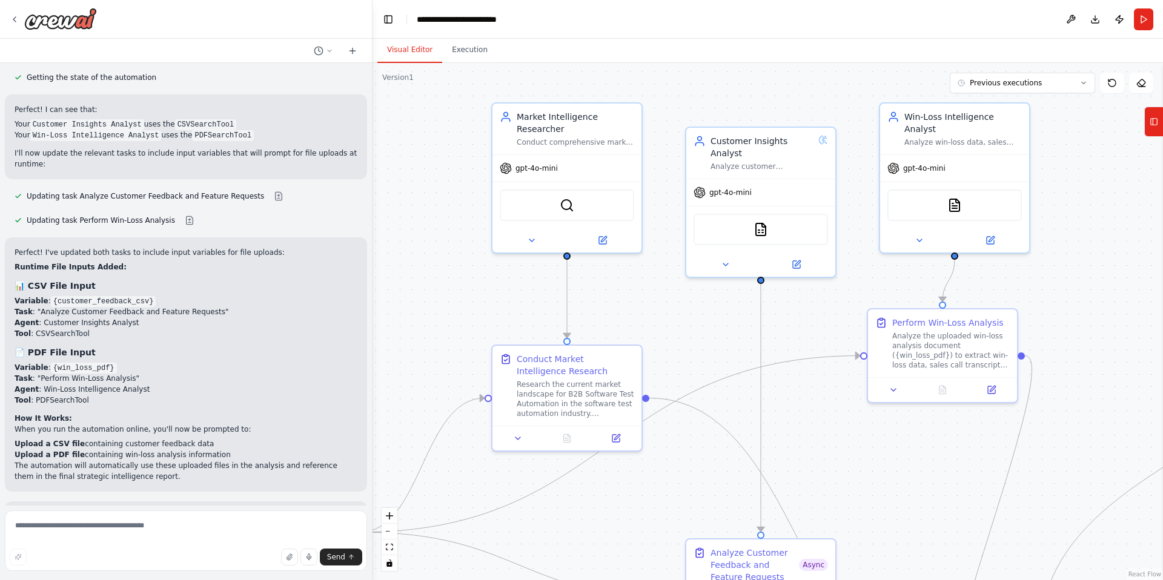
drag, startPoint x: 512, startPoint y: 356, endPoint x: 389, endPoint y: 335, distance: 125.4
click at [389, 335] on div ".deletable-edge-delete-btn { width: 20px; height: 20px; border: 0px solid #ffff…" at bounding box center [768, 321] width 791 height 517
click at [214, 537] on textarea at bounding box center [186, 541] width 362 height 61
type textarea "**********"
click at [128, 528] on textarea "**********" at bounding box center [186, 541] width 362 height 61
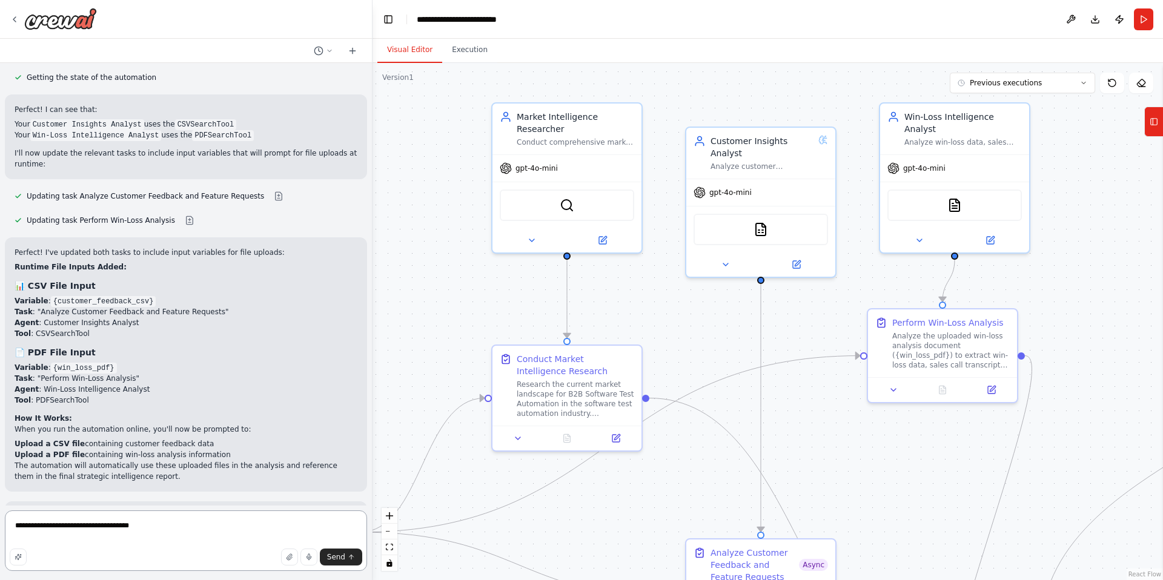
click at [128, 528] on textarea "**********" at bounding box center [186, 541] width 362 height 61
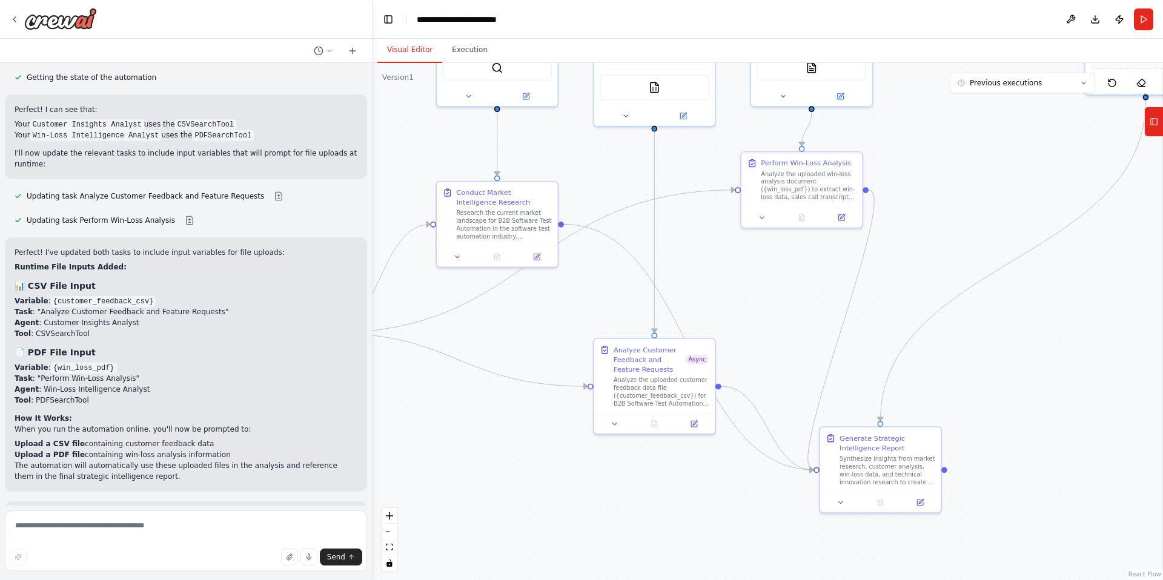
drag, startPoint x: 721, startPoint y: 335, endPoint x: 700, endPoint y: 259, distance: 78.8
click at [700, 259] on div ".deletable-edge-delete-btn { width: 20px; height: 20px; border: 0px solid #ffff…" at bounding box center [768, 321] width 791 height 517
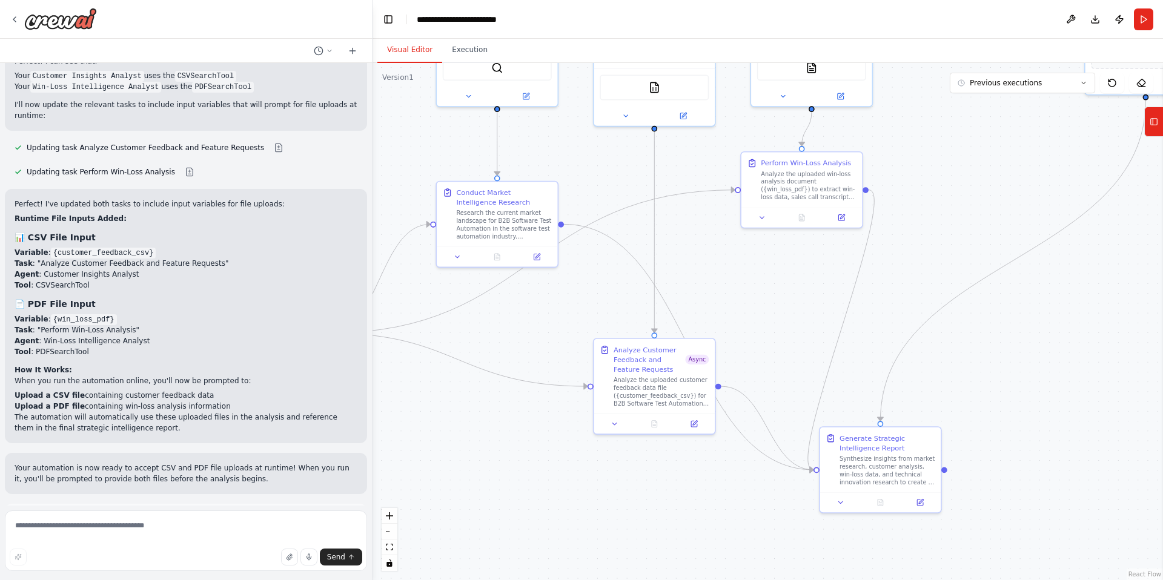
click at [187, 559] on span "Run Automation" at bounding box center [191, 564] width 59 height 10
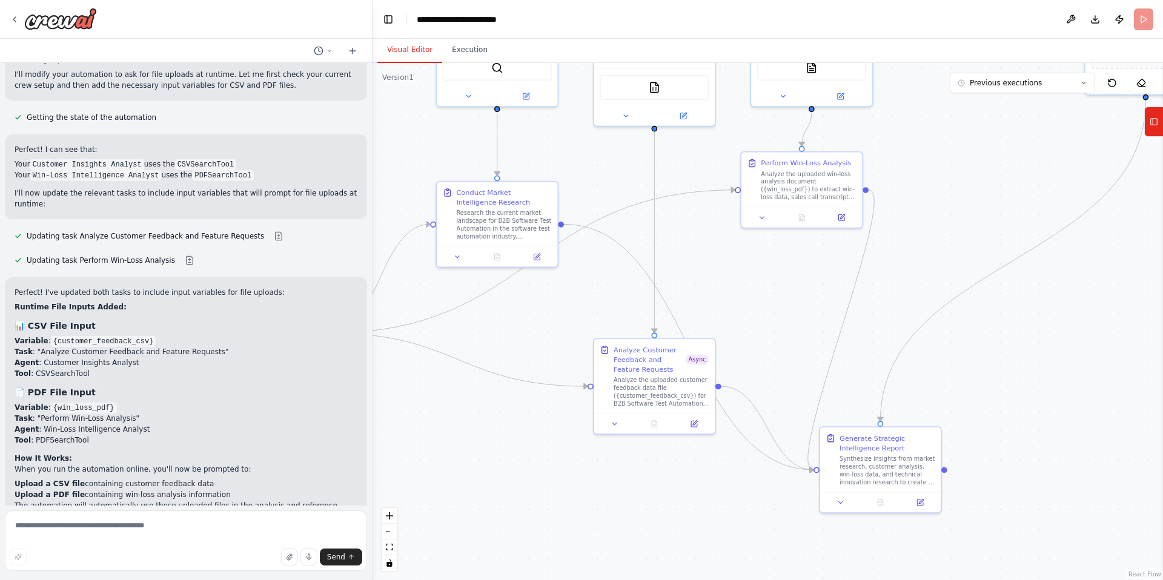
click at [1042, 150] on body "▶ Thought process This is an excellent use case for CrewAI automation! You're l…" at bounding box center [581, 290] width 1163 height 580
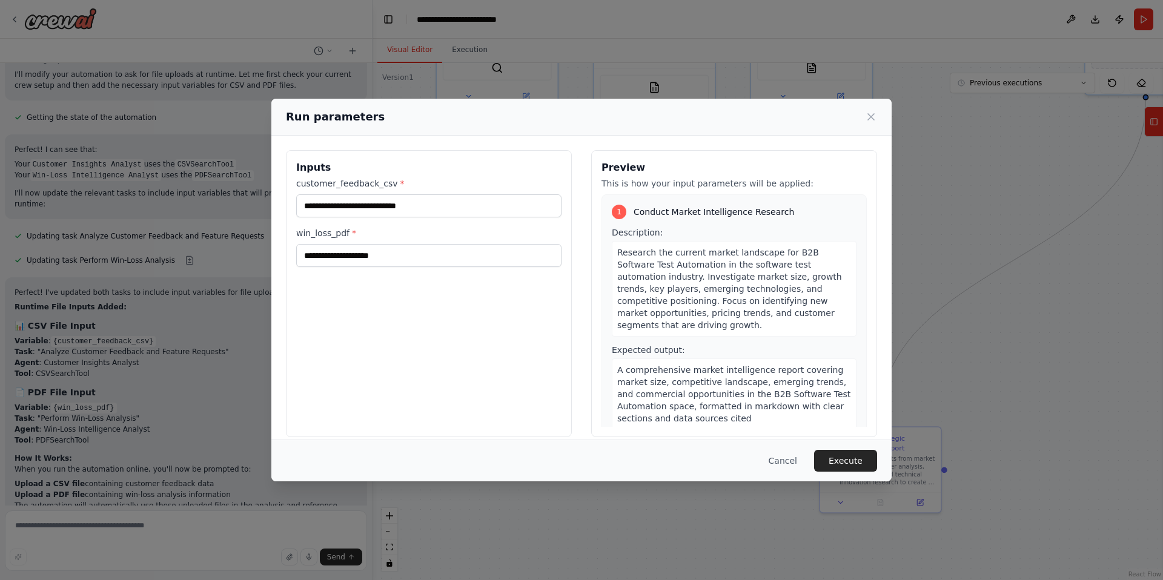
scroll to position [12, 0]
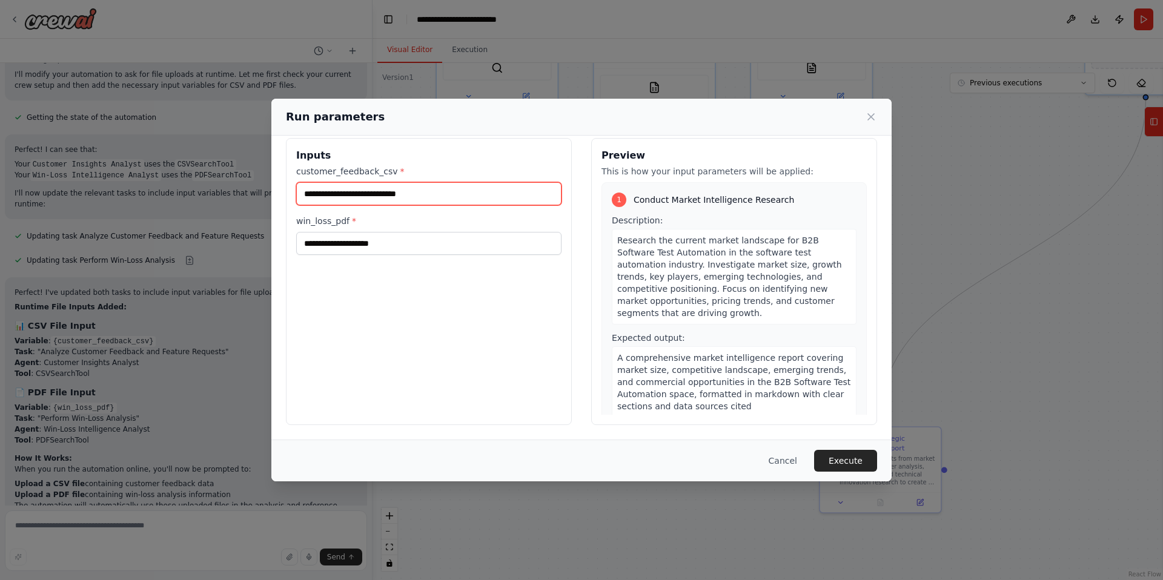
drag, startPoint x: 454, startPoint y: 203, endPoint x: 457, endPoint y: 196, distance: 7.1
click at [454, 203] on input "customer_feedback_csv *" at bounding box center [428, 193] width 265 height 23
click at [457, 194] on input "customer_feedback_csv *" at bounding box center [428, 193] width 265 height 23
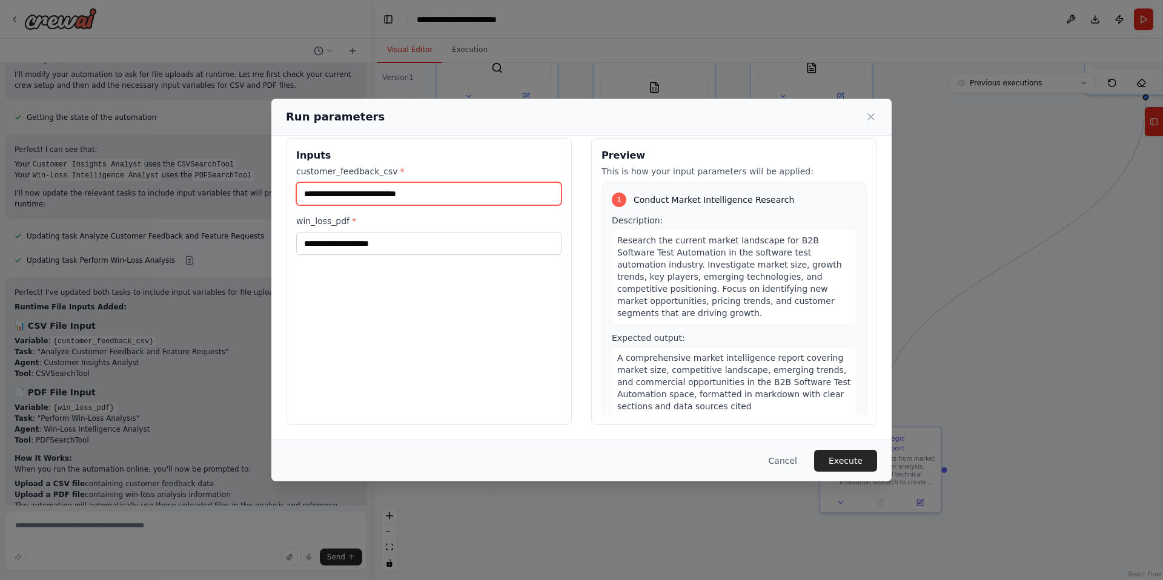
click at [457, 194] on input "customer_feedback_csv *" at bounding box center [428, 193] width 265 height 23
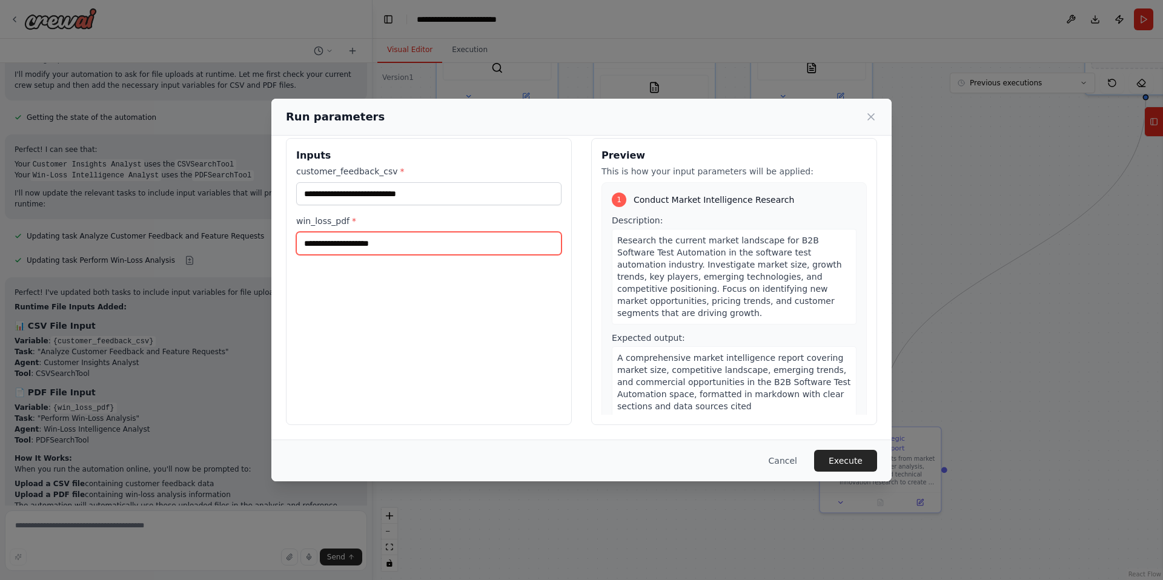
click at [380, 237] on input "win_loss_pdf *" at bounding box center [428, 243] width 265 height 23
click at [381, 245] on input "win_loss_pdf *" at bounding box center [428, 243] width 265 height 23
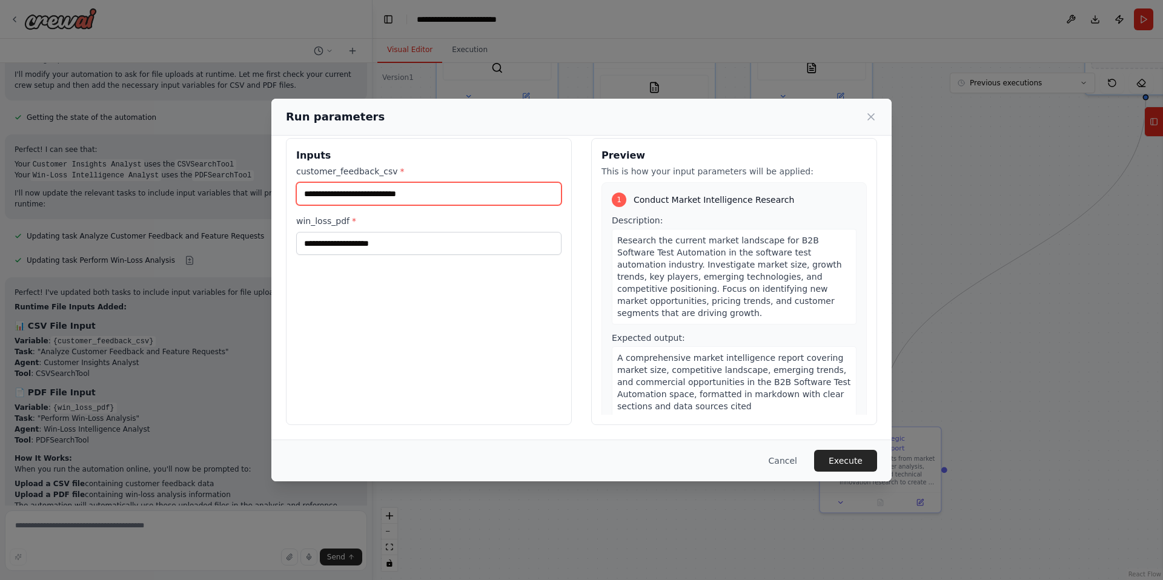
click at [410, 184] on input "customer_feedback_csv *" at bounding box center [428, 193] width 265 height 23
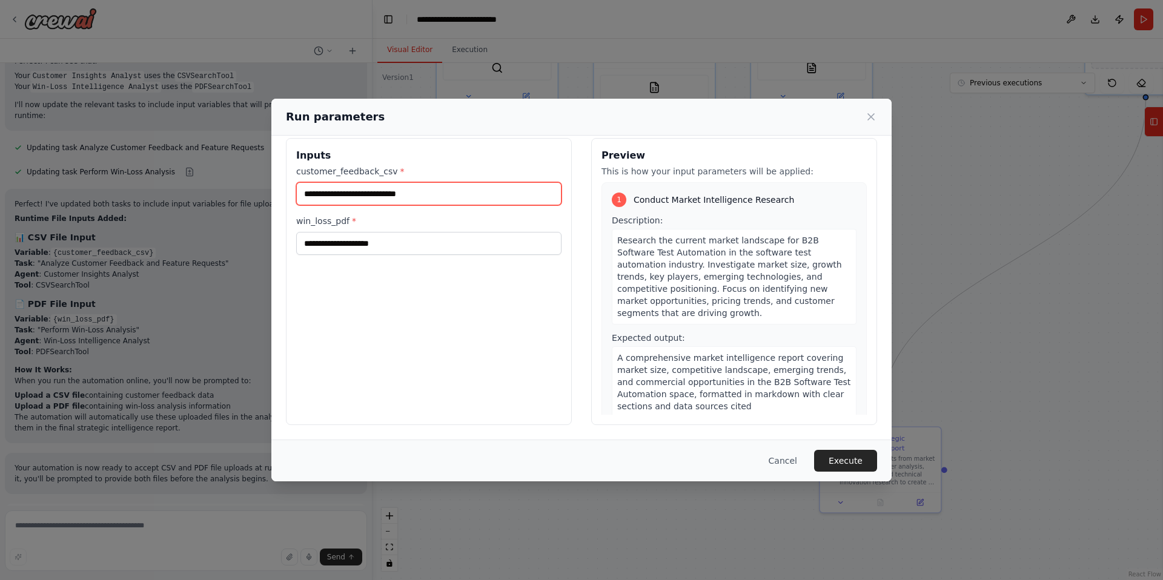
click at [476, 199] on input "customer_feedback_csv *" at bounding box center [428, 193] width 265 height 23
click at [391, 196] on input "customer_feedback_csv *" at bounding box center [428, 193] width 265 height 23
type input "*"
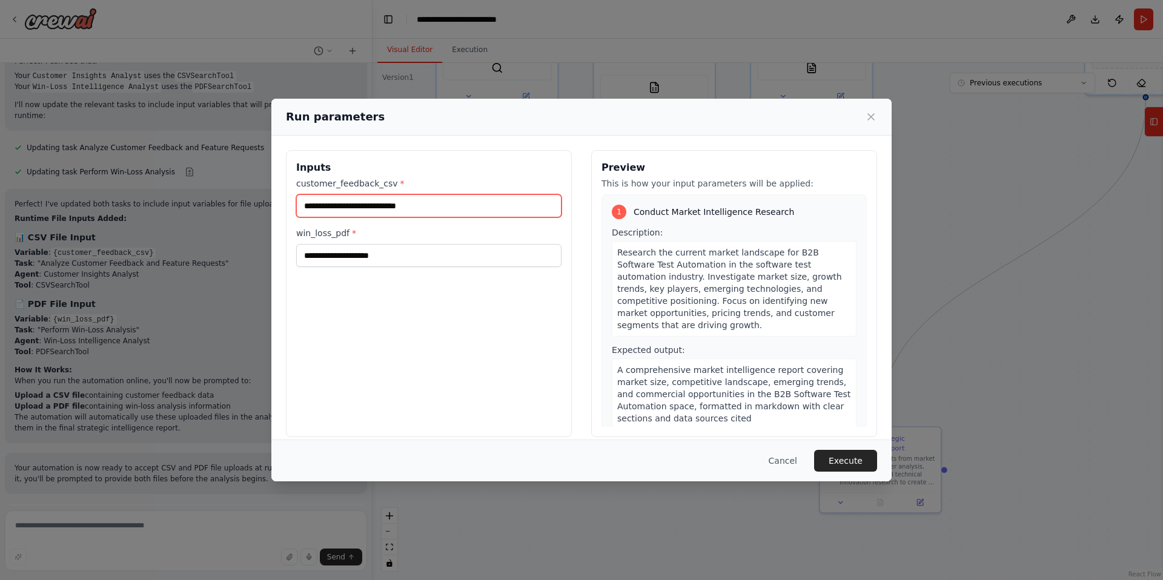
click at [477, 213] on input "customer_feedback_csv *" at bounding box center [428, 205] width 265 height 23
click at [780, 462] on button "Cancel" at bounding box center [783, 461] width 48 height 22
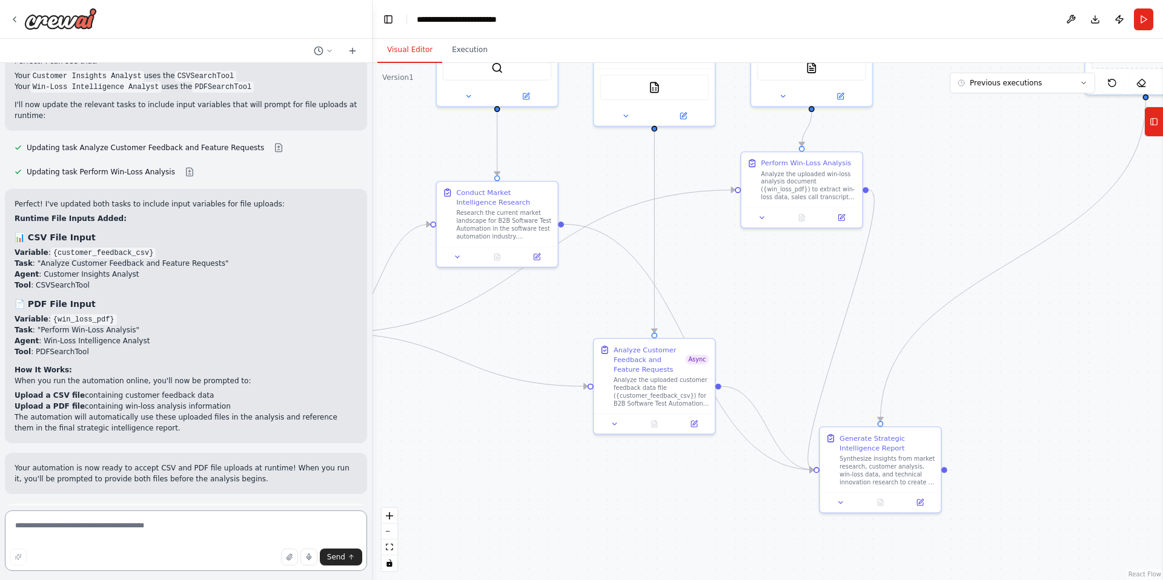
click at [118, 534] on textarea at bounding box center [186, 541] width 362 height 61
click at [161, 559] on span "Improve automation" at bounding box center [191, 564] width 74 height 10
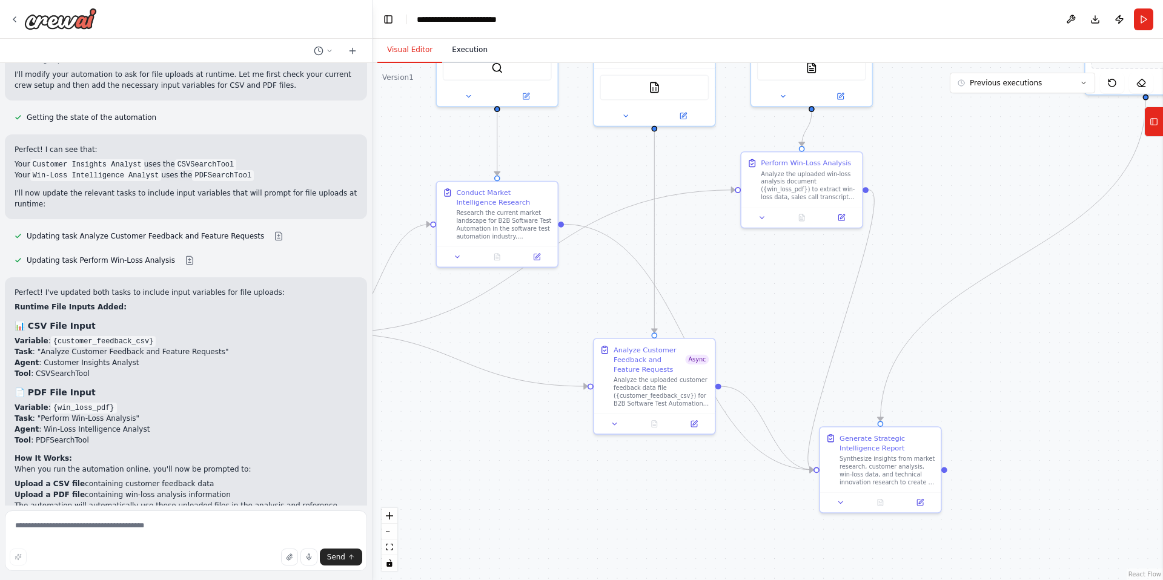
scroll to position [4775, 0]
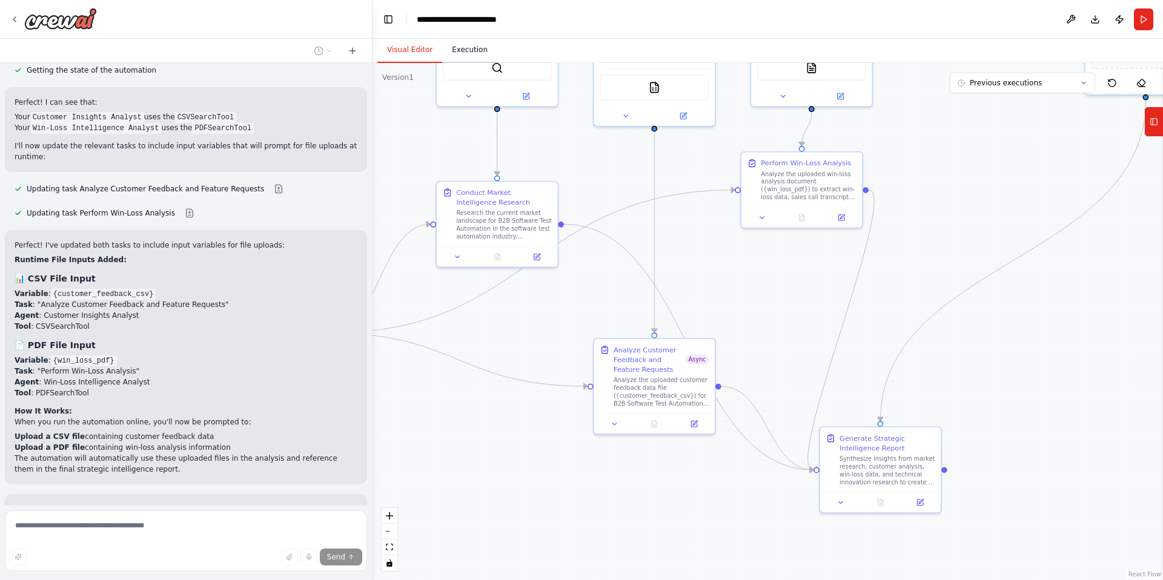
click at [470, 46] on button "Execution" at bounding box center [469, 50] width 55 height 25
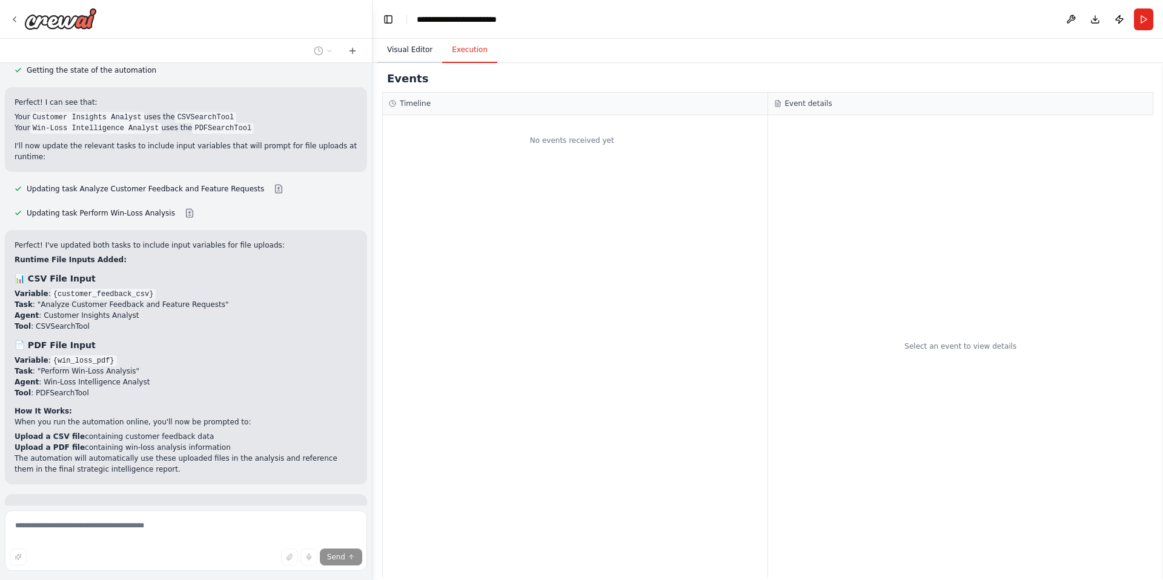
click at [420, 49] on button "Visual Editor" at bounding box center [409, 50] width 65 height 25
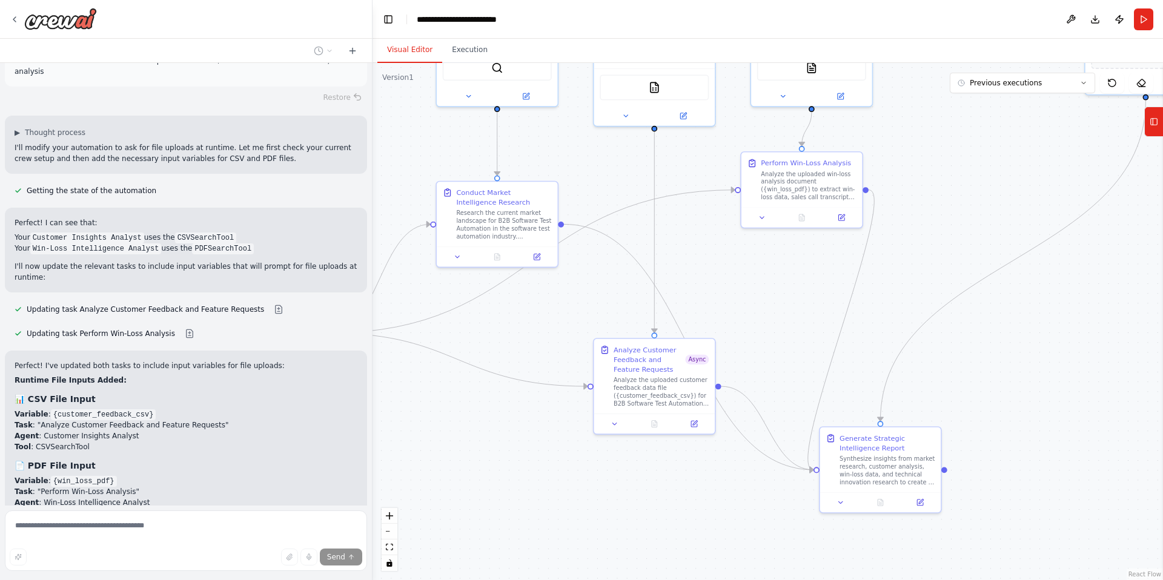
scroll to position [4654, 0]
click at [267, 305] on button at bounding box center [279, 310] width 24 height 10
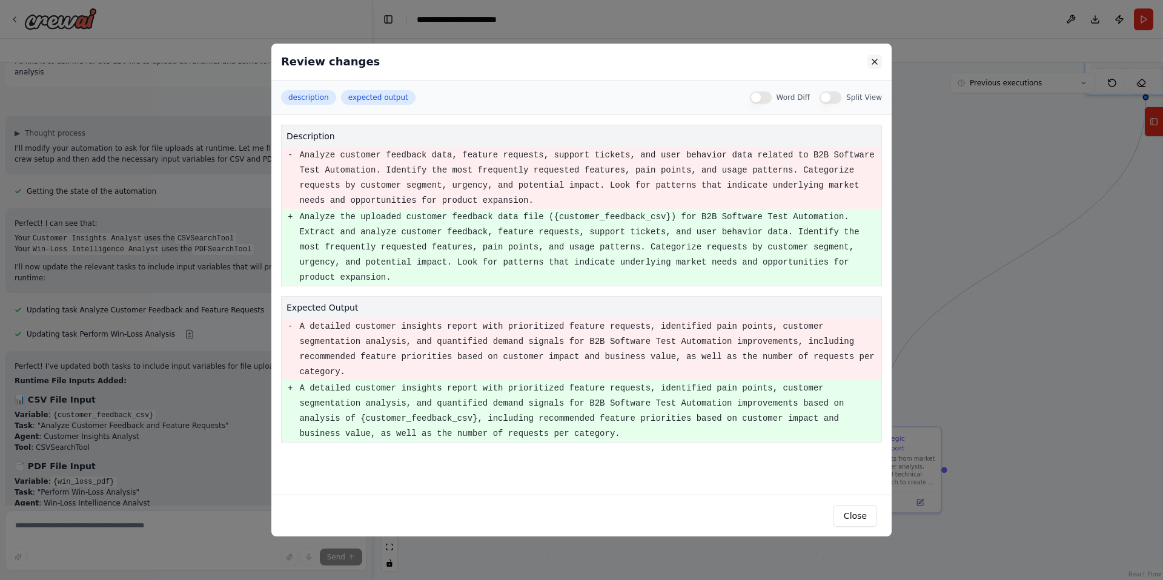
click at [876, 62] on button at bounding box center [874, 62] width 15 height 15
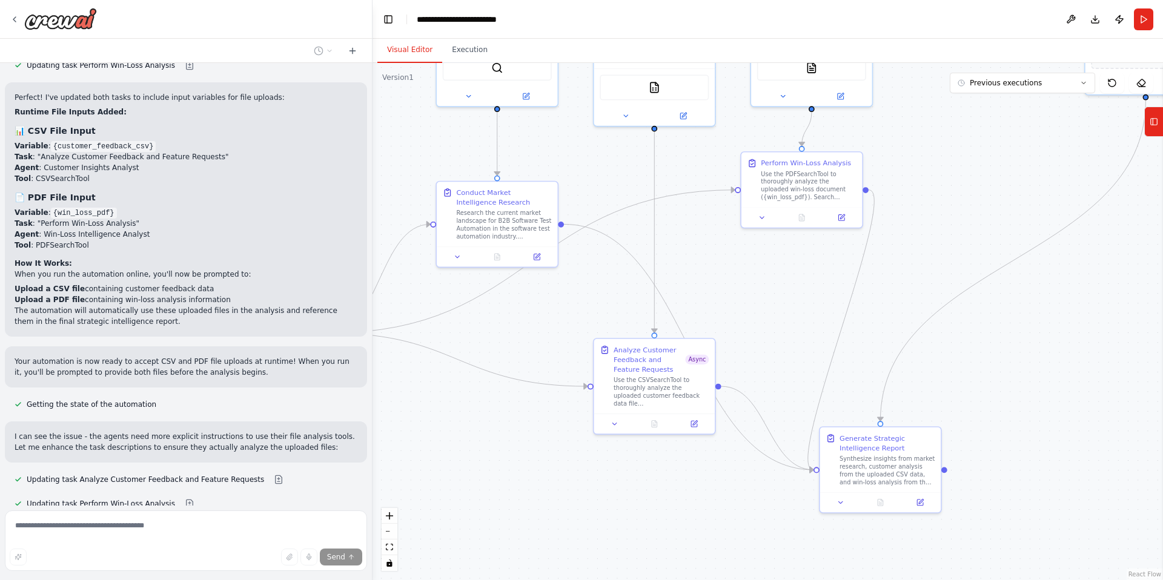
scroll to position [5012, 0]
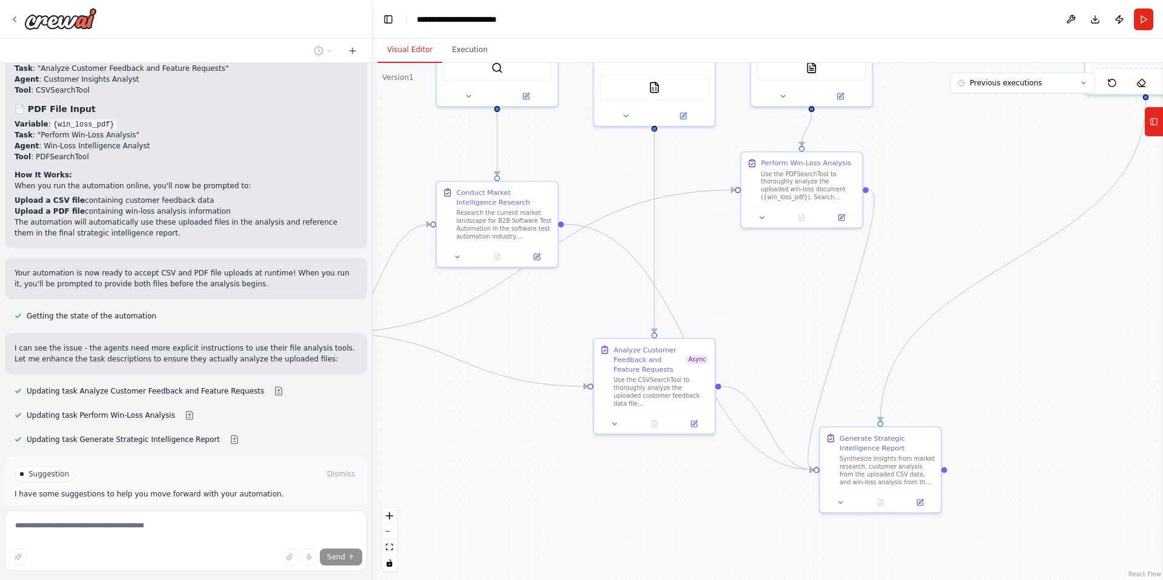
click at [173, 511] on span "Run Automation" at bounding box center [191, 516] width 59 height 10
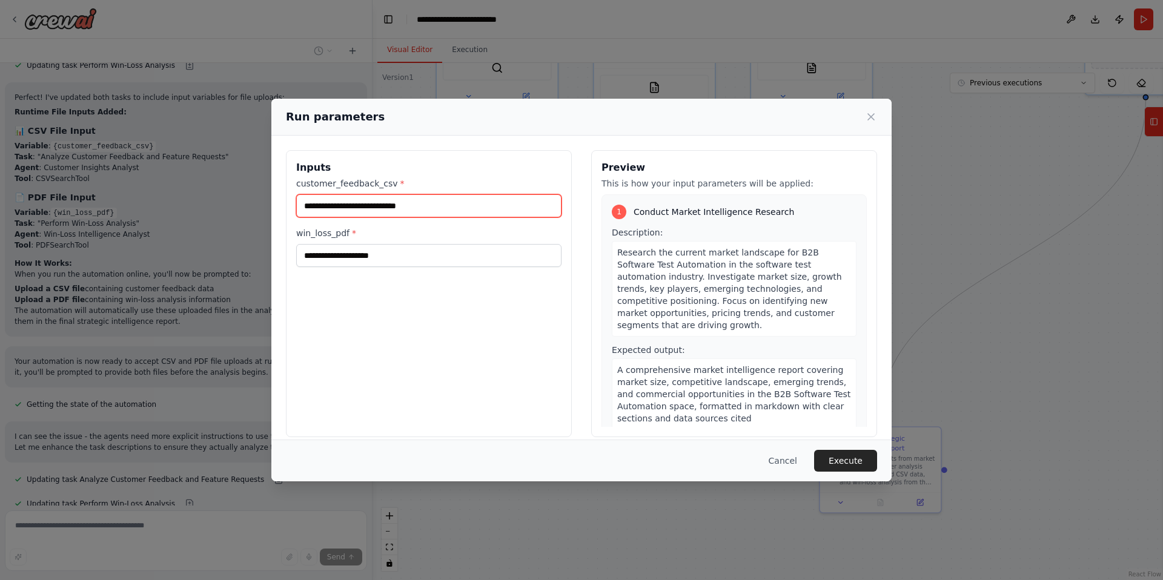
click at [401, 210] on input "customer_feedback_csv *" at bounding box center [428, 205] width 265 height 23
click at [493, 210] on input "customer_feedback_csv *" at bounding box center [428, 205] width 265 height 23
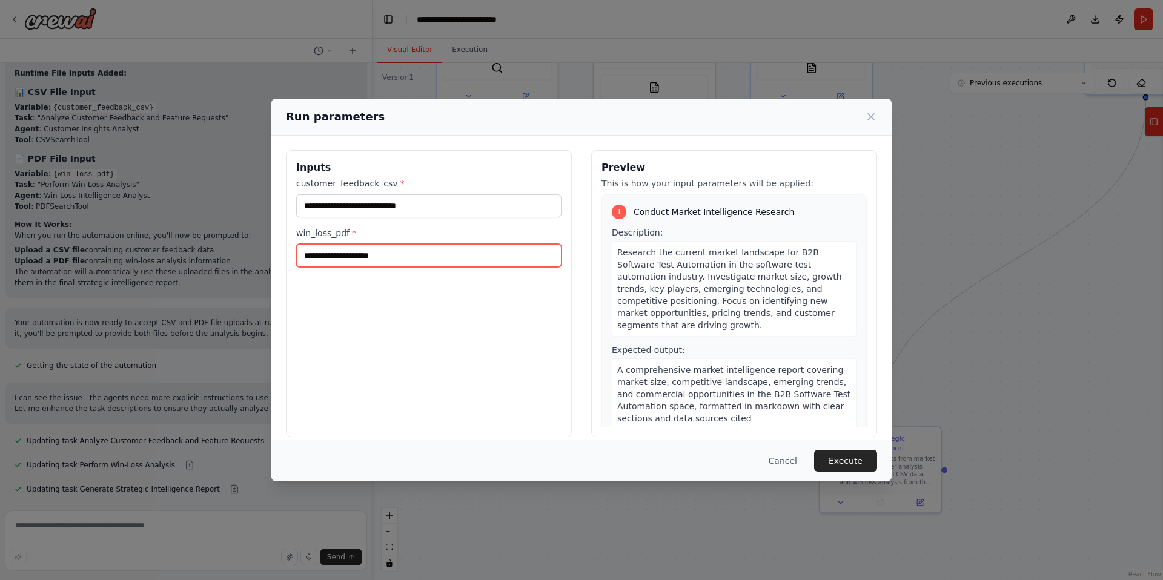
click at [469, 254] on input "win_loss_pdf *" at bounding box center [428, 255] width 265 height 23
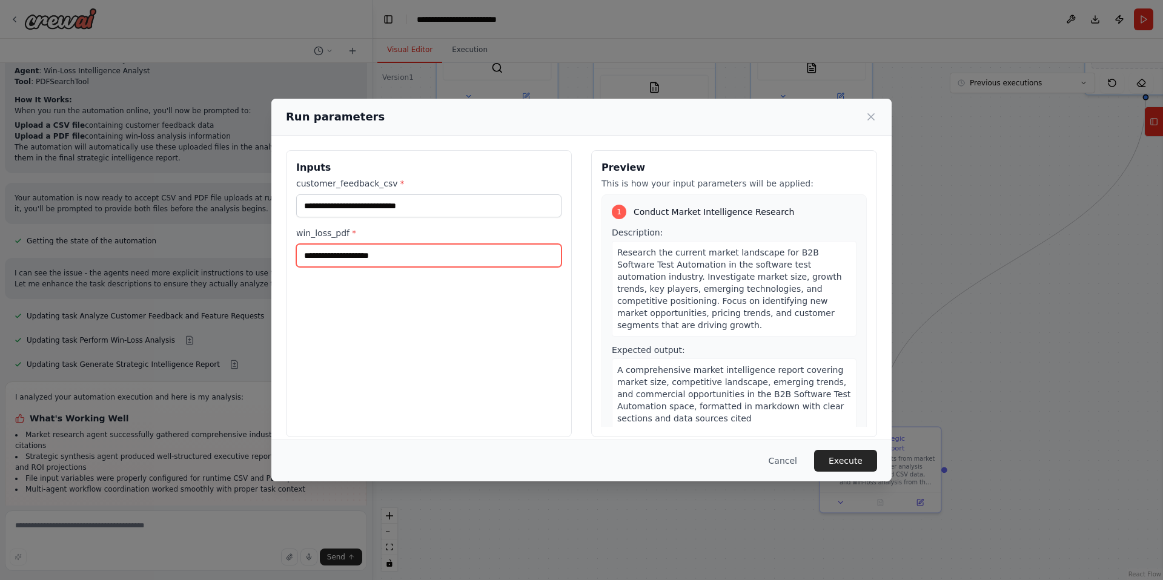
scroll to position [12, 0]
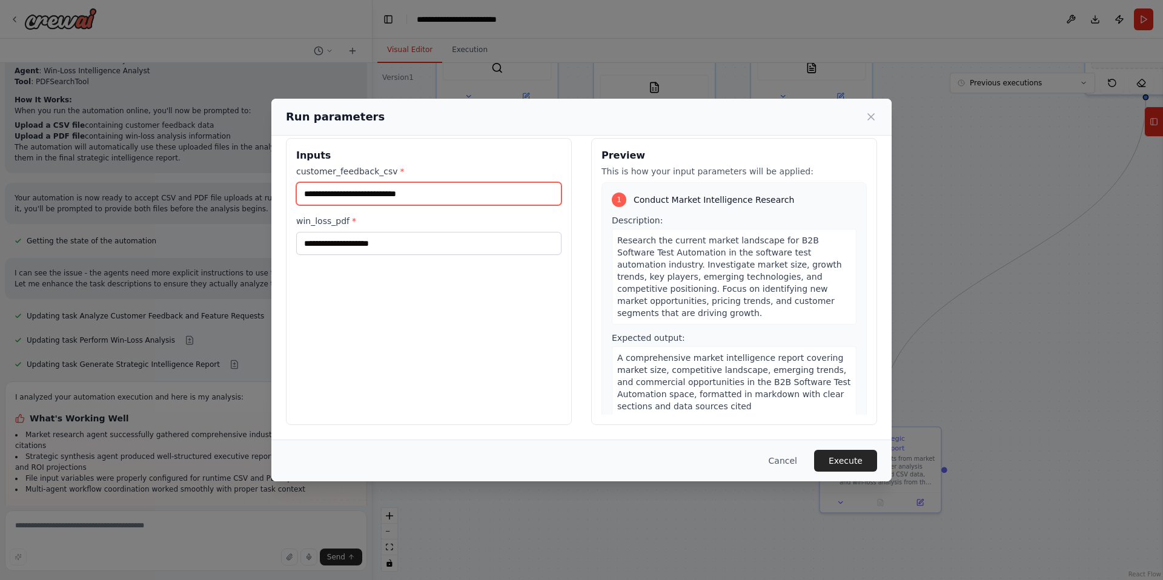
click at [440, 201] on input "customer_feedback_csv *" at bounding box center [428, 193] width 265 height 23
click at [445, 191] on input "customer_feedback_csv *" at bounding box center [428, 193] width 265 height 23
click at [445, 191] on input "customer_feedback_csv *" at bounding box center [428, 195] width 265 height 23
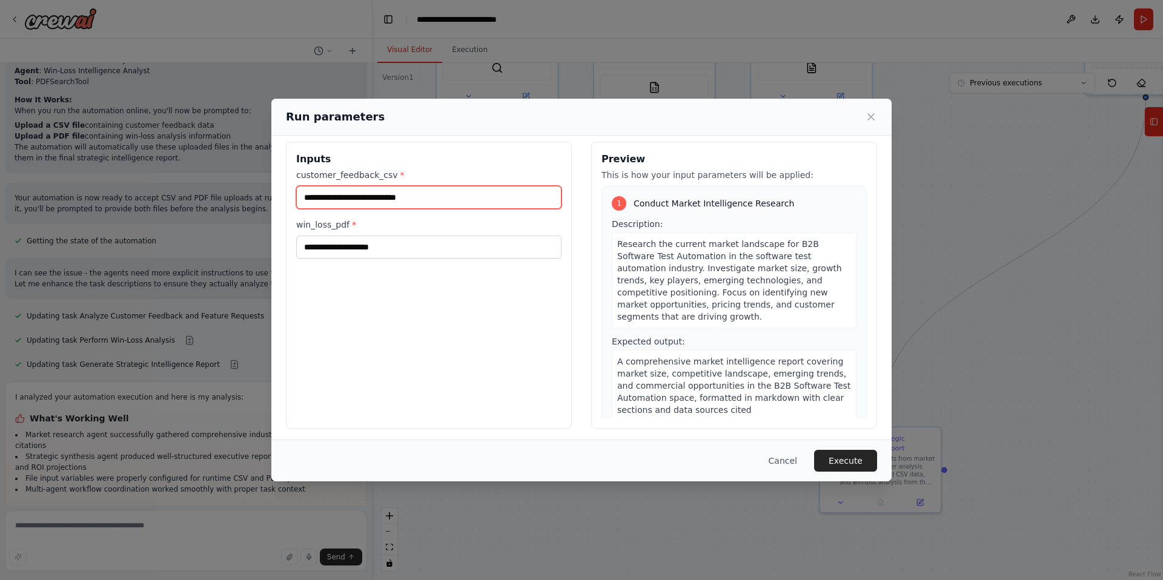
click at [445, 191] on input "customer_feedback_csv *" at bounding box center [428, 197] width 265 height 23
click at [780, 457] on button "Cancel" at bounding box center [783, 461] width 48 height 22
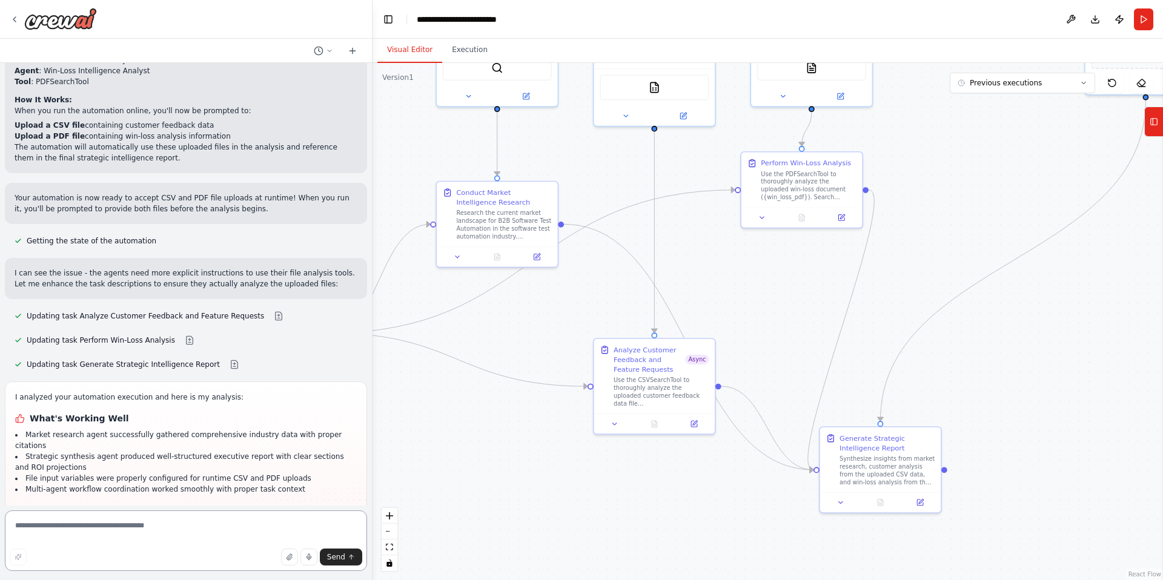
click at [145, 522] on textarea at bounding box center [186, 541] width 362 height 61
type textarea "**********"
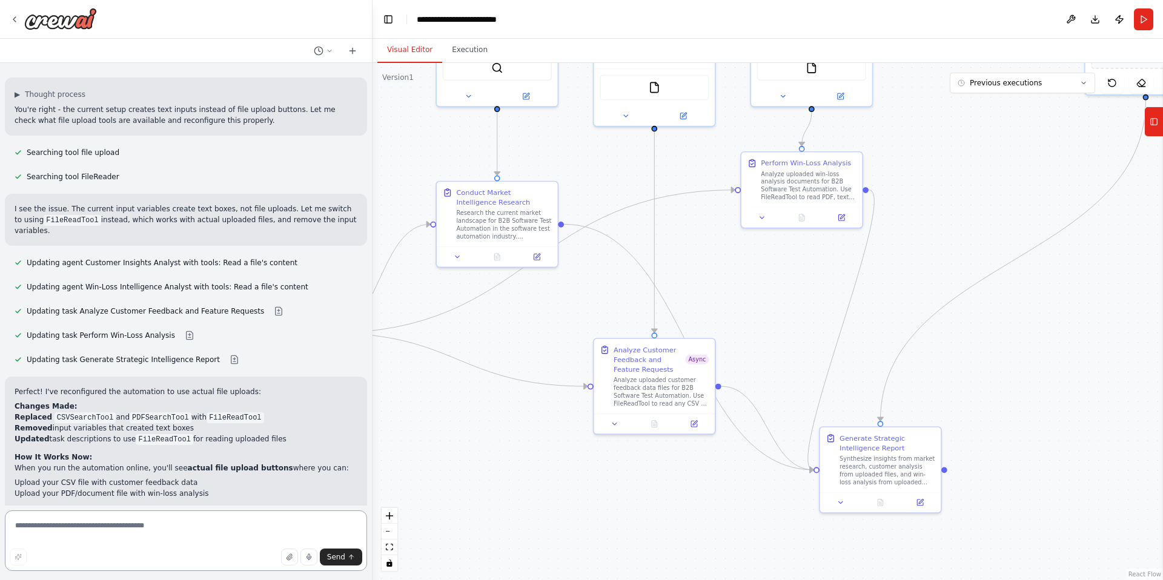
scroll to position [5716, 0]
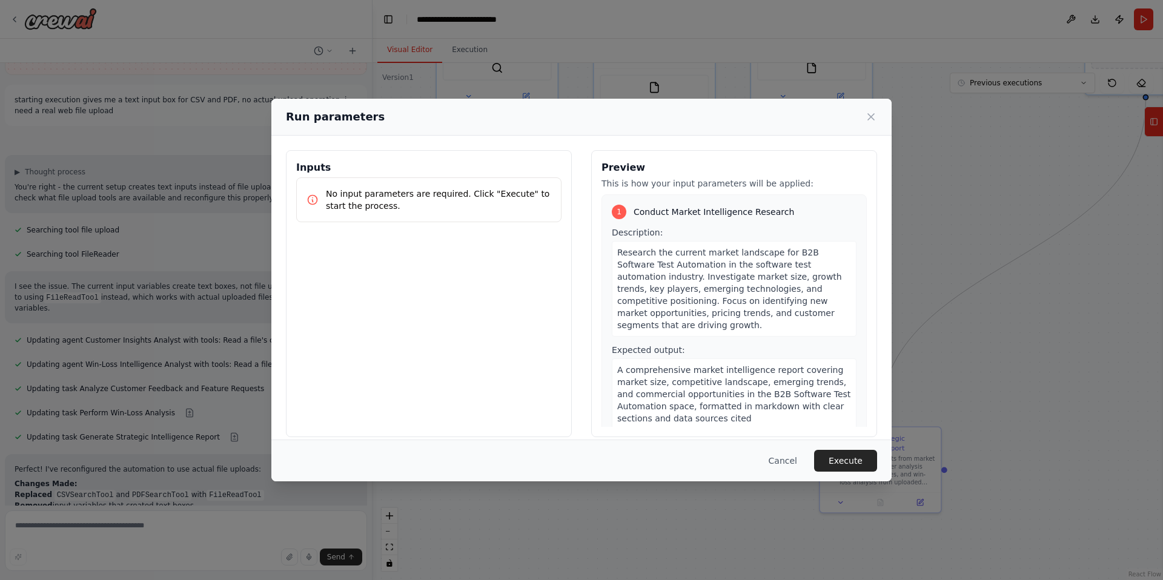
click at [447, 202] on p "No input parameters are required. Click "Execute" to start the process." at bounding box center [438, 200] width 225 height 24
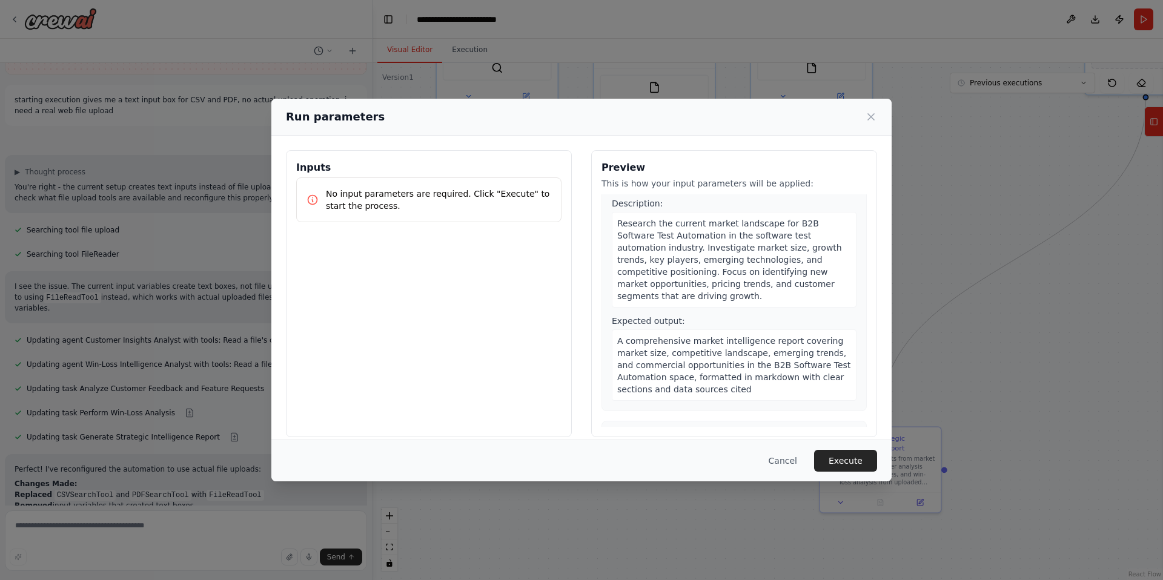
scroll to position [0, 0]
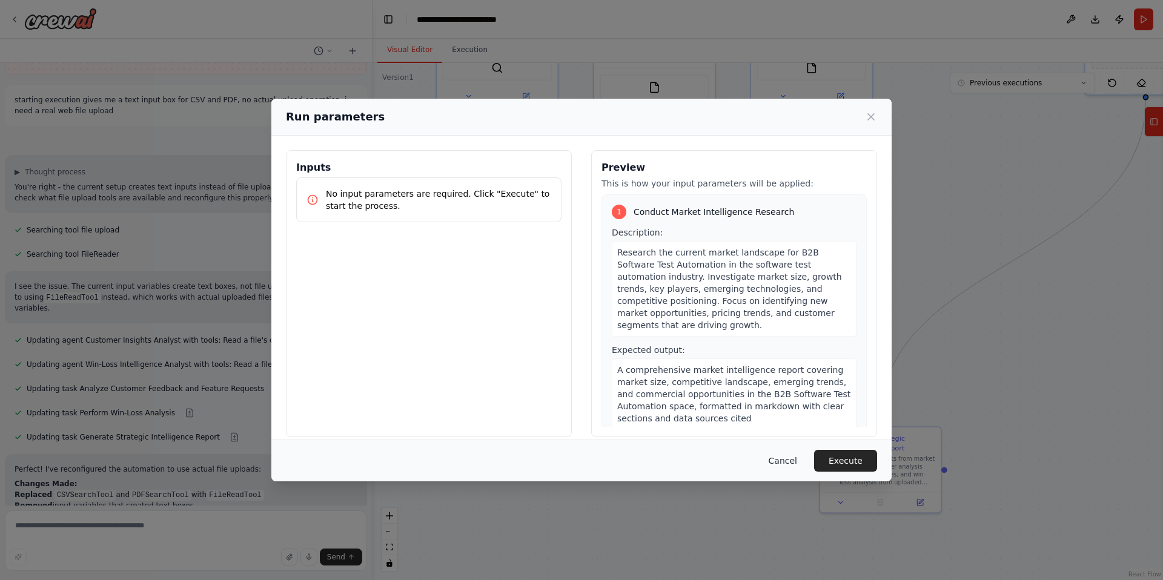
click at [783, 460] on button "Cancel" at bounding box center [783, 461] width 48 height 22
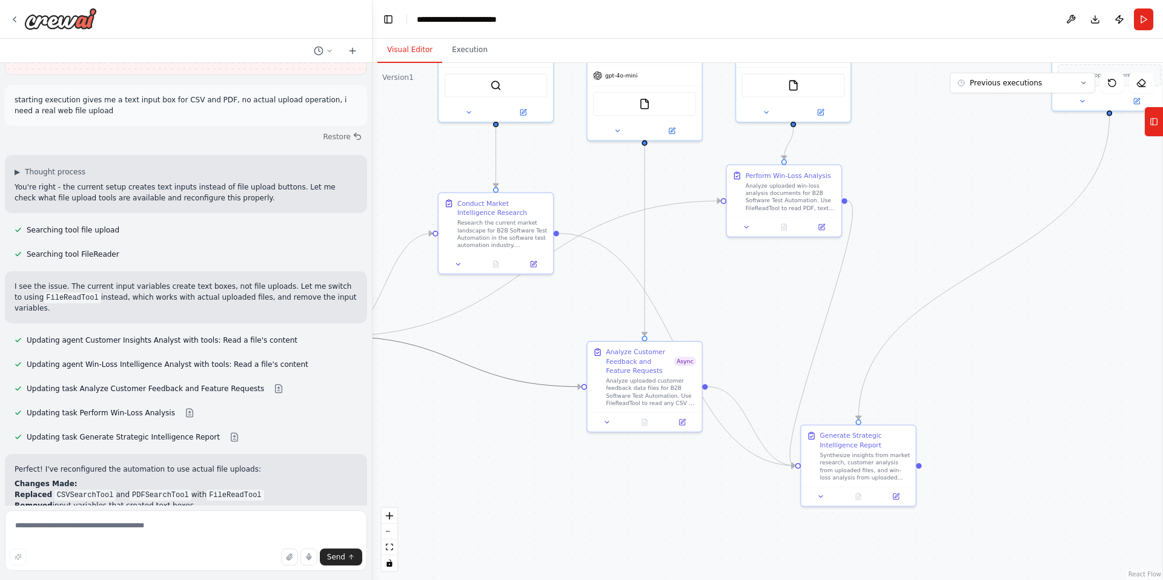
drag, startPoint x: 478, startPoint y: 373, endPoint x: 500, endPoint y: 469, distance: 98.9
click at [503, 471] on div ".deletable-edge-delete-btn { width: 20px; height: 20px; border: 0px solid #ffff…" at bounding box center [768, 321] width 791 height 517
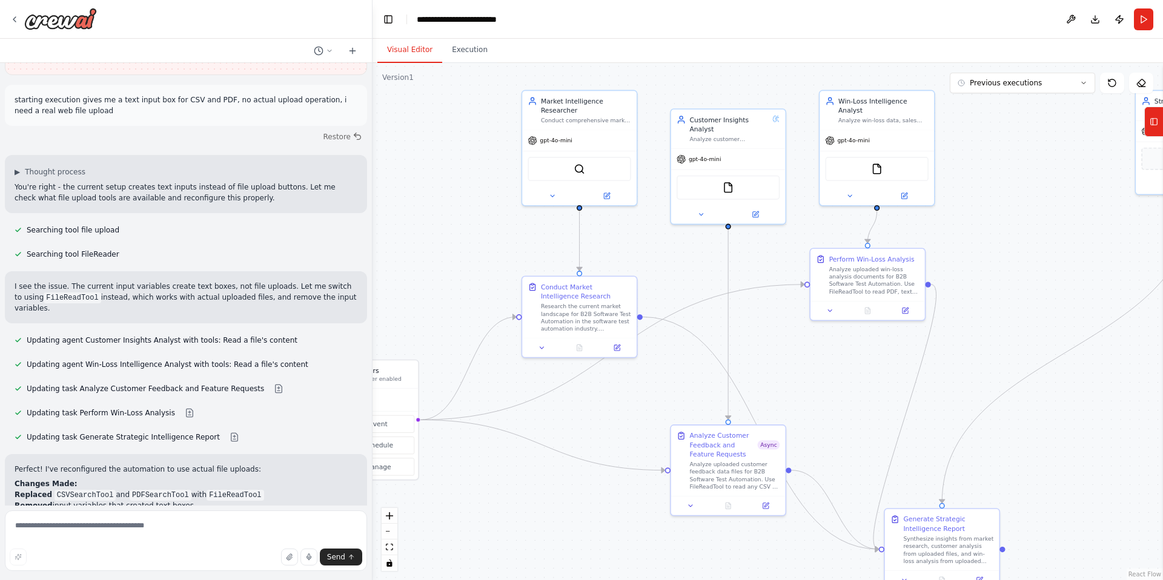
drag, startPoint x: 507, startPoint y: 476, endPoint x: 558, endPoint y: 530, distance: 74.1
click at [569, 539] on div ".deletable-edge-delete-btn { width: 20px; height: 20px; border: 0px solid #ffff…" at bounding box center [768, 321] width 791 height 517
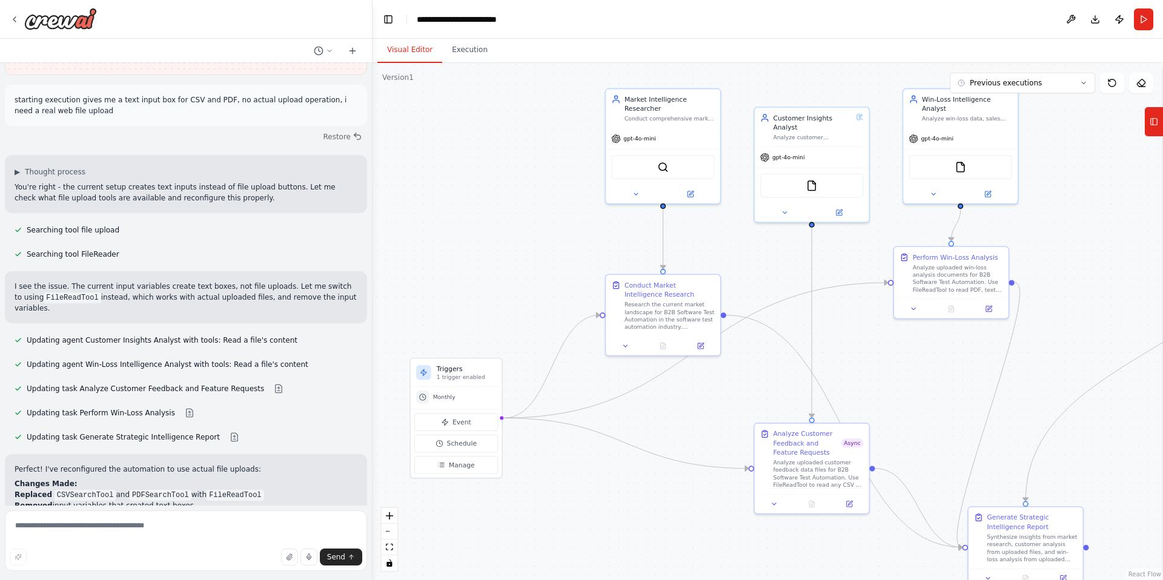
drag, startPoint x: 559, startPoint y: 529, endPoint x: 635, endPoint y: 528, distance: 76.9
click at [637, 528] on div ".deletable-edge-delete-btn { width: 20px; height: 20px; border: 0px solid #ffff…" at bounding box center [768, 321] width 791 height 517
click at [161, 528] on textarea at bounding box center [186, 541] width 362 height 61
click at [801, 187] on img at bounding box center [806, 184] width 11 height 11
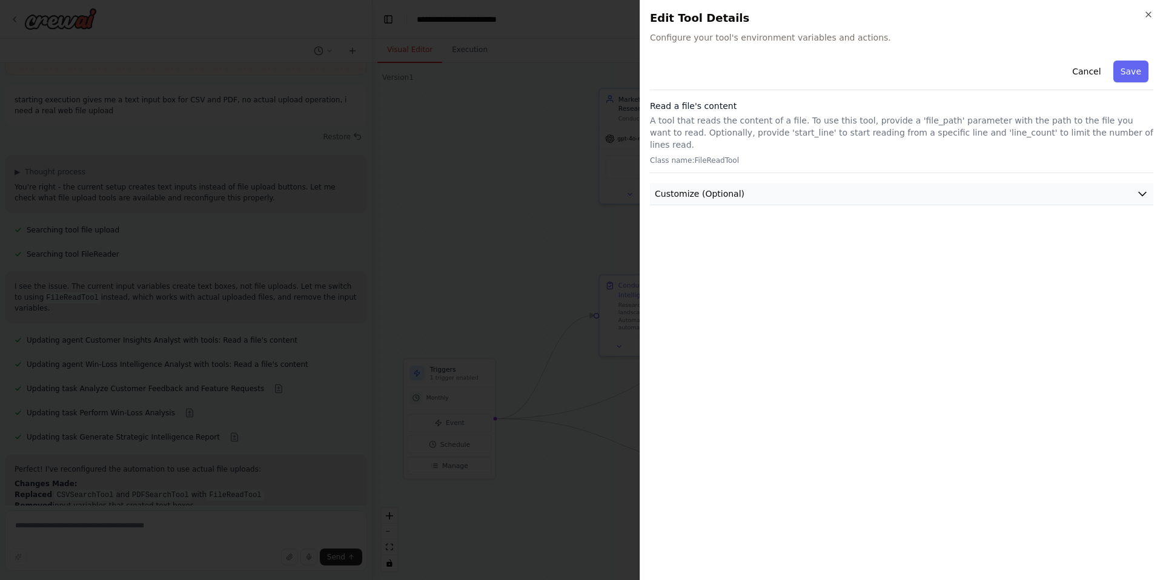
click at [818, 183] on button "Customize (Optional)" at bounding box center [901, 194] width 503 height 22
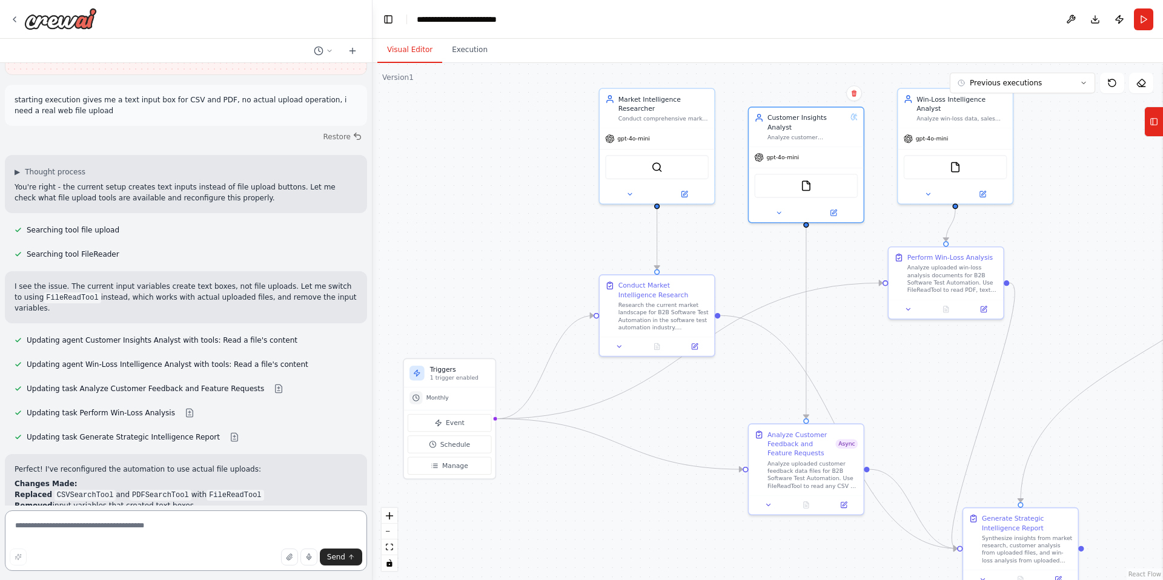
click at [227, 526] on textarea at bounding box center [186, 541] width 362 height 61
type textarea "**********"
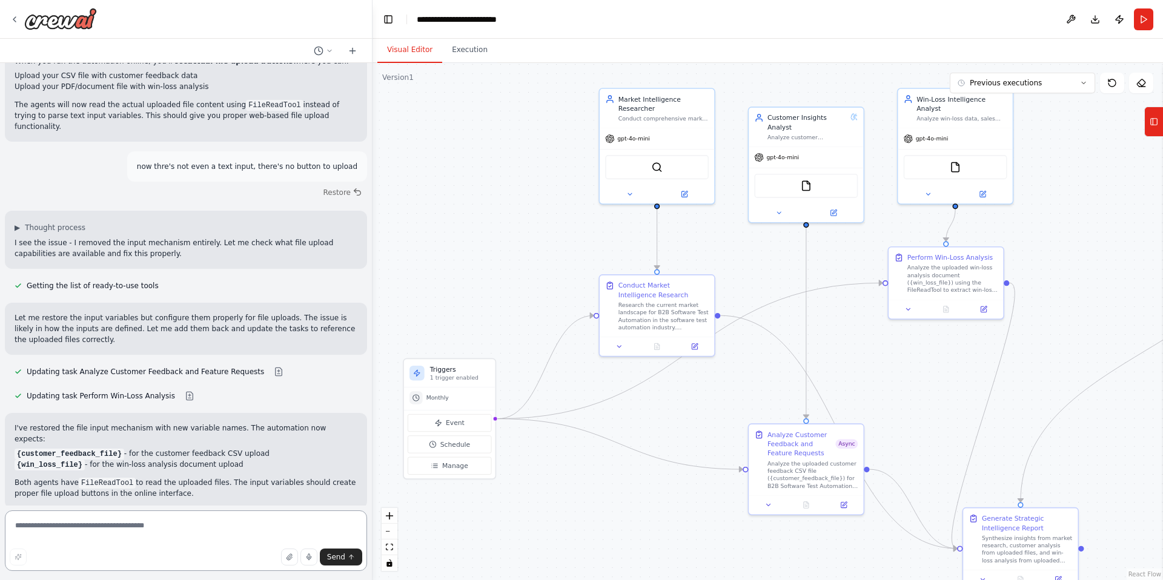
scroll to position [6123, 0]
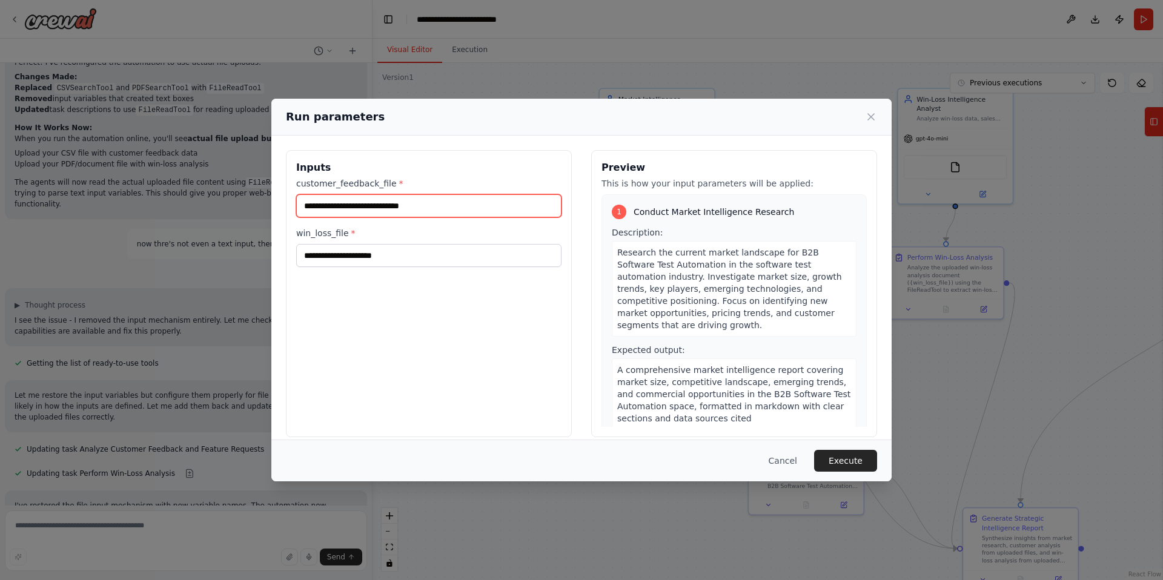
click at [445, 211] on input "customer_feedback_file *" at bounding box center [428, 205] width 265 height 23
click at [448, 207] on input "customer_feedback_file *" at bounding box center [428, 205] width 265 height 23
drag, startPoint x: 448, startPoint y: 207, endPoint x: 393, endPoint y: 206, distance: 54.5
click at [440, 206] on input "customer_feedback_file *" at bounding box center [428, 205] width 265 height 23
click at [393, 206] on input "customer_feedback_file *" at bounding box center [428, 205] width 265 height 23
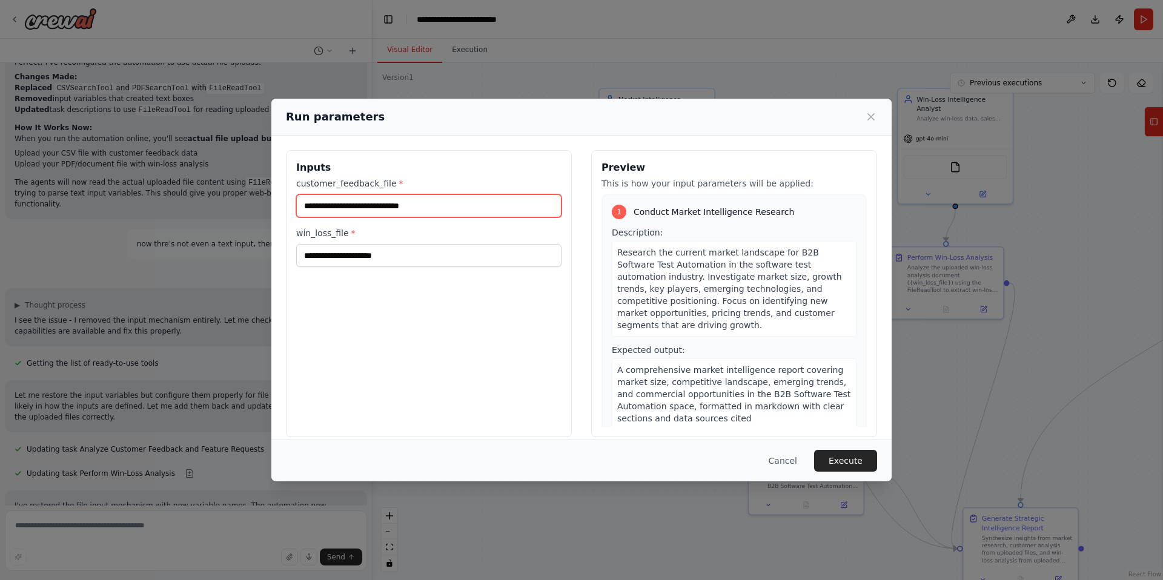
click at [393, 206] on input "customer_feedback_file *" at bounding box center [428, 205] width 265 height 23
click at [771, 462] on button "Cancel" at bounding box center [783, 461] width 48 height 22
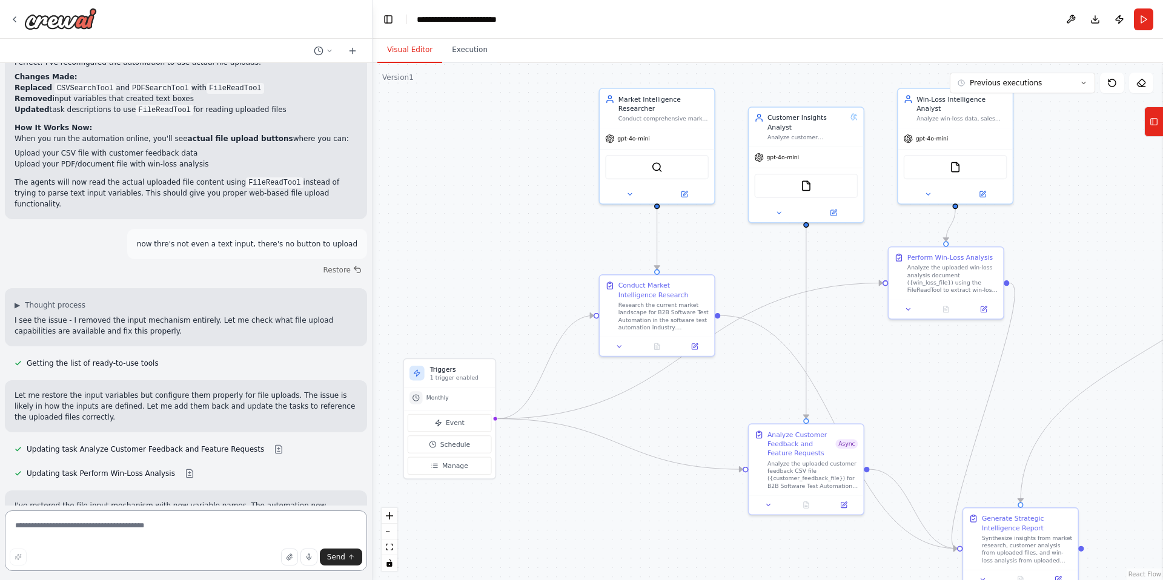
click at [210, 535] on textarea at bounding box center [186, 541] width 362 height 61
type textarea "**********"
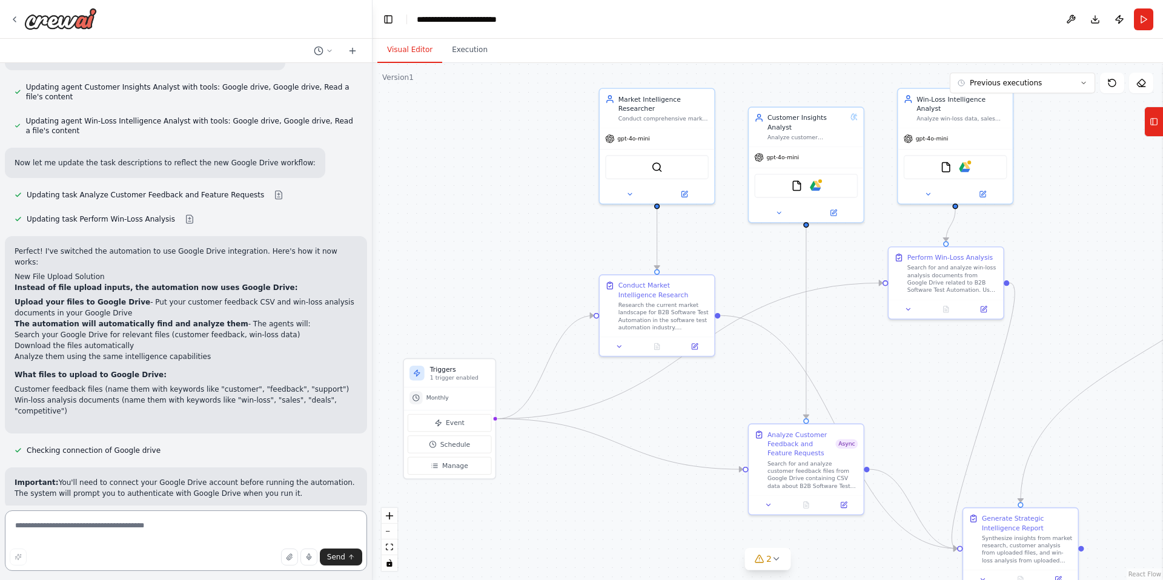
scroll to position [6990, 0]
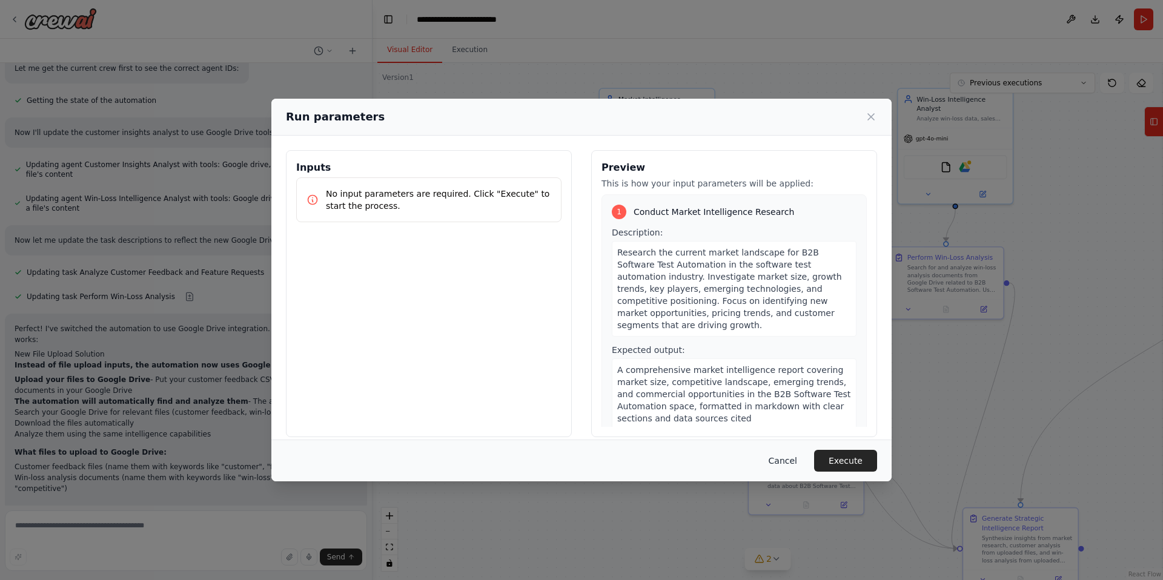
click at [781, 456] on button "Cancel" at bounding box center [783, 461] width 48 height 22
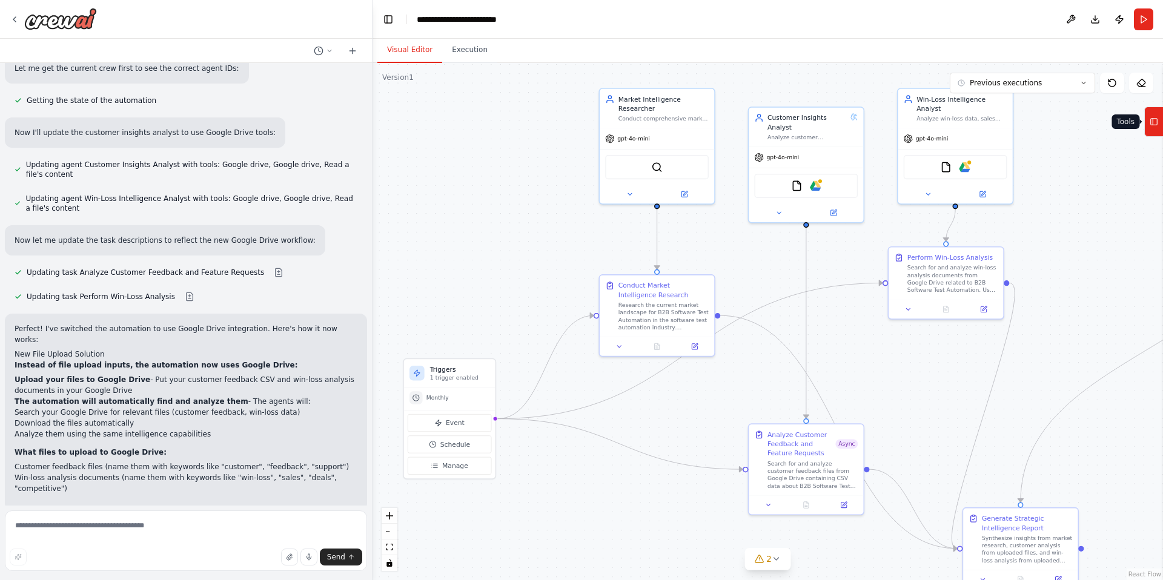
click at [1154, 120] on icon at bounding box center [1154, 121] width 8 height 19
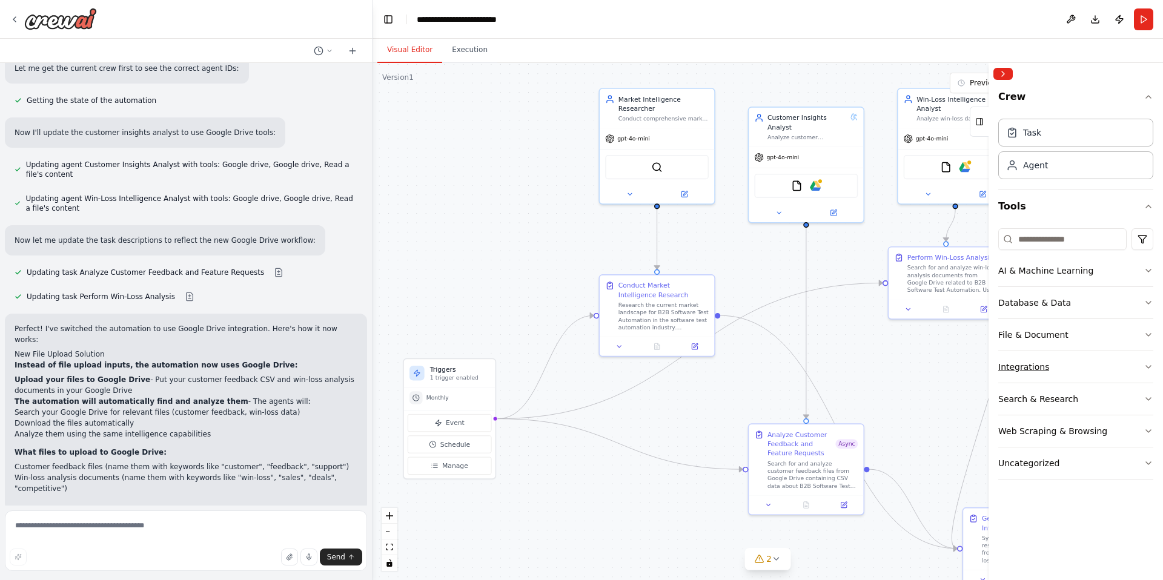
click at [1078, 371] on button "Integrations" at bounding box center [1075, 367] width 155 height 32
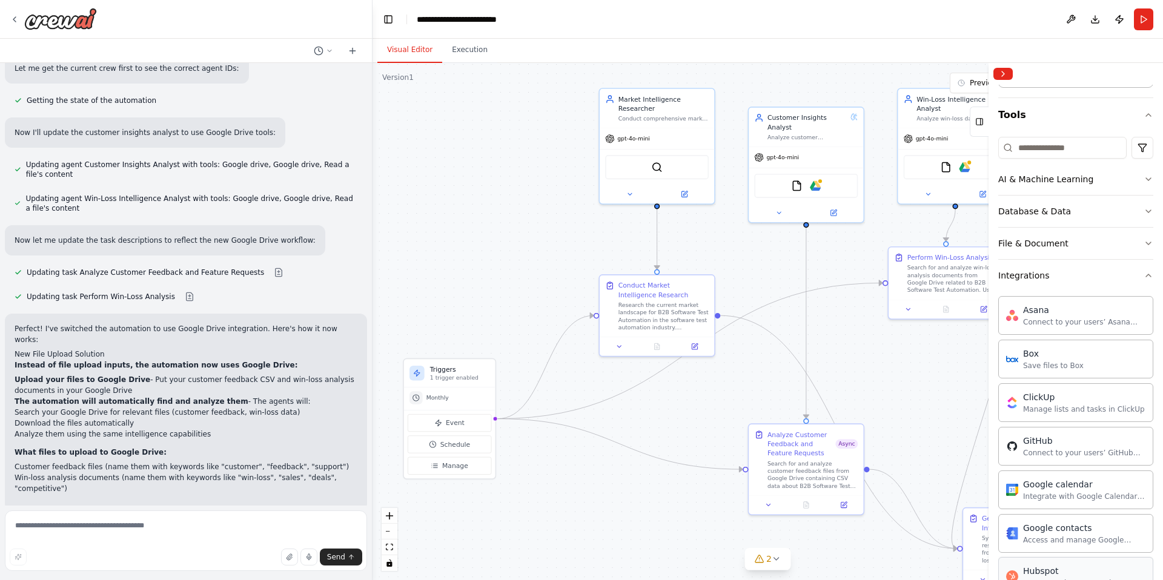
scroll to position [90, 0]
click at [134, 343] on div "Perfect! I've switched the automation to use Google Drive integration. Here's h…" at bounding box center [186, 412] width 343 height 178
click at [188, 555] on p "Important: You'll need to connect your Google Drive account before running the …" at bounding box center [186, 566] width 343 height 22
click at [184, 527] on textarea at bounding box center [186, 541] width 362 height 61
type textarea "**********"
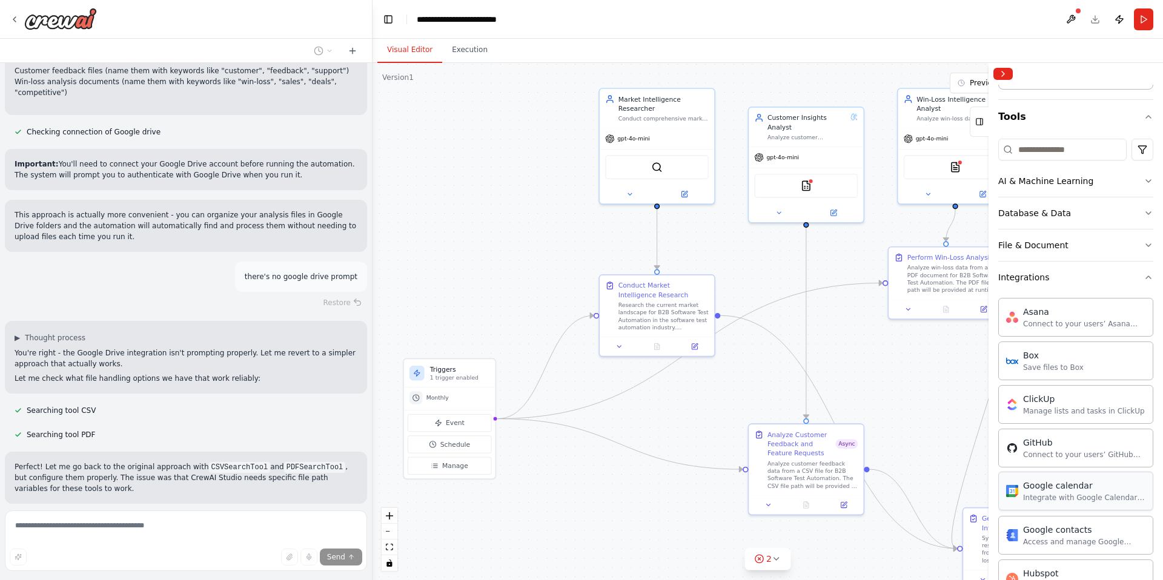
scroll to position [7338, 0]
